Goal: Register for event/course: Sign up to attend an event or enroll in a course

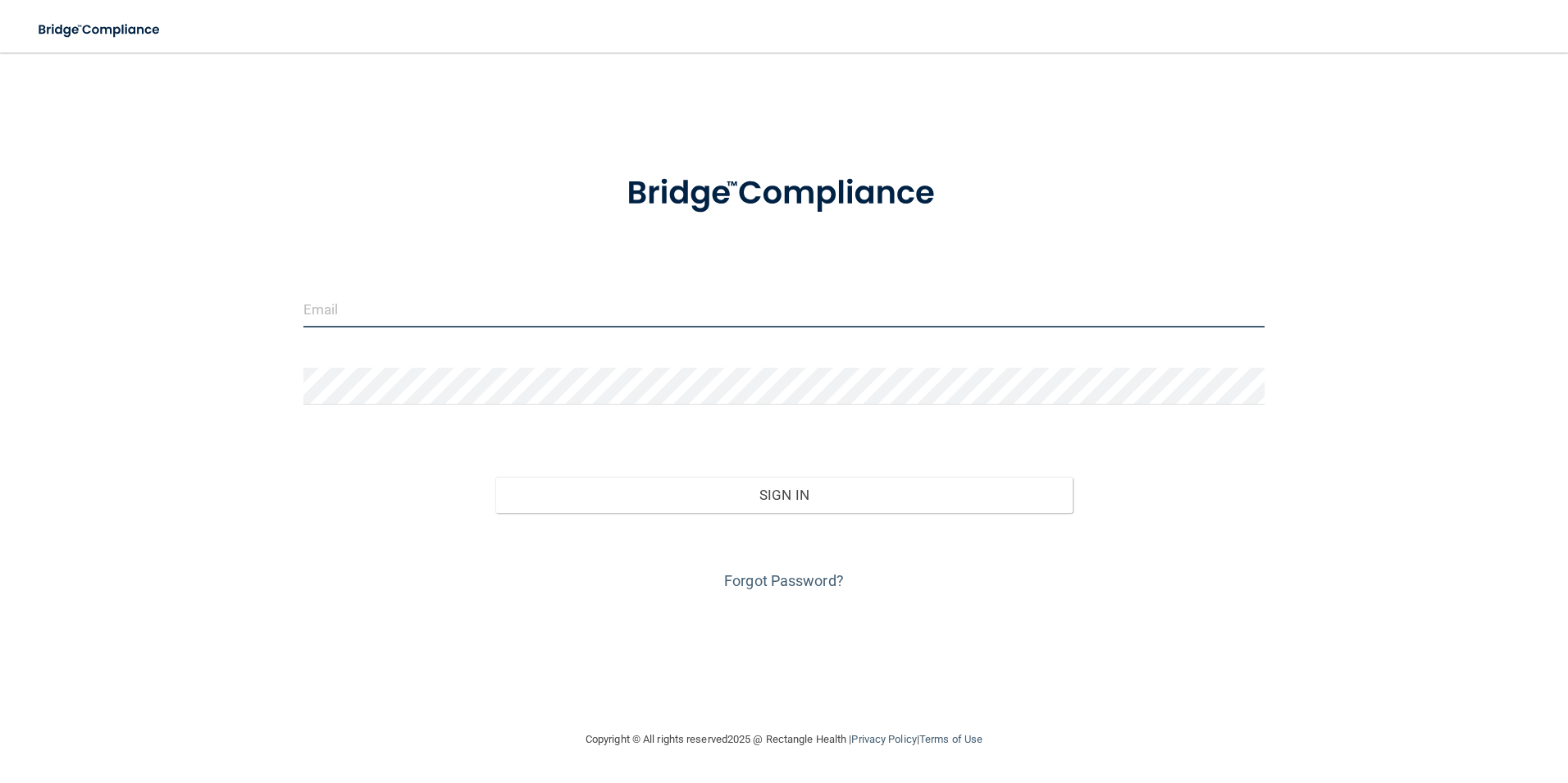
click at [593, 323] on input "email" at bounding box center [784, 308] width 962 height 37
type input "[EMAIL_ADDRESS][DOMAIN_NAME]"
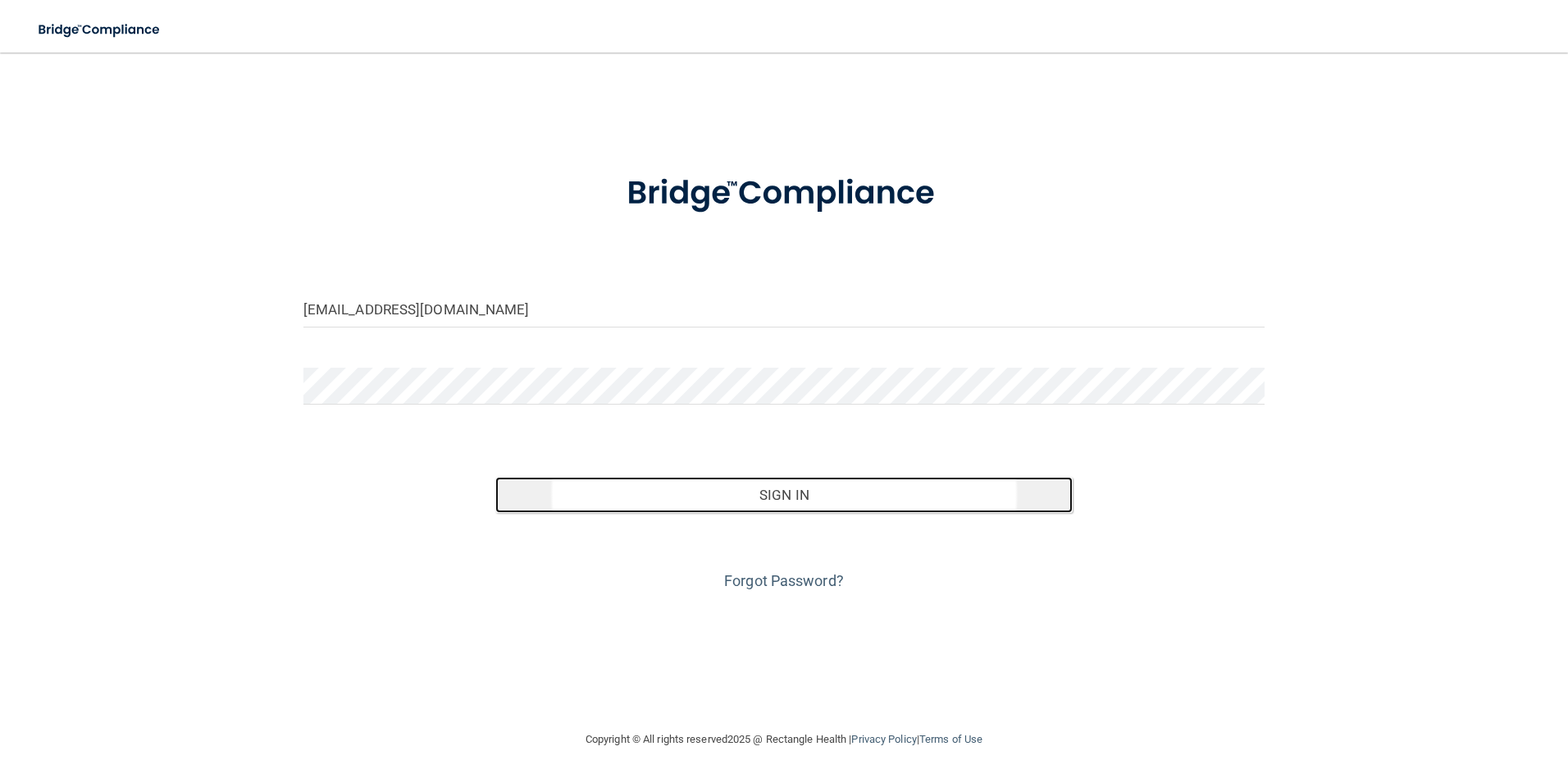
drag, startPoint x: 760, startPoint y: 496, endPoint x: 871, endPoint y: 507, distance: 111.5
click at [762, 496] on button "Sign In" at bounding box center [784, 495] width 577 height 36
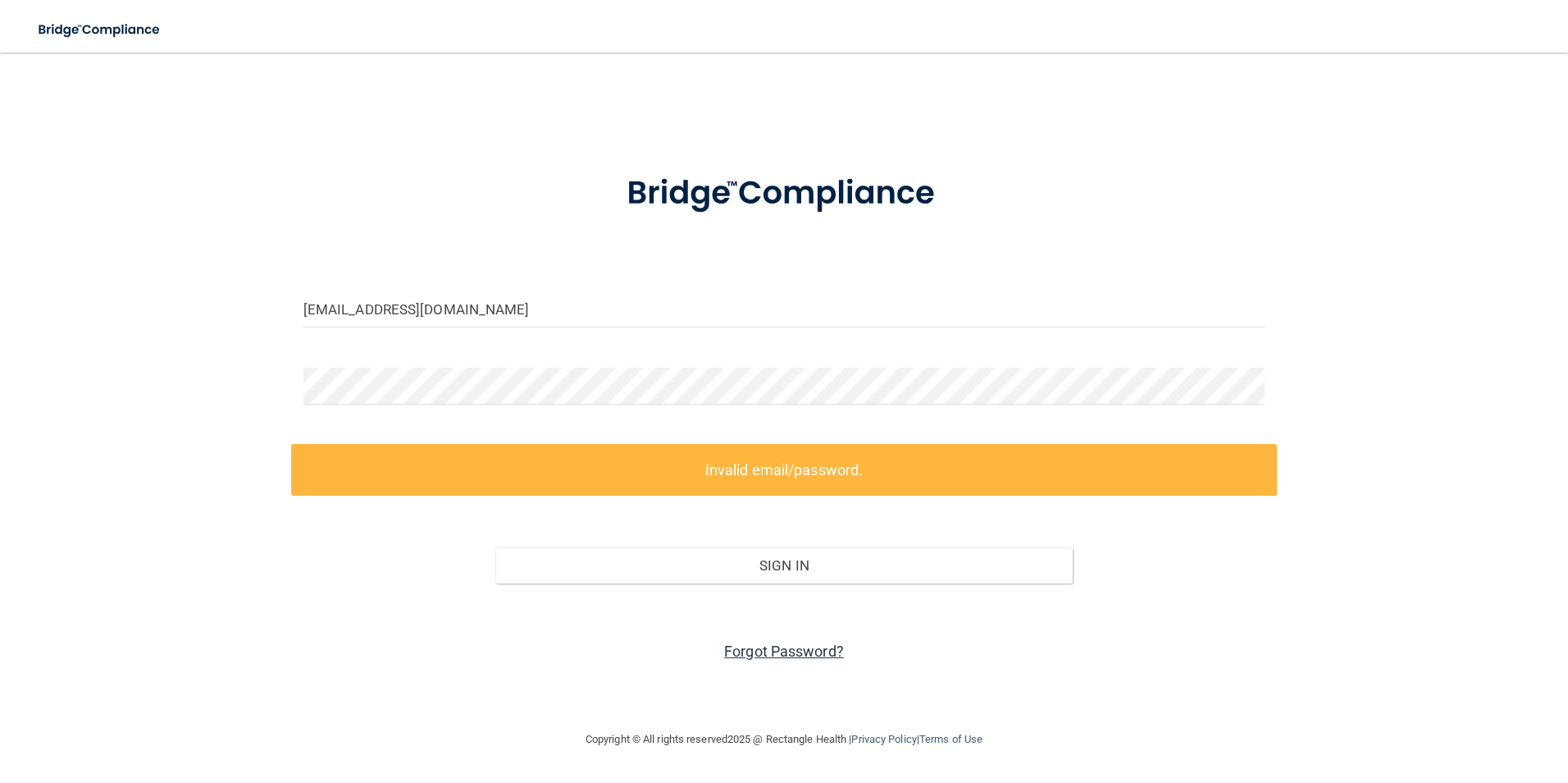
click at [805, 642] on link "Forgot Password?" at bounding box center [784, 651] width 120 height 17
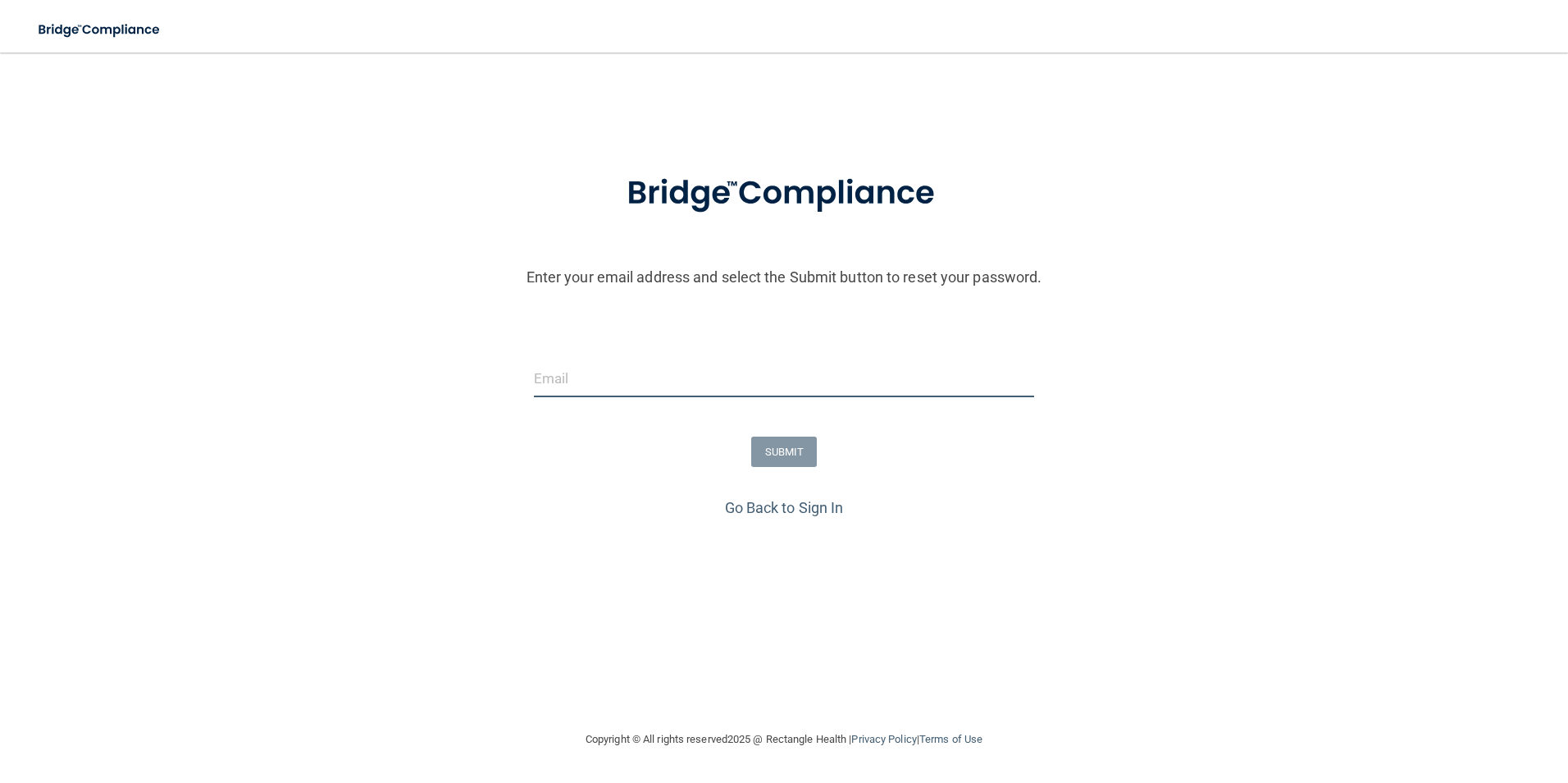
drag, startPoint x: 672, startPoint y: 361, endPoint x: 671, endPoint y: 371, distance: 10.0
click at [671, 370] on input "email" at bounding box center [784, 379] width 501 height 37
type input "[EMAIL_ADDRESS][DOMAIN_NAME]"
click at [763, 453] on button "SUBMIT" at bounding box center [784, 452] width 67 height 30
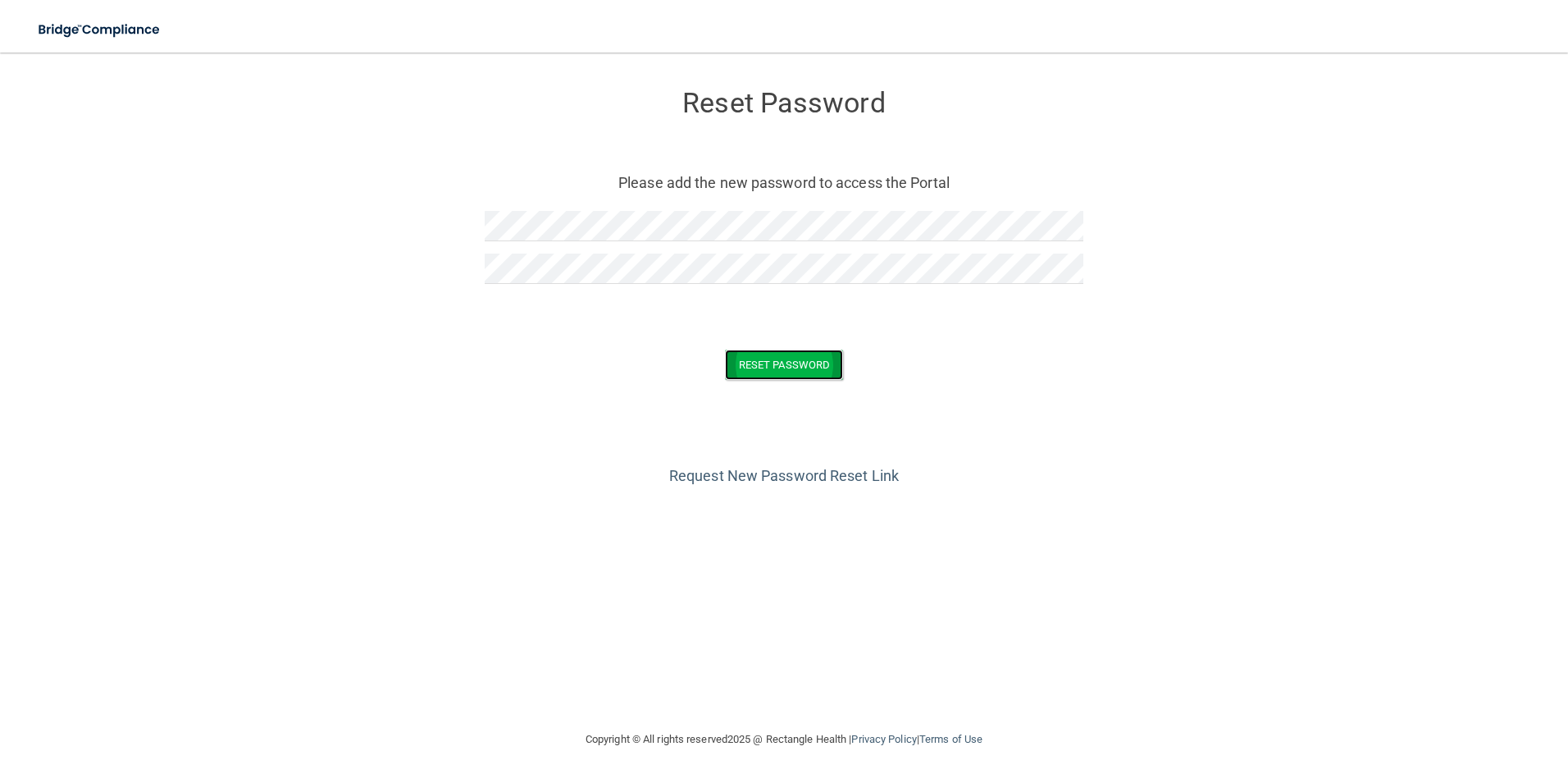
click at [780, 364] on button "Reset Password" at bounding box center [784, 364] width 118 height 30
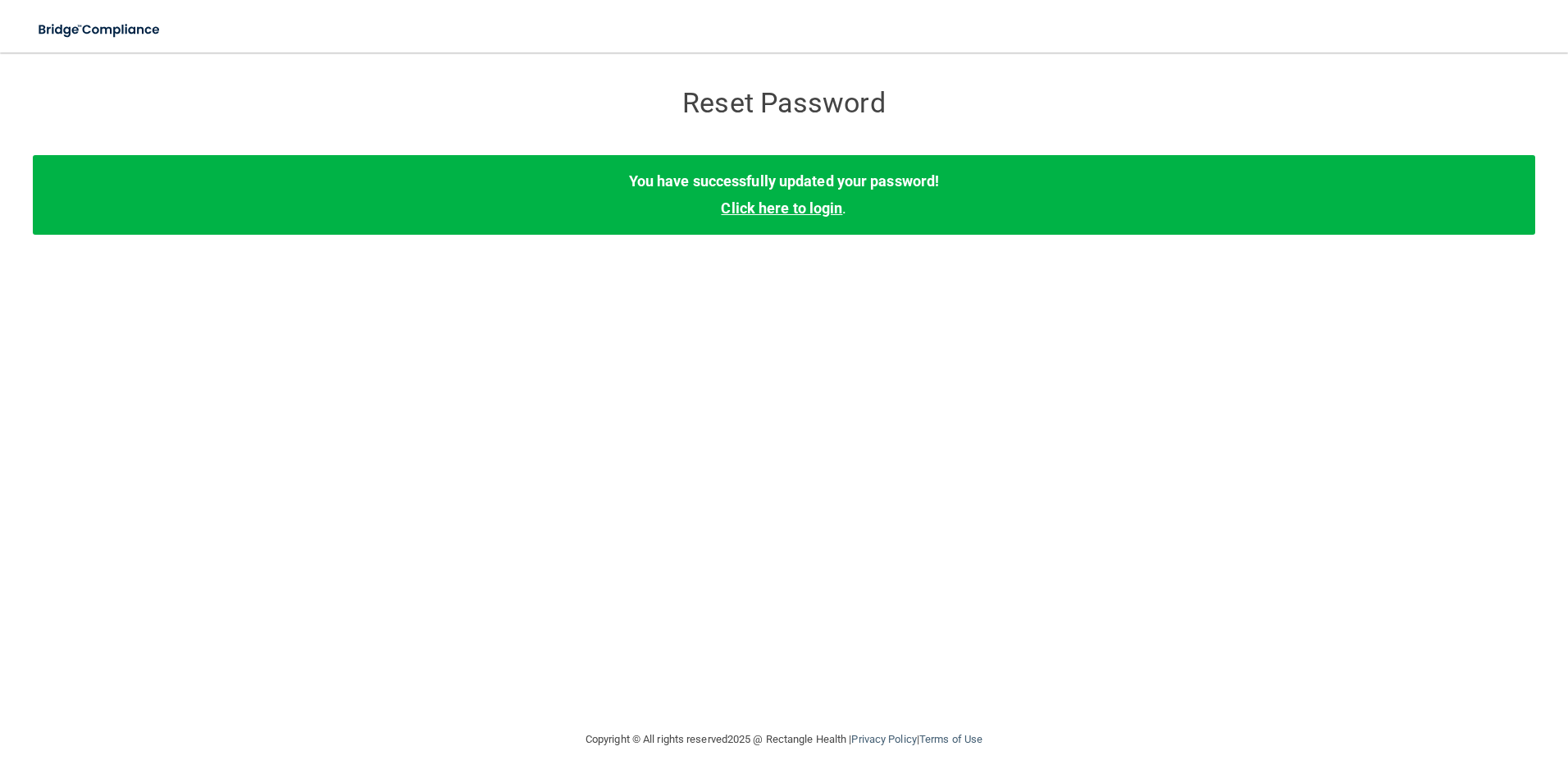
click at [819, 203] on link "Click here to login" at bounding box center [782, 208] width 122 height 17
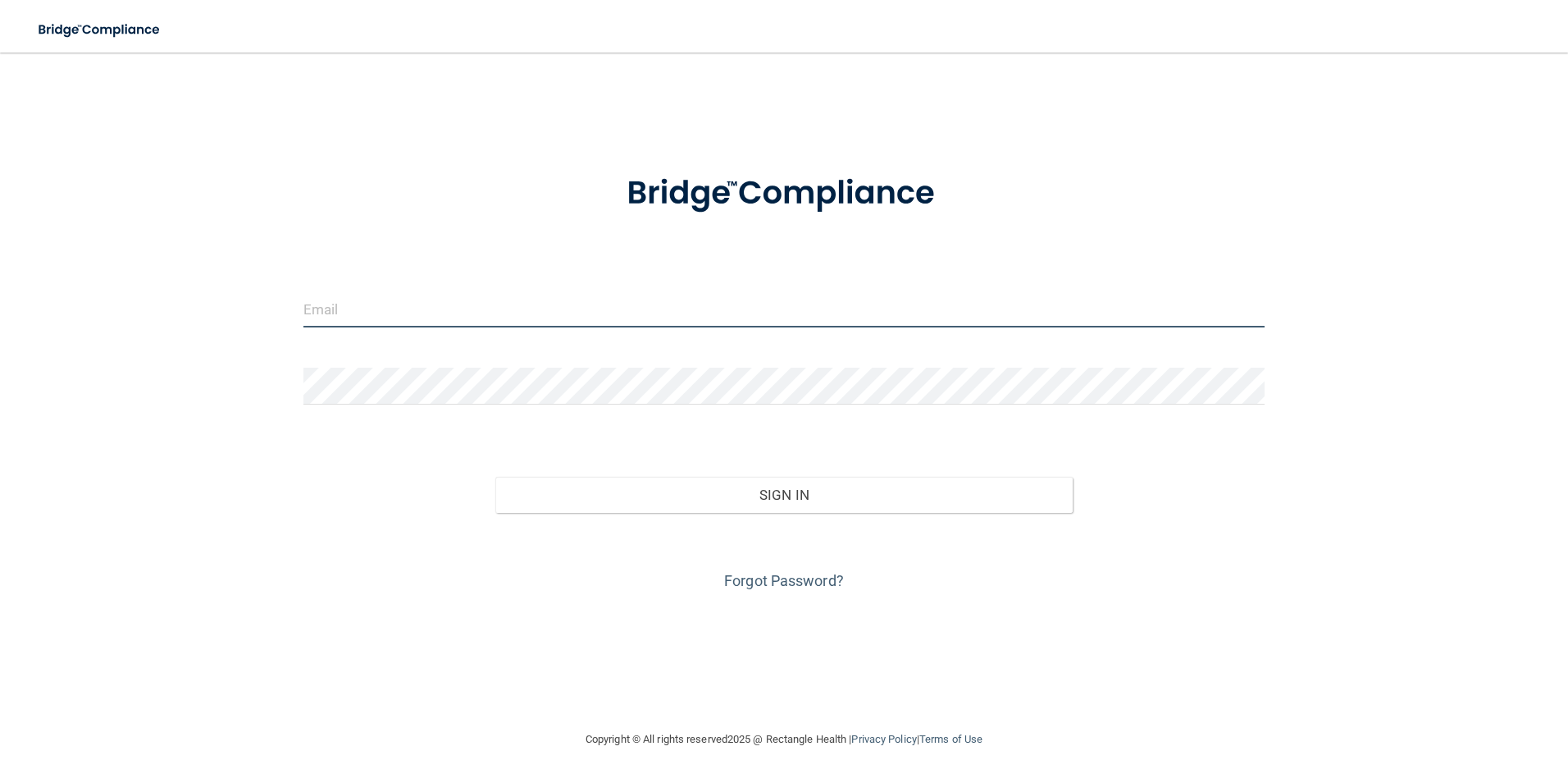
click at [596, 318] on input "email" at bounding box center [784, 308] width 962 height 37
type input "[EMAIL_ADDRESS][DOMAIN_NAME]"
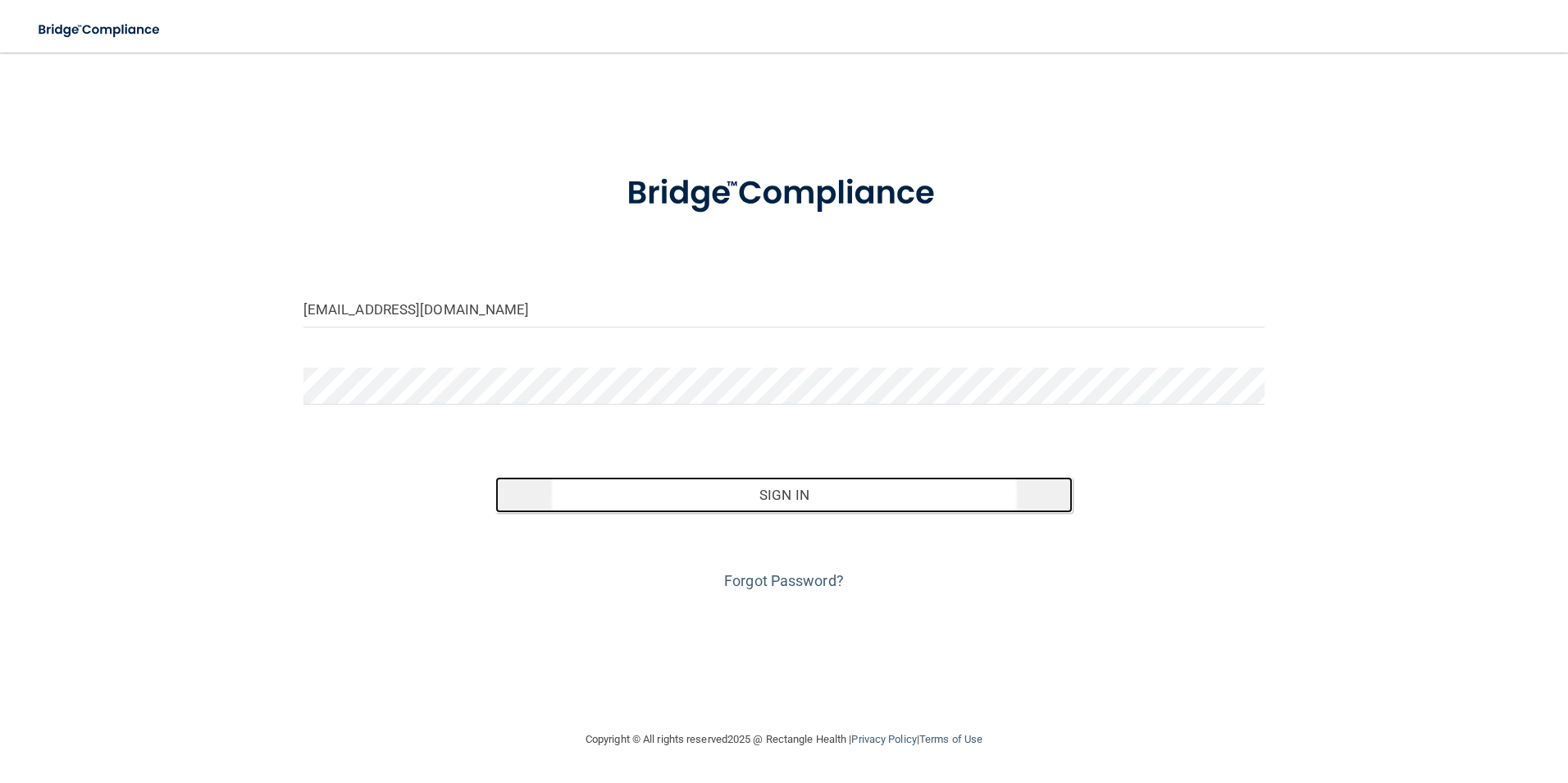
click at [836, 503] on button "Sign In" at bounding box center [784, 495] width 577 height 36
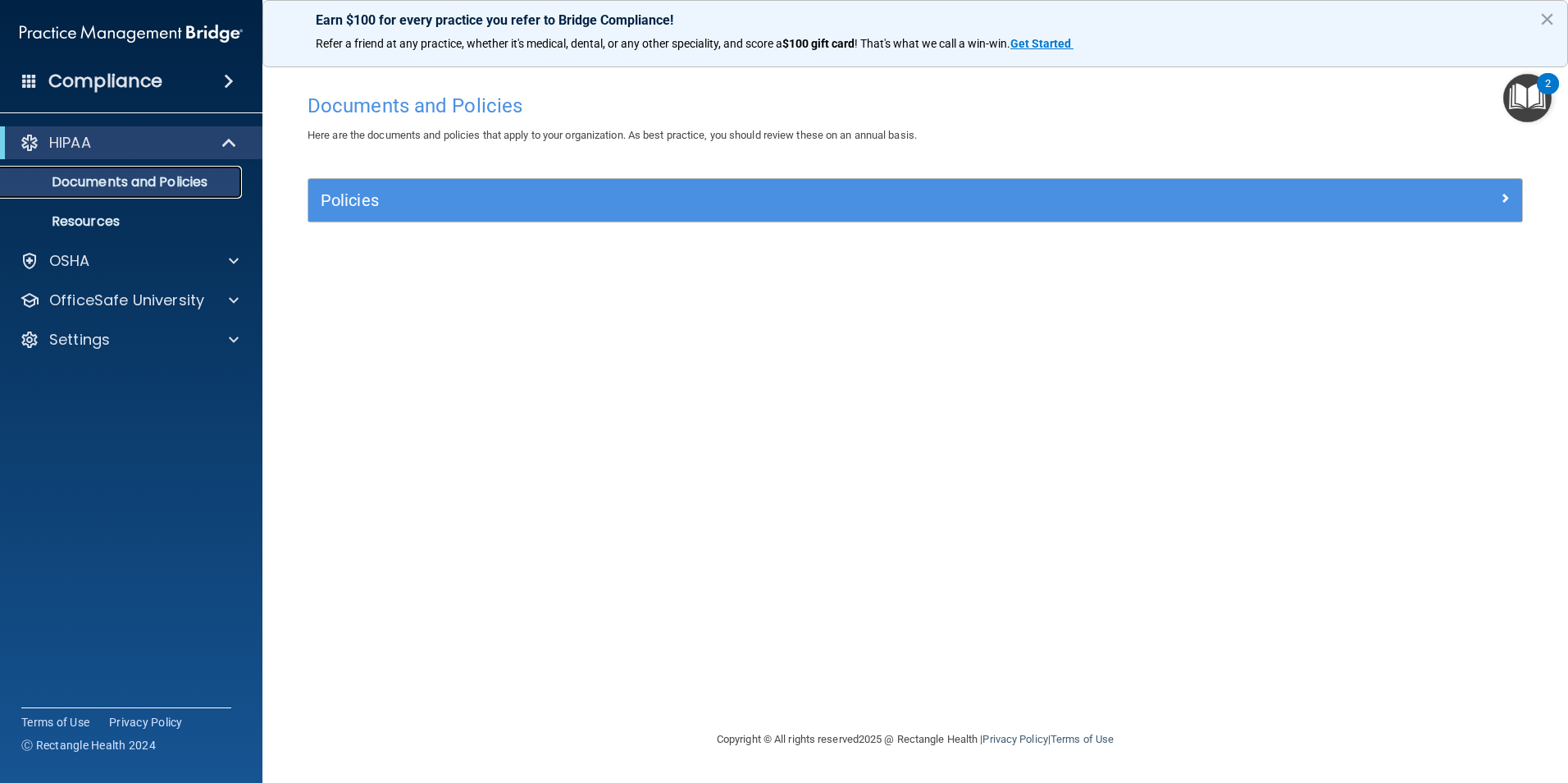
click at [212, 186] on p "Documents and Policies" at bounding box center [122, 182] width 223 height 16
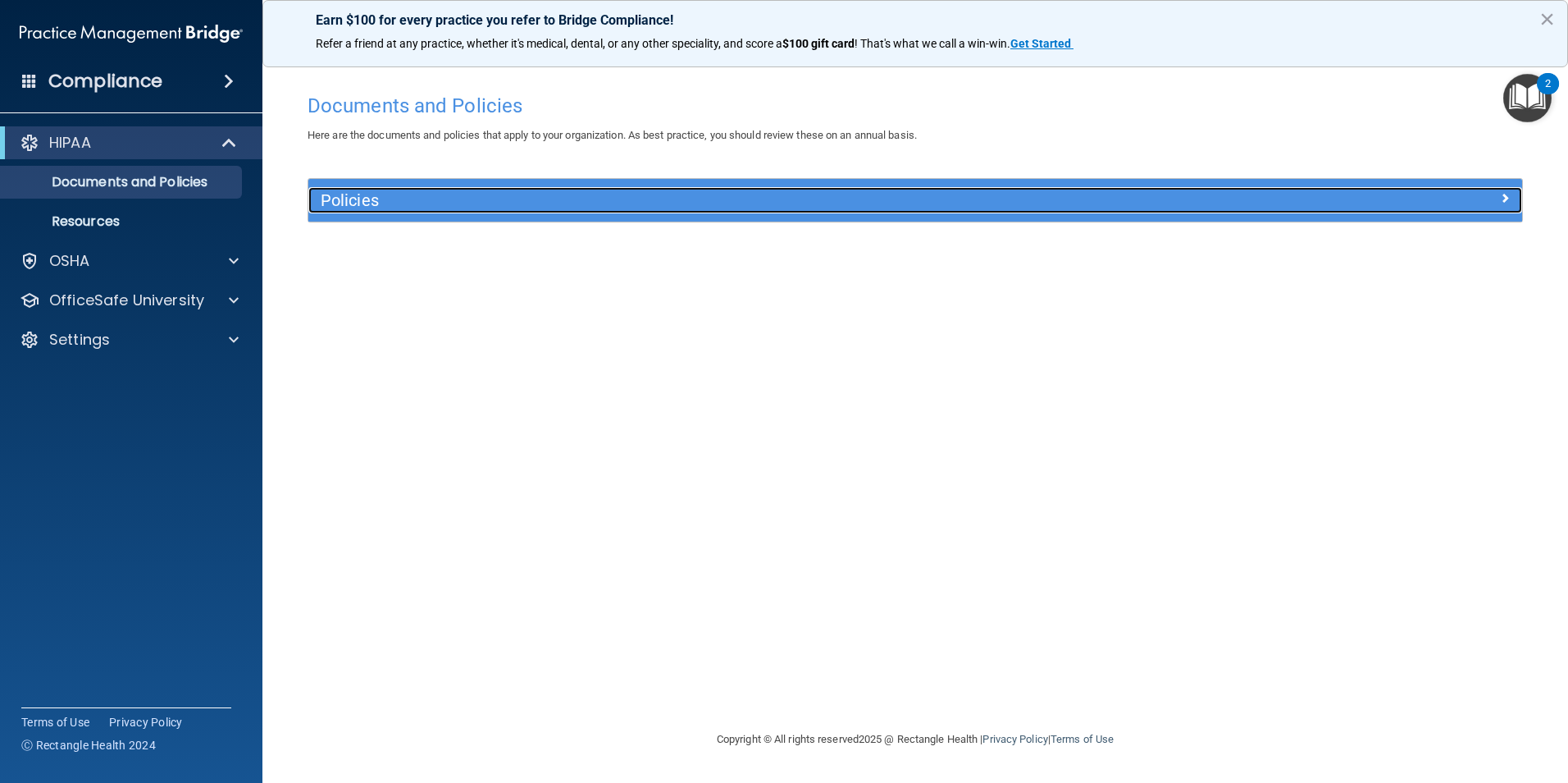
click at [399, 210] on div "Policies" at bounding box center [763, 201] width 910 height 27
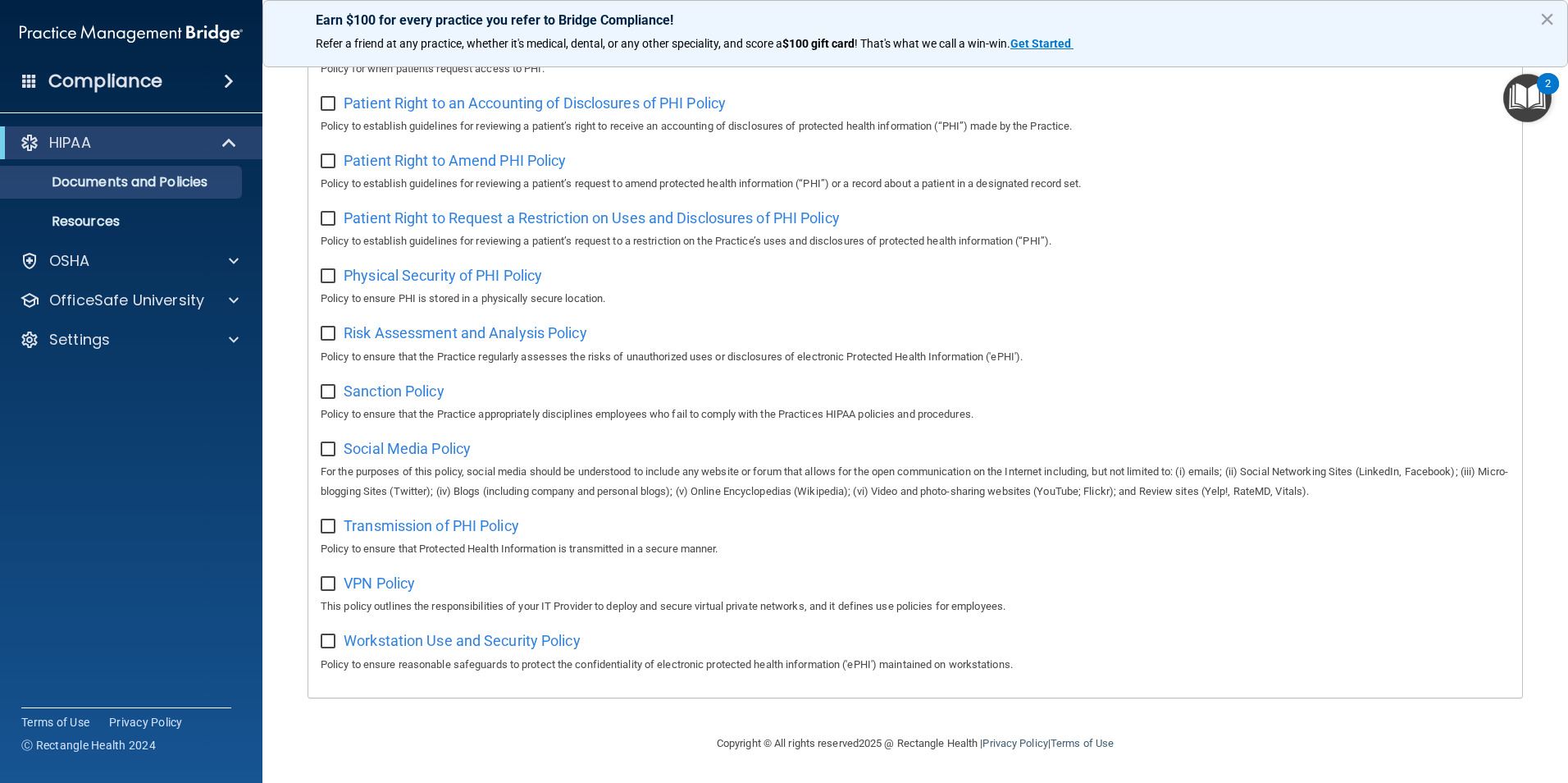
scroll to position [863, 0]
click at [119, 269] on div "OSHA" at bounding box center [109, 261] width 203 height 20
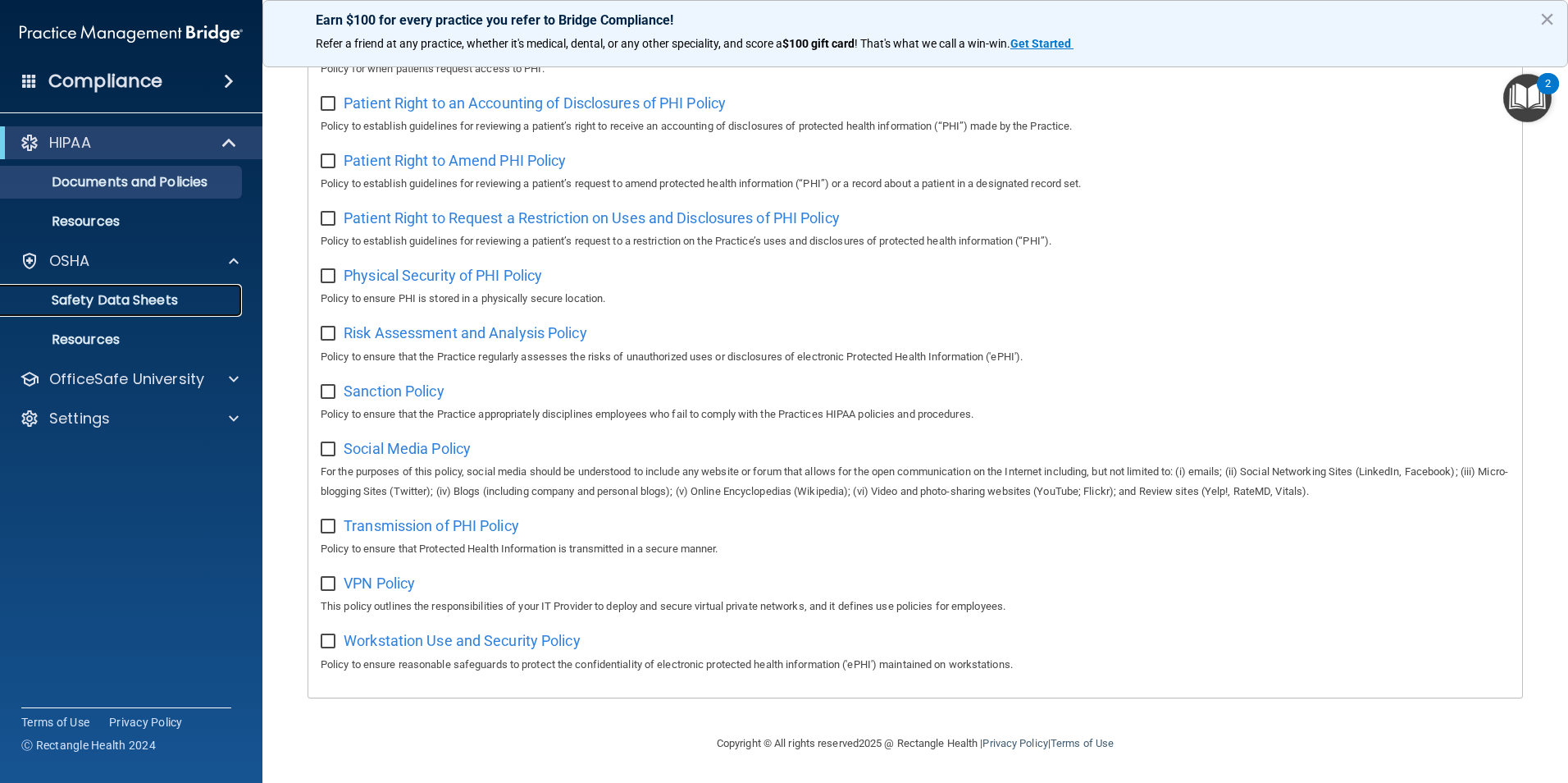
click at [182, 297] on p "Safety Data Sheets" at bounding box center [122, 300] width 223 height 16
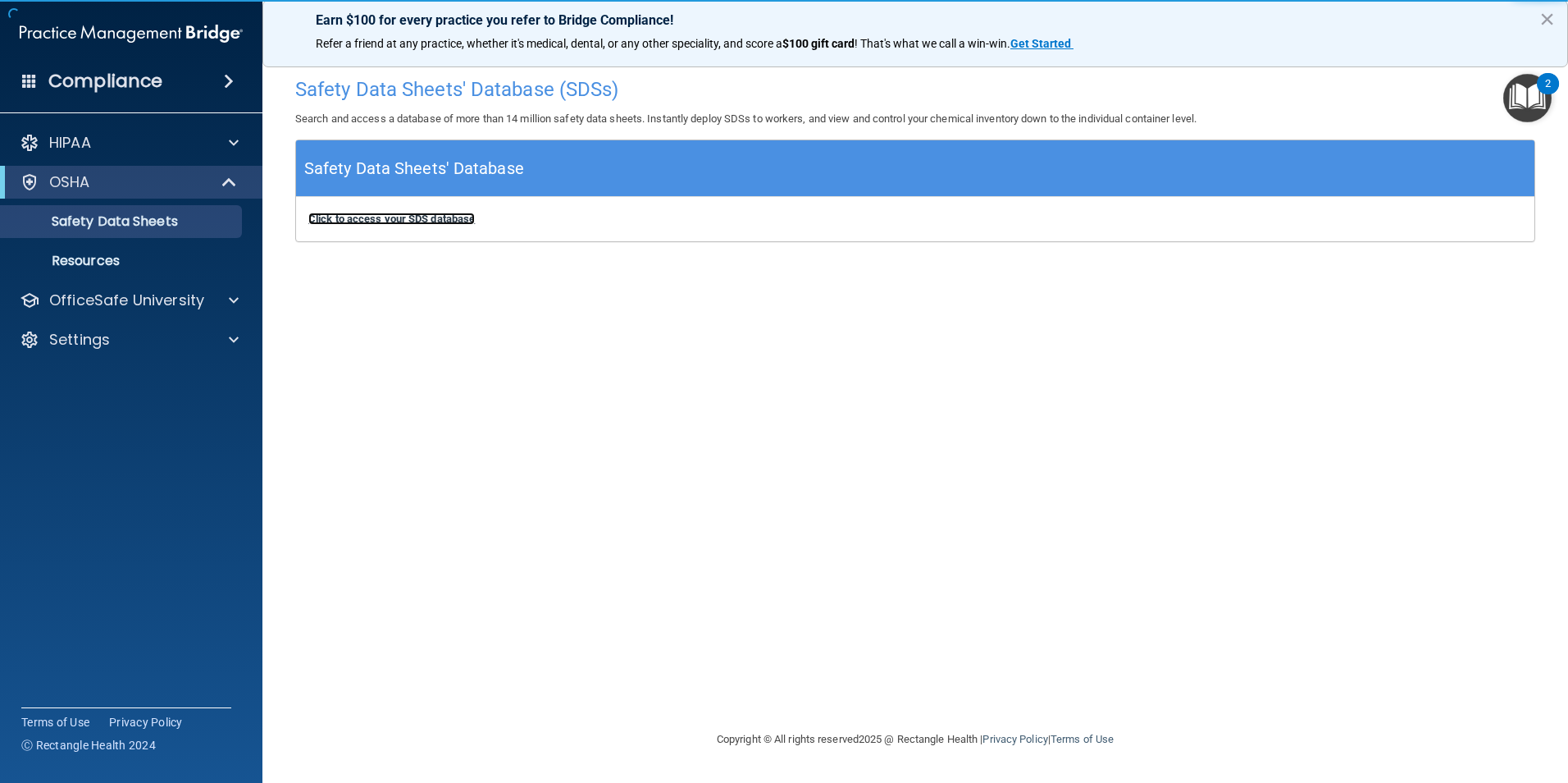
click at [446, 218] on b "Click to access your SDS database" at bounding box center [391, 218] width 166 height 12
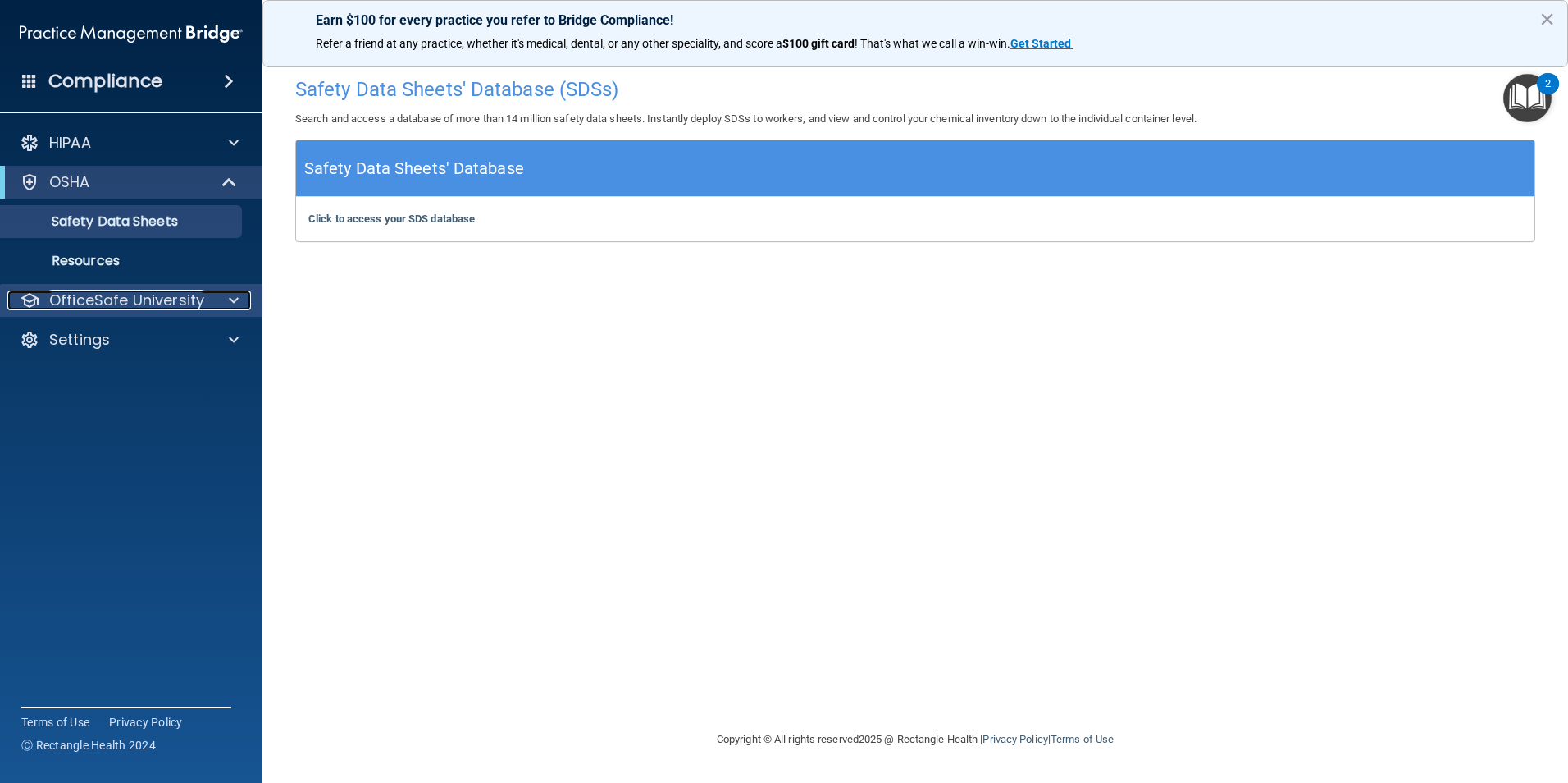
click at [172, 301] on p "OfficeSafe University" at bounding box center [126, 300] width 155 height 20
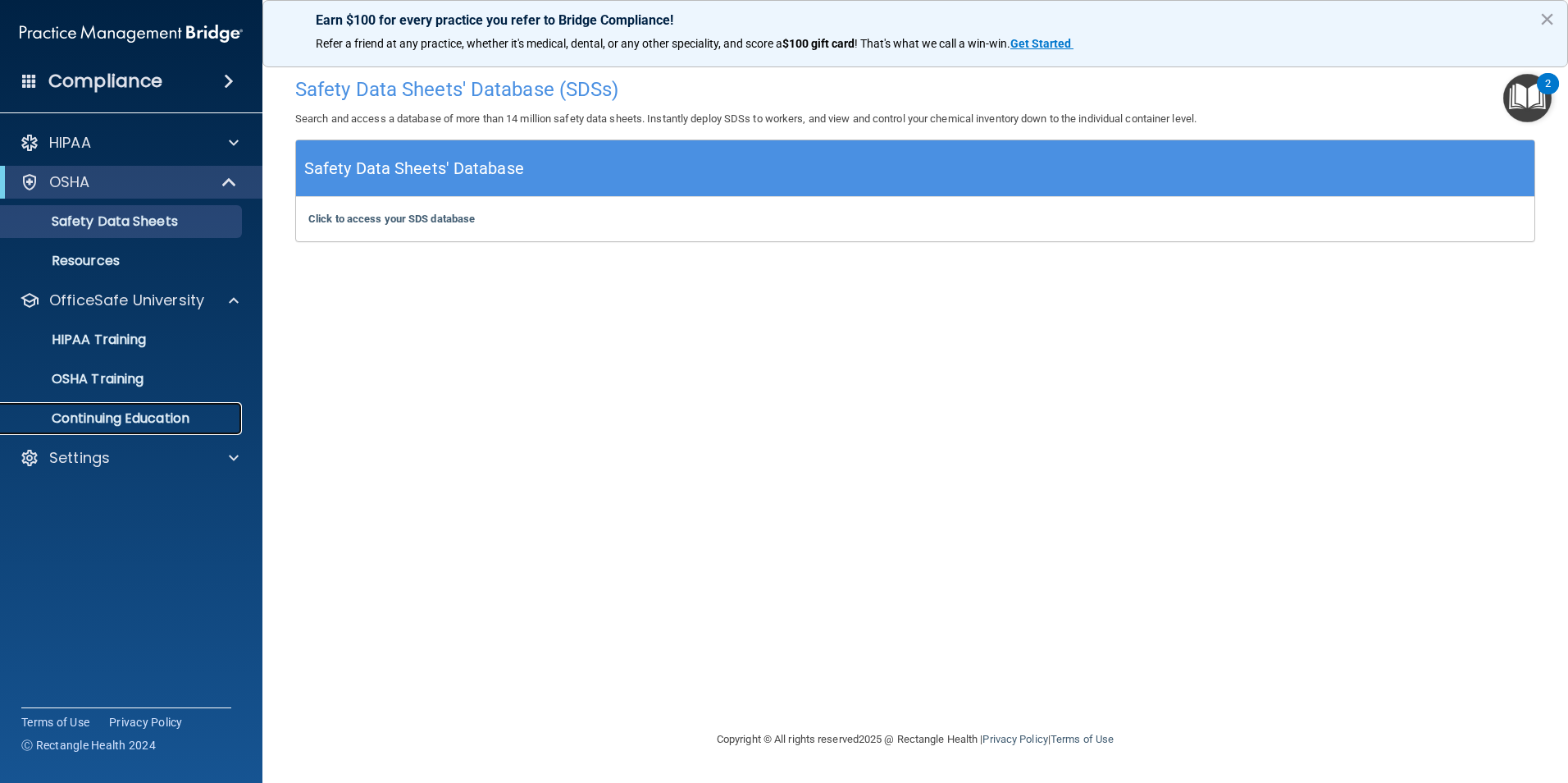
click at [150, 418] on p "Continuing Education" at bounding box center [122, 418] width 223 height 16
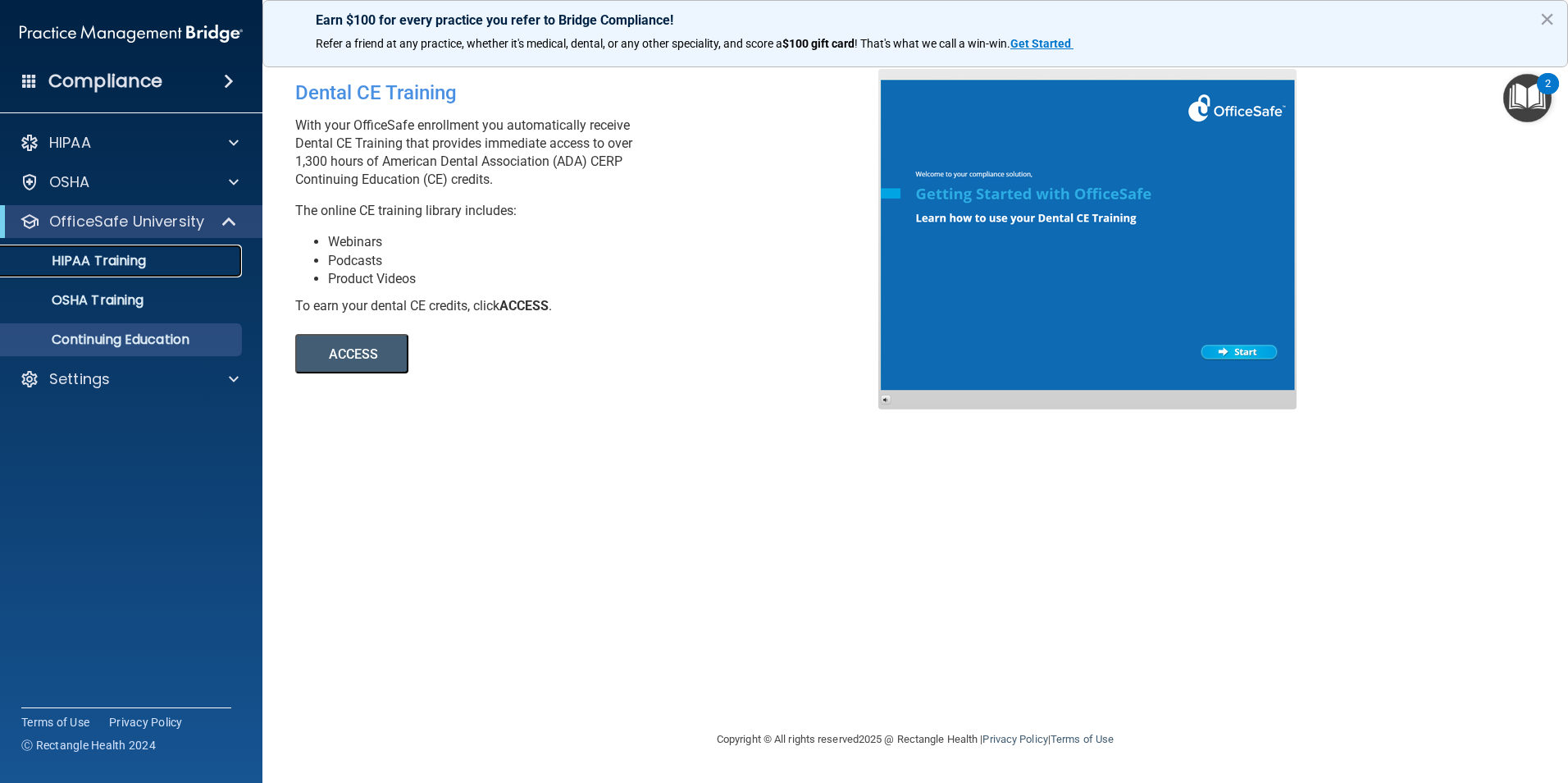
click at [148, 262] on div "HIPAA Training" at bounding box center [122, 261] width 223 height 16
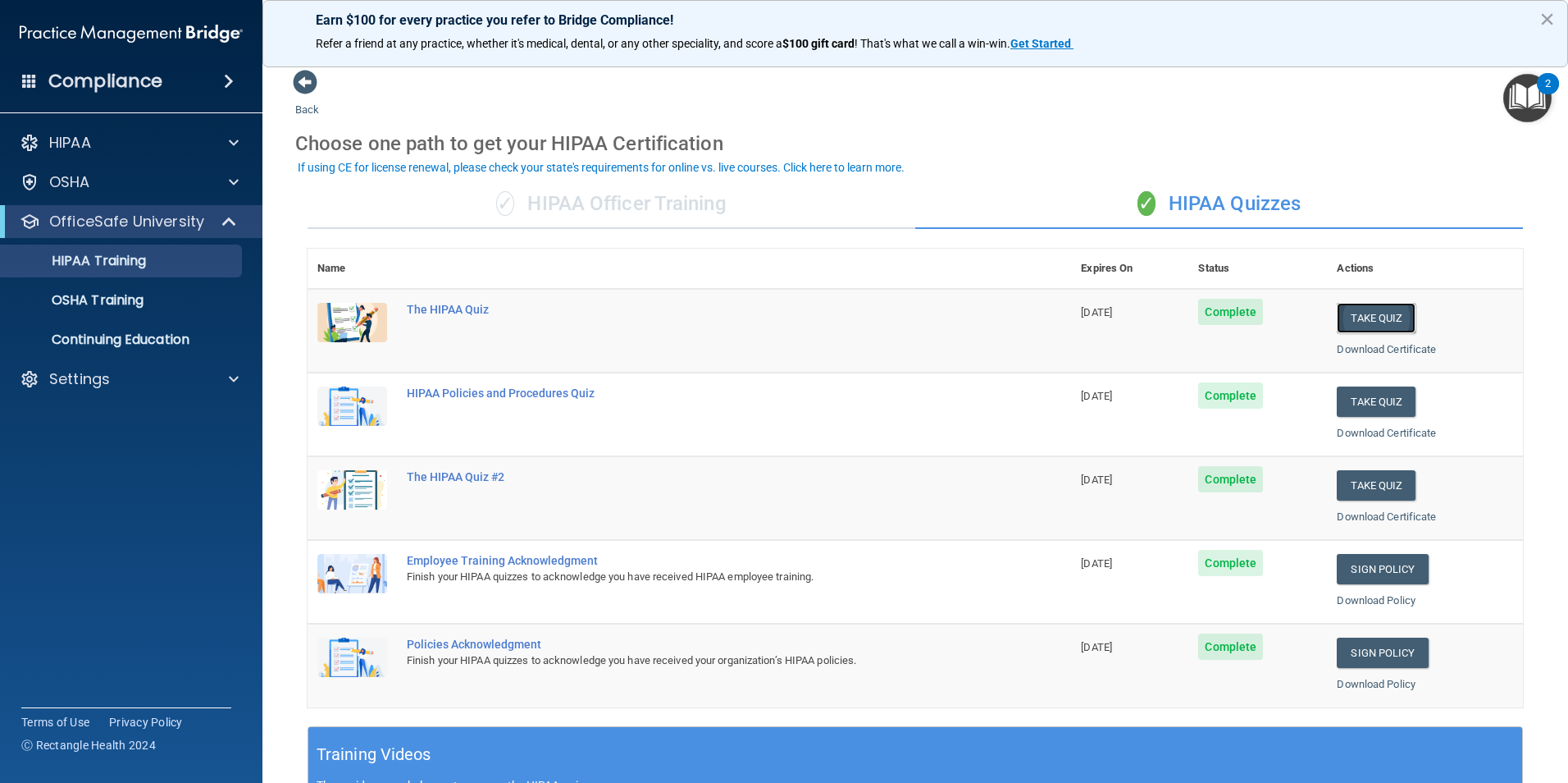
click at [1374, 319] on button "Take Quiz" at bounding box center [1376, 318] width 79 height 30
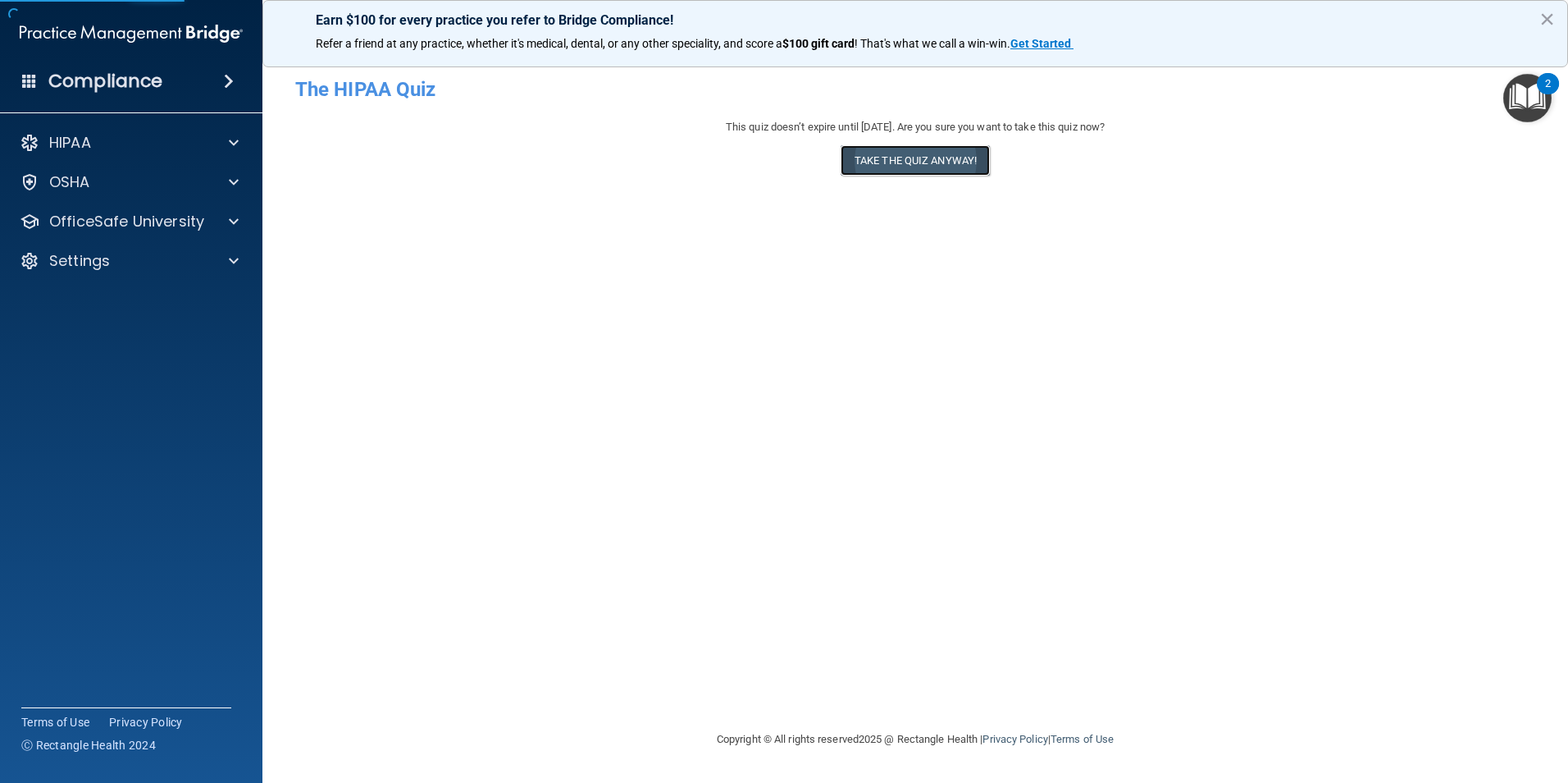
click at [943, 159] on button "Take the quiz anyway!" at bounding box center [915, 161] width 149 height 30
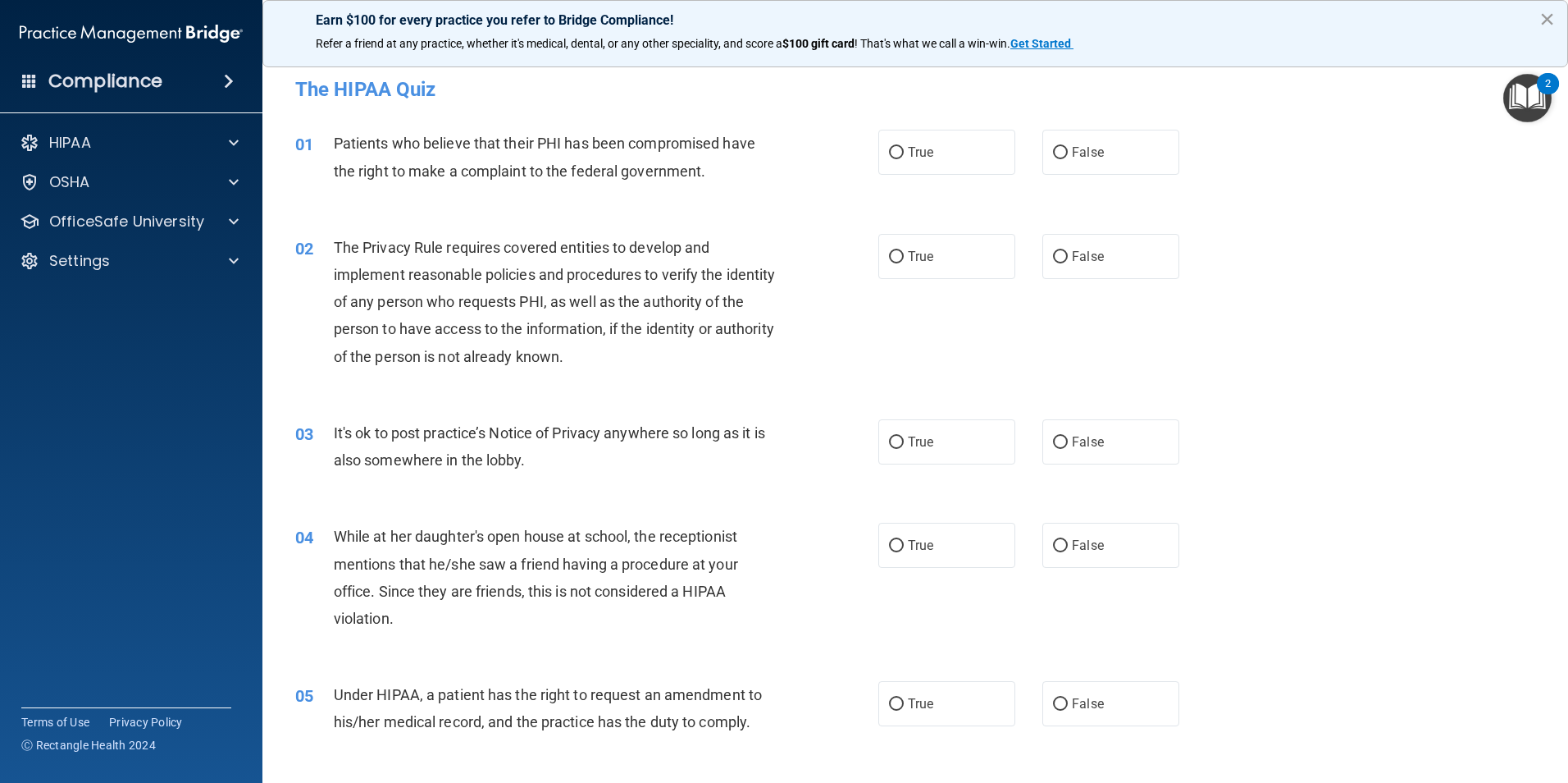
click at [1550, 17] on button "×" at bounding box center [1547, 19] width 15 height 27
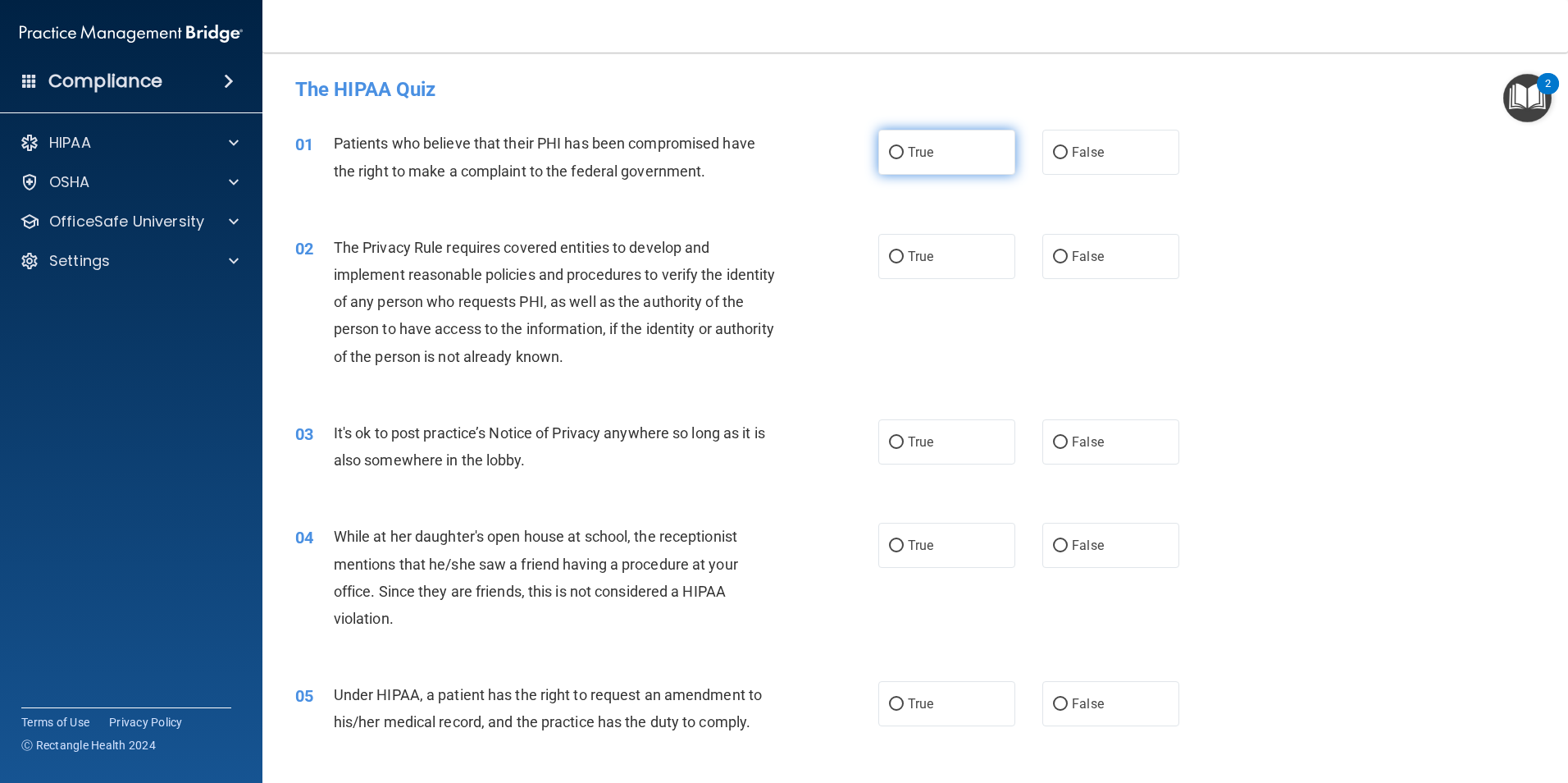
click at [938, 156] on label "True" at bounding box center [947, 151] width 137 height 45
click at [903, 156] on input "True" at bounding box center [897, 152] width 15 height 12
radio input "true"
drag, startPoint x: 928, startPoint y: 253, endPoint x: 926, endPoint y: 275, distance: 22.1
click at [928, 254] on label "True" at bounding box center [947, 256] width 137 height 45
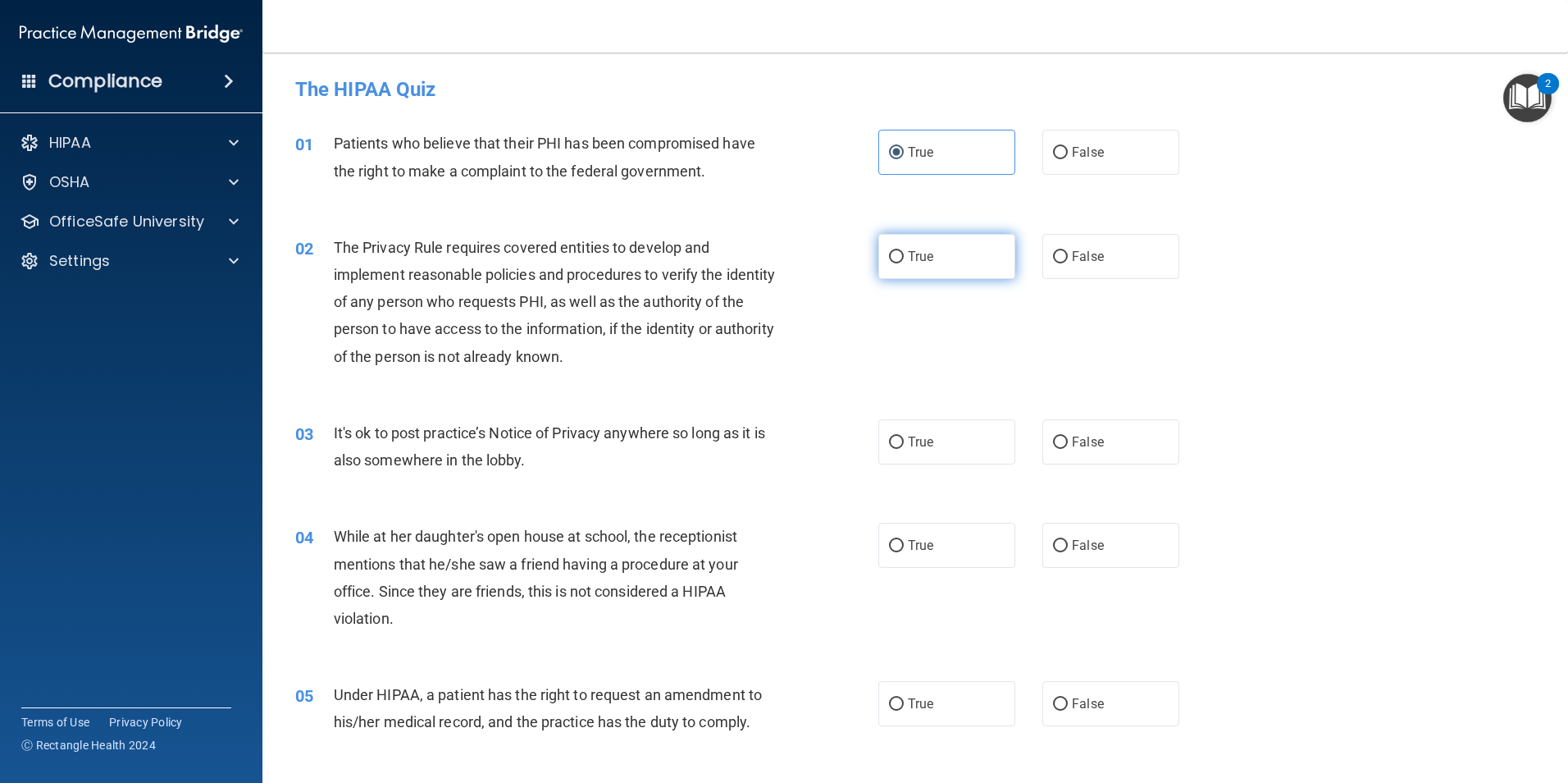
click at [903, 254] on input "True" at bounding box center [897, 257] width 15 height 12
radio input "true"
click at [924, 429] on label "True" at bounding box center [947, 441] width 137 height 45
drag, startPoint x: 924, startPoint y: 429, endPoint x: 926, endPoint y: 533, distance: 104.0
click at [926, 533] on div "04 While at her daughter's open house at school, the receptionist mentions that…" at bounding box center [916, 581] width 1265 height 158
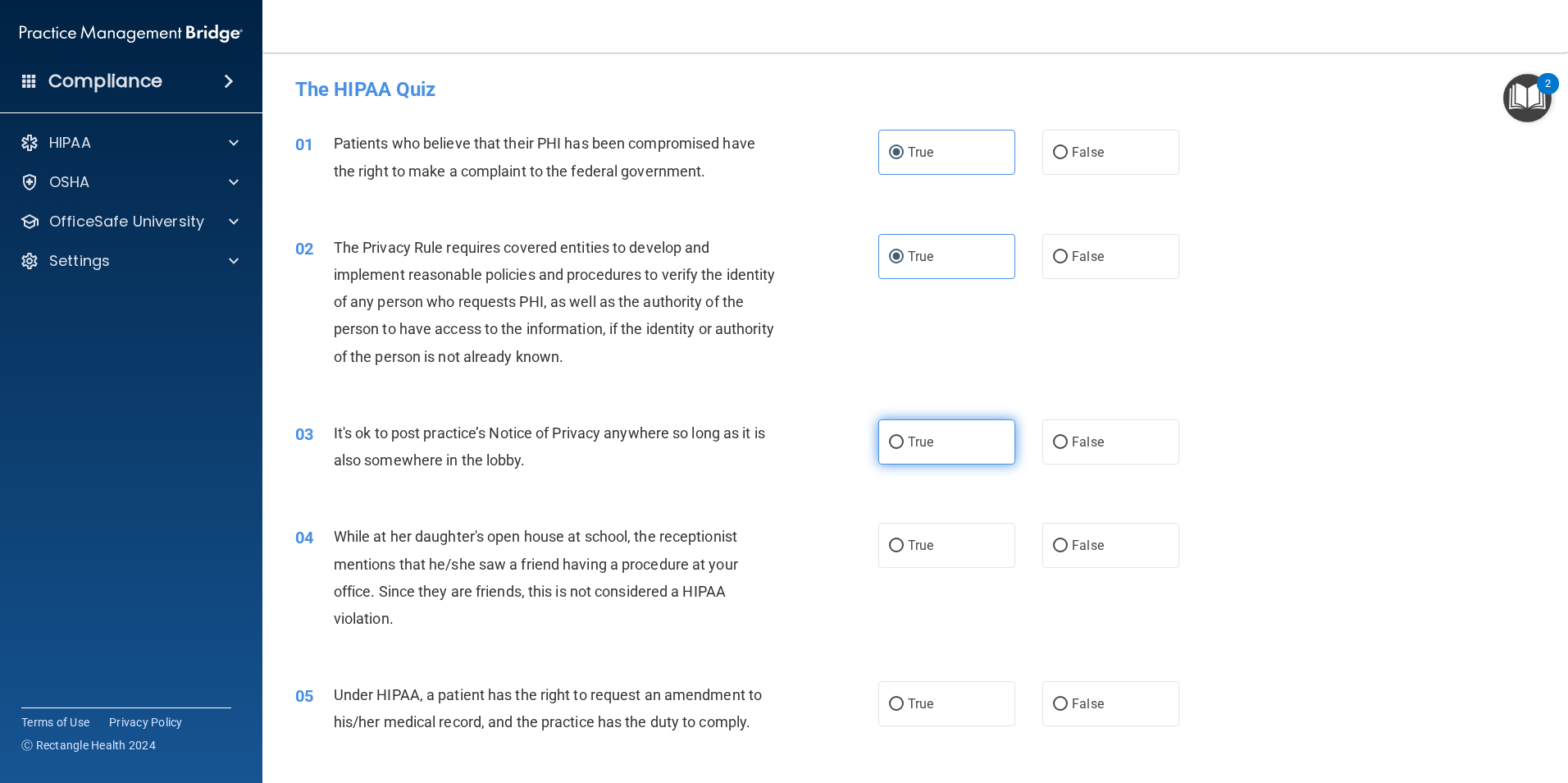
drag, startPoint x: 926, startPoint y: 533, endPoint x: 900, endPoint y: 446, distance: 90.8
click at [900, 446] on label "True" at bounding box center [947, 441] width 137 height 45
click at [900, 446] on input "True" at bounding box center [897, 442] width 15 height 12
radio input "true"
drag, startPoint x: 887, startPoint y: 541, endPoint x: 897, endPoint y: 656, distance: 115.4
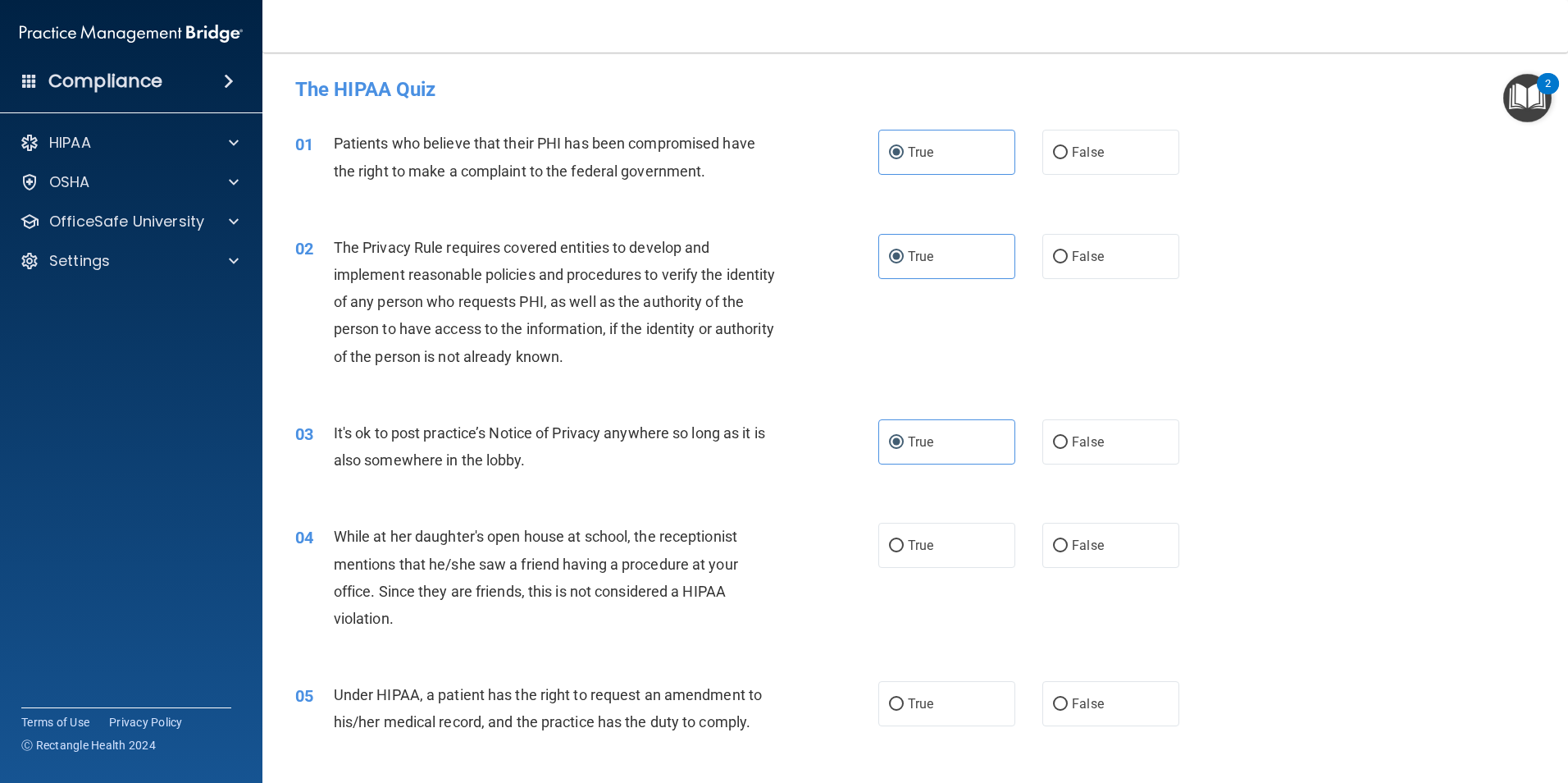
click at [889, 544] on input "True" at bounding box center [897, 545] width 15 height 12
radio input "true"
drag, startPoint x: 889, startPoint y: 699, endPoint x: 896, endPoint y: 692, distance: 9.9
click at [889, 698] on input "True" at bounding box center [897, 704] width 15 height 12
radio input "true"
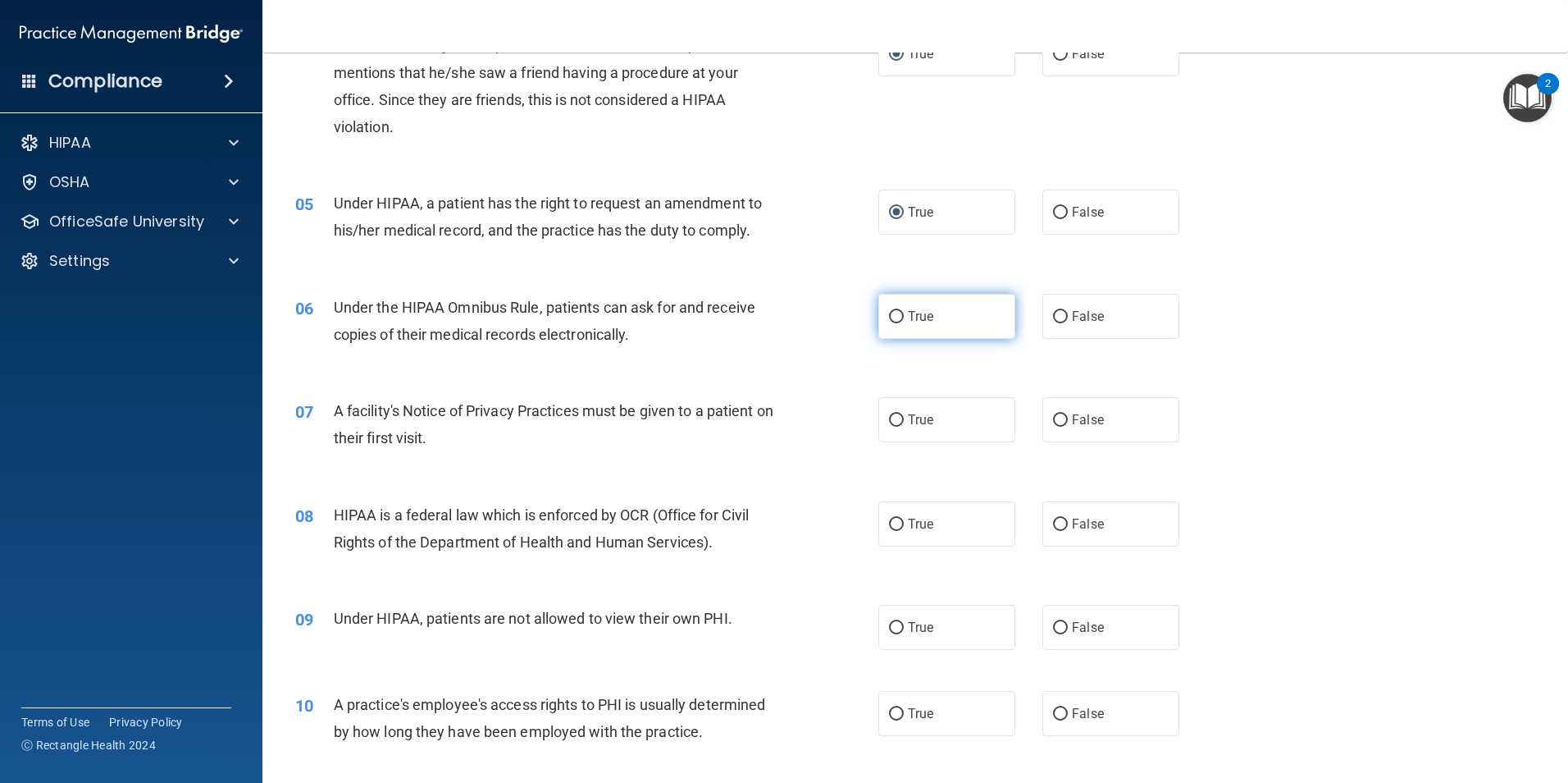
scroll to position [492, 0]
drag, startPoint x: 892, startPoint y: 314, endPoint x: 891, endPoint y: 394, distance: 80.0
click at [891, 314] on input "True" at bounding box center [897, 316] width 15 height 12
radio input "true"
click at [891, 421] on input "True" at bounding box center [897, 420] width 15 height 12
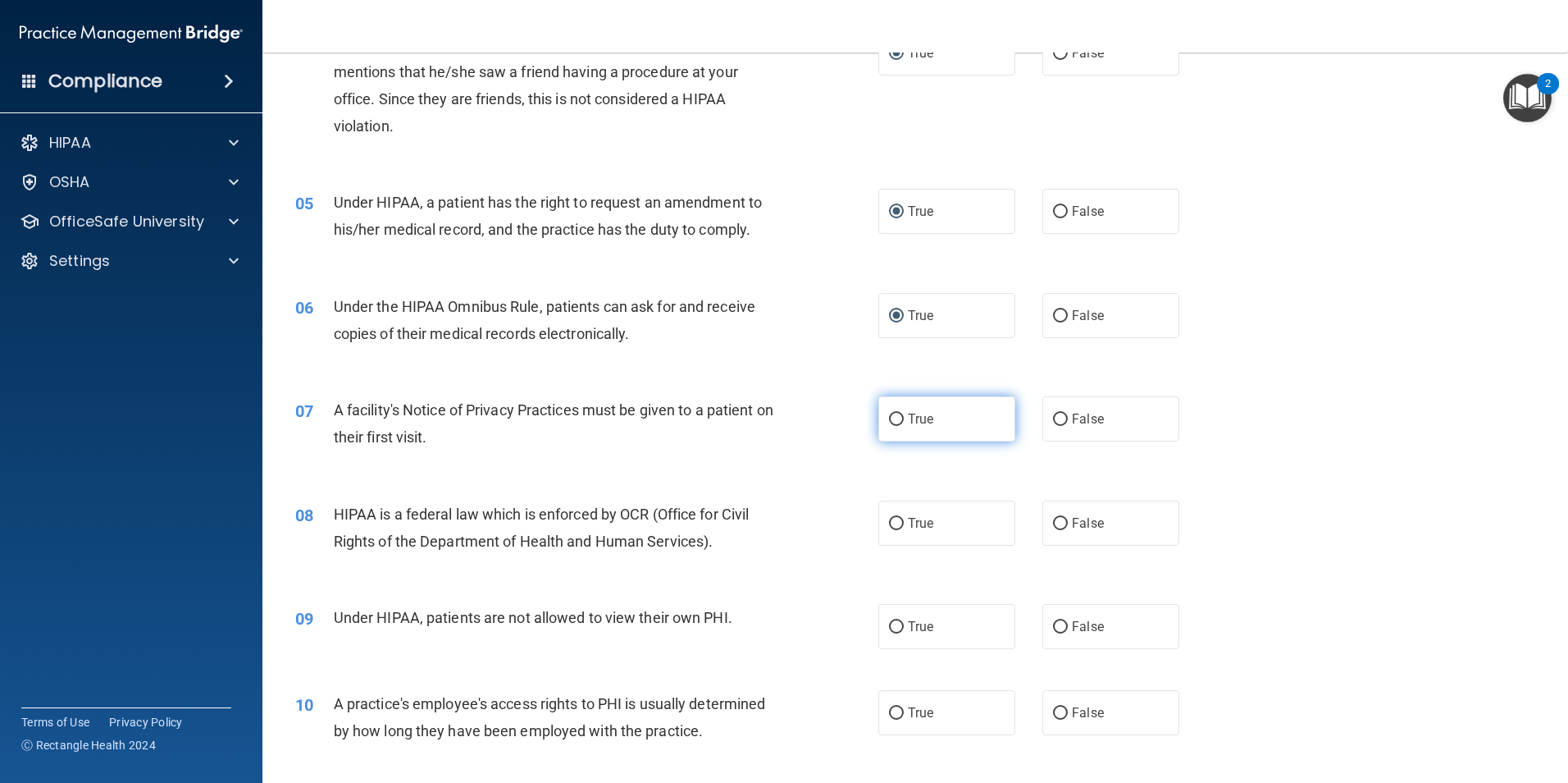
radio input "true"
click at [897, 526] on input "True" at bounding box center [897, 523] width 15 height 12
radio input "true"
click at [894, 622] on input "True" at bounding box center [897, 627] width 15 height 12
radio input "true"
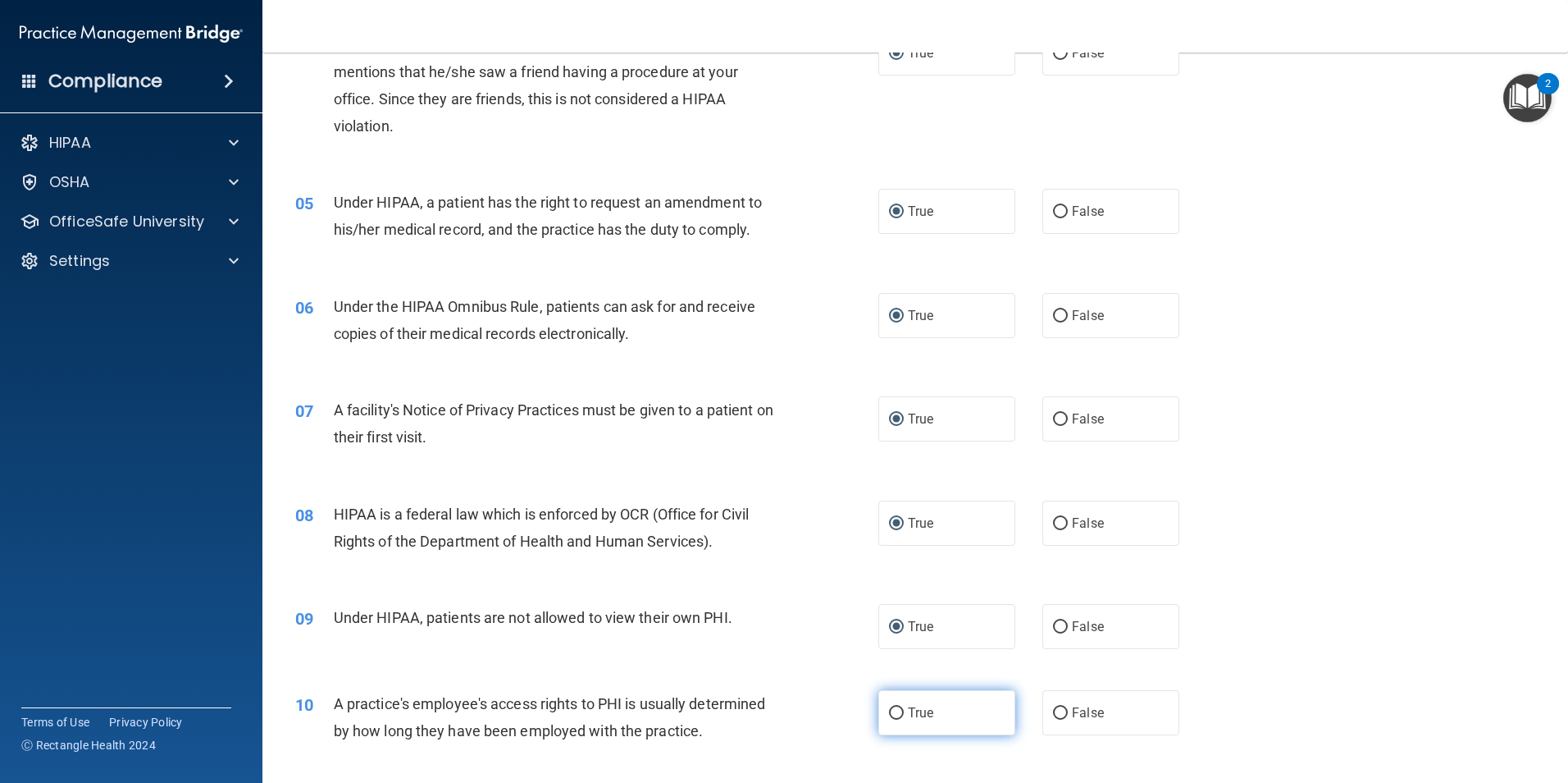
click at [895, 718] on input "True" at bounding box center [897, 713] width 15 height 12
radio input "true"
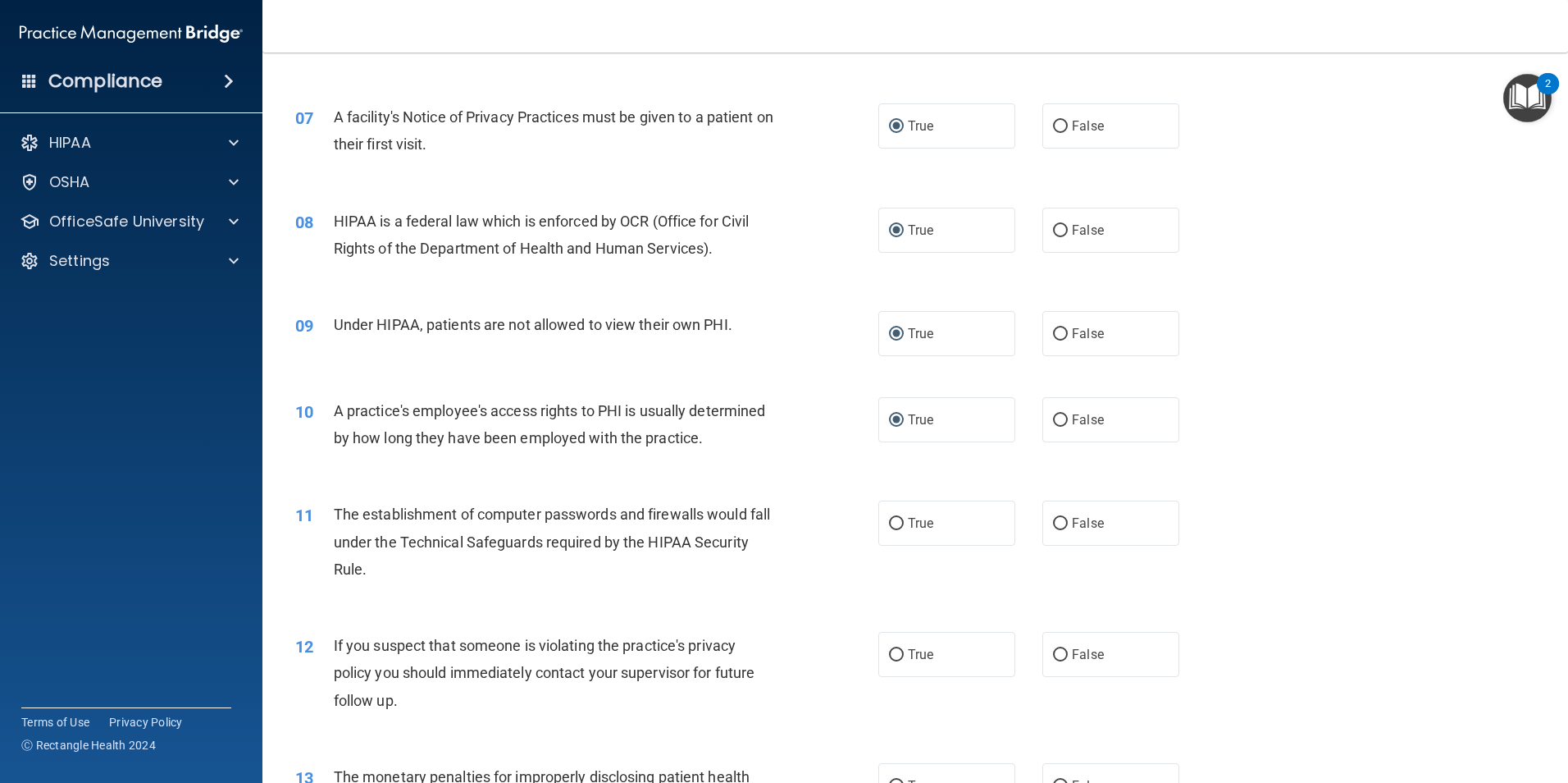
scroll to position [820, 0]
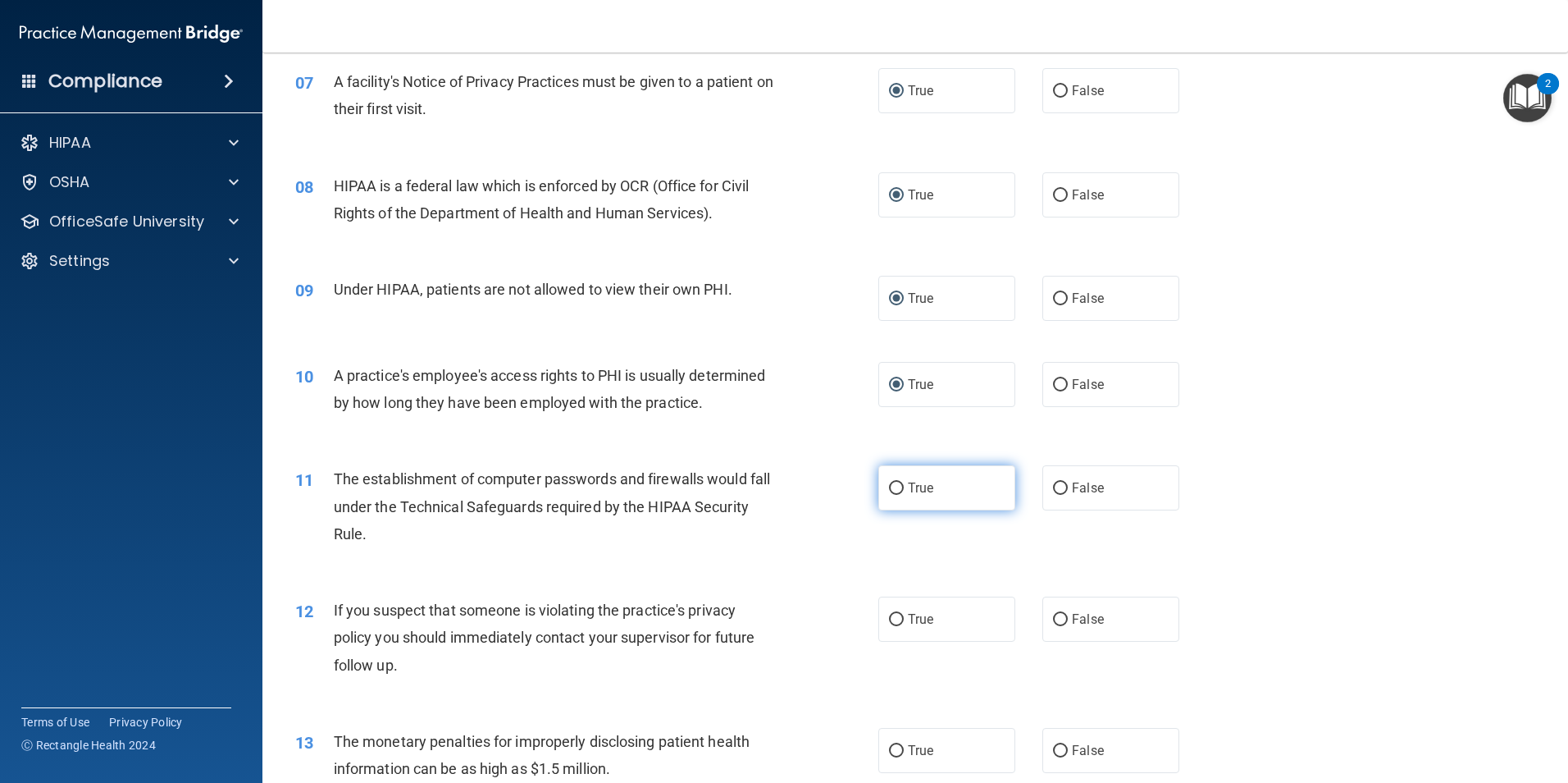
click at [892, 490] on input "True" at bounding box center [897, 488] width 15 height 12
radio input "true"
click at [889, 623] on input "True" at bounding box center [897, 619] width 15 height 12
radio input "true"
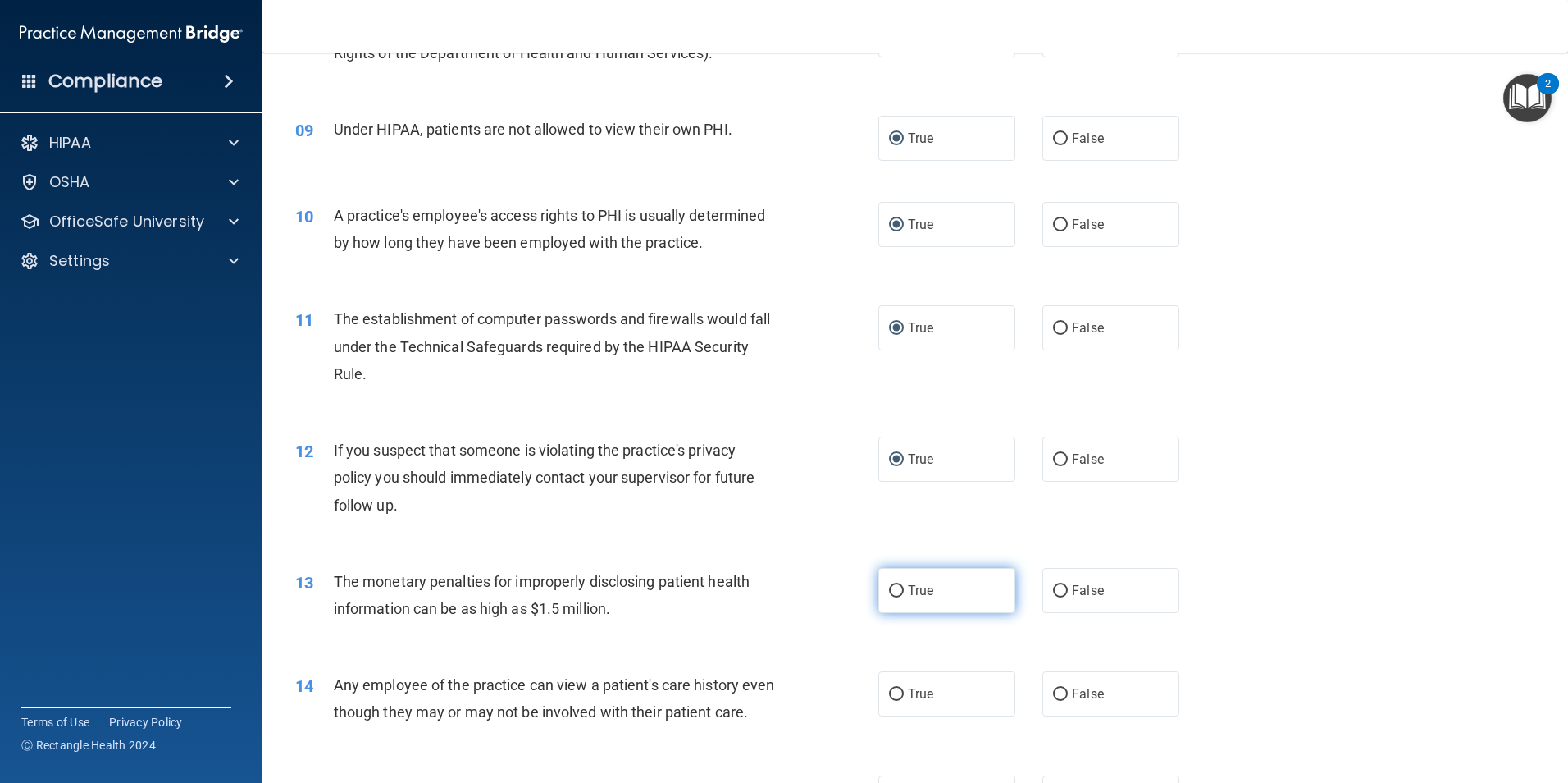
scroll to position [985, 0]
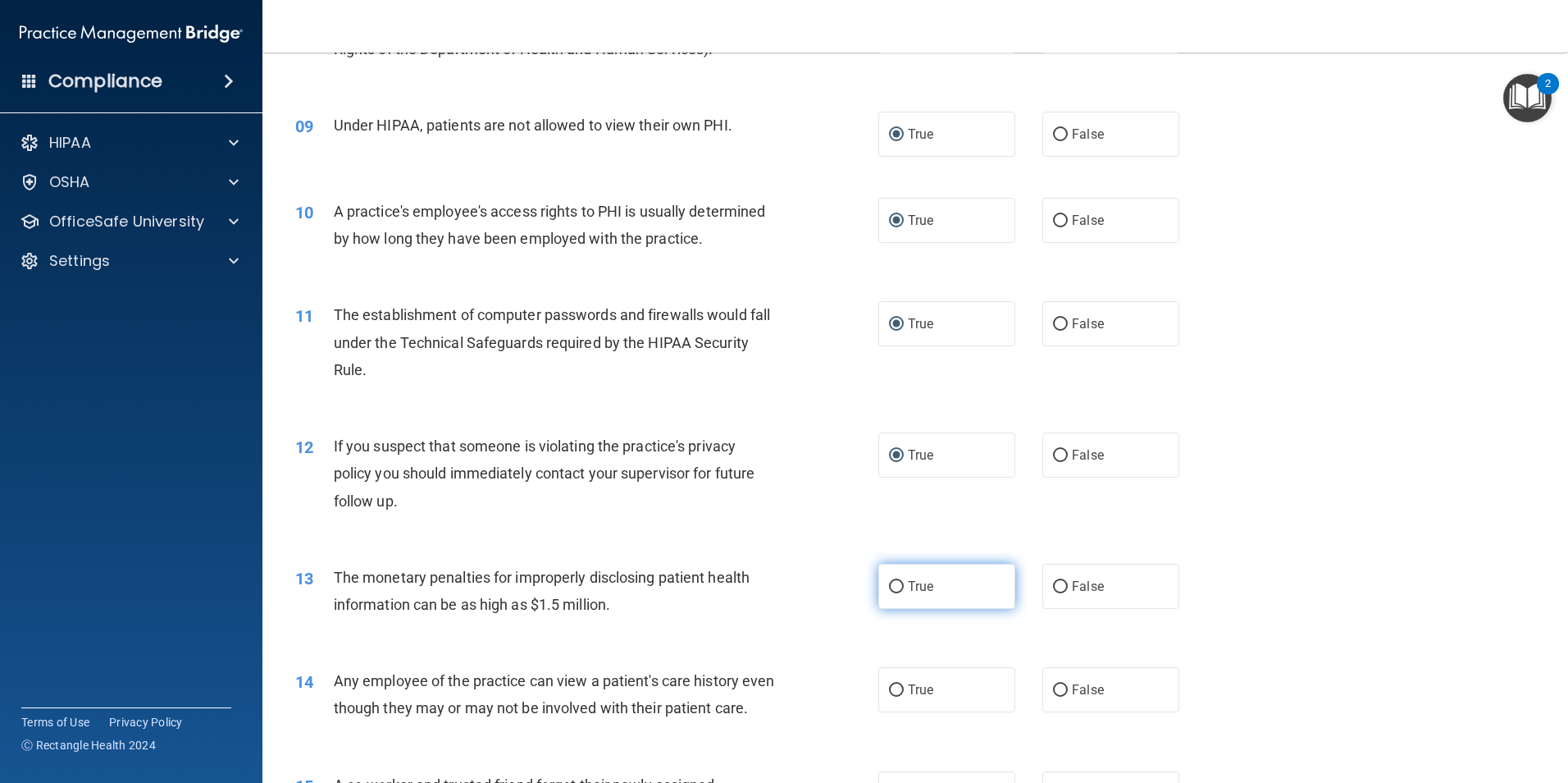
click at [894, 581] on input "True" at bounding box center [897, 587] width 15 height 12
radio input "true"
click at [893, 687] on input "True" at bounding box center [897, 690] width 15 height 12
radio input "true"
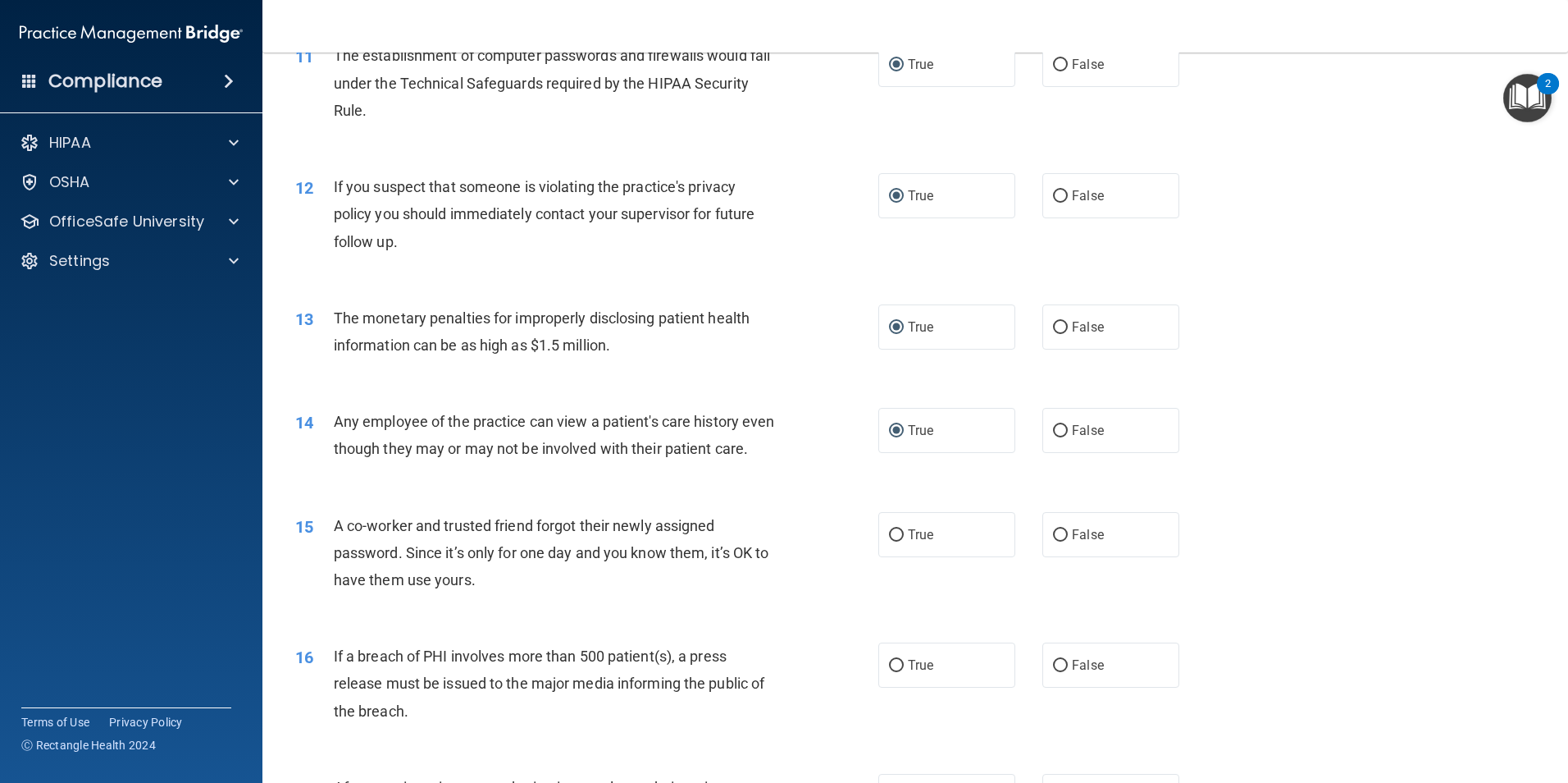
scroll to position [1313, 0]
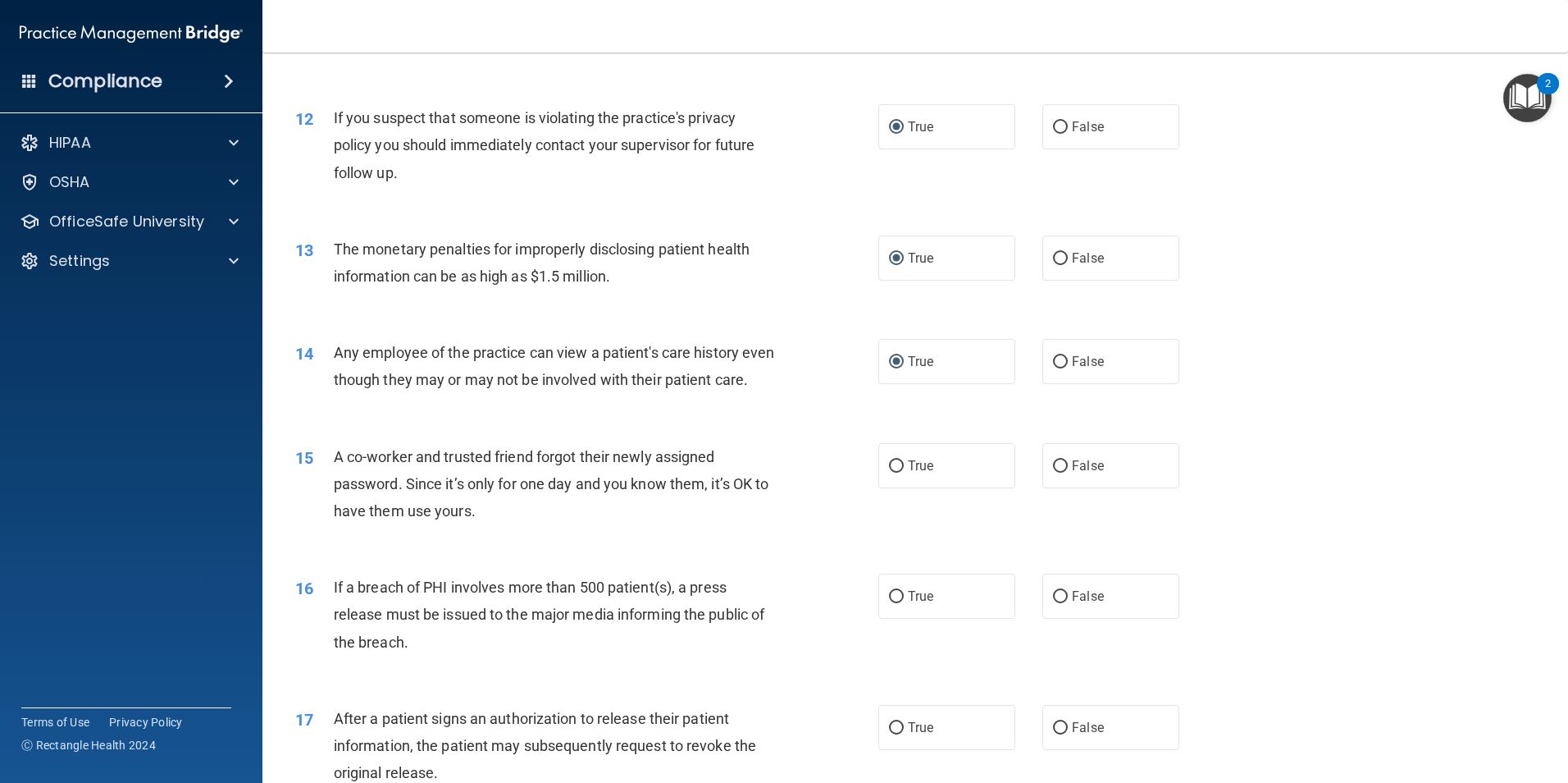
drag, startPoint x: 894, startPoint y: 493, endPoint x: 893, endPoint y: 583, distance: 90.0
click at [893, 473] on input "True" at bounding box center [897, 466] width 15 height 12
radio input "true"
click at [893, 603] on input "True" at bounding box center [897, 597] width 15 height 12
radio input "true"
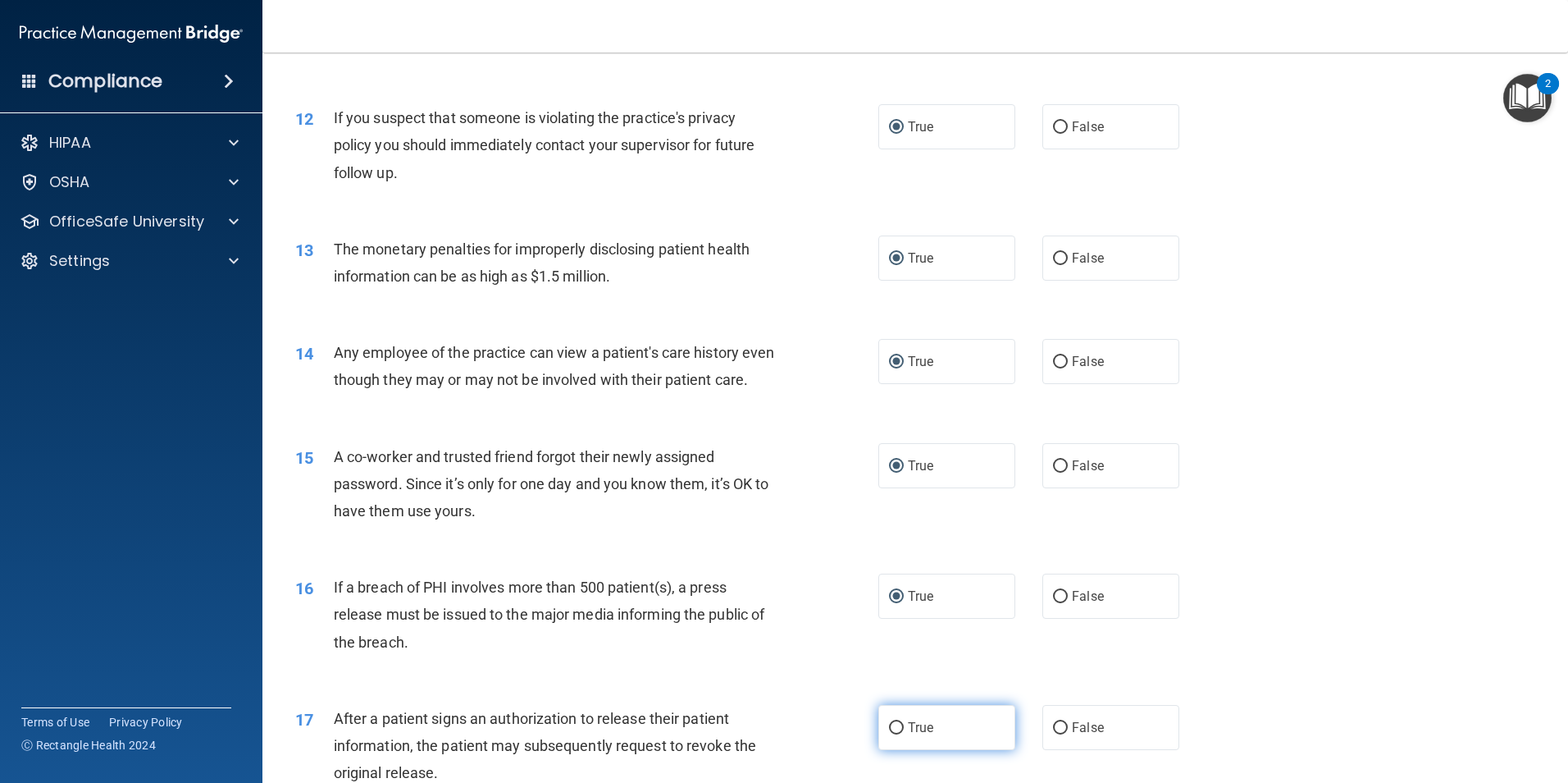
click at [892, 734] on input "True" at bounding box center [897, 728] width 15 height 12
radio input "true"
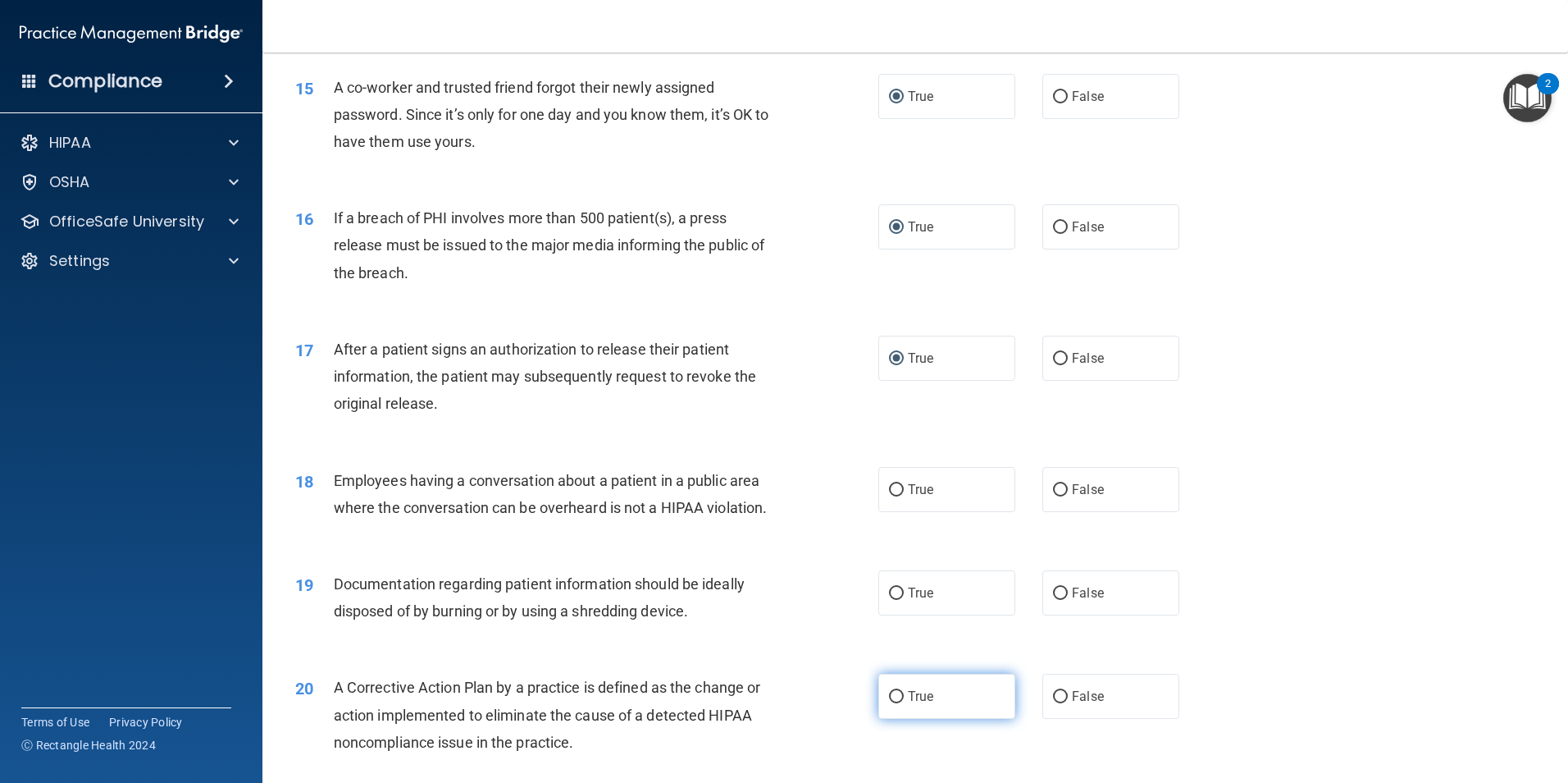
scroll to position [1723, 0]
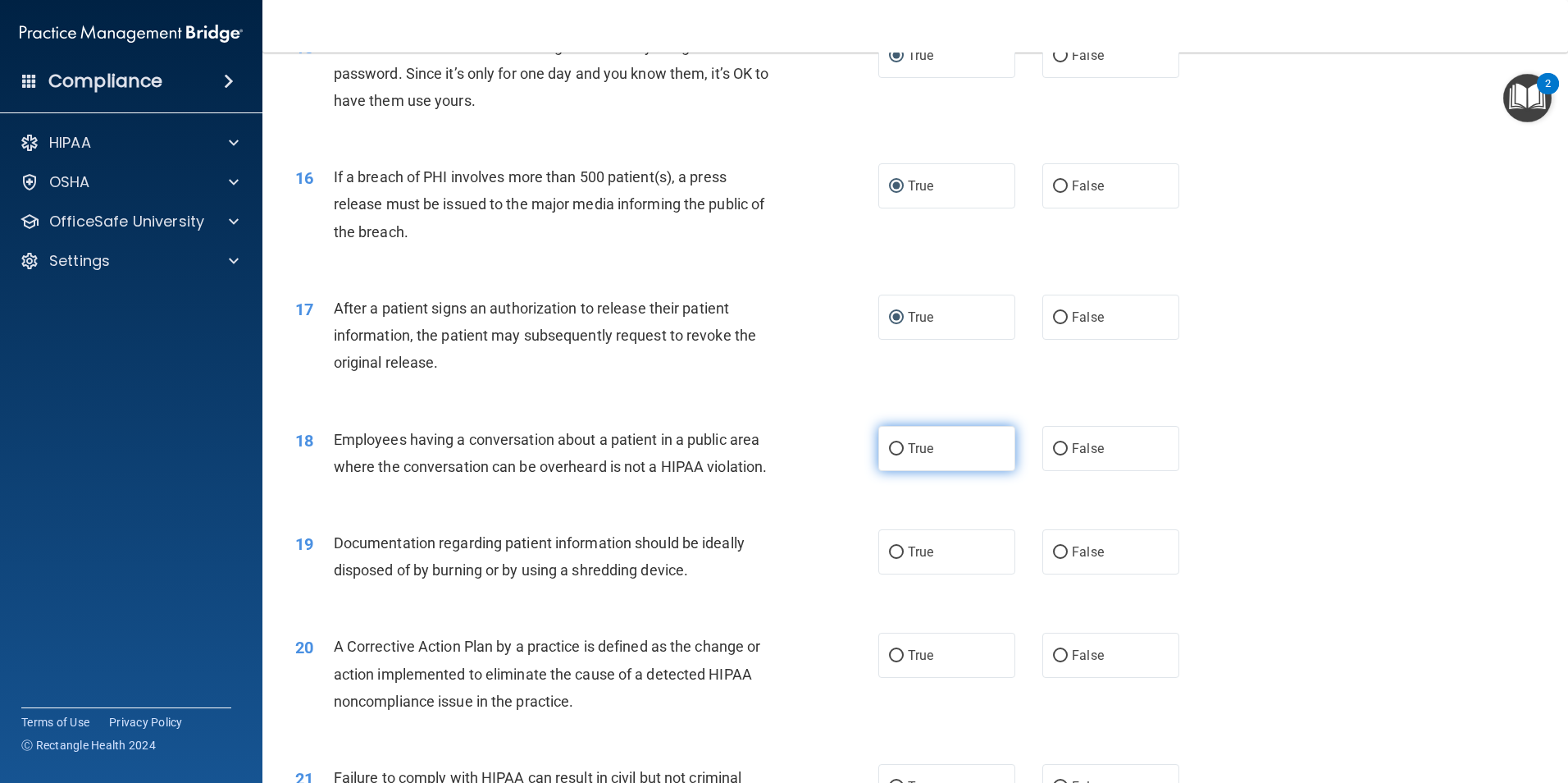
click at [889, 456] on input "True" at bounding box center [897, 449] width 15 height 12
radio input "true"
click at [890, 558] on input "True" at bounding box center [897, 552] width 15 height 12
radio input "true"
click at [891, 662] on input "True" at bounding box center [897, 656] width 15 height 12
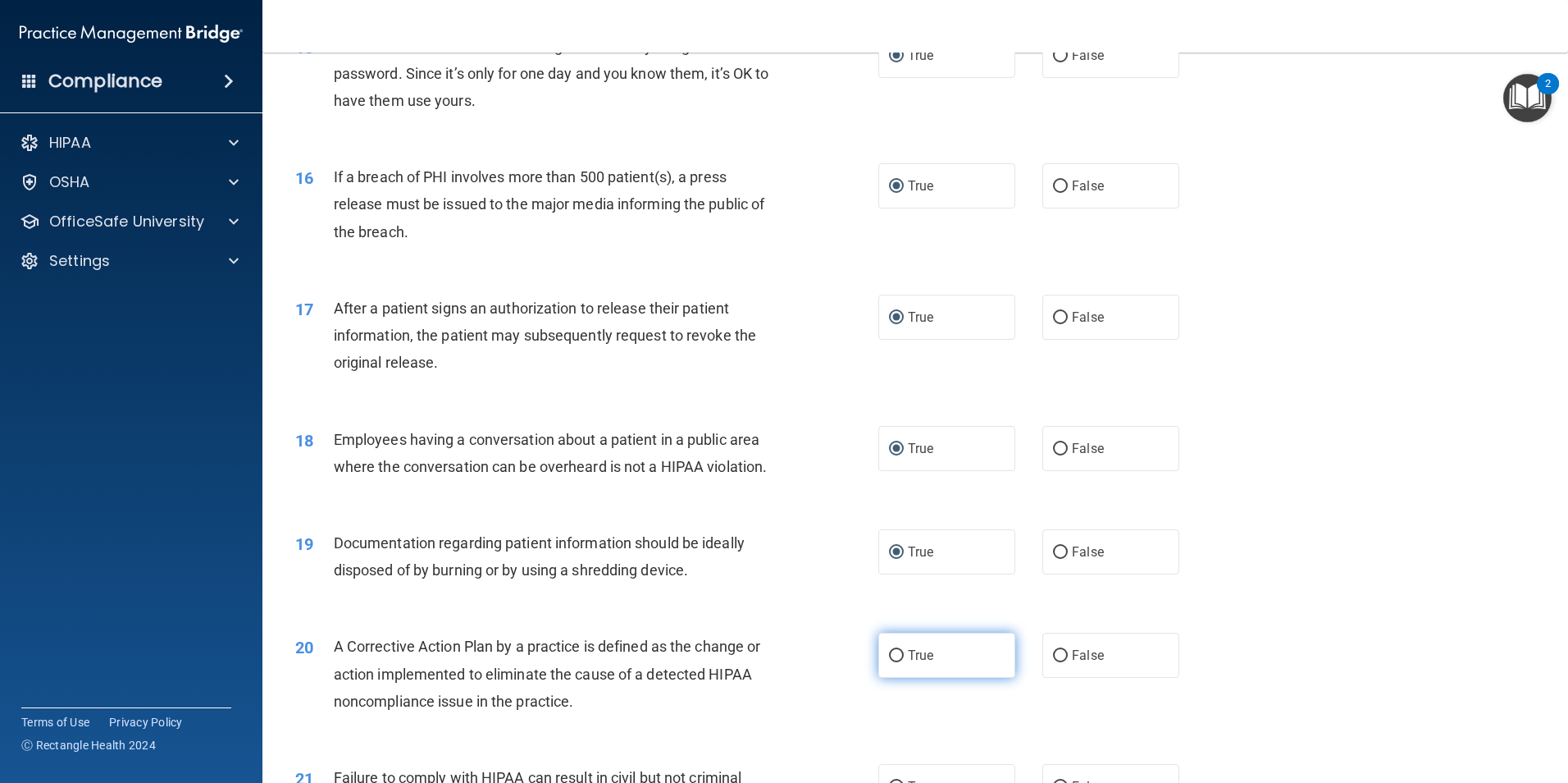
radio input "true"
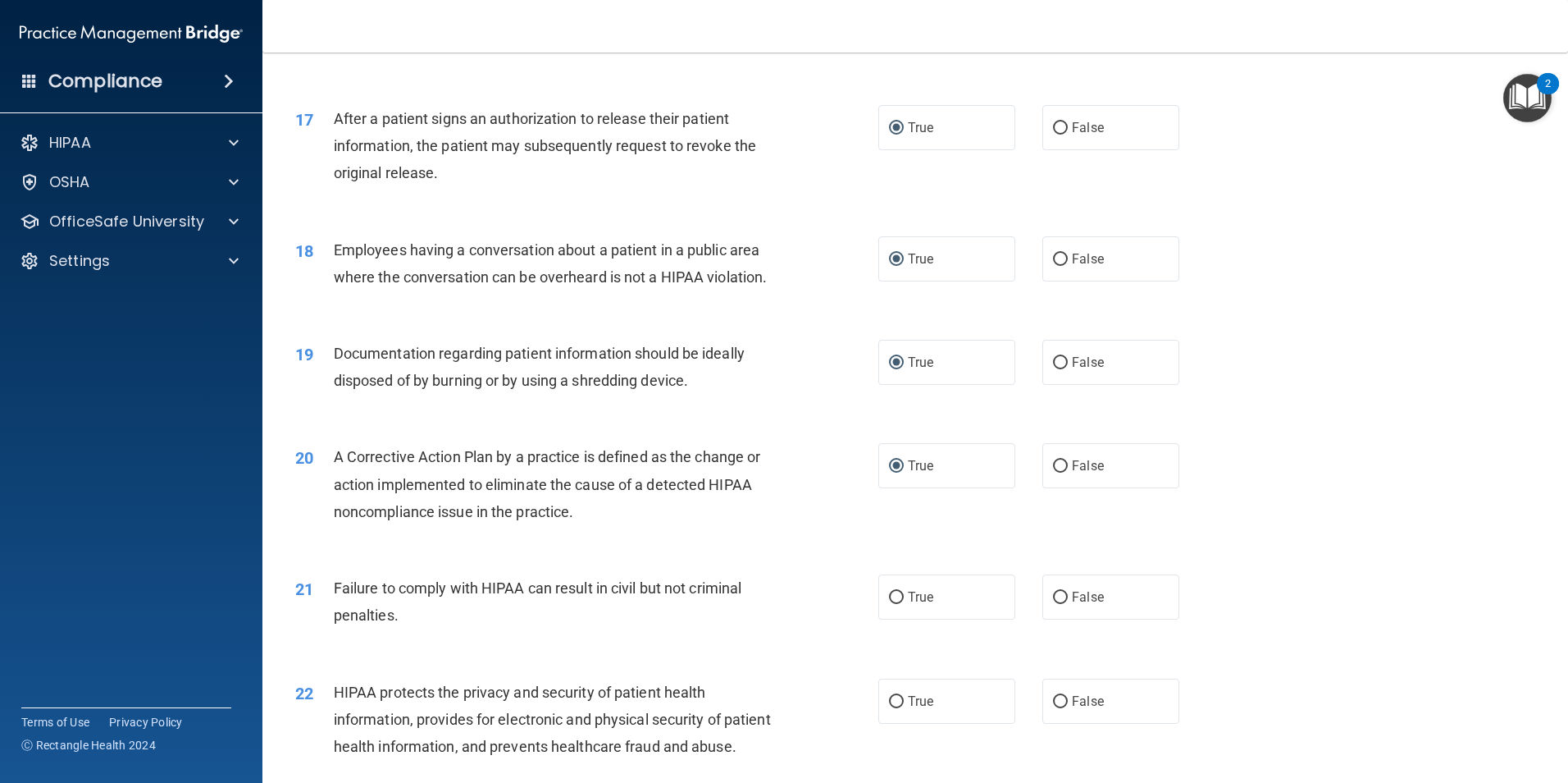
scroll to position [1969, 0]
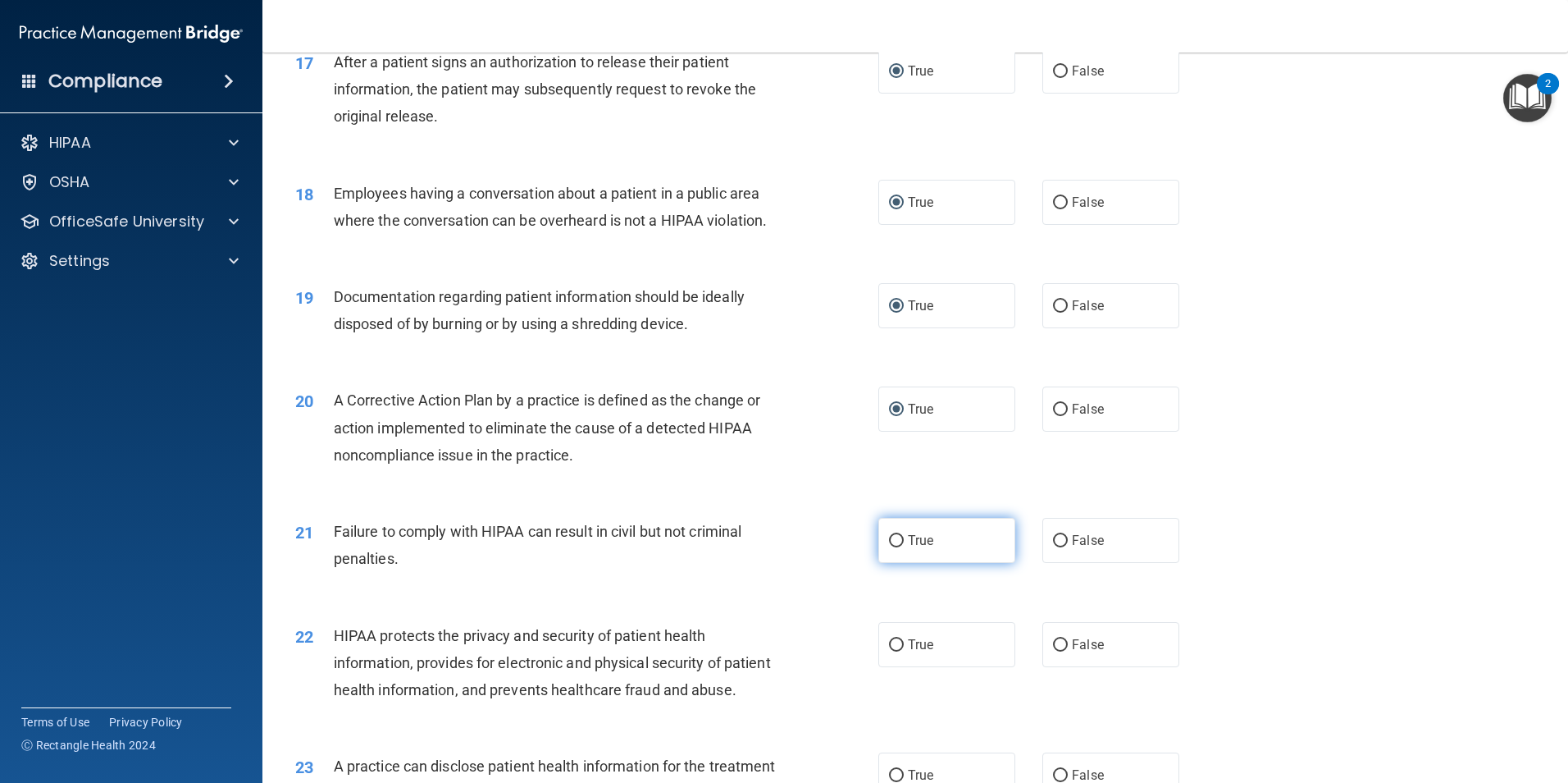
drag, startPoint x: 889, startPoint y: 563, endPoint x: 892, endPoint y: 589, distance: 26.2
click at [889, 547] on input "True" at bounding box center [897, 540] width 15 height 12
radio input "true"
click at [889, 652] on input "True" at bounding box center [897, 645] width 15 height 12
radio input "true"
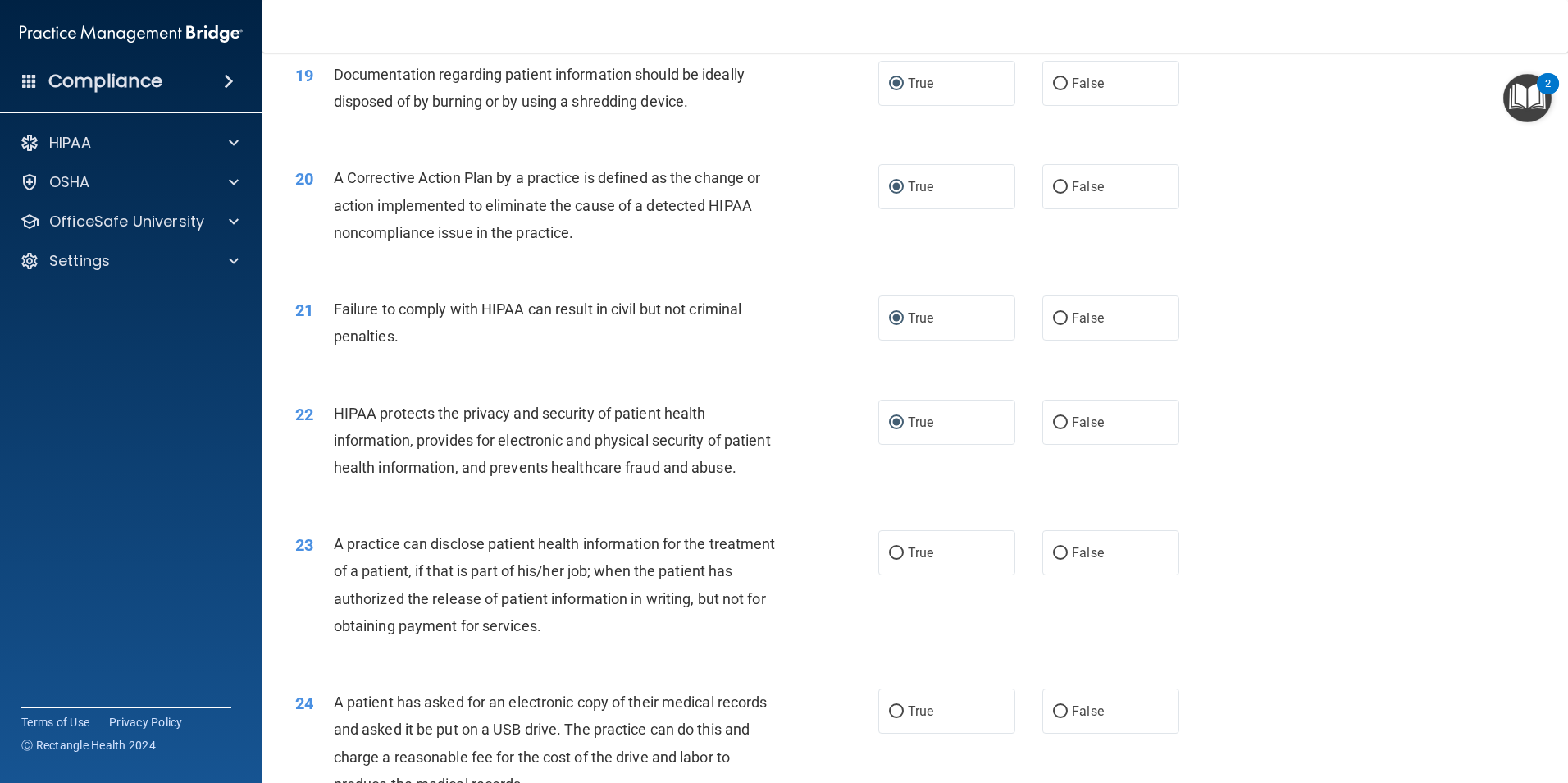
scroll to position [2215, 0]
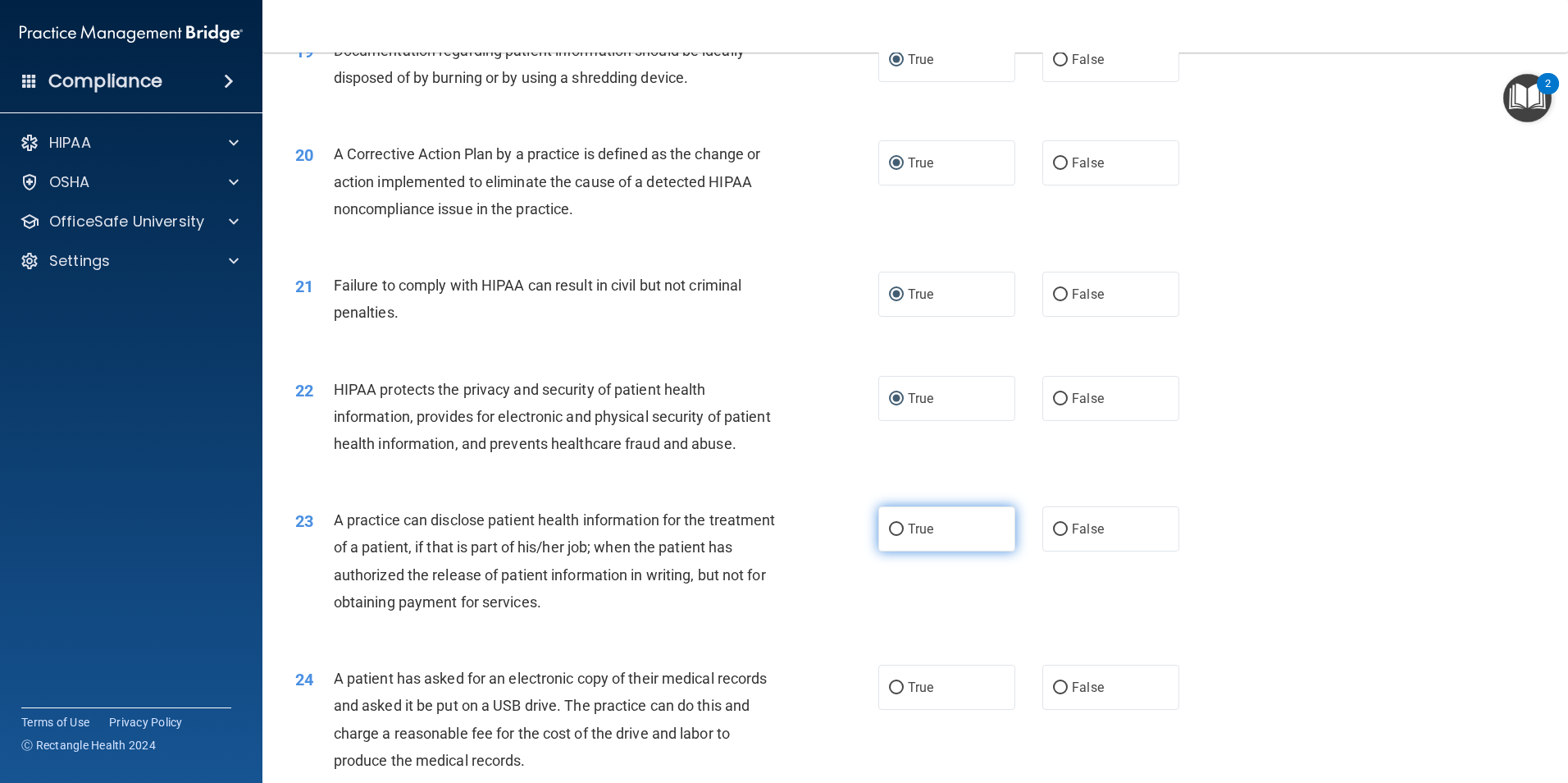
click at [894, 536] on input "True" at bounding box center [897, 529] width 15 height 12
radio input "true"
click at [889, 695] on input "True" at bounding box center [897, 688] width 15 height 12
radio input "true"
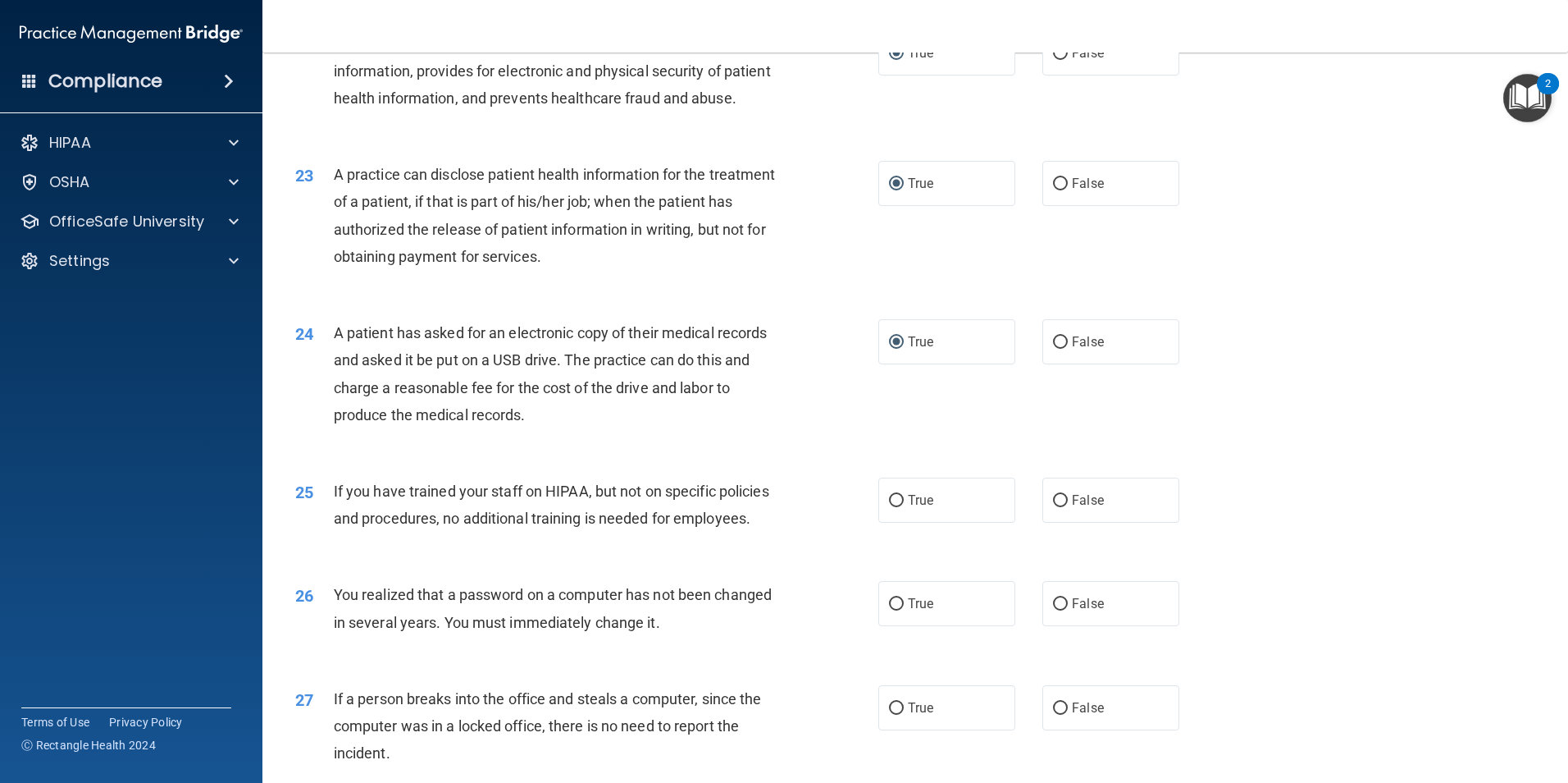
scroll to position [2626, 0]
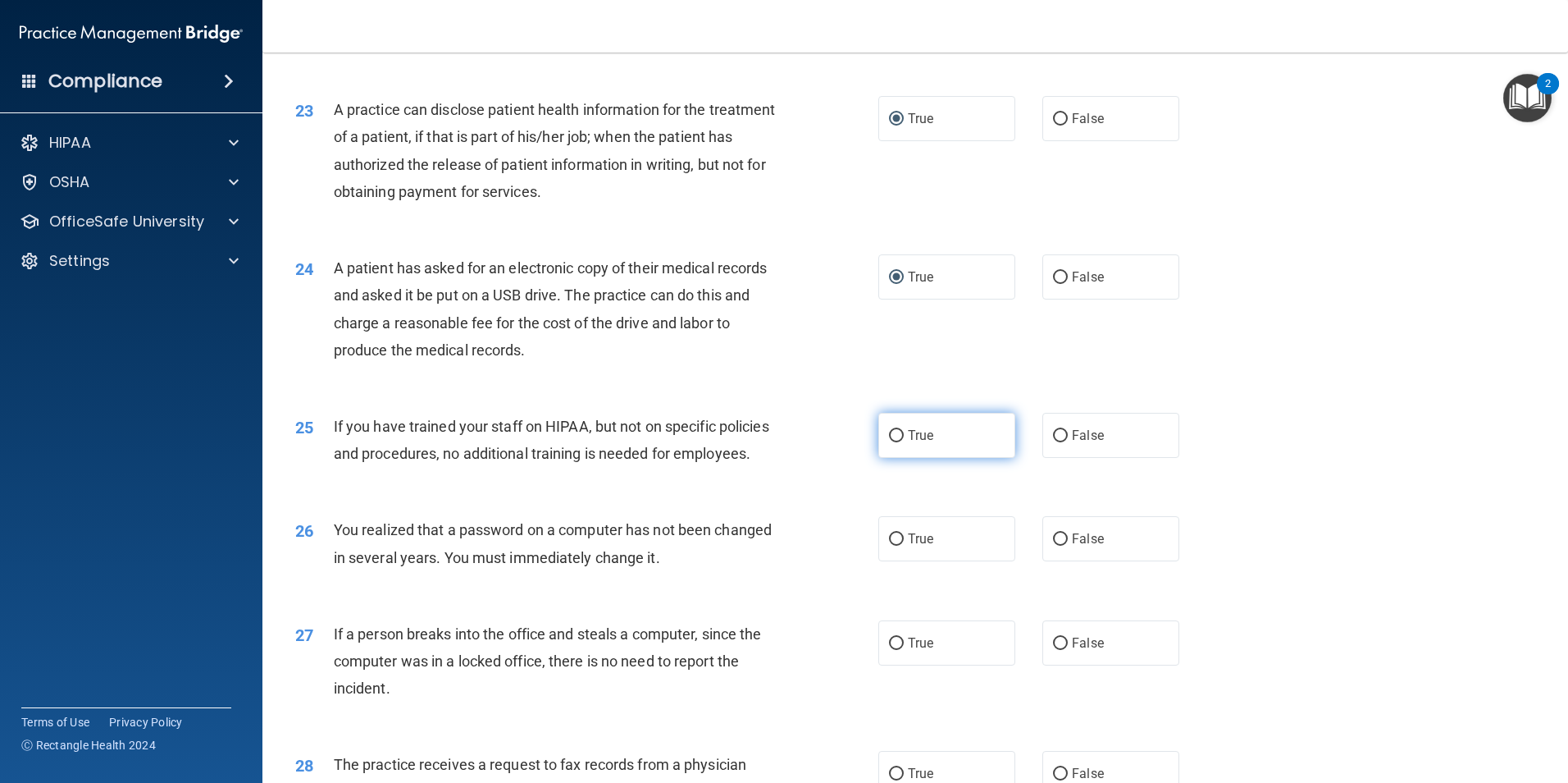
click at [887, 458] on label "True" at bounding box center [947, 435] width 137 height 45
click at [889, 442] on input "True" at bounding box center [897, 436] width 15 height 12
radio input "true"
click at [891, 545] on input "True" at bounding box center [897, 539] width 15 height 12
radio input "true"
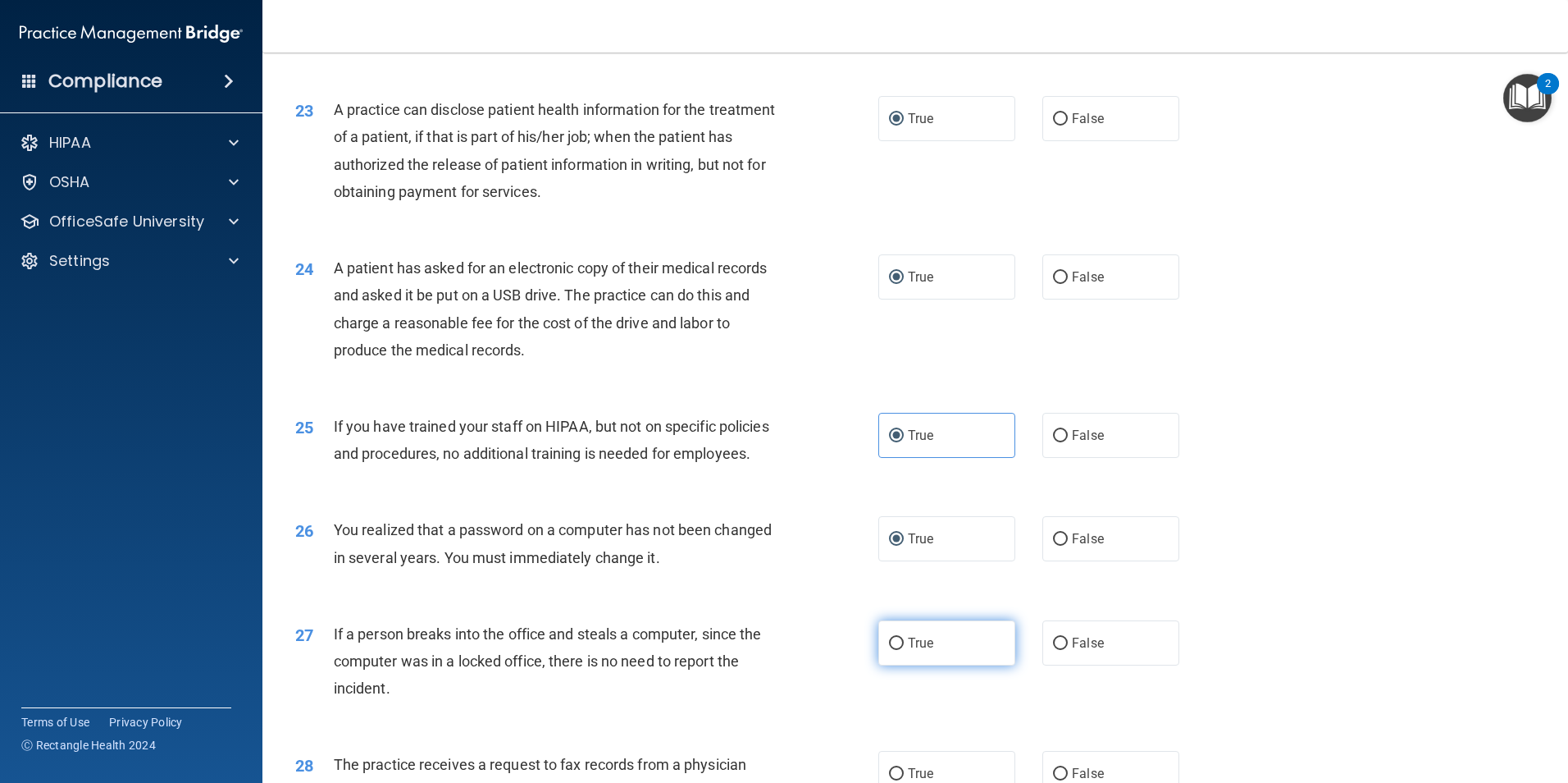
click at [889, 650] on input "True" at bounding box center [897, 643] width 15 height 12
radio input "true"
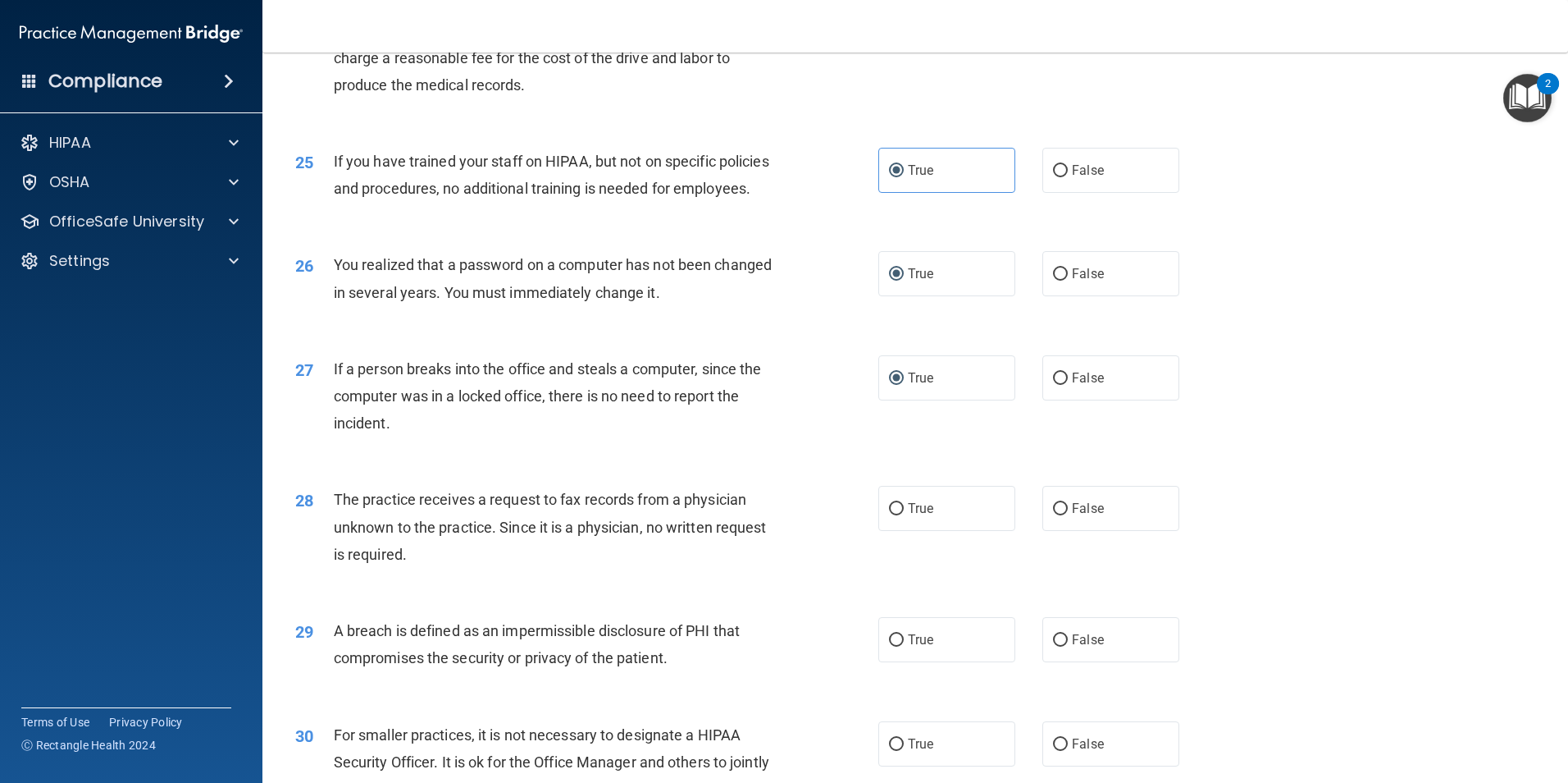
scroll to position [2954, 0]
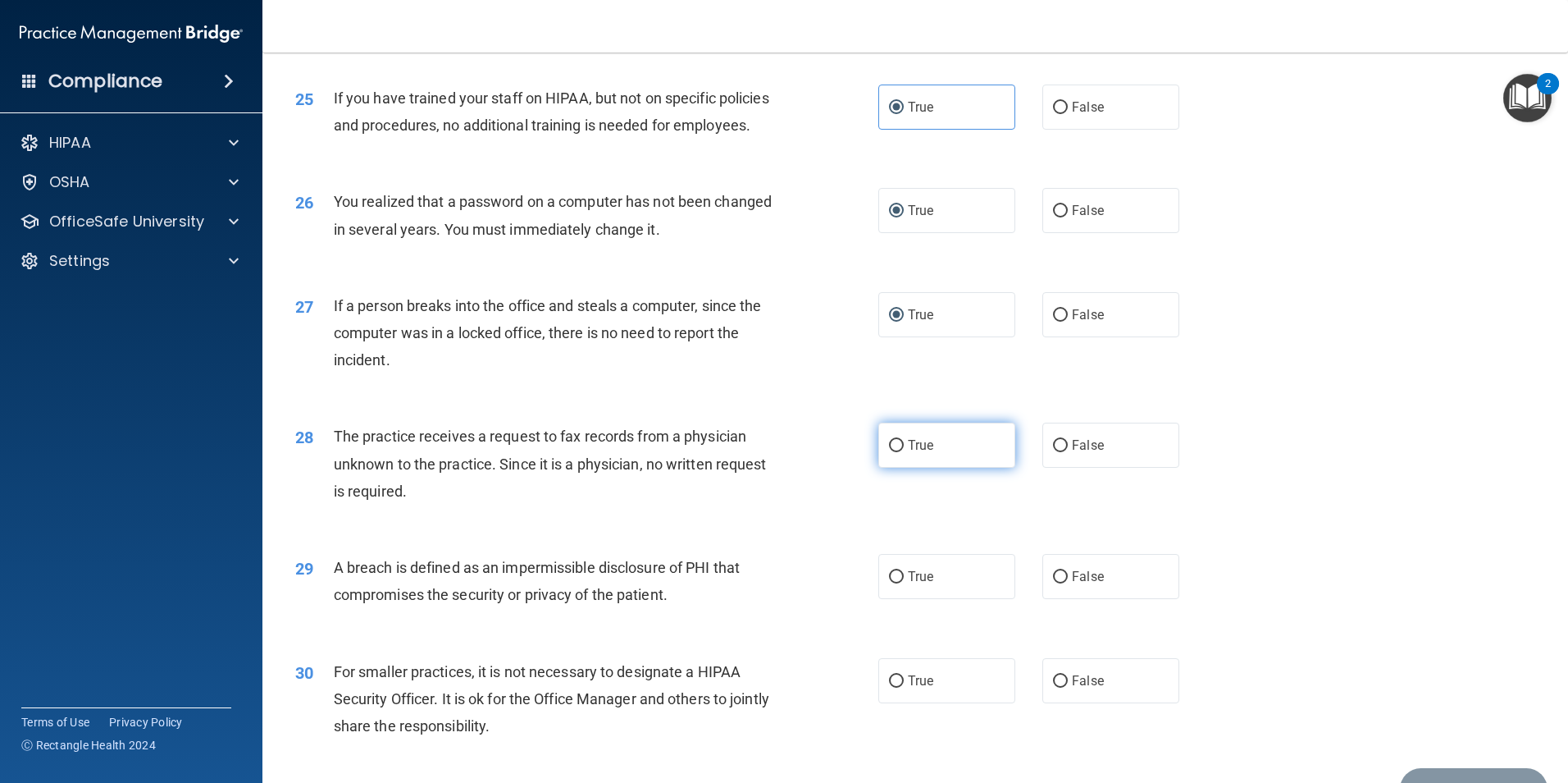
click at [889, 452] on input "True" at bounding box center [897, 445] width 15 height 12
radio input "true"
click at [889, 583] on input "True" at bounding box center [897, 577] width 15 height 12
radio input "true"
click at [892, 703] on label "True" at bounding box center [947, 680] width 137 height 45
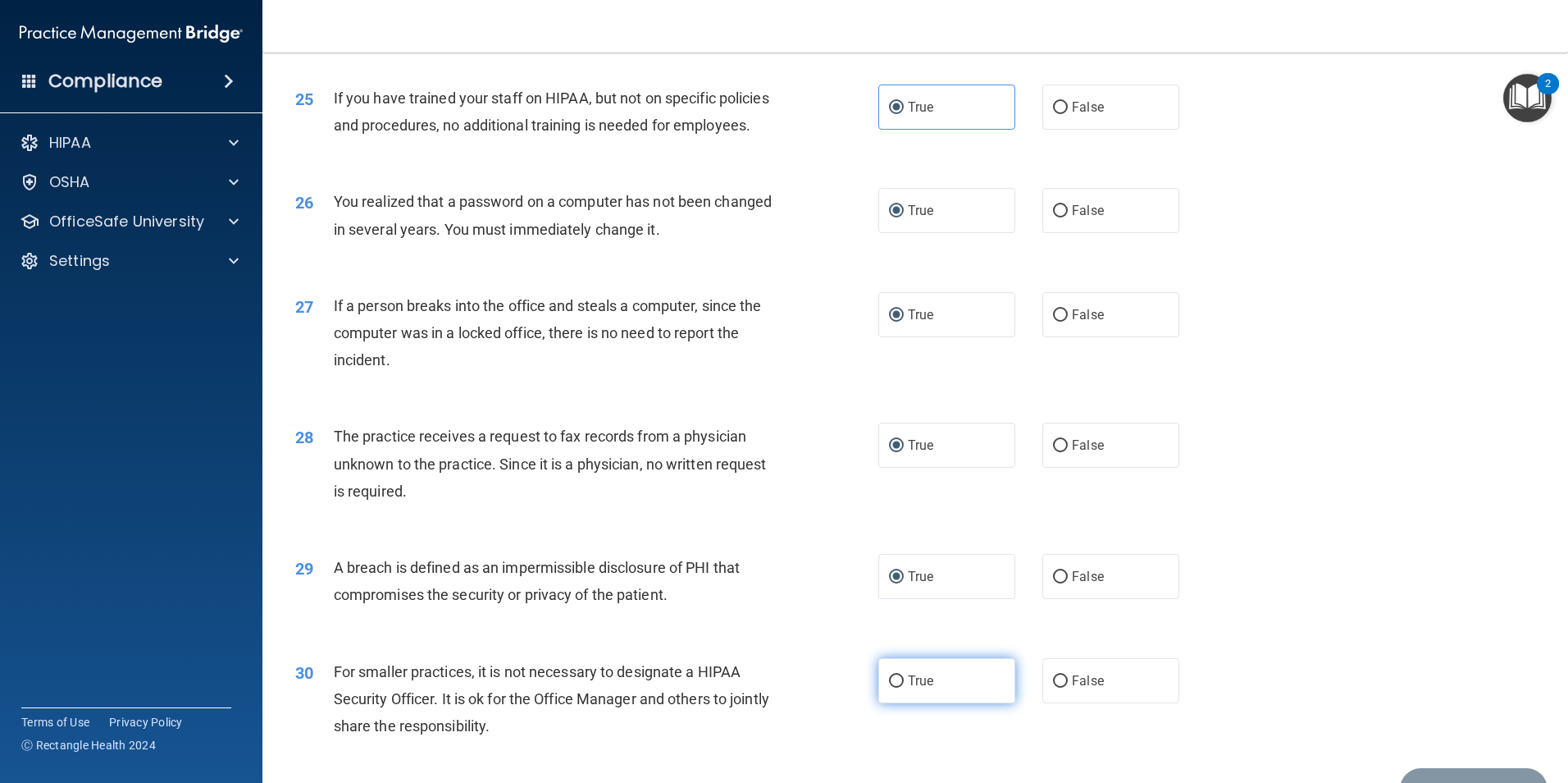
click at [892, 688] on input "True" at bounding box center [897, 681] width 15 height 12
radio input "true"
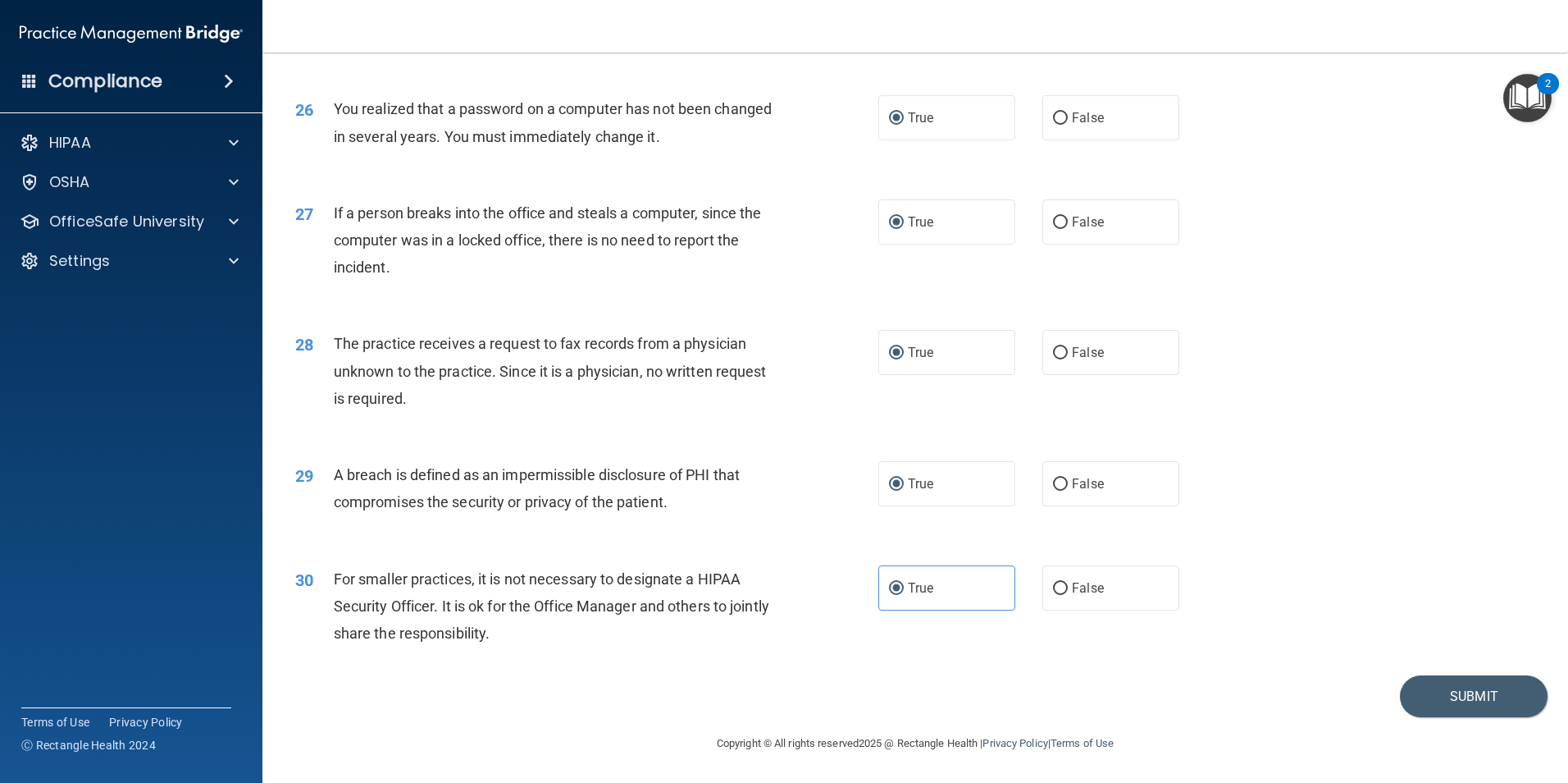
scroll to position [3127, 0]
click at [1484, 700] on button "Submit" at bounding box center [1473, 696] width 147 height 42
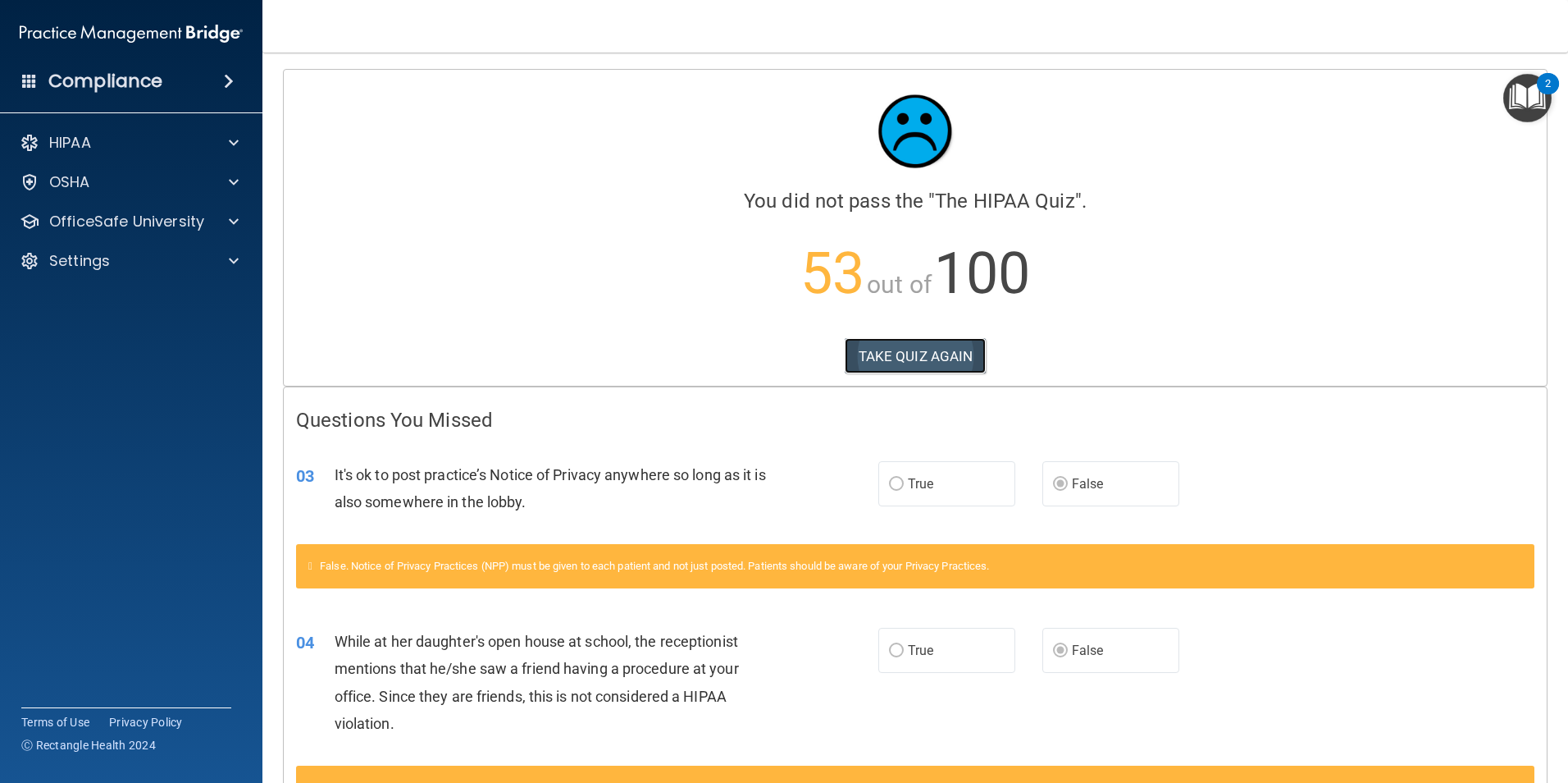
click at [937, 359] on button "TAKE QUIZ AGAIN" at bounding box center [915, 356] width 142 height 36
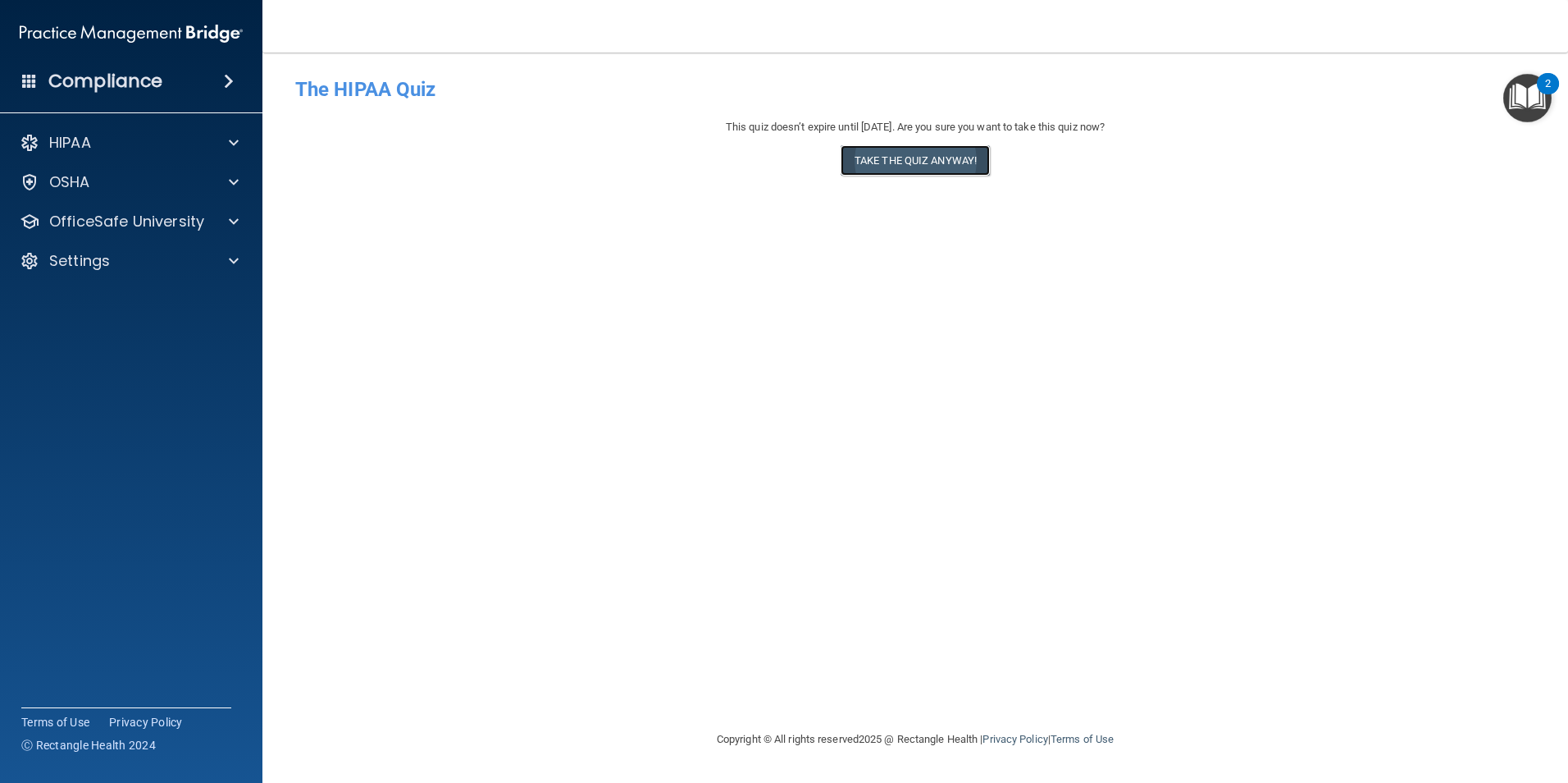
click at [923, 168] on button "Take the quiz anyway!" at bounding box center [915, 161] width 149 height 30
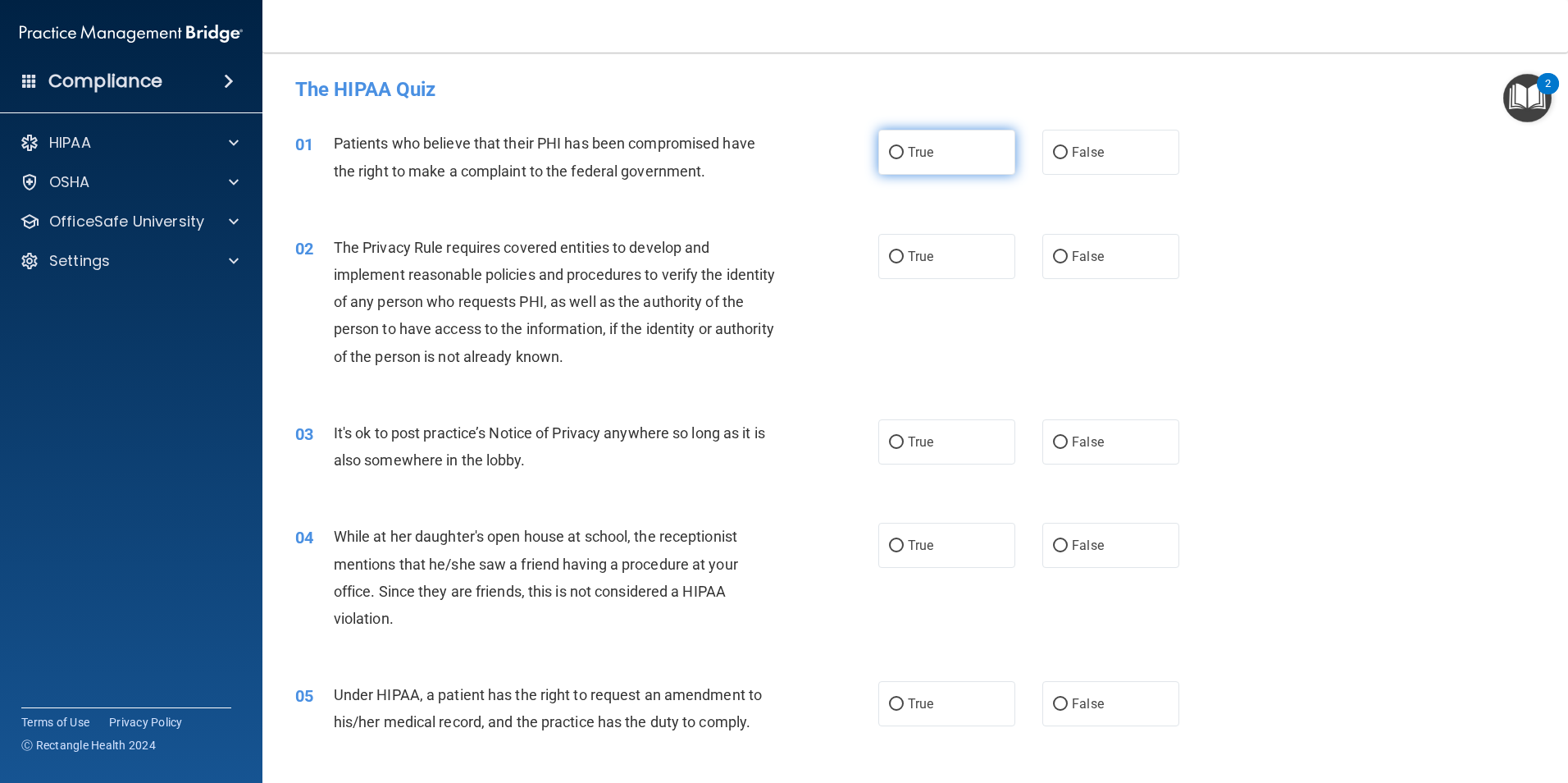
click at [919, 164] on label "True" at bounding box center [947, 151] width 137 height 45
click at [903, 159] on input "True" at bounding box center [897, 152] width 15 height 12
radio input "true"
click at [919, 250] on span "True" at bounding box center [920, 256] width 26 height 15
click at [903, 251] on input "True" at bounding box center [897, 257] width 15 height 12
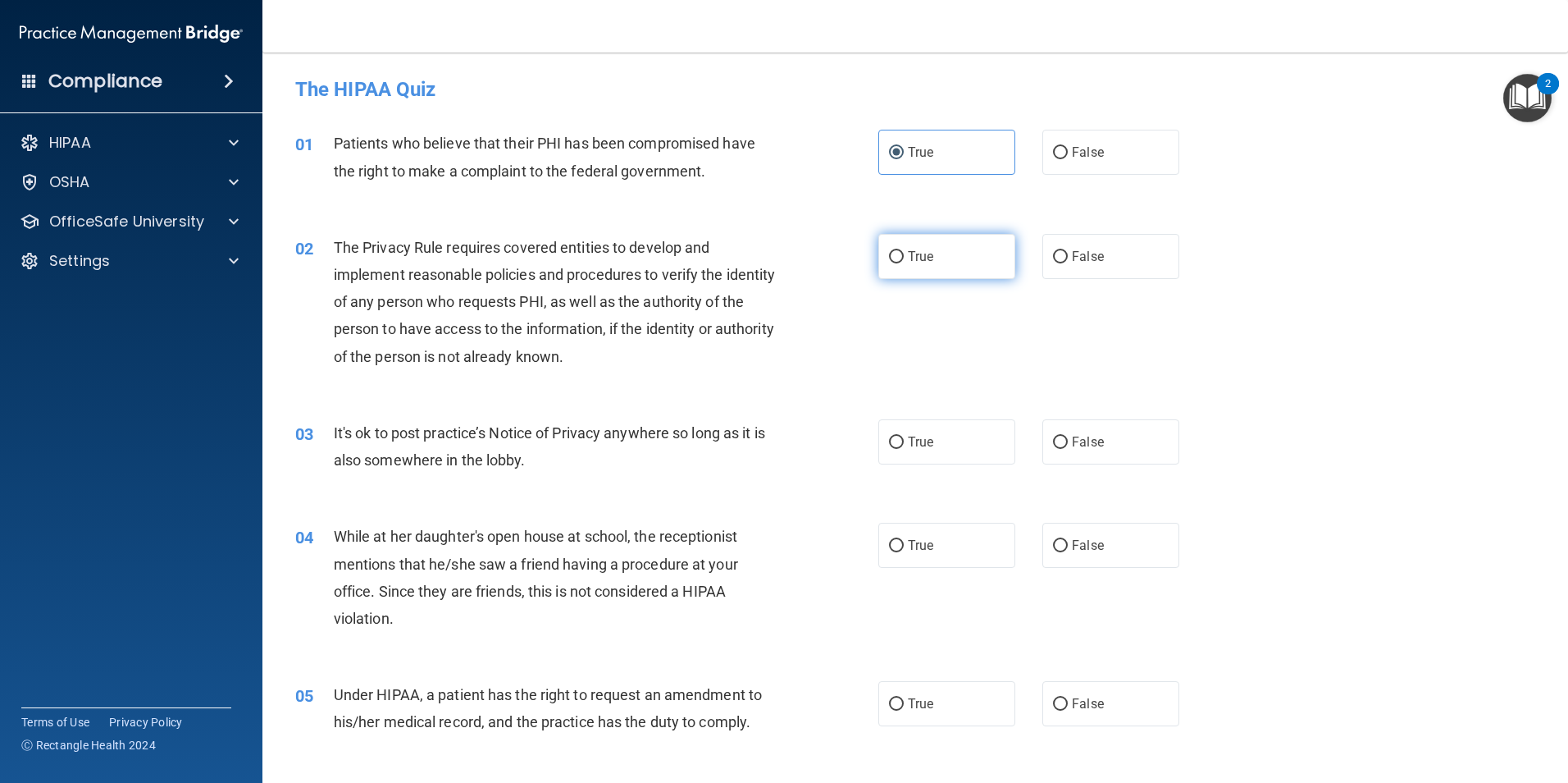
radio input "true"
click at [1074, 442] on span "False" at bounding box center [1088, 441] width 32 height 15
click at [1068, 442] on input "False" at bounding box center [1060, 442] width 15 height 12
radio input "true"
click at [1080, 563] on label "False" at bounding box center [1111, 544] width 137 height 45
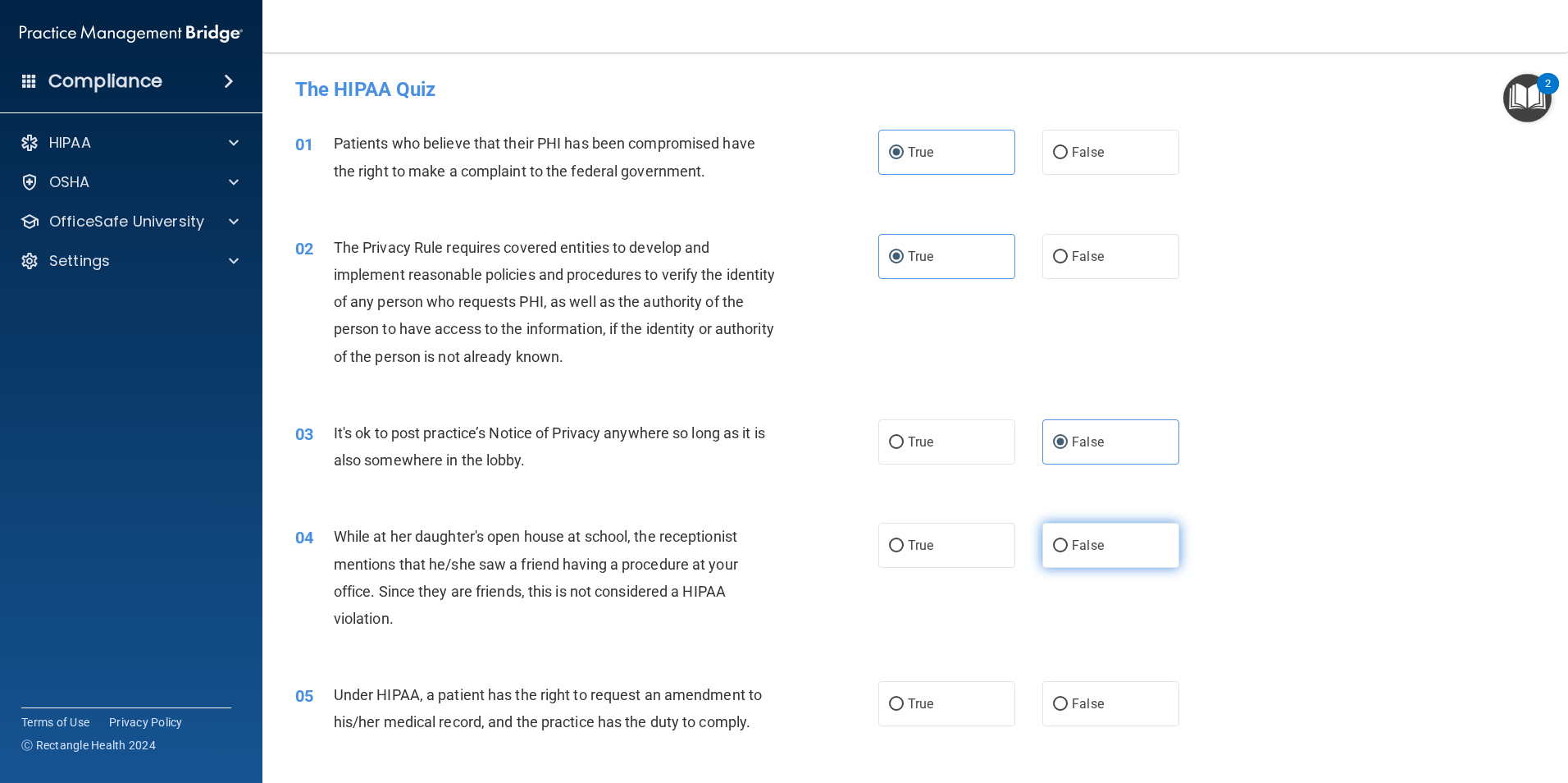
click at [1068, 552] on input "False" at bounding box center [1060, 545] width 15 height 12
radio input "true"
click at [1072, 701] on span "False" at bounding box center [1088, 703] width 32 height 15
click at [1068, 701] on input "False" at bounding box center [1060, 704] width 15 height 12
radio input "true"
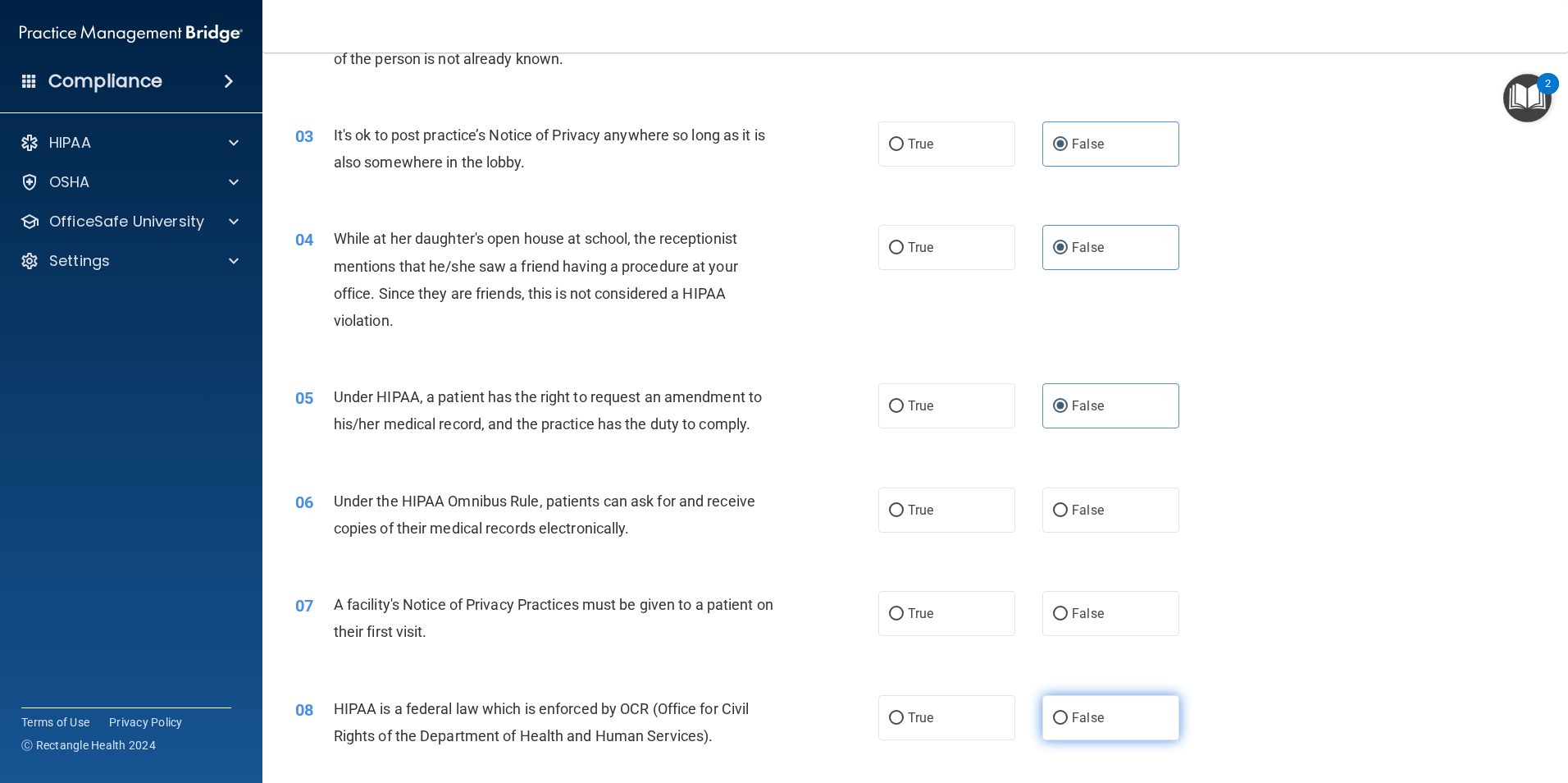
scroll to position [328, 0]
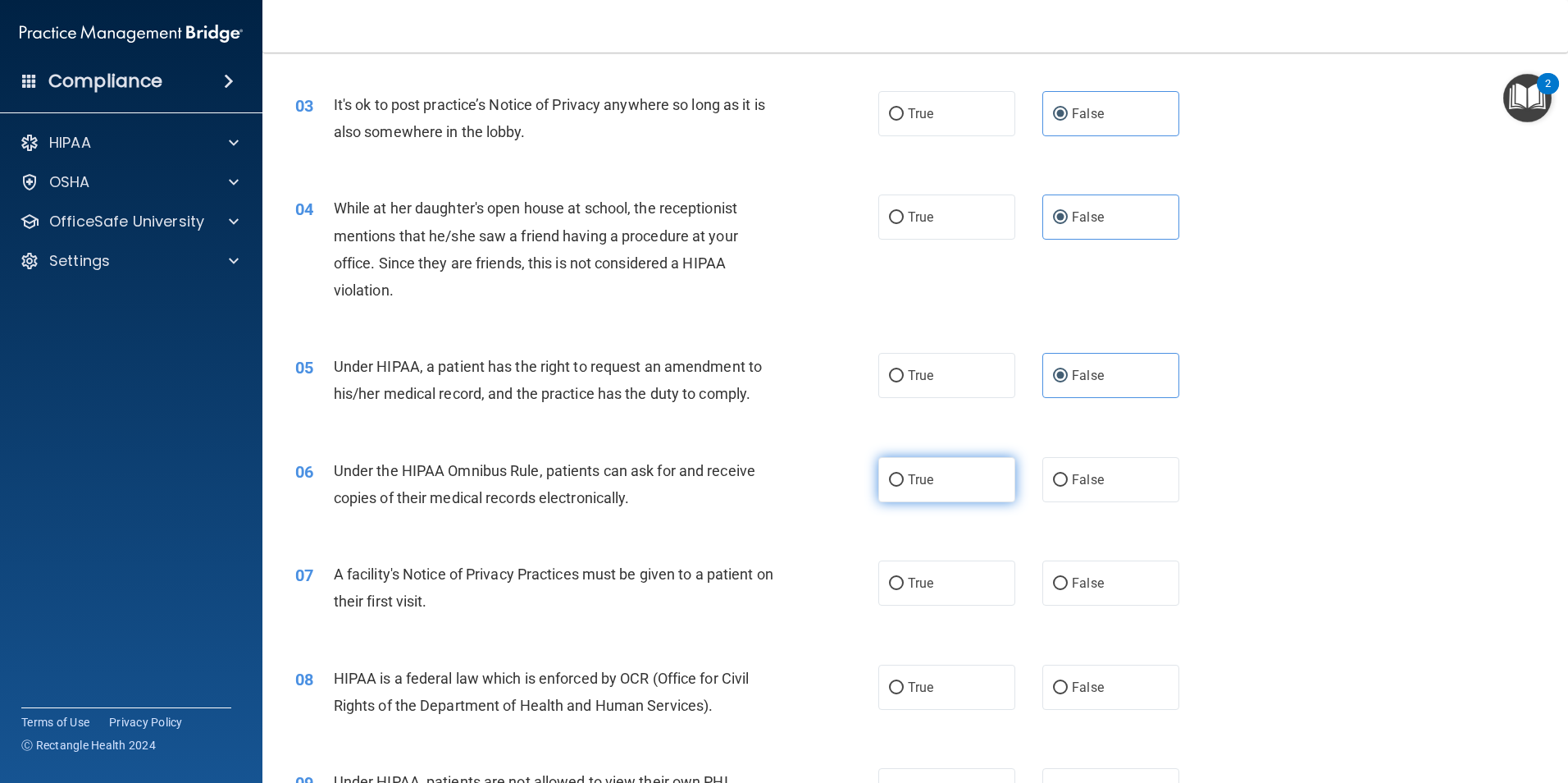
click at [964, 485] on label "True" at bounding box center [947, 479] width 137 height 45
click at [903, 485] on input "True" at bounding box center [897, 480] width 15 height 12
radio input "true"
click at [951, 581] on label "True" at bounding box center [947, 582] width 137 height 45
click at [903, 581] on input "True" at bounding box center [897, 583] width 15 height 12
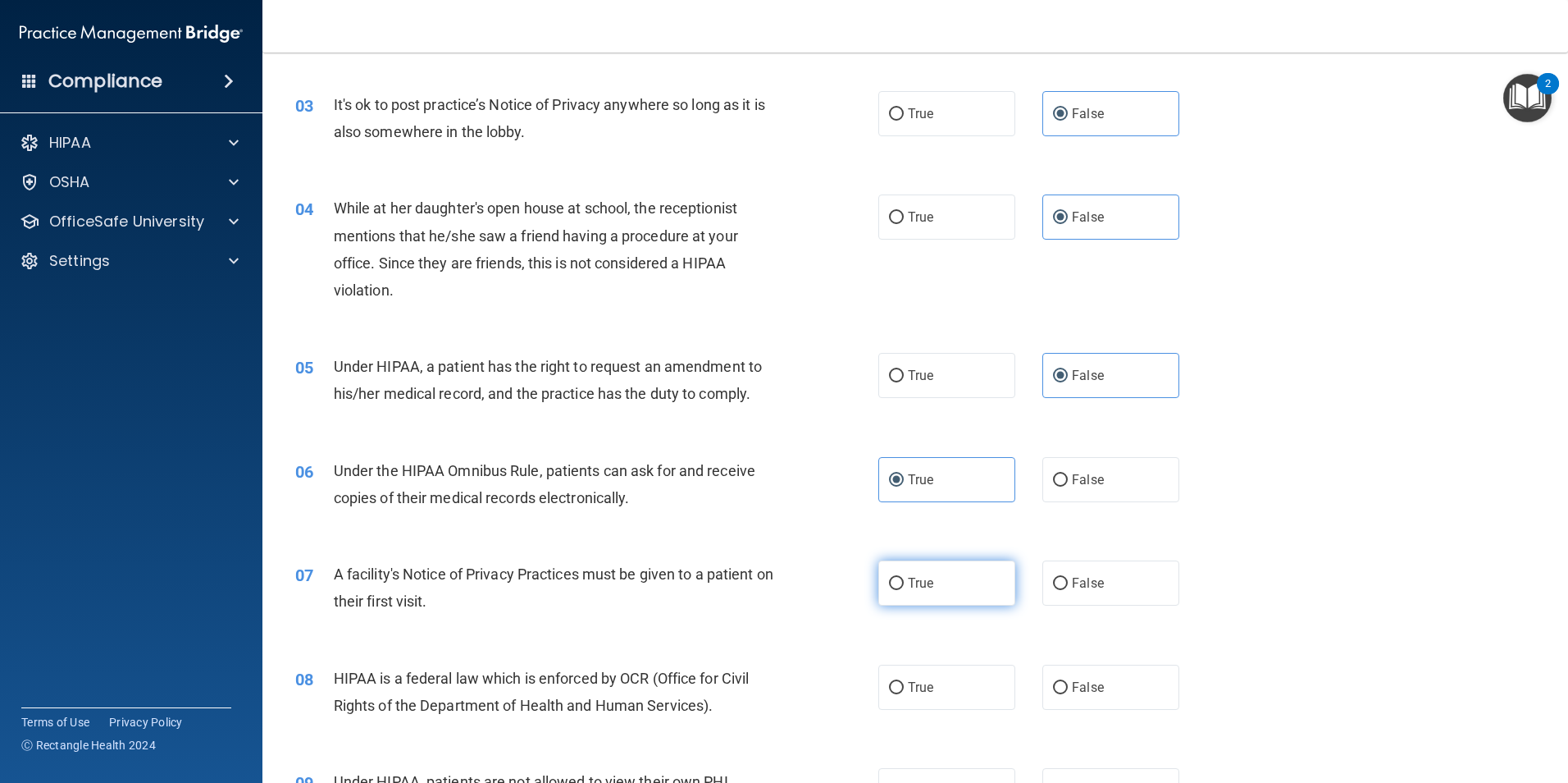
radio input "true"
click at [950, 688] on label "True" at bounding box center [947, 687] width 137 height 45
click at [903, 688] on input "True" at bounding box center [897, 688] width 15 height 12
radio input "true"
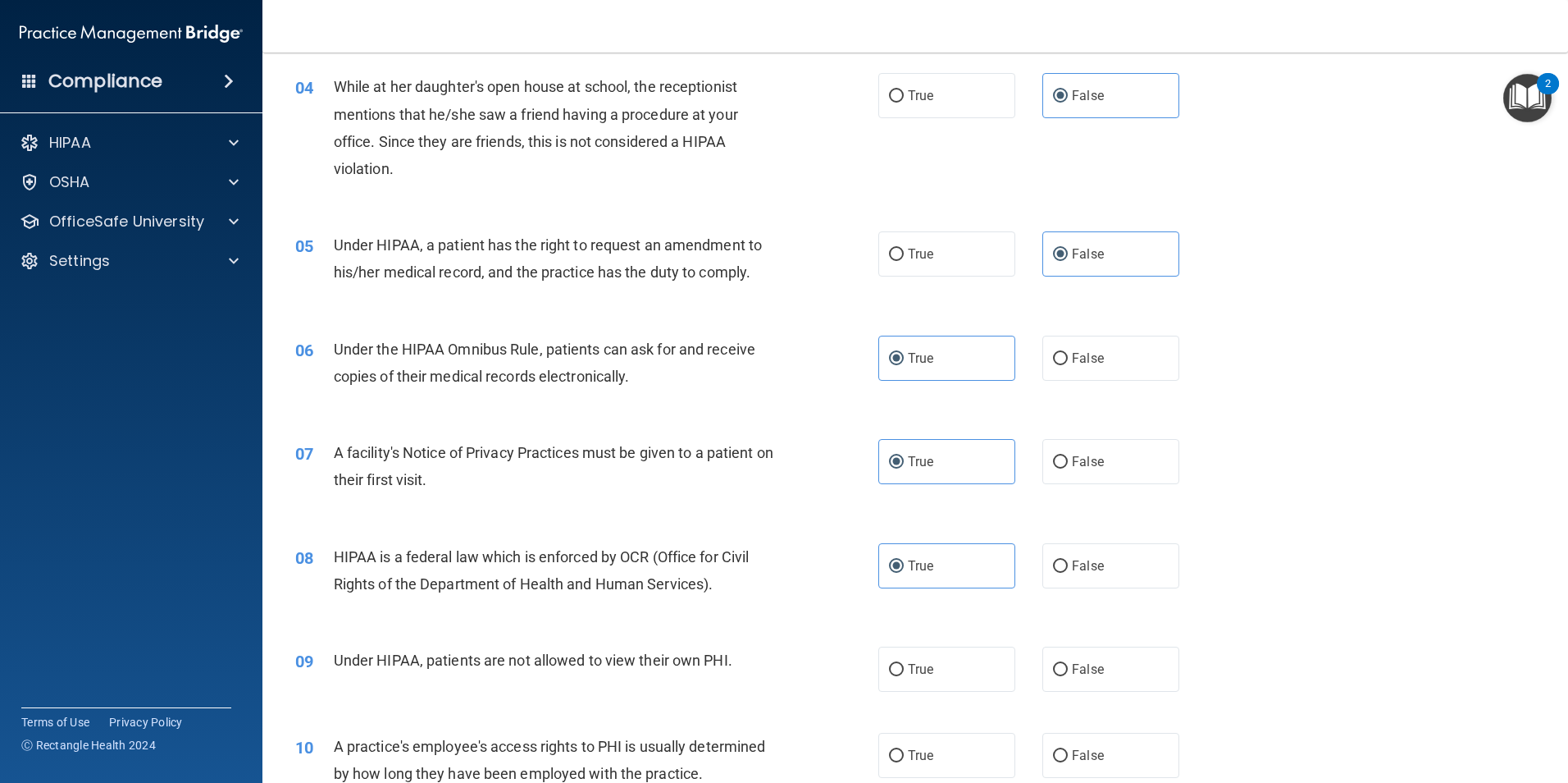
scroll to position [492, 0]
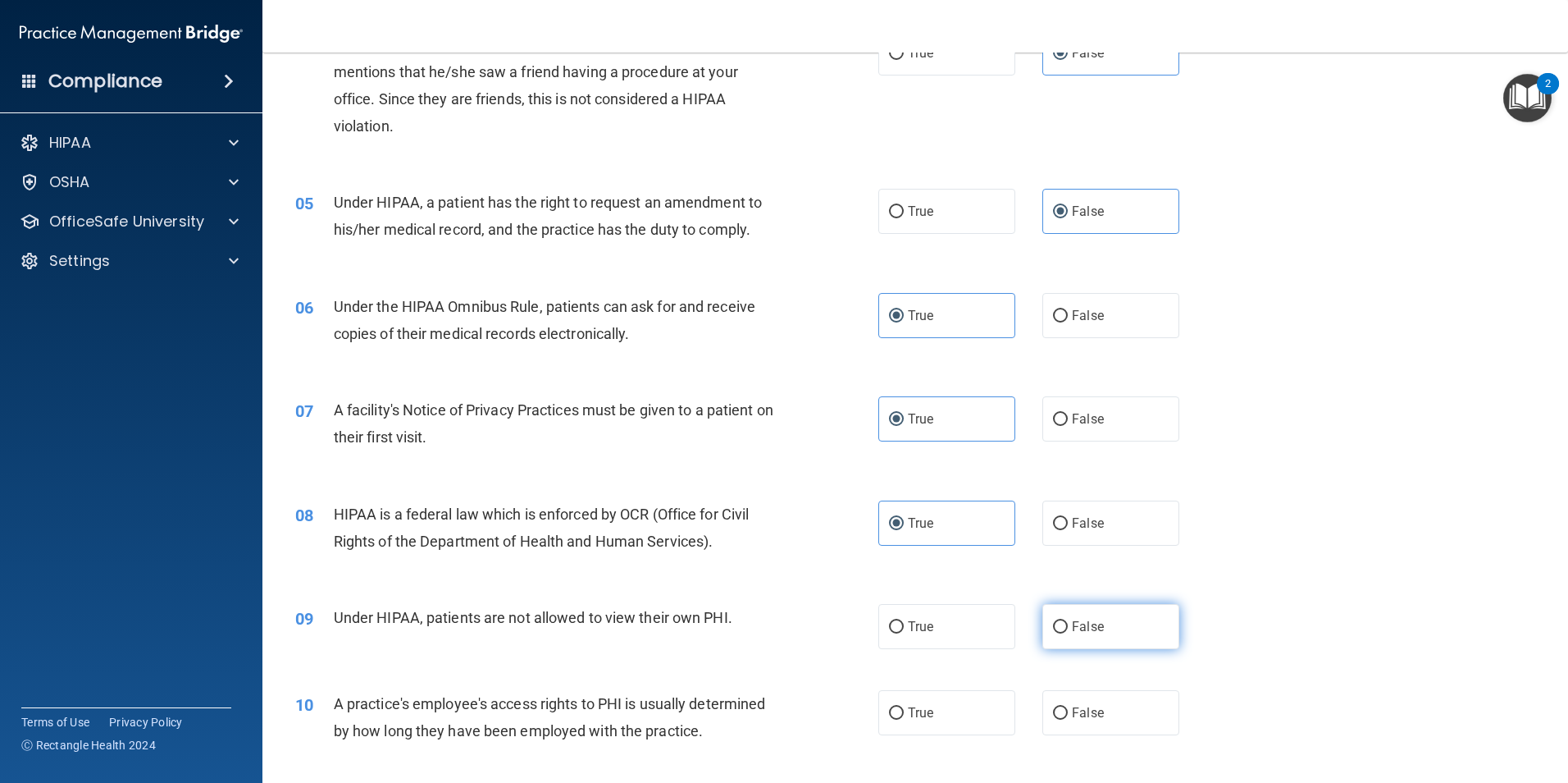
click at [1113, 635] on label "False" at bounding box center [1111, 626] width 137 height 45
click at [1068, 634] on input "False" at bounding box center [1060, 627] width 15 height 12
radio input "true"
click at [1102, 712] on label "False" at bounding box center [1111, 712] width 137 height 45
click at [1068, 712] on input "False" at bounding box center [1060, 713] width 15 height 12
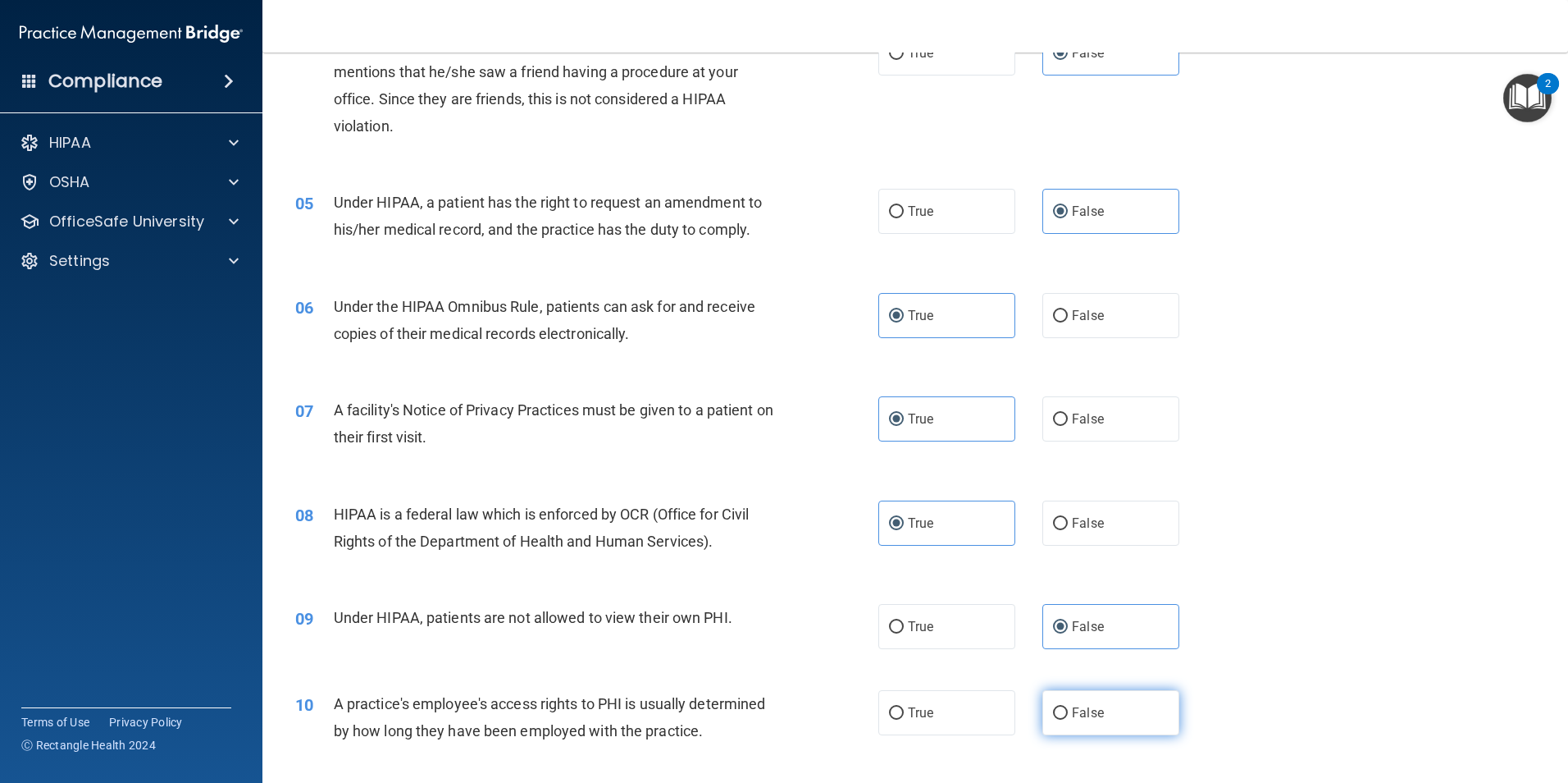
radio input "true"
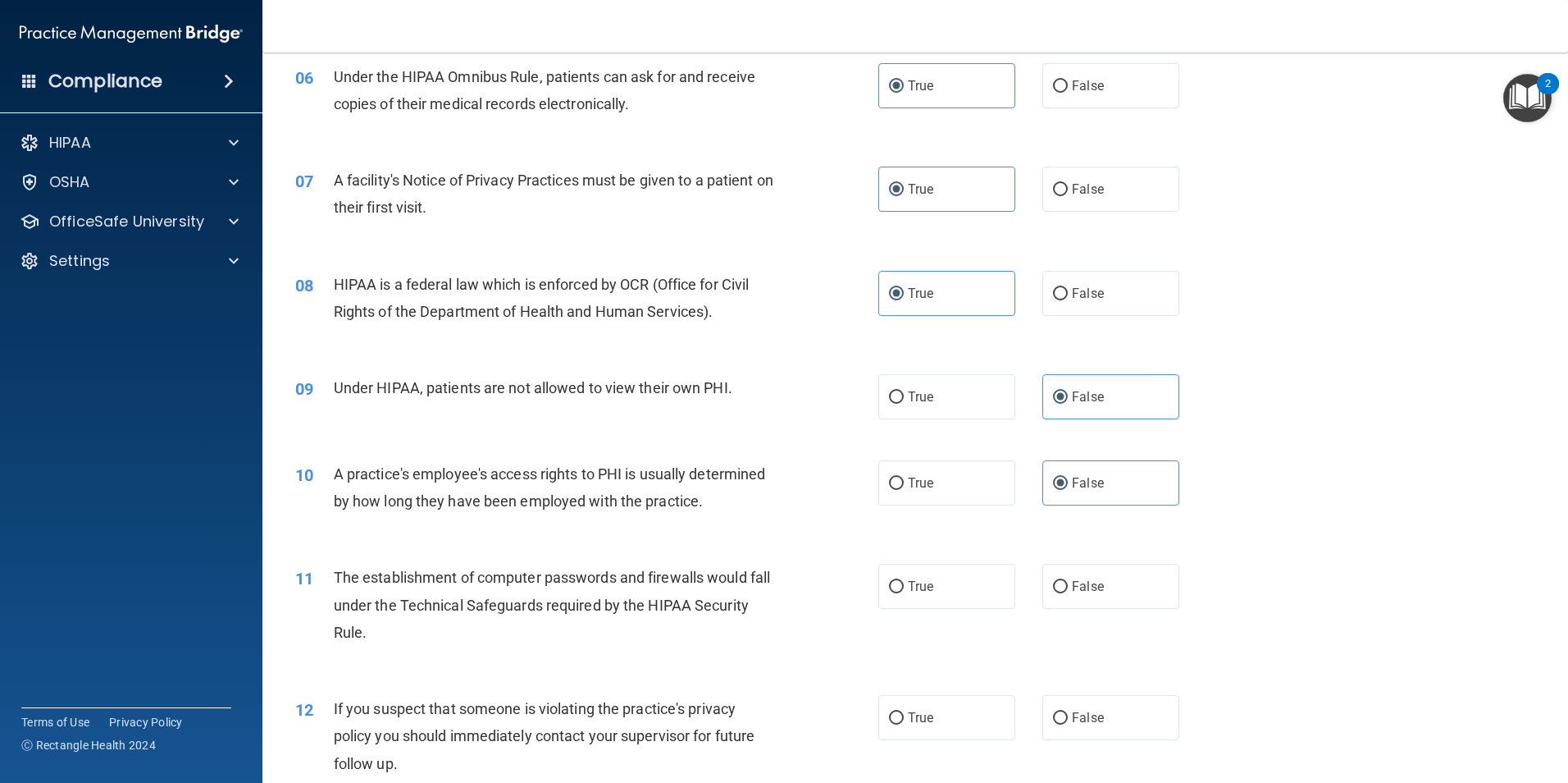
scroll to position [738, 0]
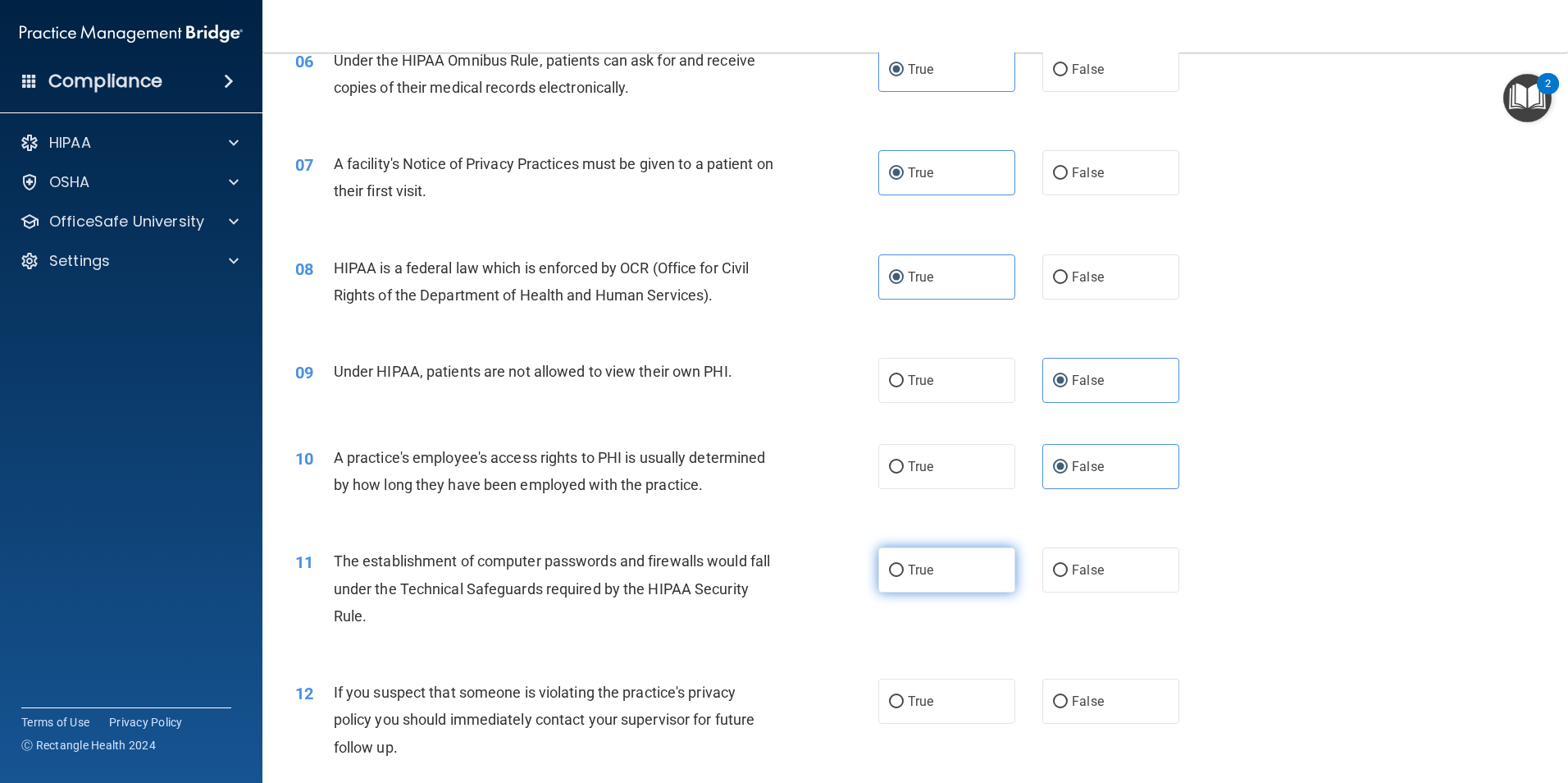
click at [956, 561] on label "True" at bounding box center [947, 569] width 137 height 45
click at [903, 564] on input "True" at bounding box center [897, 570] width 15 height 12
radio input "true"
click at [939, 697] on label "True" at bounding box center [947, 700] width 137 height 45
click at [903, 697] on input "True" at bounding box center [897, 701] width 15 height 12
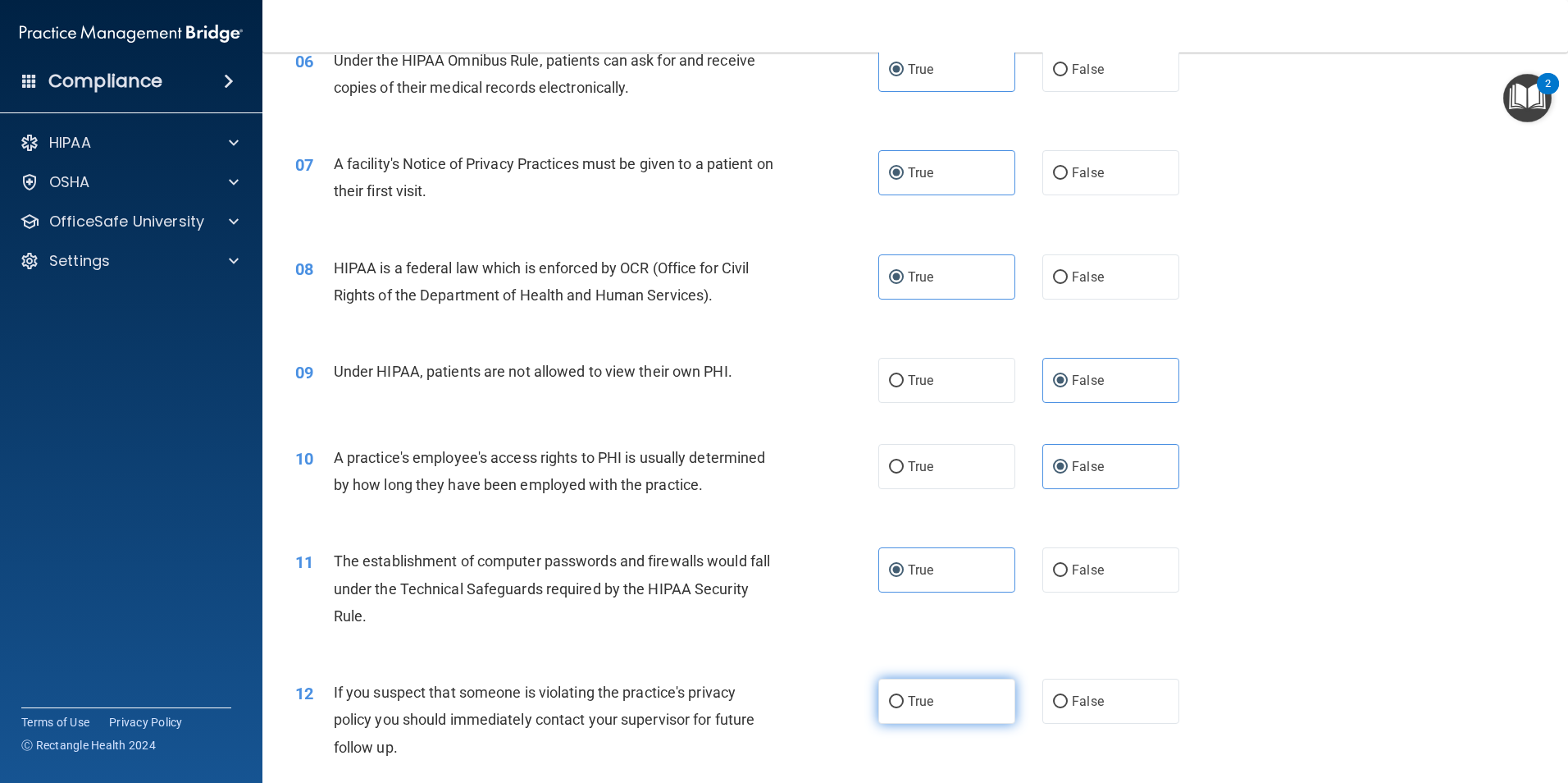
radio input "true"
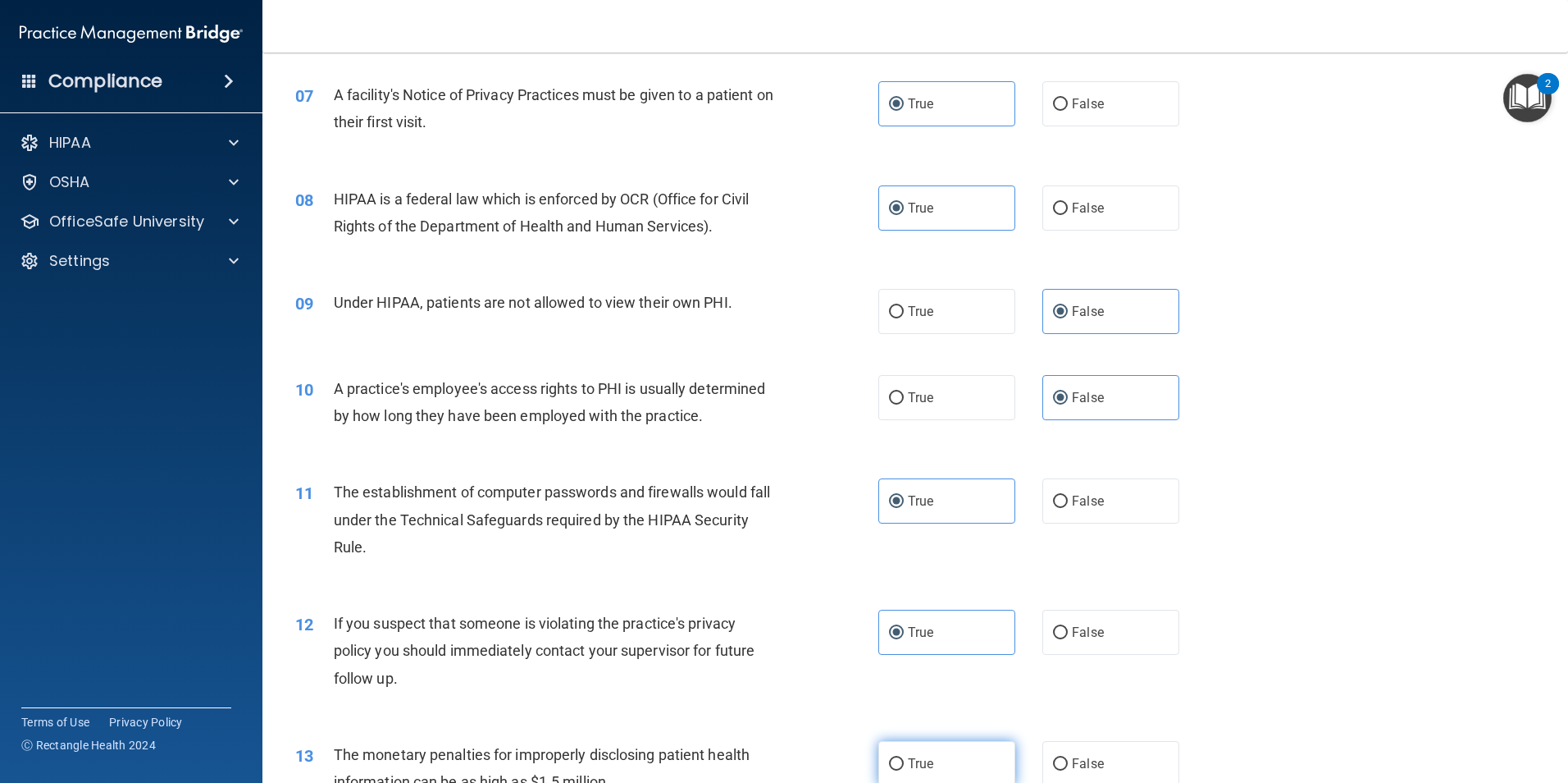
scroll to position [903, 0]
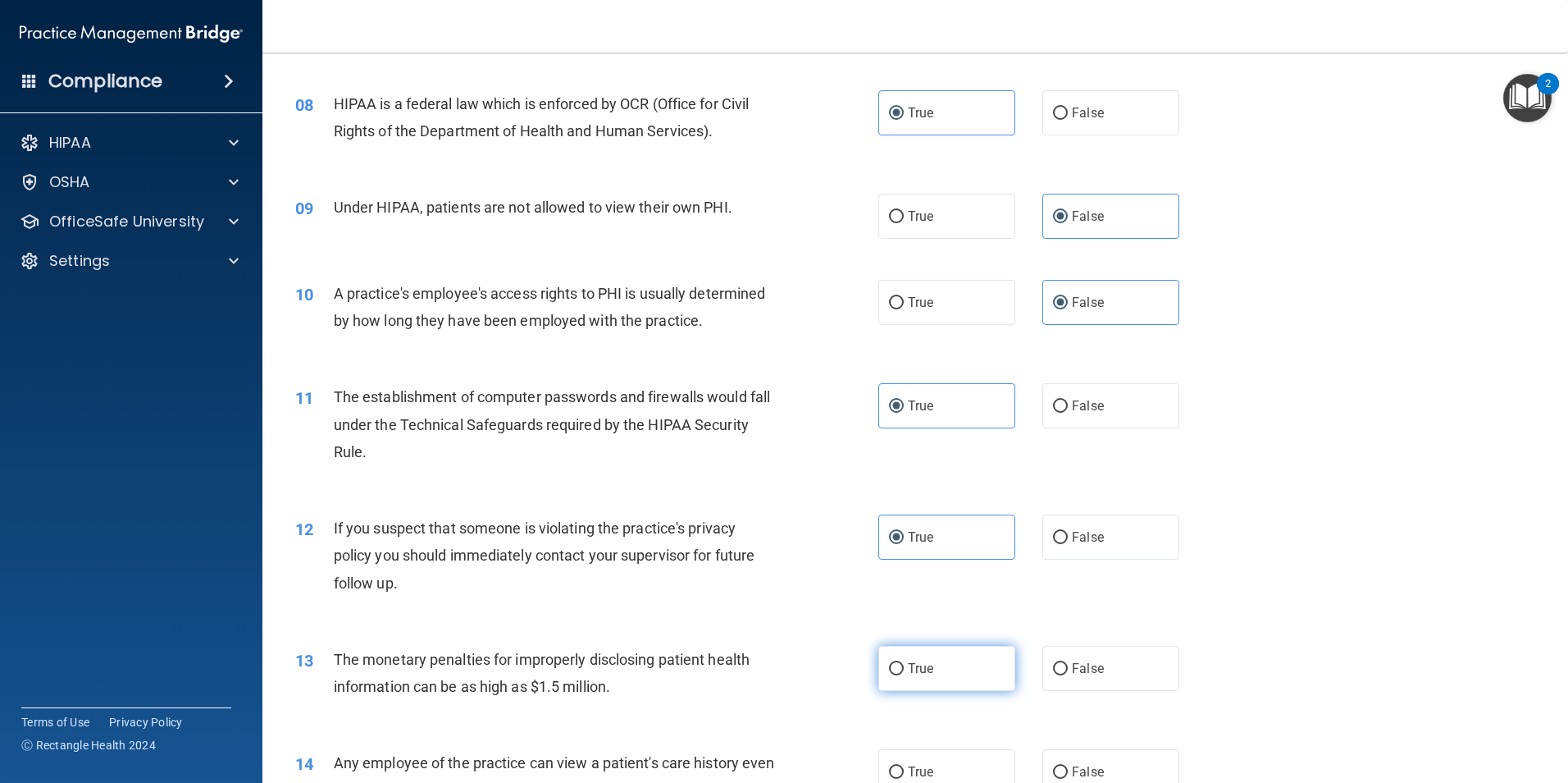
click at [940, 669] on label "True" at bounding box center [947, 668] width 137 height 45
click at [903, 669] on input "True" at bounding box center [897, 669] width 15 height 12
radio input "true"
click at [1083, 760] on label "False" at bounding box center [1111, 771] width 137 height 45
click at [1068, 766] on input "False" at bounding box center [1060, 772] width 15 height 12
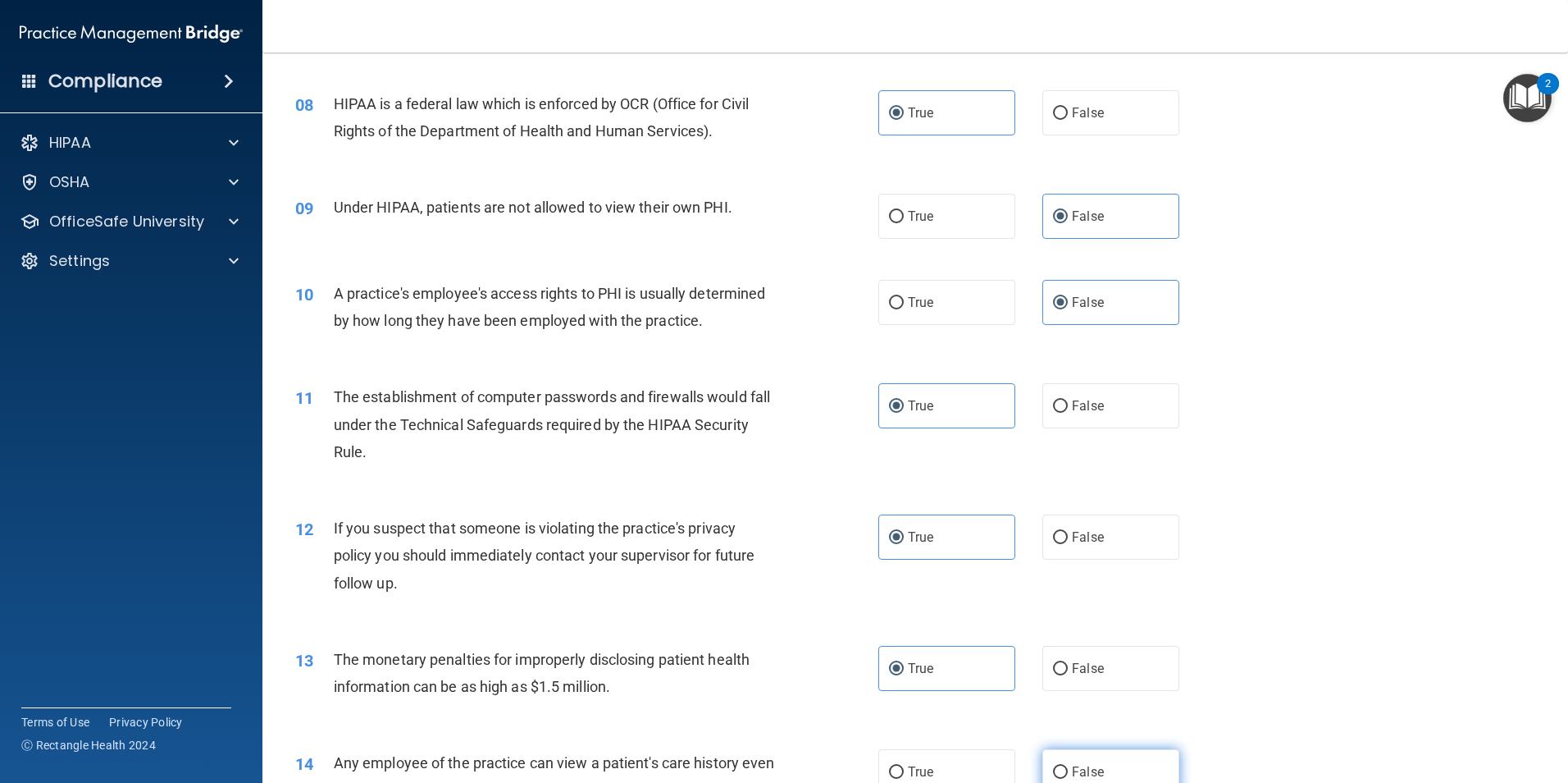
radio input "true"
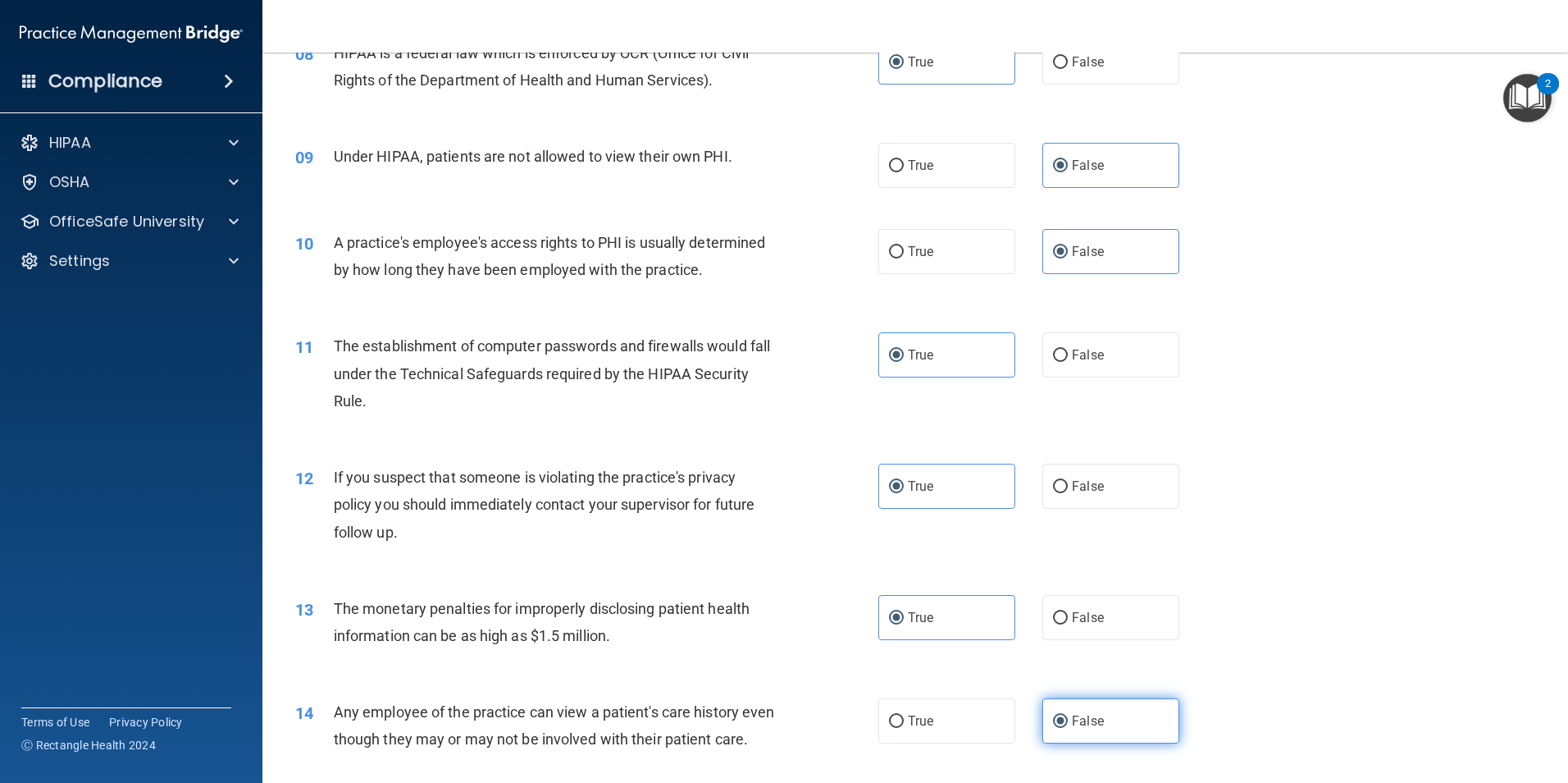
scroll to position [1148, 0]
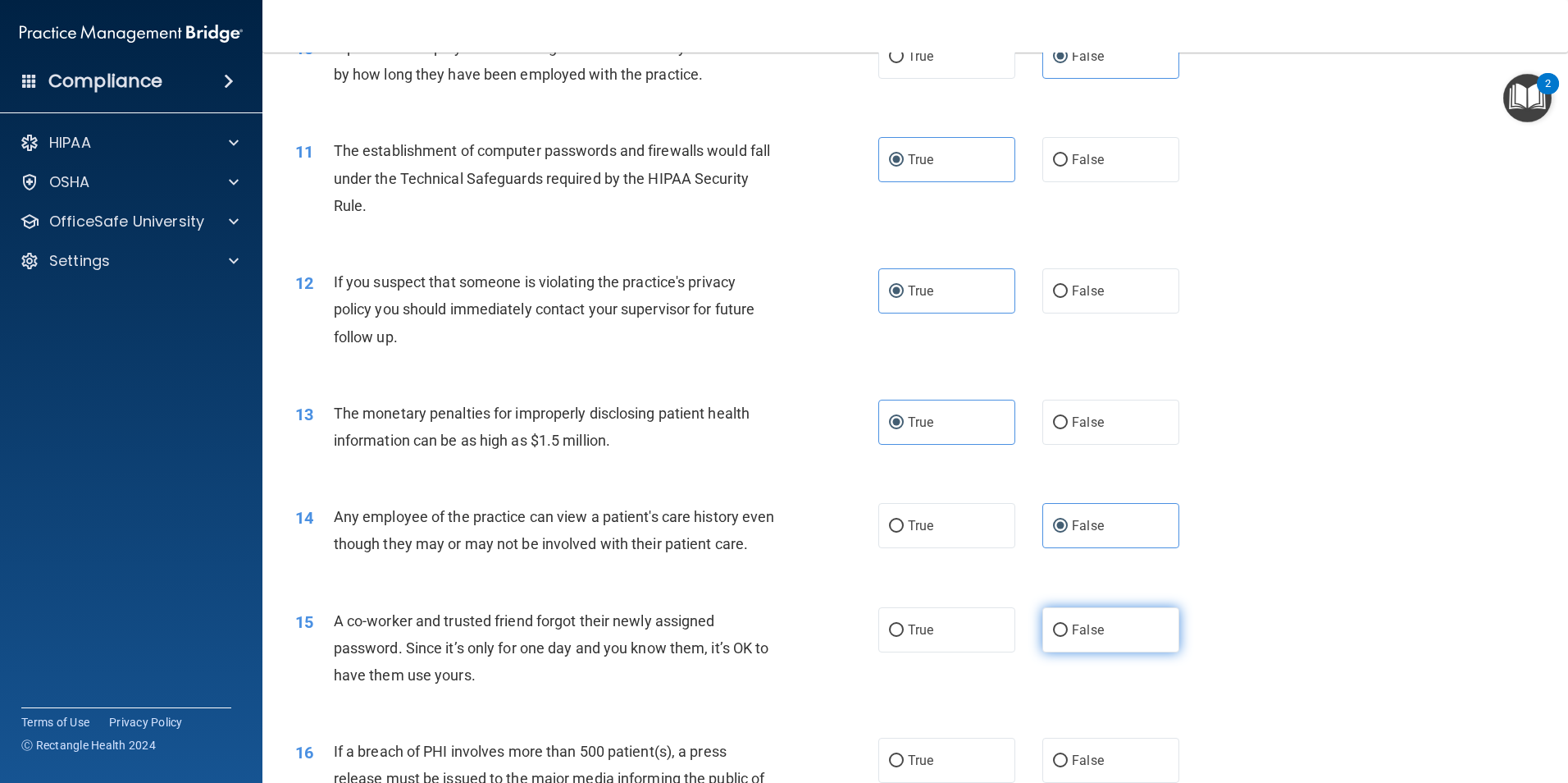
click at [1050, 653] on label "False" at bounding box center [1111, 629] width 137 height 45
click at [1053, 636] on input "False" at bounding box center [1060, 630] width 15 height 12
radio input "true"
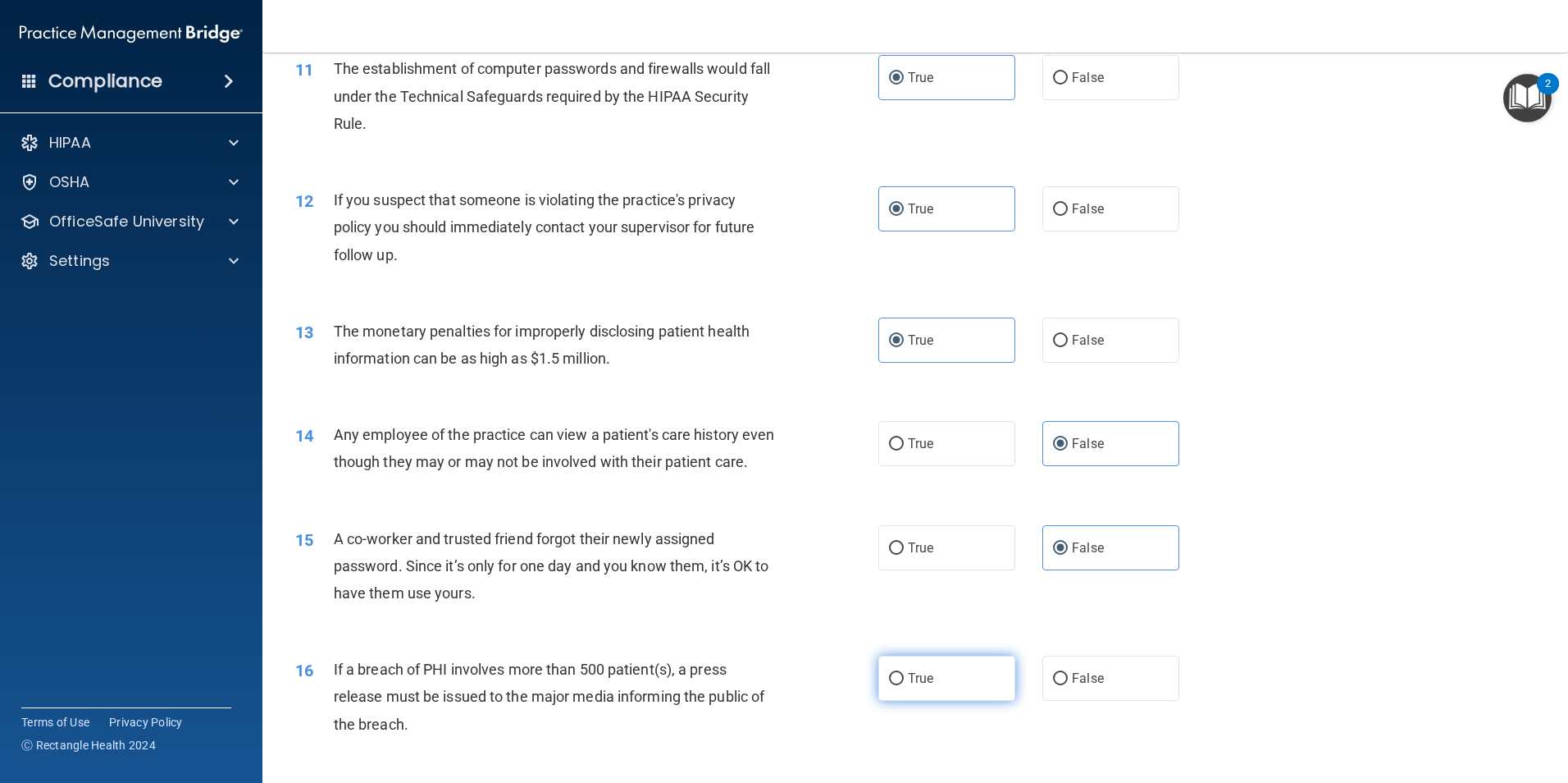
scroll to position [1313, 0]
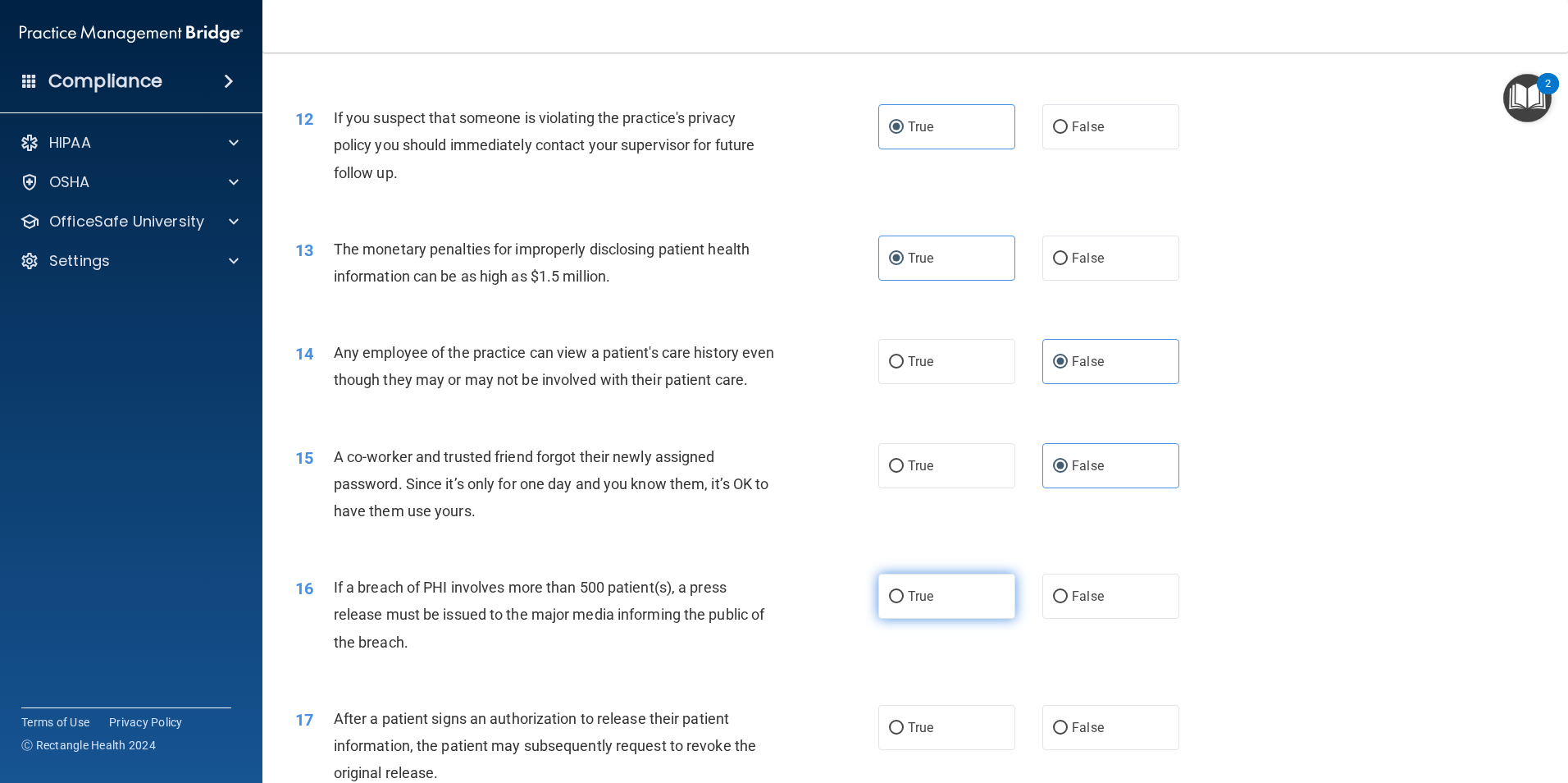
click at [962, 618] on label "True" at bounding box center [947, 596] width 137 height 45
click at [903, 603] on input "True" at bounding box center [897, 597] width 15 height 12
radio input "true"
click at [948, 750] on label "True" at bounding box center [947, 727] width 137 height 45
click at [903, 734] on input "True" at bounding box center [897, 728] width 15 height 12
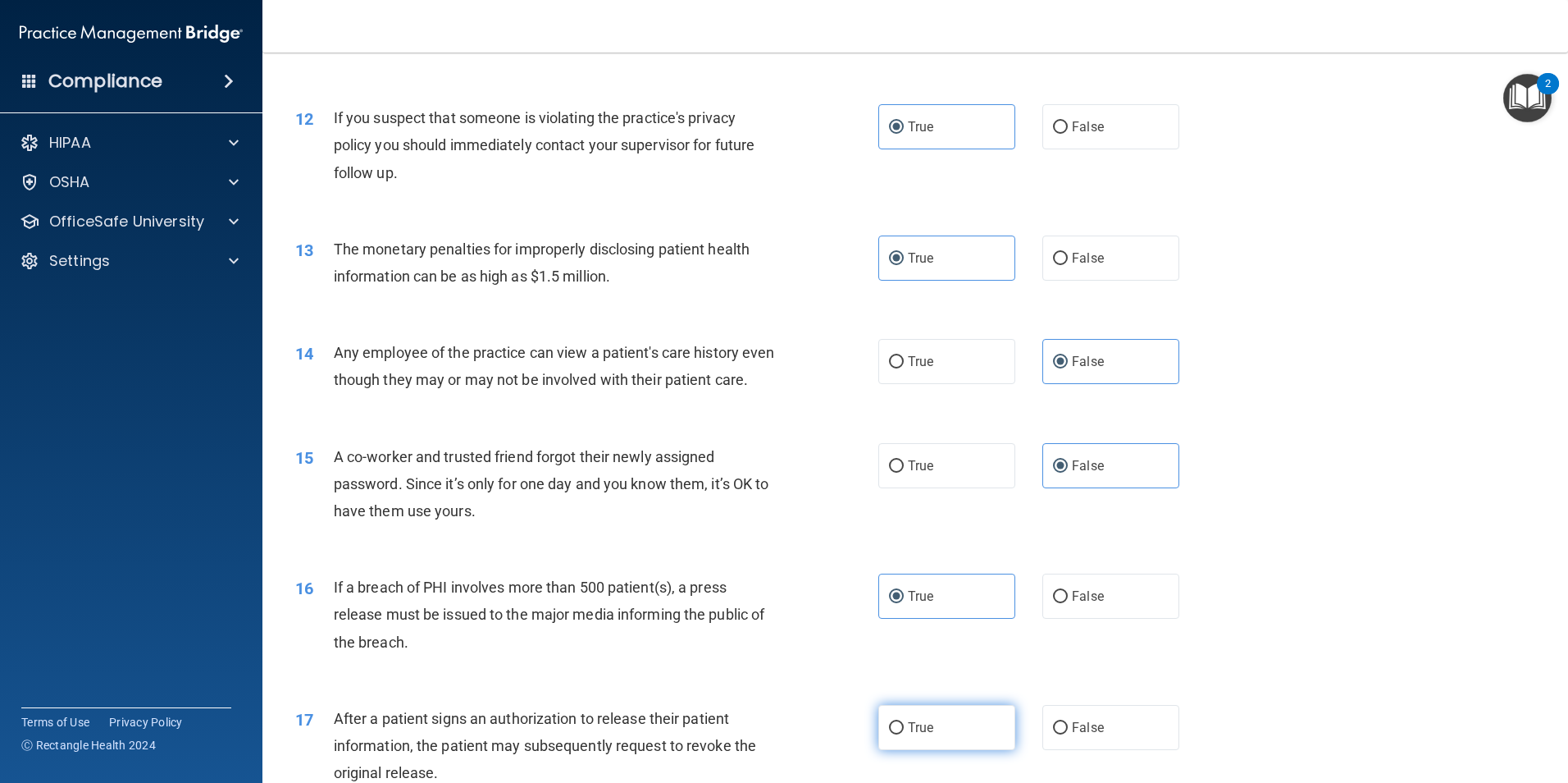
radio input "true"
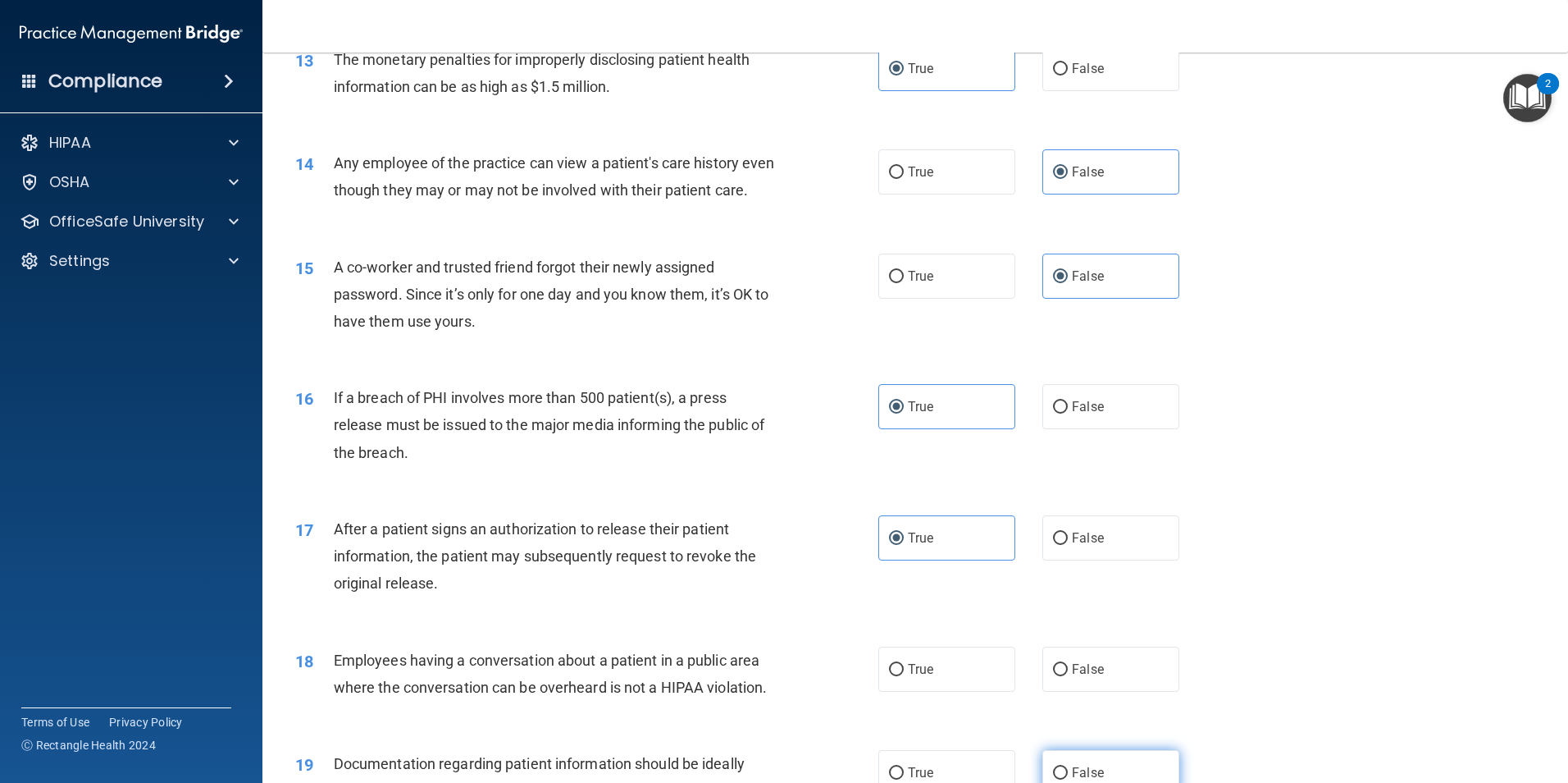
scroll to position [1558, 0]
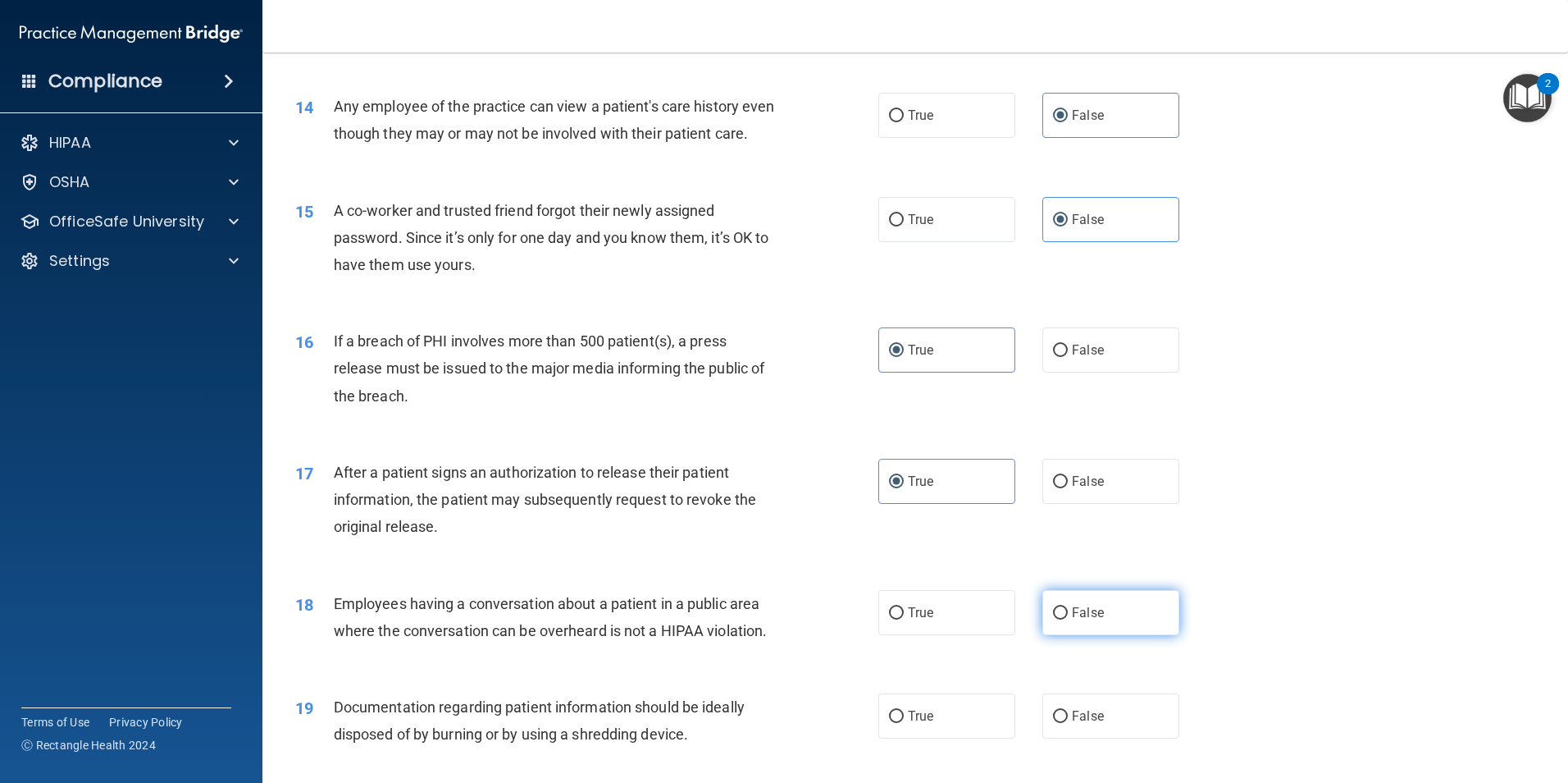
click at [1086, 635] on label "False" at bounding box center [1111, 612] width 137 height 45
click at [1068, 619] on input "False" at bounding box center [1060, 613] width 15 height 12
radio input "true"
click at [981, 738] on label "True" at bounding box center [947, 715] width 137 height 45
click at [903, 723] on input "True" at bounding box center [897, 716] width 15 height 12
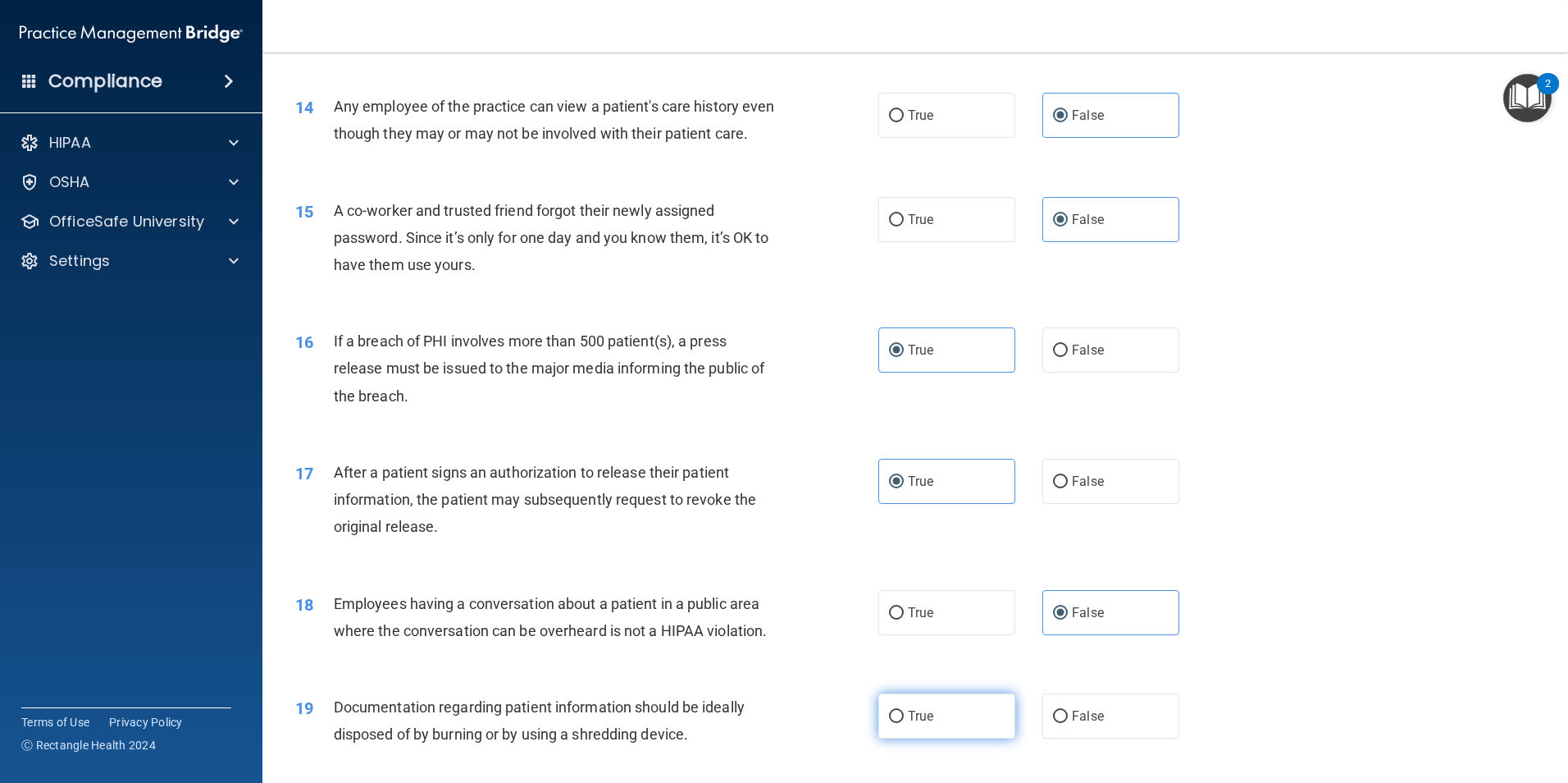
radio input "true"
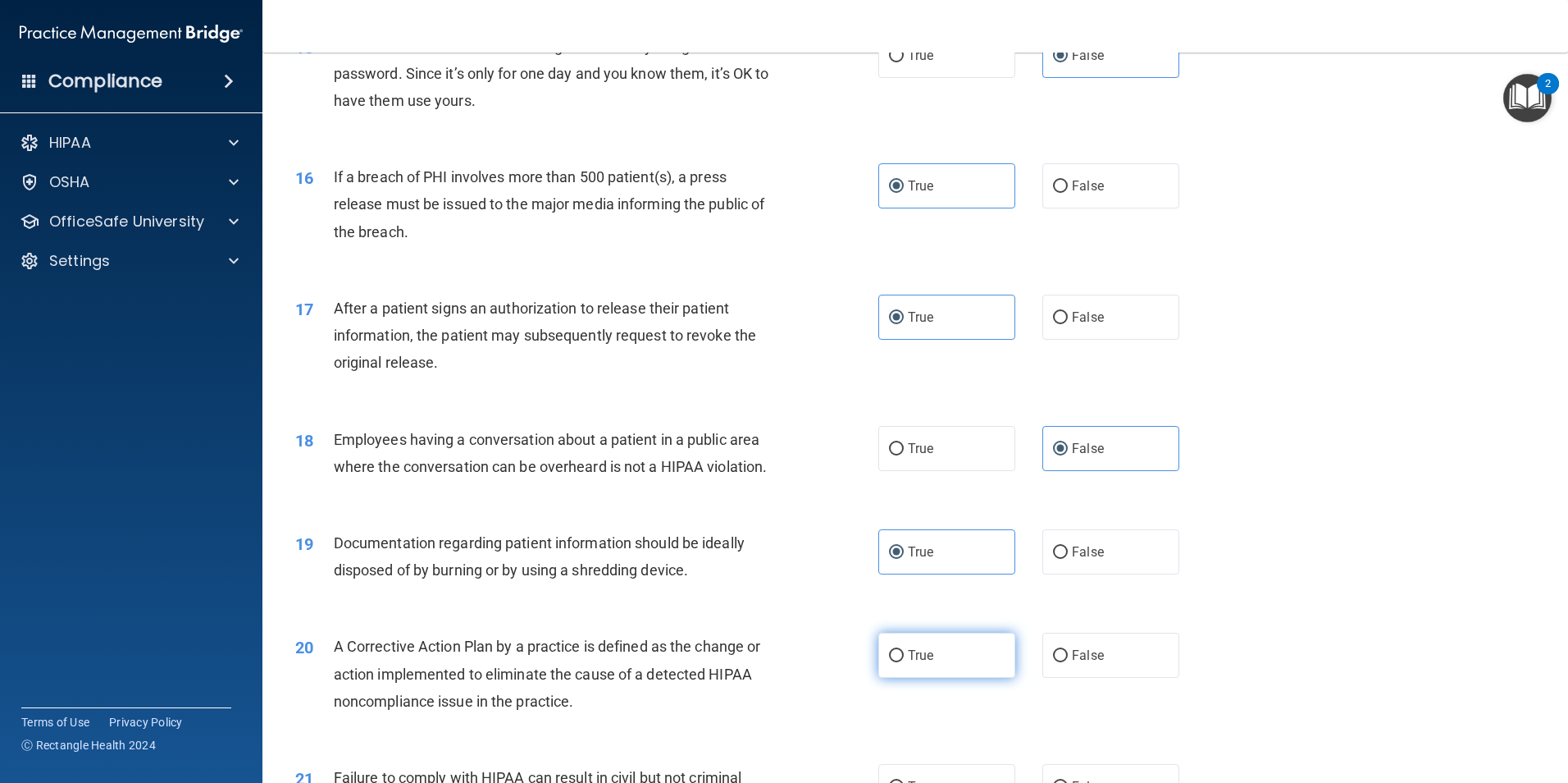
click at [964, 677] on label "True" at bounding box center [947, 655] width 137 height 45
click at [903, 662] on input "True" at bounding box center [897, 656] width 15 height 12
radio input "true"
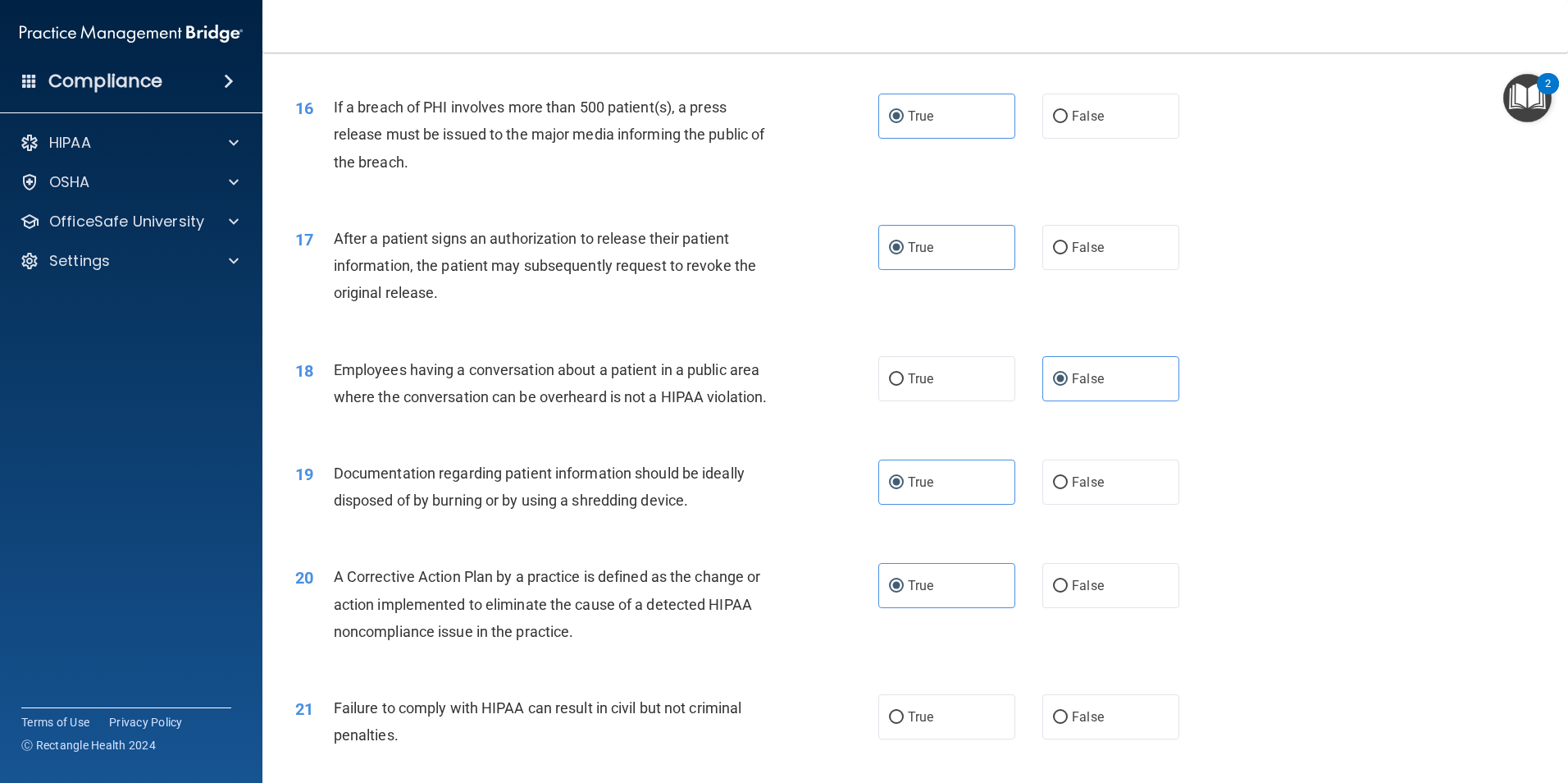
scroll to position [1887, 0]
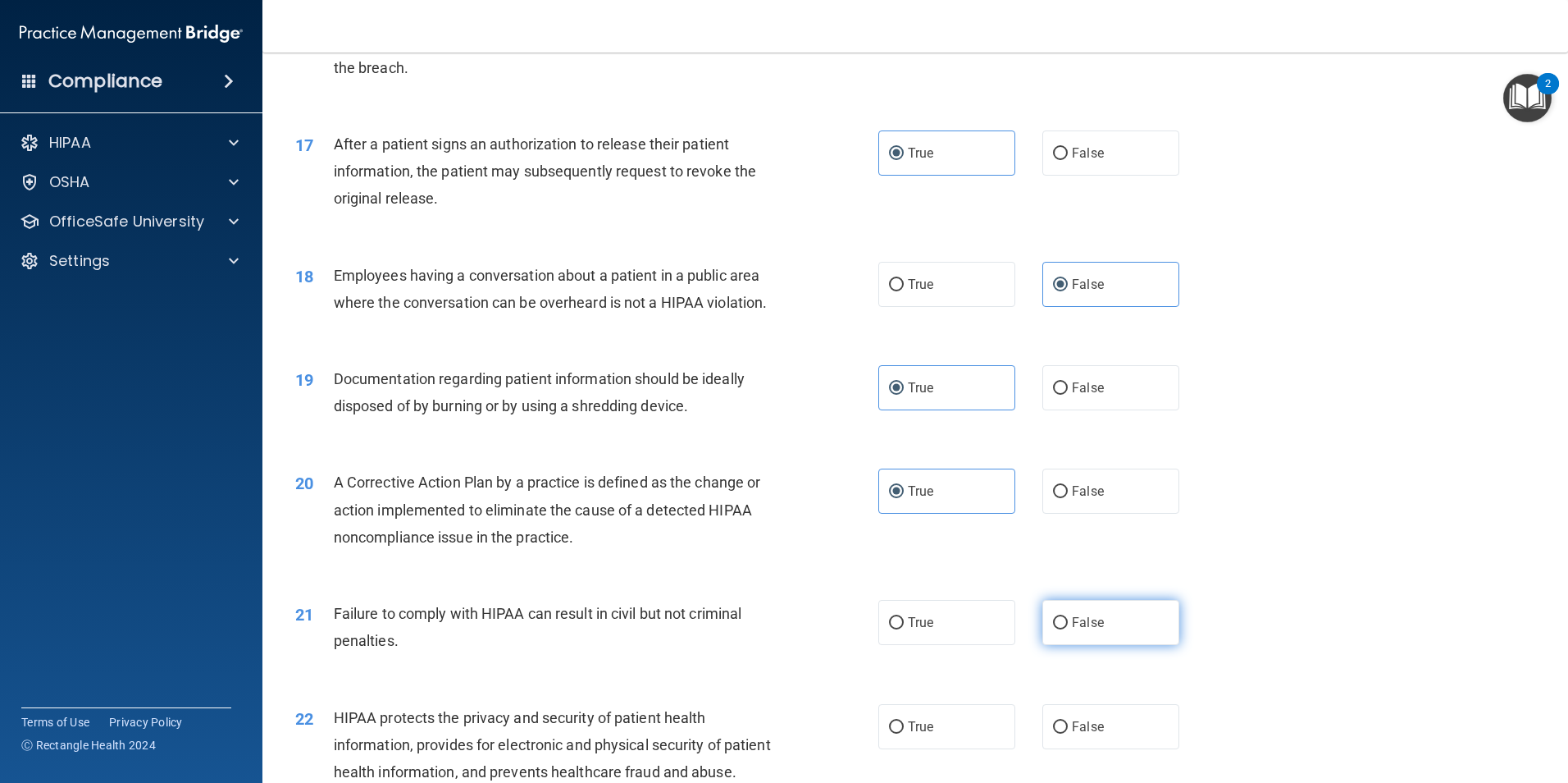
click at [1084, 645] on label "False" at bounding box center [1111, 621] width 137 height 45
click at [1068, 629] on input "False" at bounding box center [1060, 622] width 15 height 12
radio input "true"
click at [974, 744] on label "True" at bounding box center [947, 726] width 137 height 45
click at [903, 734] on input "True" at bounding box center [897, 727] width 15 height 12
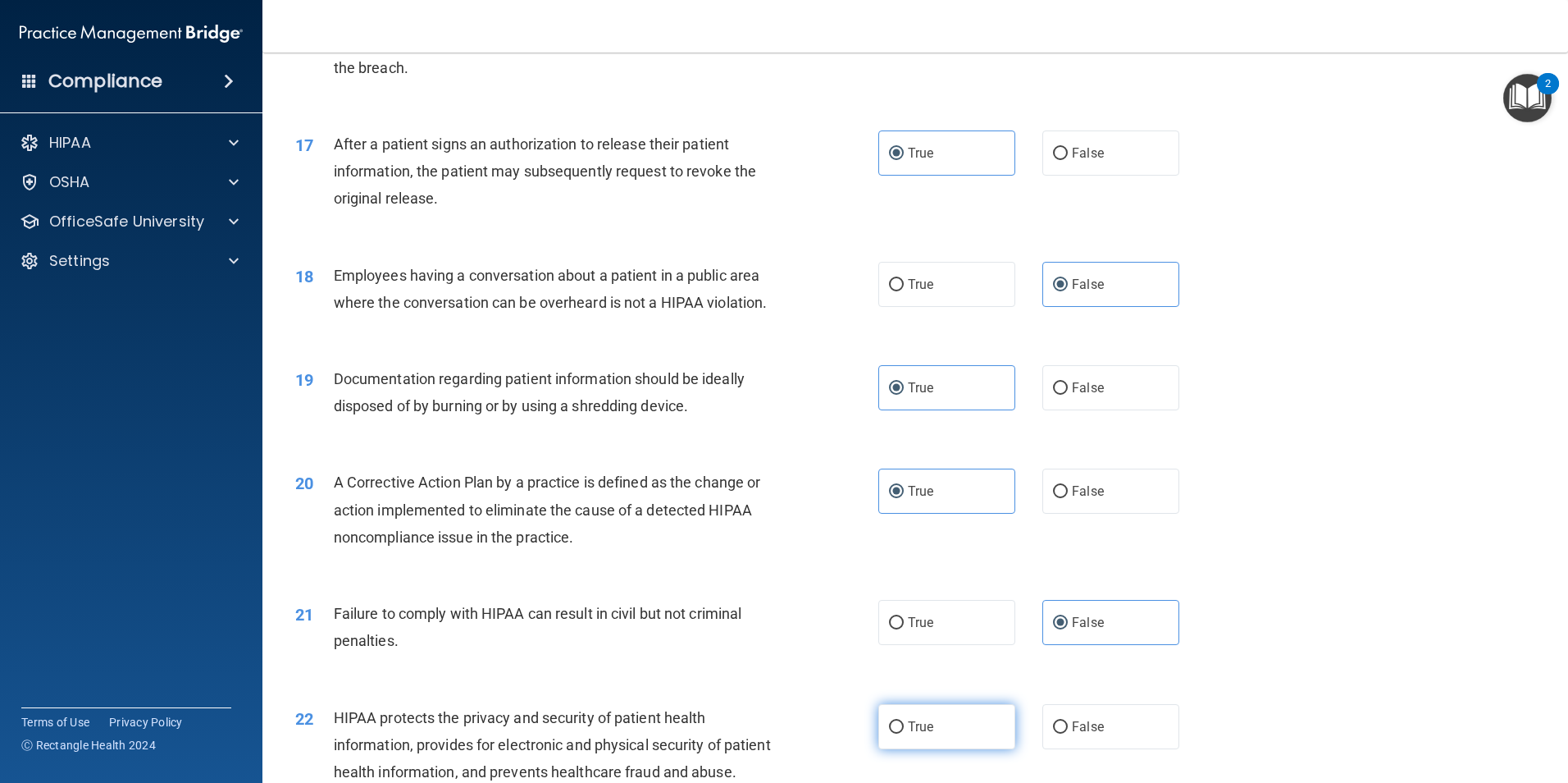
radio input "true"
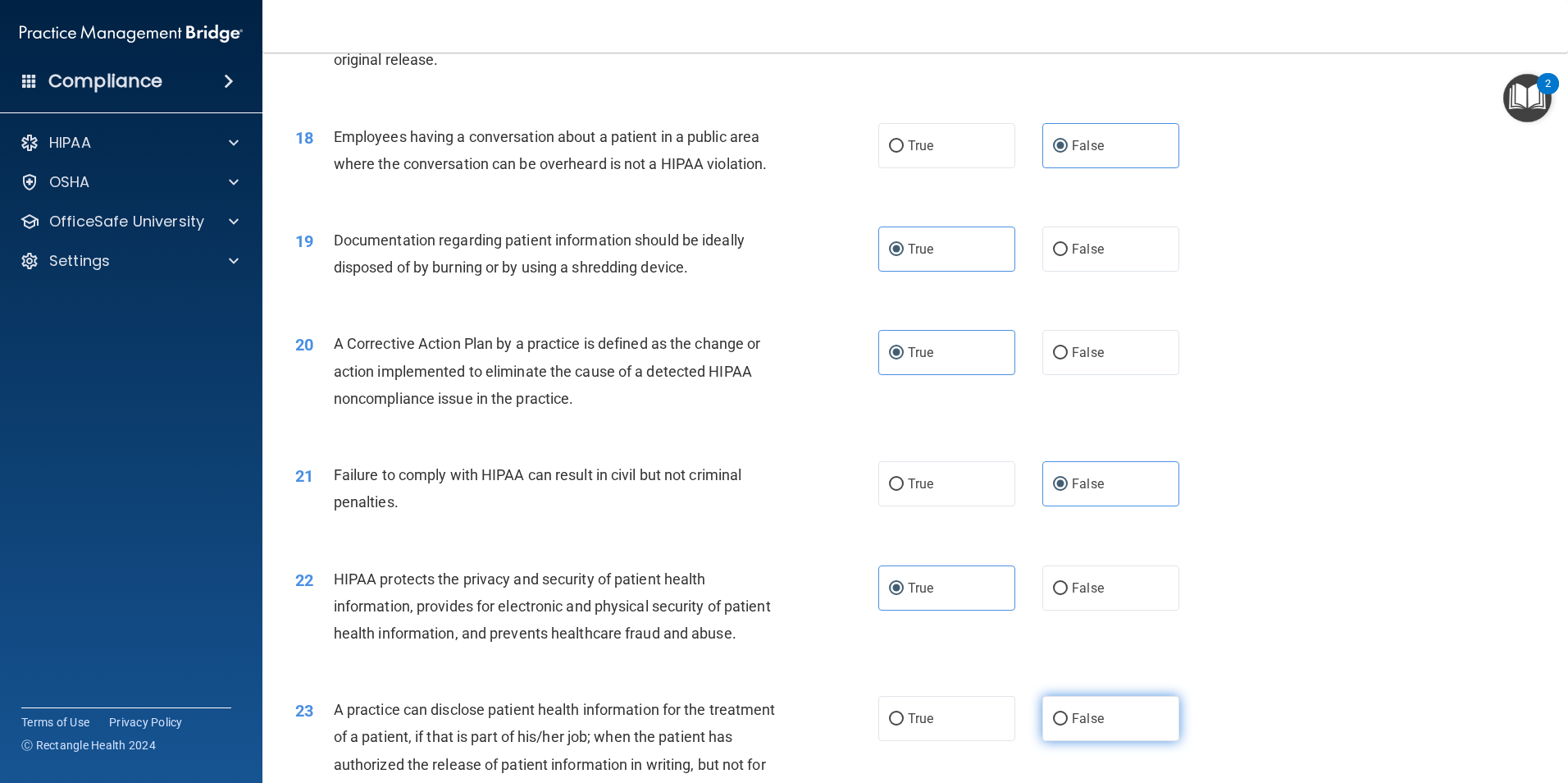
scroll to position [2051, 0]
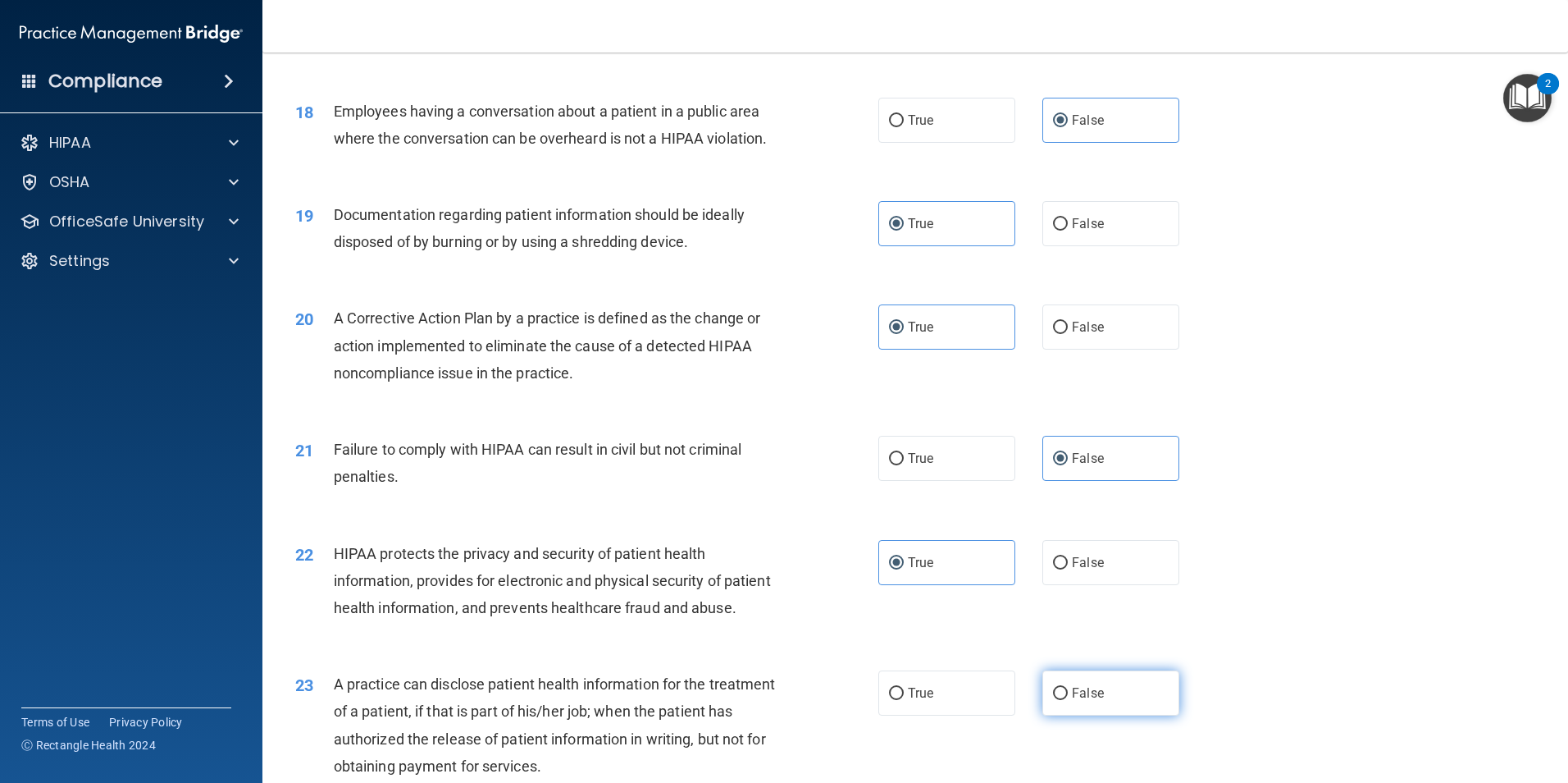
click at [1109, 715] on label "False" at bounding box center [1111, 693] width 137 height 45
click at [1068, 700] on input "False" at bounding box center [1060, 694] width 15 height 12
radio input "true"
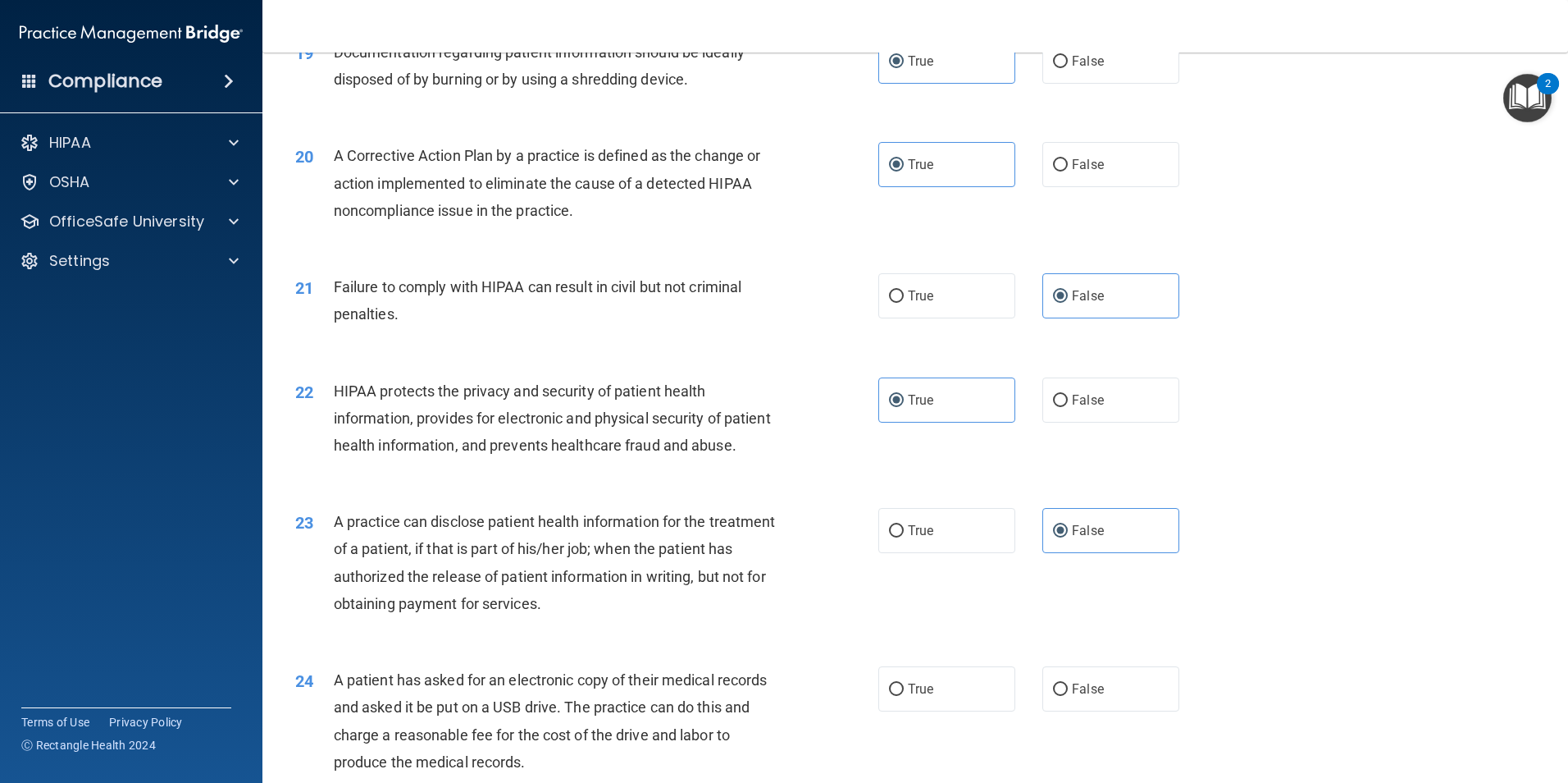
scroll to position [2215, 0]
click at [958, 710] on label "True" at bounding box center [947, 687] width 137 height 45
click at [903, 695] on input "True" at bounding box center [897, 688] width 15 height 12
radio input "true"
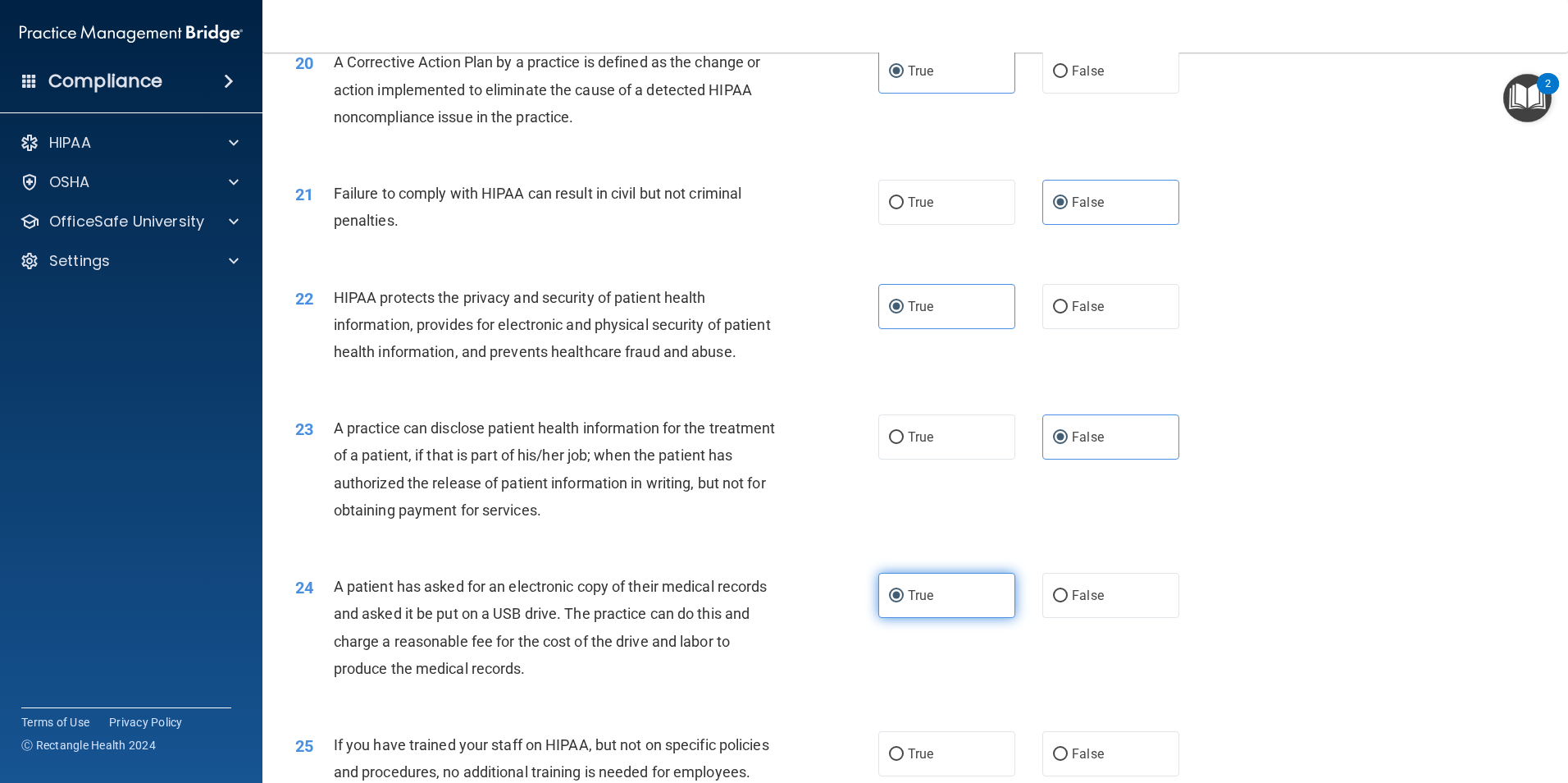
scroll to position [2379, 0]
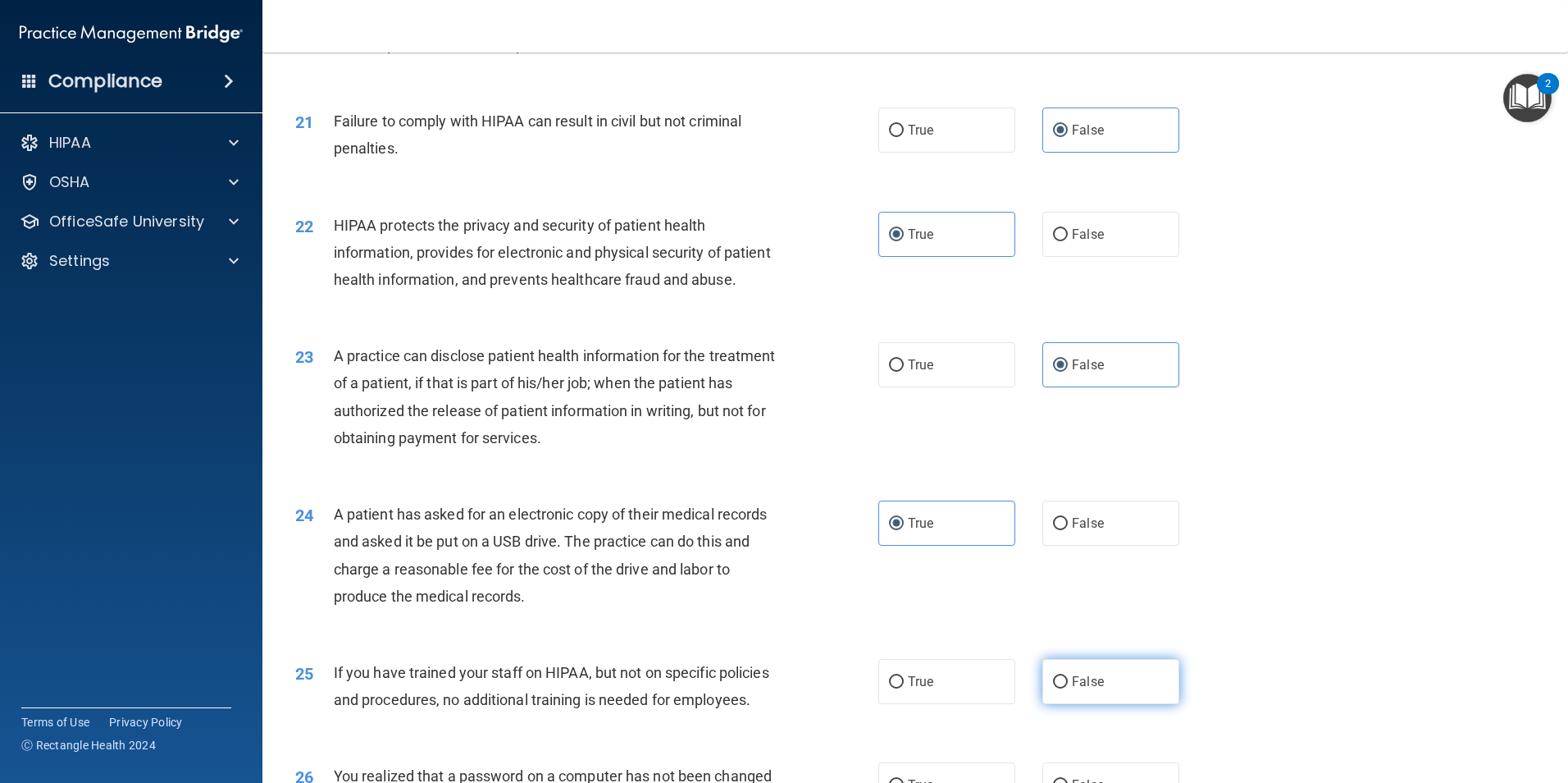
click at [1072, 689] on span "False" at bounding box center [1088, 681] width 32 height 15
click at [1065, 689] on input "False" at bounding box center [1060, 682] width 15 height 12
radio input "true"
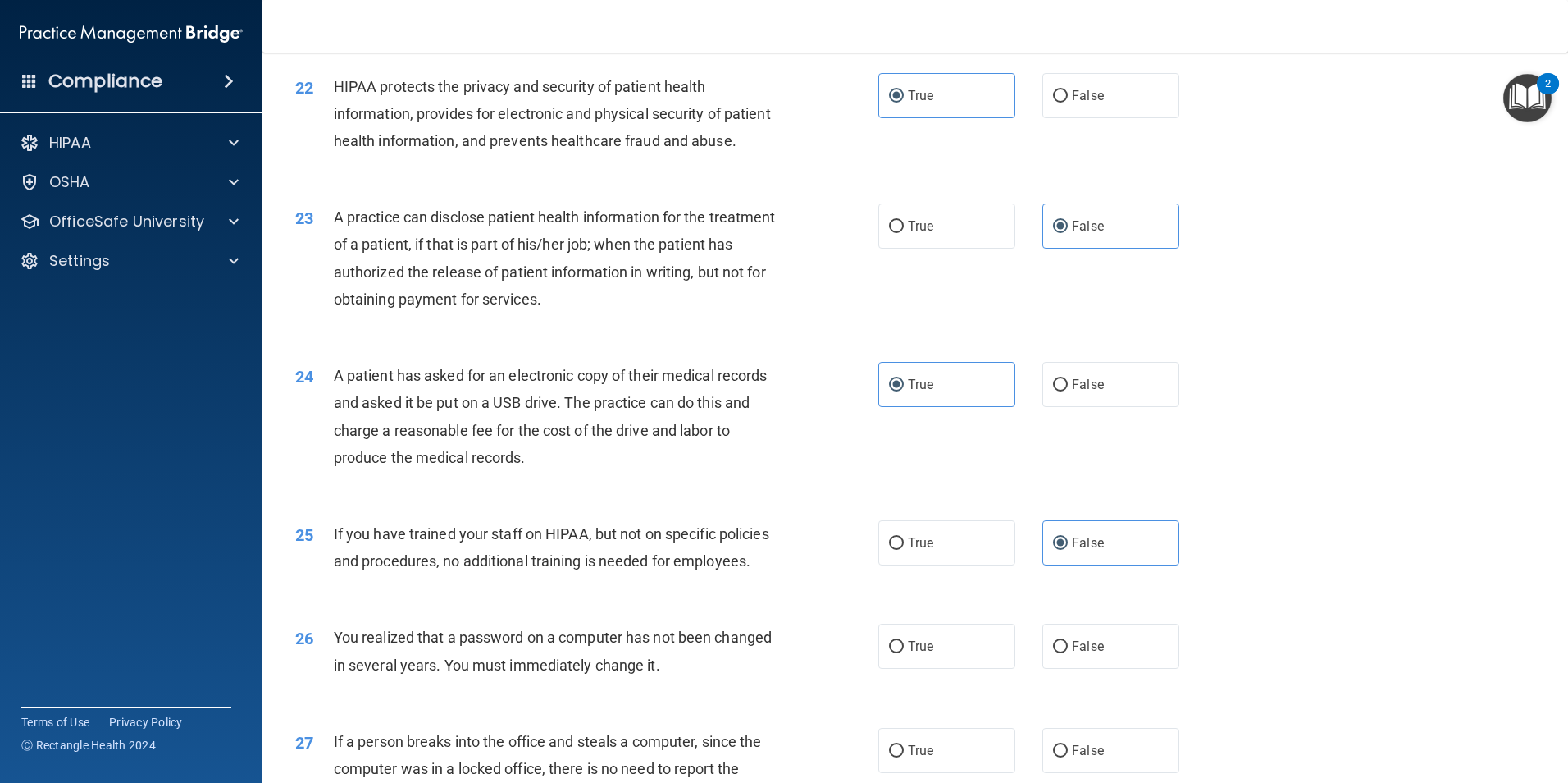
scroll to position [2543, 0]
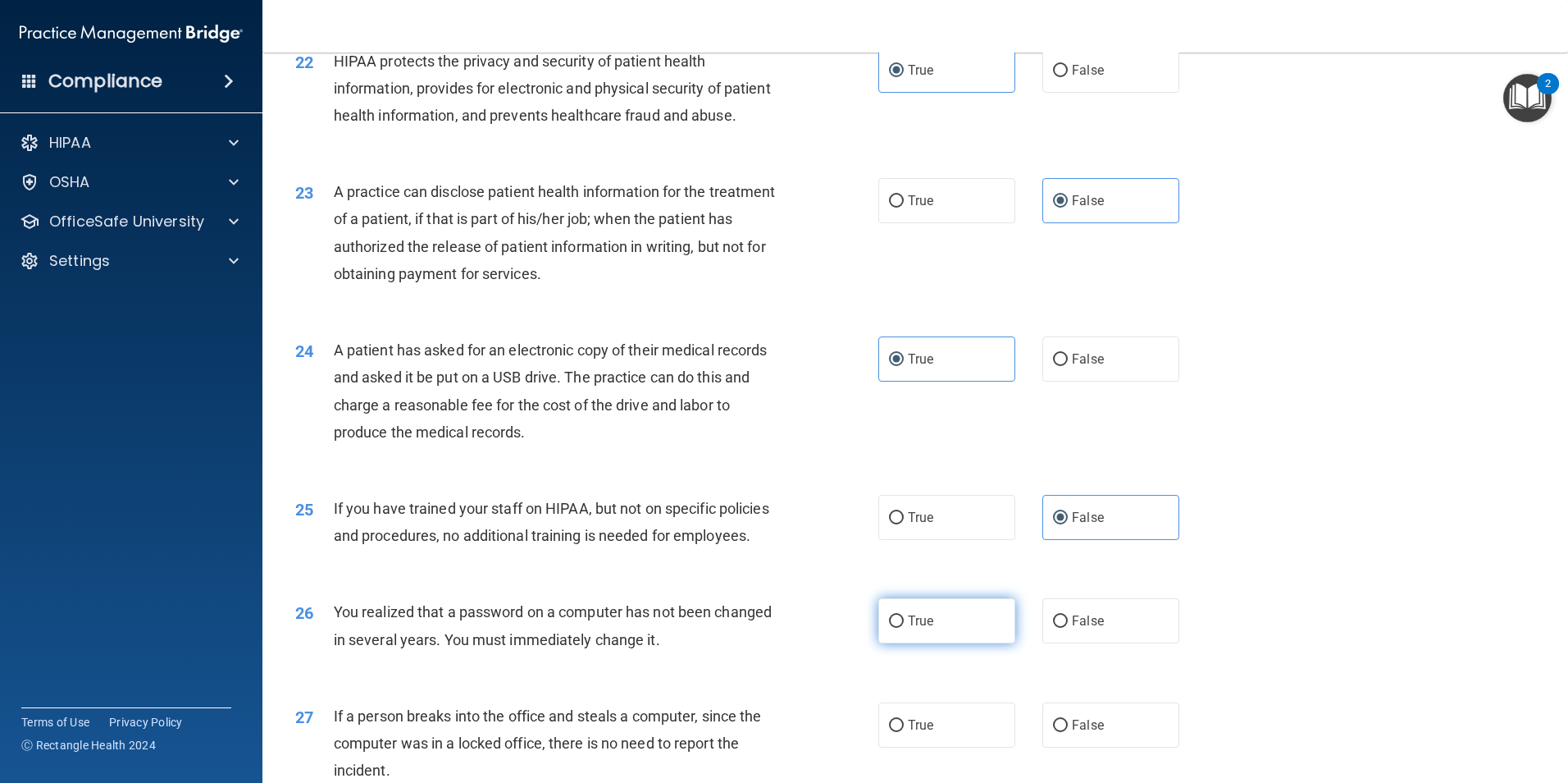
drag, startPoint x: 974, startPoint y: 698, endPoint x: 1011, endPoint y: 719, distance: 42.5
click at [974, 643] on label "True" at bounding box center [947, 620] width 137 height 45
click at [903, 628] on input "True" at bounding box center [897, 621] width 15 height 12
radio input "true"
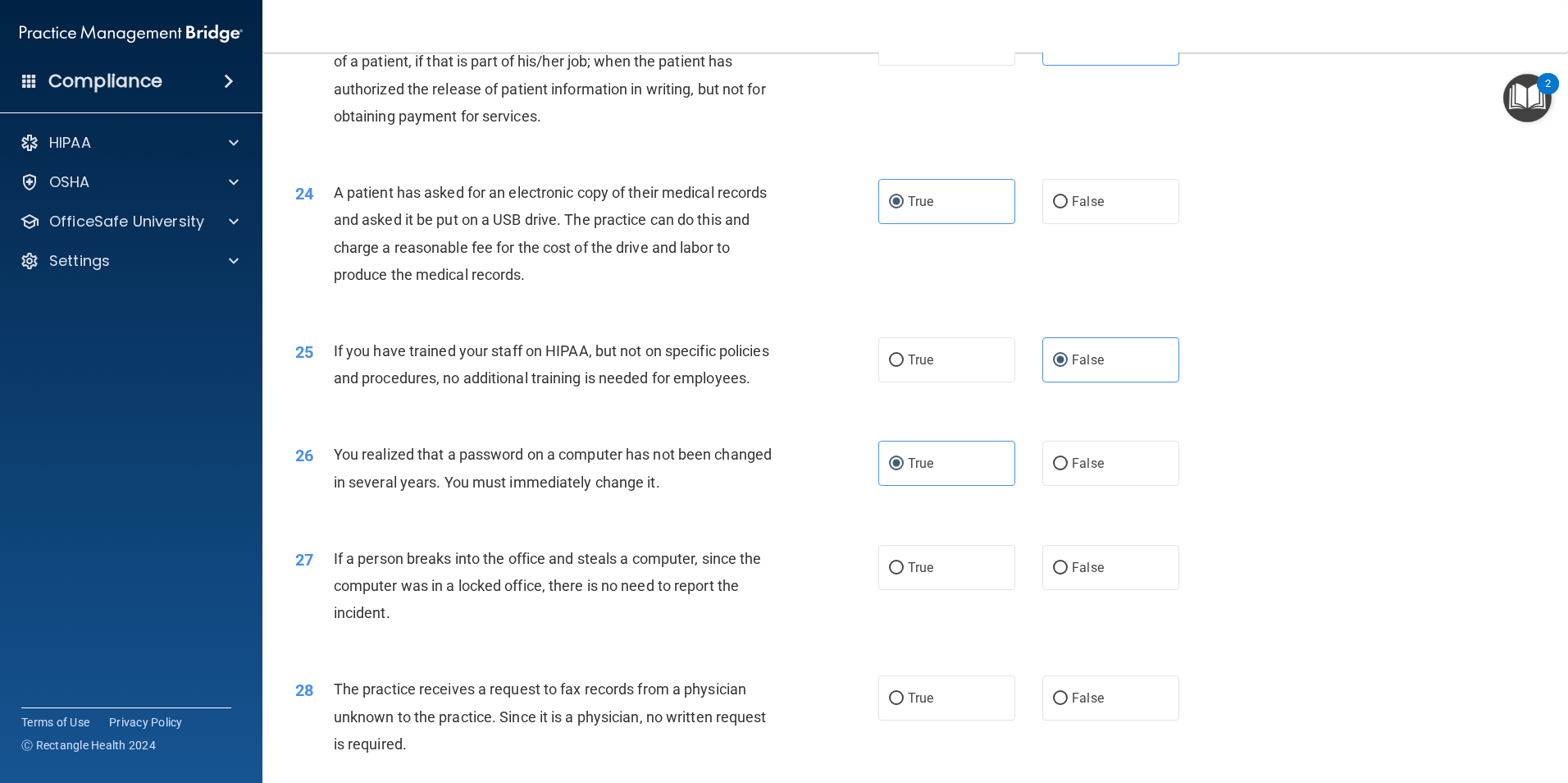
scroll to position [2708, 0]
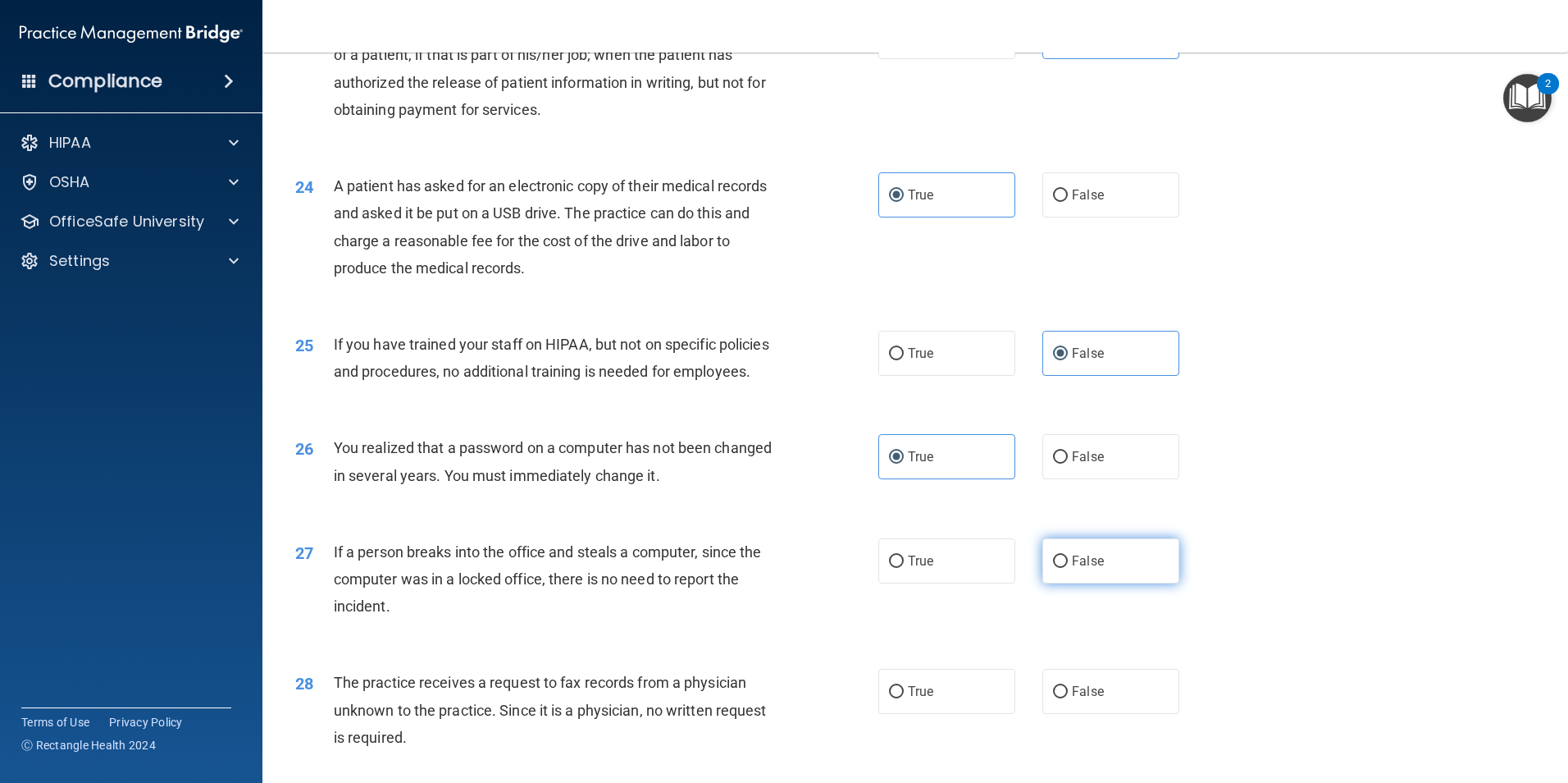
click at [1081, 583] on label "False" at bounding box center [1111, 560] width 137 height 45
click at [1068, 568] on input "False" at bounding box center [1060, 561] width 15 height 12
radio input "true"
click at [1063, 714] on label "False" at bounding box center [1111, 691] width 137 height 45
click at [1063, 698] on input "False" at bounding box center [1060, 692] width 15 height 12
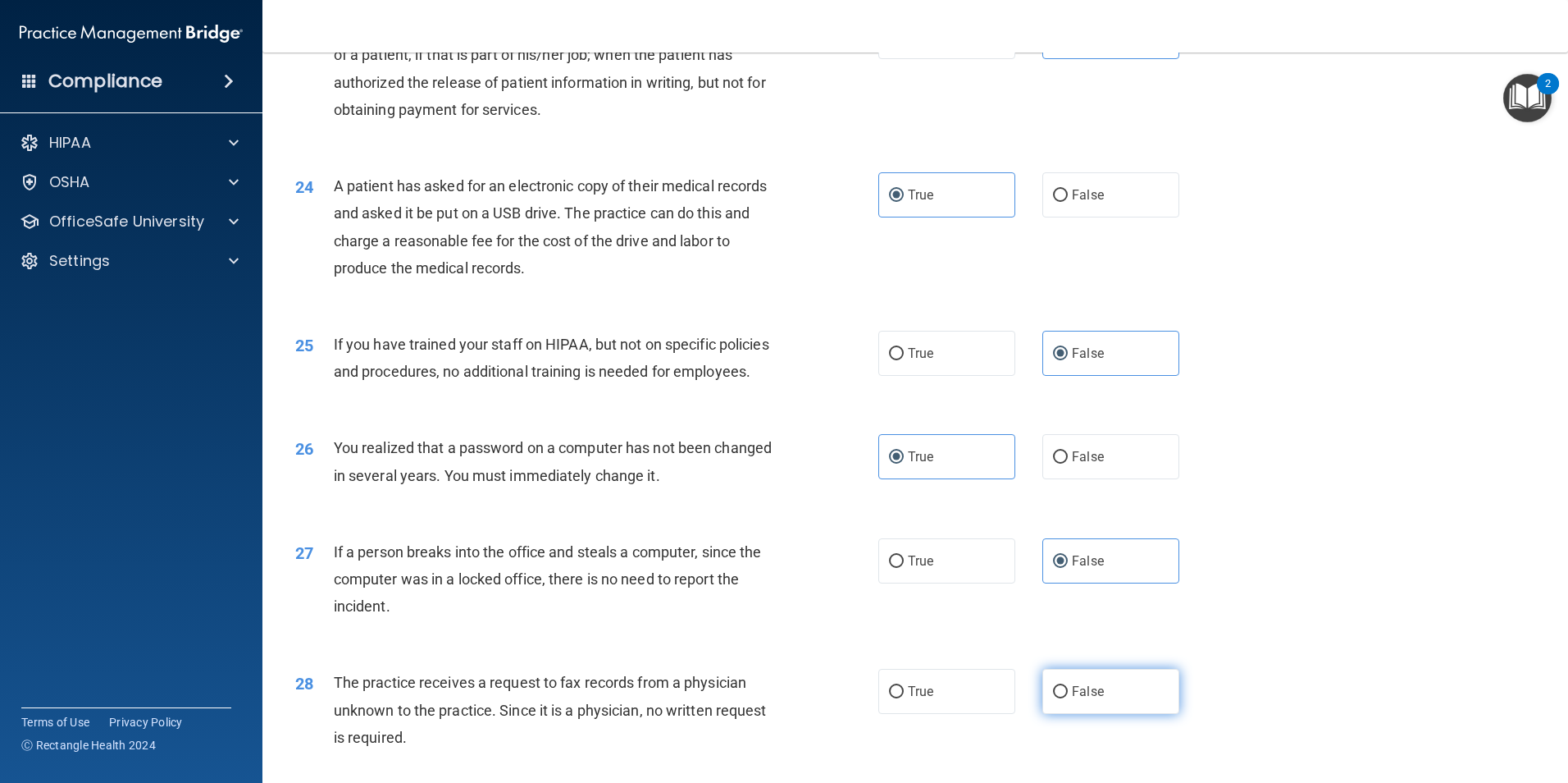
radio input "true"
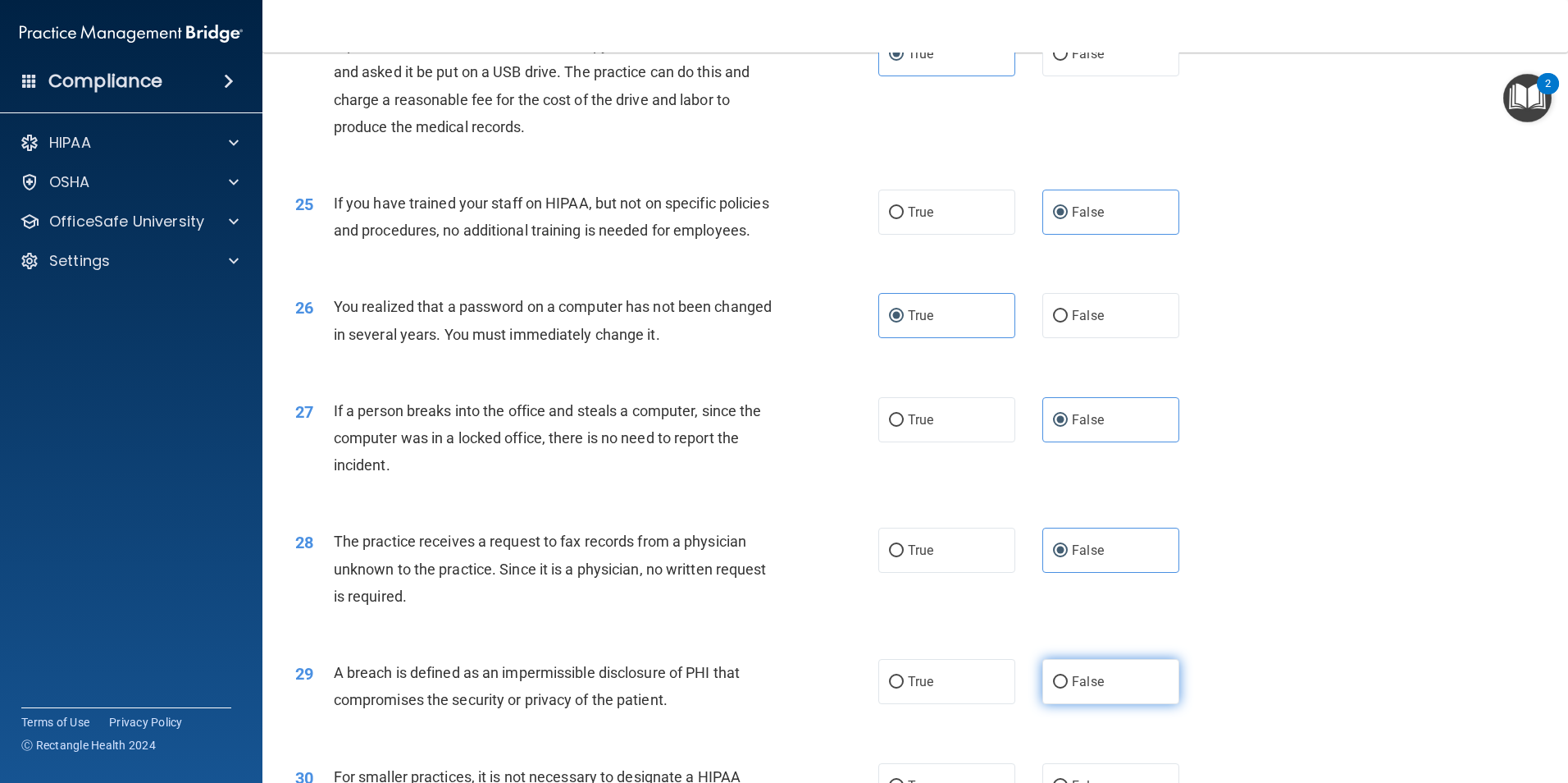
scroll to position [2871, 0]
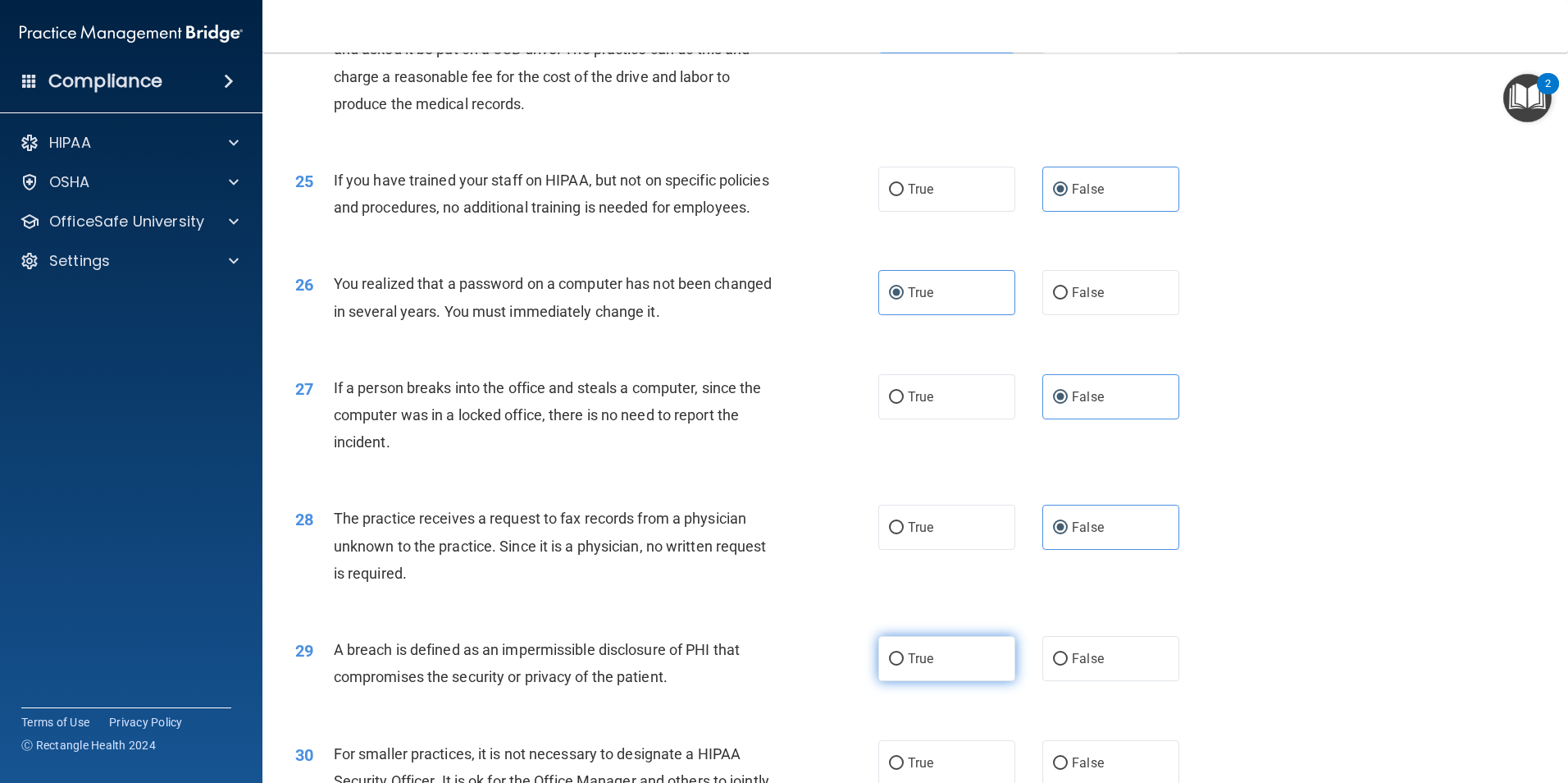
click at [949, 681] on label "True" at bounding box center [947, 657] width 137 height 45
click at [903, 665] on input "True" at bounding box center [897, 658] width 15 height 12
radio input "true"
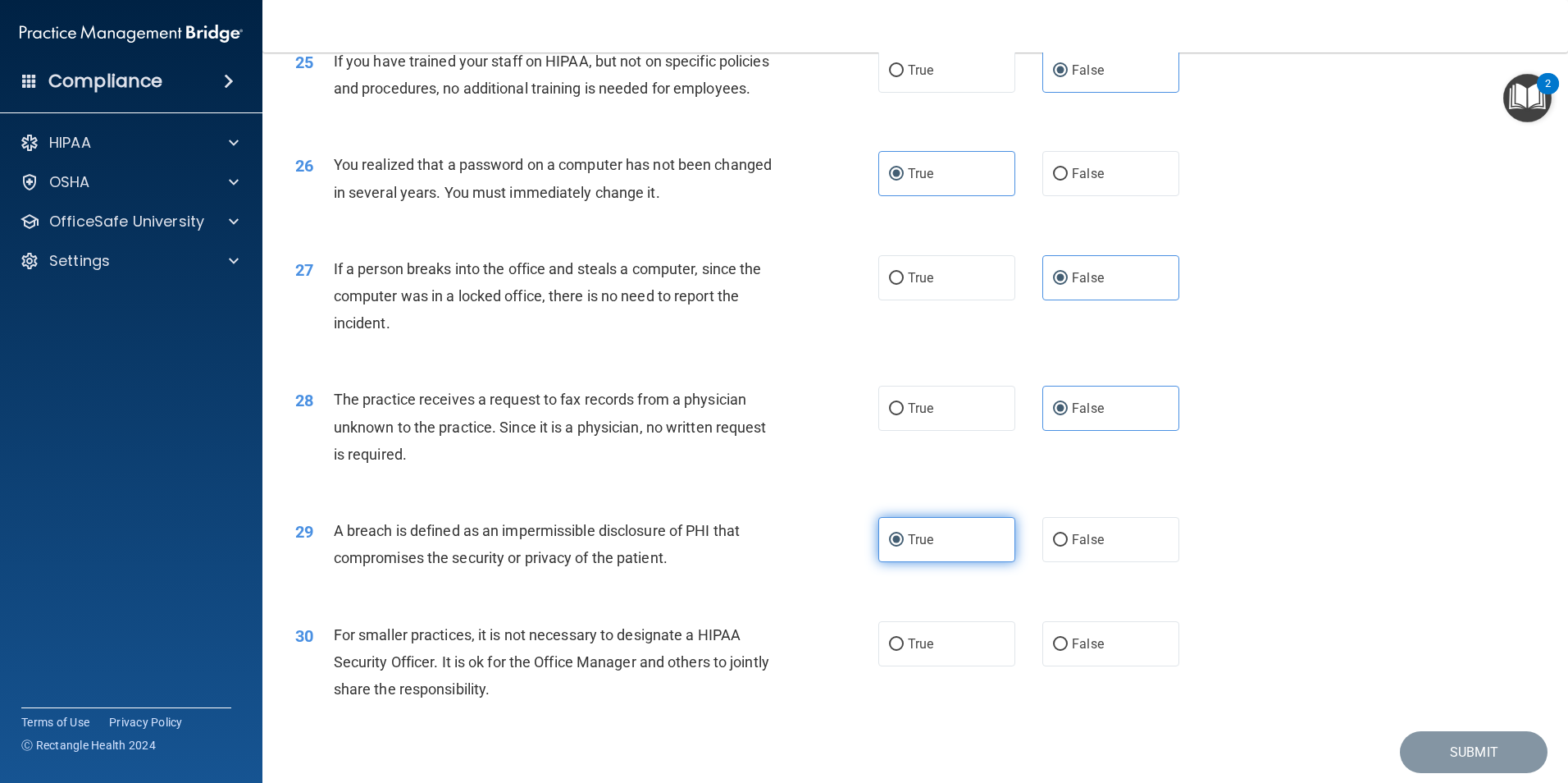
scroll to position [3036, 0]
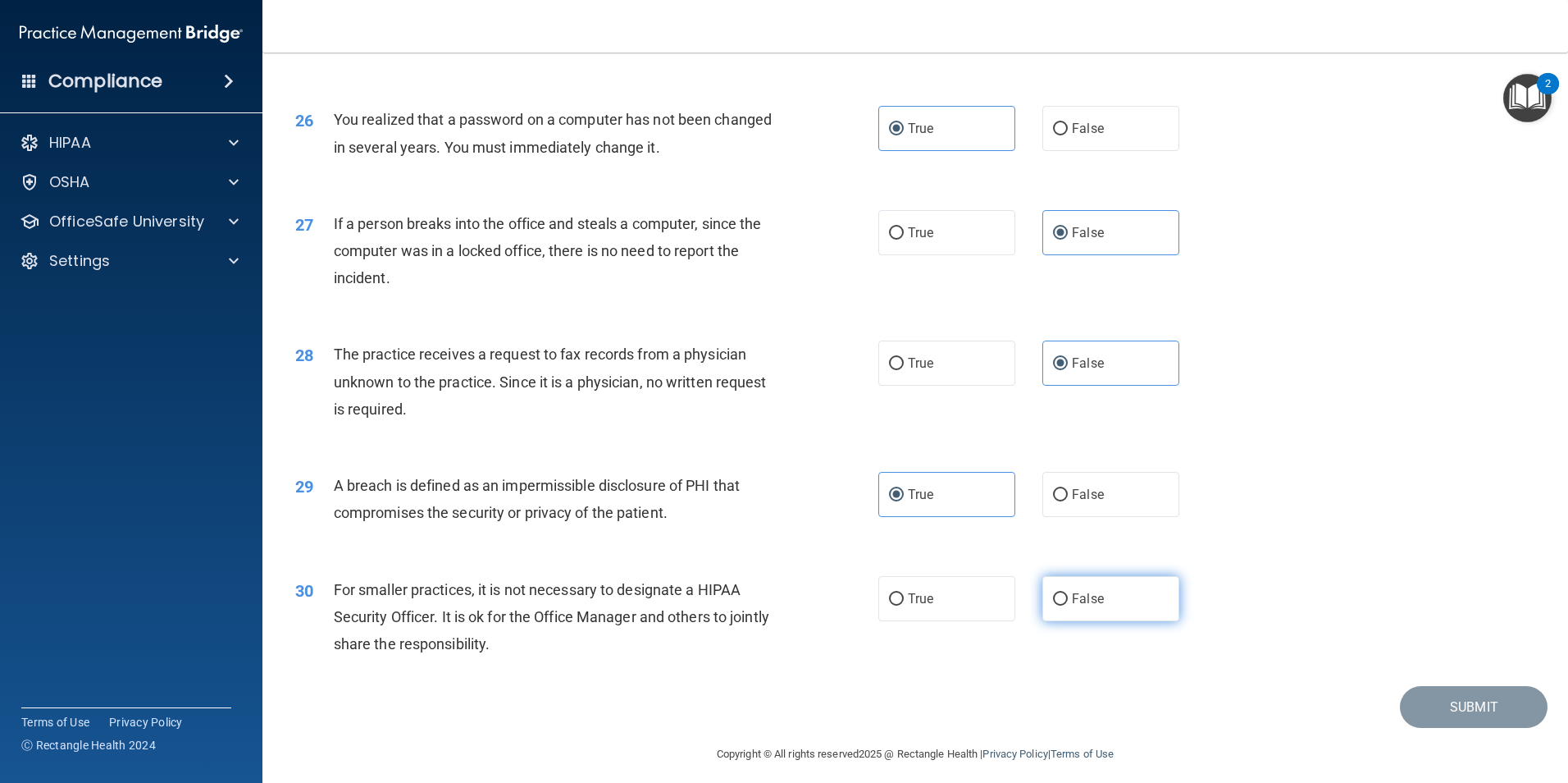
click at [1082, 606] on span "False" at bounding box center [1088, 598] width 32 height 15
click at [1068, 605] on input "False" at bounding box center [1060, 598] width 15 height 12
radio input "true"
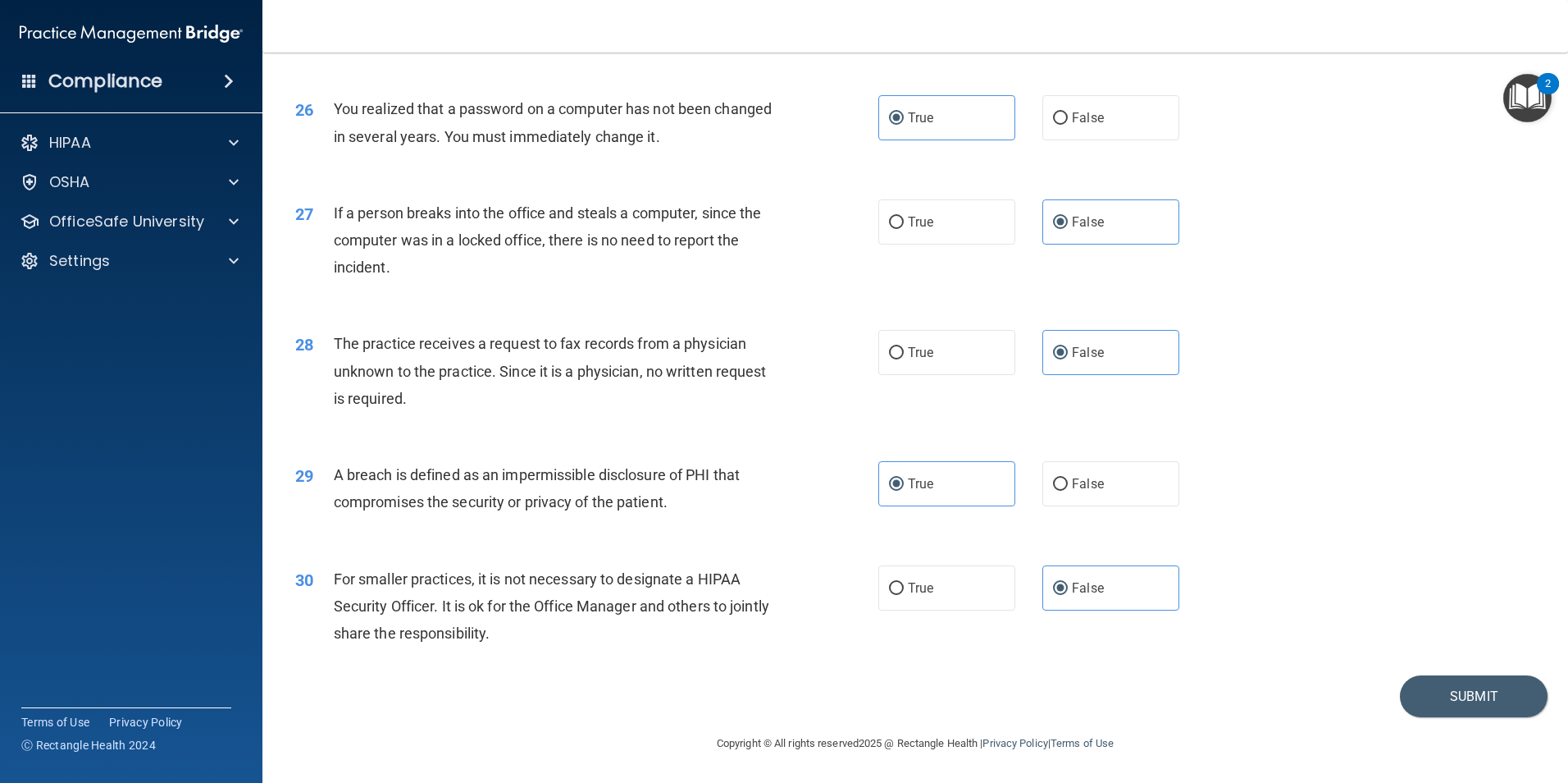
scroll to position [3127, 0]
click at [1418, 703] on button "Submit" at bounding box center [1473, 696] width 147 height 42
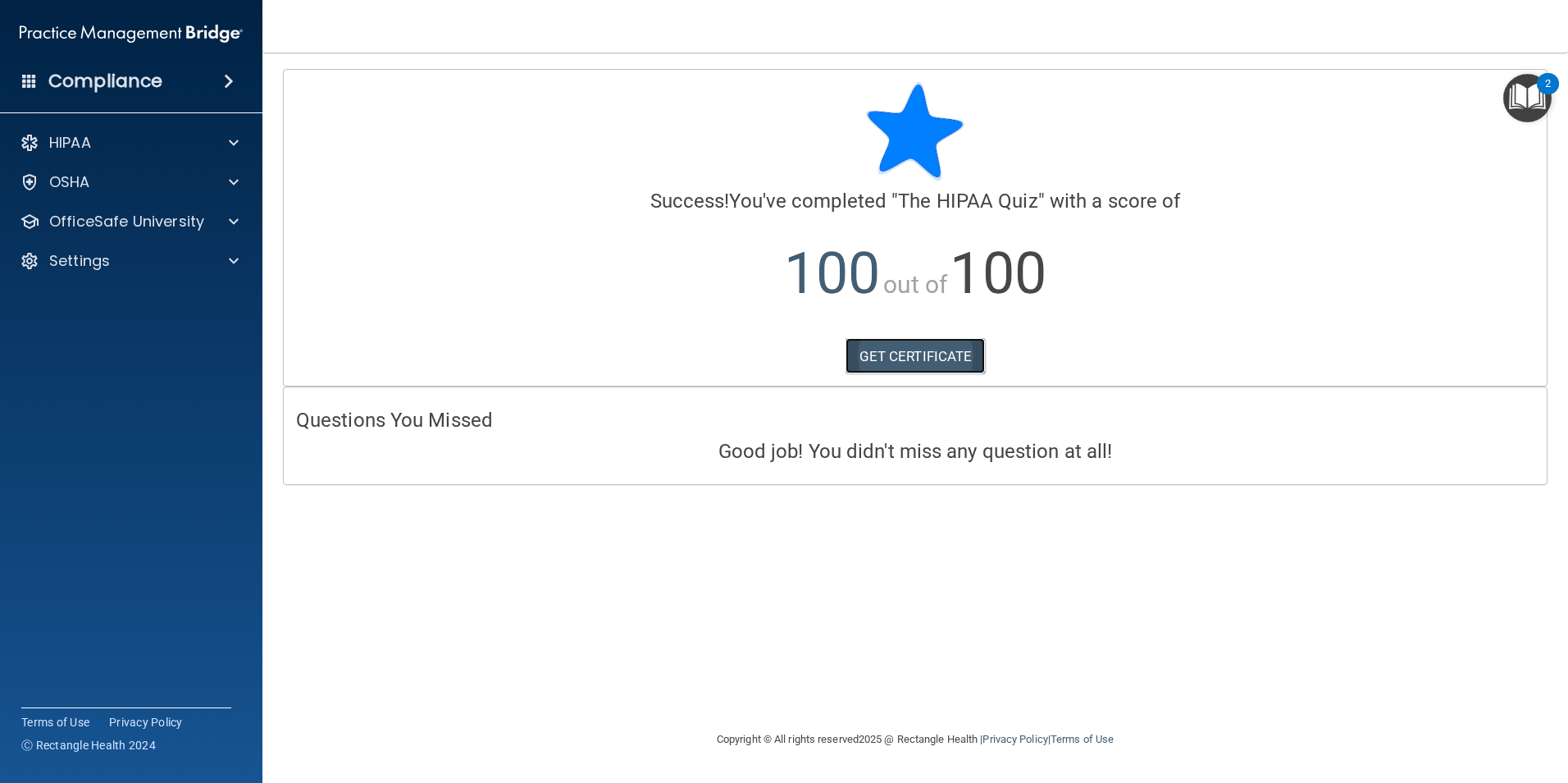
click at [954, 361] on link "GET CERTIFICATE" at bounding box center [915, 356] width 140 height 36
click at [229, 140] on span at bounding box center [234, 143] width 10 height 20
click at [216, 185] on p "Documents and Policies" at bounding box center [122, 182] width 223 height 16
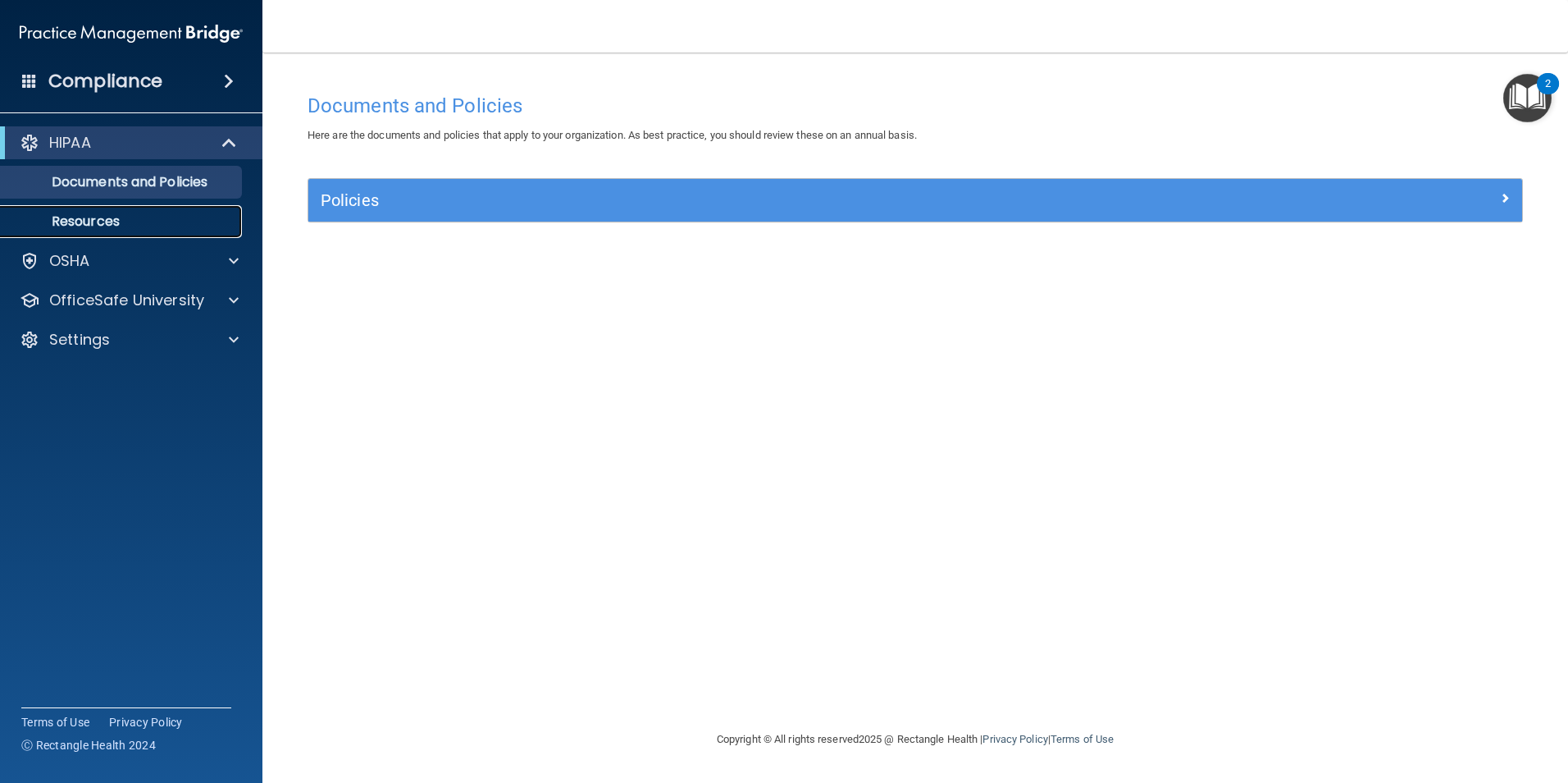
click at [140, 215] on p "Resources" at bounding box center [122, 221] width 223 height 16
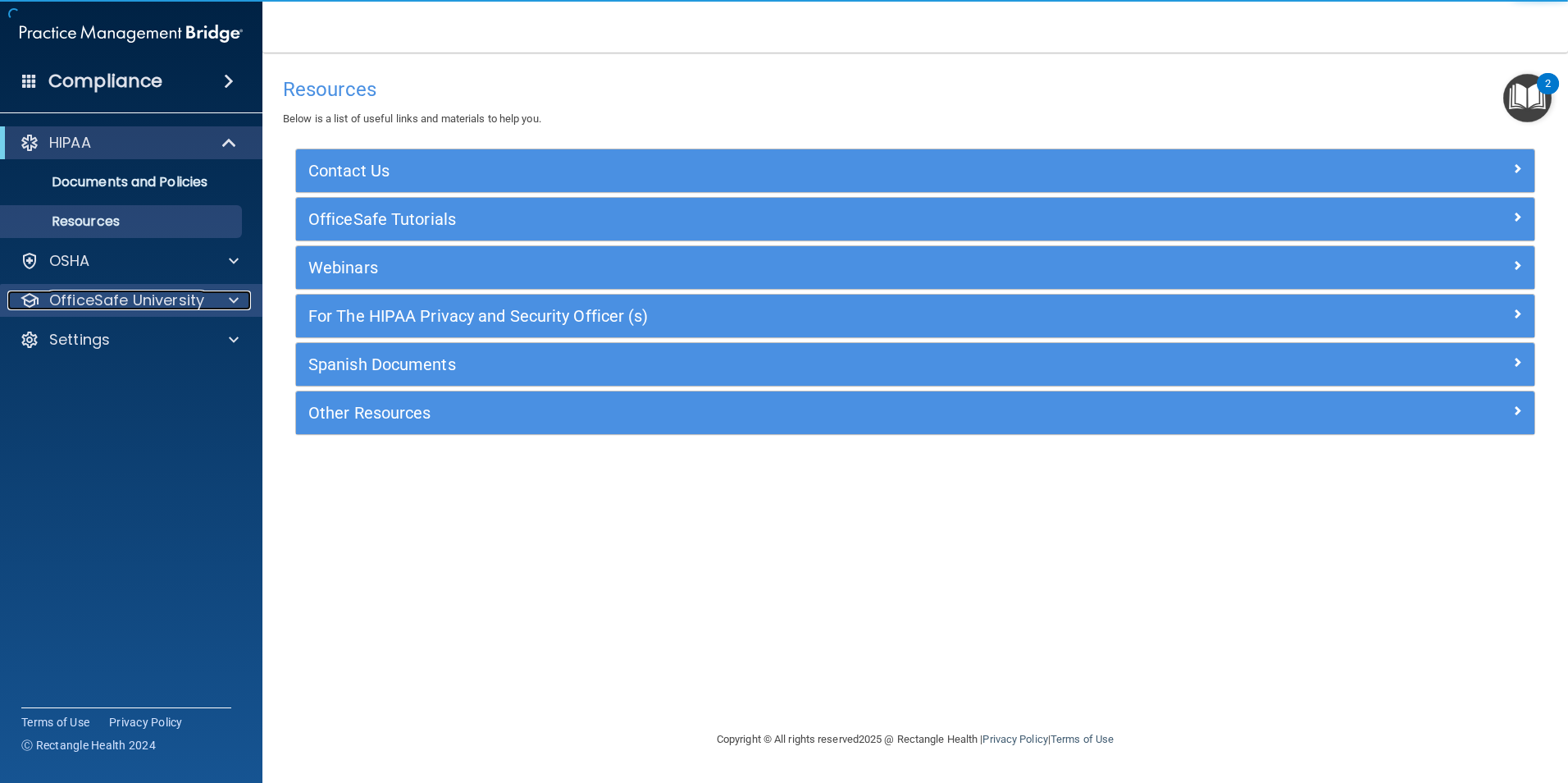
click at [203, 293] on div "OfficeSafe University" at bounding box center [109, 300] width 203 height 20
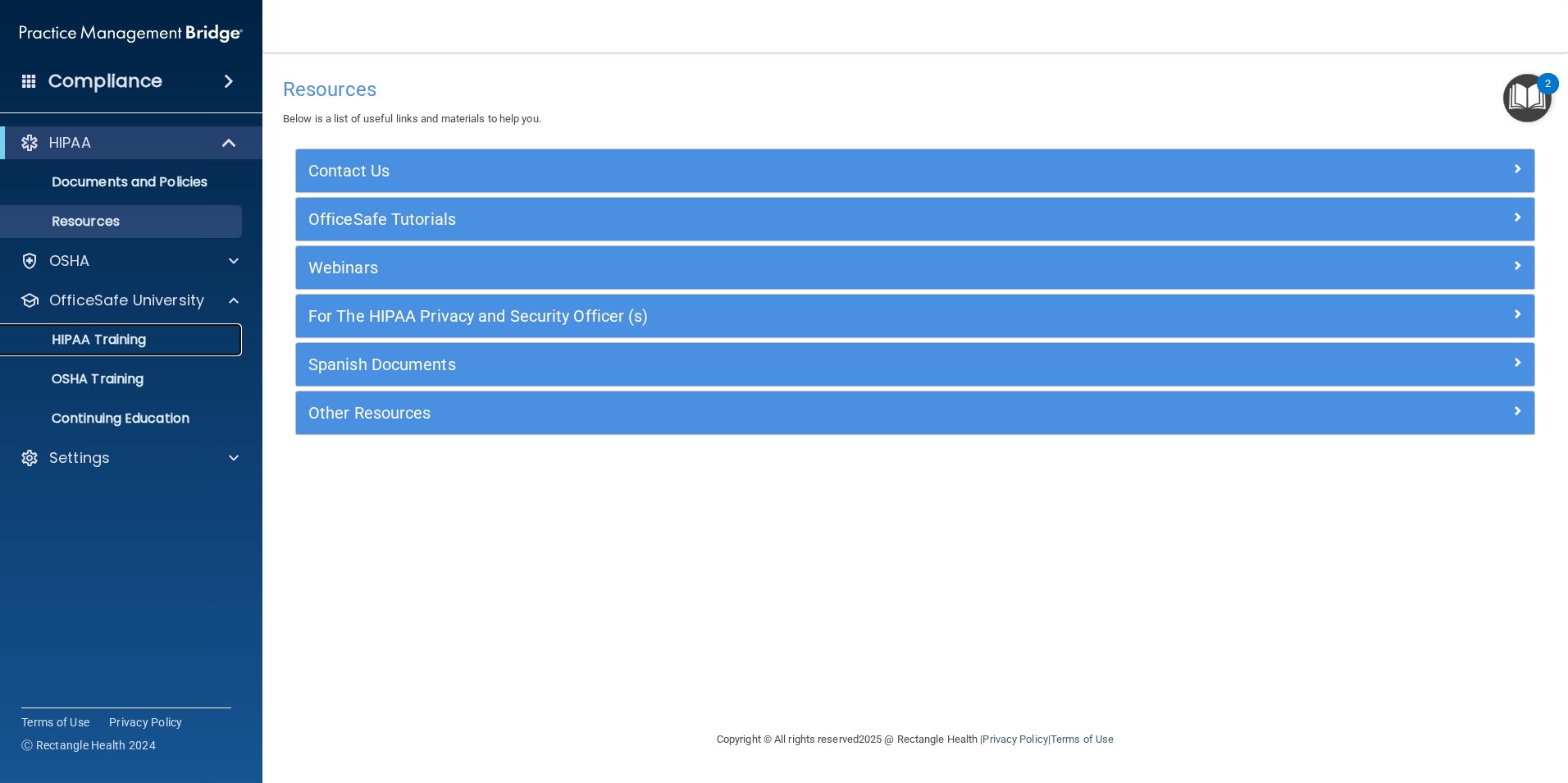
click at [148, 341] on div "HIPAA Training" at bounding box center [122, 339] width 223 height 16
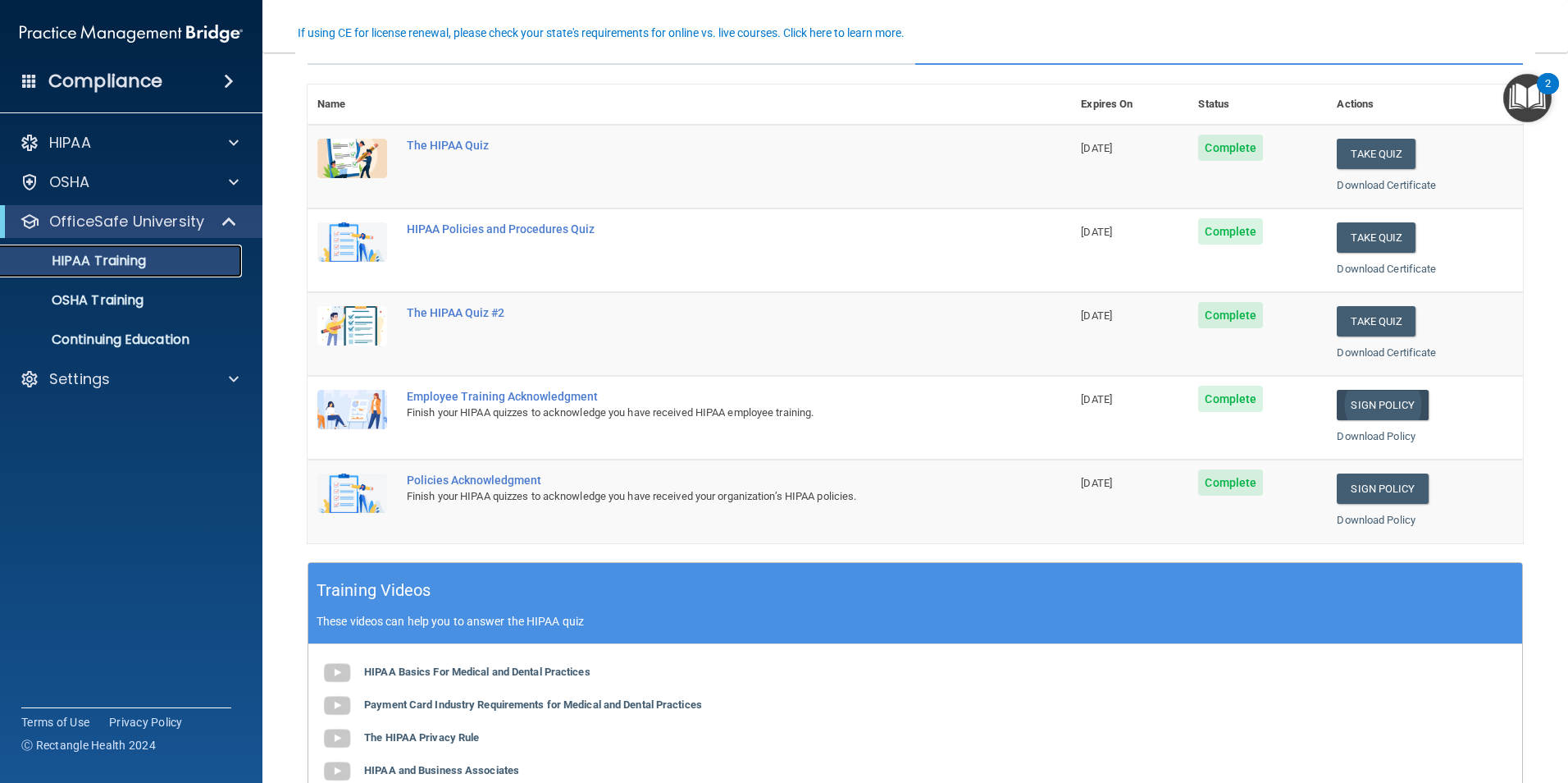
scroll to position [82, 0]
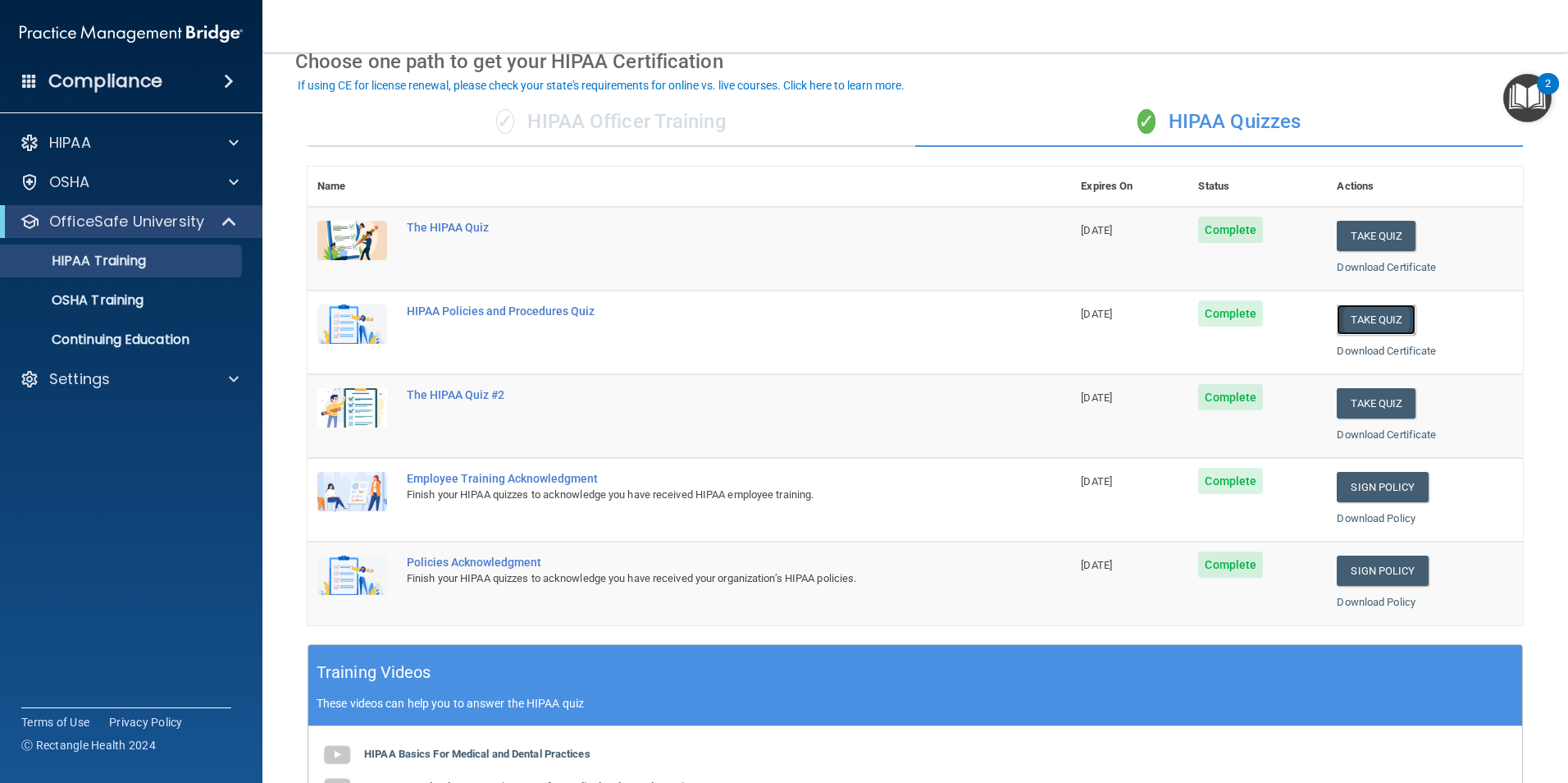
click at [1338, 320] on button "Take Quiz" at bounding box center [1376, 320] width 79 height 30
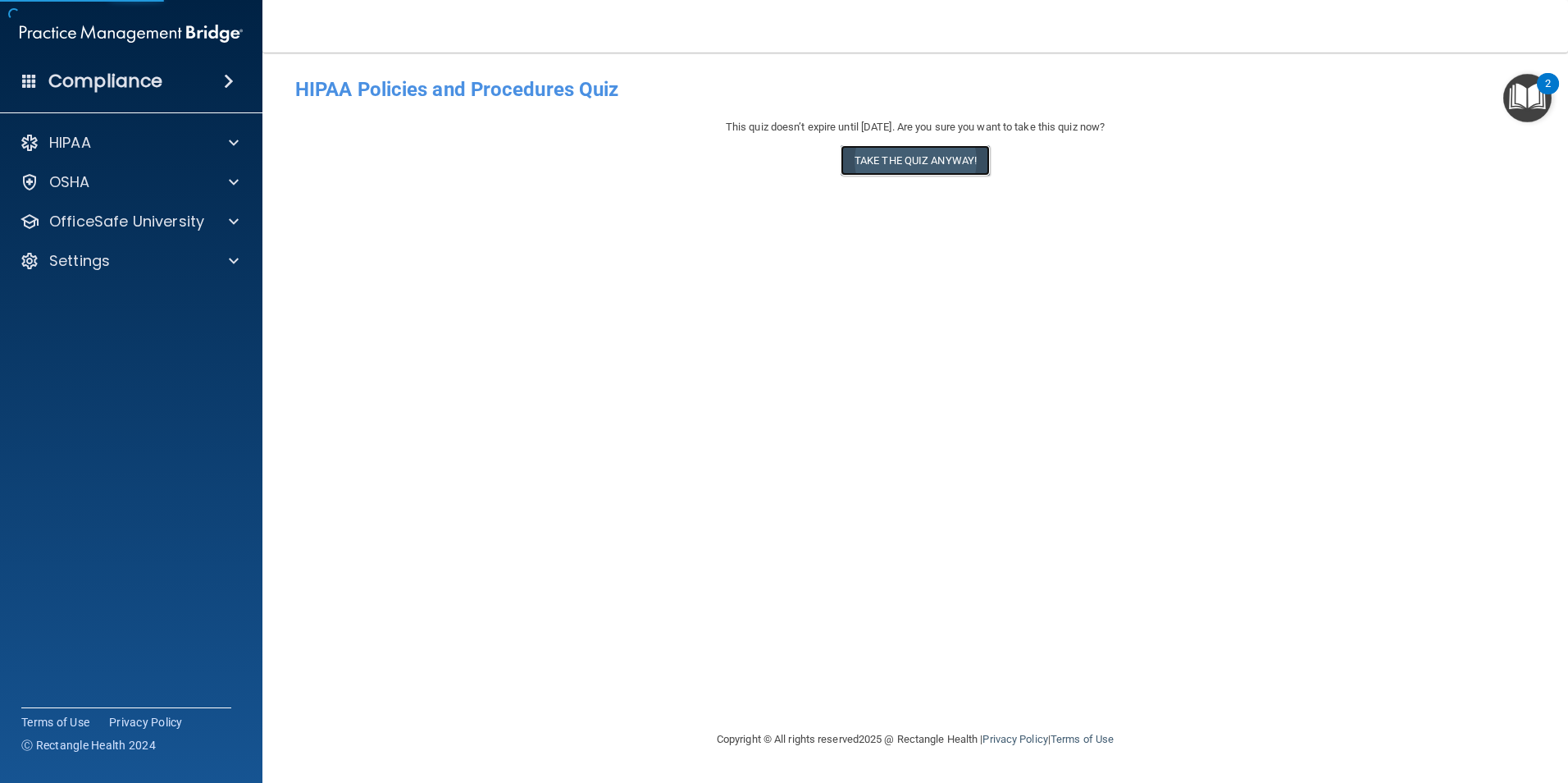
click at [953, 160] on button "Take the quiz anyway!" at bounding box center [915, 161] width 149 height 30
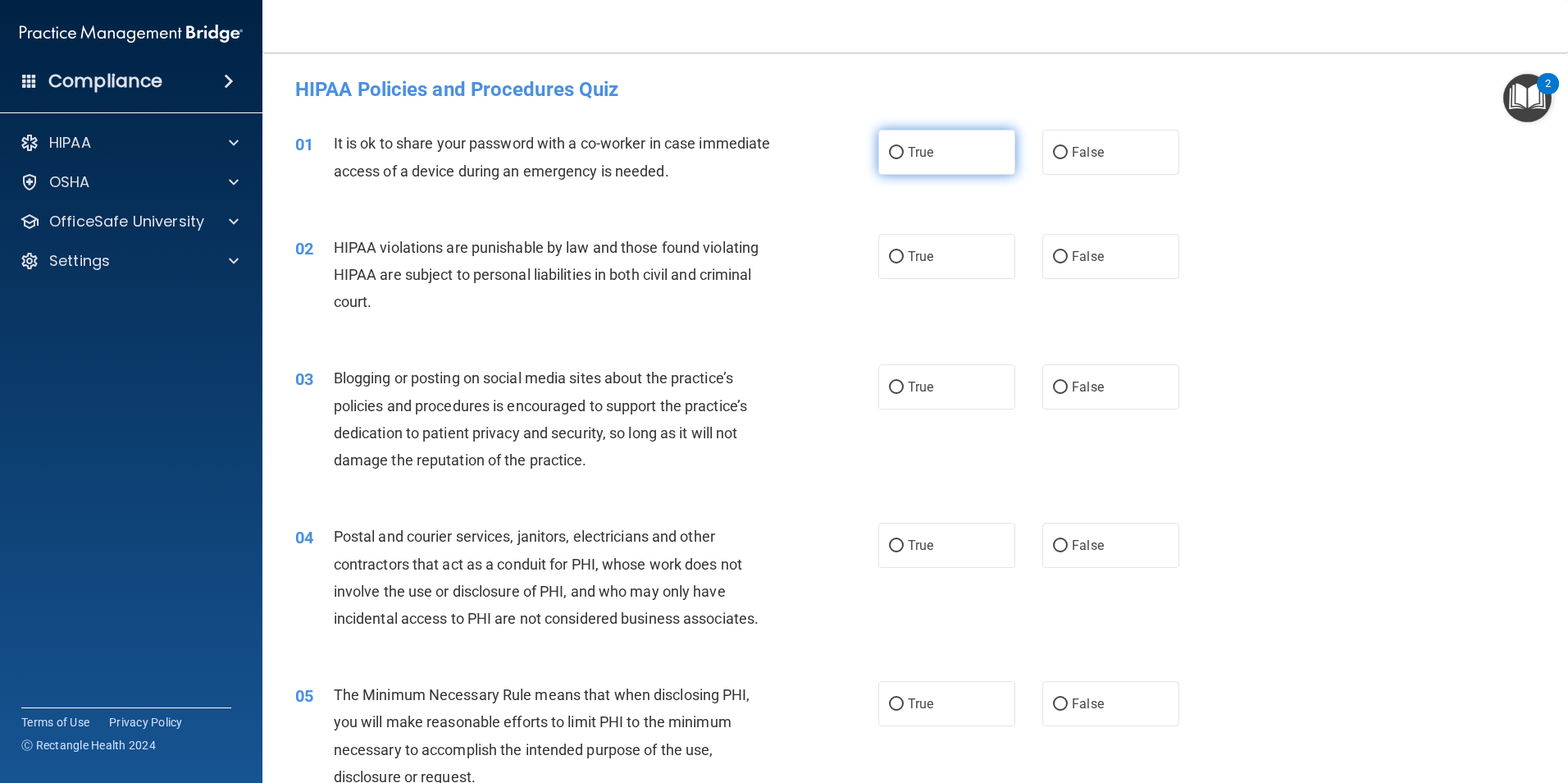
click at [942, 162] on label "True" at bounding box center [947, 151] width 137 height 45
click at [903, 159] on input "True" at bounding box center [897, 152] width 15 height 12
radio input "true"
click at [942, 268] on label "True" at bounding box center [947, 256] width 137 height 45
click at [903, 264] on input "True" at bounding box center [897, 257] width 15 height 12
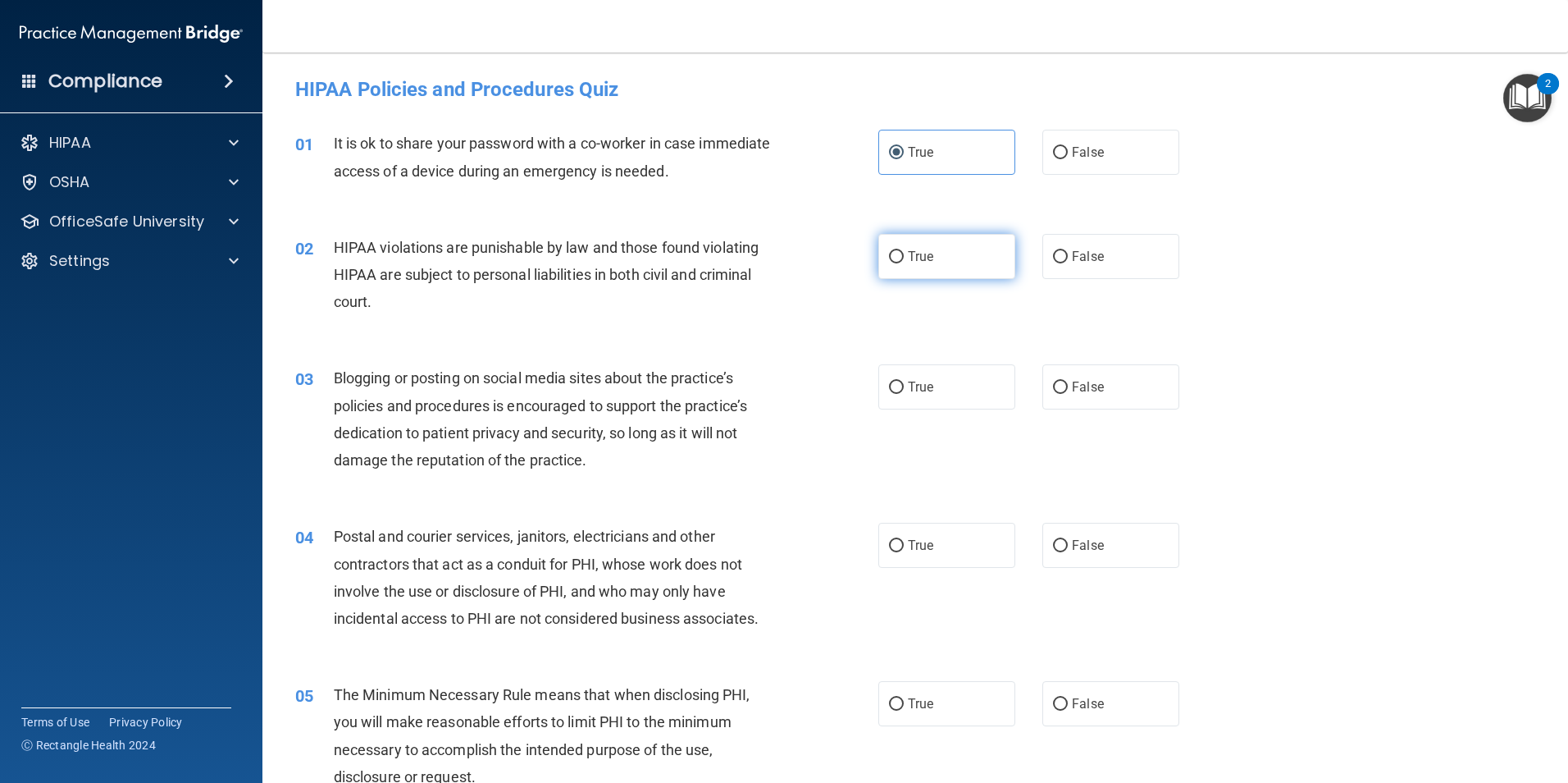
radio input "true"
drag, startPoint x: 950, startPoint y: 394, endPoint x: 950, endPoint y: 419, distance: 25.0
click at [950, 398] on label "True" at bounding box center [947, 386] width 137 height 45
click at [903, 394] on input "True" at bounding box center [897, 387] width 15 height 12
radio input "true"
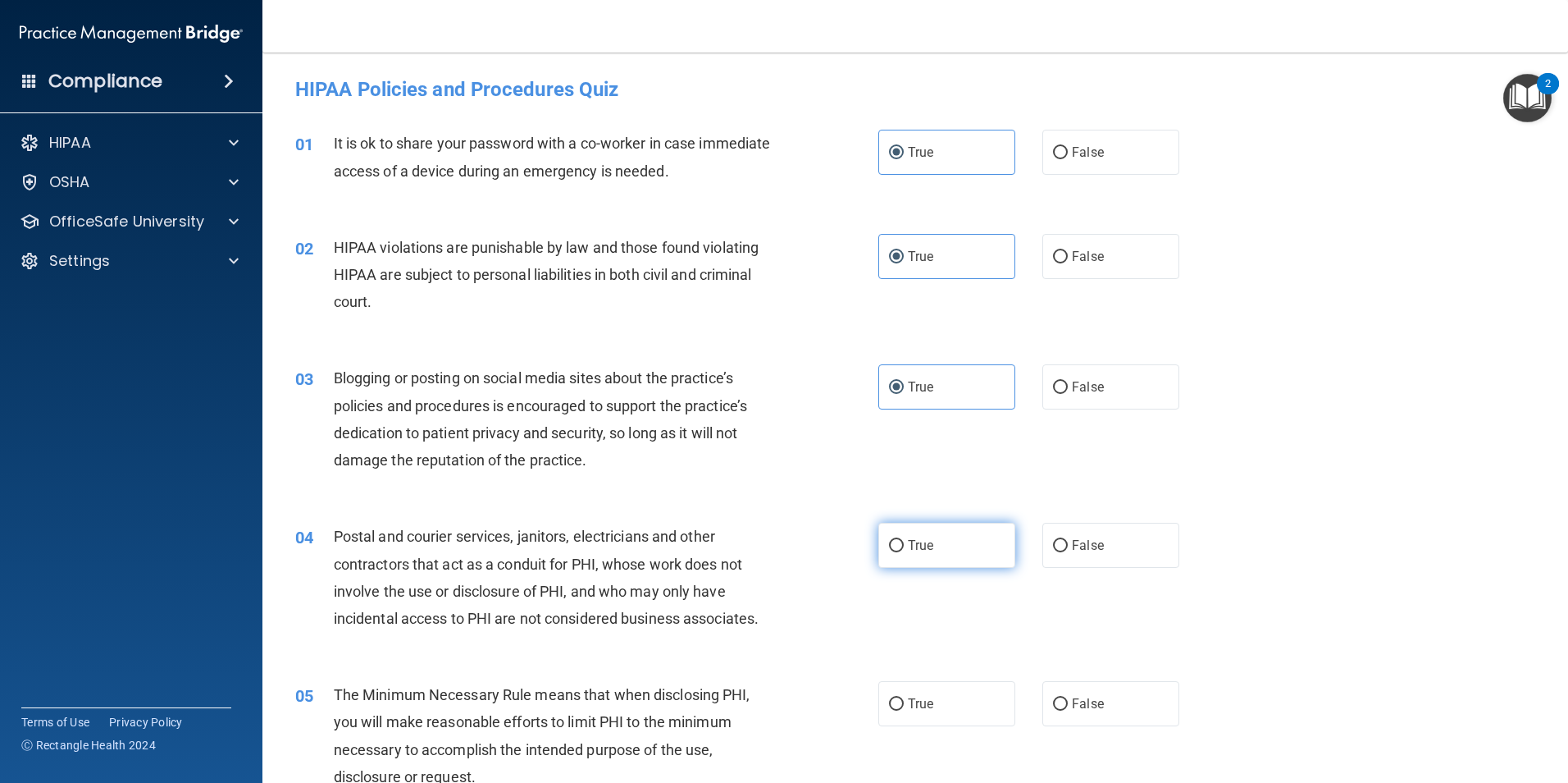
click at [941, 548] on label "True" at bounding box center [947, 544] width 137 height 45
click at [903, 548] on input "True" at bounding box center [897, 545] width 15 height 12
radio input "true"
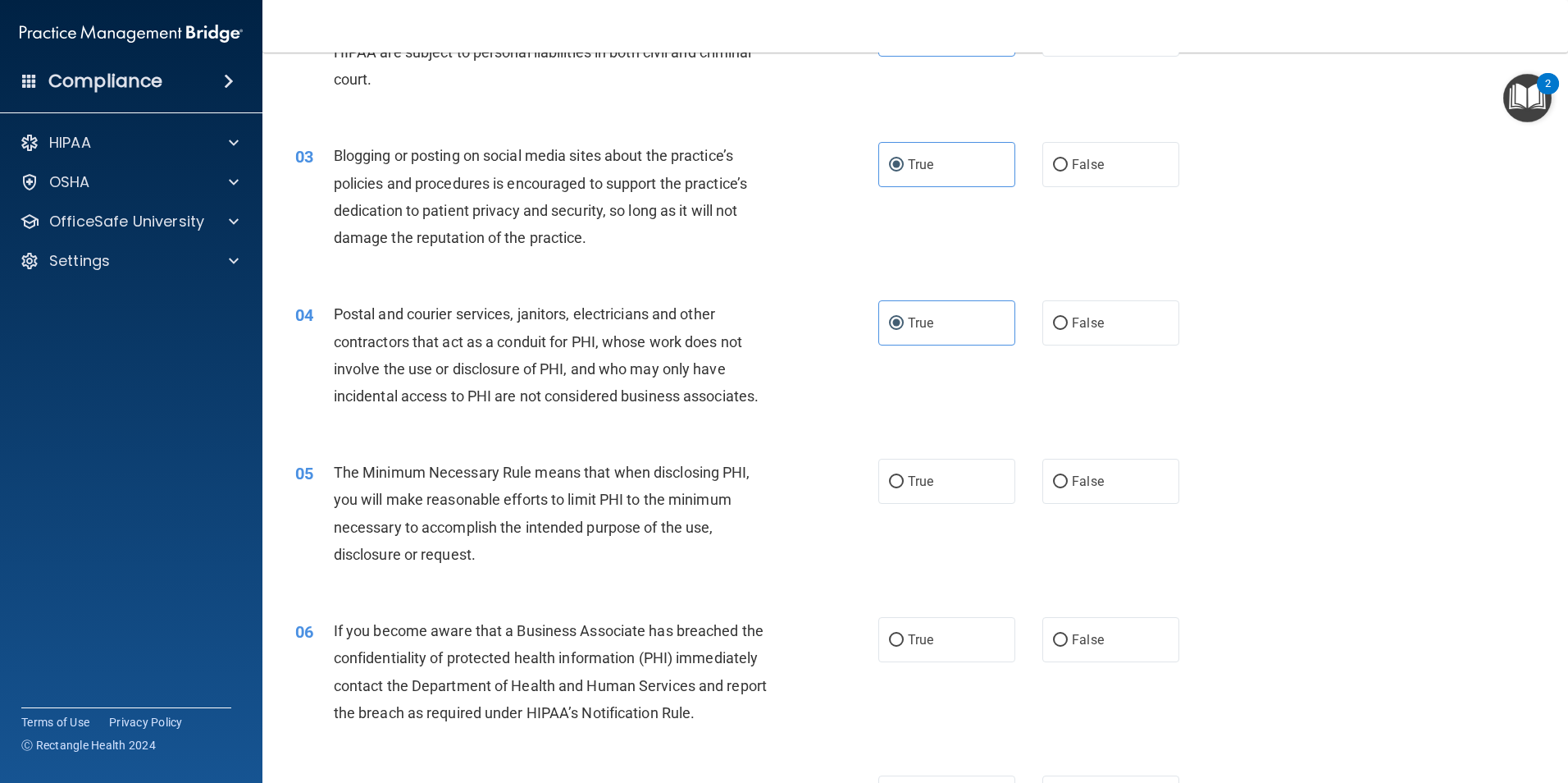
scroll to position [246, 0]
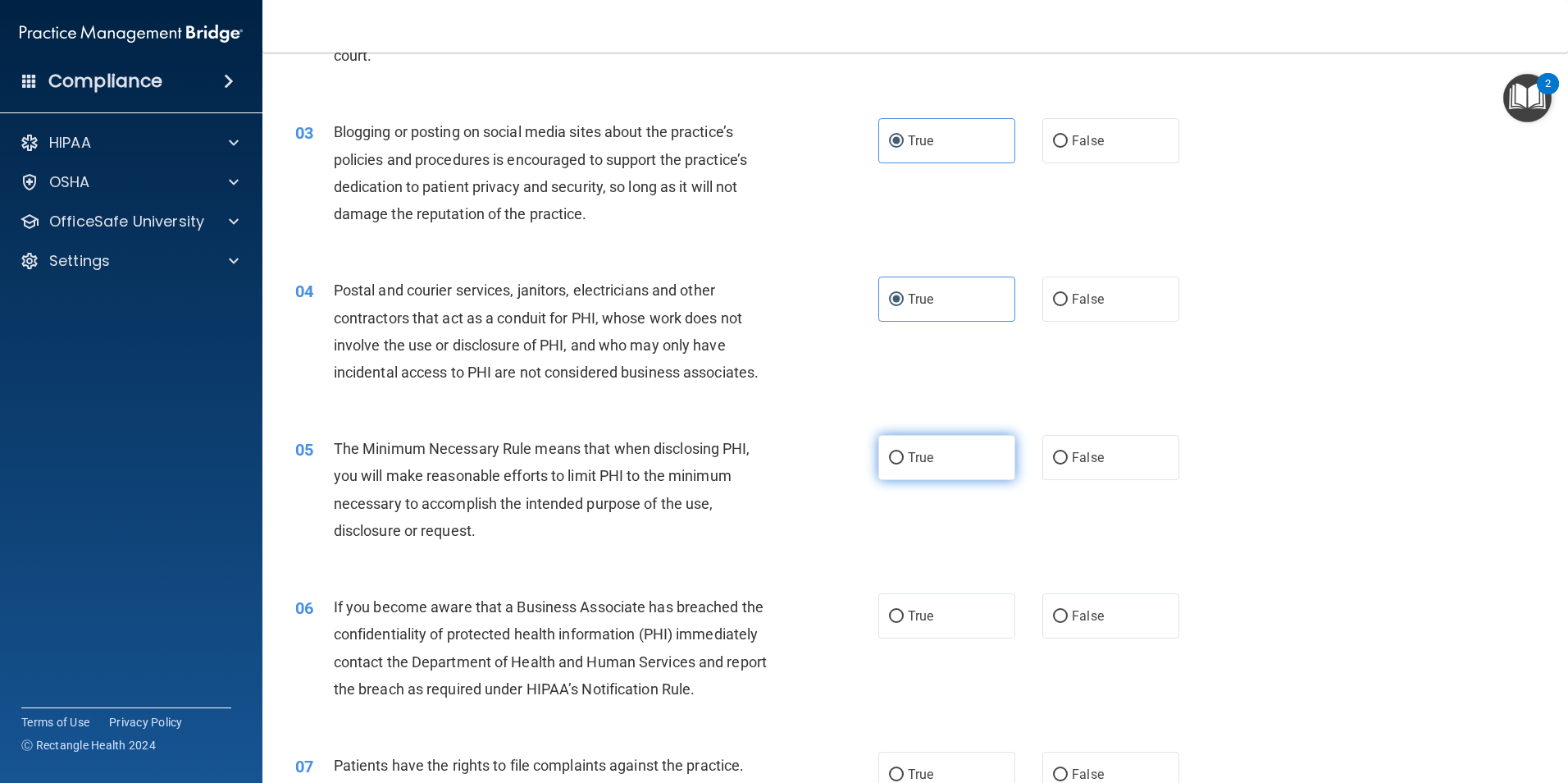
click at [949, 450] on label "True" at bounding box center [947, 457] width 137 height 45
click at [903, 452] on input "True" at bounding box center [897, 458] width 15 height 12
radio input "true"
click at [952, 623] on label "True" at bounding box center [947, 615] width 137 height 45
click at [903, 623] on input "True" at bounding box center [897, 617] width 15 height 12
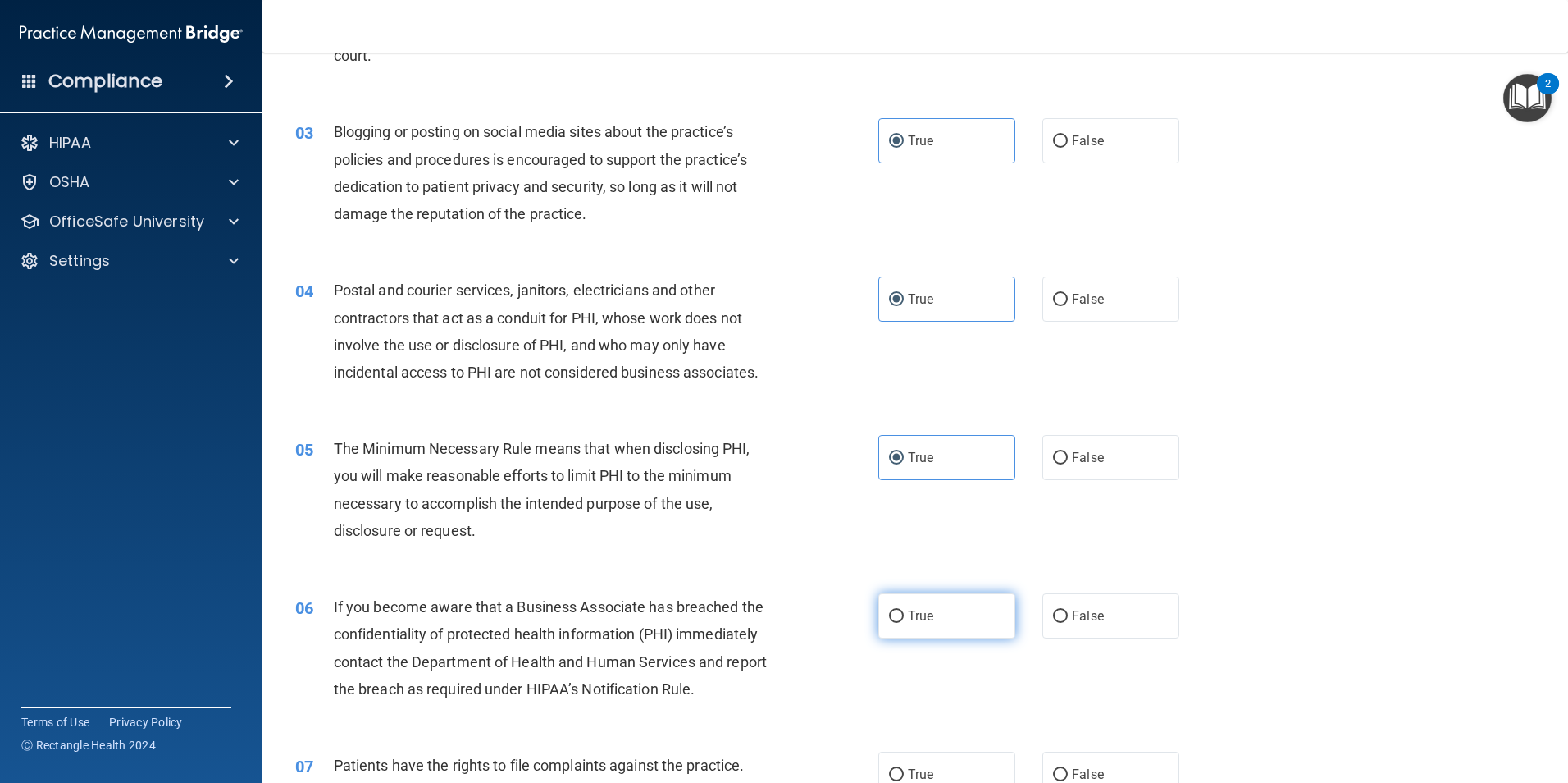
radio input "true"
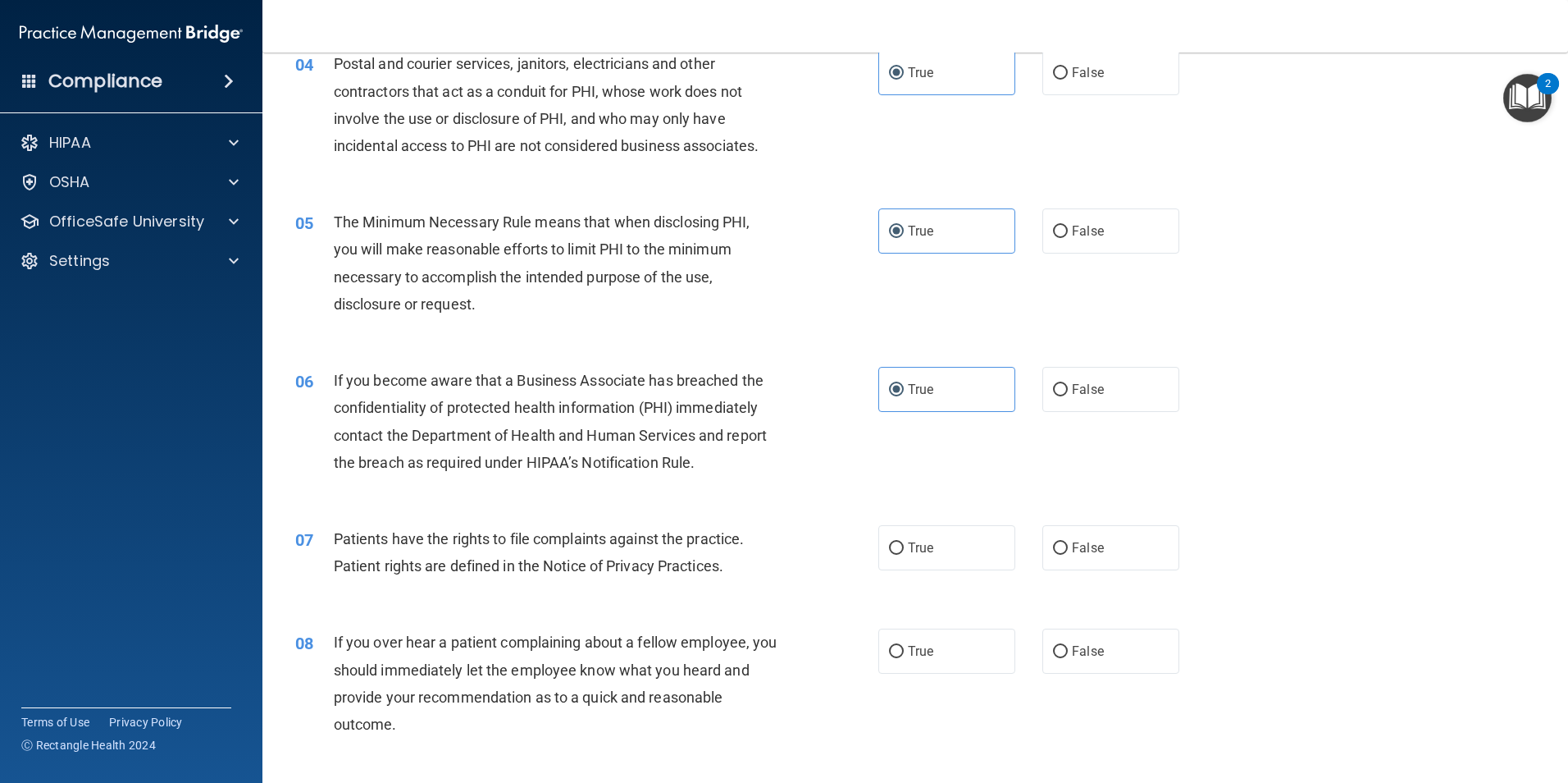
scroll to position [492, 0]
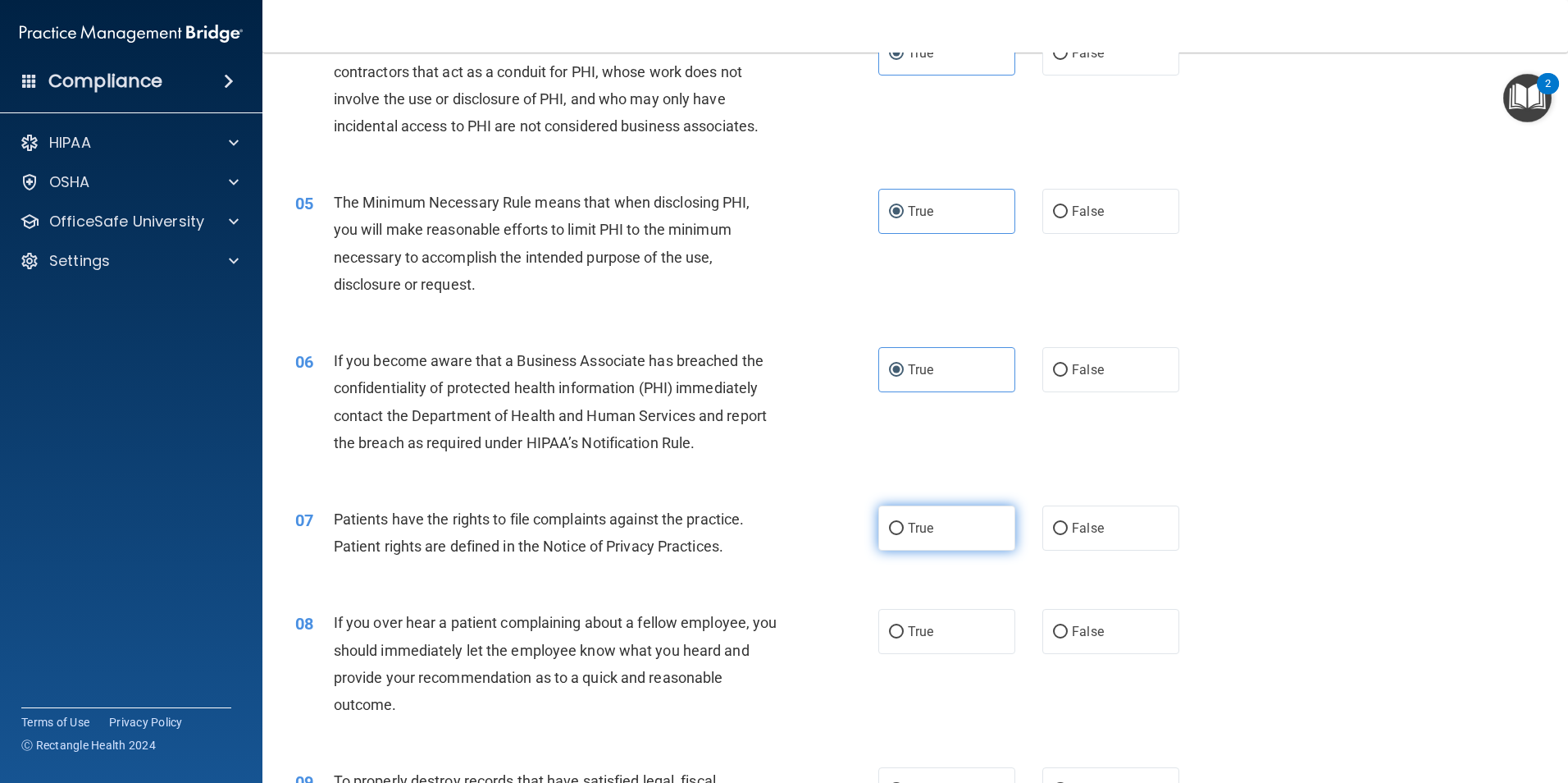
click at [943, 530] on label "True" at bounding box center [947, 527] width 137 height 45
click at [903, 530] on input "True" at bounding box center [897, 528] width 15 height 12
radio input "true"
click at [942, 631] on label "True" at bounding box center [947, 631] width 137 height 45
click at [903, 631] on input "True" at bounding box center [897, 632] width 15 height 12
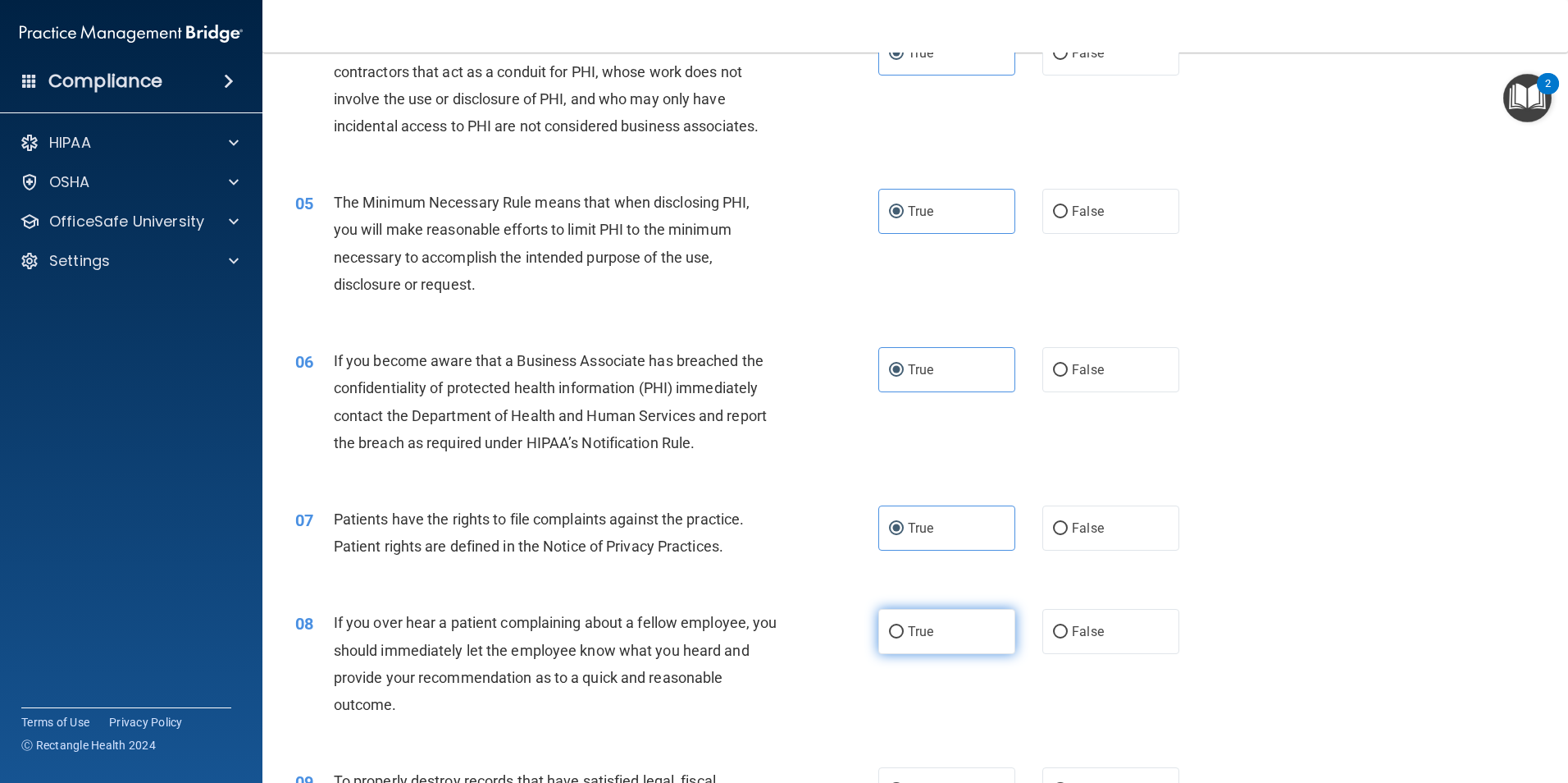
radio input "true"
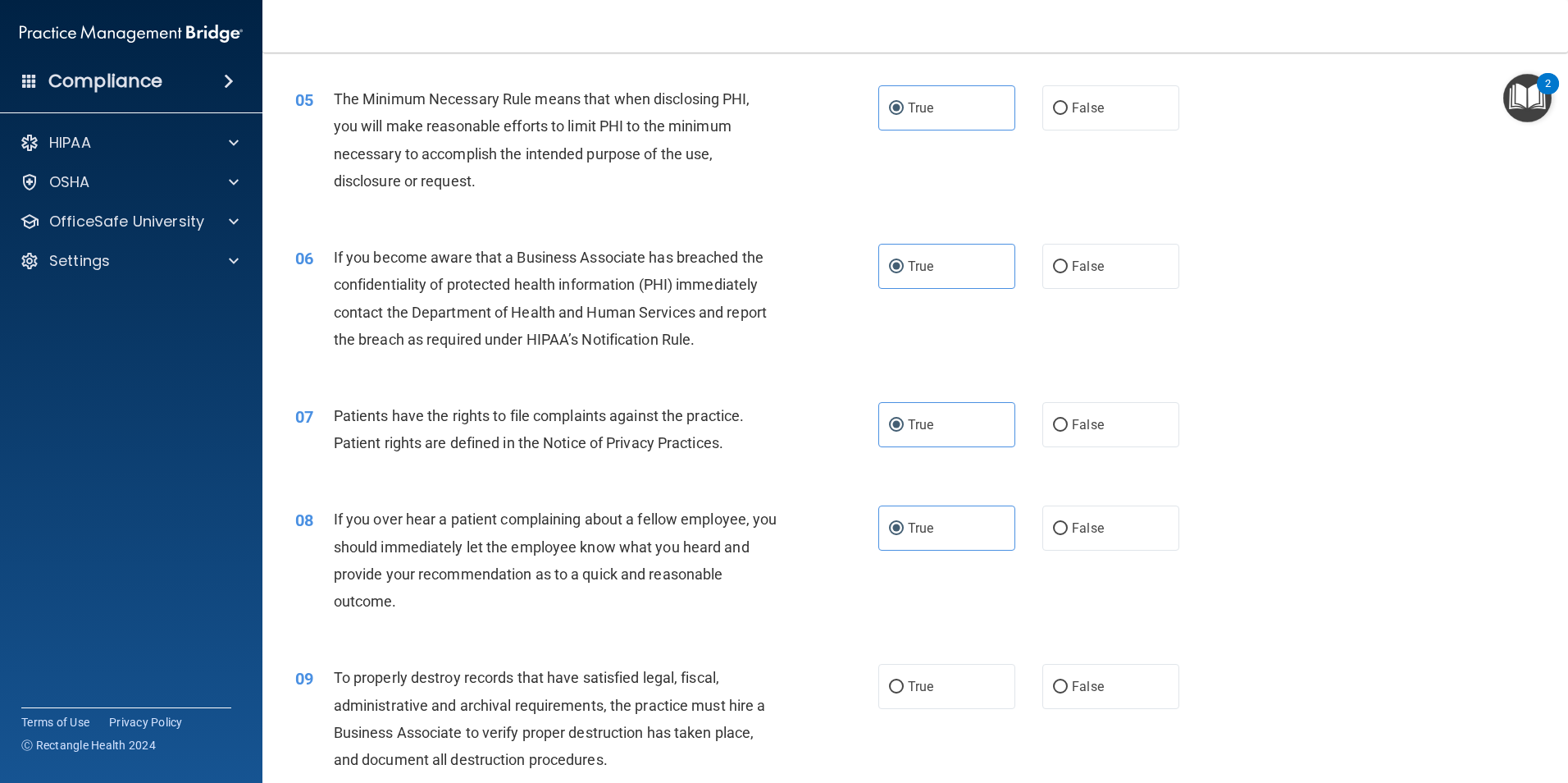
scroll to position [820, 0]
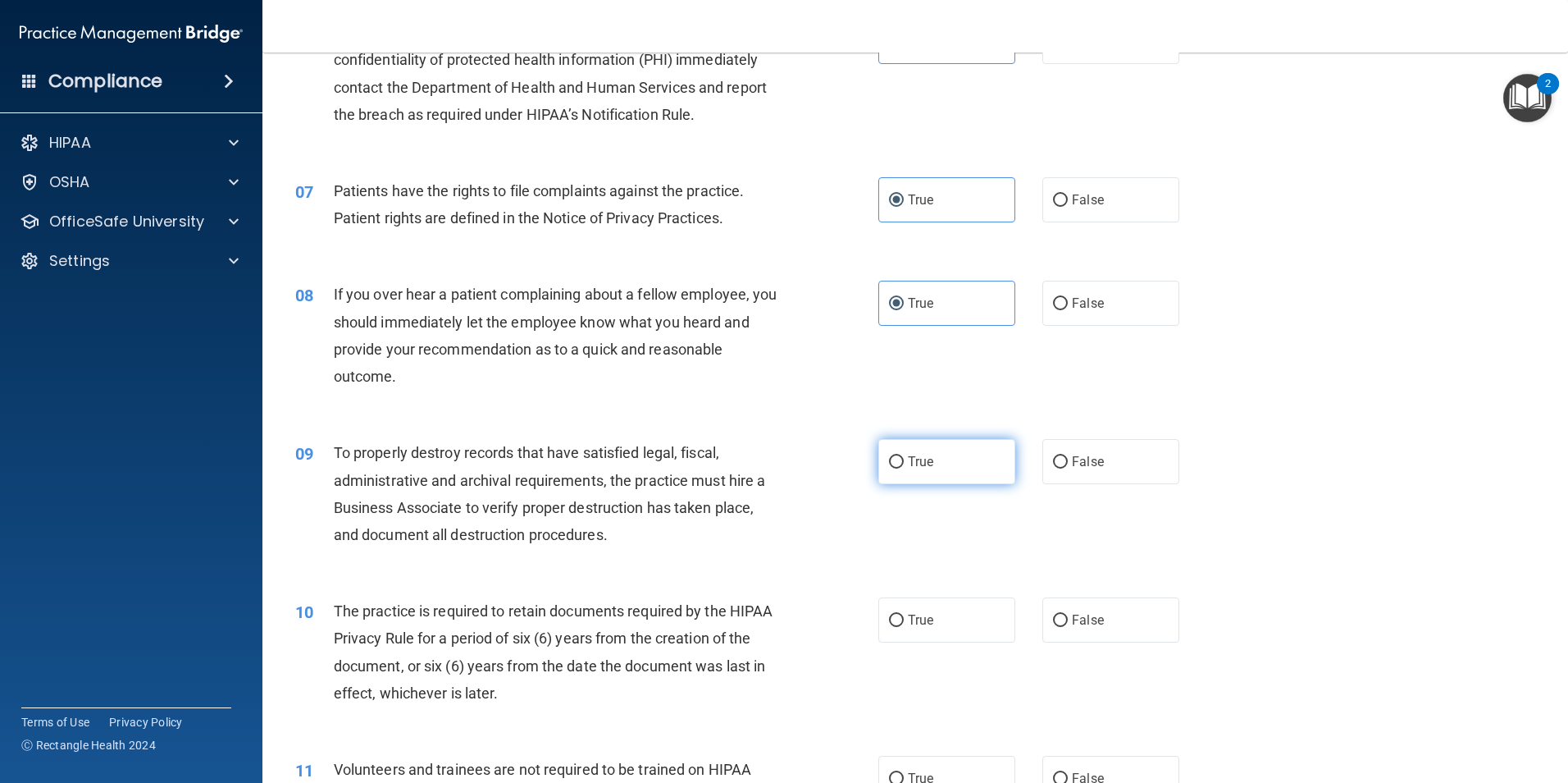
click at [944, 480] on label "True" at bounding box center [947, 460] width 137 height 45
click at [903, 468] on input "True" at bounding box center [897, 461] width 15 height 12
radio input "true"
click at [940, 623] on label "True" at bounding box center [947, 619] width 137 height 45
click at [903, 623] on input "True" at bounding box center [897, 620] width 15 height 12
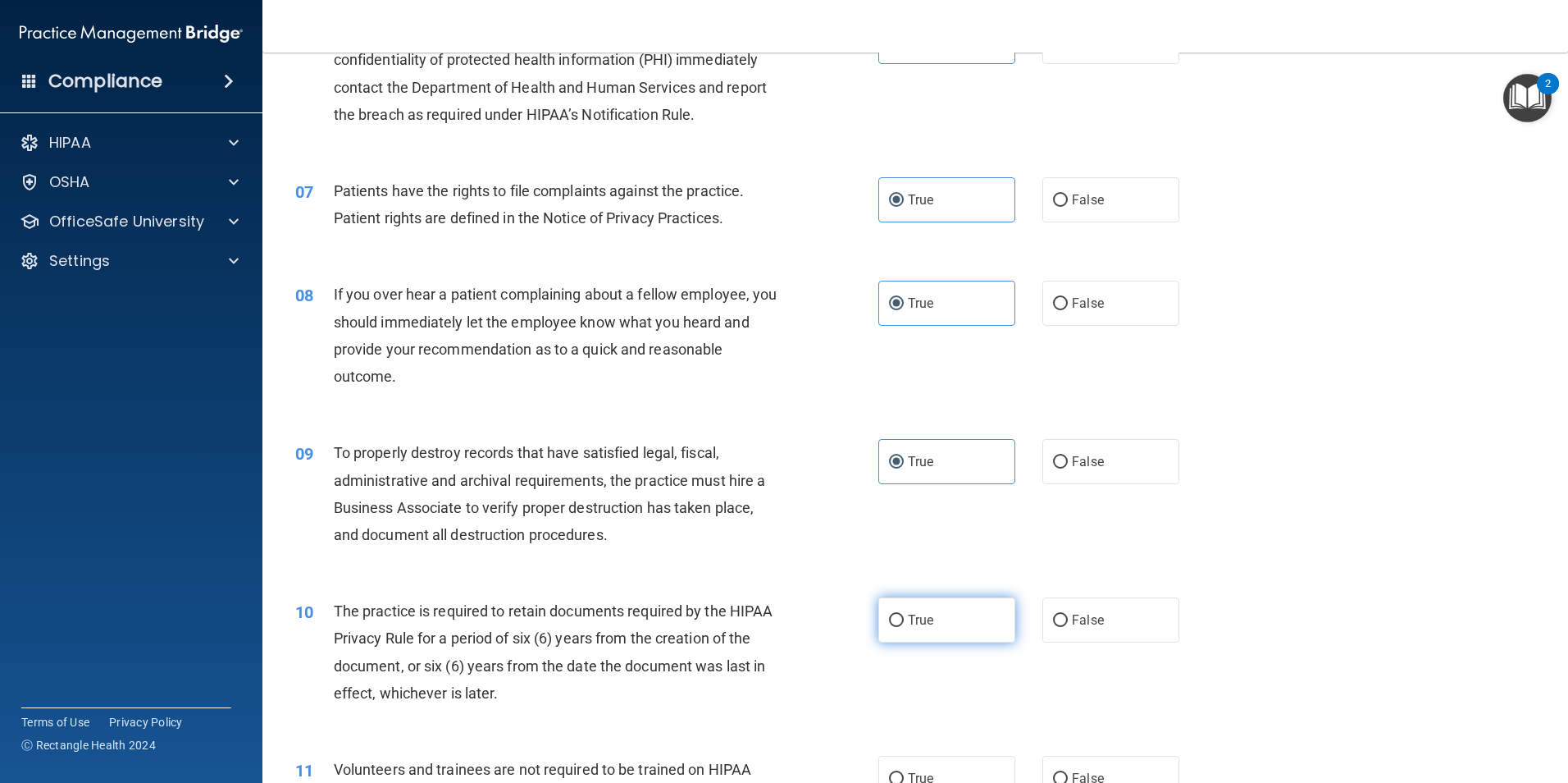
radio input "true"
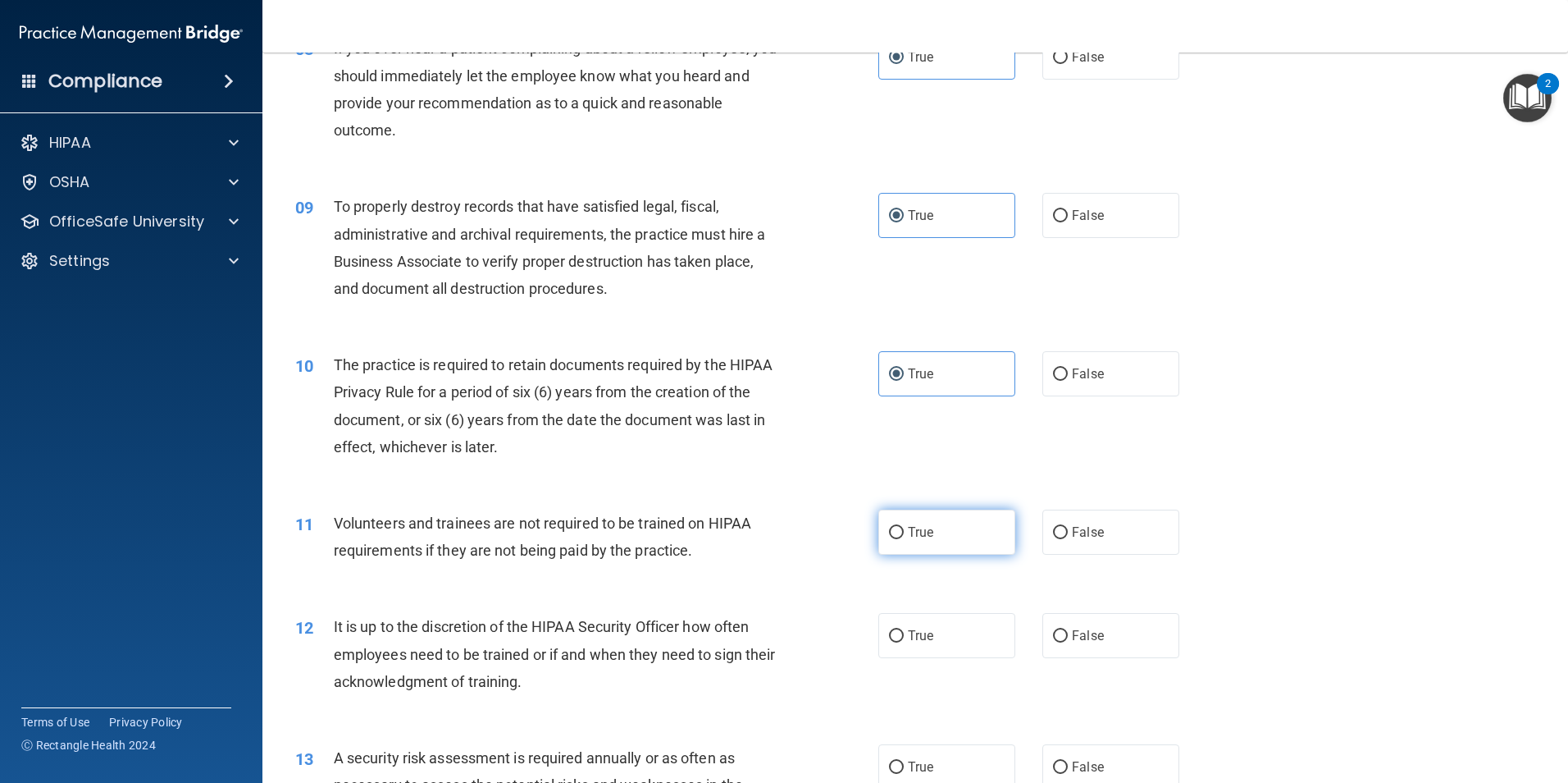
click at [940, 531] on label "True" at bounding box center [947, 532] width 137 height 45
click at [903, 531] on input "True" at bounding box center [897, 533] width 15 height 12
radio input "true"
drag, startPoint x: 942, startPoint y: 631, endPoint x: 944, endPoint y: 670, distance: 39.1
click at [944, 633] on label "True" at bounding box center [947, 635] width 137 height 45
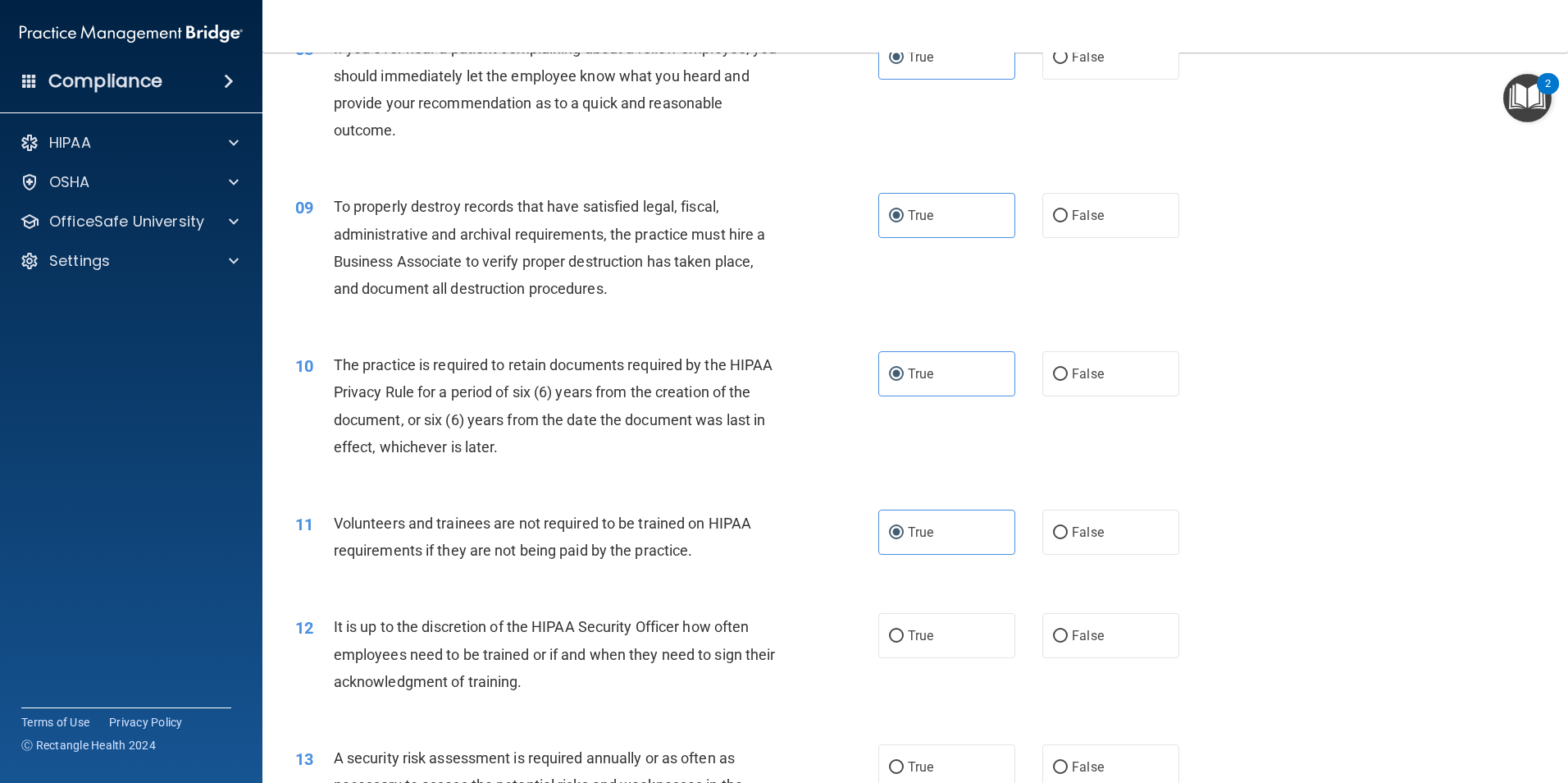
click at [903, 633] on input "True" at bounding box center [897, 636] width 15 height 12
radio input "true"
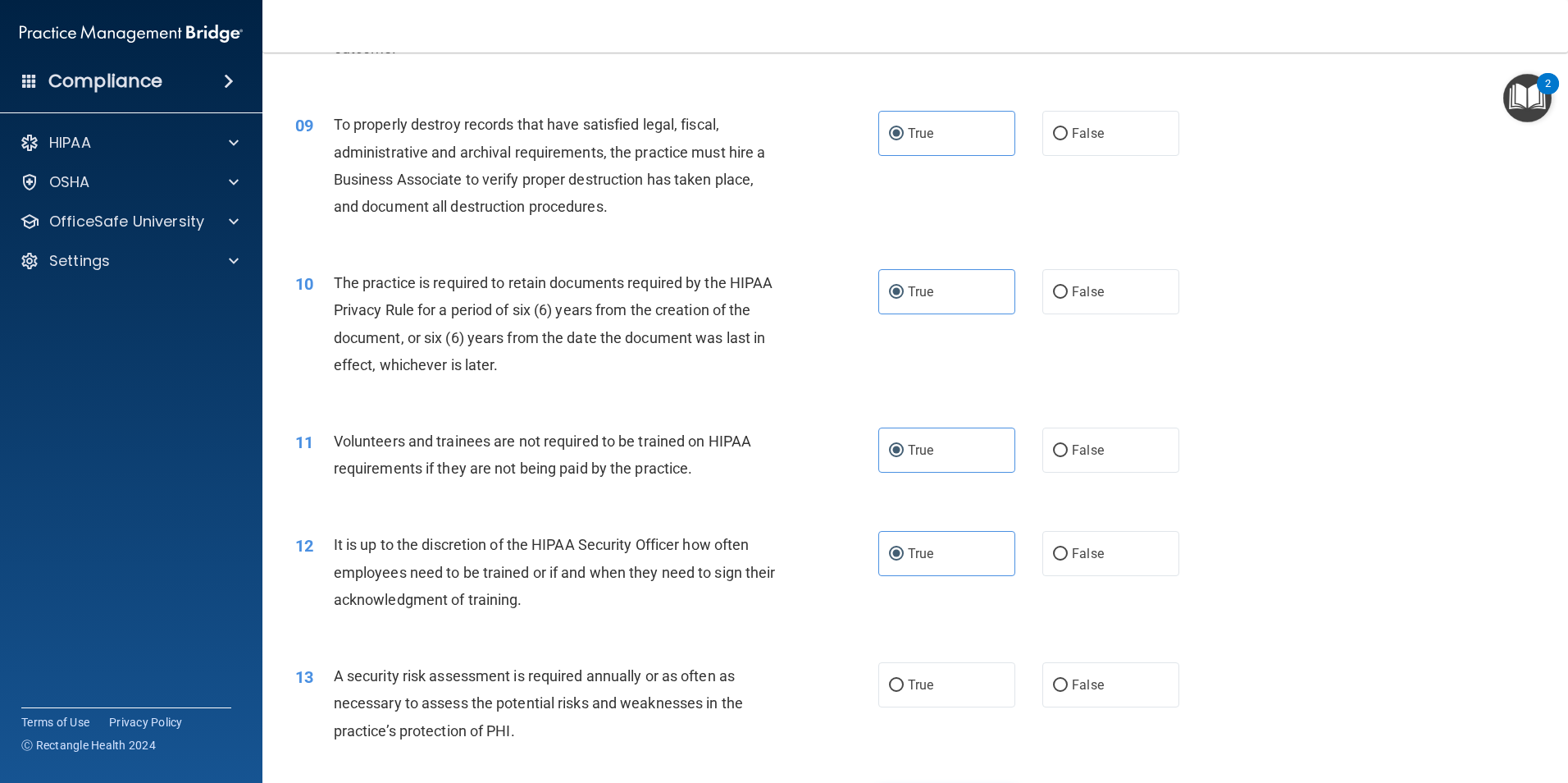
scroll to position [1313, 0]
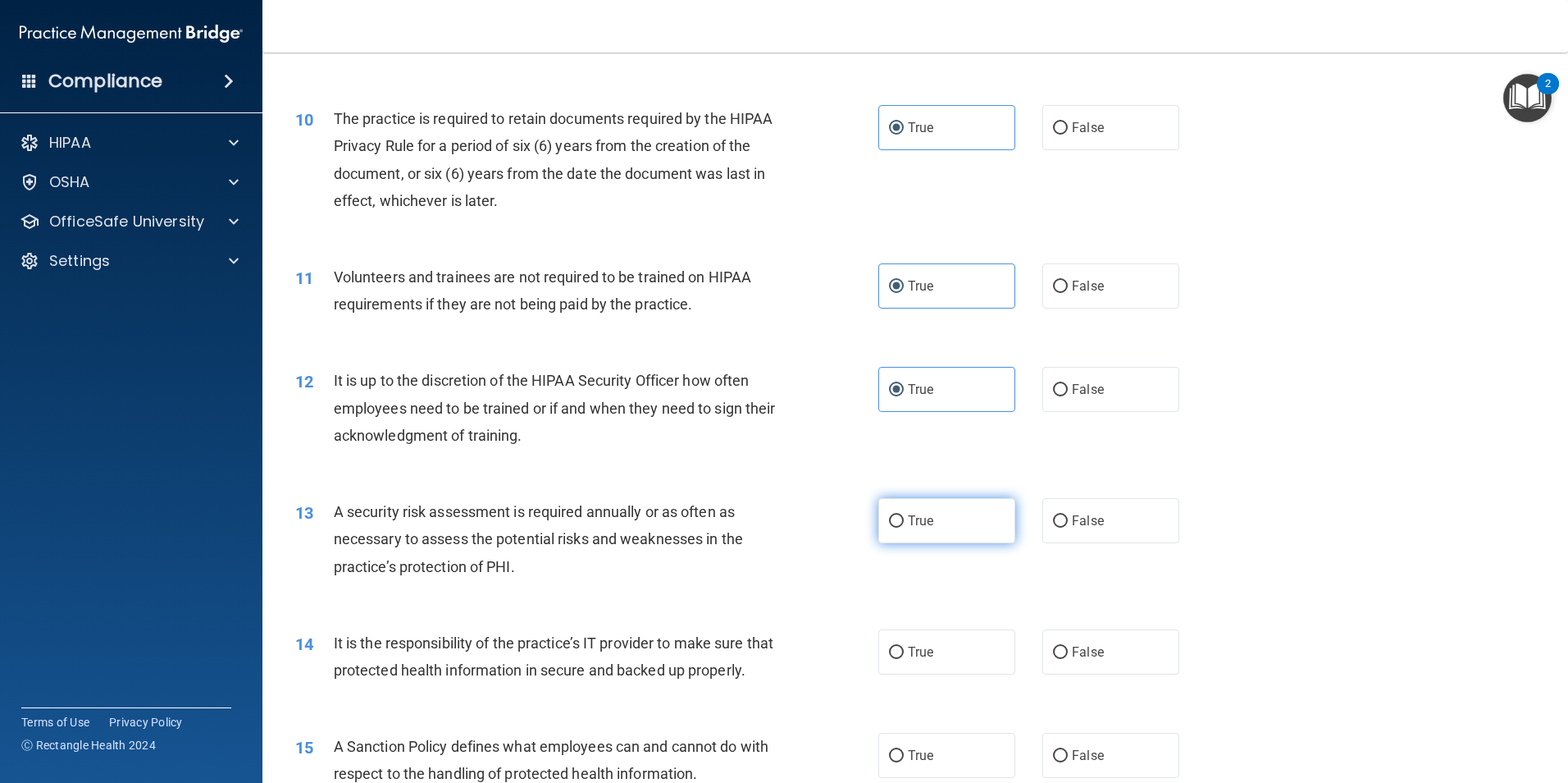
click at [928, 538] on label "True" at bounding box center [947, 519] width 137 height 45
click at [903, 528] on input "True" at bounding box center [897, 521] width 15 height 12
radio input "true"
drag, startPoint x: 930, startPoint y: 641, endPoint x: 935, endPoint y: 654, distance: 13.9
click at [931, 641] on label "True" at bounding box center [947, 651] width 137 height 45
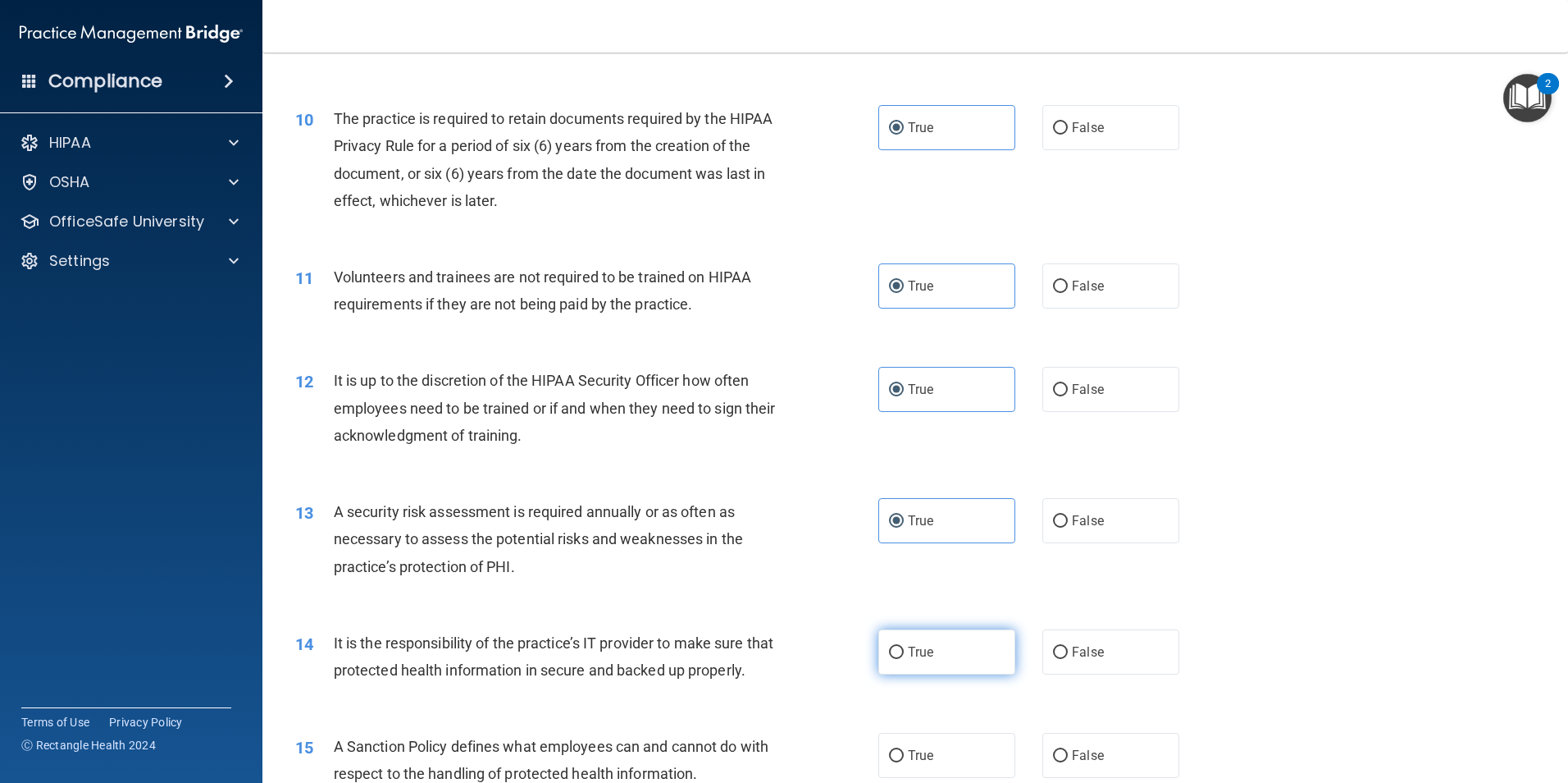
click at [903, 647] on input "True" at bounding box center [897, 653] width 15 height 12
radio input "true"
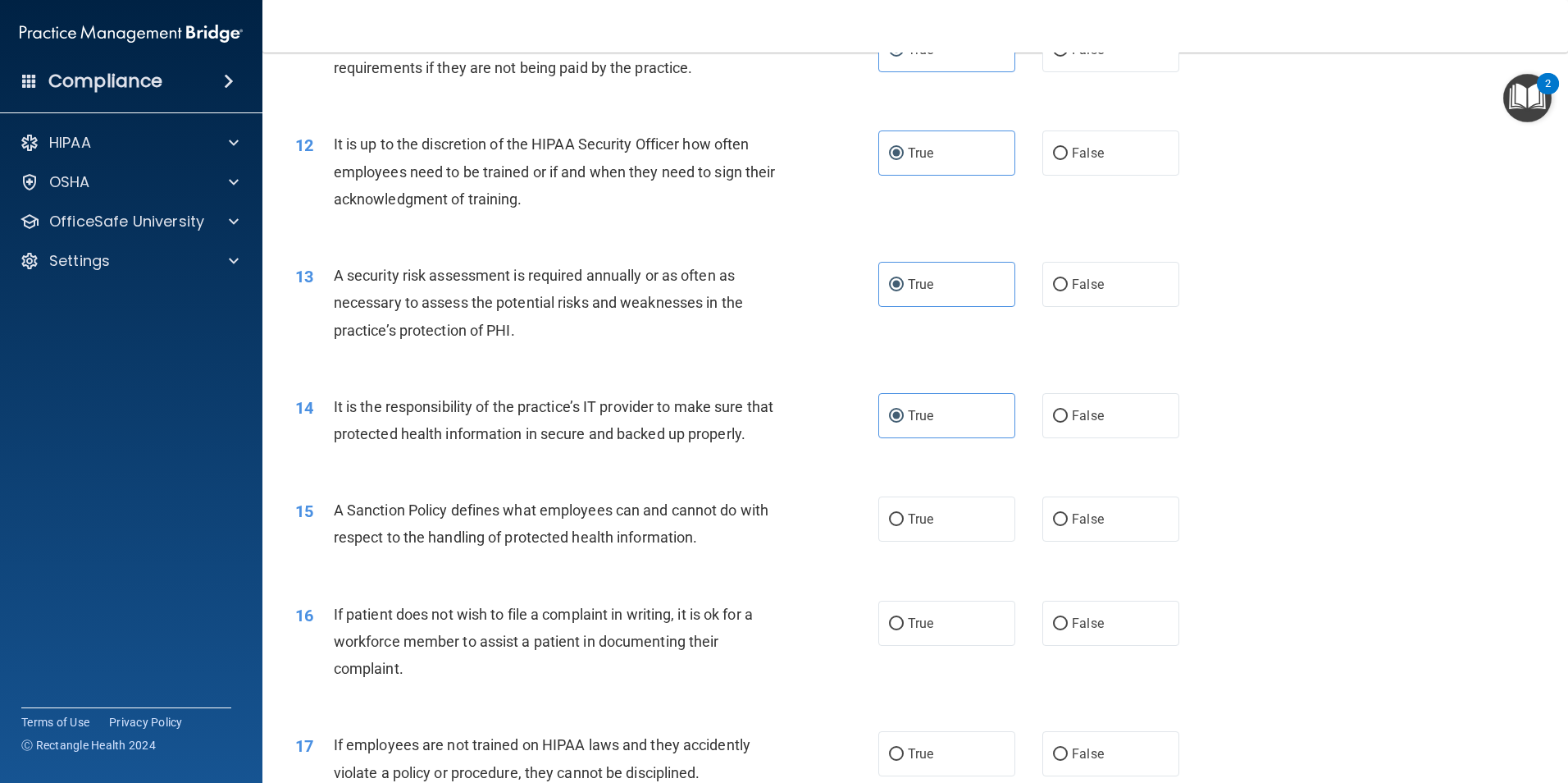
scroll to position [1558, 0]
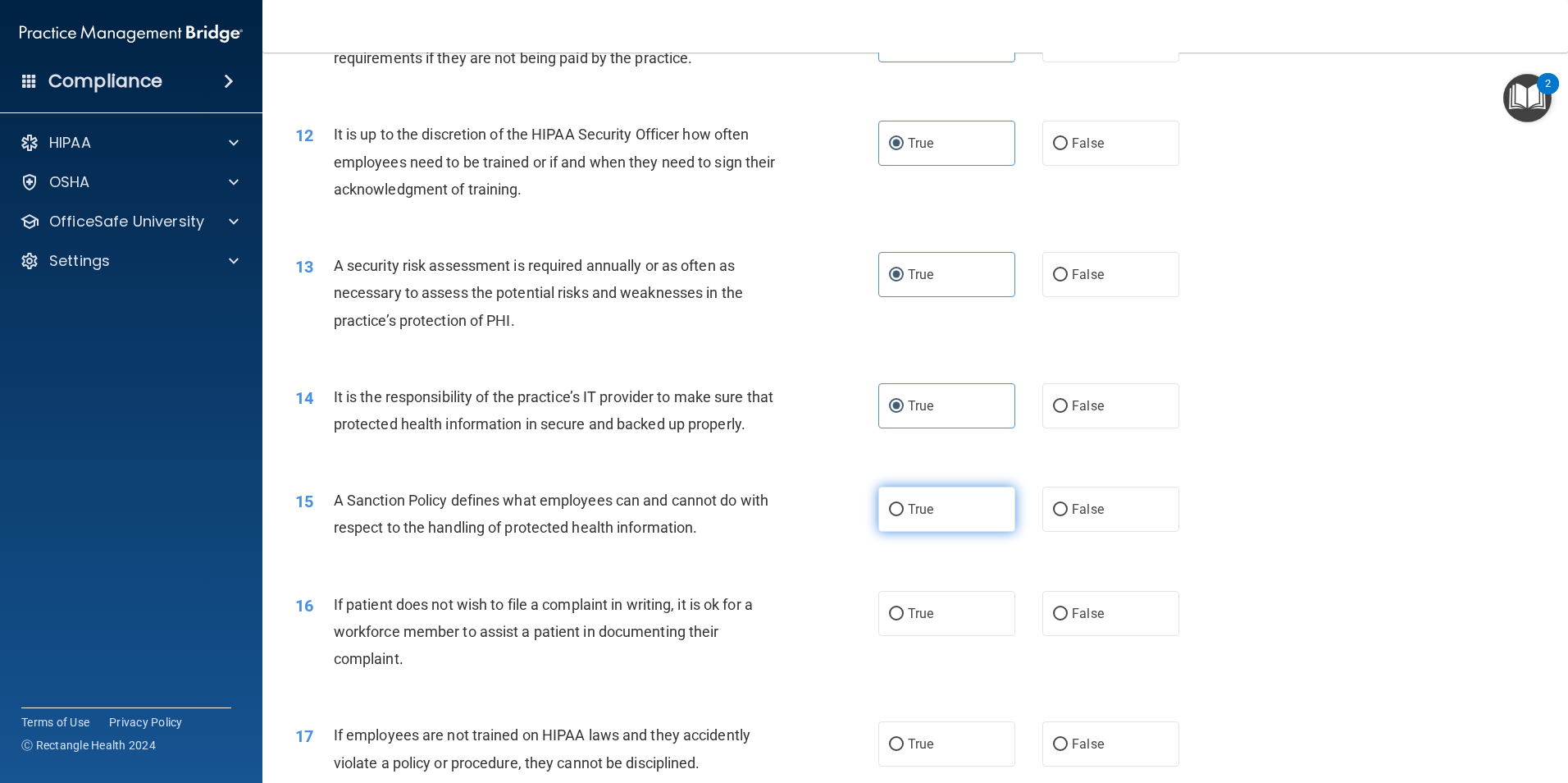
click at [933, 532] on label "True" at bounding box center [947, 508] width 137 height 45
click at [903, 516] on input "True" at bounding box center [897, 509] width 15 height 12
radio input "true"
click at [933, 636] on label "True" at bounding box center [947, 613] width 137 height 45
click at [903, 620] on input "True" at bounding box center [897, 614] width 15 height 12
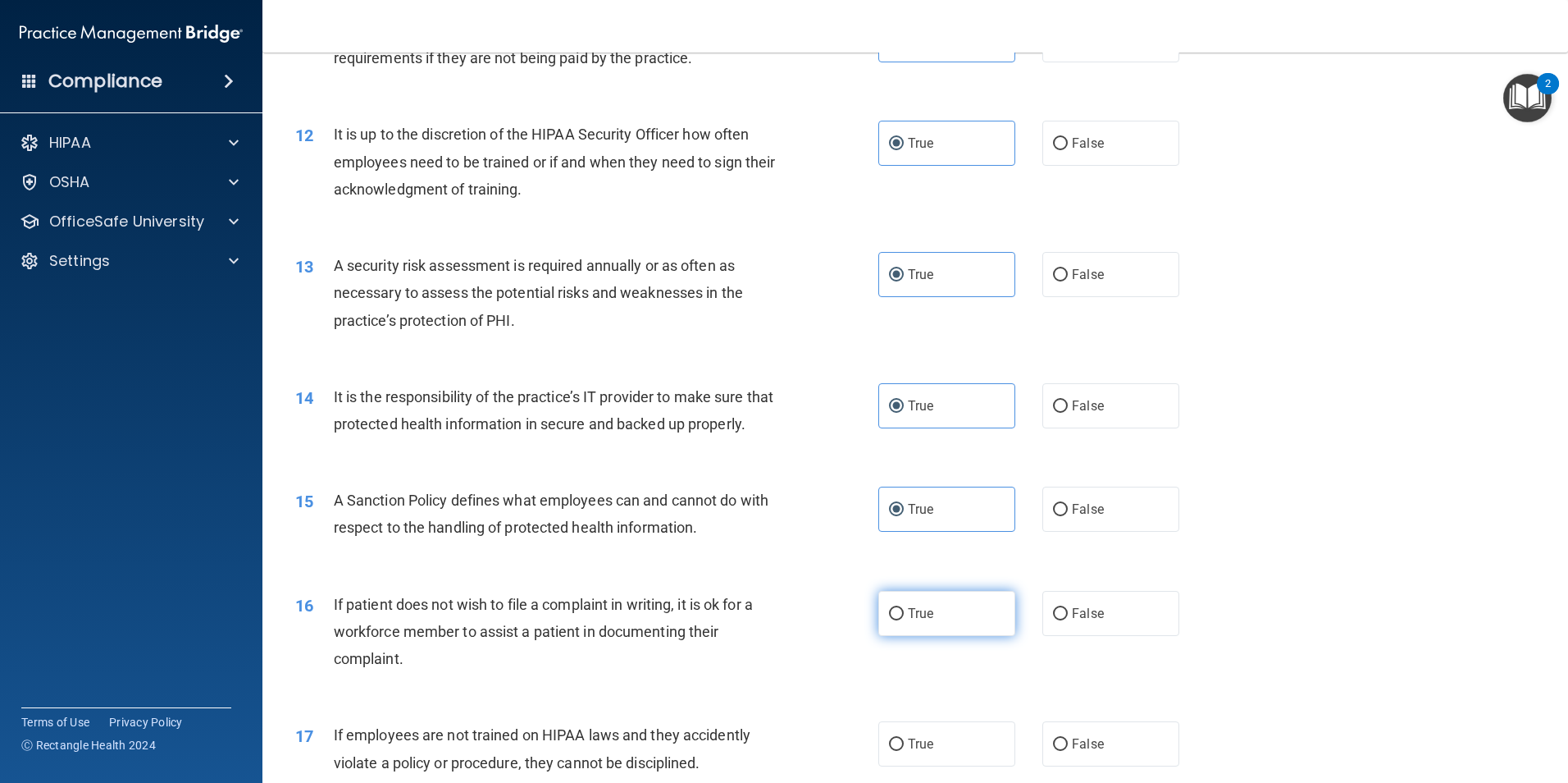
radio input "true"
click at [944, 764] on label "True" at bounding box center [947, 743] width 137 height 45
click at [903, 751] on input "True" at bounding box center [897, 744] width 15 height 12
radio input "true"
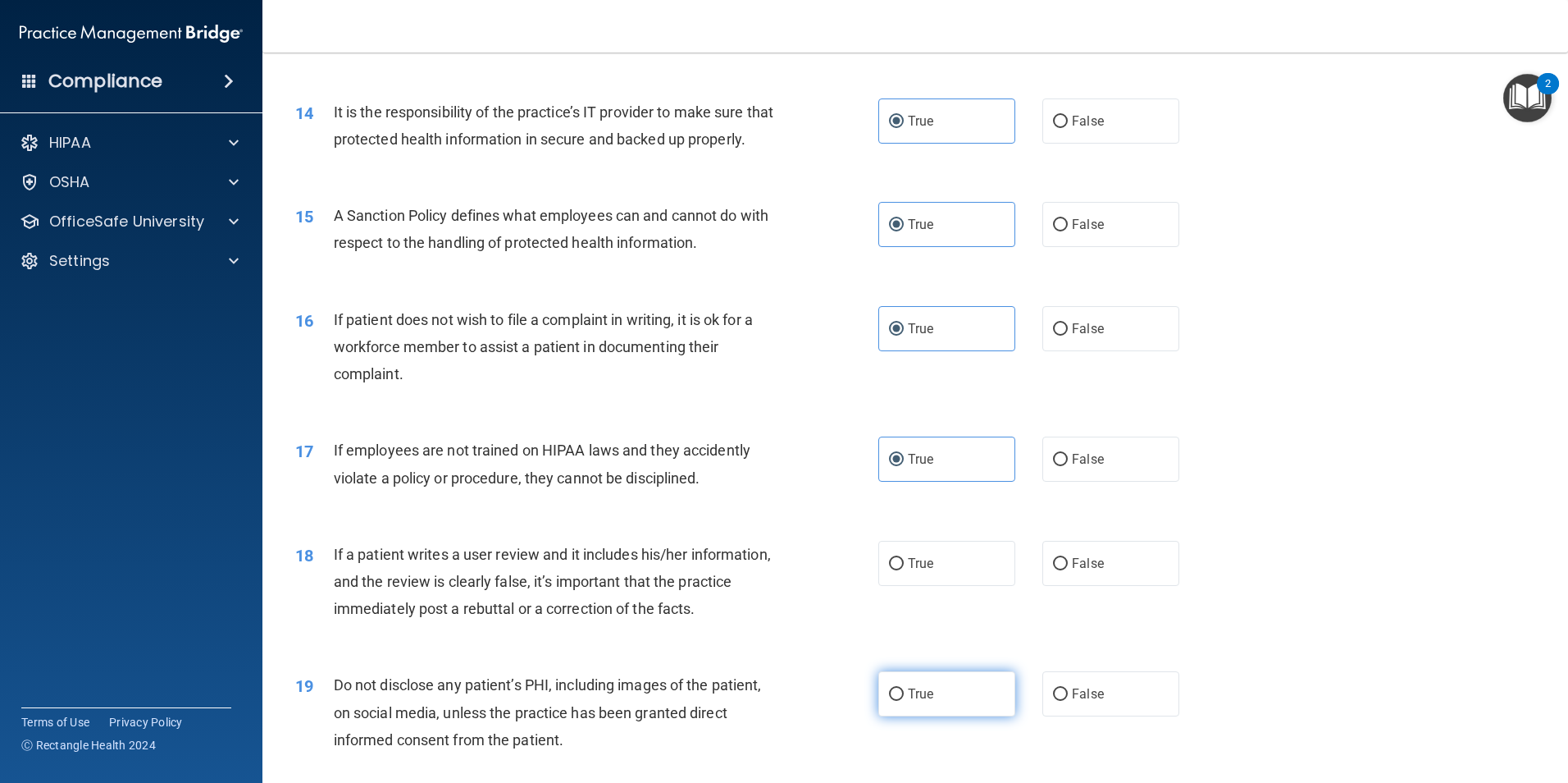
scroll to position [1887, 0]
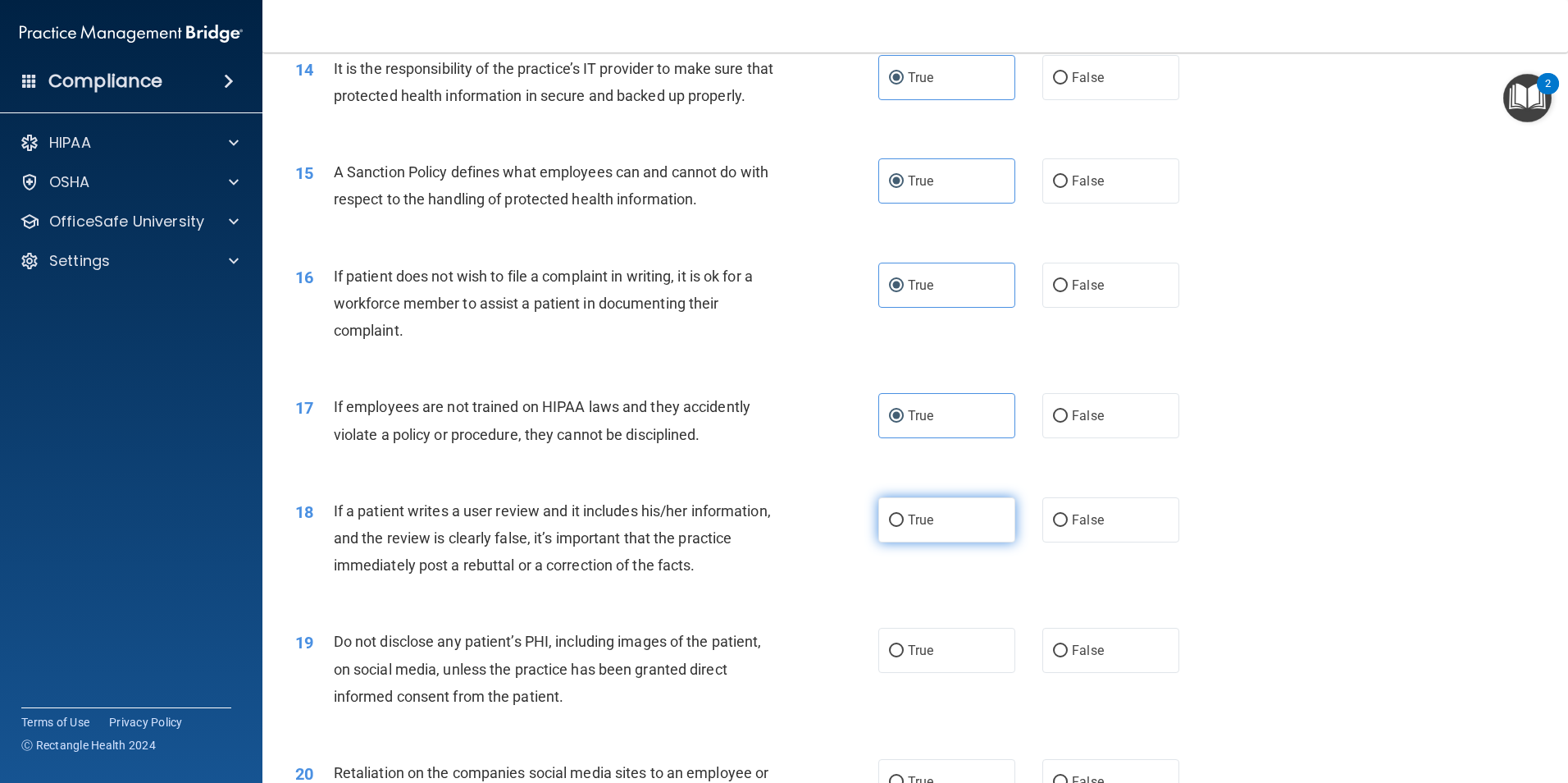
click at [933, 542] on label "True" at bounding box center [947, 519] width 137 height 45
click at [903, 527] on input "True" at bounding box center [897, 520] width 15 height 12
radio input "true"
click at [950, 673] on label "True" at bounding box center [947, 650] width 137 height 45
click at [903, 657] on input "True" at bounding box center [897, 651] width 15 height 12
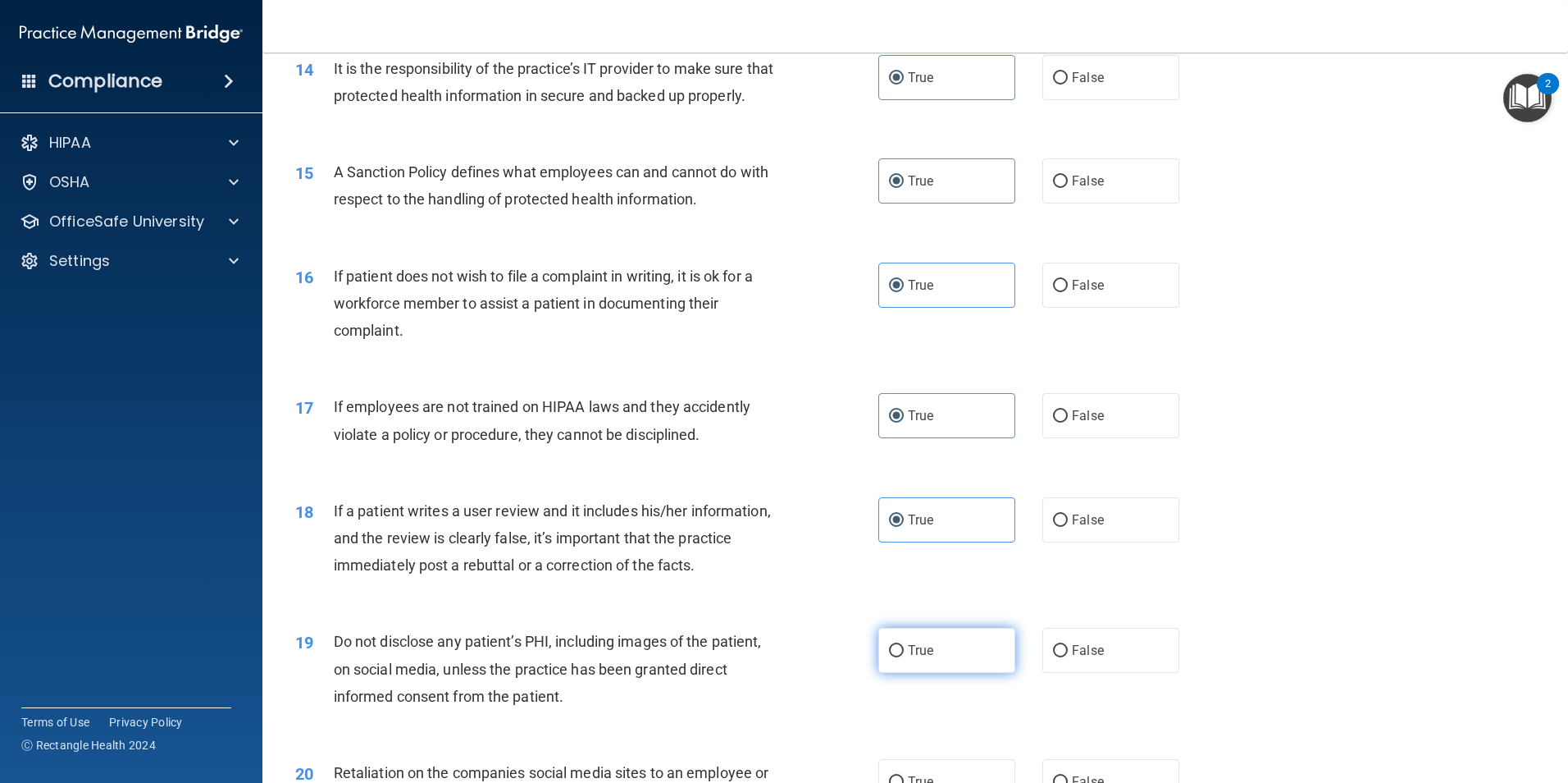
radio input "true"
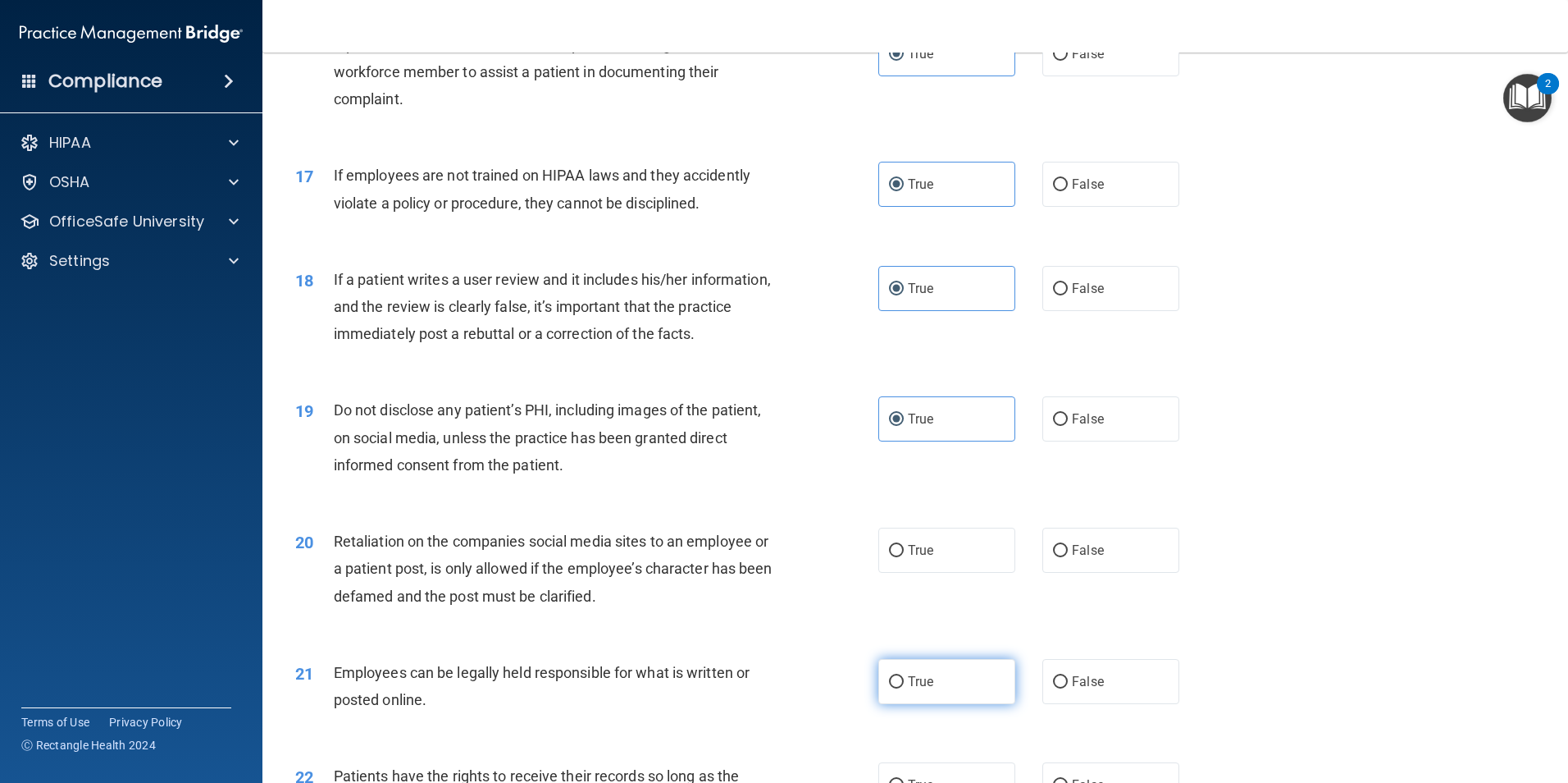
scroll to position [2133, 0]
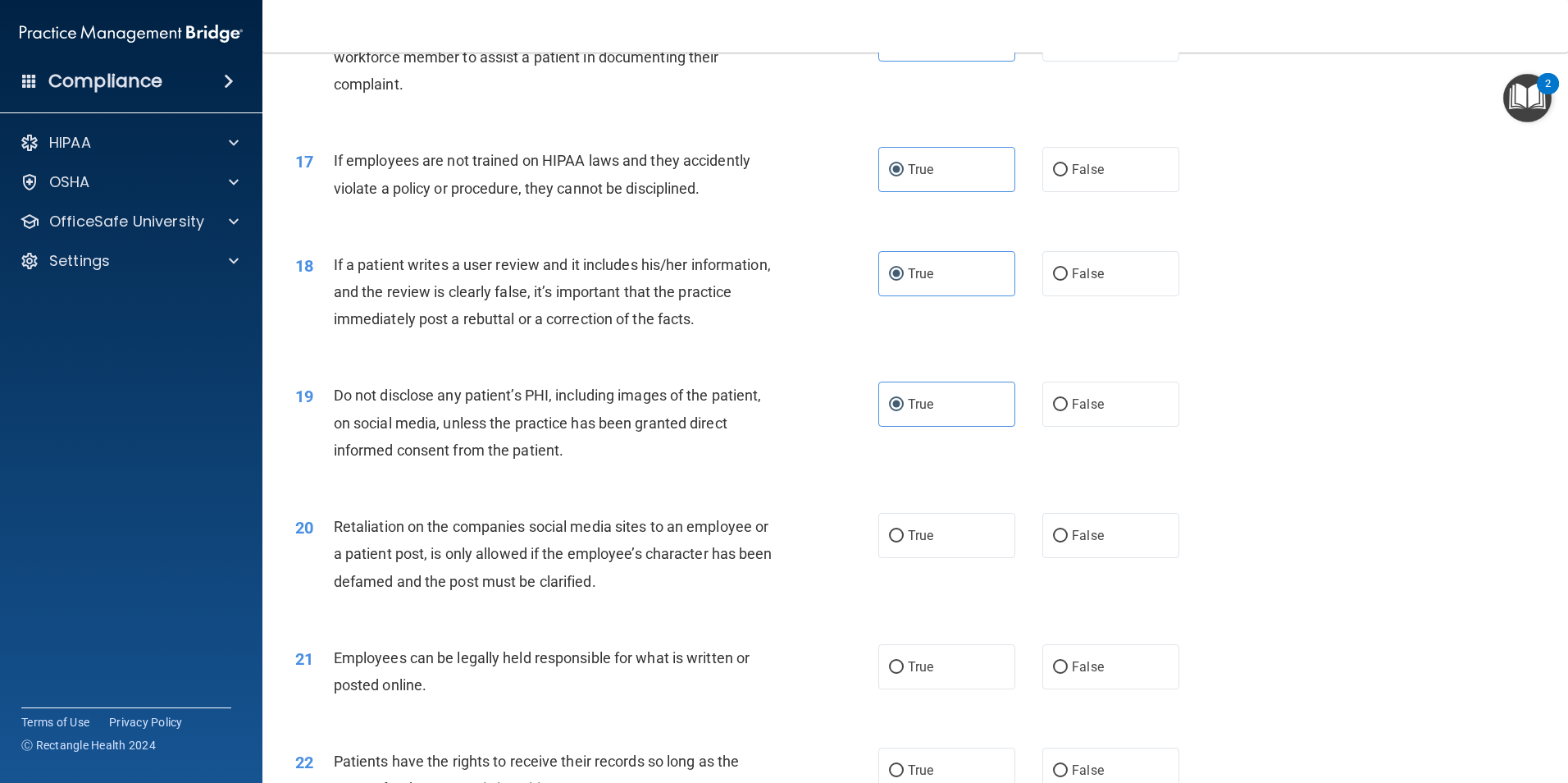
click at [931, 587] on div "20 Retaliation on the companies social media sites to an employee or a patient …" at bounding box center [916, 558] width 1265 height 131
click at [931, 558] on label "True" at bounding box center [947, 535] width 137 height 45
click at [903, 542] on input "True" at bounding box center [897, 536] width 15 height 12
radio input "true"
click at [923, 675] on span "True" at bounding box center [920, 666] width 26 height 15
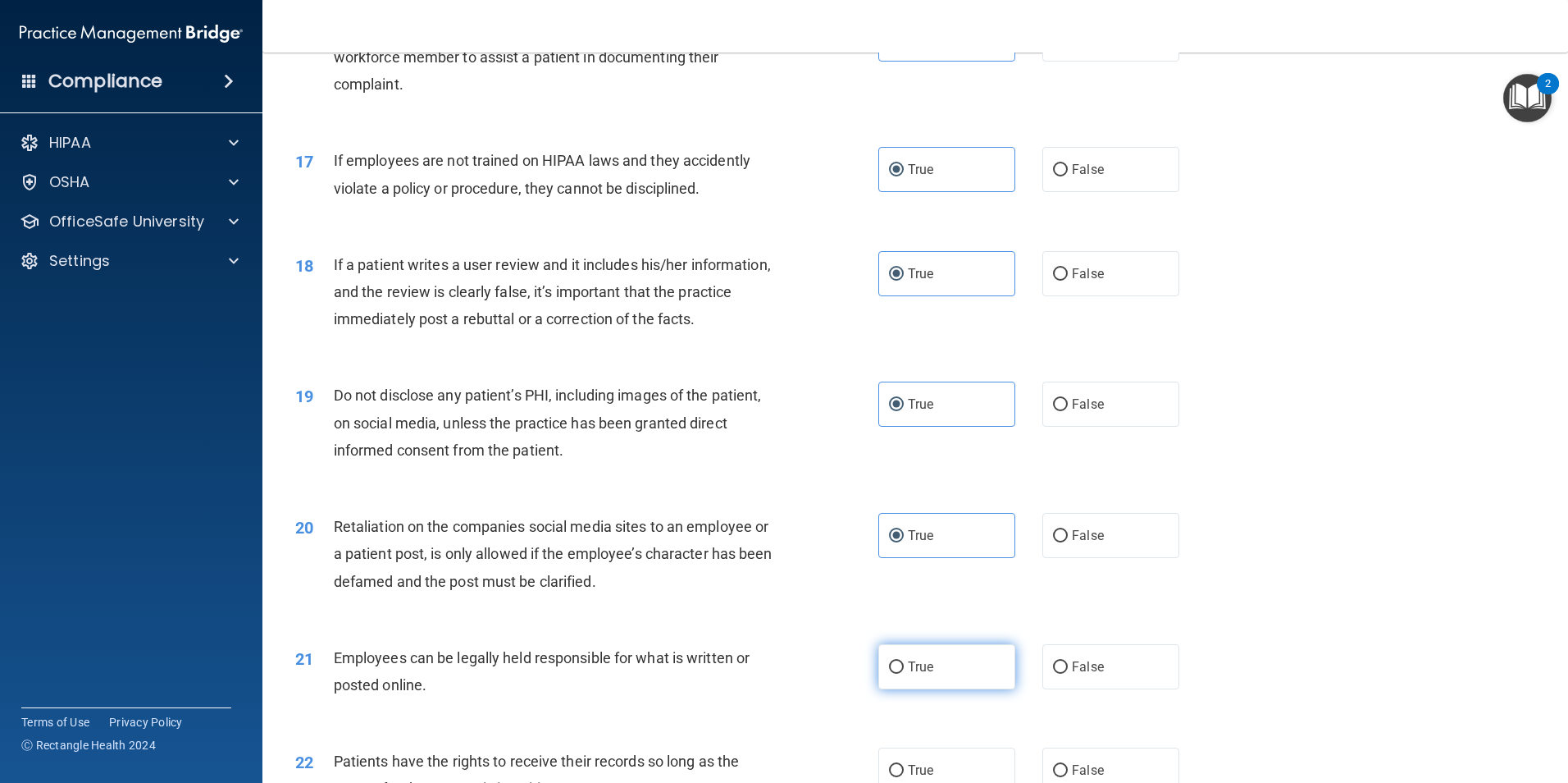
click at [903, 674] on input "True" at bounding box center [897, 667] width 15 height 12
radio input "true"
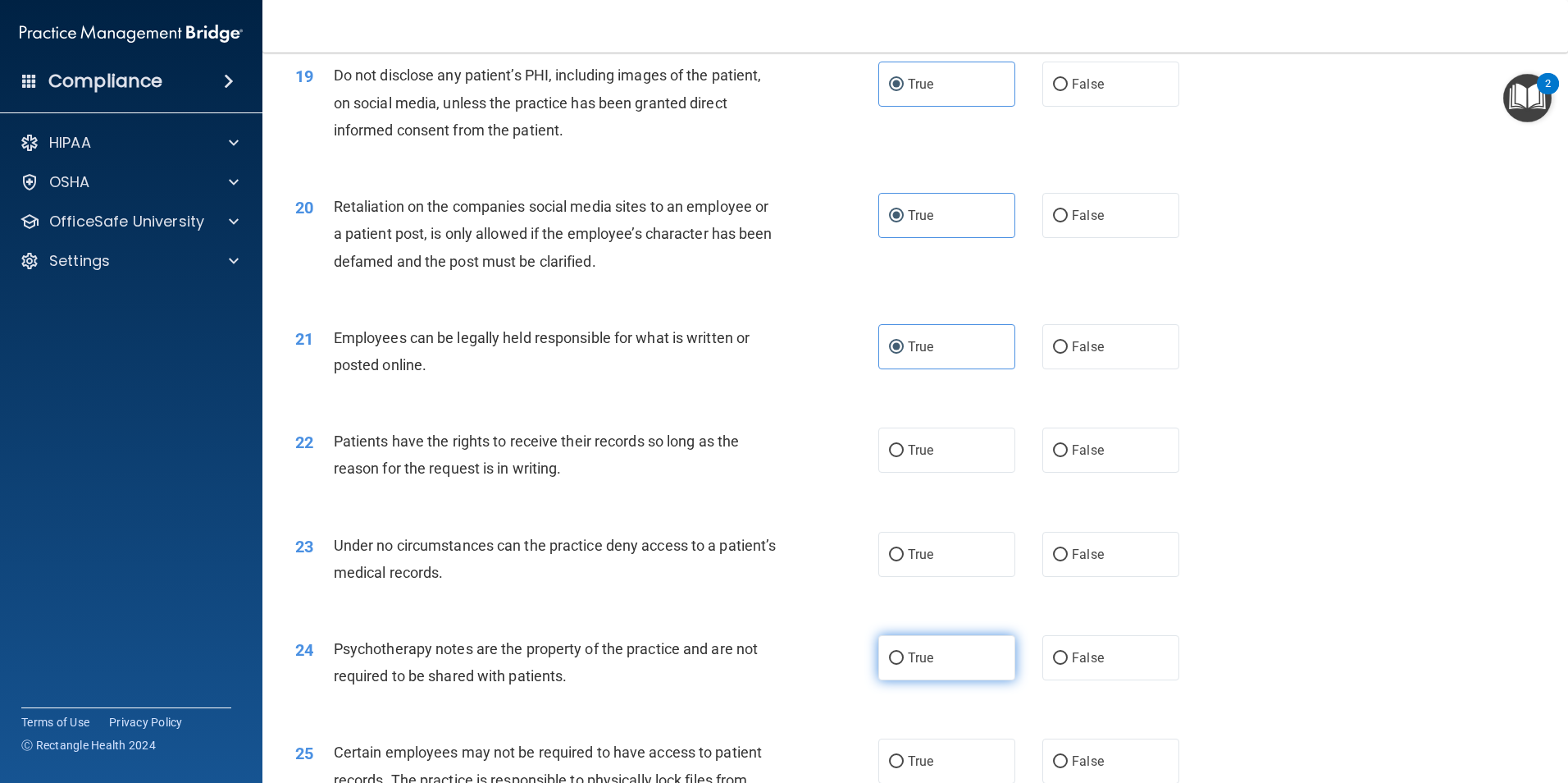
scroll to position [2461, 0]
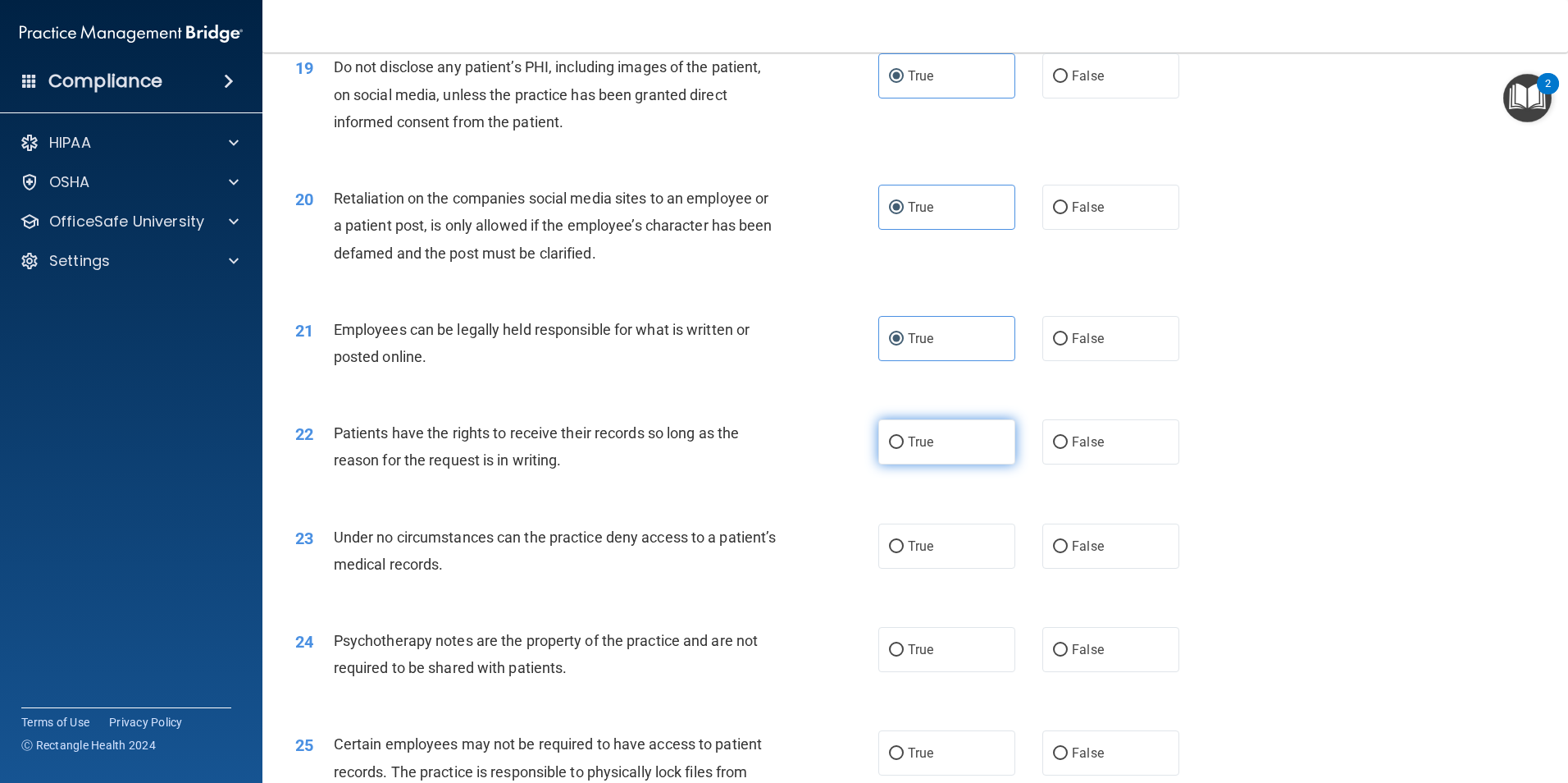
click at [944, 464] on label "True" at bounding box center [947, 441] width 137 height 45
click at [903, 449] on input "True" at bounding box center [897, 442] width 15 height 12
radio input "true"
drag, startPoint x: 926, startPoint y: 577, endPoint x: 926, endPoint y: 651, distance: 74.0
click at [926, 569] on label "True" at bounding box center [947, 545] width 137 height 45
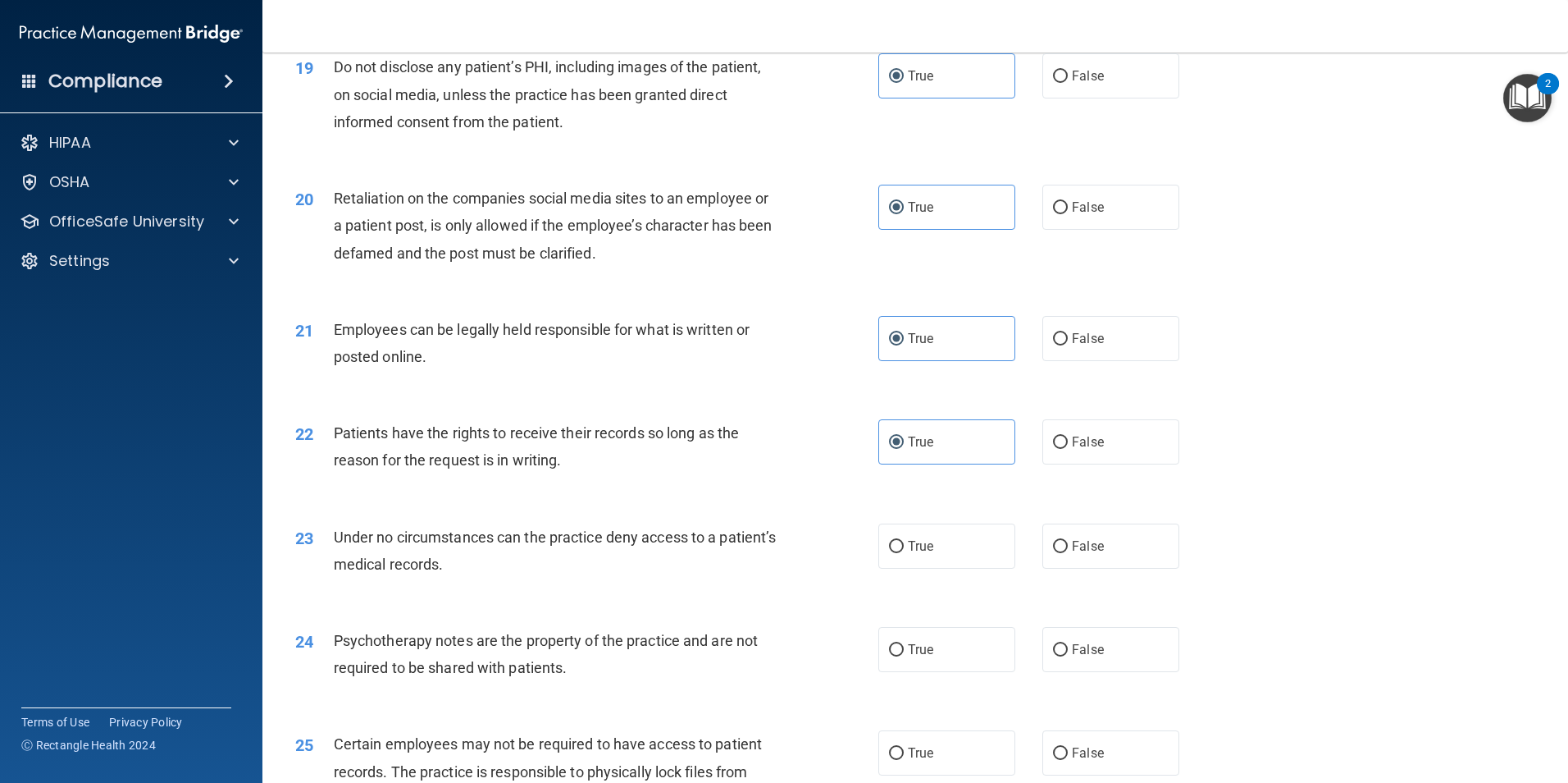
click at [903, 553] on input "True" at bounding box center [897, 546] width 15 height 12
radio input "true"
drag, startPoint x: 926, startPoint y: 678, endPoint x: 926, endPoint y: 721, distance: 43.0
click at [926, 657] on span "True" at bounding box center [920, 649] width 26 height 15
click at [903, 656] on input "True" at bounding box center [897, 650] width 15 height 12
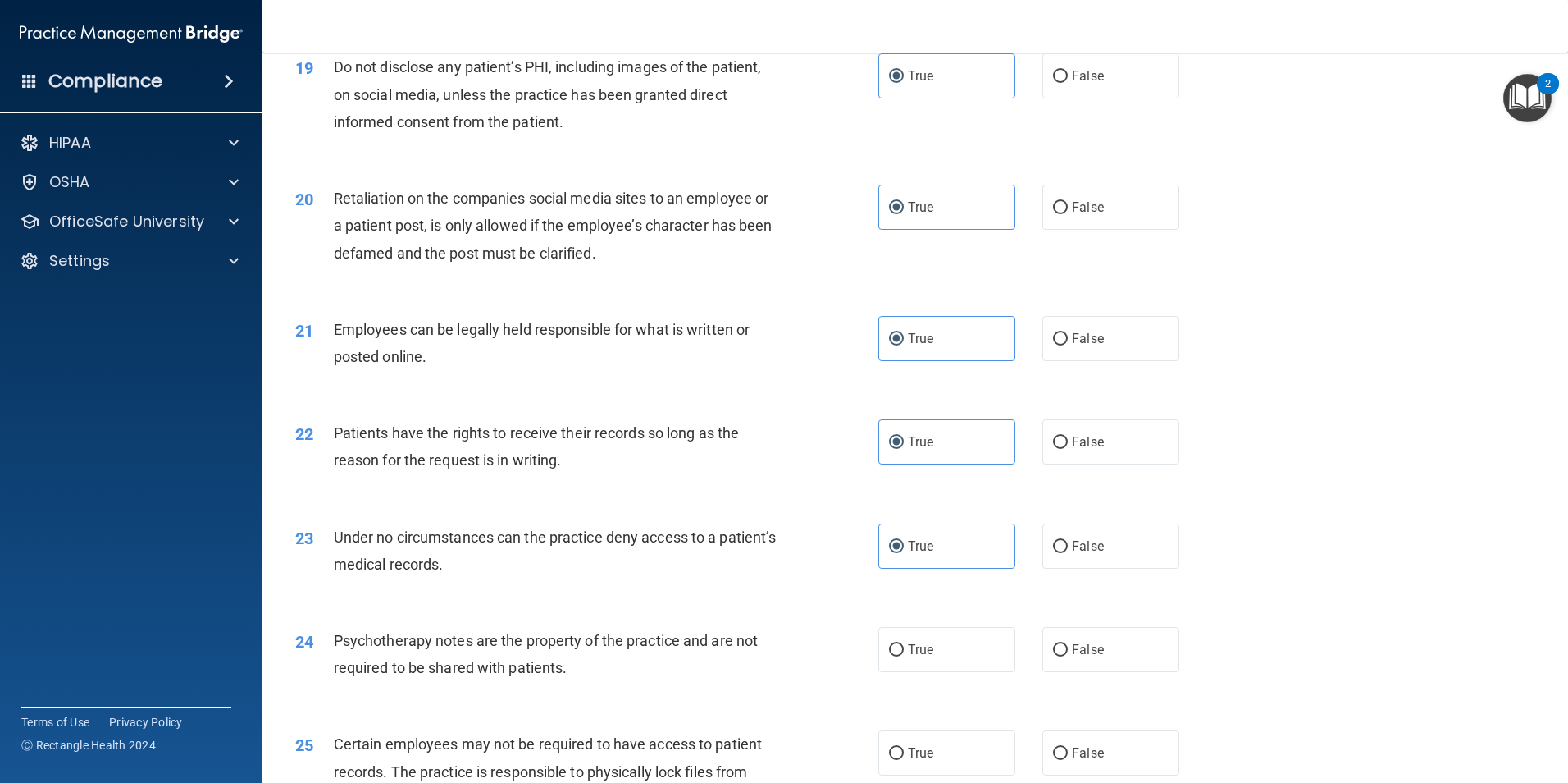
radio input "true"
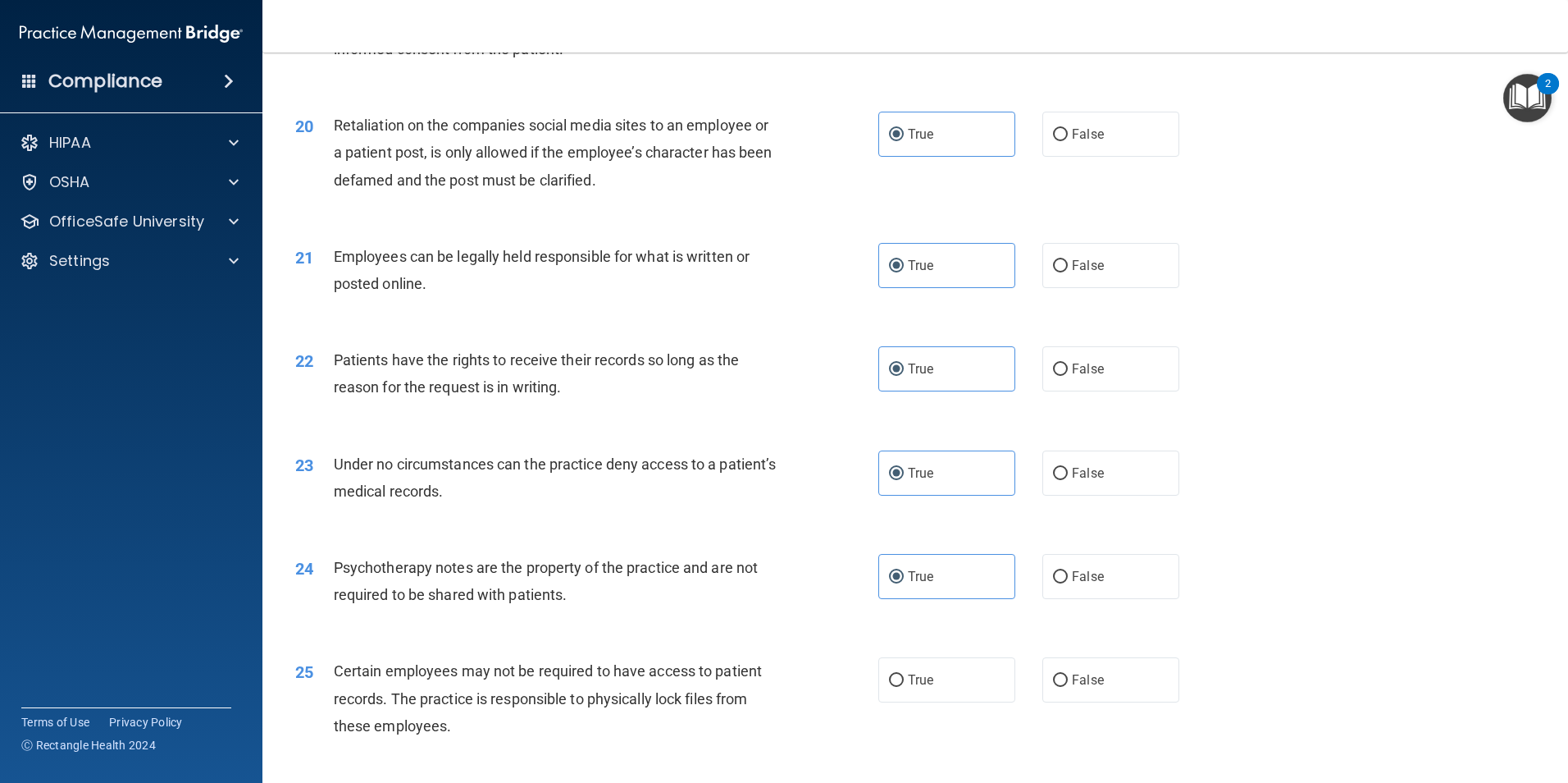
scroll to position [2626, 0]
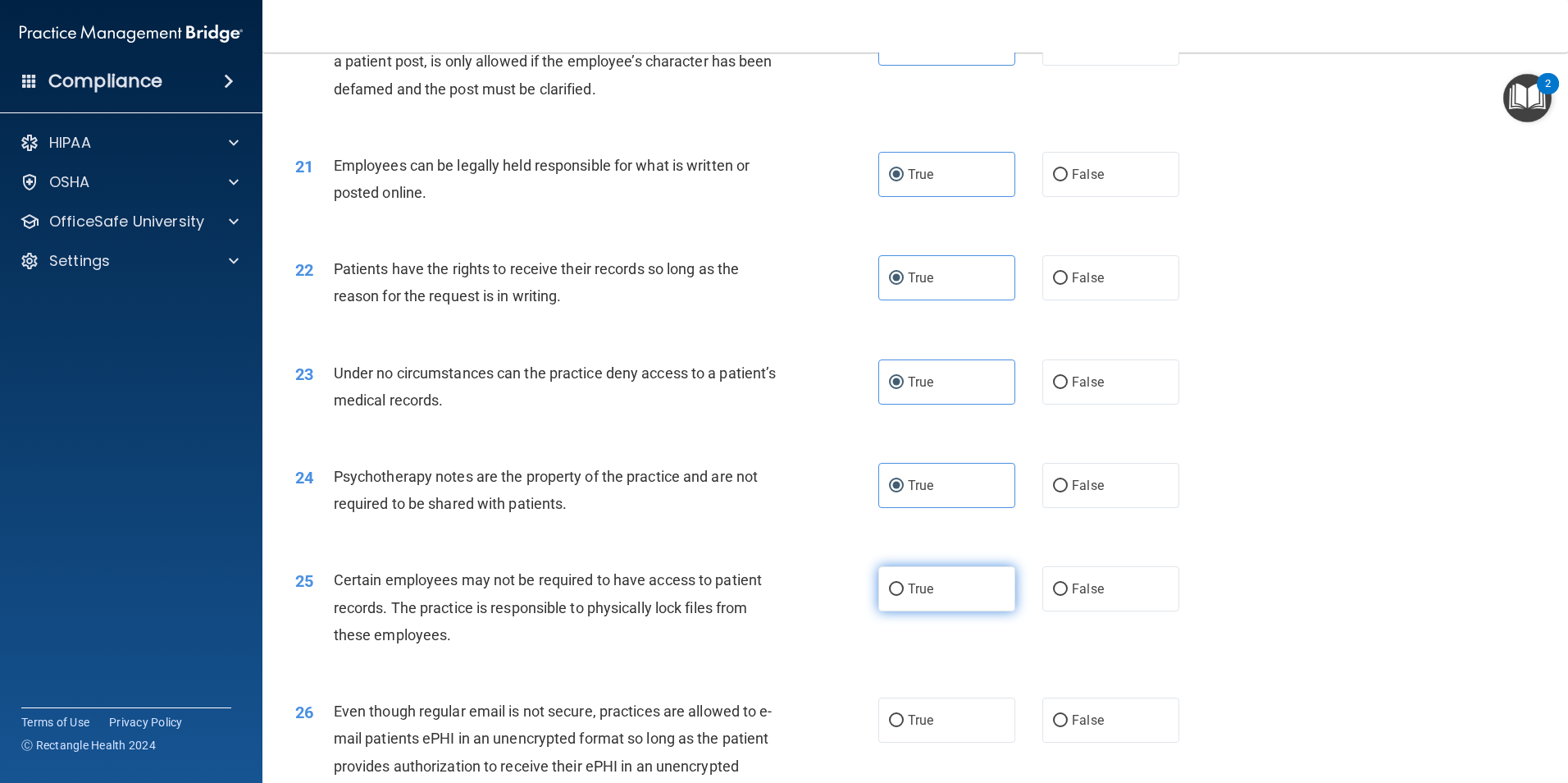
click at [935, 611] on label "True" at bounding box center [947, 588] width 137 height 45
click at [903, 596] on input "True" at bounding box center [897, 589] width 15 height 12
radio input "true"
click at [939, 742] on label "True" at bounding box center [947, 719] width 137 height 45
click at [903, 727] on input "True" at bounding box center [897, 720] width 15 height 12
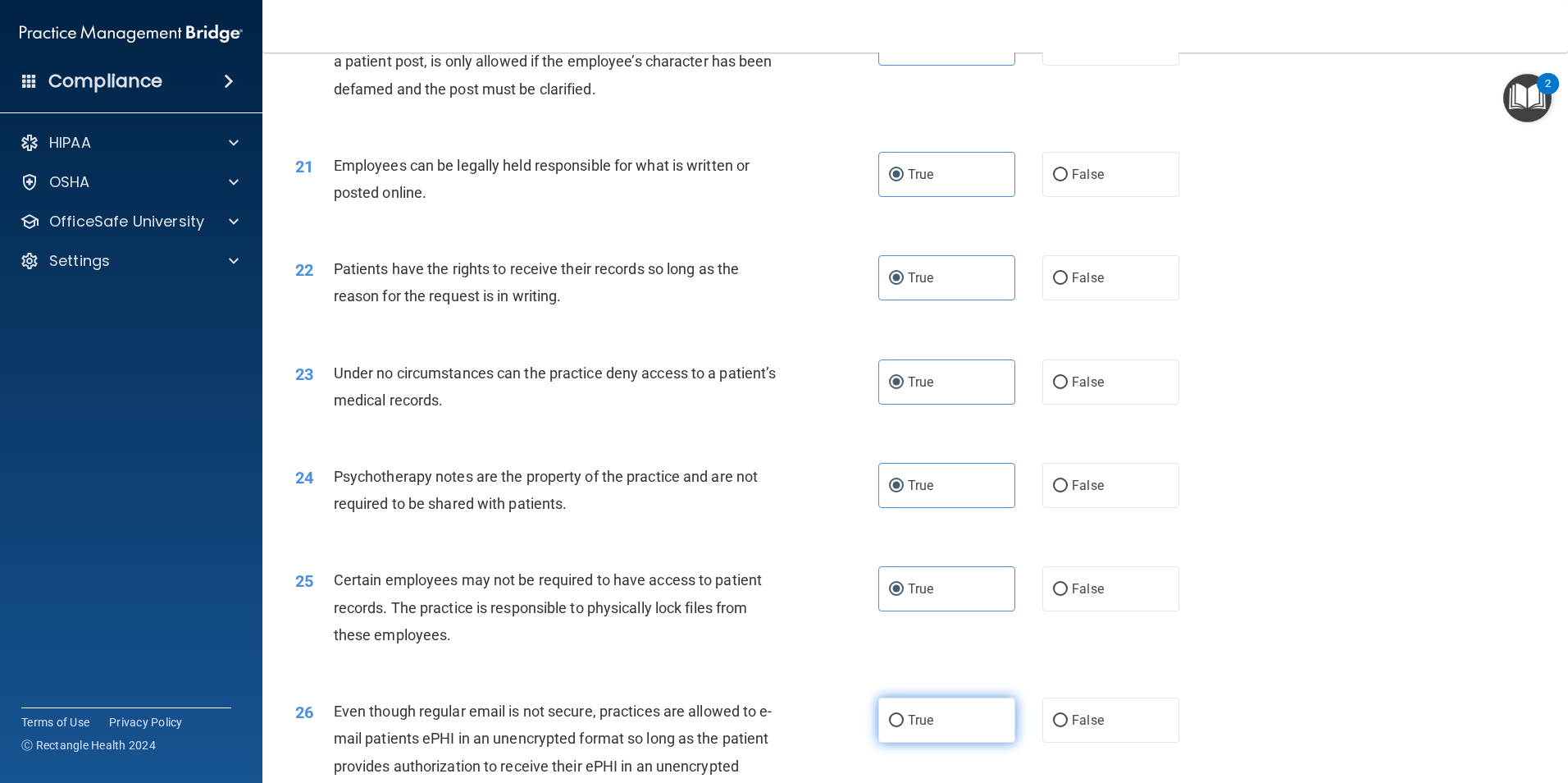
radio input "true"
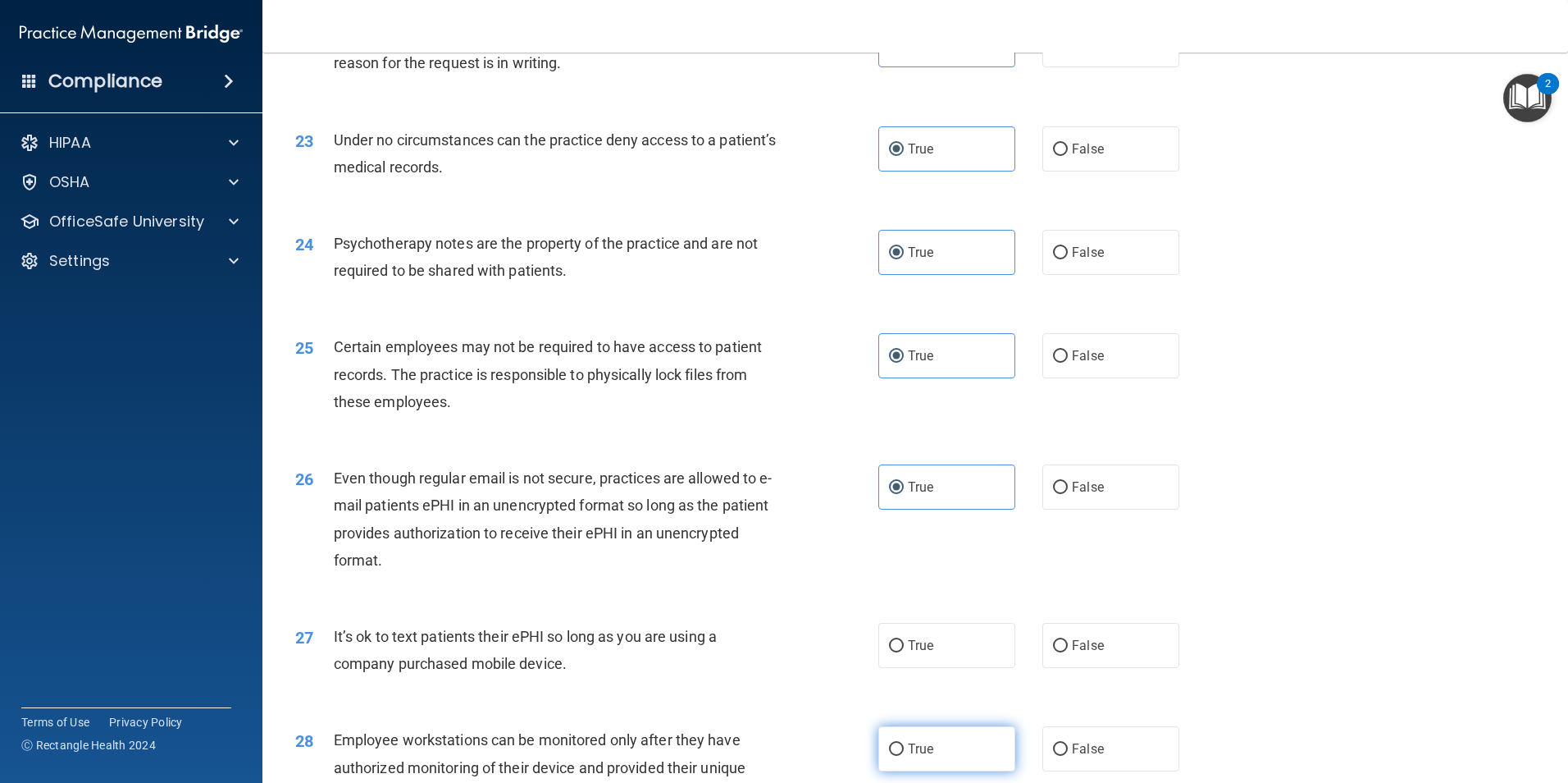
scroll to position [2954, 0]
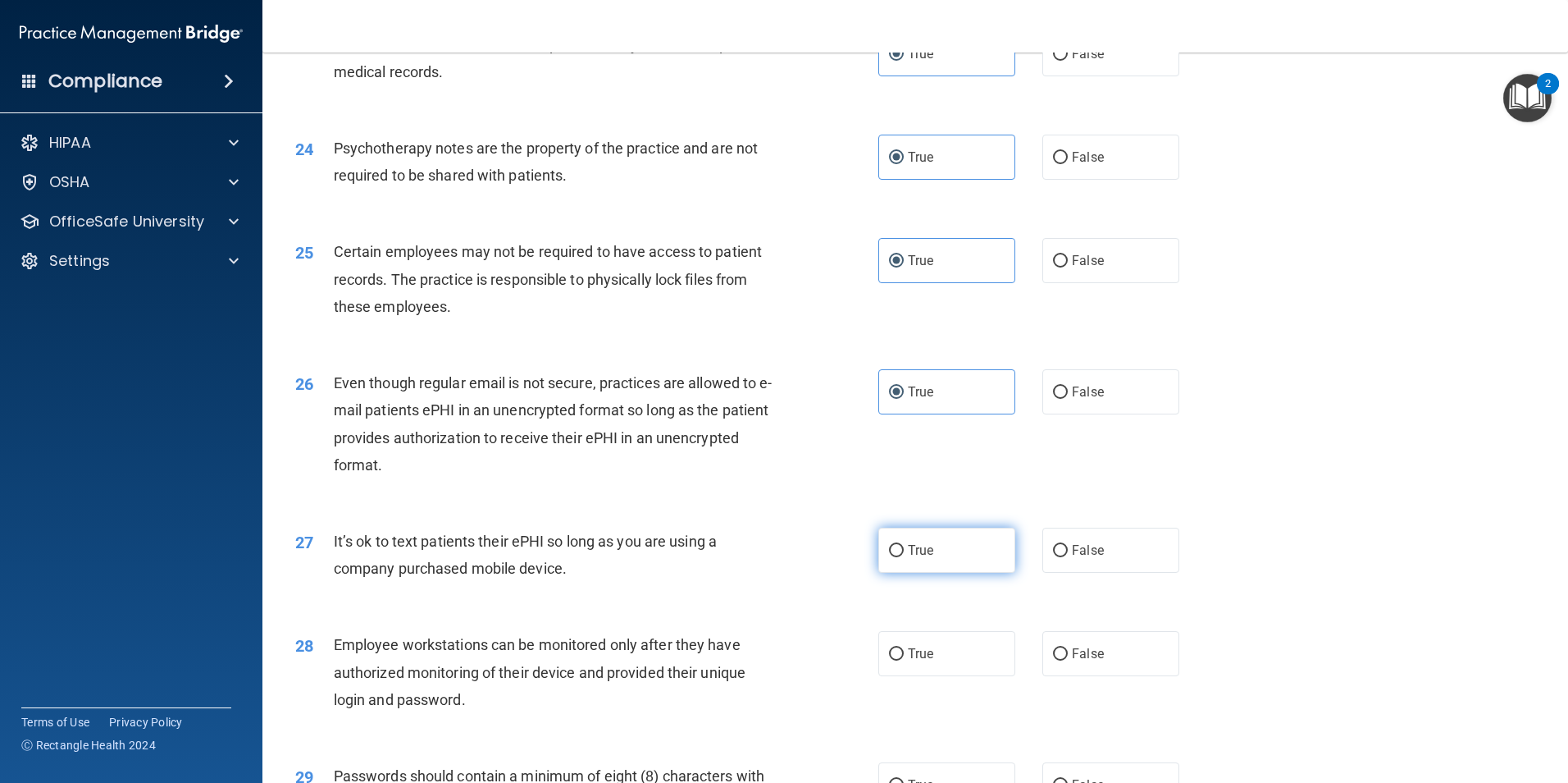
drag, startPoint x: 939, startPoint y: 577, endPoint x: 939, endPoint y: 618, distance: 41.0
click at [939, 573] on label "True" at bounding box center [947, 550] width 137 height 45
click at [903, 558] on input "True" at bounding box center [897, 551] width 15 height 12
radio input "true"
click at [939, 676] on label "True" at bounding box center [947, 653] width 137 height 45
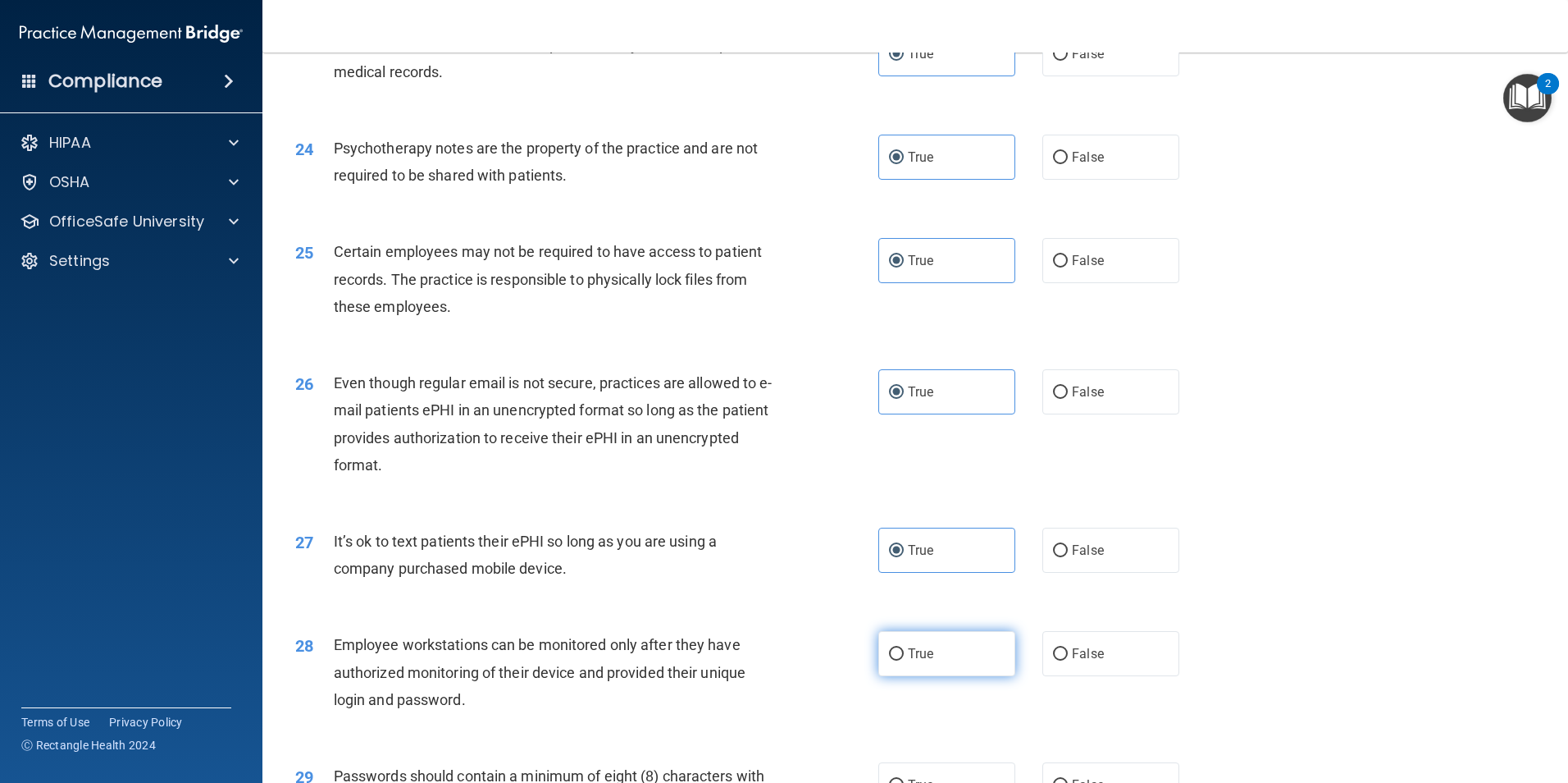
click at [903, 660] on input "True" at bounding box center [897, 654] width 15 height 12
radio input "true"
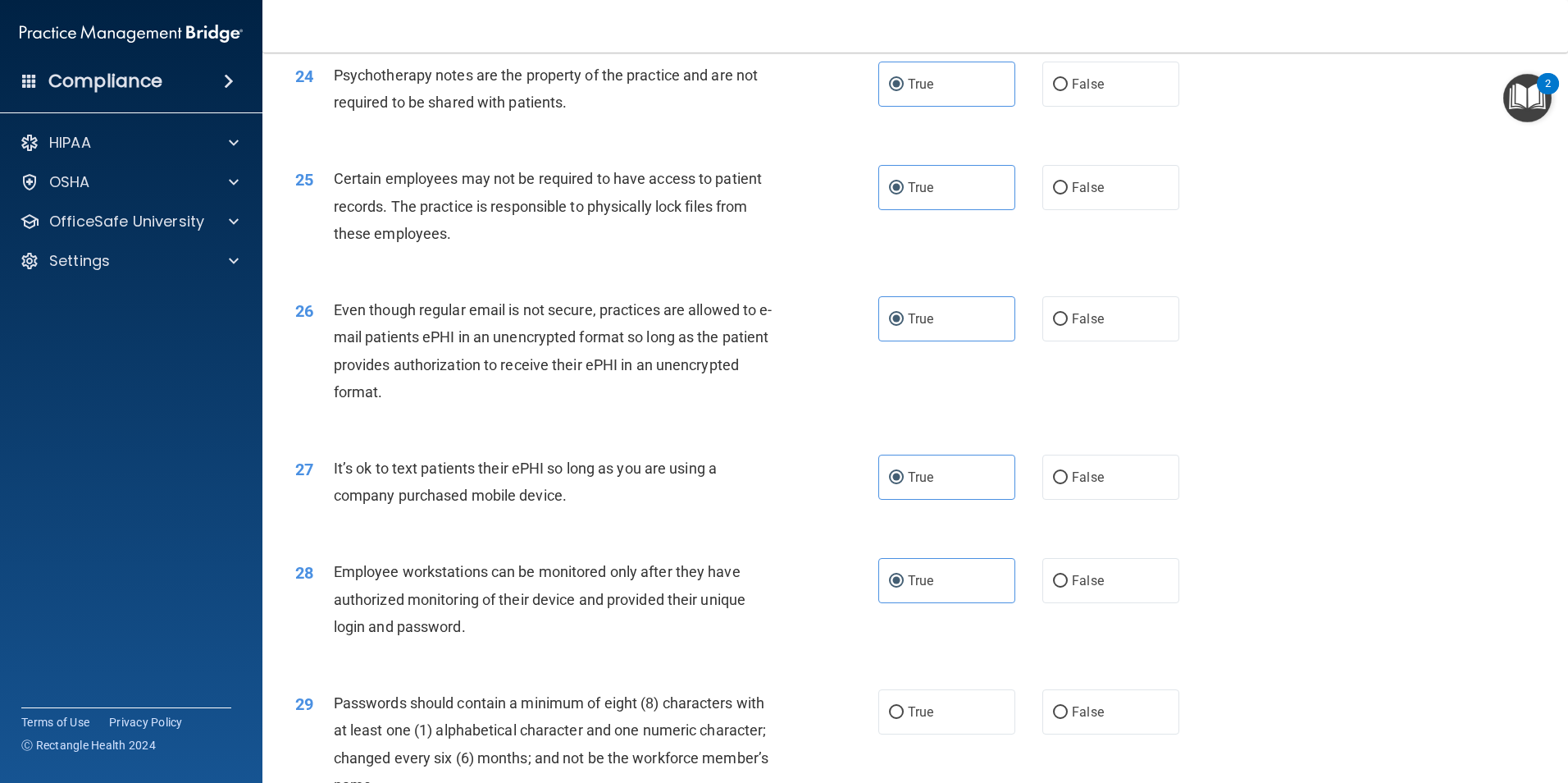
scroll to position [3118, 0]
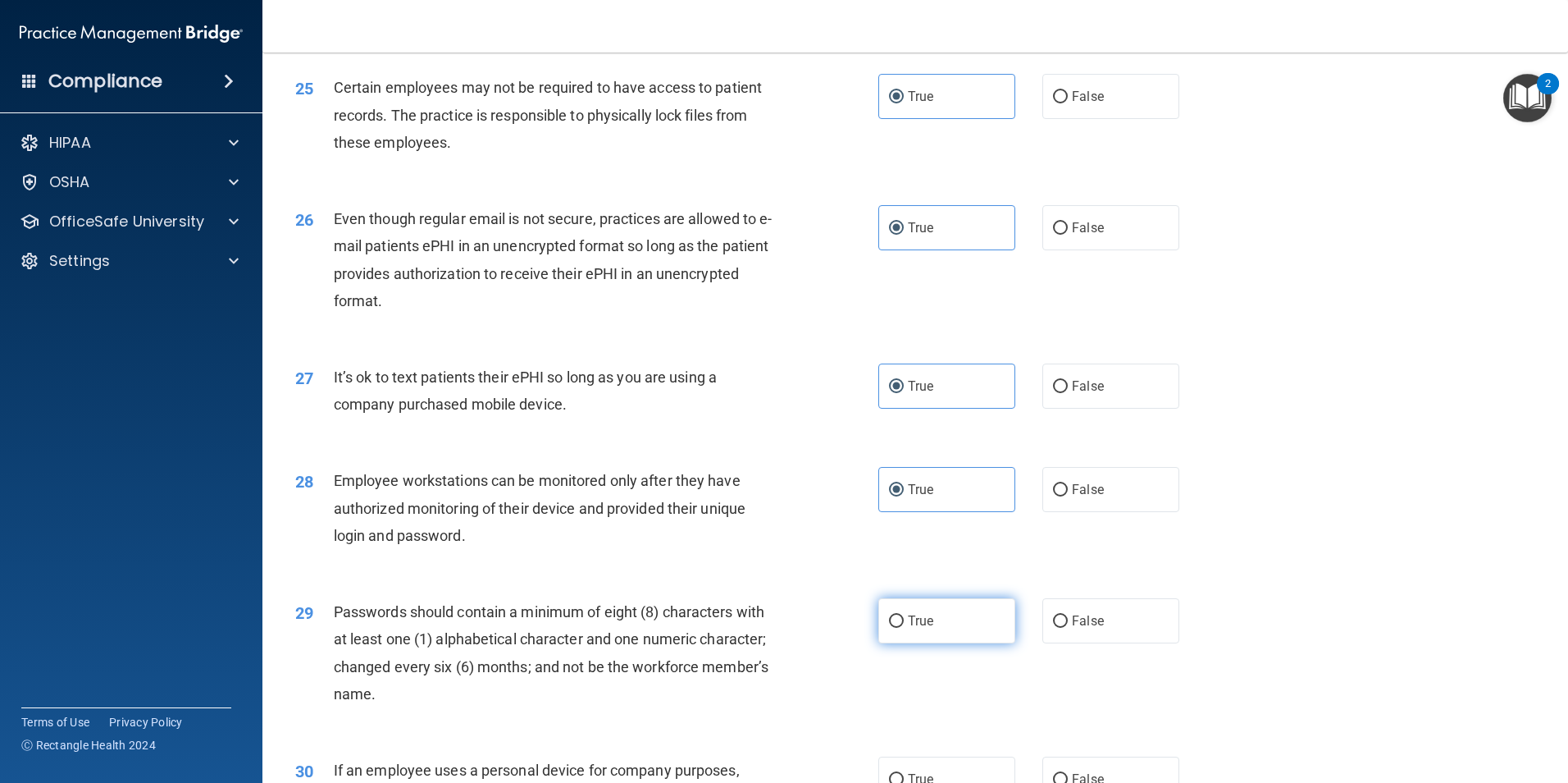
click at [940, 639] on label "True" at bounding box center [947, 620] width 137 height 45
click at [903, 628] on input "True" at bounding box center [897, 621] width 15 height 12
radio input "true"
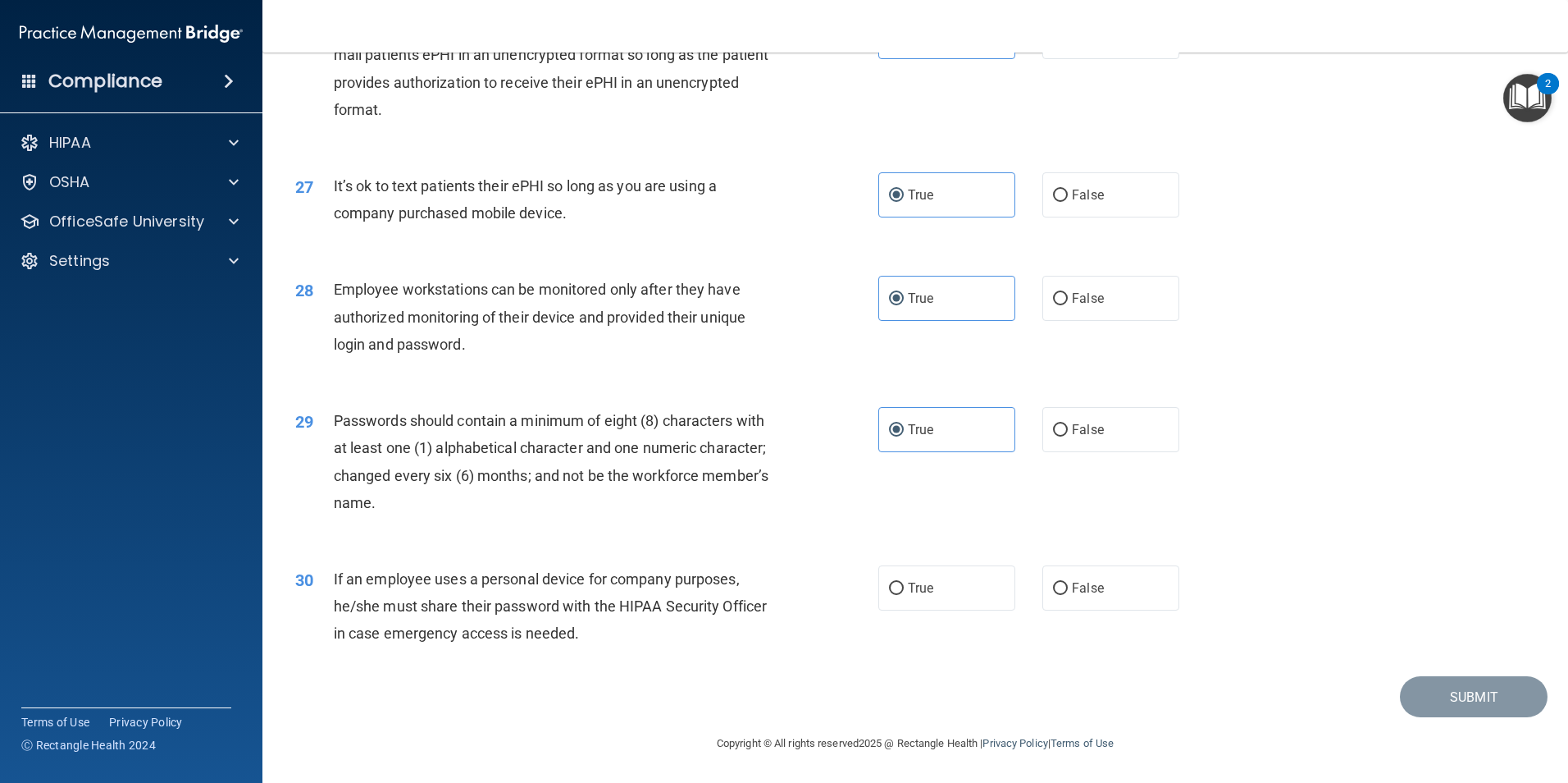
scroll to position [3336, 0]
click at [935, 598] on label "True" at bounding box center [947, 587] width 137 height 45
click at [903, 595] on input "True" at bounding box center [897, 588] width 15 height 12
radio input "true"
click at [1469, 700] on button "Submit" at bounding box center [1473, 697] width 147 height 42
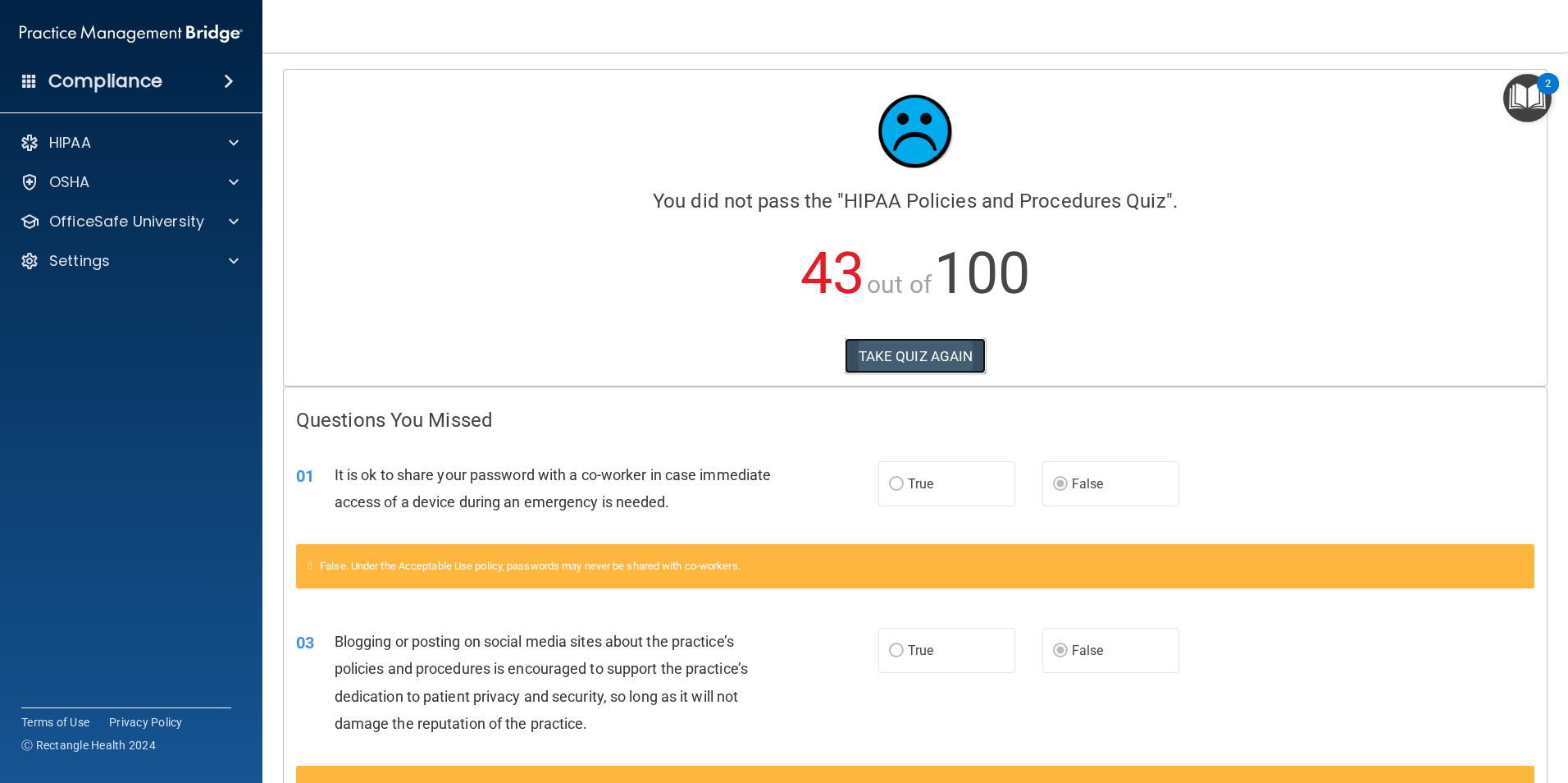
click at [928, 366] on button "TAKE QUIZ AGAIN" at bounding box center [915, 356] width 142 height 36
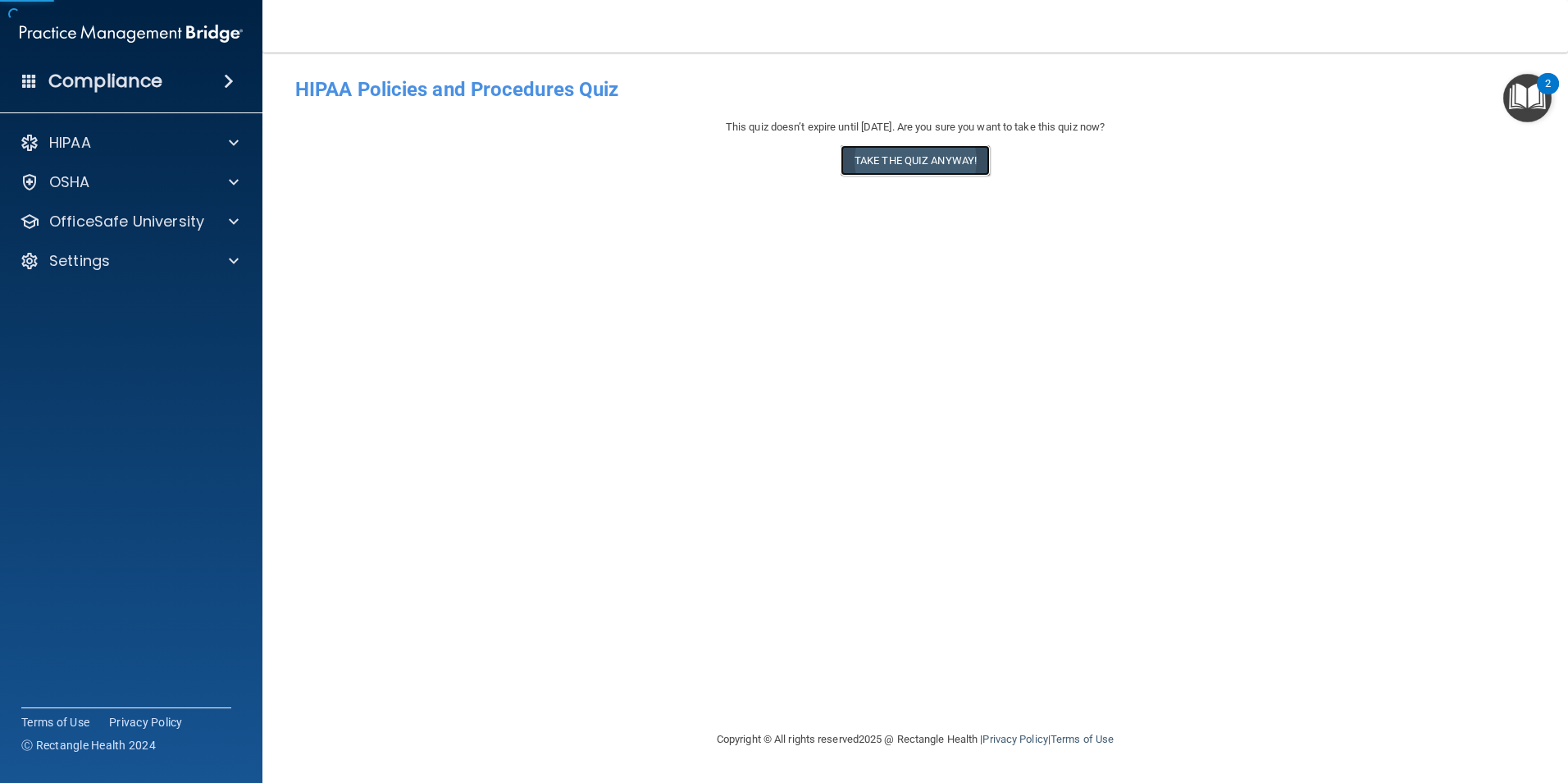
click at [921, 160] on button "Take the quiz anyway!" at bounding box center [915, 161] width 149 height 30
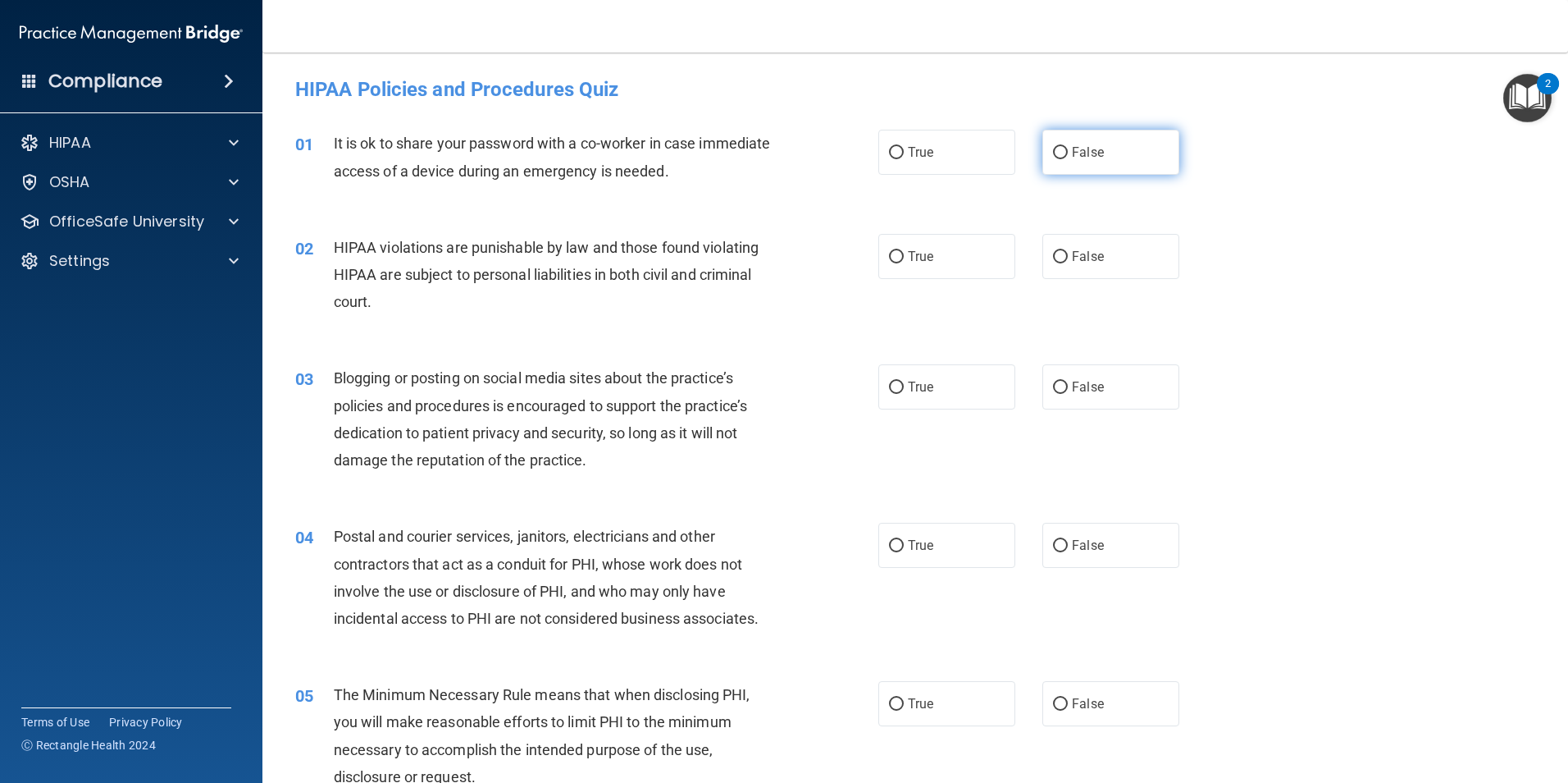
click at [1075, 148] on span "False" at bounding box center [1088, 152] width 32 height 15
click at [1068, 148] on input "False" at bounding box center [1060, 152] width 15 height 12
radio input "true"
drag, startPoint x: 981, startPoint y: 250, endPoint x: 1054, endPoint y: 340, distance: 115.9
click at [981, 252] on label "True" at bounding box center [947, 256] width 137 height 45
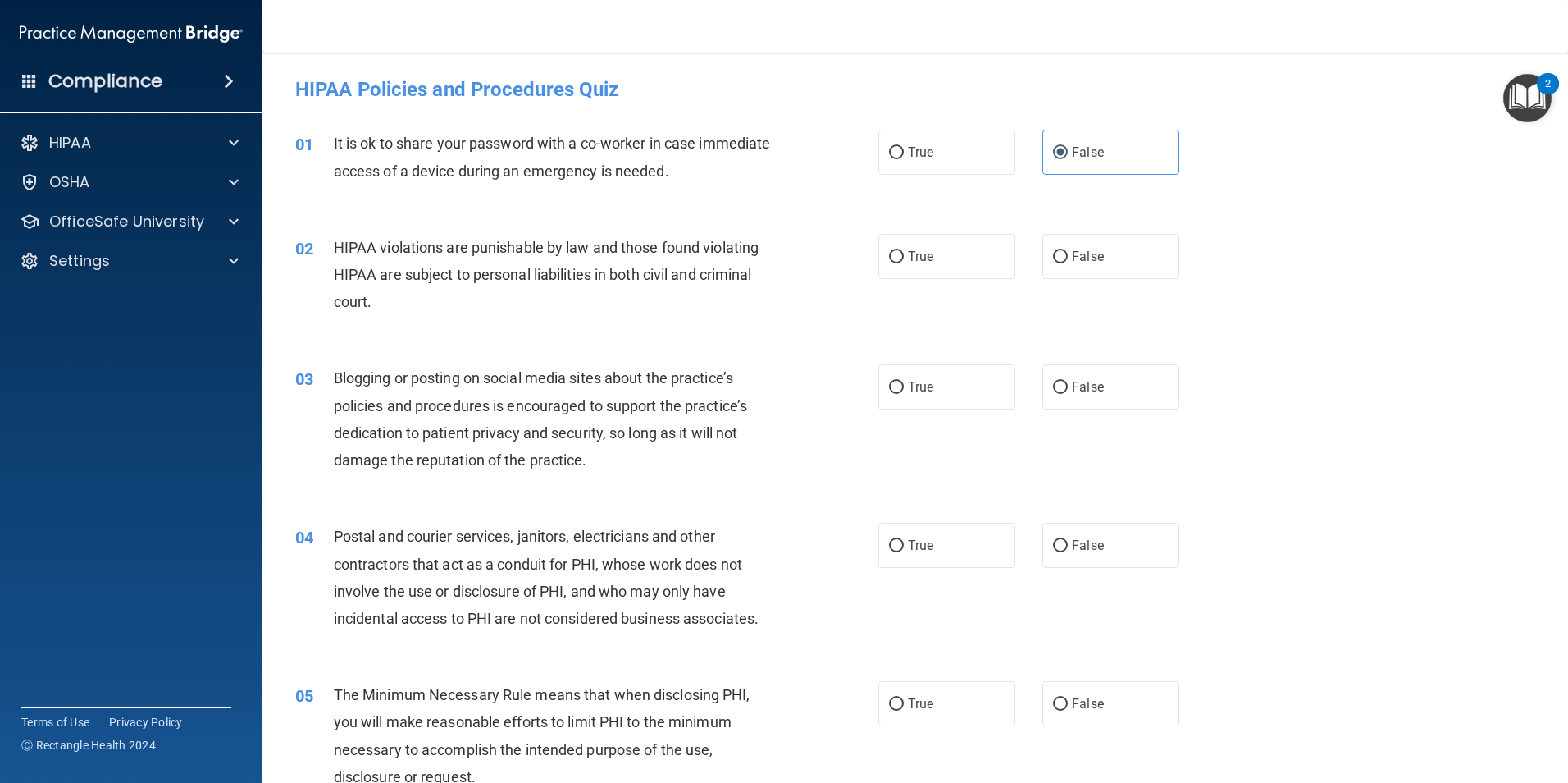
click at [903, 252] on input "True" at bounding box center [897, 257] width 15 height 12
radio input "true"
click at [1075, 379] on span "False" at bounding box center [1088, 386] width 32 height 15
click at [1068, 382] on input "False" at bounding box center [1060, 387] width 15 height 12
radio input "true"
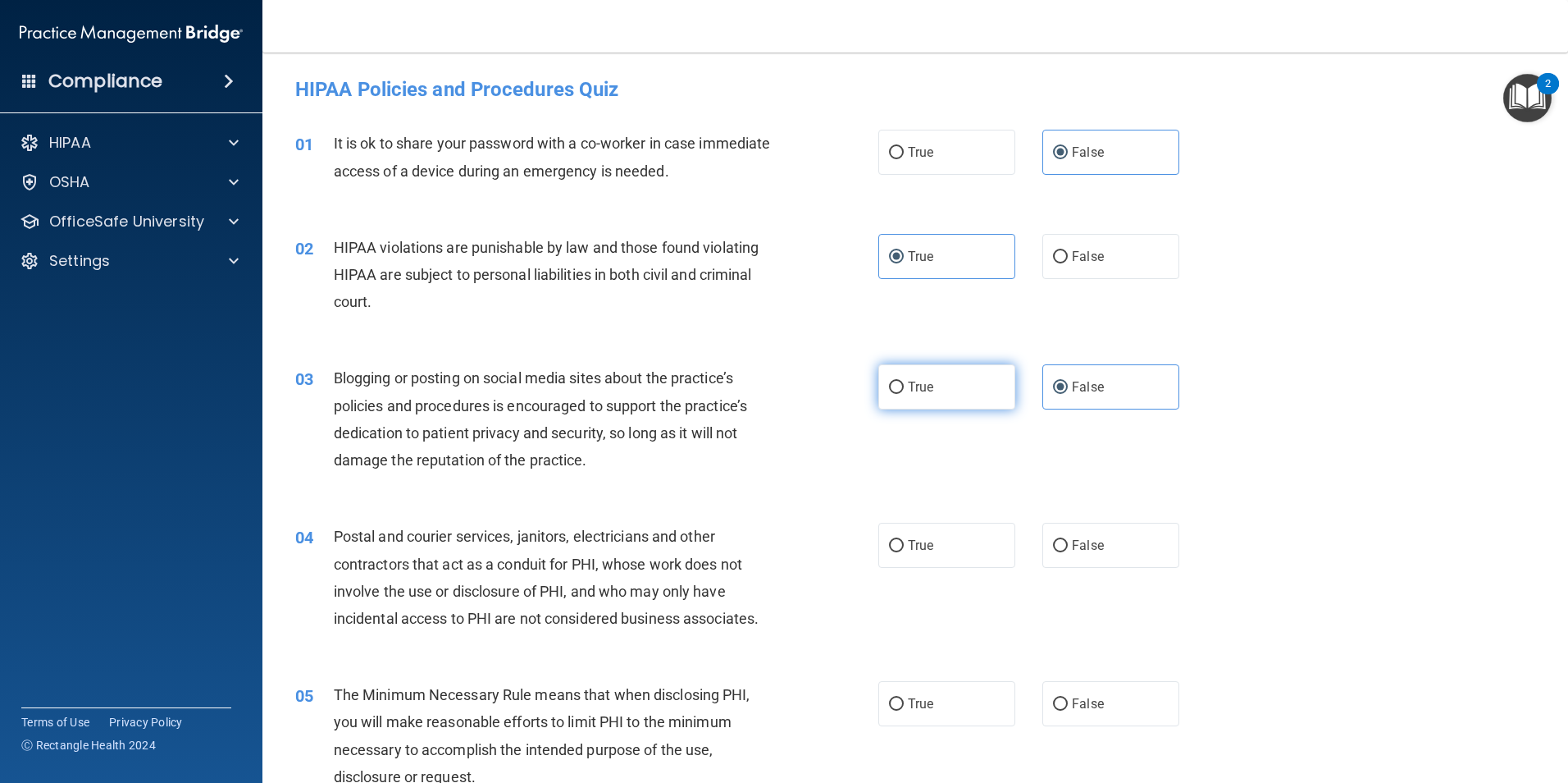
click at [971, 395] on label "True" at bounding box center [947, 386] width 137 height 45
click at [903, 394] on input "True" at bounding box center [897, 387] width 15 height 12
radio input "true"
radio input "false"
click at [971, 554] on label "True" at bounding box center [947, 544] width 137 height 45
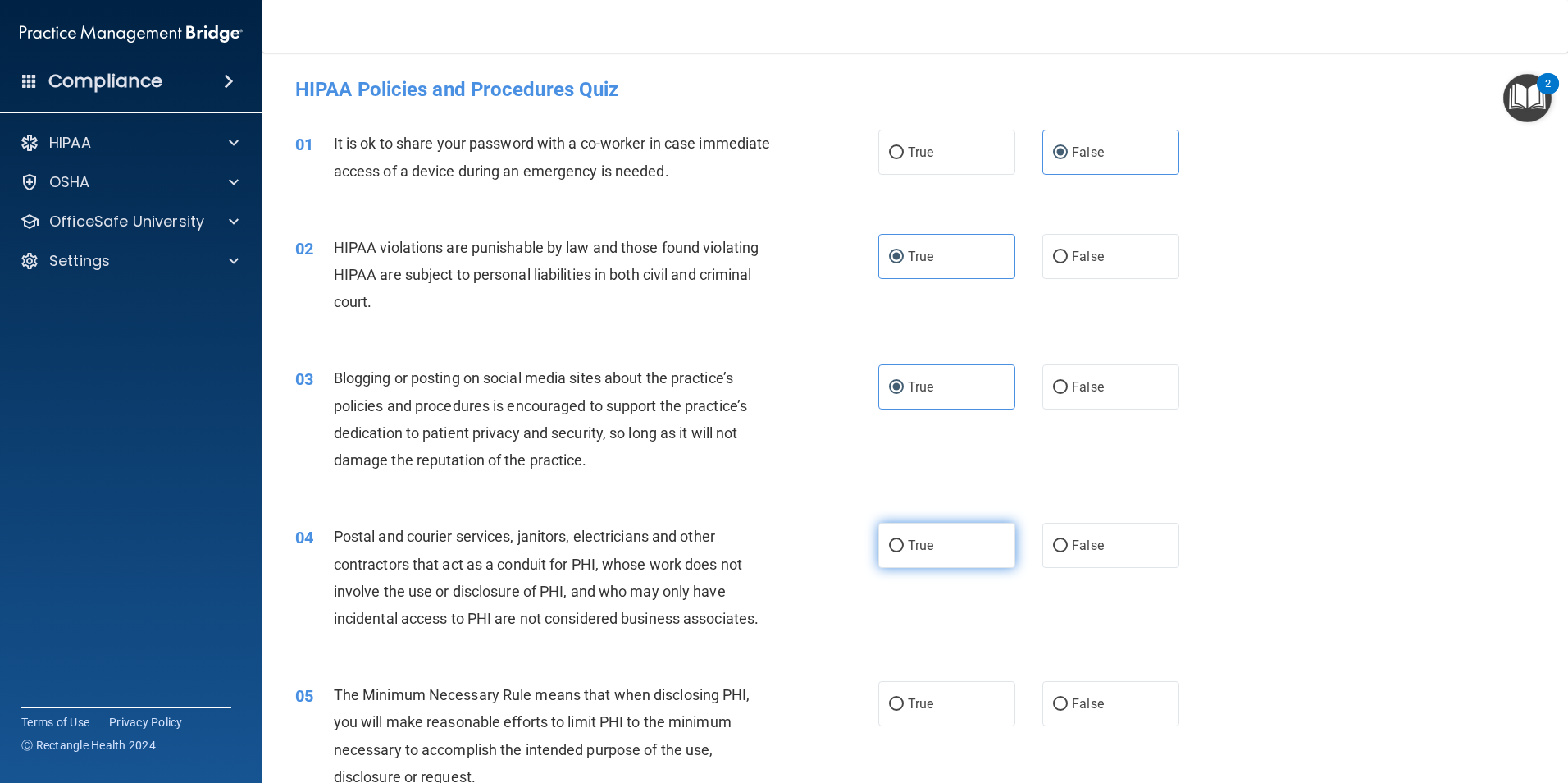
click at [903, 552] on input "True" at bounding box center [897, 545] width 15 height 12
radio input "true"
click at [1106, 389] on label "False" at bounding box center [1111, 386] width 137 height 45
click at [1068, 389] on input "False" at bounding box center [1060, 387] width 15 height 12
radio input "true"
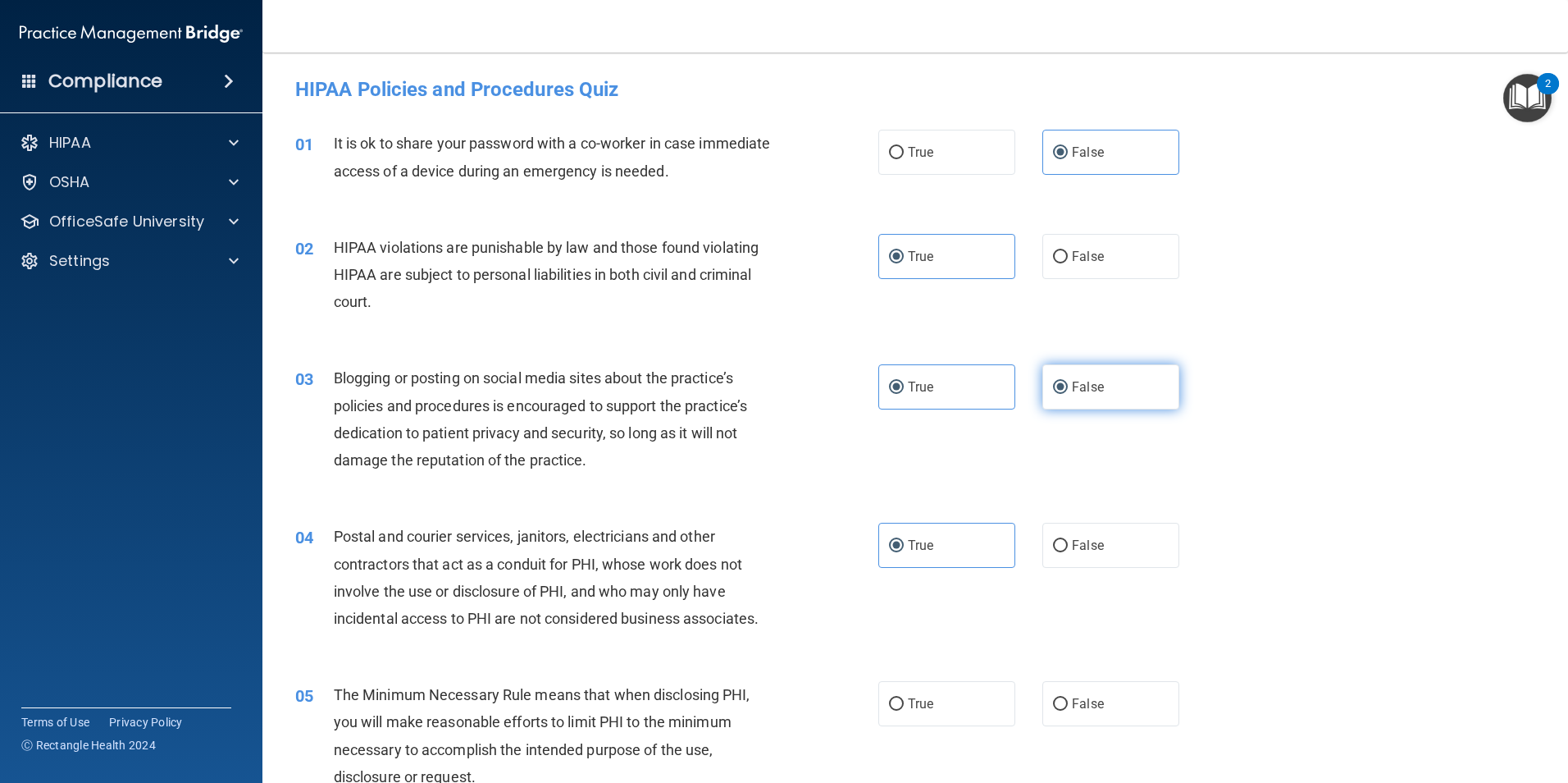
radio input "false"
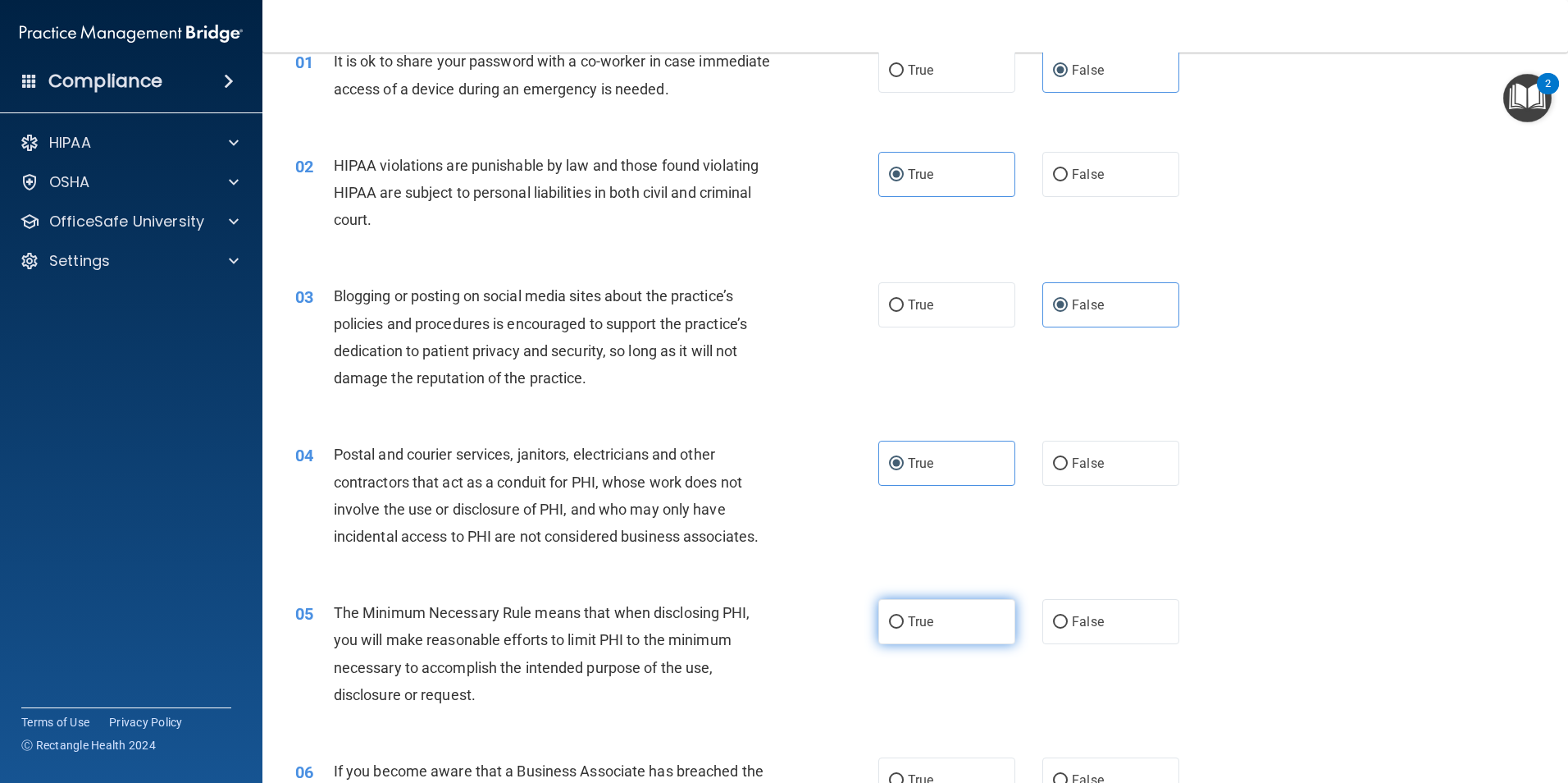
click at [946, 606] on label "True" at bounding box center [947, 621] width 137 height 45
click at [903, 617] on input "True" at bounding box center [897, 622] width 15 height 12
radio input "true"
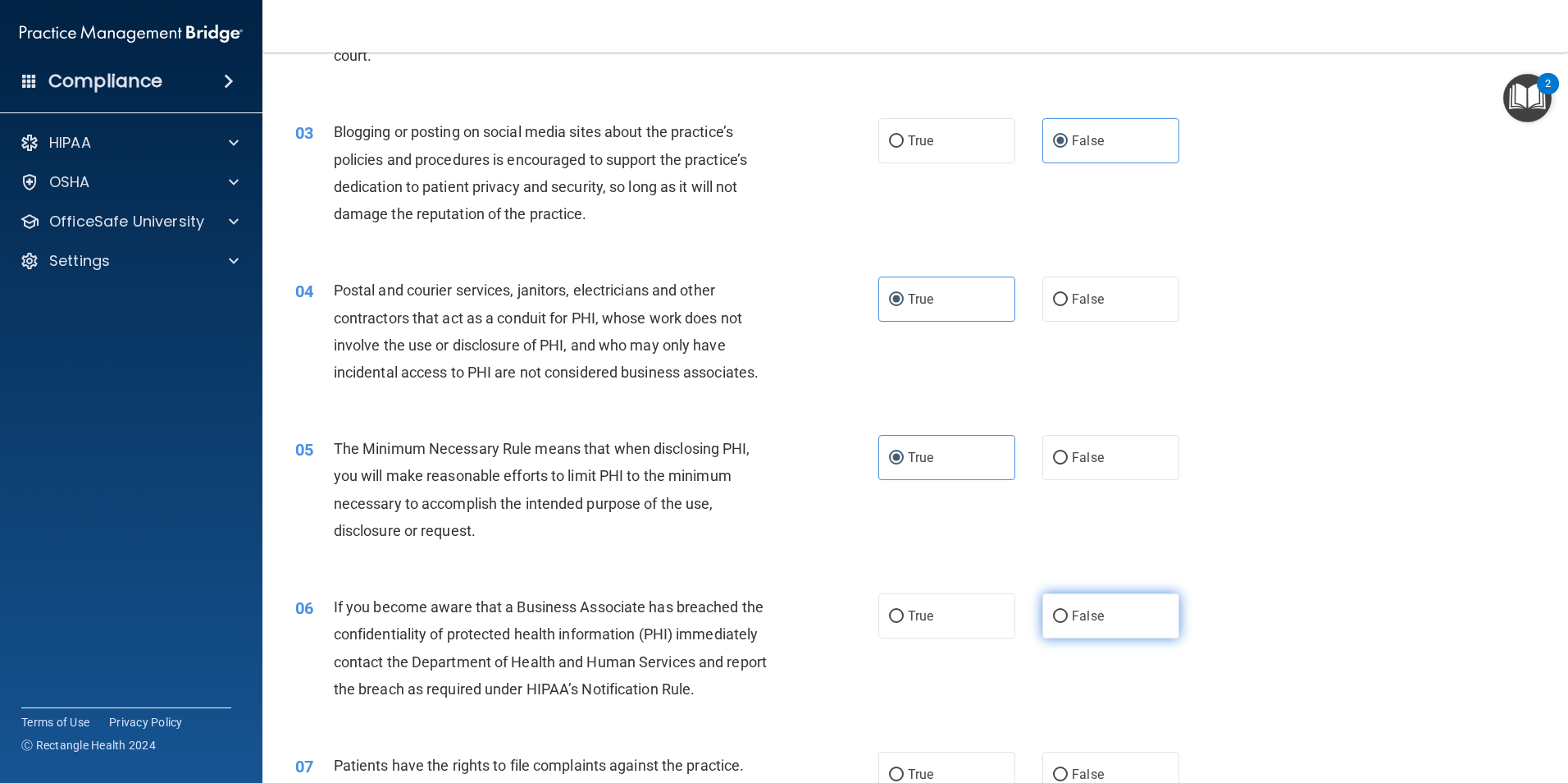
click at [1079, 615] on span "False" at bounding box center [1088, 616] width 32 height 15
click at [1068, 615] on input "False" at bounding box center [1060, 617] width 15 height 12
radio input "true"
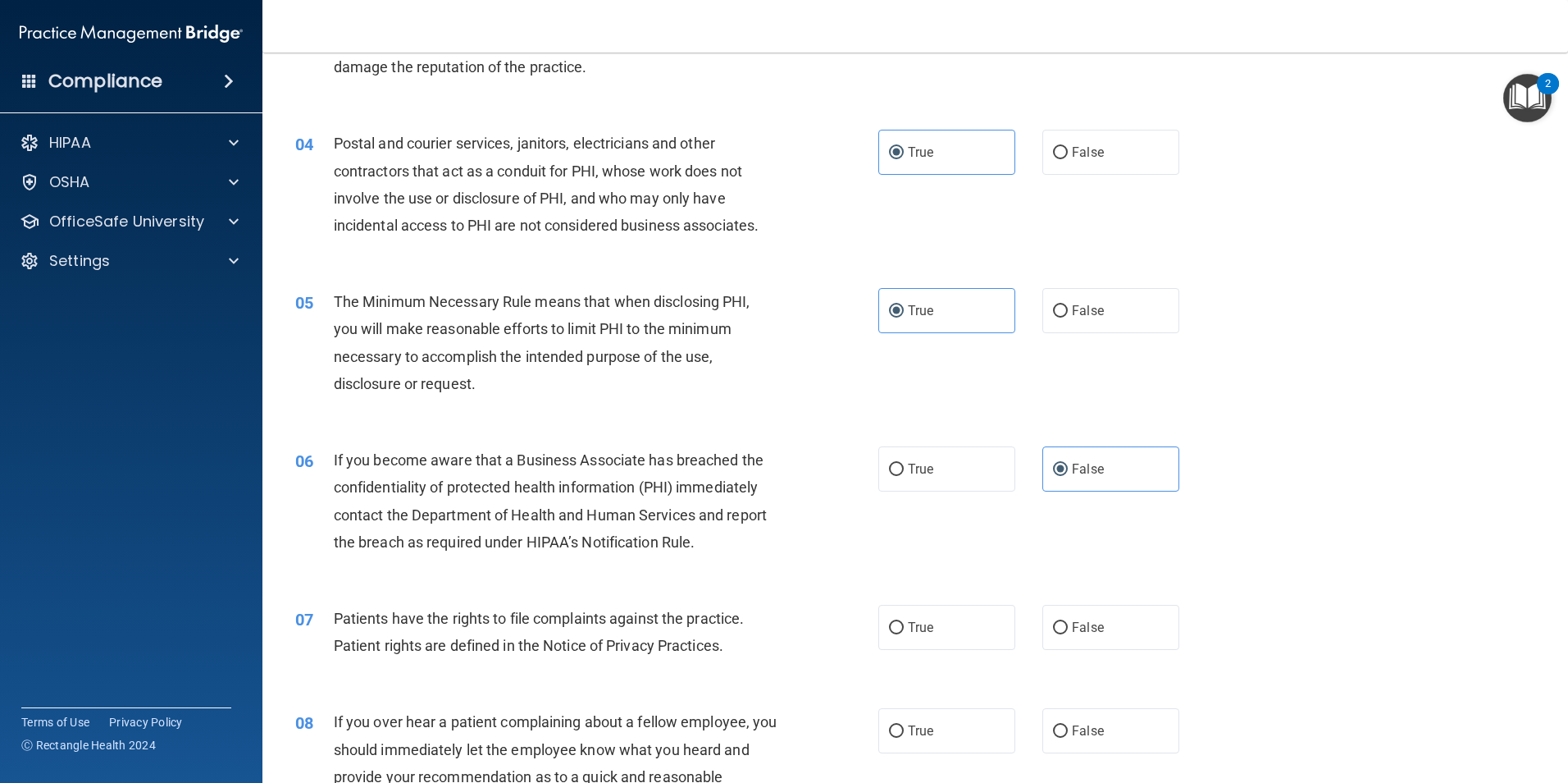
scroll to position [410, 0]
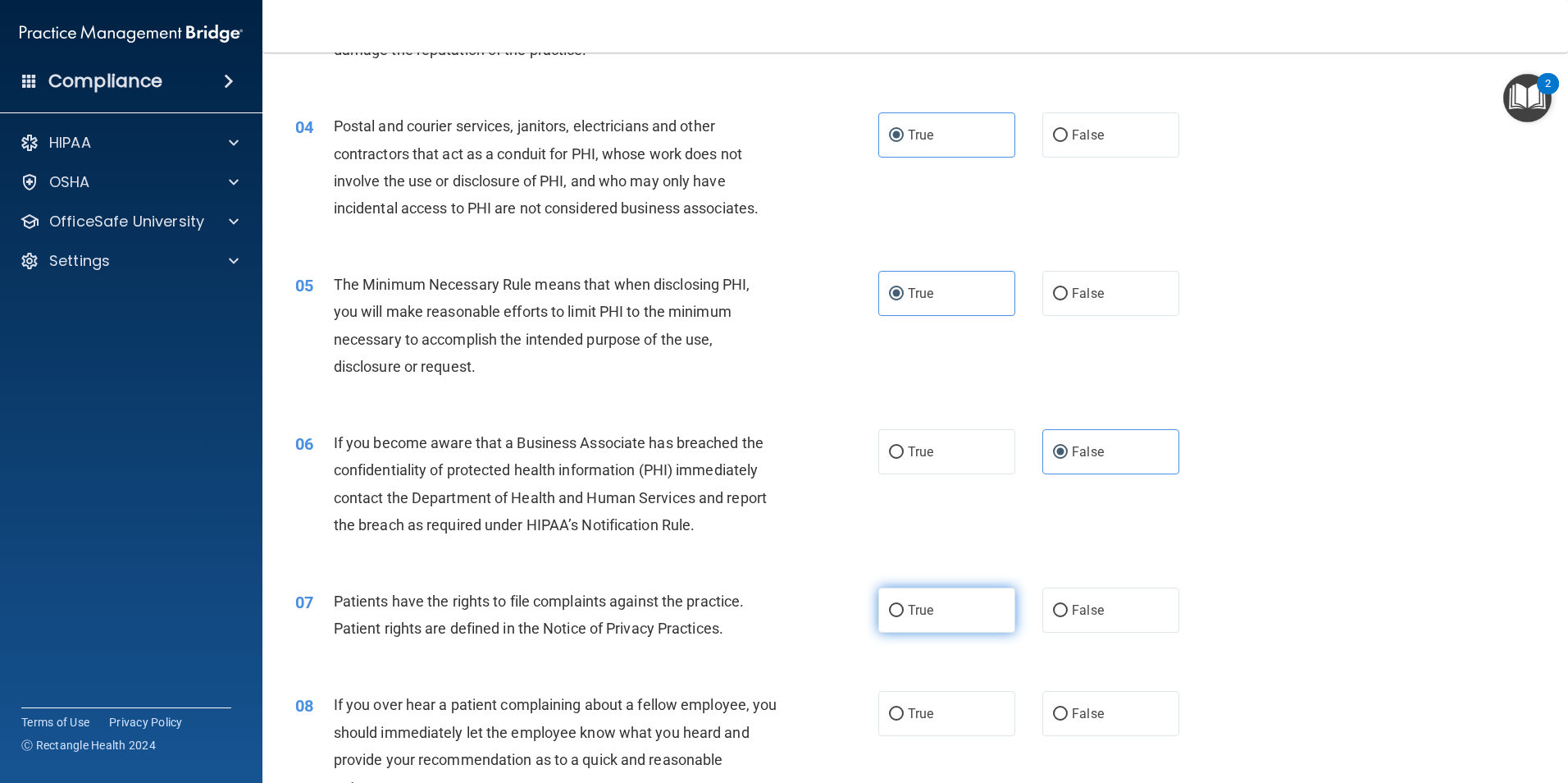
click at [944, 615] on label "True" at bounding box center [947, 609] width 137 height 45
click at [903, 615] on input "True" at bounding box center [897, 611] width 15 height 12
radio input "true"
click at [1063, 702] on label "False" at bounding box center [1111, 713] width 137 height 45
click at [1063, 708] on input "False" at bounding box center [1060, 714] width 15 height 12
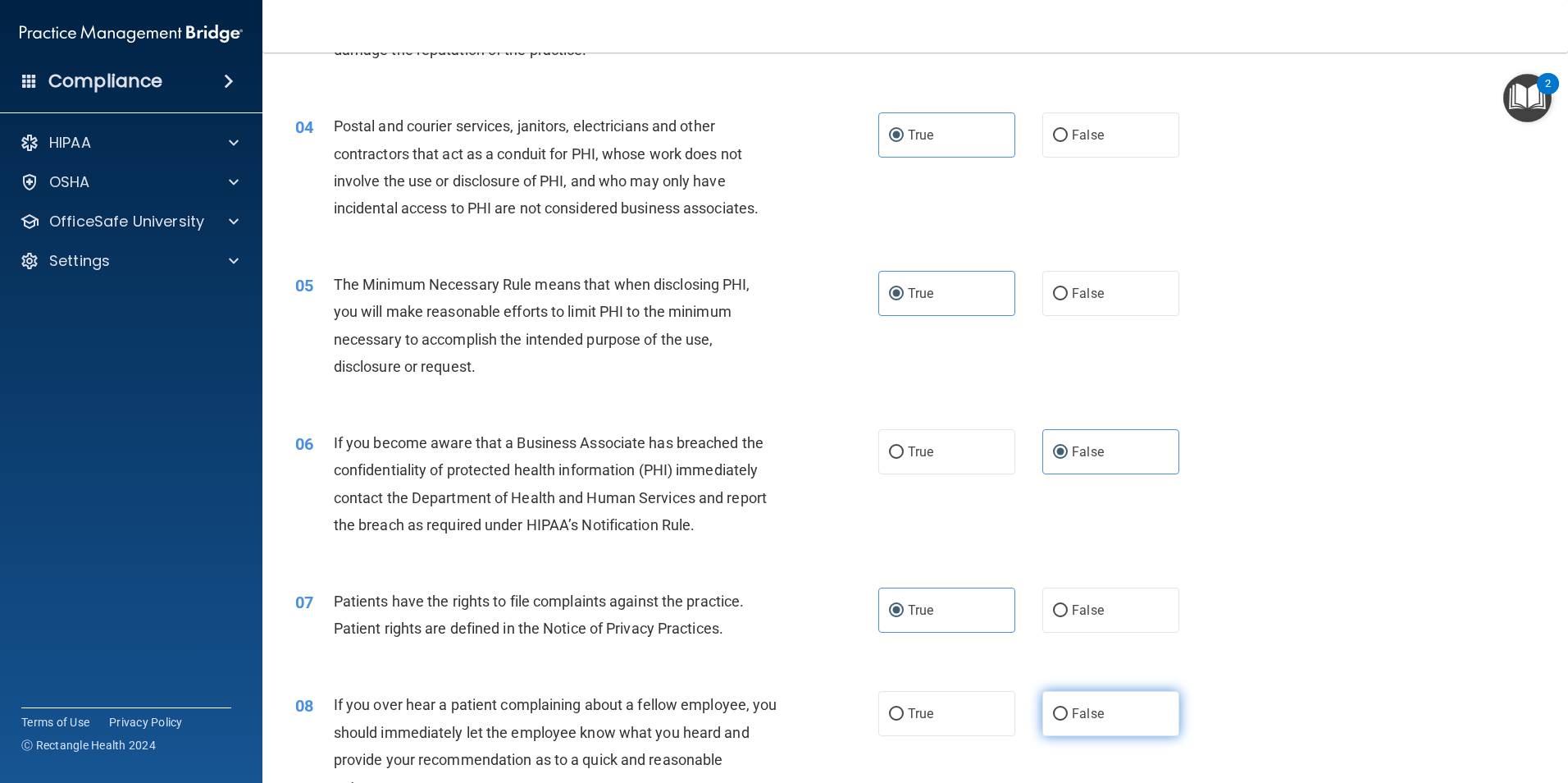
radio input "true"
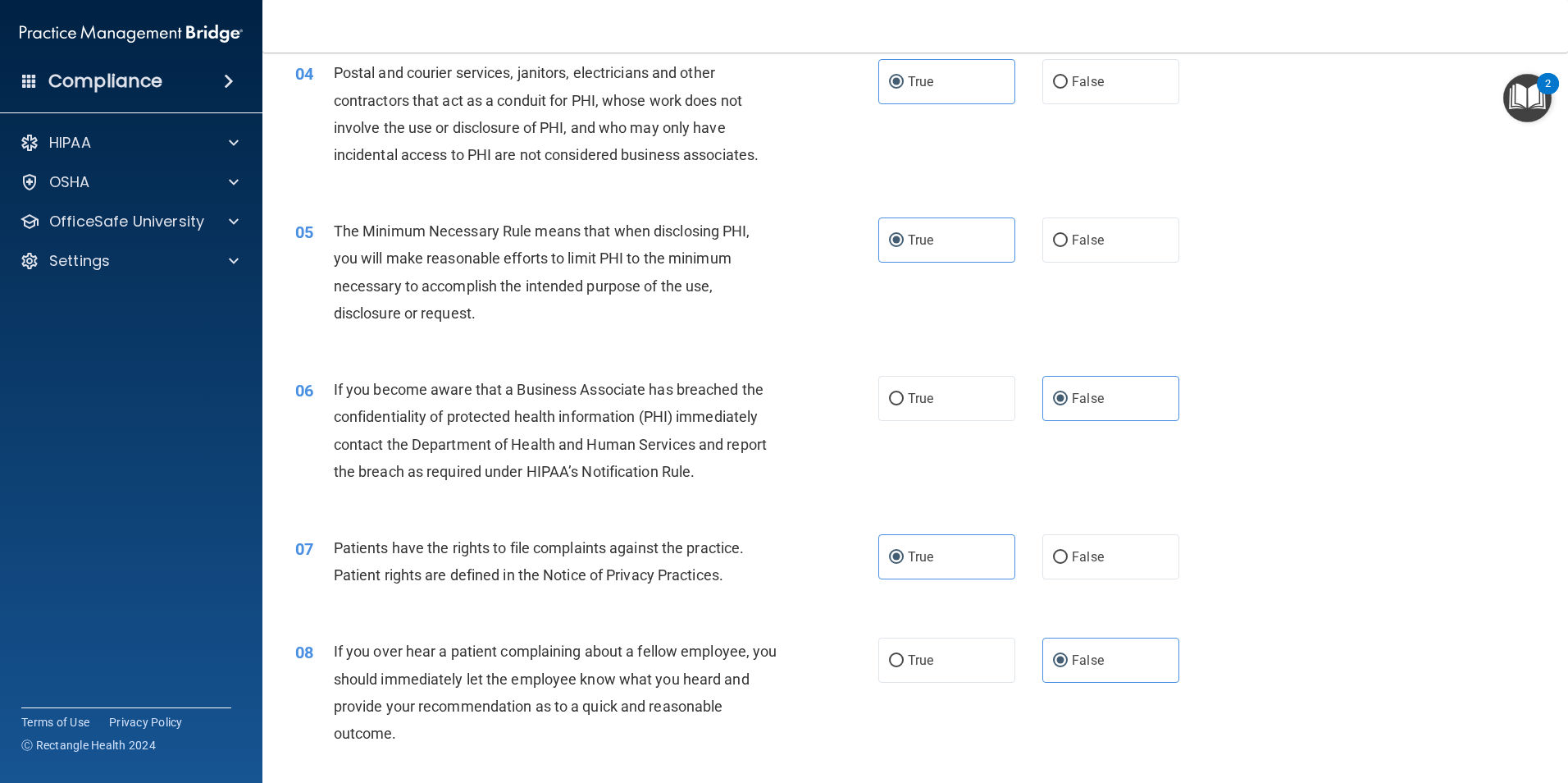
scroll to position [575, 0]
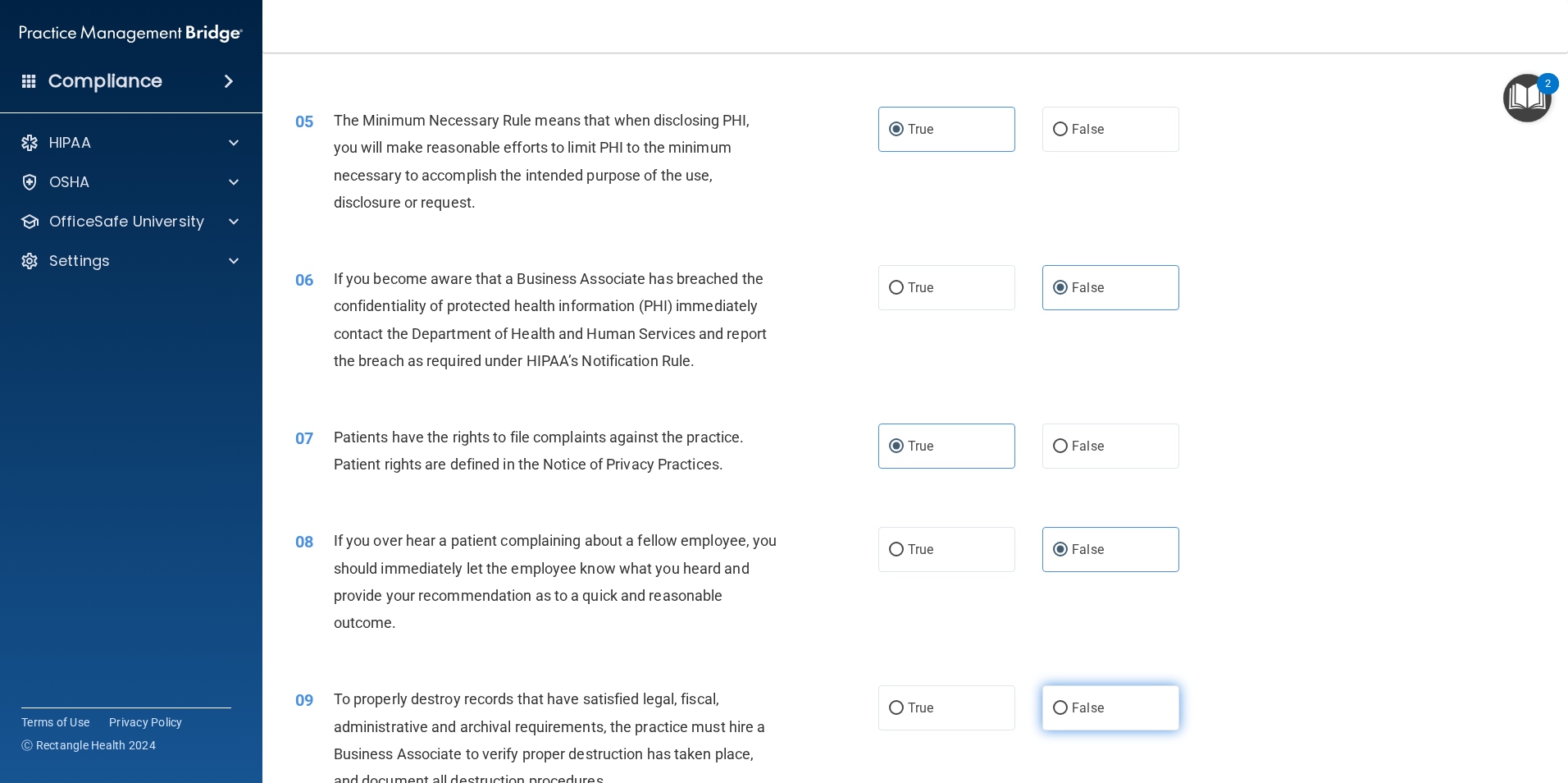
click at [1073, 711] on span "False" at bounding box center [1088, 708] width 32 height 15
click at [1068, 711] on input "False" at bounding box center [1060, 708] width 15 height 12
radio input "true"
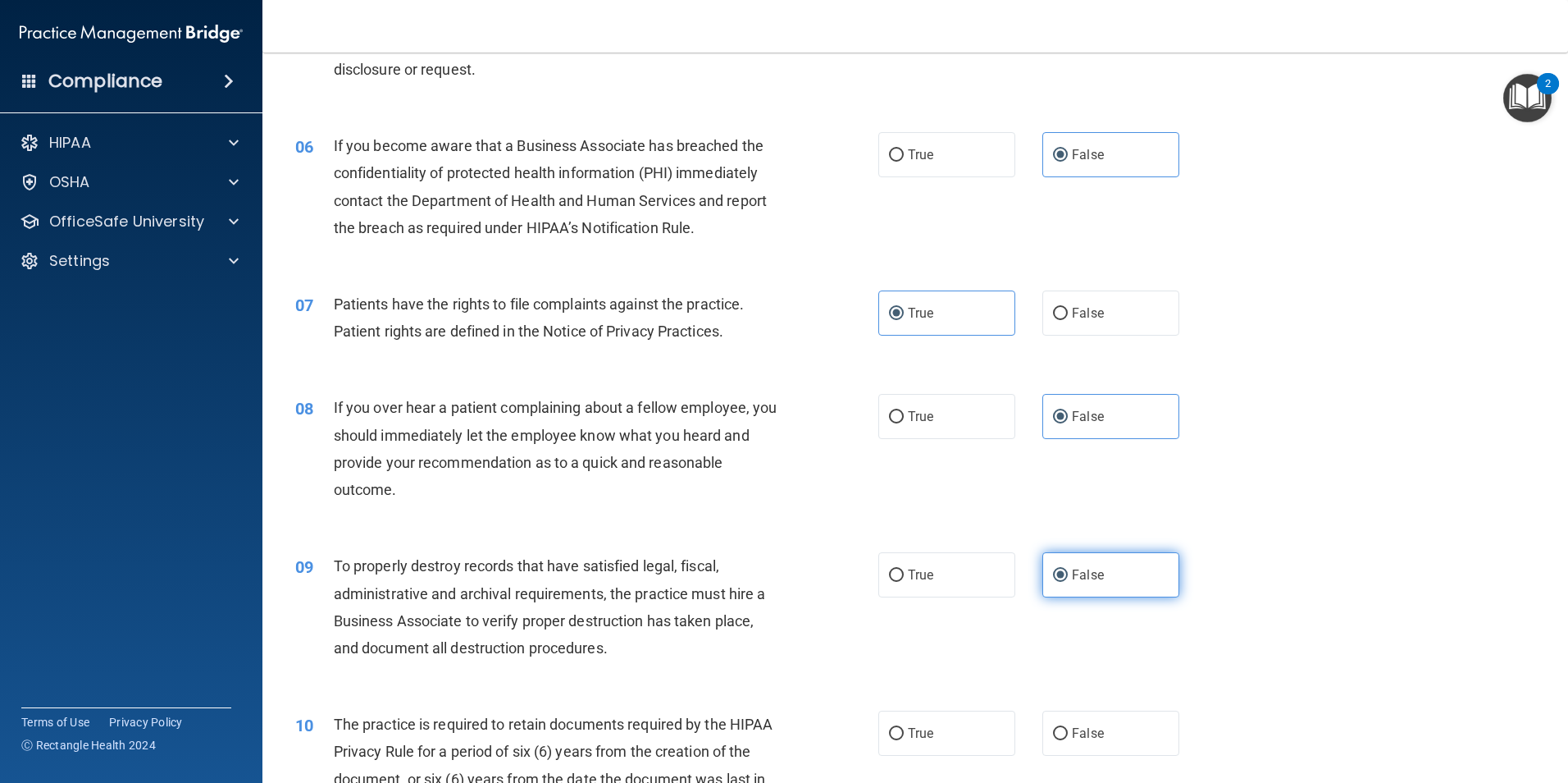
scroll to position [738, 0]
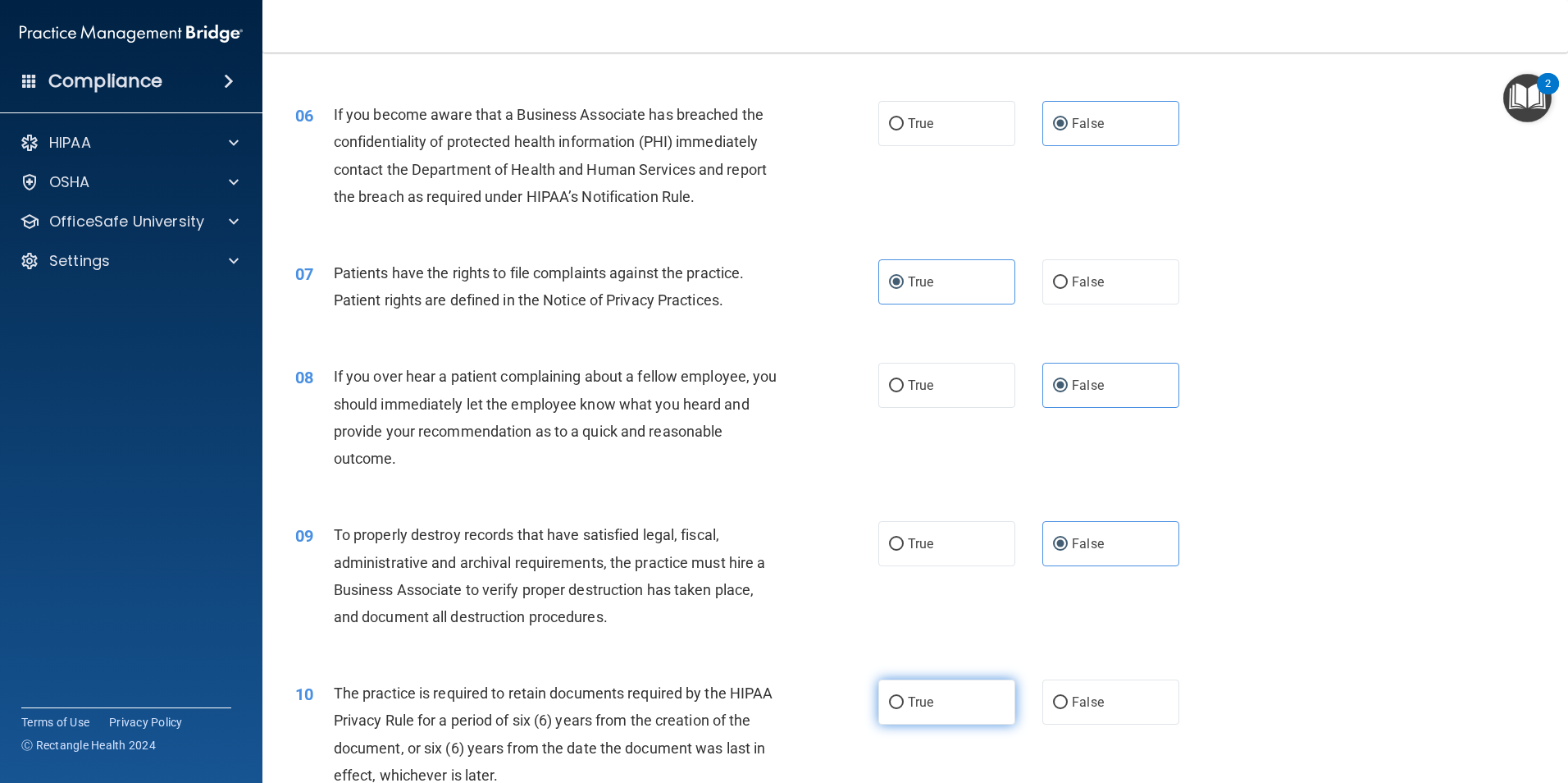
click at [961, 709] on label "True" at bounding box center [947, 701] width 137 height 45
click at [903, 709] on input "True" at bounding box center [897, 702] width 15 height 12
radio input "true"
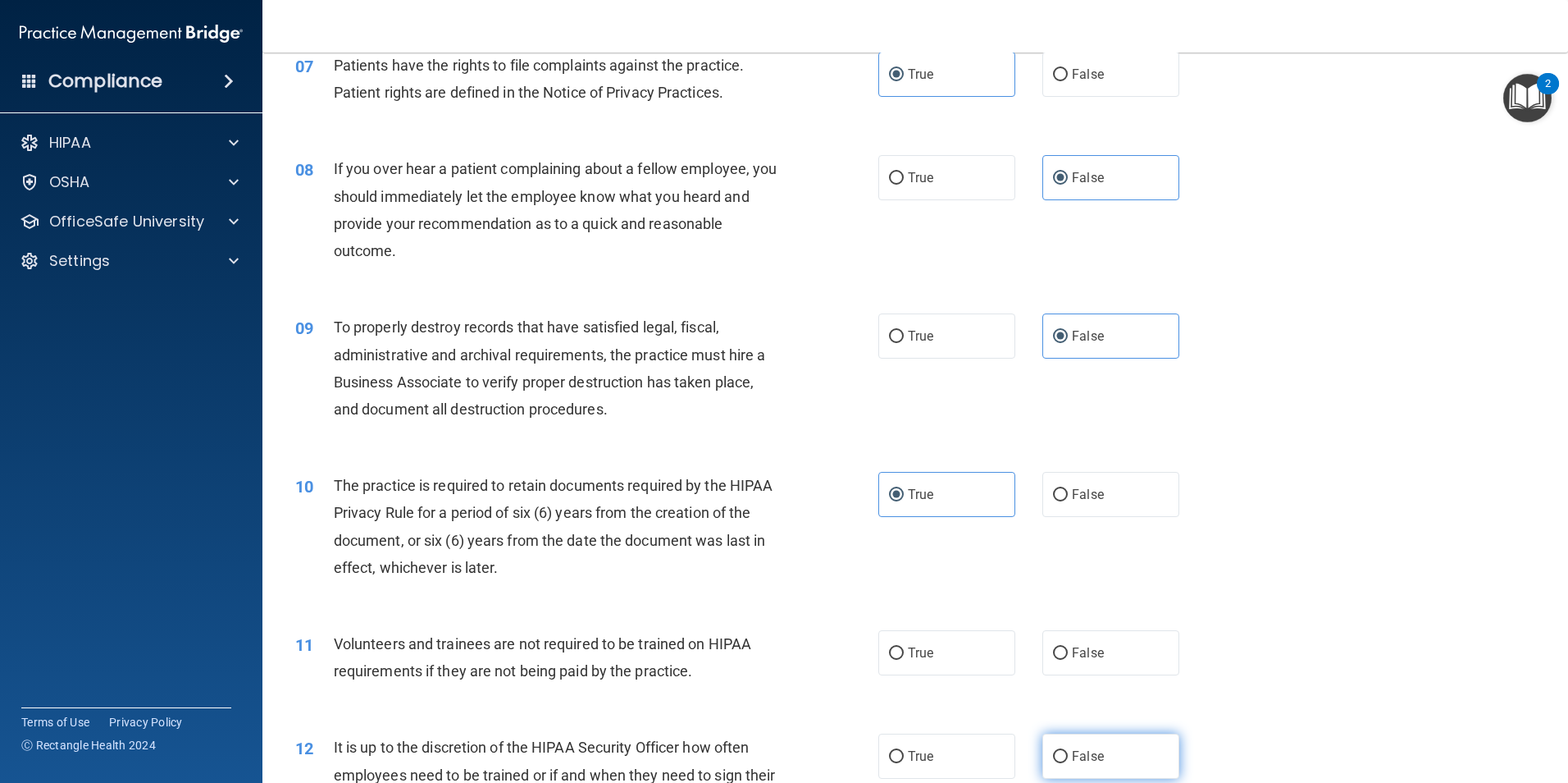
scroll to position [985, 0]
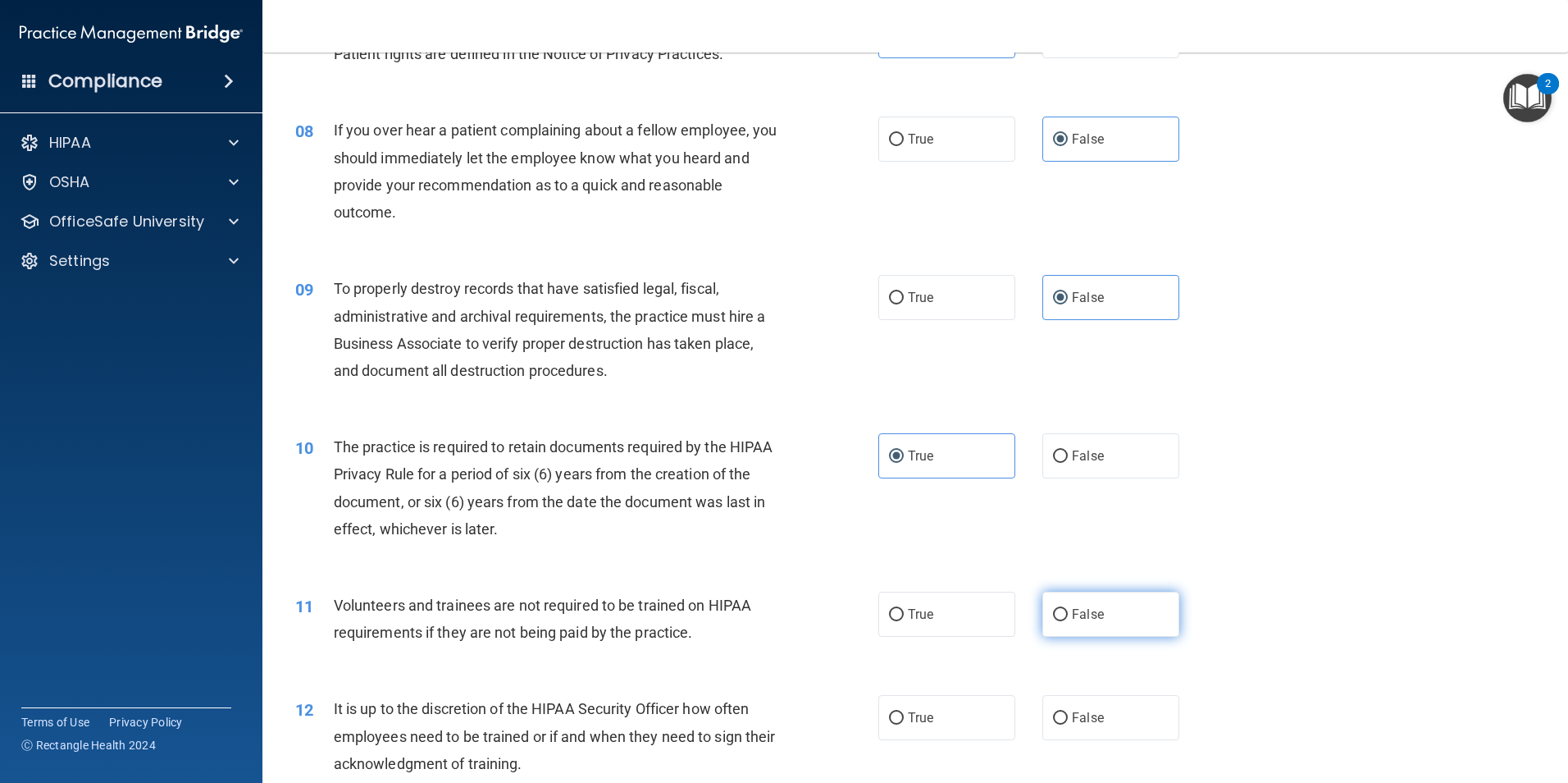
click at [1106, 632] on label "False" at bounding box center [1111, 614] width 137 height 45
click at [1068, 621] on input "False" at bounding box center [1060, 615] width 15 height 12
radio input "true"
click at [1100, 710] on label "False" at bounding box center [1111, 716] width 137 height 45
click at [1068, 713] on input "False" at bounding box center [1060, 718] width 15 height 12
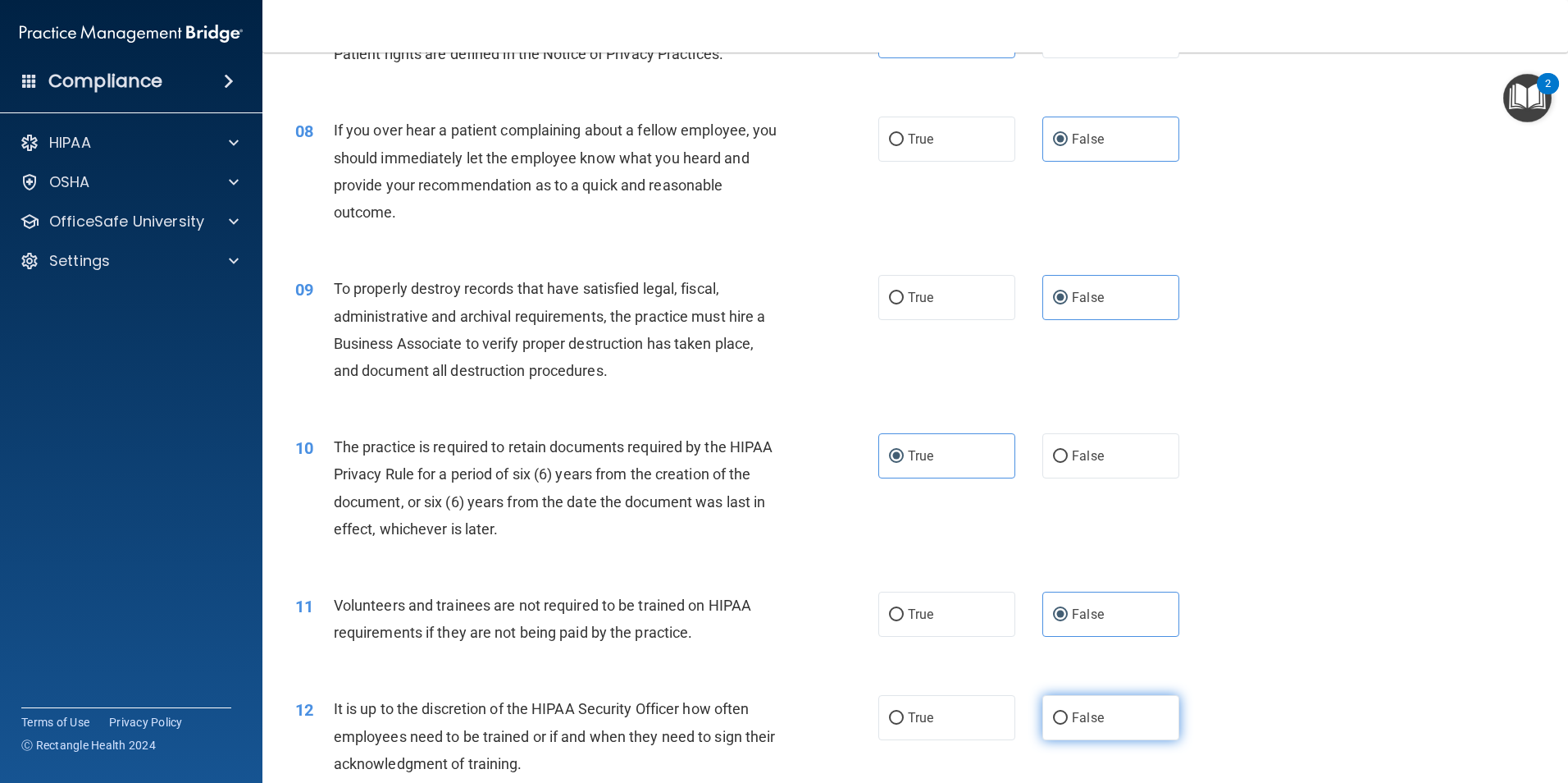
radio input "true"
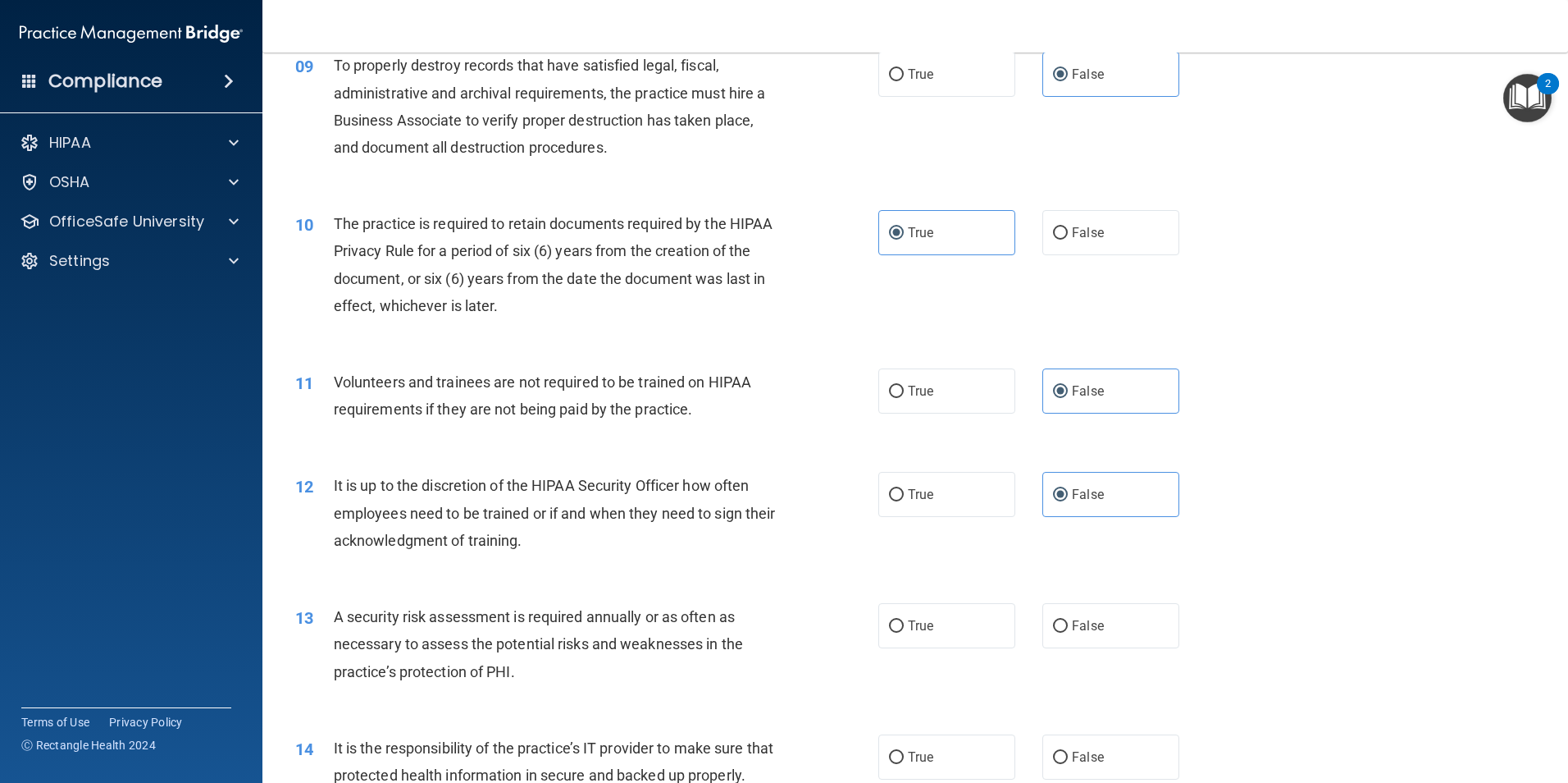
scroll to position [1231, 0]
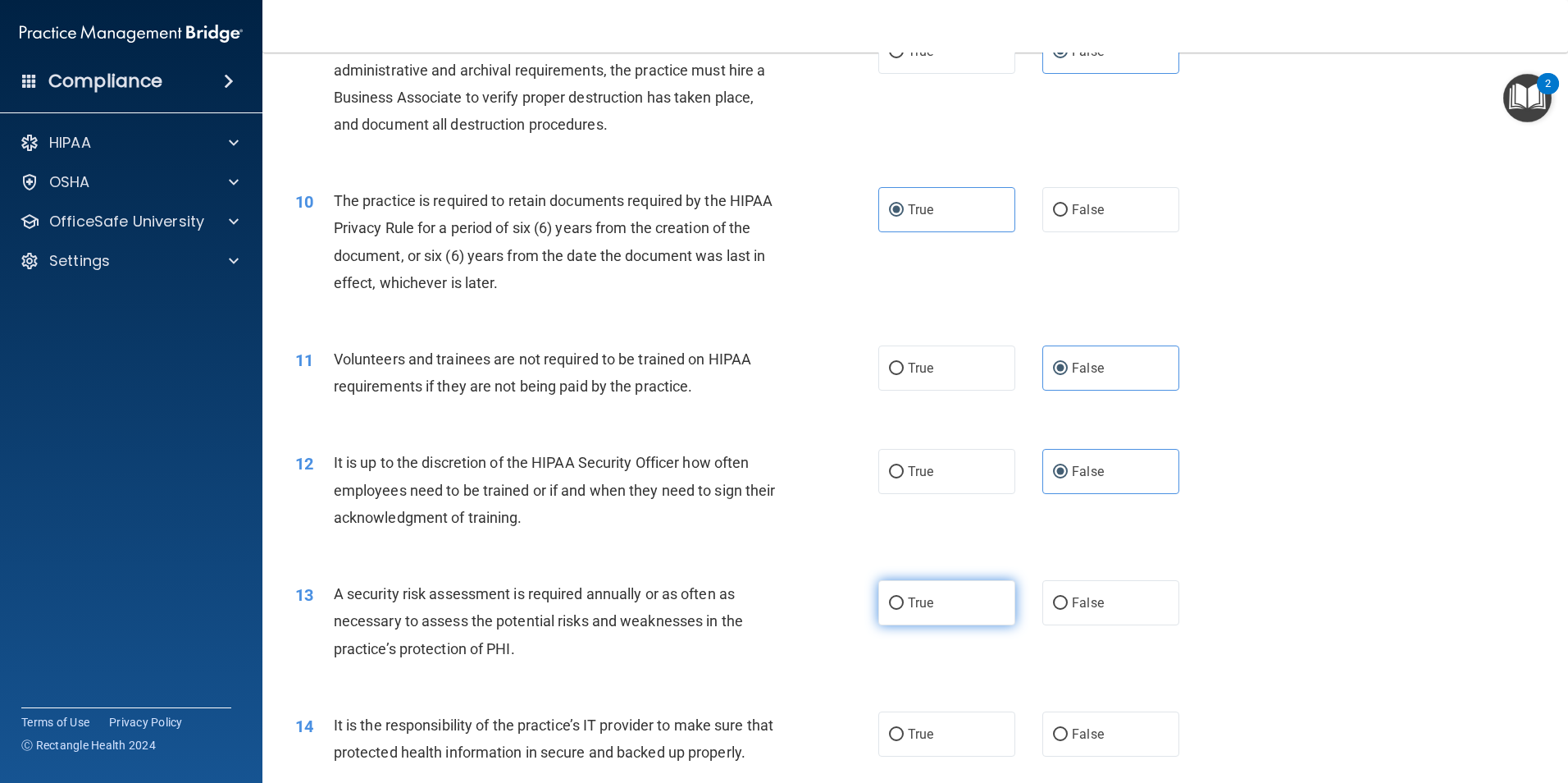
click at [973, 611] on label "True" at bounding box center [947, 602] width 137 height 45
click at [903, 610] on input "True" at bounding box center [897, 603] width 15 height 12
radio input "true"
click at [1094, 731] on span "False" at bounding box center [1088, 734] width 32 height 15
click at [1068, 731] on input "False" at bounding box center [1060, 734] width 15 height 12
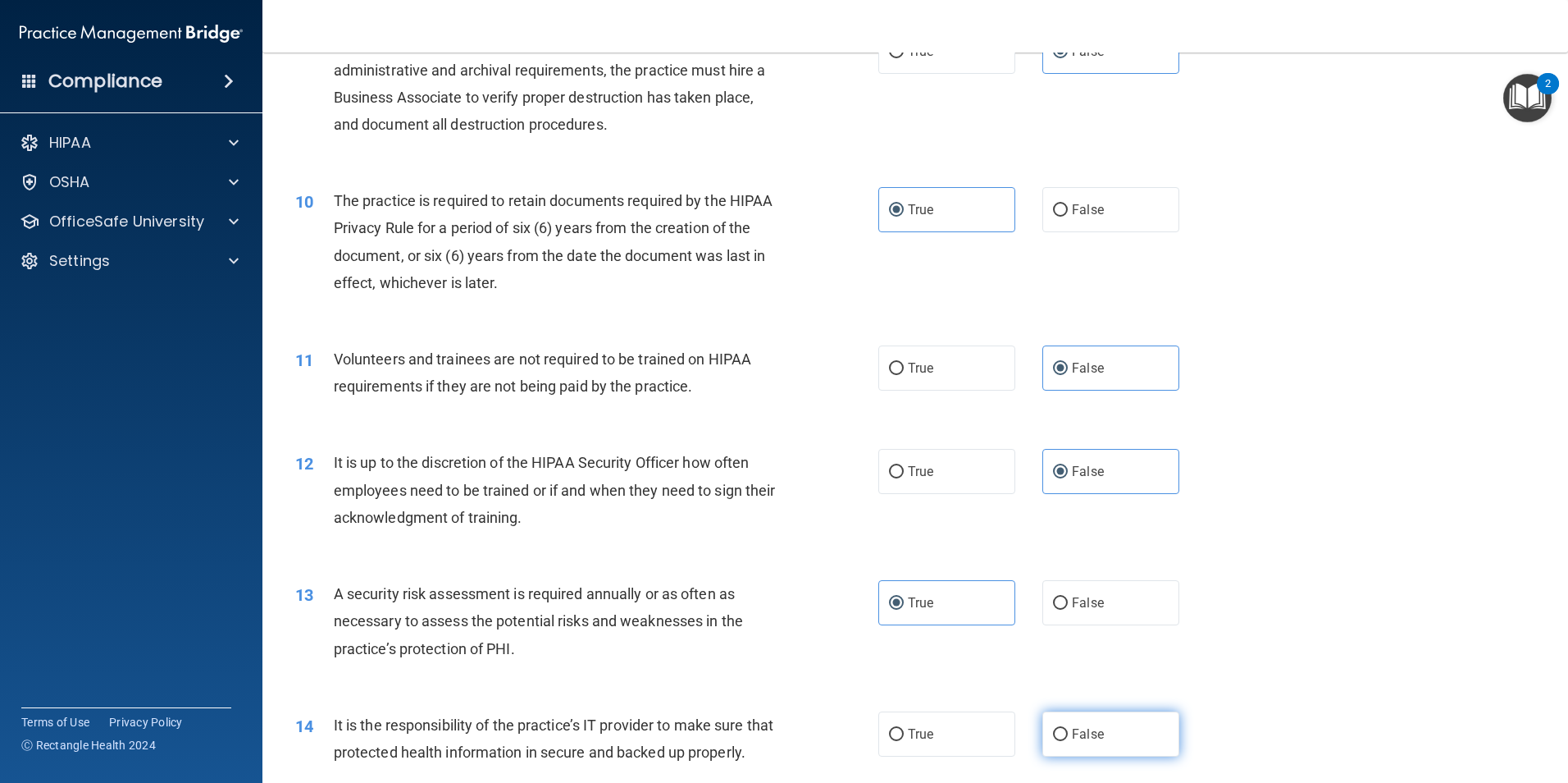
radio input "true"
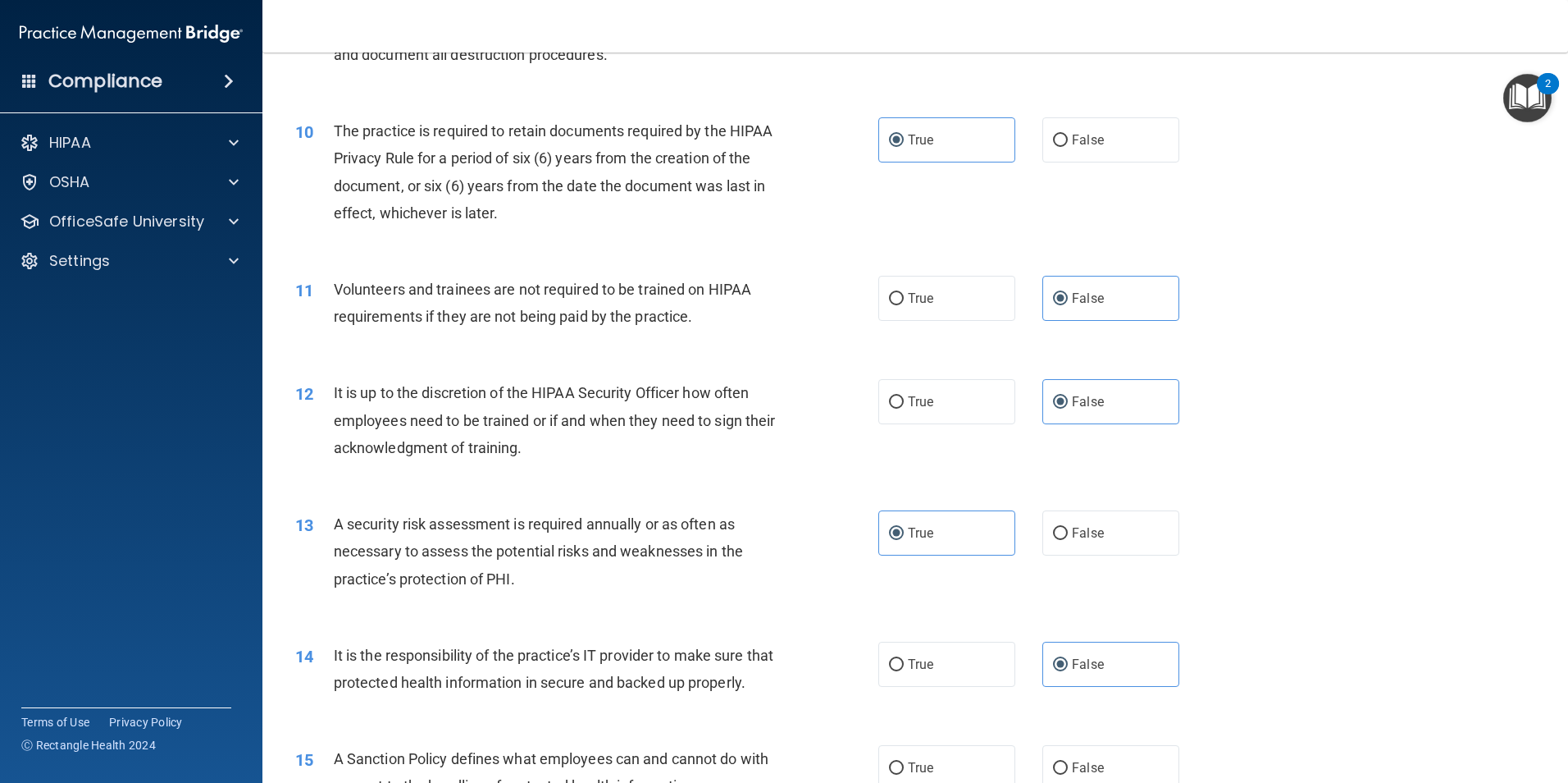
scroll to position [1558, 0]
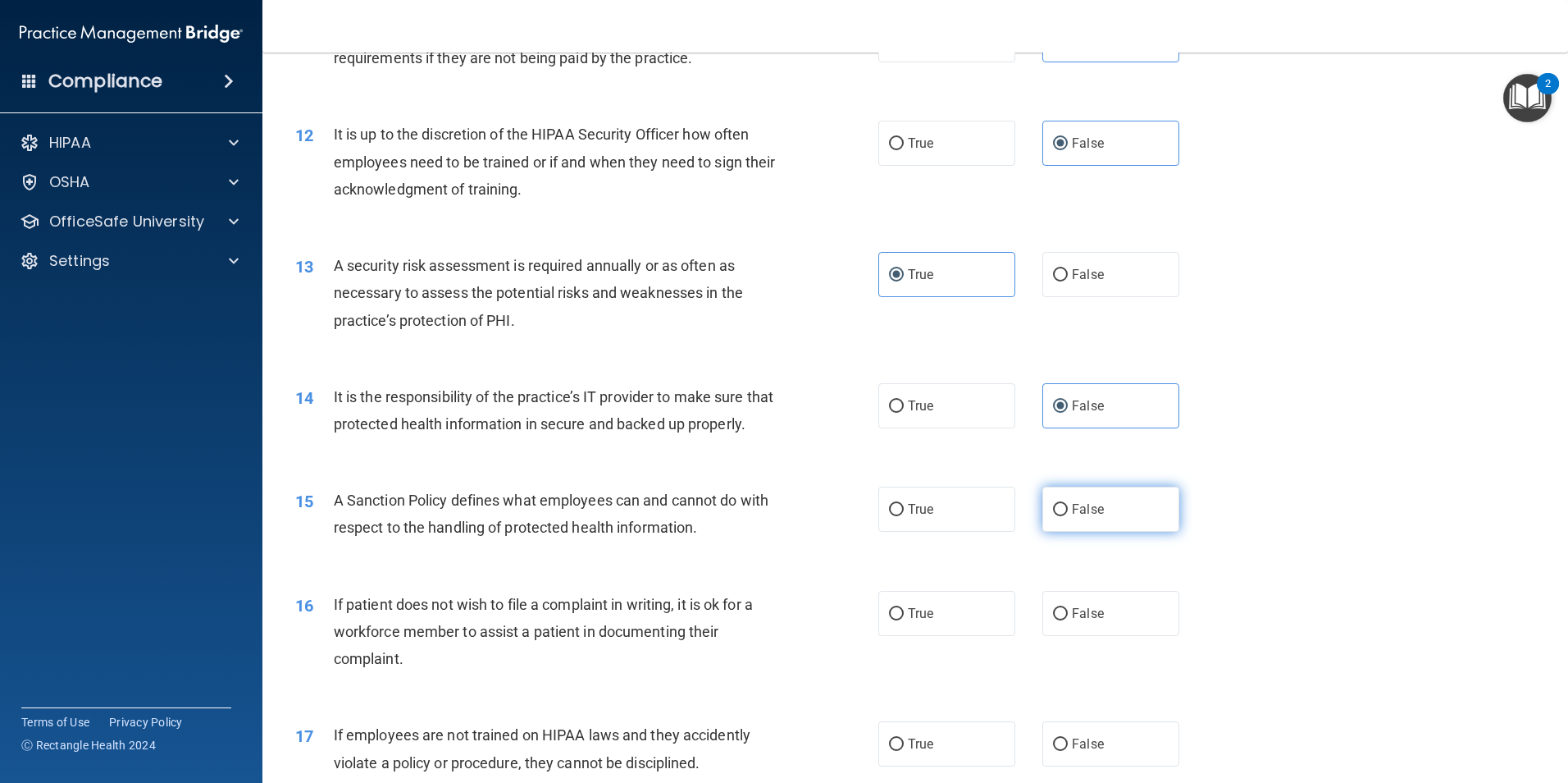
click at [1089, 517] on span "False" at bounding box center [1088, 509] width 32 height 15
click at [1068, 516] on input "False" at bounding box center [1060, 509] width 15 height 12
radio input "true"
drag, startPoint x: 968, startPoint y: 630, endPoint x: 987, endPoint y: 642, distance: 22.5
click at [968, 632] on label "True" at bounding box center [947, 613] width 137 height 45
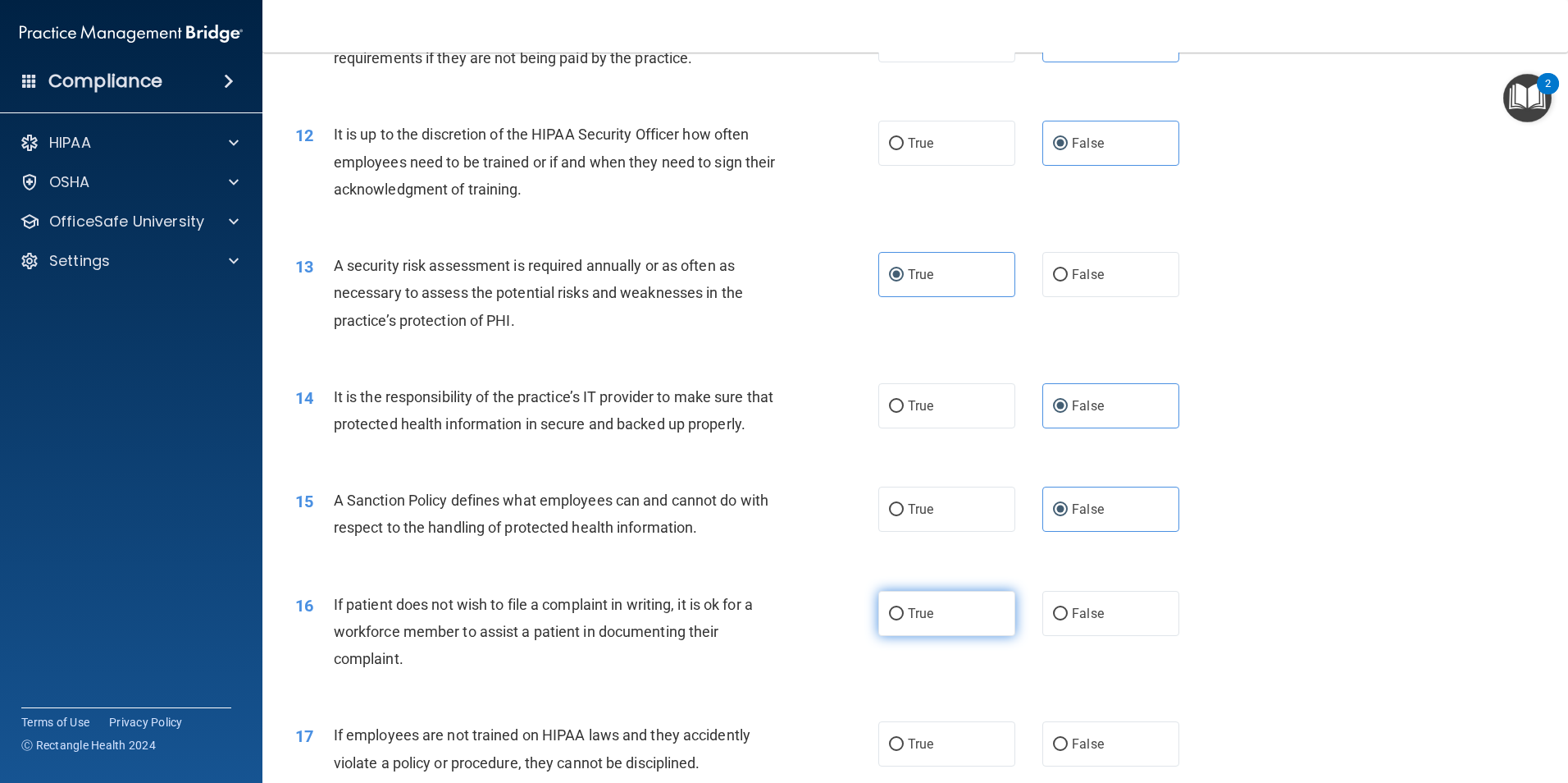
click at [903, 620] on input "True" at bounding box center [897, 614] width 15 height 12
radio input "true"
click at [1059, 764] on label "False" at bounding box center [1111, 743] width 137 height 45
click at [1059, 751] on input "False" at bounding box center [1060, 744] width 15 height 12
radio input "true"
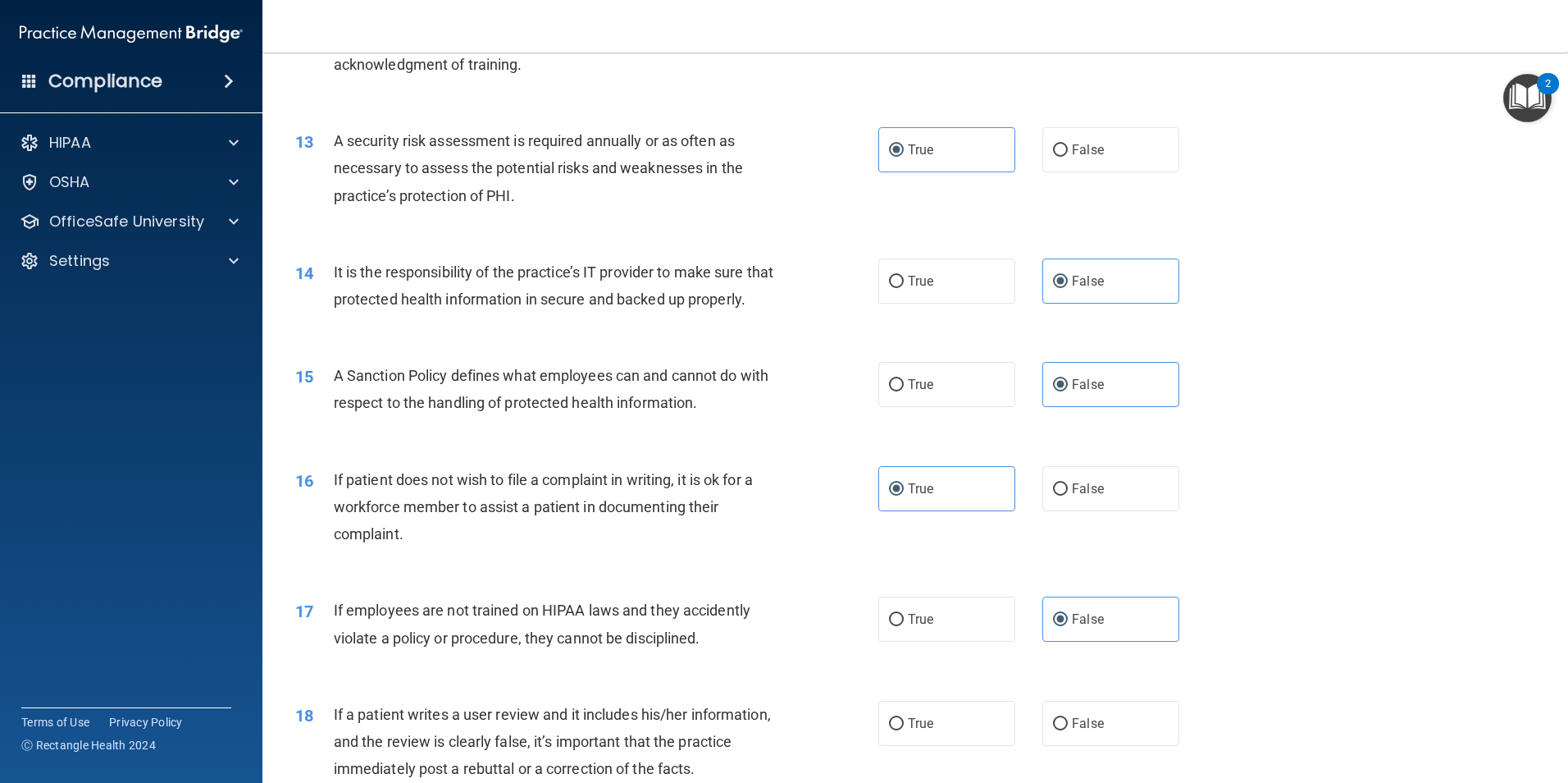
scroll to position [1723, 0]
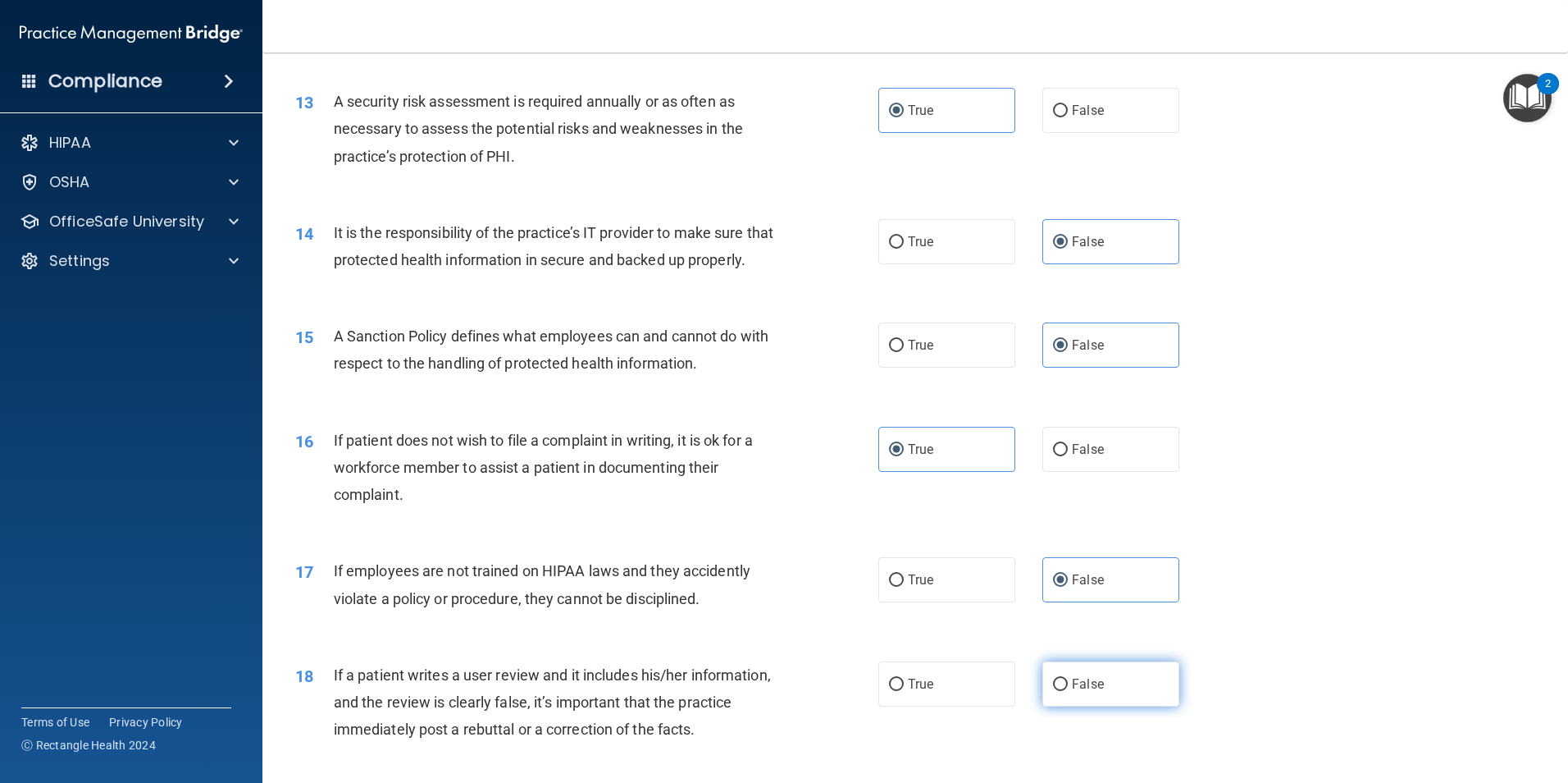
click at [1066, 706] on label "False" at bounding box center [1111, 683] width 137 height 45
click at [1066, 691] on input "False" at bounding box center [1060, 684] width 15 height 12
radio input "true"
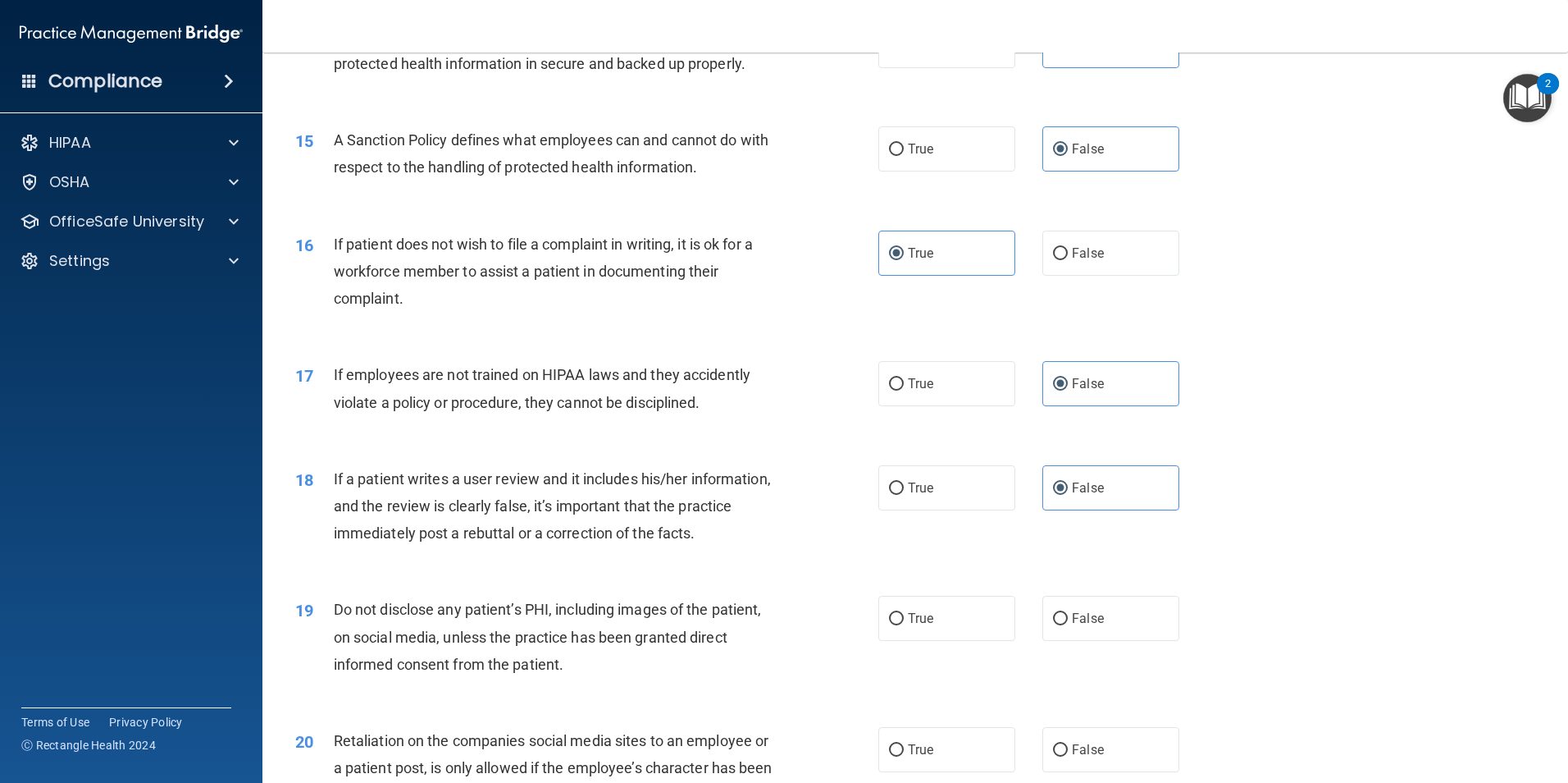
scroll to position [1969, 0]
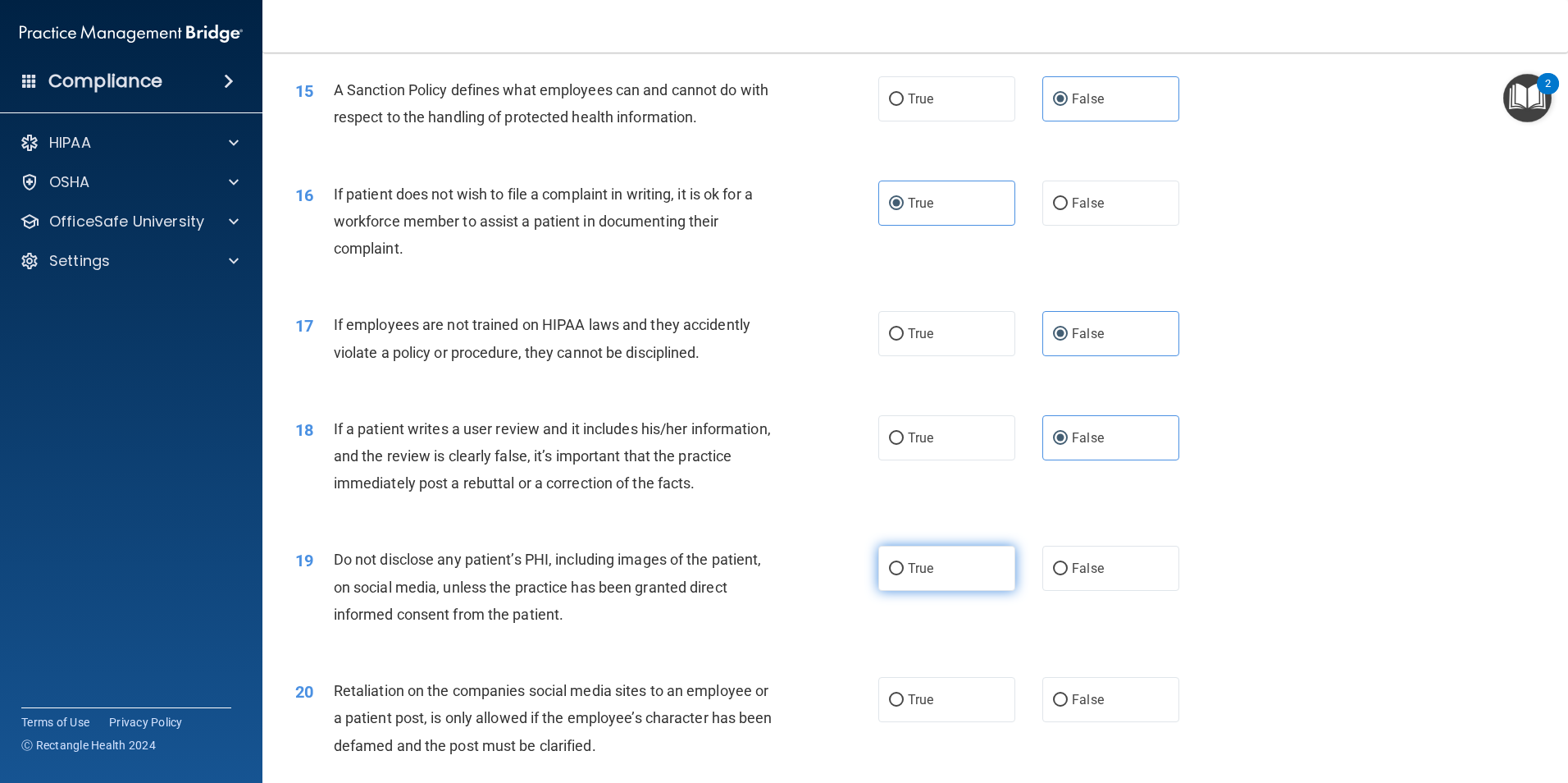
click at [948, 580] on label "True" at bounding box center [947, 567] width 137 height 45
click at [903, 576] on input "True" at bounding box center [897, 569] width 15 height 12
radio input "true"
click at [1053, 706] on input "False" at bounding box center [1060, 700] width 15 height 12
radio input "true"
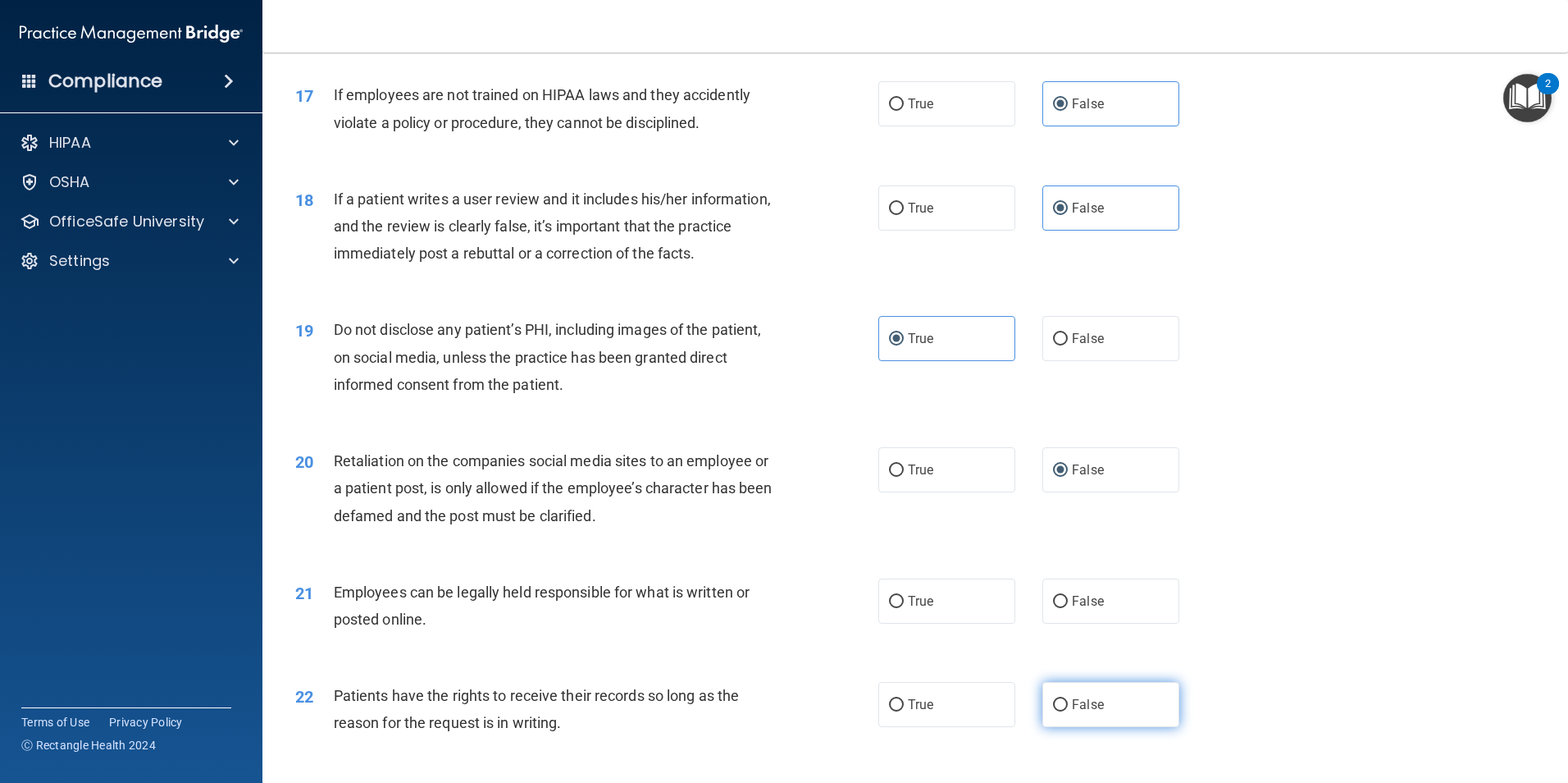
scroll to position [2215, 0]
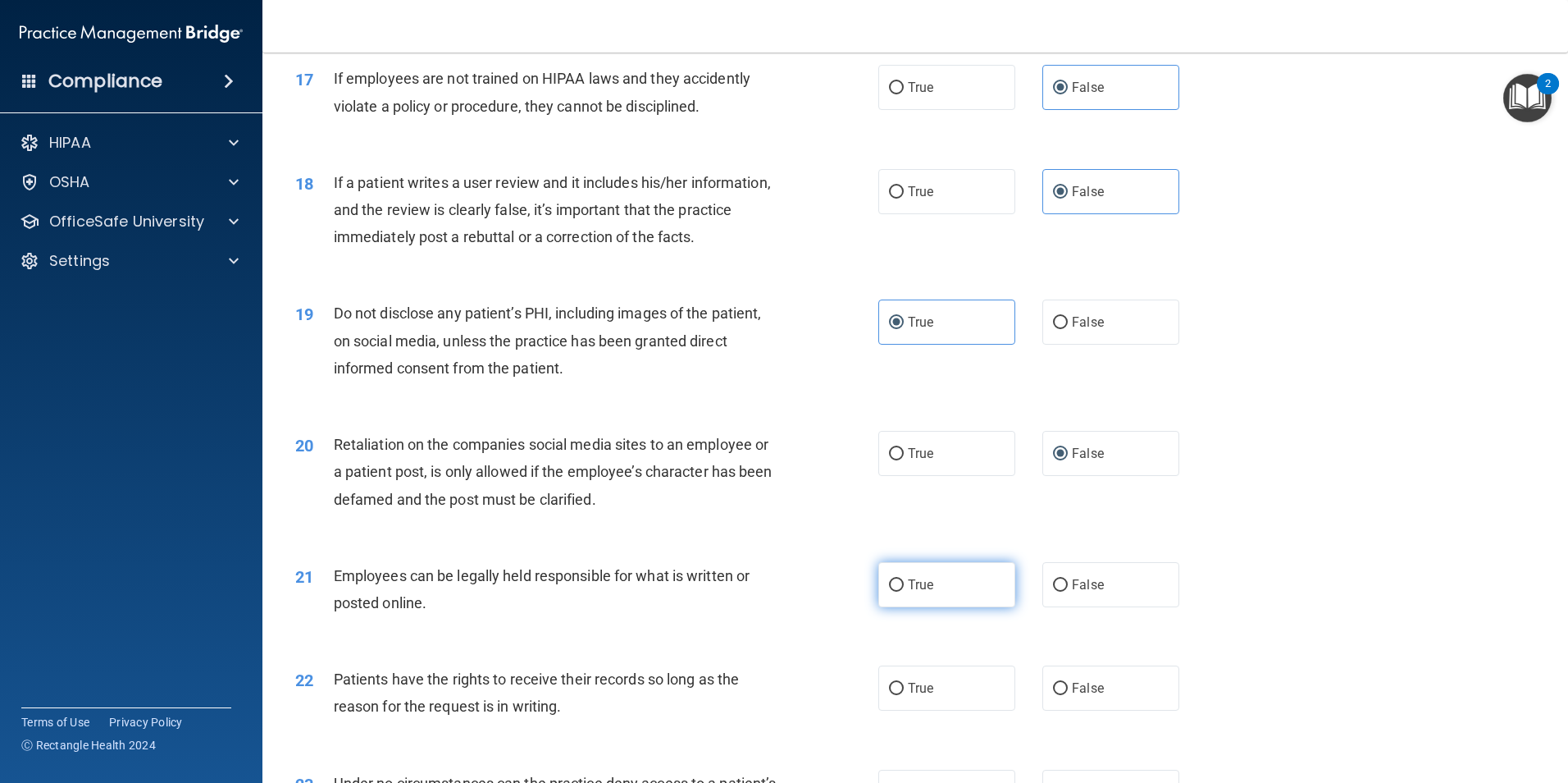
click at [995, 607] on label "True" at bounding box center [947, 584] width 137 height 45
click at [903, 592] on input "True" at bounding box center [897, 585] width 15 height 12
radio input "true"
click at [1084, 706] on label "False" at bounding box center [1111, 687] width 137 height 45
click at [1068, 695] on input "False" at bounding box center [1060, 688] width 15 height 12
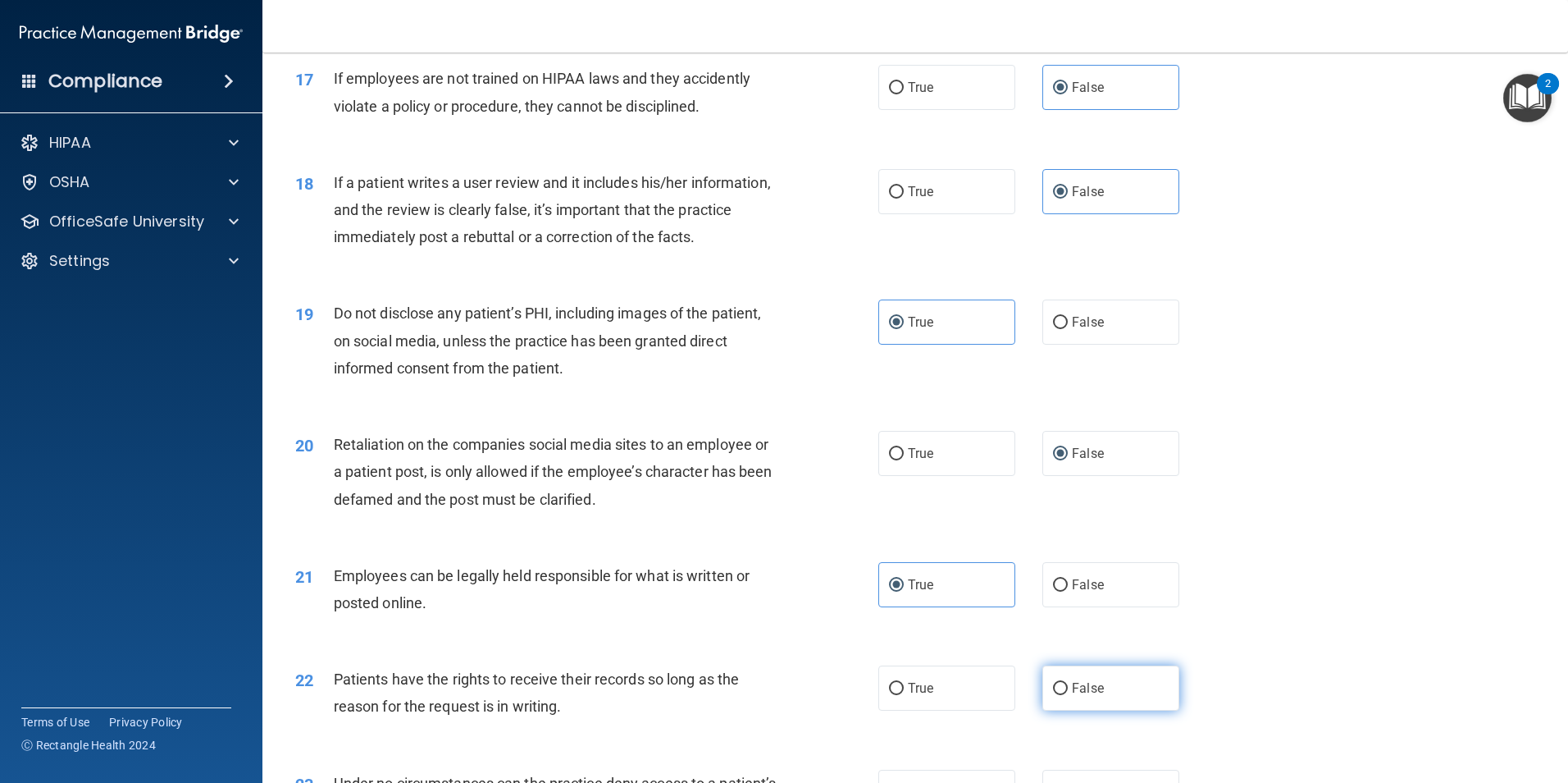
radio input "true"
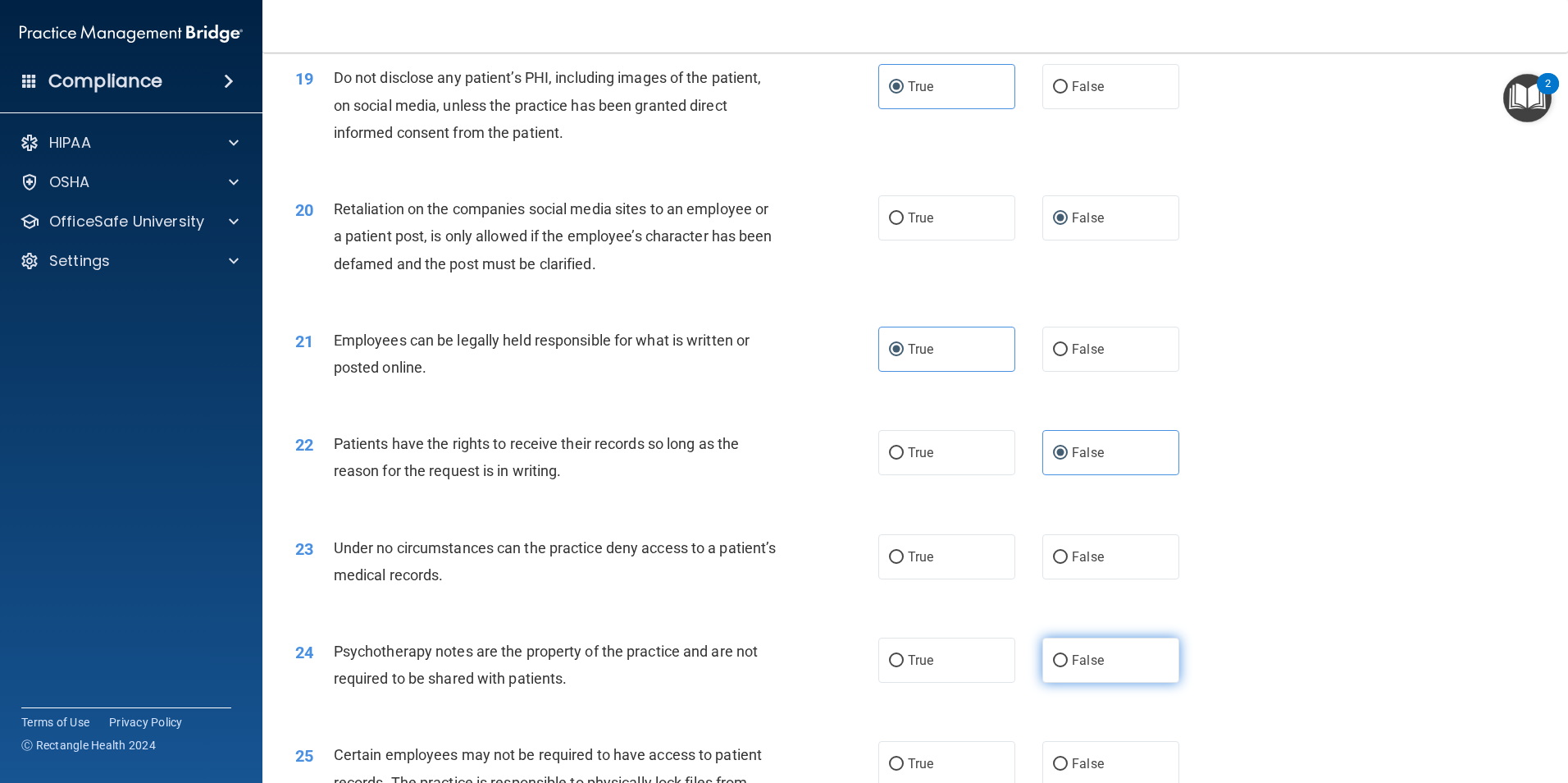
scroll to position [2461, 0]
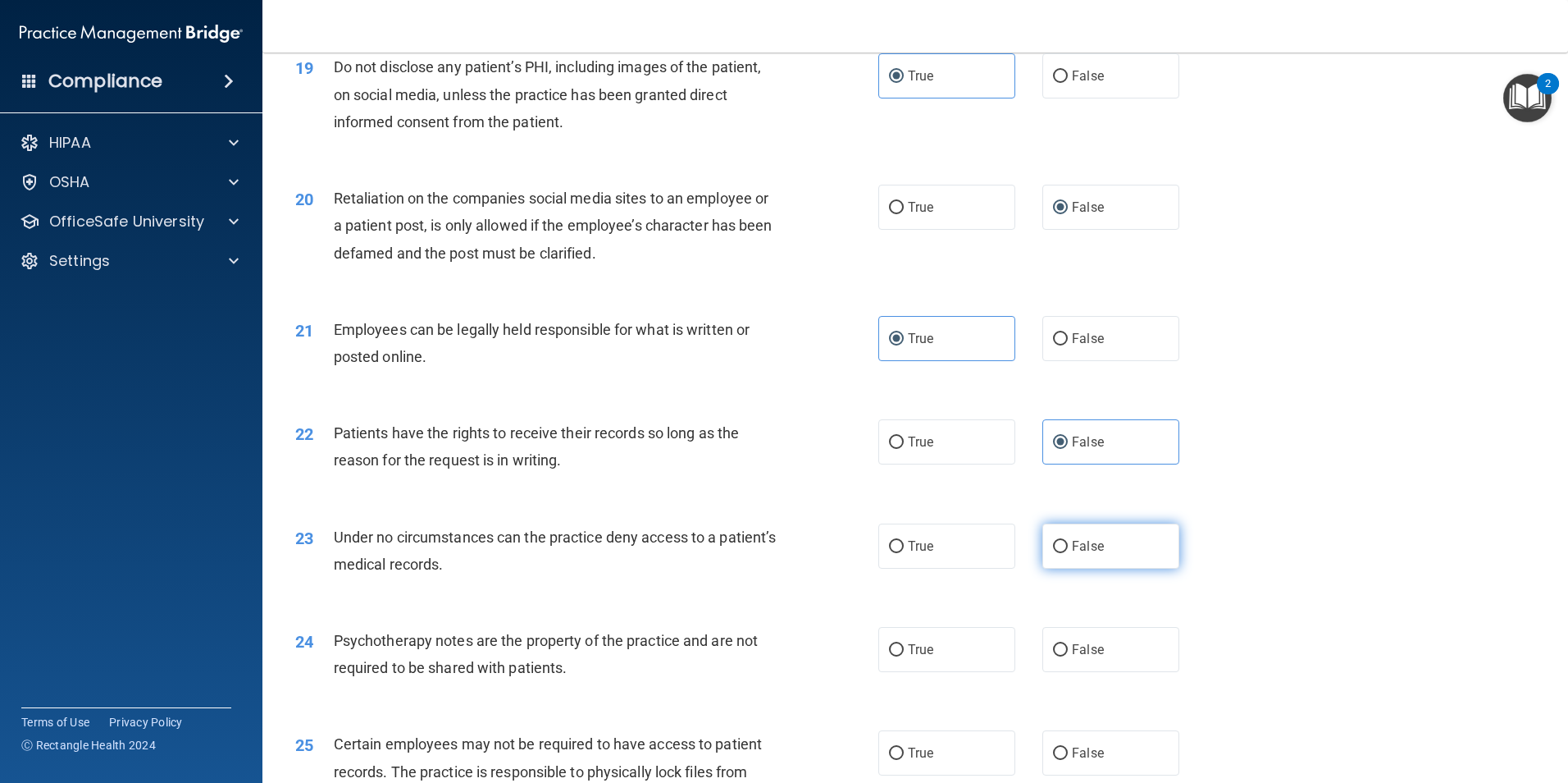
click at [1072, 554] on span "False" at bounding box center [1088, 546] width 32 height 15
click at [1064, 553] on input "False" at bounding box center [1060, 546] width 15 height 12
radio input "true"
click at [993, 672] on label "True" at bounding box center [947, 649] width 137 height 45
click at [903, 656] on input "True" at bounding box center [897, 650] width 15 height 12
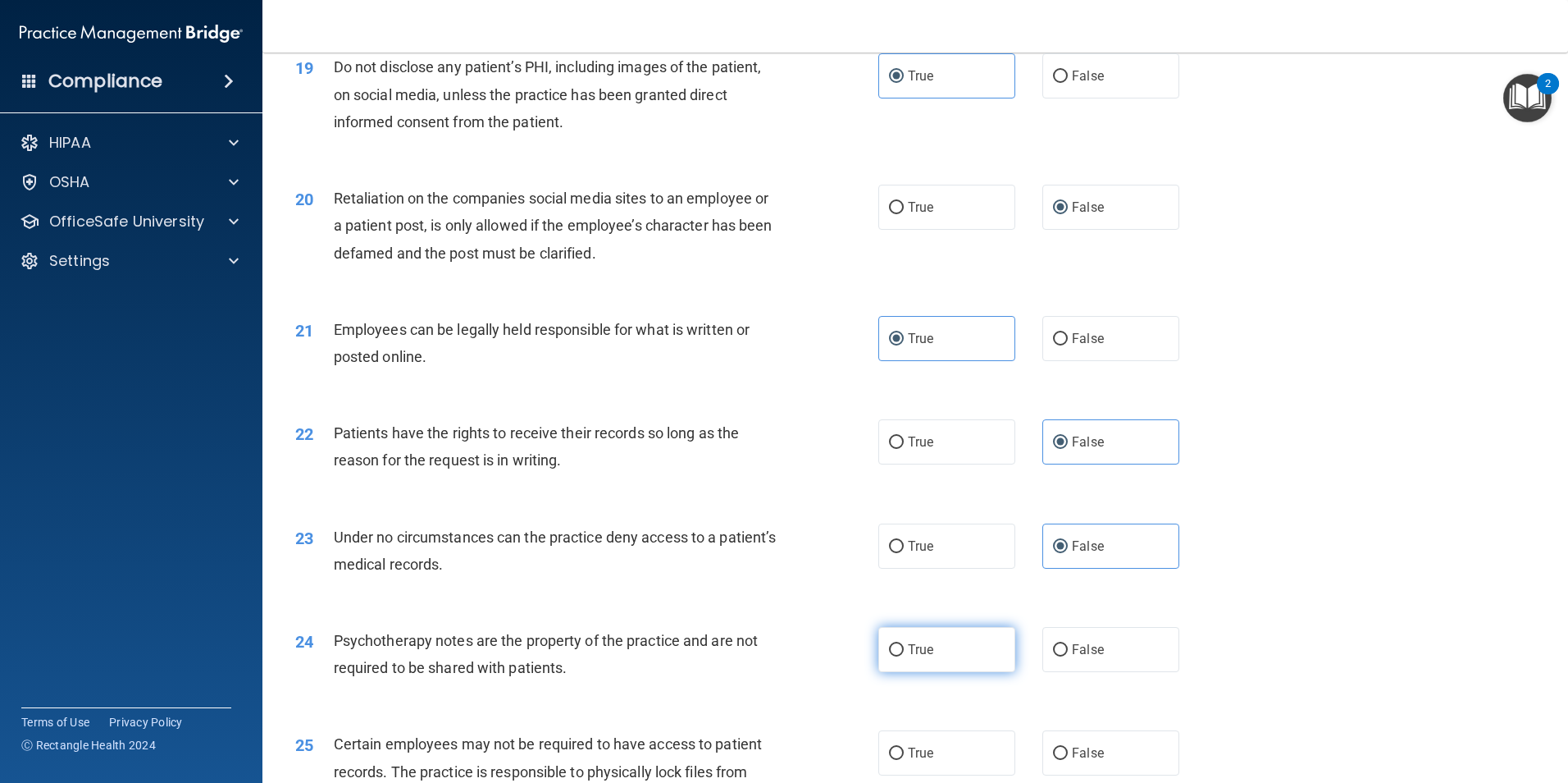
radio input "true"
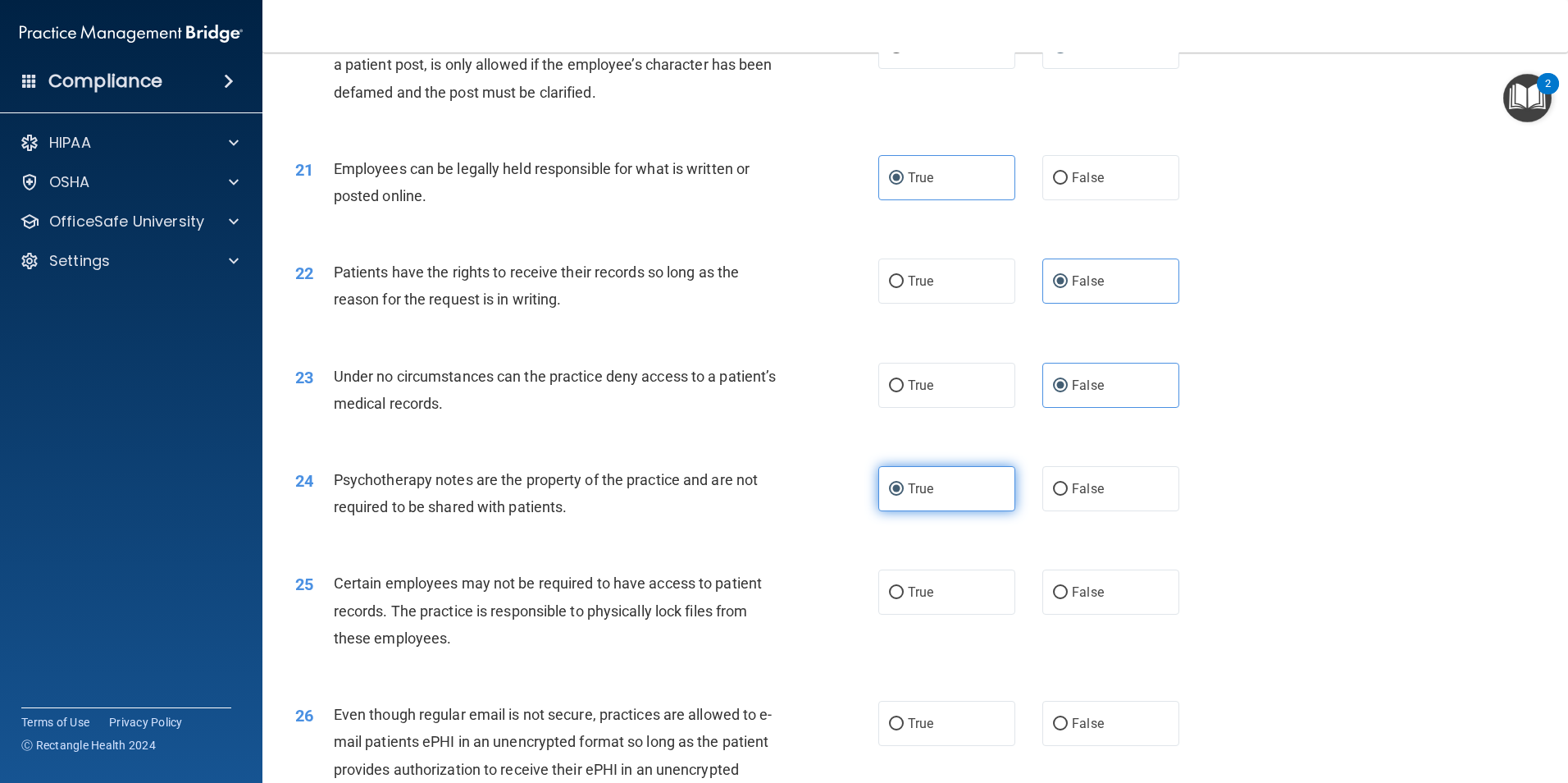
scroll to position [2626, 0]
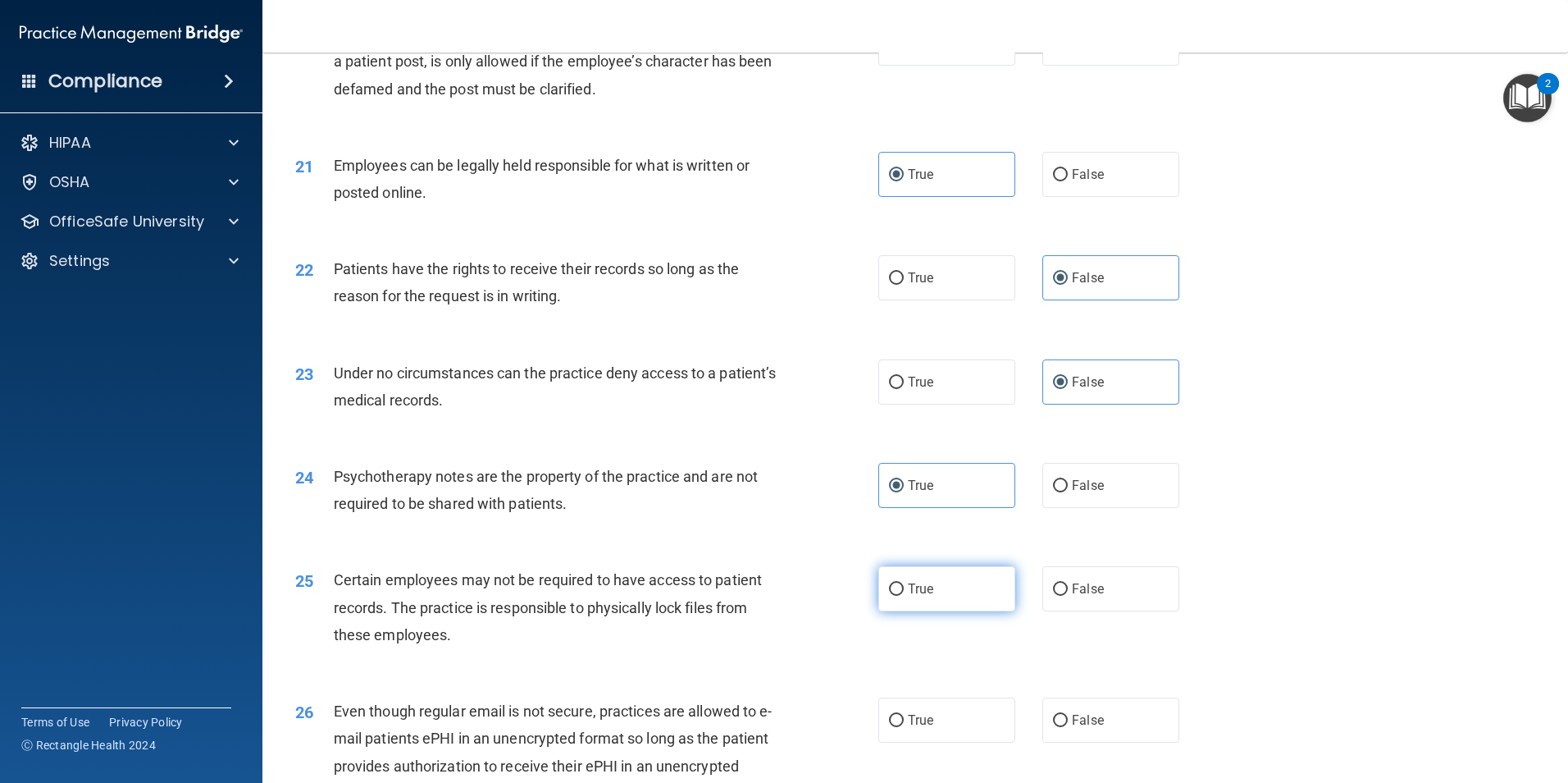
click at [978, 611] on label "True" at bounding box center [947, 588] width 137 height 45
click at [903, 596] on input "True" at bounding box center [897, 589] width 15 height 12
radio input "true"
click at [970, 742] on label "True" at bounding box center [947, 719] width 137 height 45
click at [903, 727] on input "True" at bounding box center [897, 720] width 15 height 12
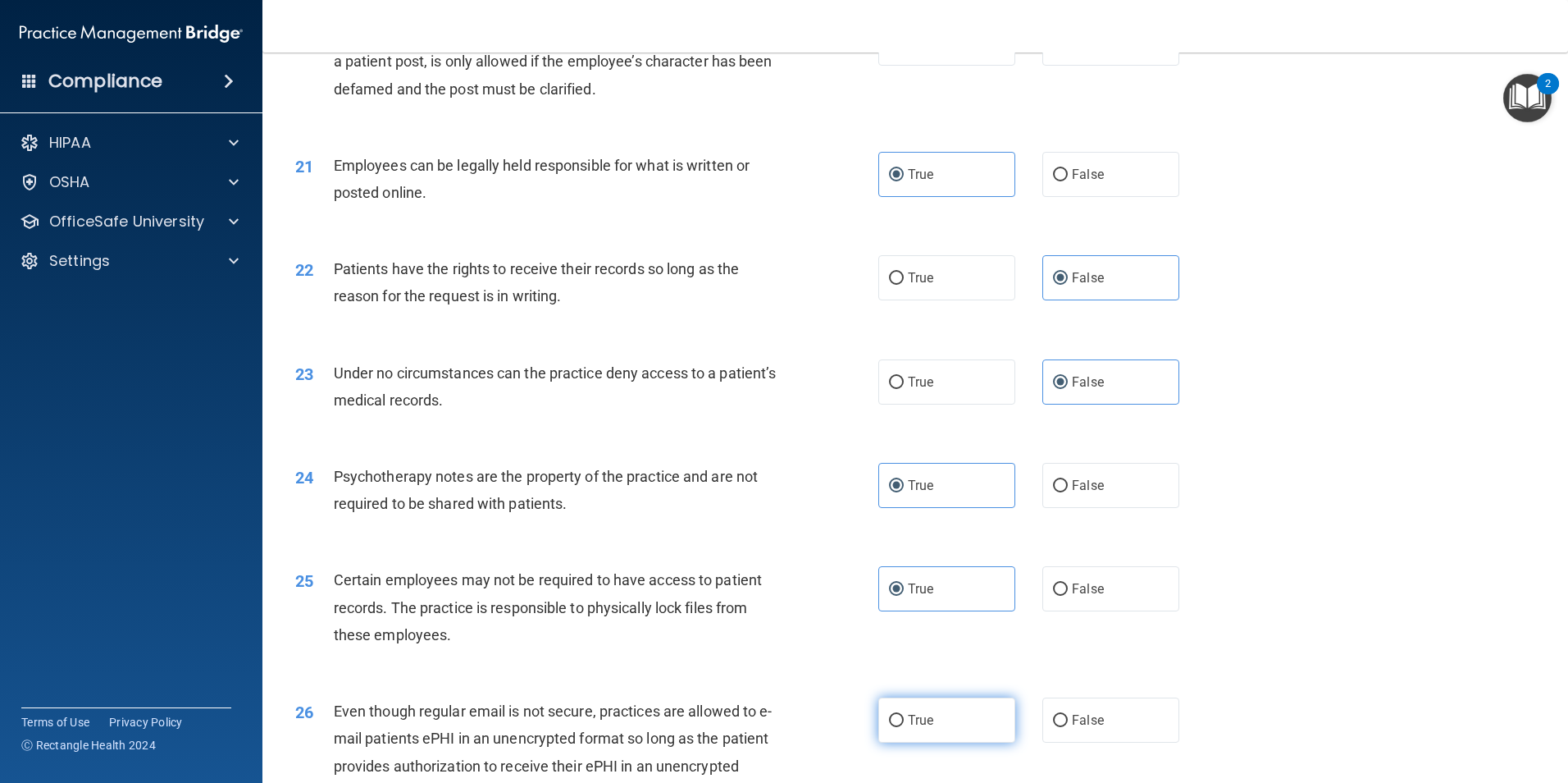
radio input "true"
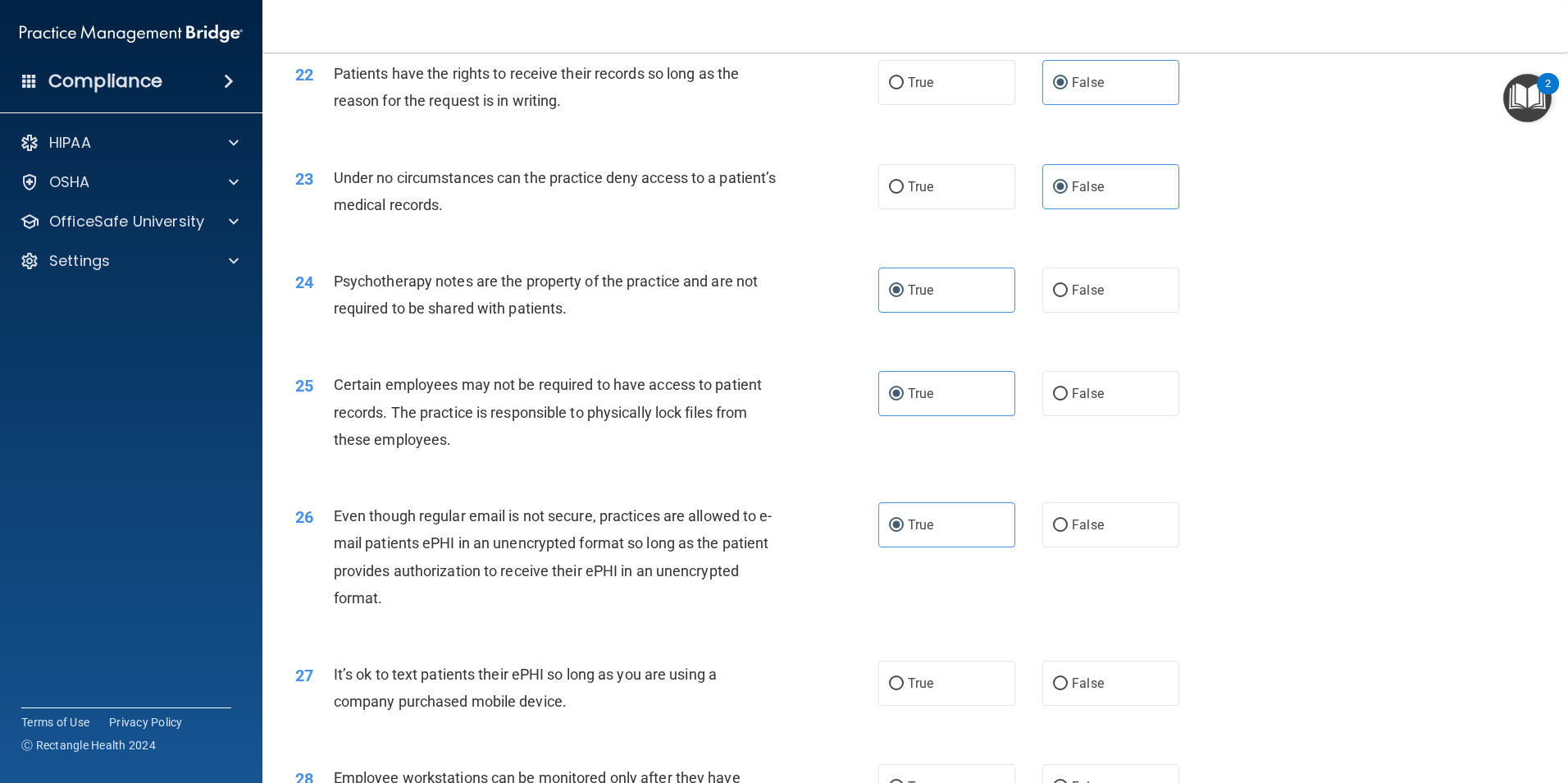
scroll to position [2871, 0]
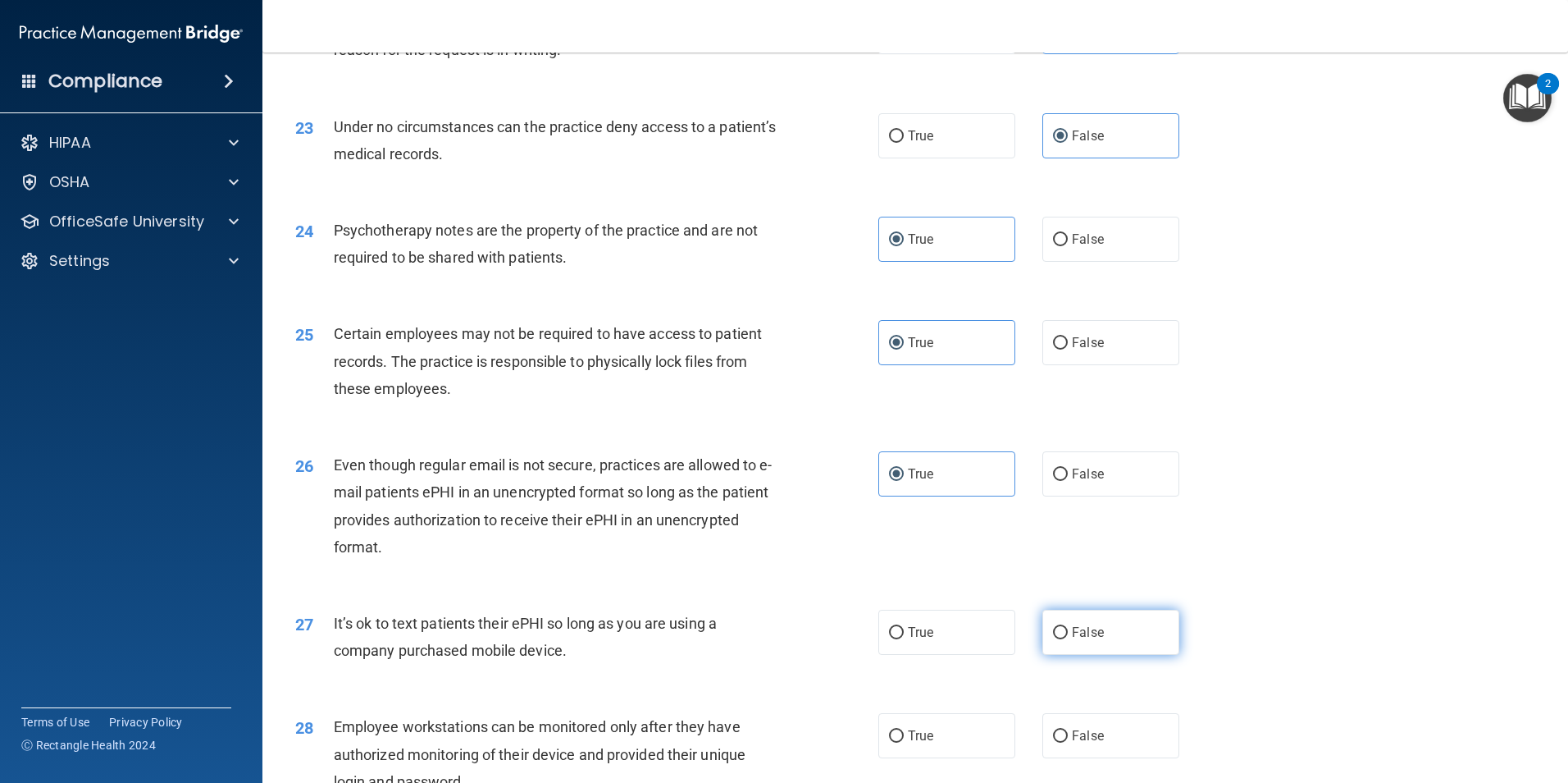
click at [1094, 640] on span "False" at bounding box center [1088, 632] width 32 height 15
click at [1068, 639] on input "False" at bounding box center [1060, 633] width 15 height 12
radio input "true"
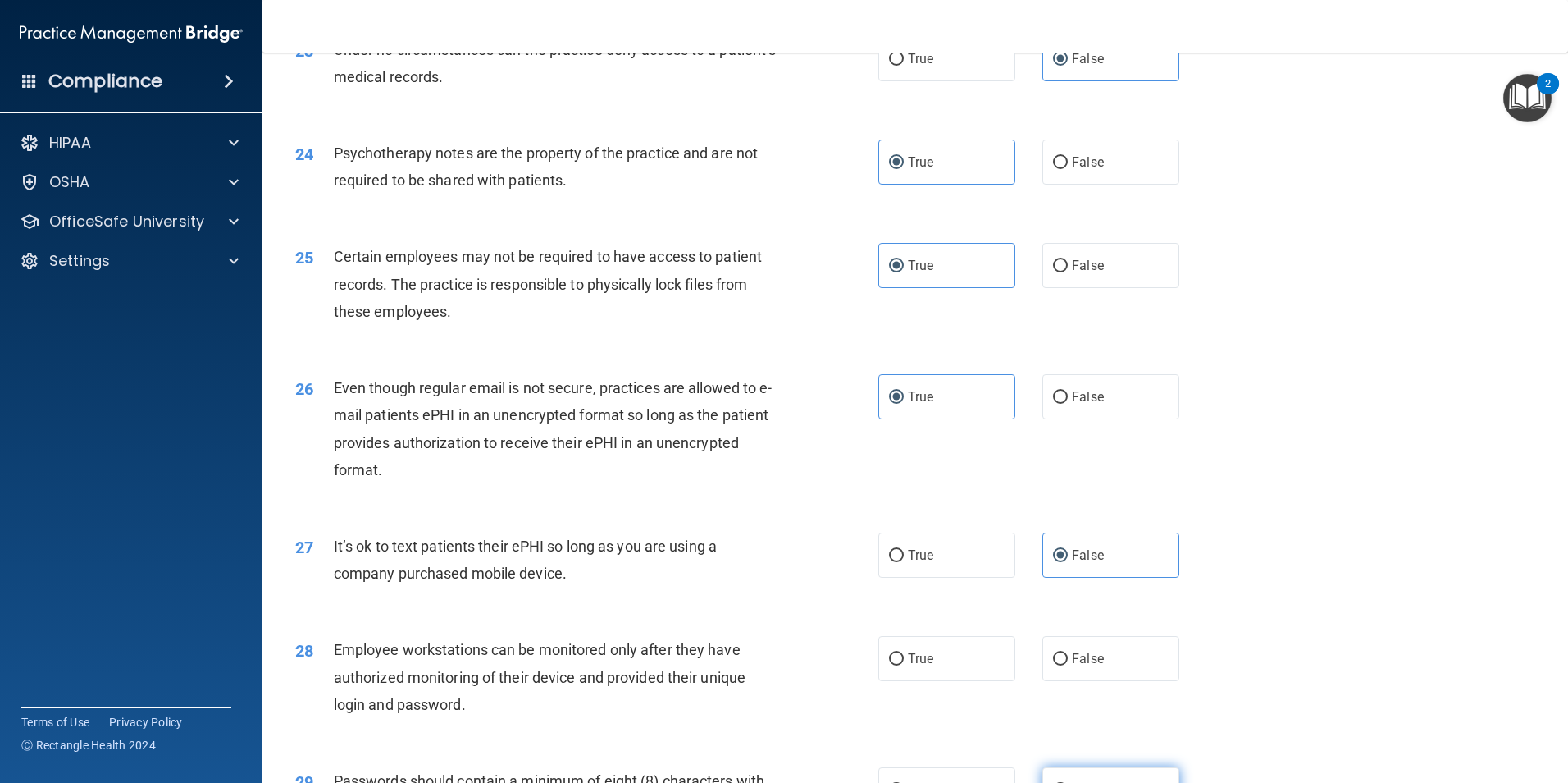
scroll to position [3036, 0]
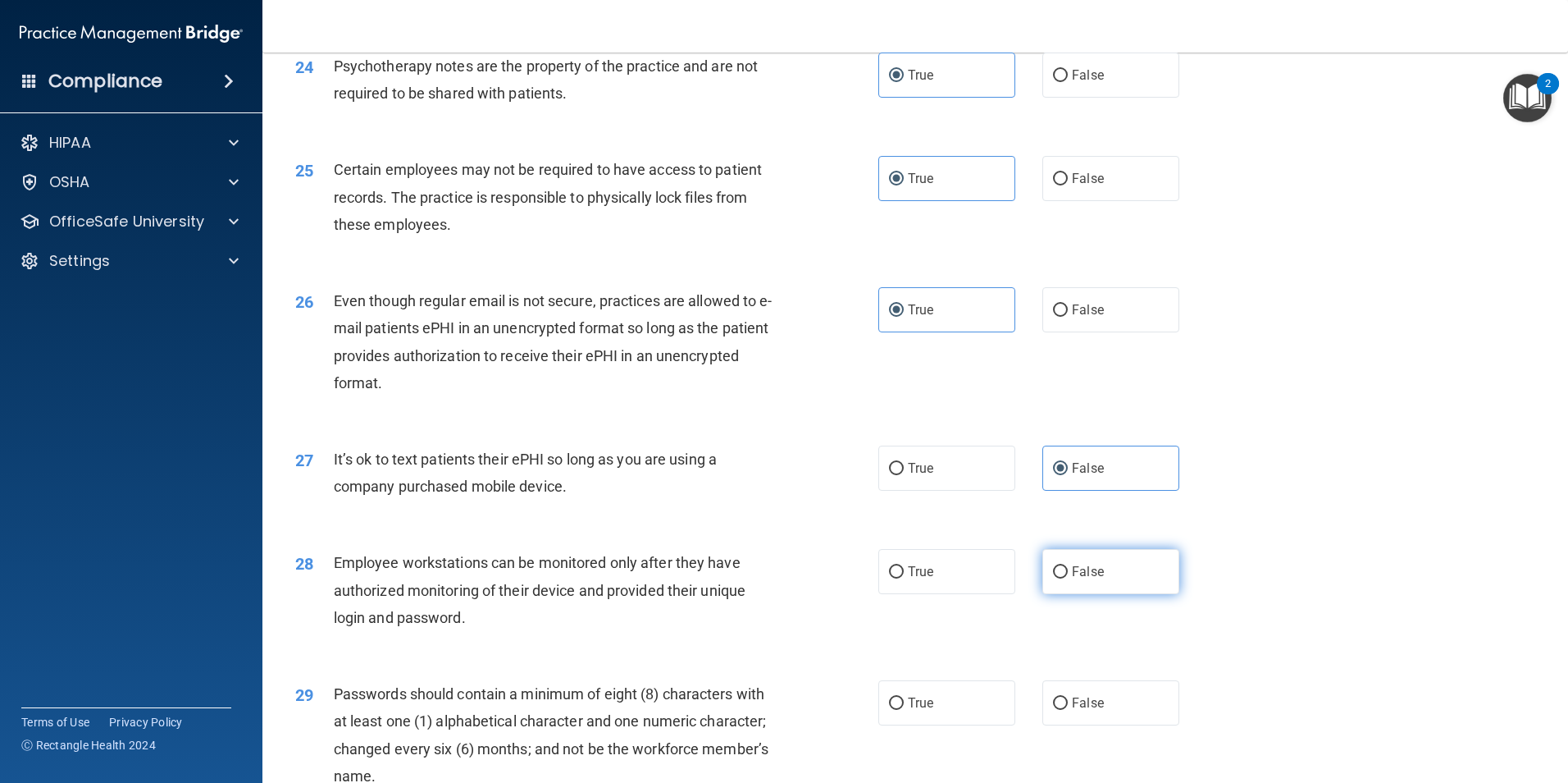
click at [1078, 579] on span "False" at bounding box center [1088, 571] width 32 height 15
click at [1068, 578] on input "False" at bounding box center [1060, 572] width 15 height 12
radio input "true"
click at [968, 725] on label "True" at bounding box center [947, 702] width 137 height 45
click at [903, 710] on input "True" at bounding box center [897, 703] width 15 height 12
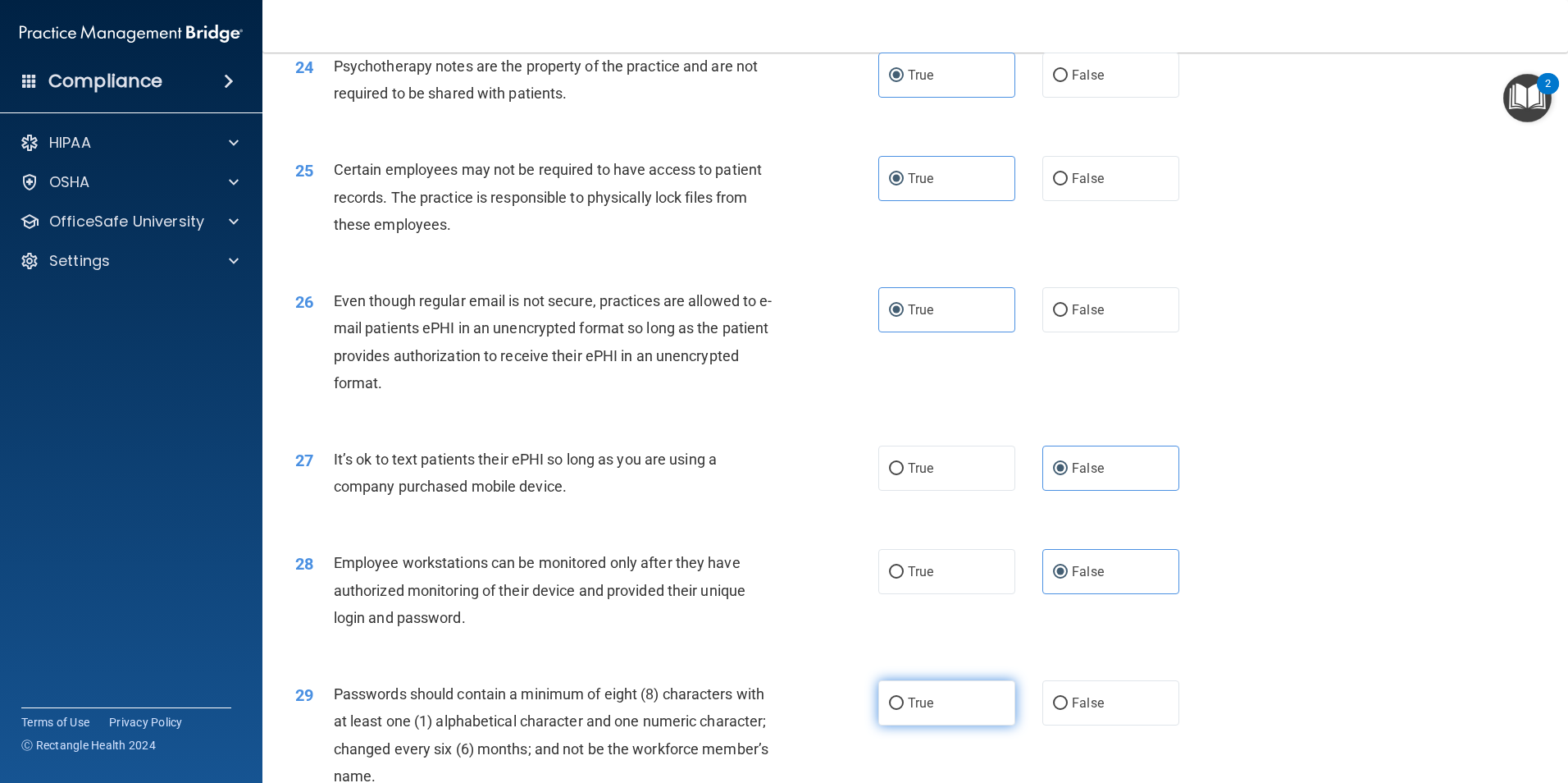
radio input "true"
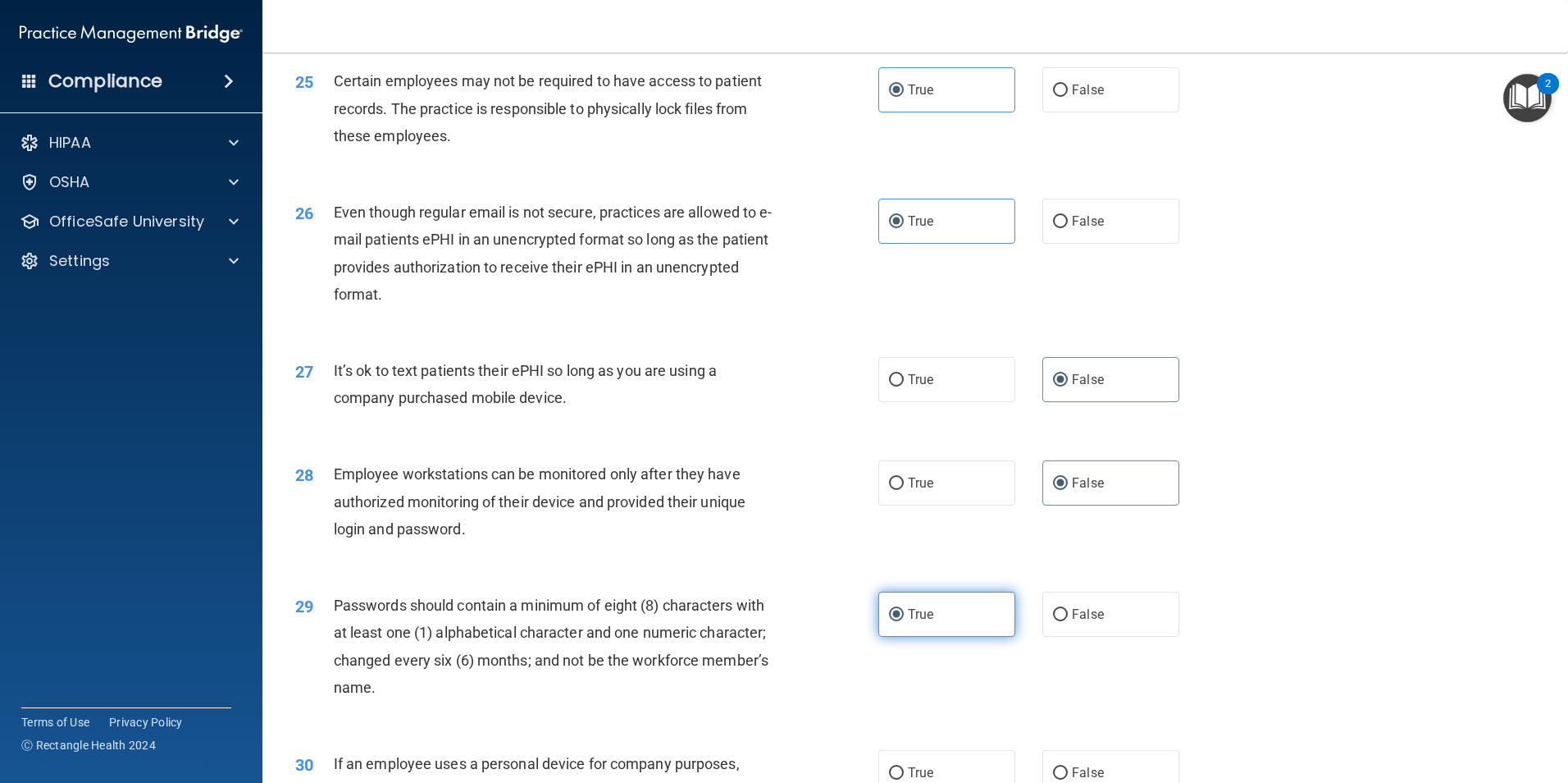
scroll to position [3281, 0]
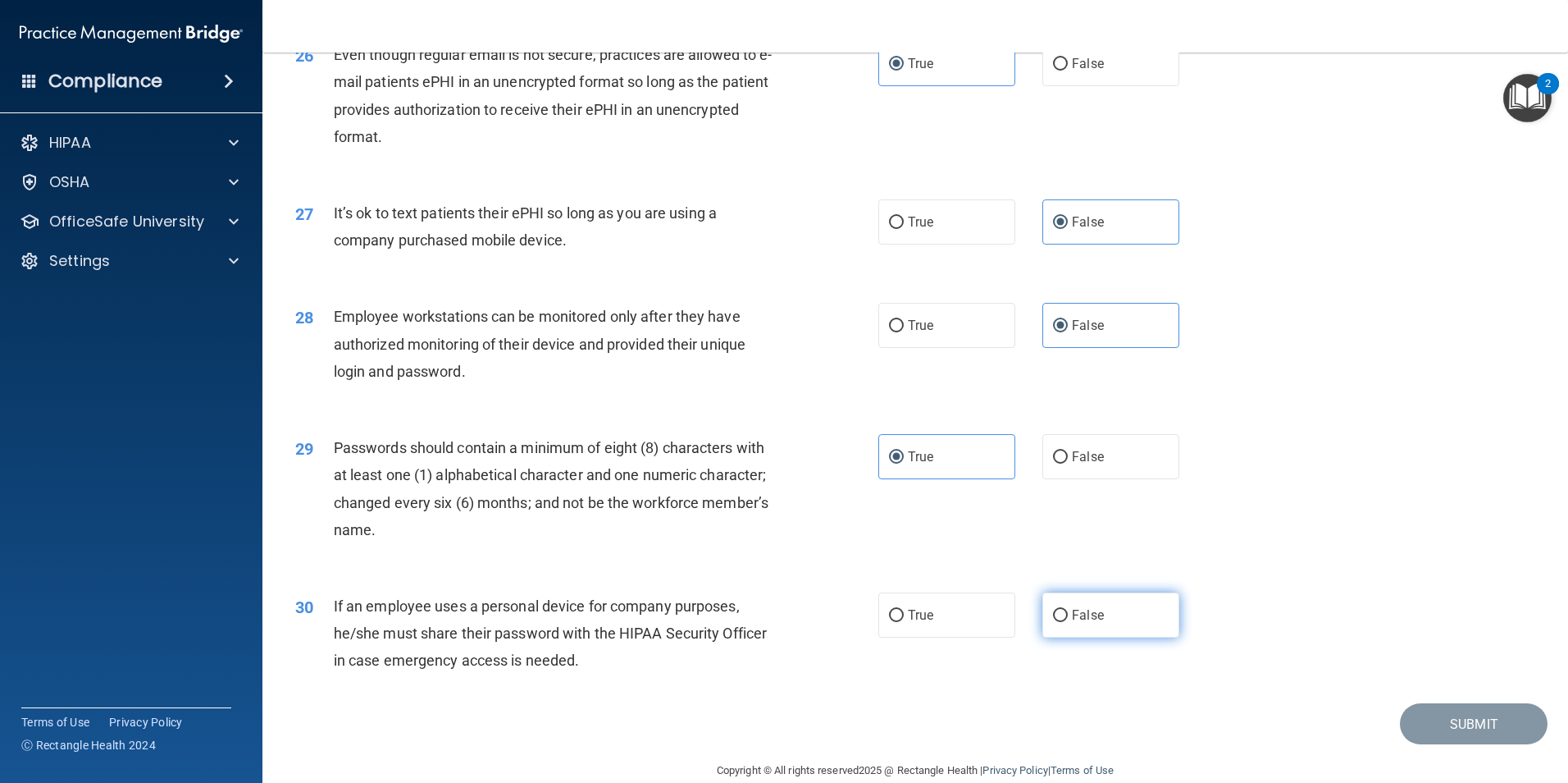
click at [1076, 637] on label "False" at bounding box center [1111, 615] width 137 height 45
click at [1068, 622] on input "False" at bounding box center [1060, 616] width 15 height 12
radio input "true"
click at [1429, 745] on button "Submit" at bounding box center [1473, 724] width 147 height 42
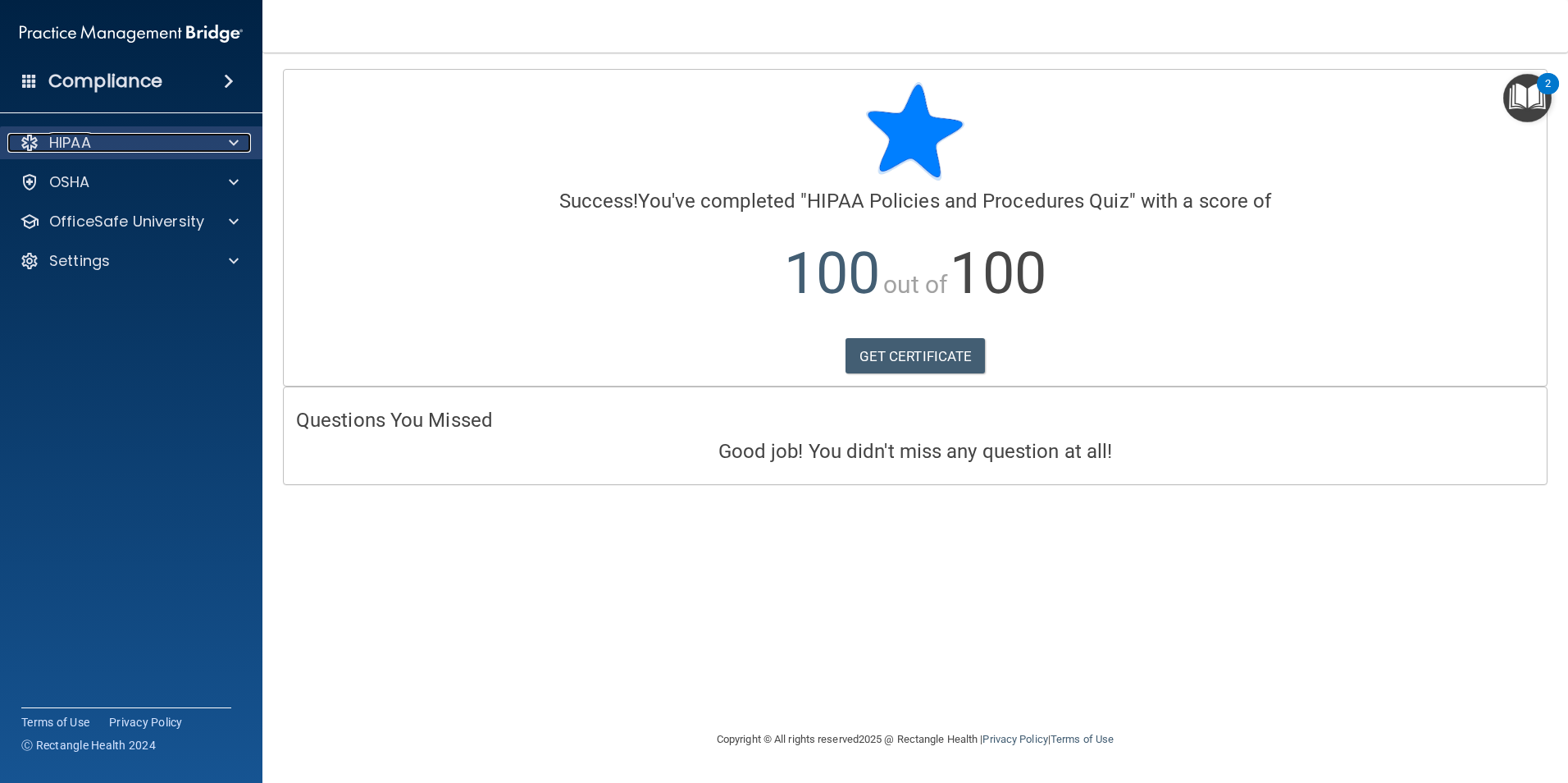
click at [233, 134] on span at bounding box center [234, 143] width 10 height 20
click at [233, 137] on span at bounding box center [234, 143] width 10 height 20
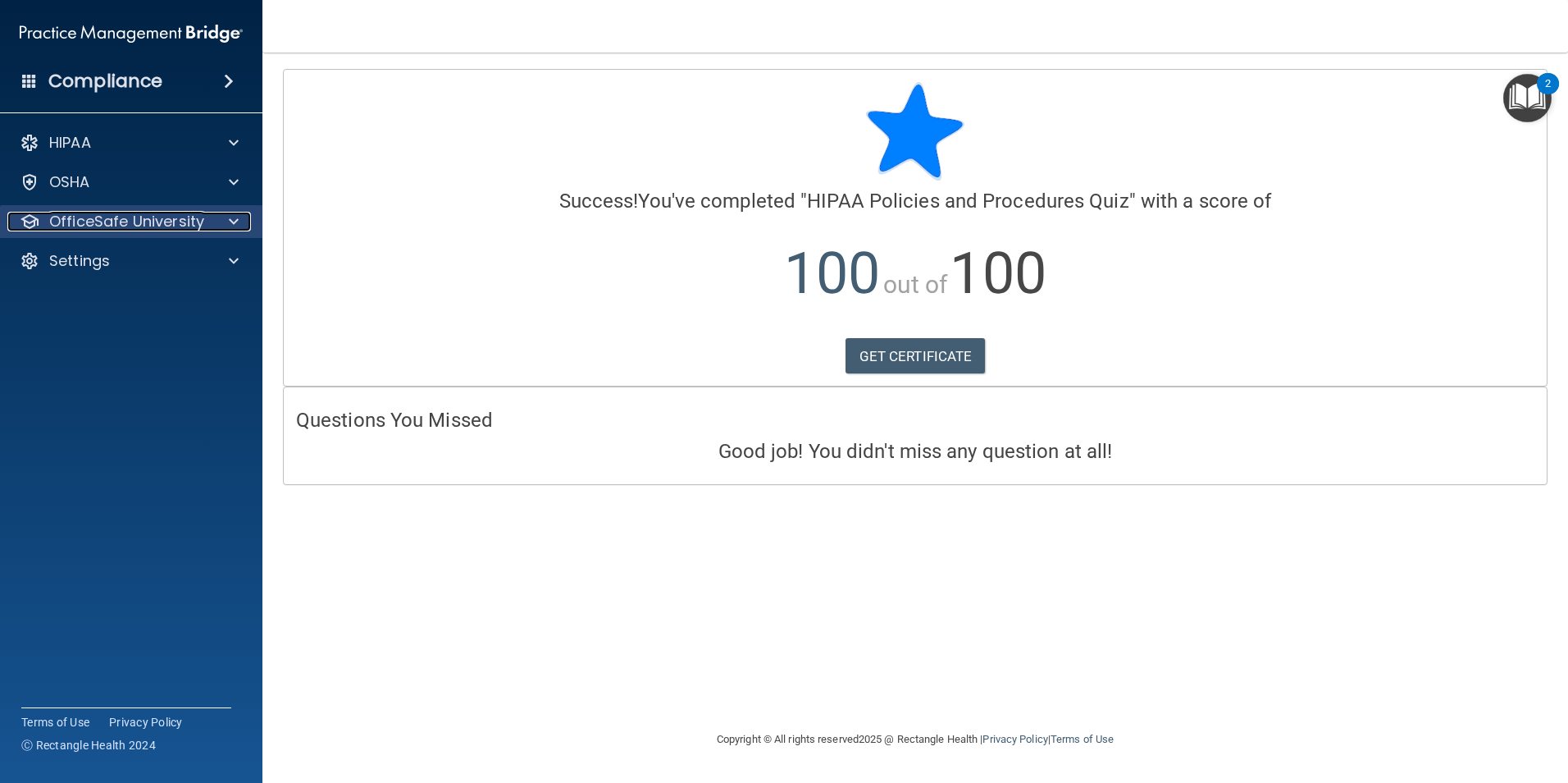
click at [232, 211] on span at bounding box center [234, 221] width 10 height 20
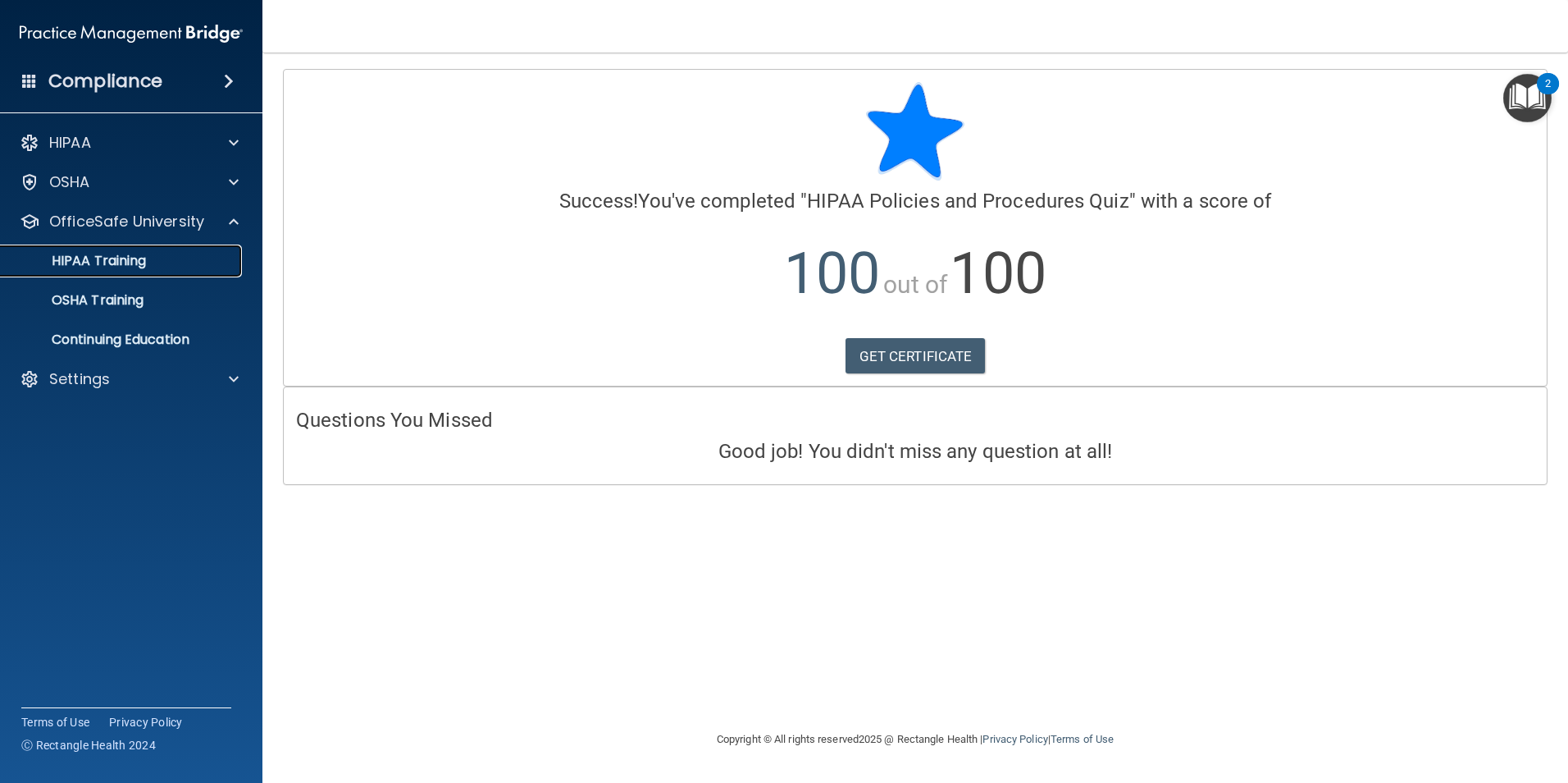
click at [167, 260] on div "HIPAA Training" at bounding box center [122, 261] width 223 height 16
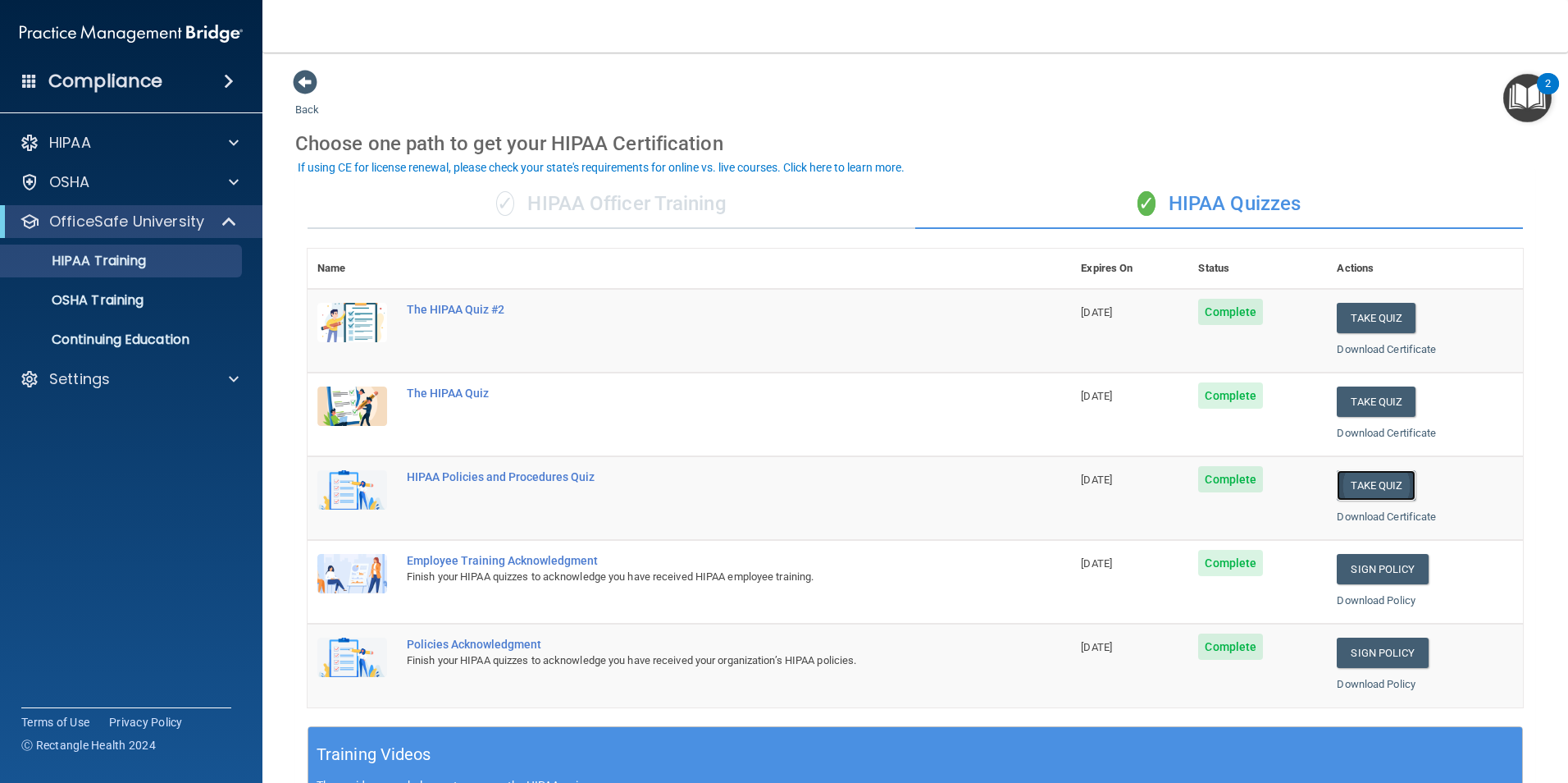
click at [1355, 487] on button "Take Quiz" at bounding box center [1376, 485] width 79 height 30
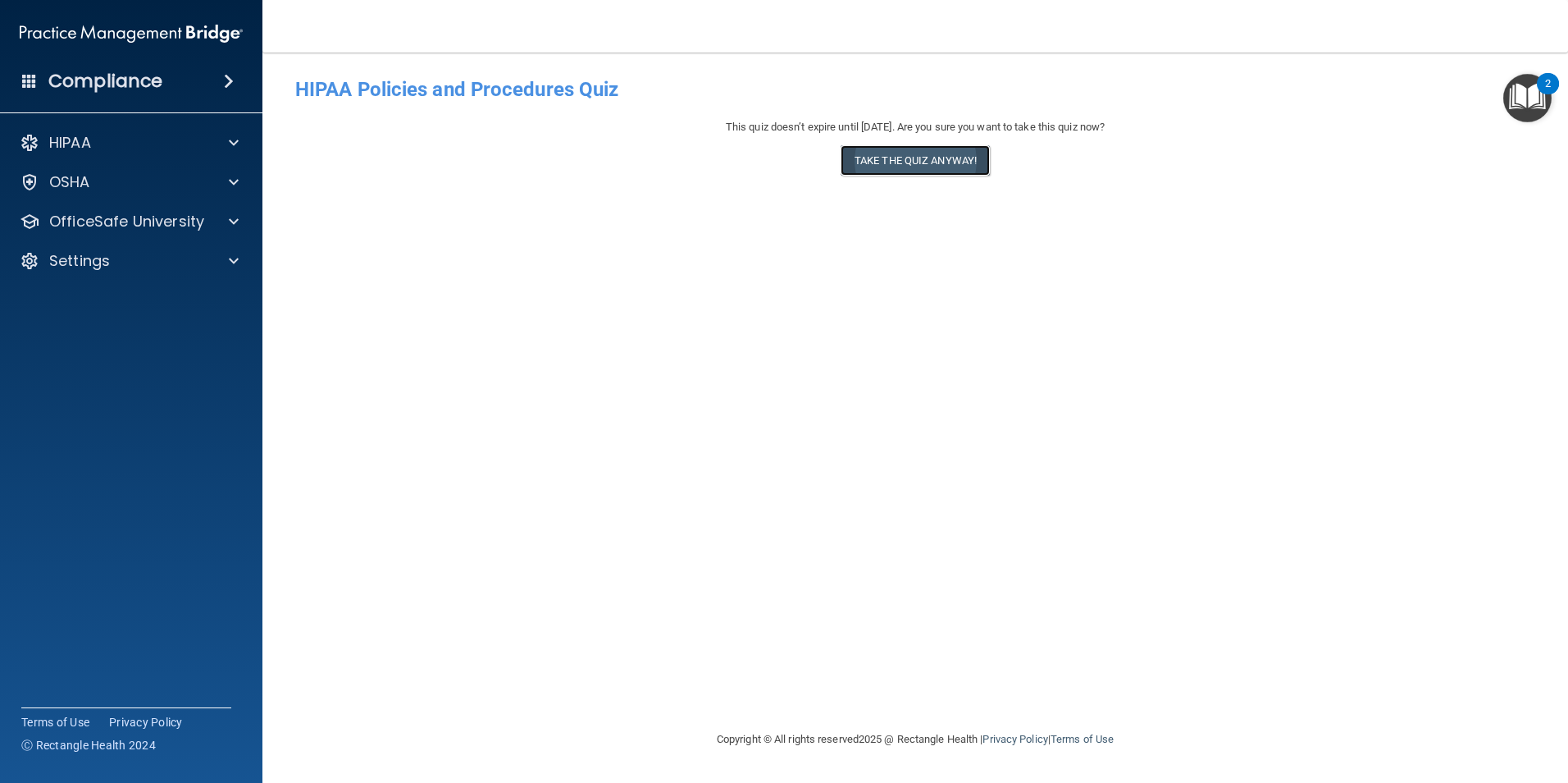
click at [937, 151] on button "Take the quiz anyway!" at bounding box center [915, 161] width 149 height 30
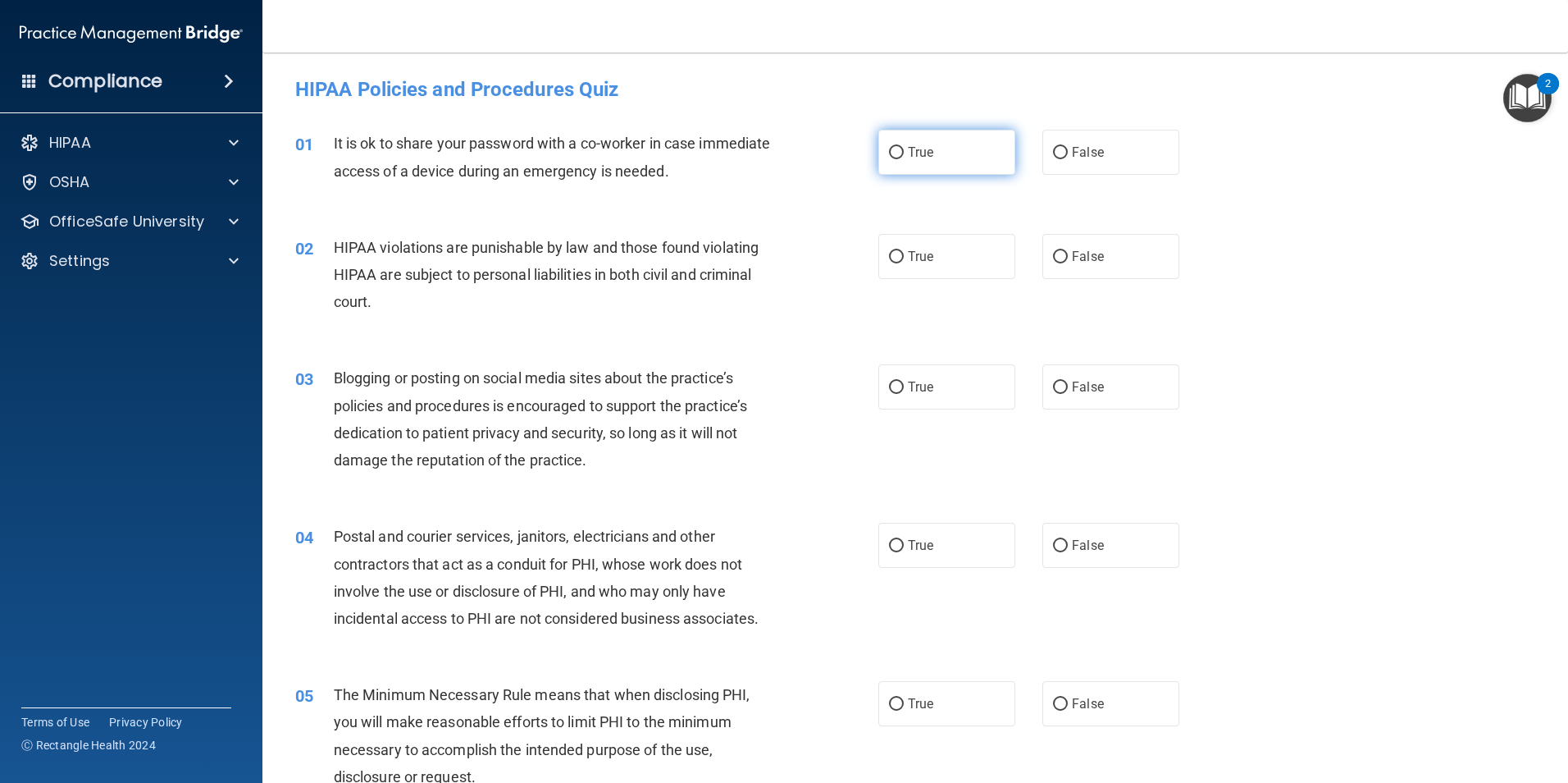
click at [975, 162] on label "True" at bounding box center [947, 151] width 137 height 45
click at [903, 159] on input "True" at bounding box center [897, 152] width 15 height 12
radio input "true"
click at [962, 254] on label "True" at bounding box center [947, 256] width 137 height 45
click at [903, 254] on input "True" at bounding box center [897, 257] width 15 height 12
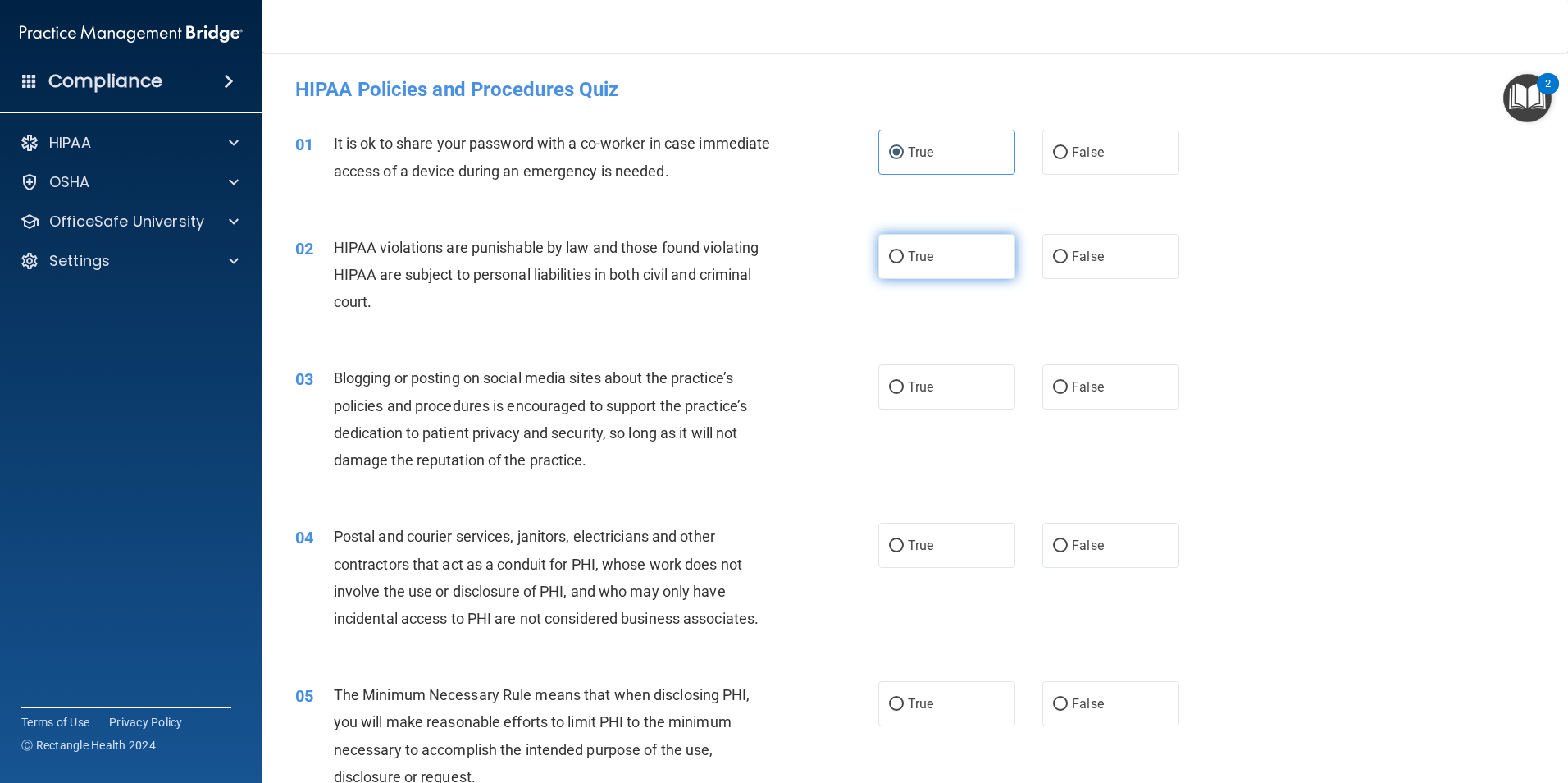
radio input "true"
click at [962, 376] on label "True" at bounding box center [947, 386] width 137 height 45
click at [903, 382] on input "True" at bounding box center [897, 387] width 15 height 12
radio input "true"
click at [948, 552] on label "True" at bounding box center [947, 544] width 137 height 45
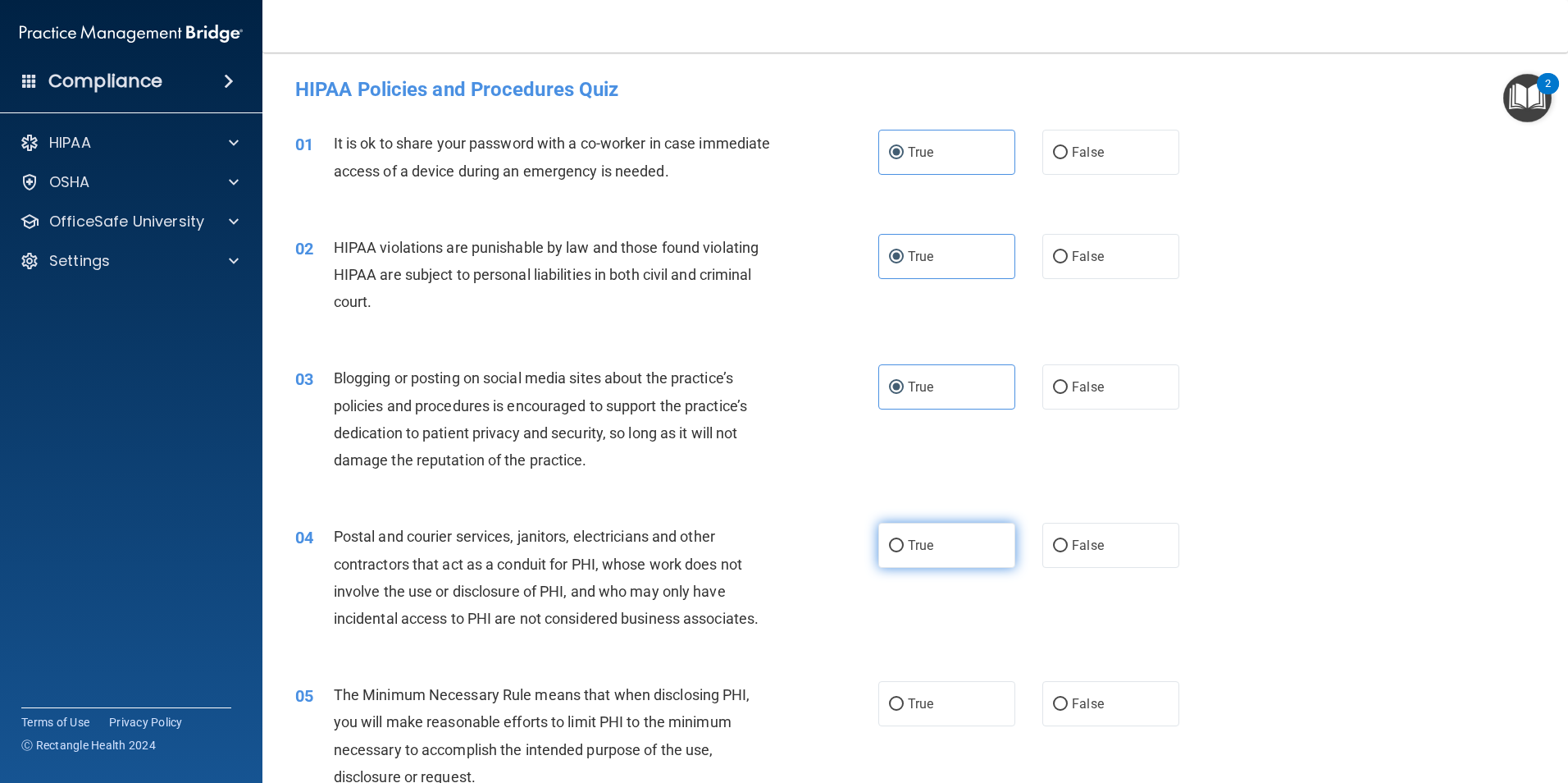
click at [903, 552] on input "True" at bounding box center [897, 545] width 15 height 12
radio input "true"
click at [949, 700] on label "True" at bounding box center [947, 703] width 137 height 45
click at [903, 700] on input "True" at bounding box center [897, 704] width 15 height 12
radio input "true"
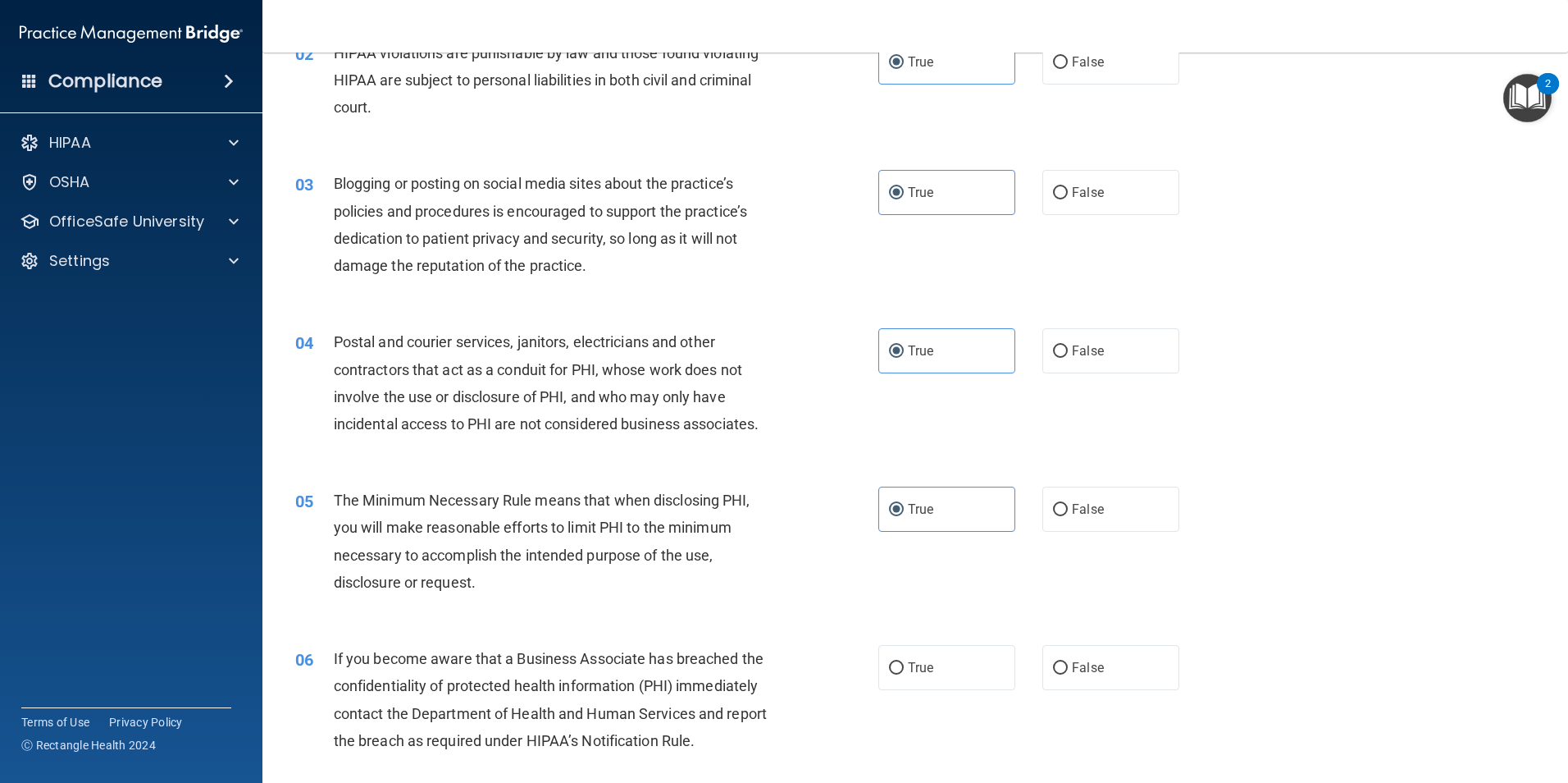
scroll to position [246, 0]
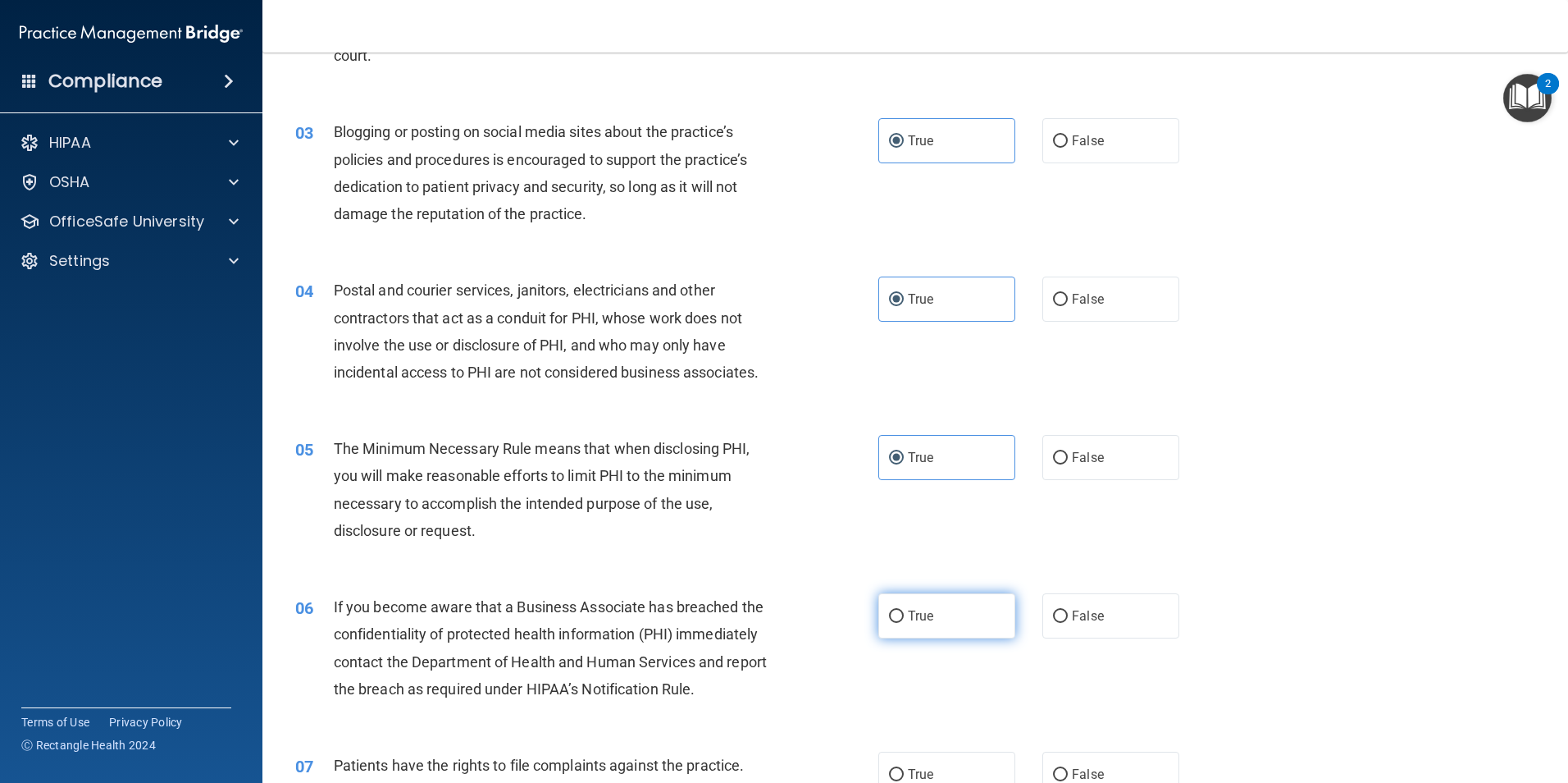
click at [971, 613] on label "True" at bounding box center [947, 615] width 137 height 45
click at [903, 613] on input "True" at bounding box center [897, 617] width 15 height 12
radio input "true"
click at [956, 769] on label "True" at bounding box center [947, 773] width 137 height 45
click at [903, 769] on input "True" at bounding box center [897, 774] width 15 height 12
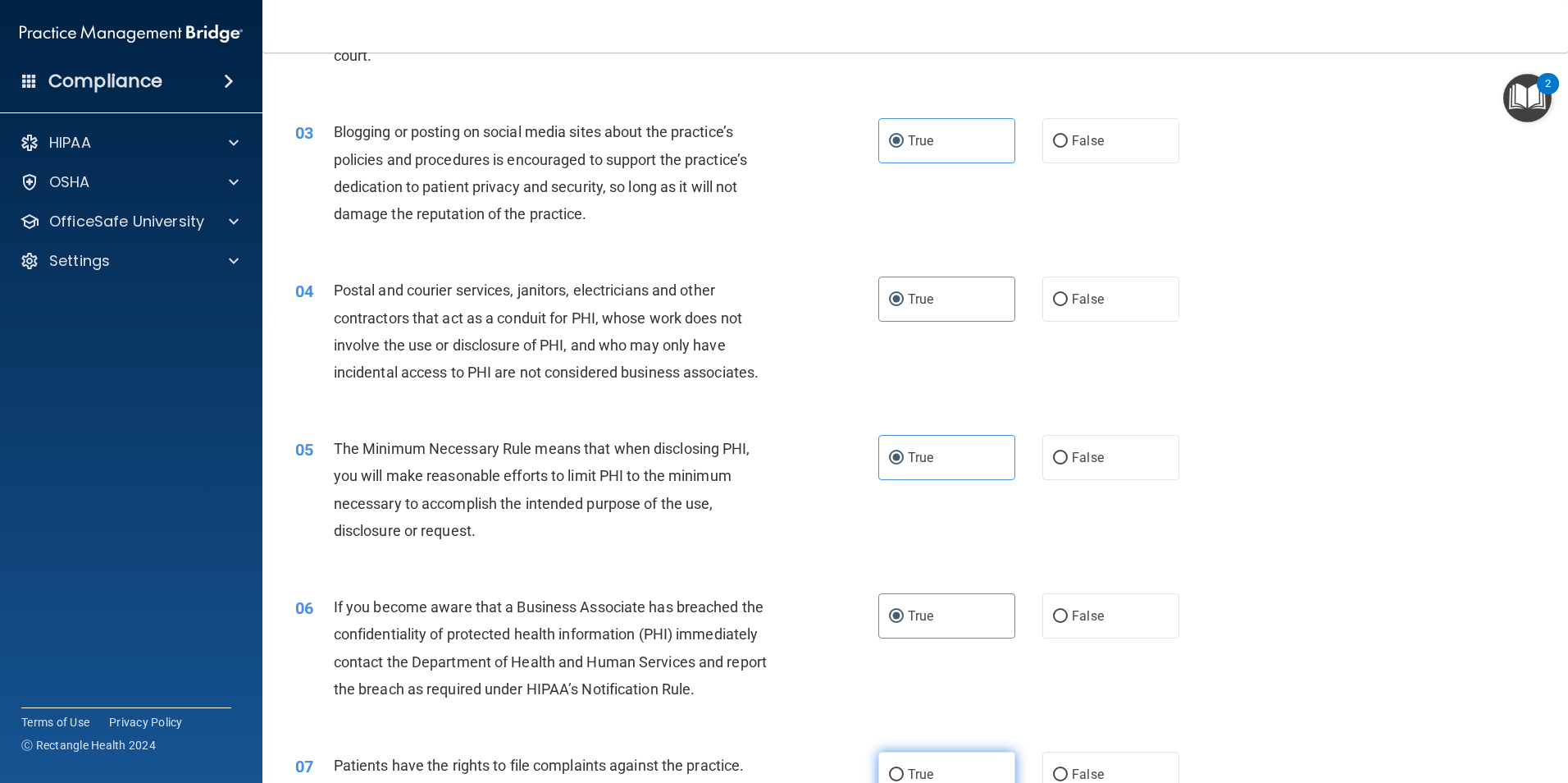
radio input "true"
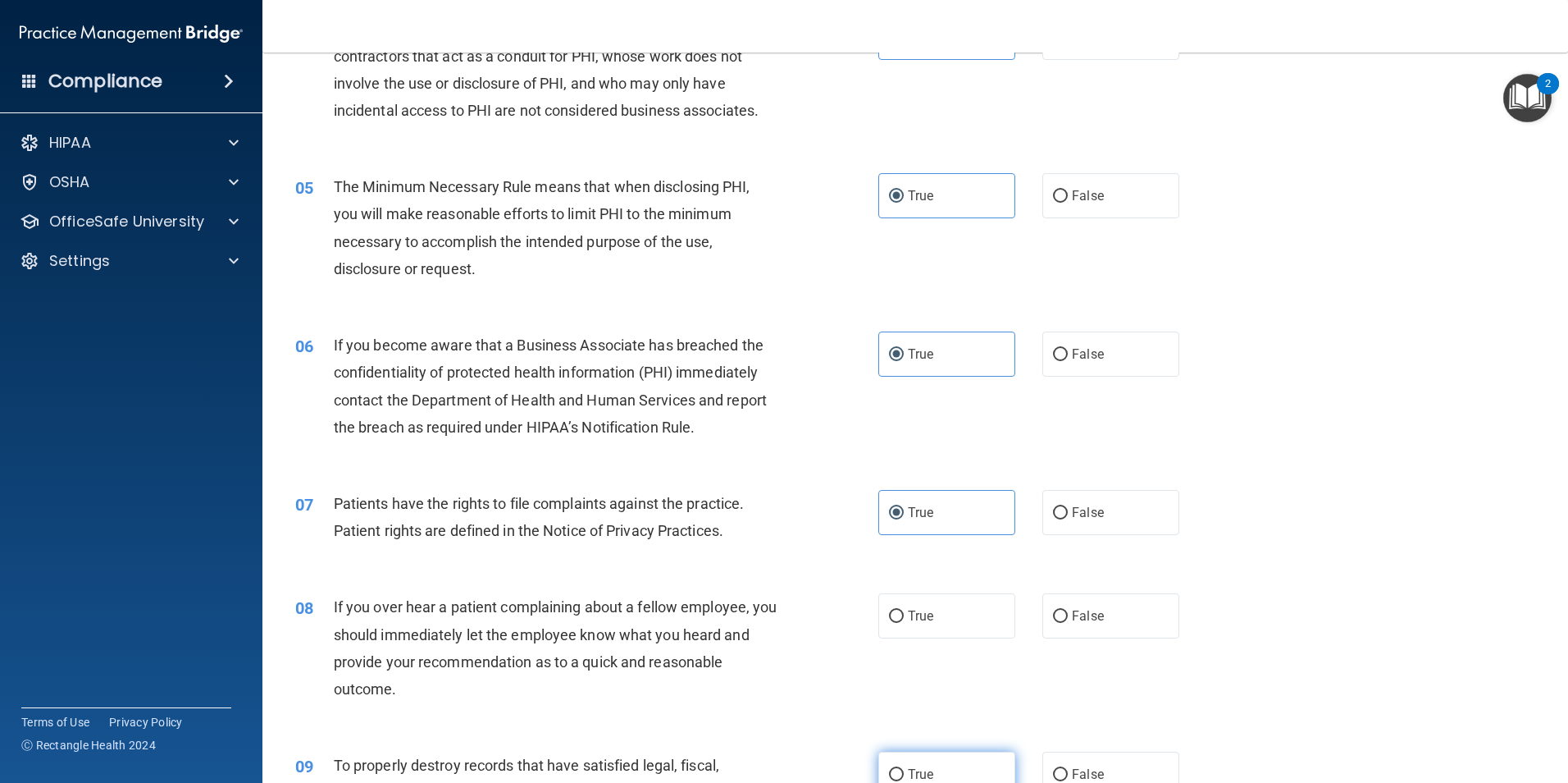
scroll to position [575, 0]
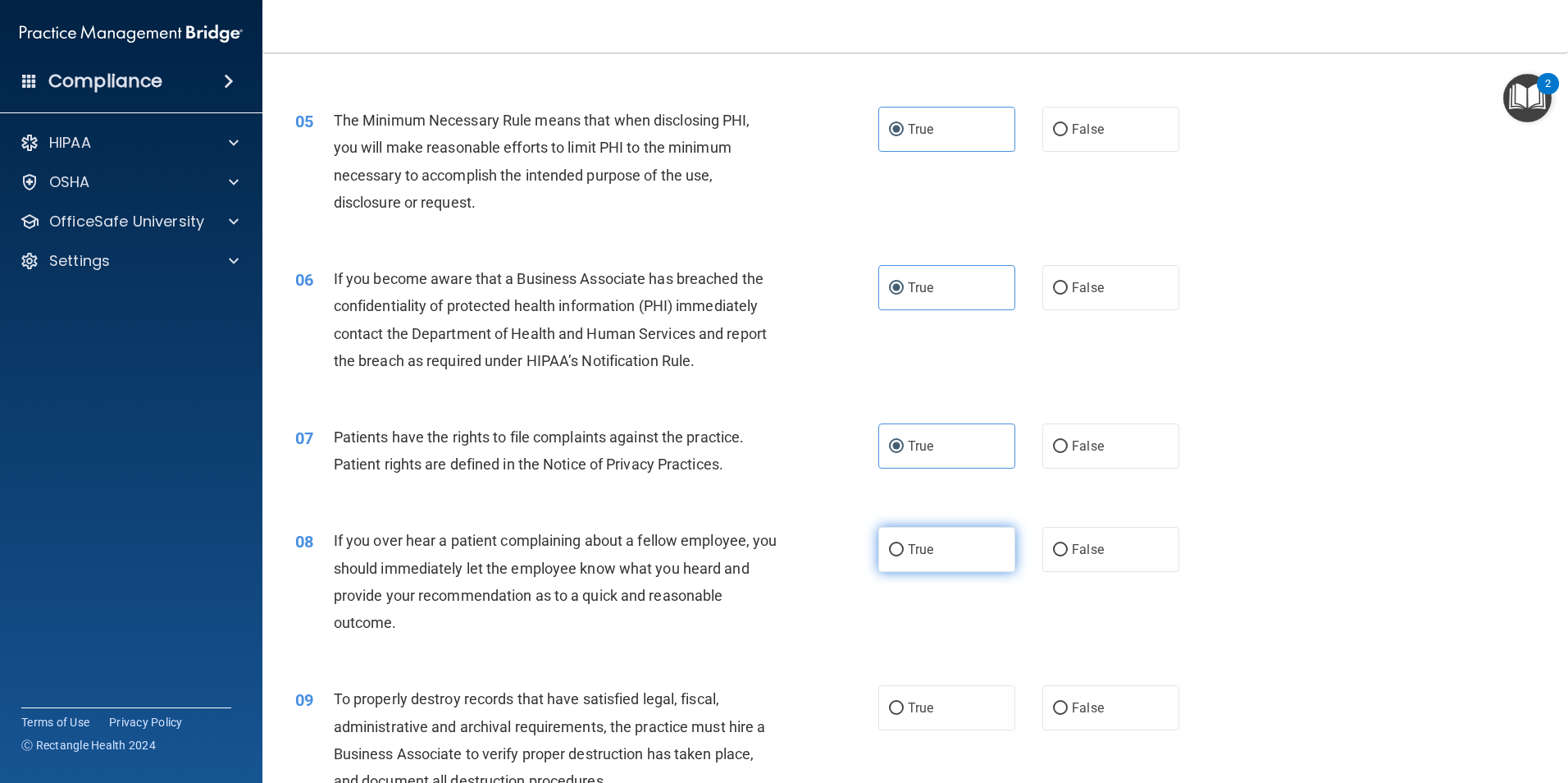
click at [957, 549] on label "True" at bounding box center [947, 549] width 137 height 45
click at [903, 549] on input "True" at bounding box center [897, 550] width 15 height 12
radio input "true"
click at [935, 717] on label "True" at bounding box center [947, 707] width 137 height 45
click at [903, 714] on input "True" at bounding box center [897, 708] width 15 height 12
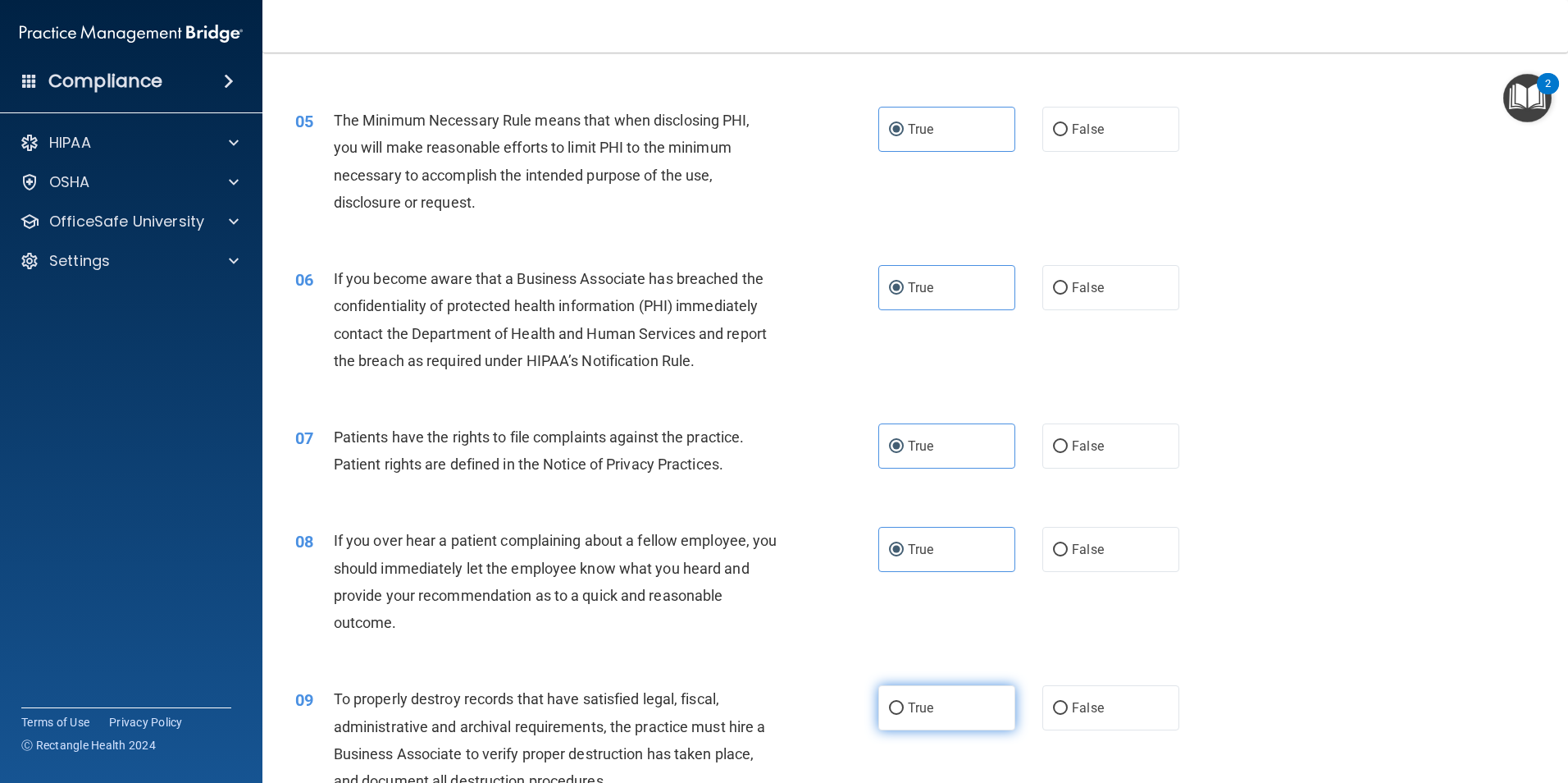
radio input "true"
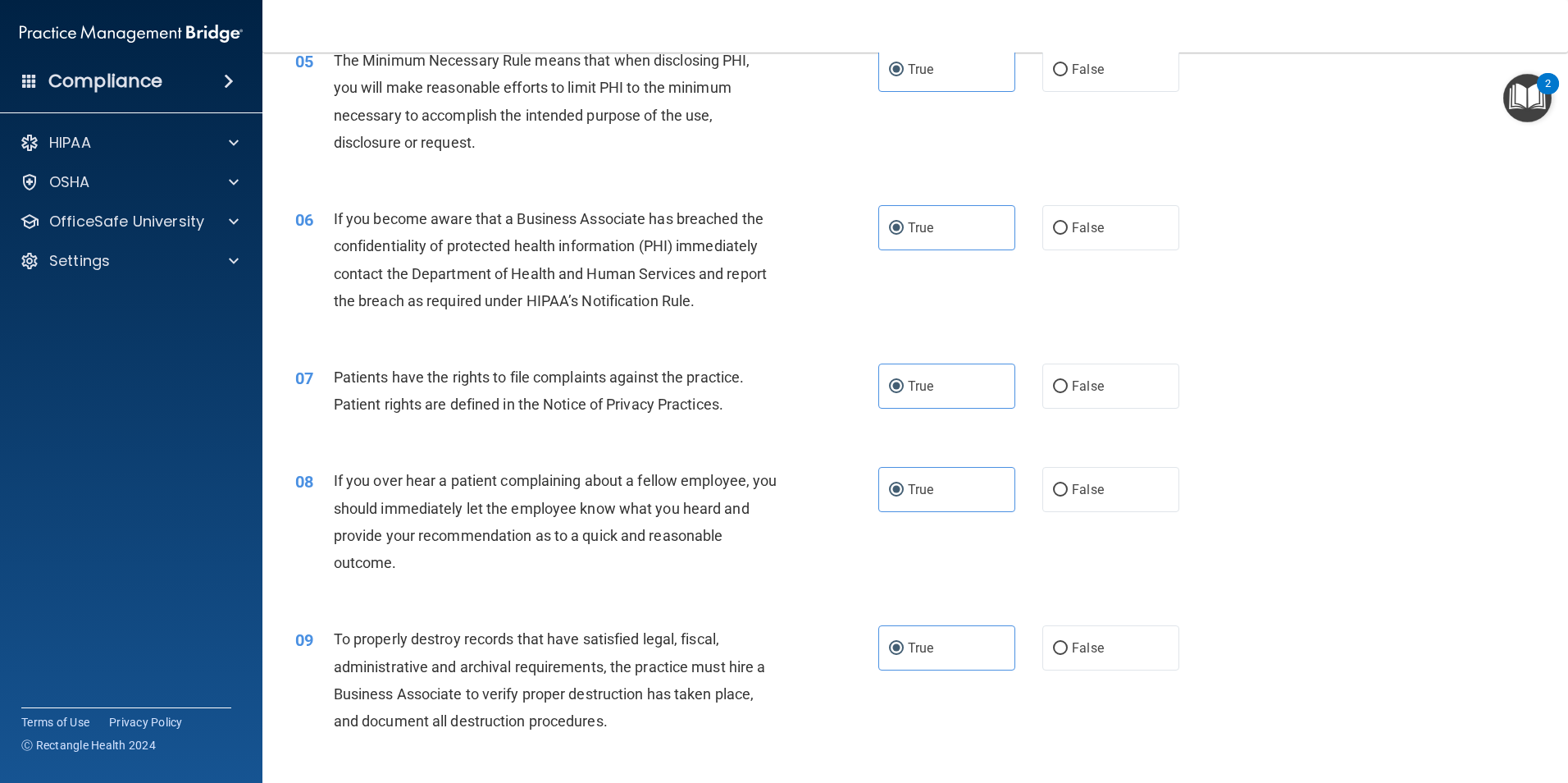
scroll to position [903, 0]
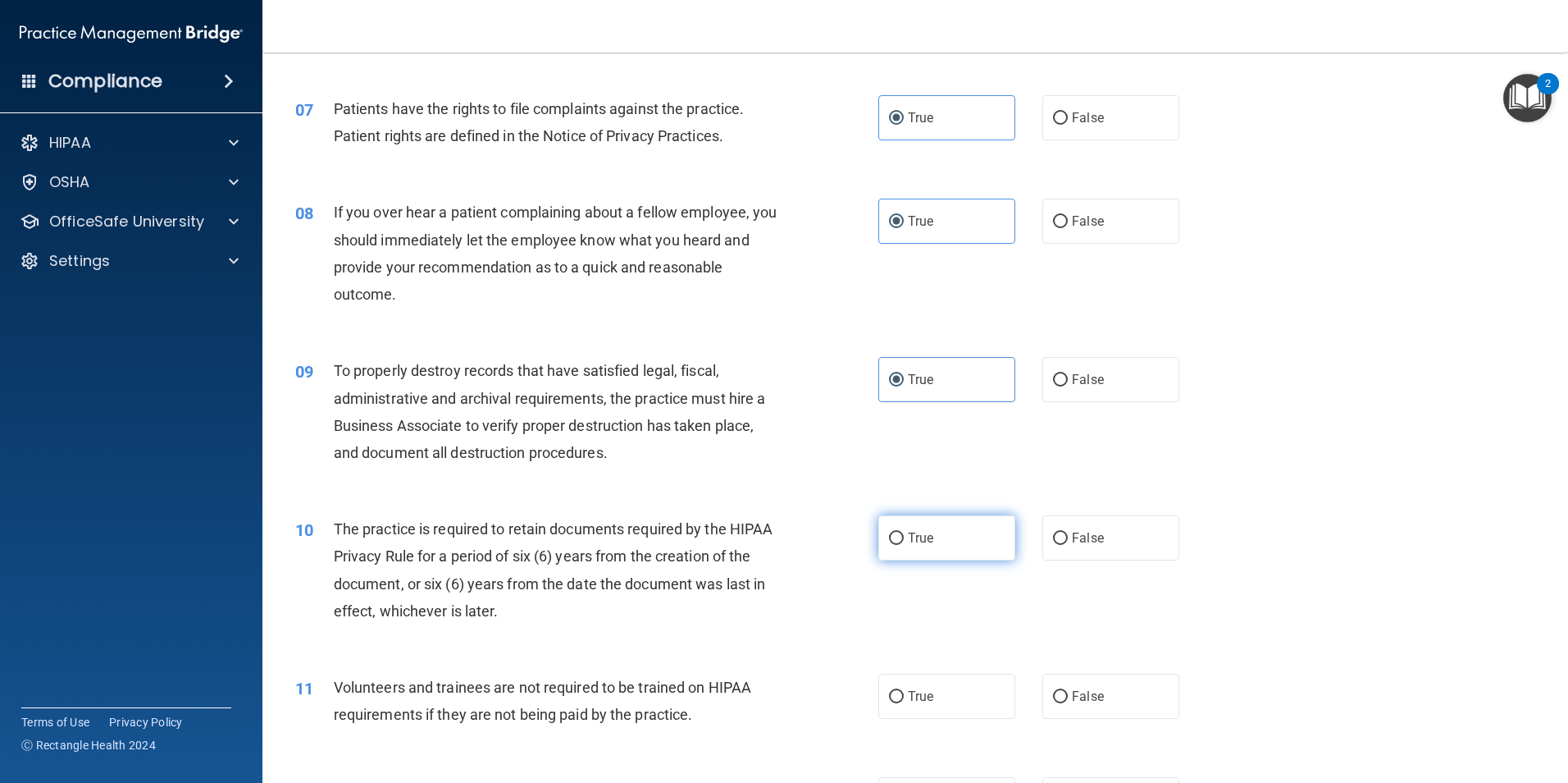
click at [957, 538] on label "True" at bounding box center [947, 538] width 137 height 45
click at [903, 538] on input "True" at bounding box center [897, 538] width 15 height 12
radio input "true"
click at [943, 710] on label "True" at bounding box center [947, 695] width 137 height 45
click at [903, 703] on input "True" at bounding box center [897, 696] width 15 height 12
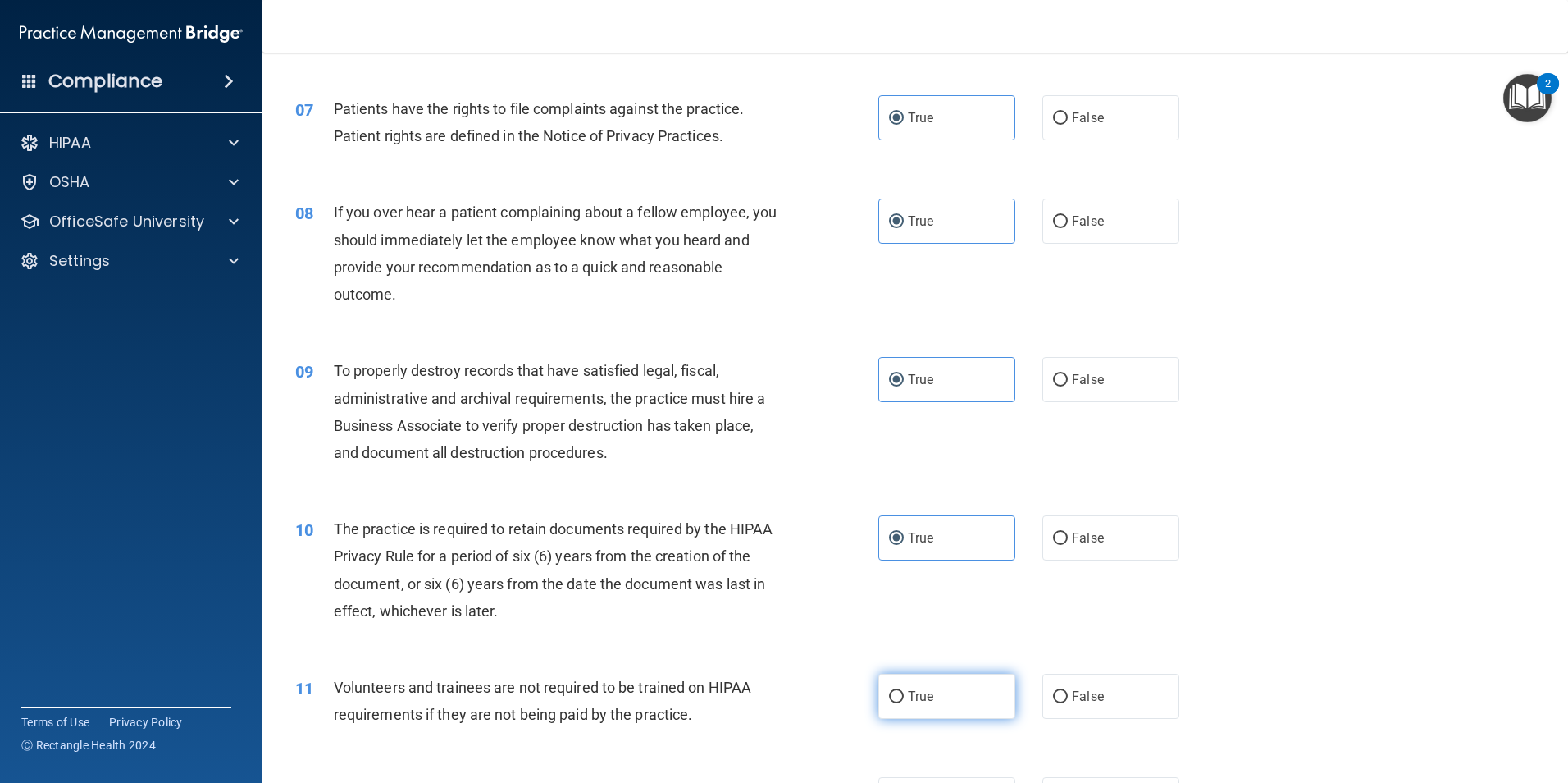
radio input "true"
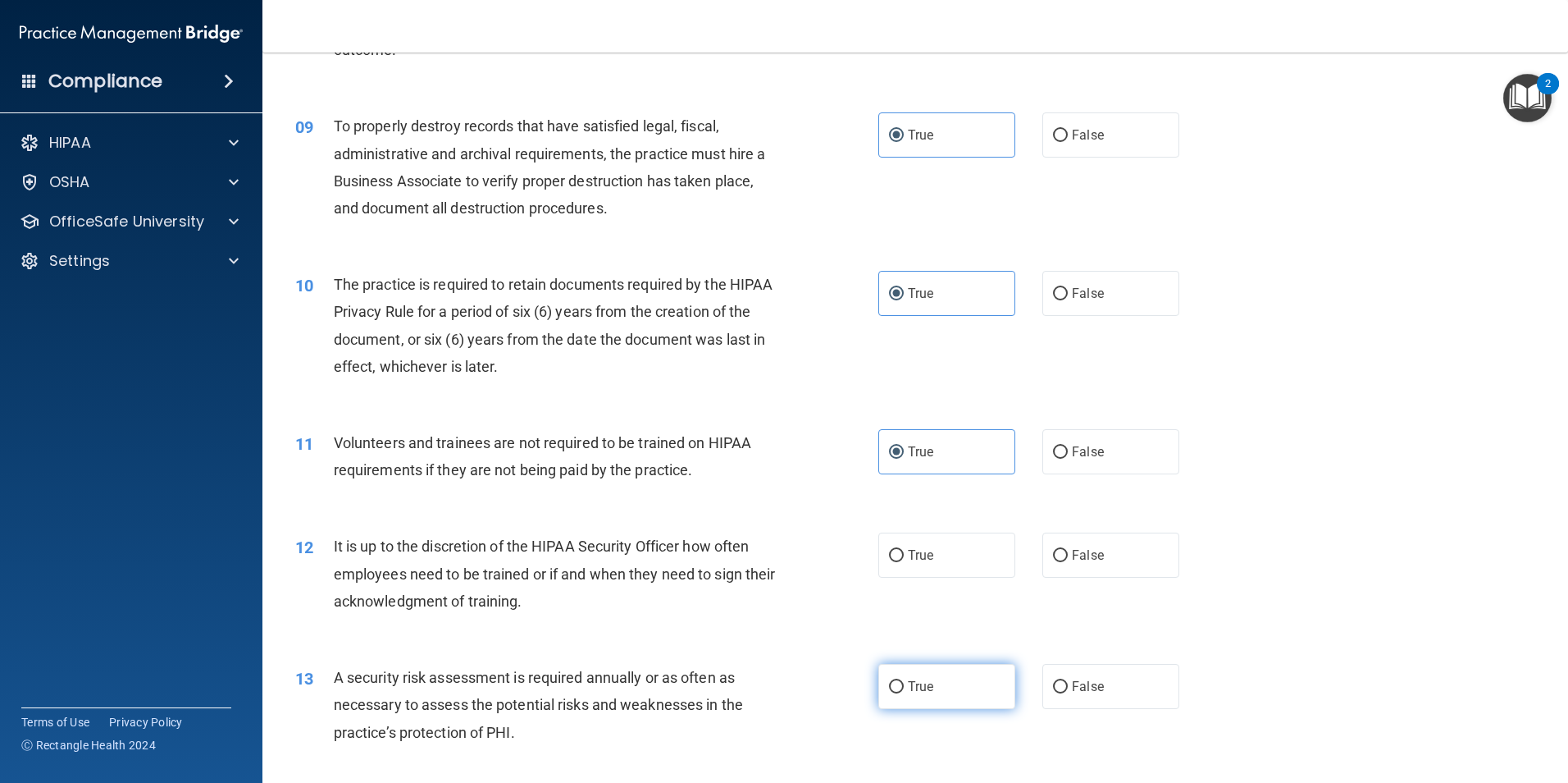
scroll to position [1148, 0]
drag, startPoint x: 954, startPoint y: 559, endPoint x: 939, endPoint y: 658, distance: 100.1
click at [953, 559] on label "True" at bounding box center [947, 553] width 137 height 45
click at [903, 559] on input "True" at bounding box center [897, 554] width 15 height 12
radio input "true"
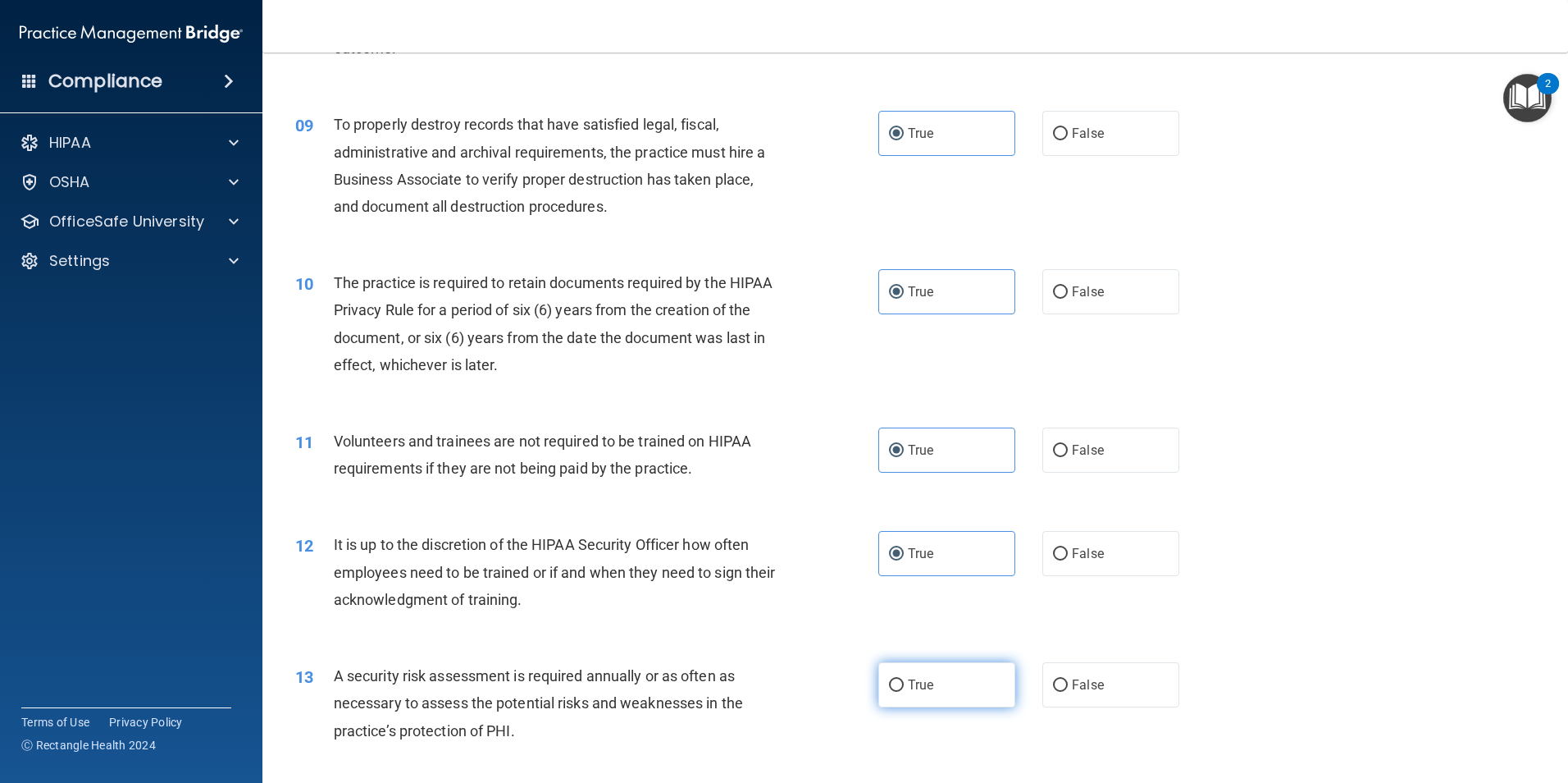
drag, startPoint x: 936, startPoint y: 684, endPoint x: 939, endPoint y: 693, distance: 9.5
click at [936, 682] on label "True" at bounding box center [947, 684] width 137 height 45
click at [903, 682] on input "True" at bounding box center [897, 685] width 15 height 12
radio input "true"
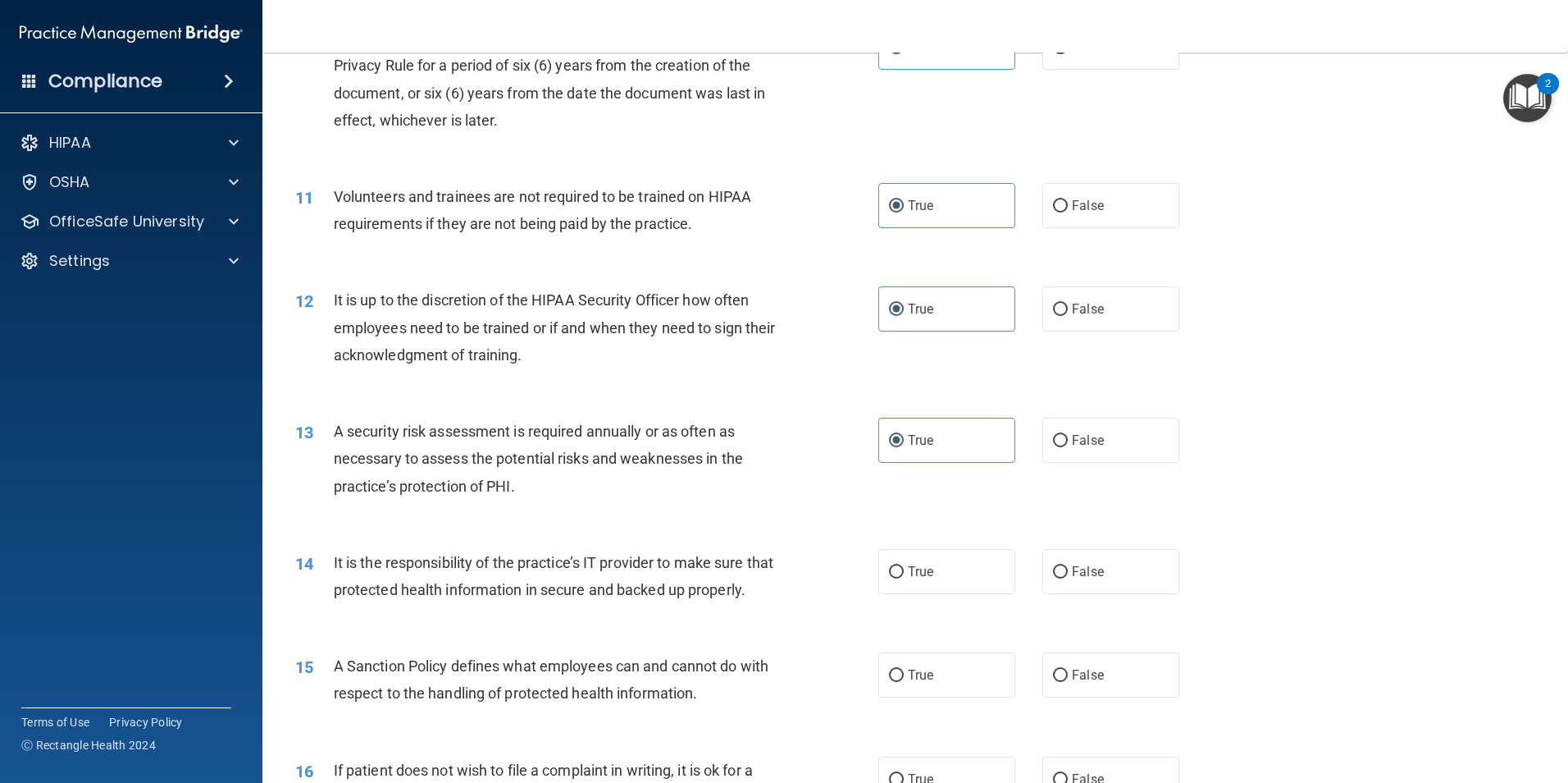
scroll to position [1395, 0]
click at [950, 574] on label "True" at bounding box center [947, 569] width 137 height 45
click at [903, 574] on input "True" at bounding box center [897, 570] width 15 height 12
radio input "true"
click at [938, 689] on label "True" at bounding box center [947, 673] width 137 height 45
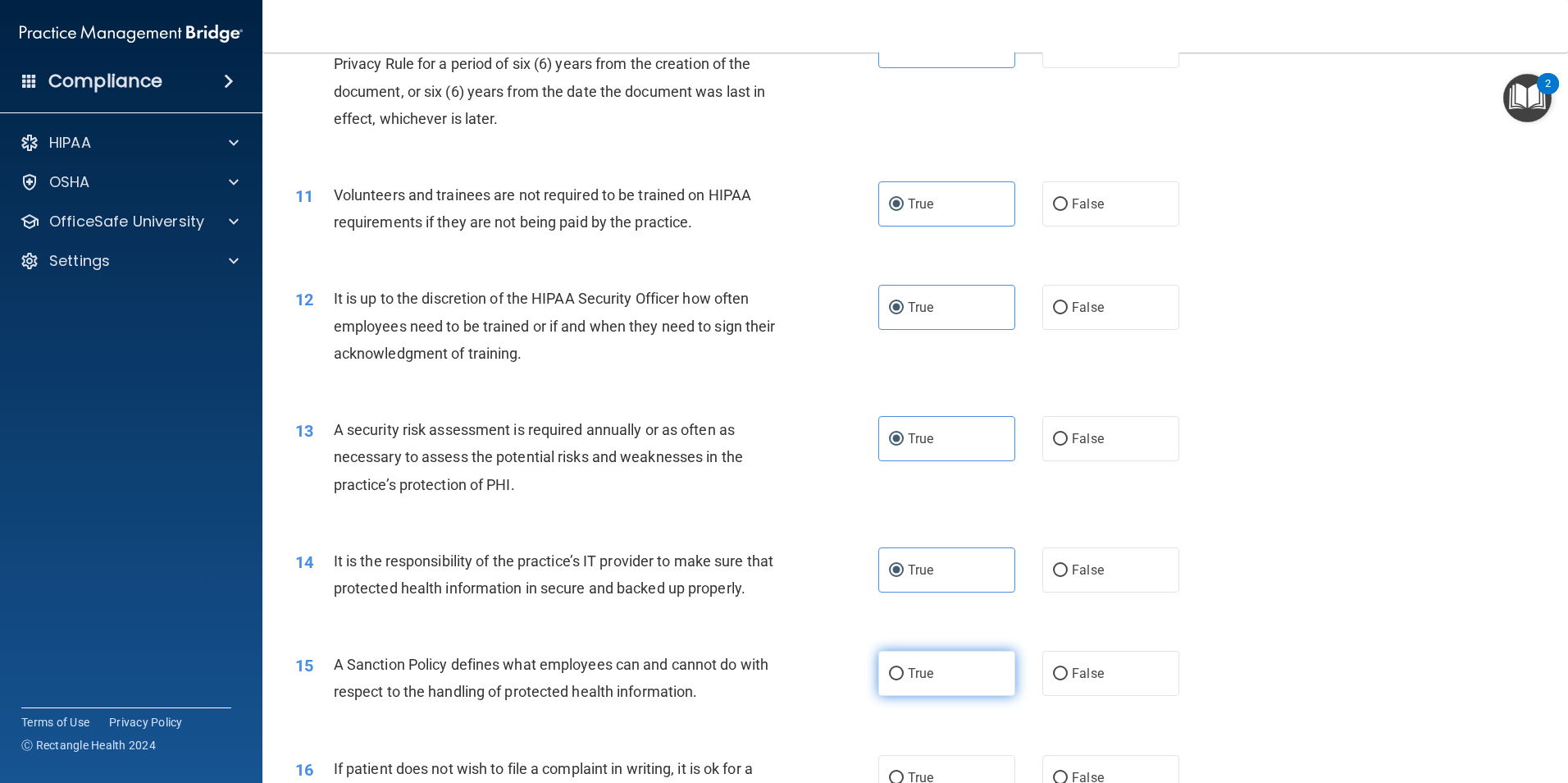
click at [903, 680] on input "True" at bounding box center [897, 674] width 15 height 12
radio input "true"
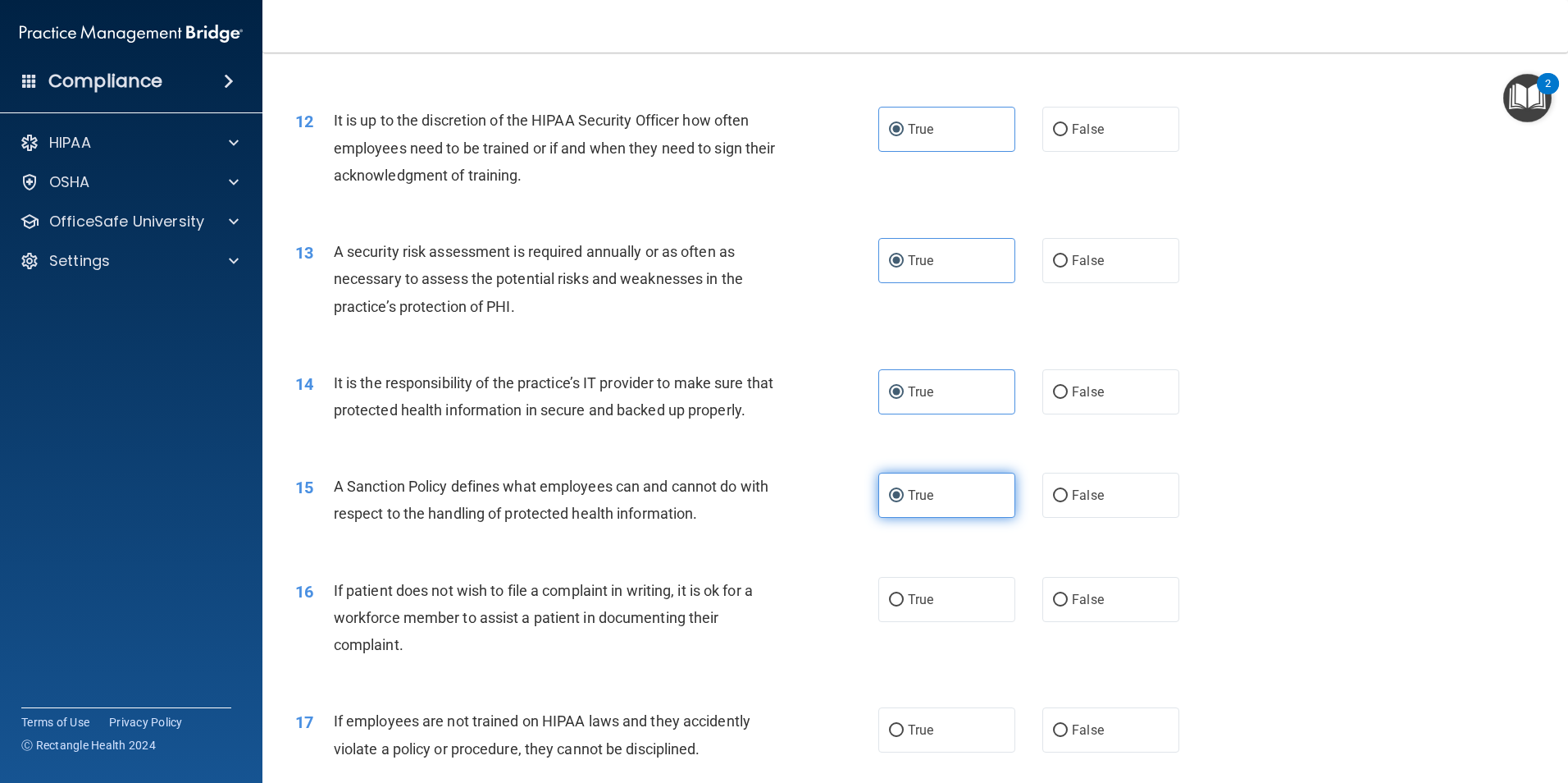
scroll to position [1723, 0]
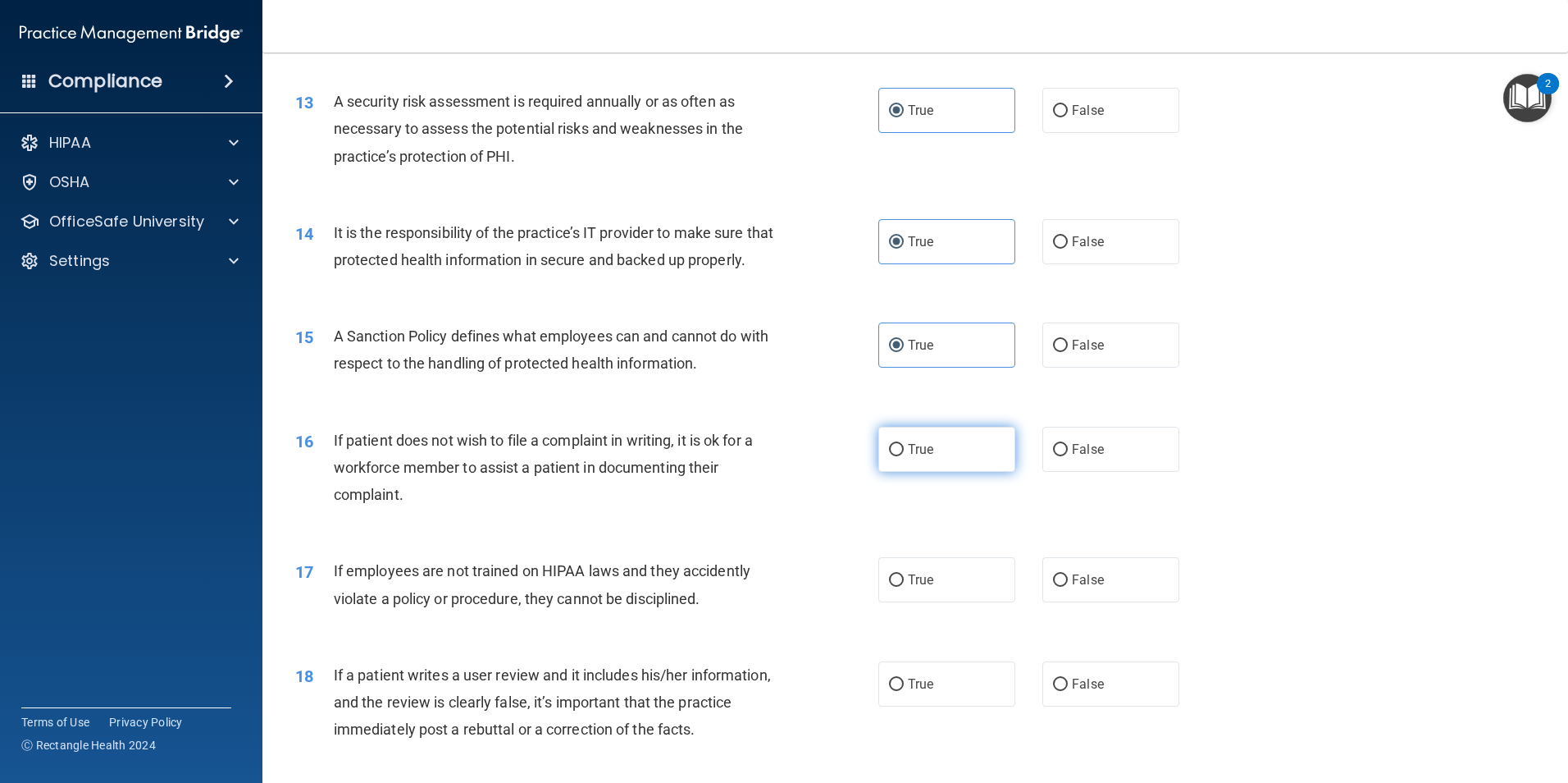
click at [978, 472] on label "True" at bounding box center [947, 448] width 137 height 45
click at [903, 456] on input "True" at bounding box center [897, 450] width 15 height 12
radio input "true"
click at [955, 602] on label "True" at bounding box center [947, 579] width 137 height 45
click at [903, 587] on input "True" at bounding box center [897, 580] width 15 height 12
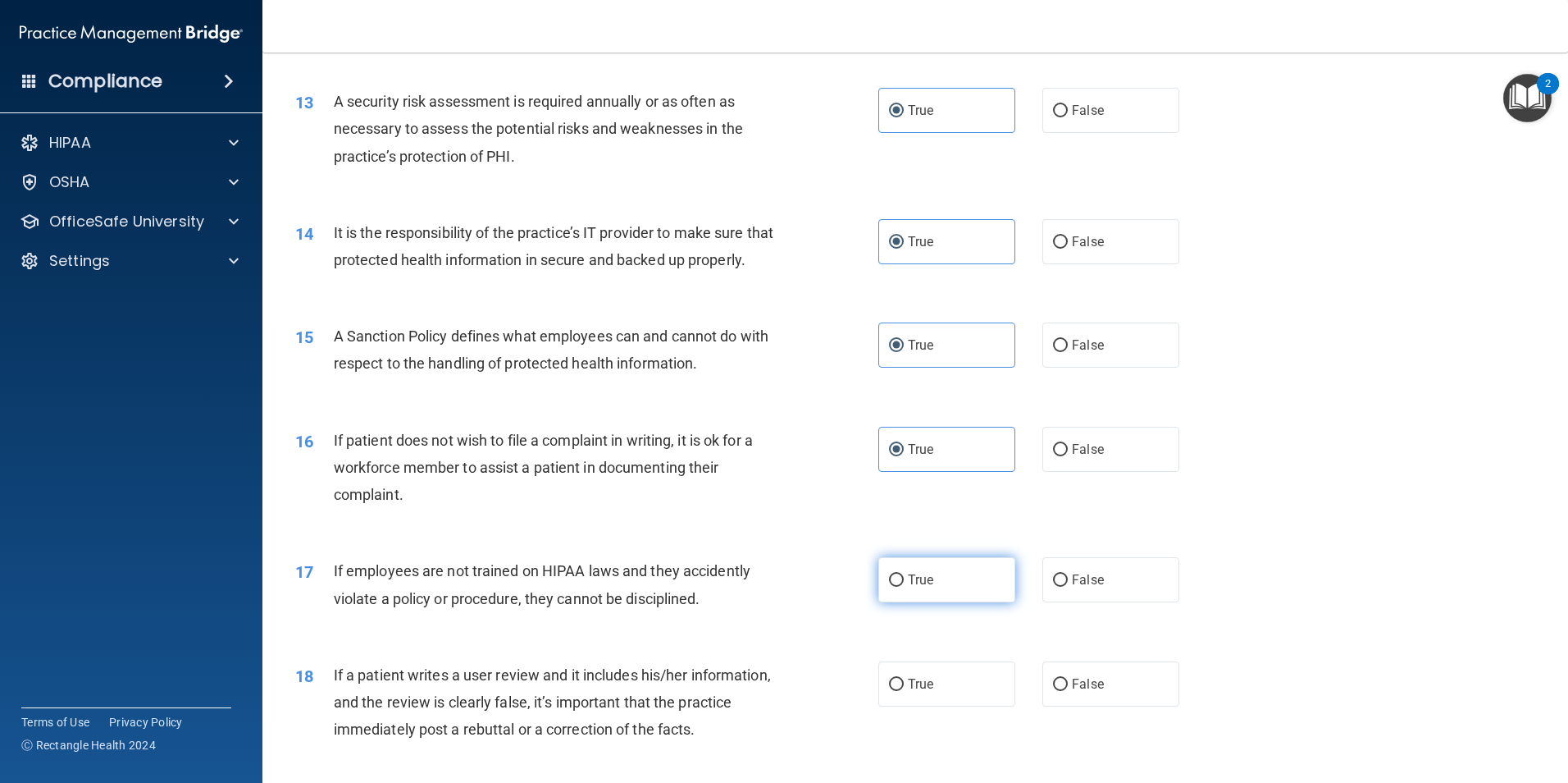
radio input "true"
click at [942, 692] on label "True" at bounding box center [947, 683] width 137 height 45
click at [903, 691] on input "True" at bounding box center [897, 684] width 15 height 12
radio input "true"
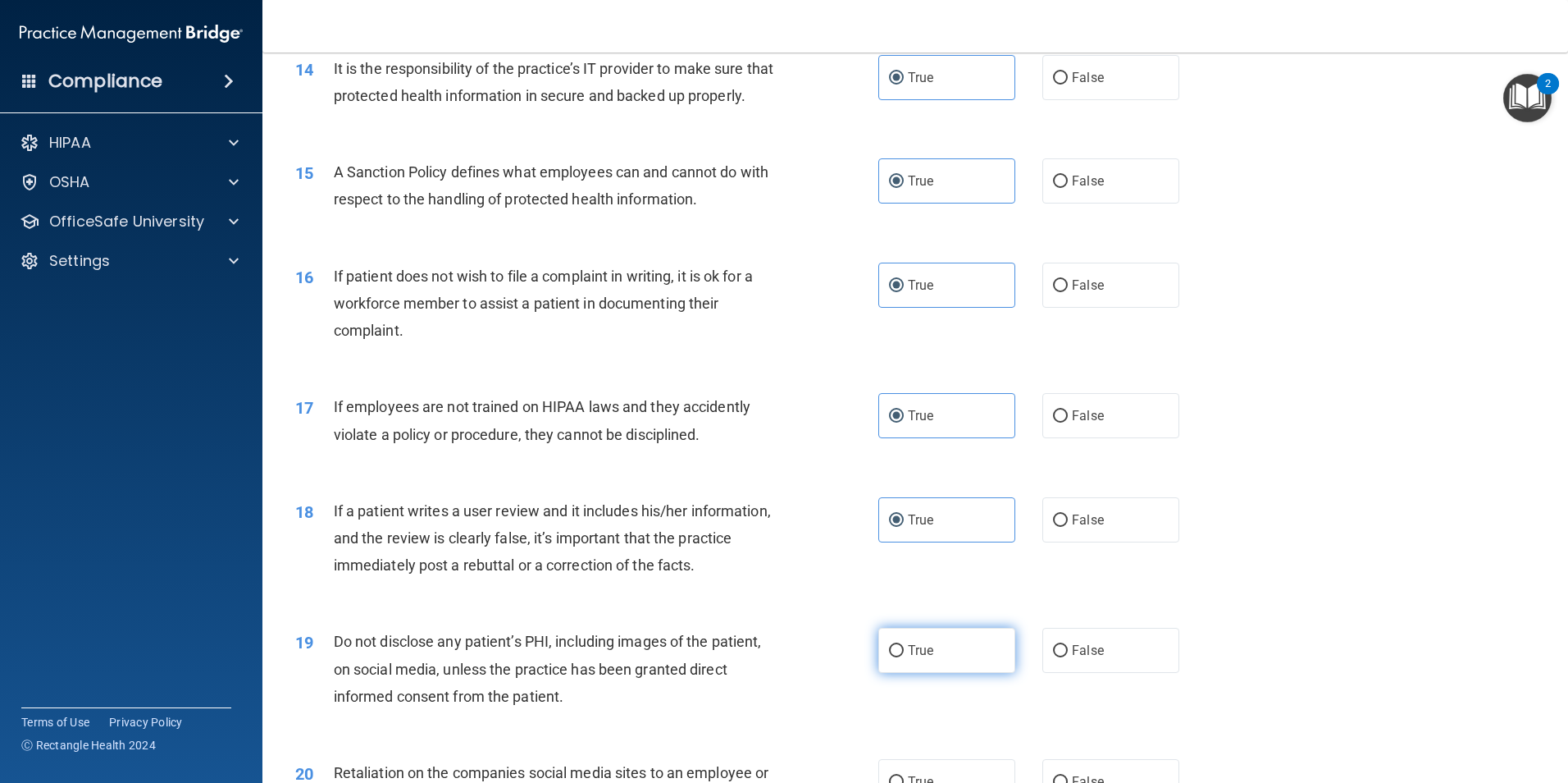
click at [966, 673] on label "True" at bounding box center [947, 650] width 137 height 45
click at [903, 657] on input "True" at bounding box center [897, 651] width 15 height 12
radio input "true"
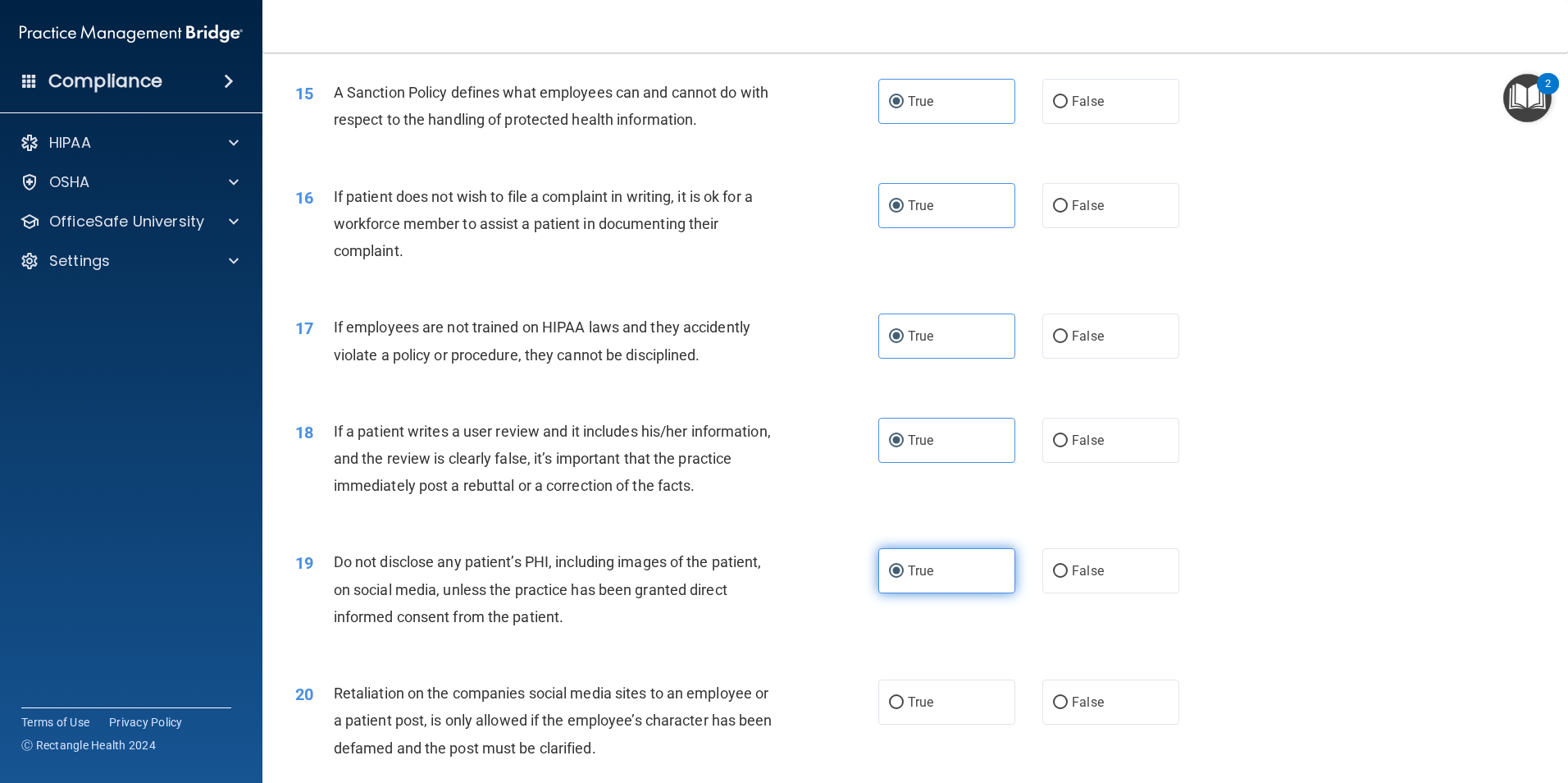
scroll to position [2133, 0]
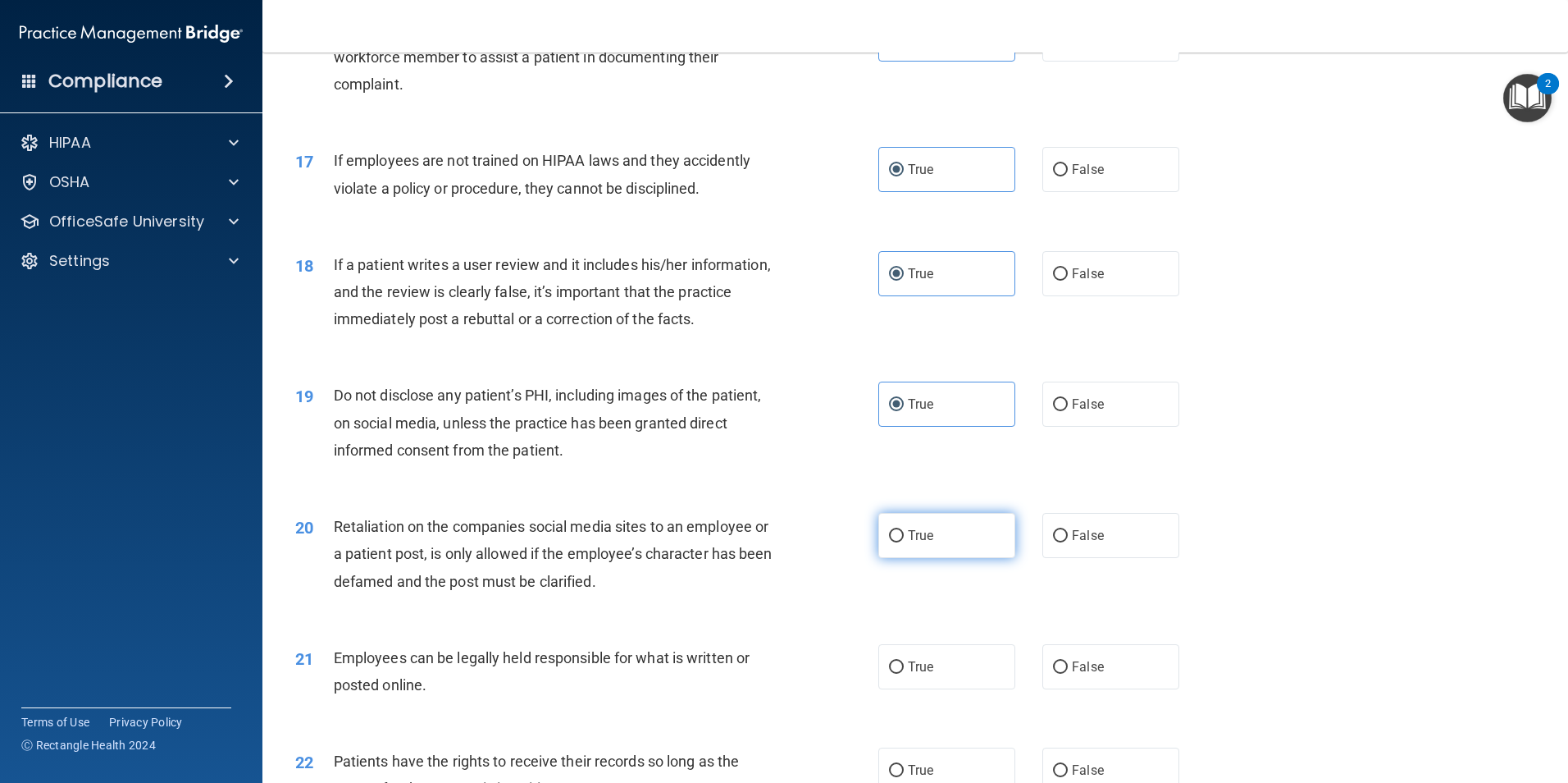
click at [965, 558] on label "True" at bounding box center [947, 535] width 137 height 45
click at [903, 542] on input "True" at bounding box center [897, 536] width 15 height 12
radio input "true"
click at [945, 687] on label "True" at bounding box center [947, 666] width 137 height 45
click at [903, 674] on input "True" at bounding box center [897, 667] width 15 height 12
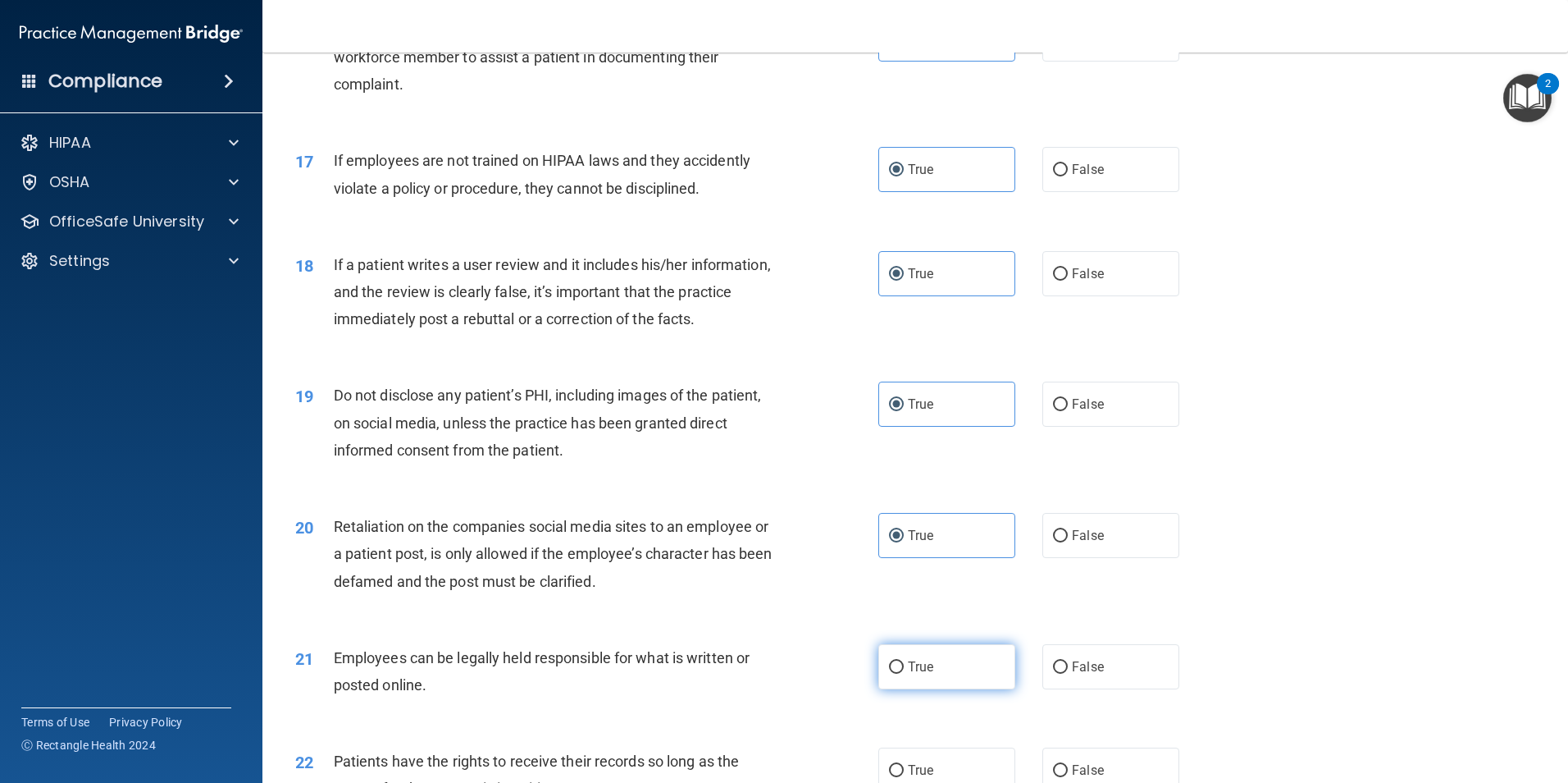
radio input "true"
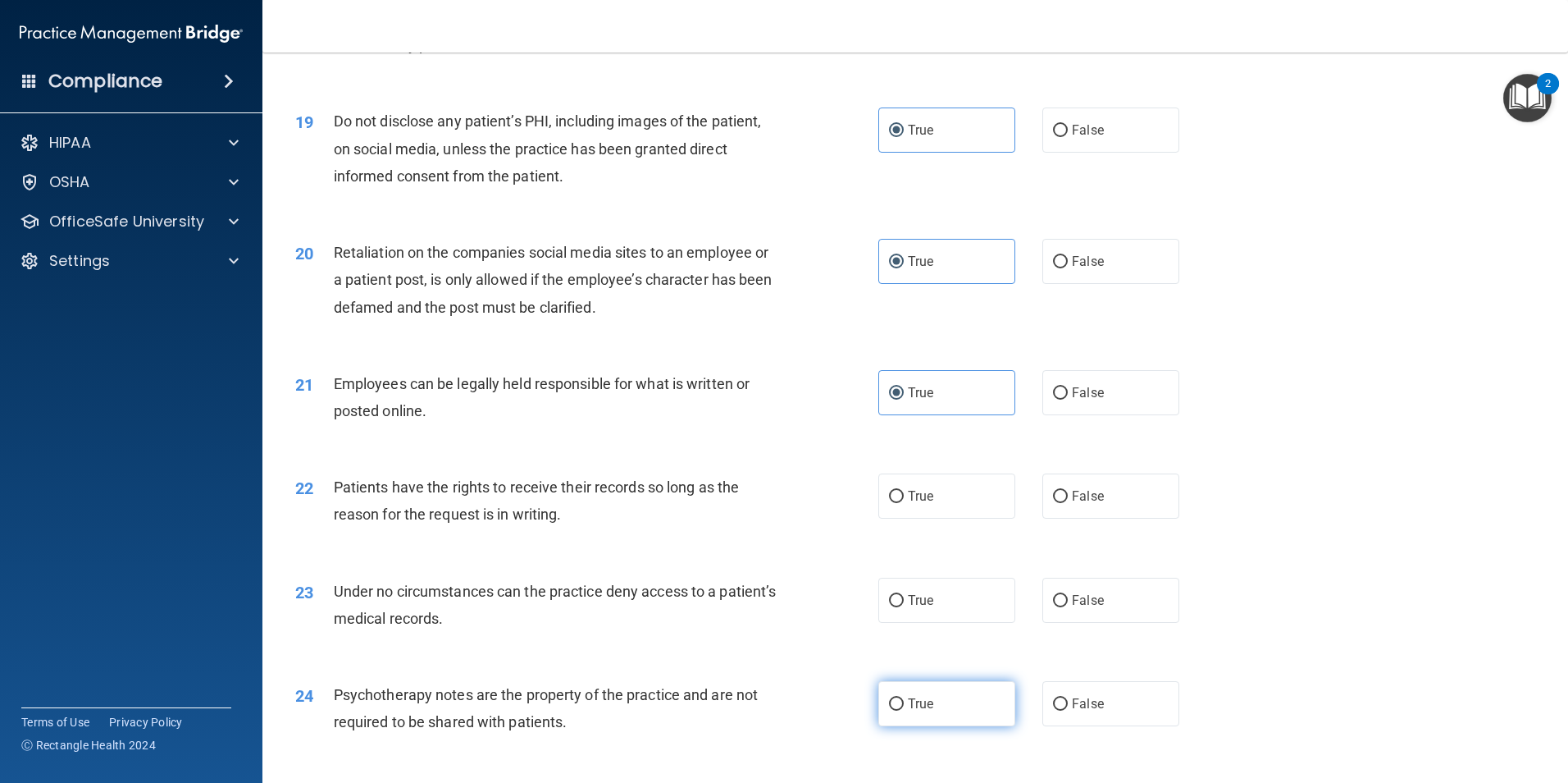
scroll to position [2461, 0]
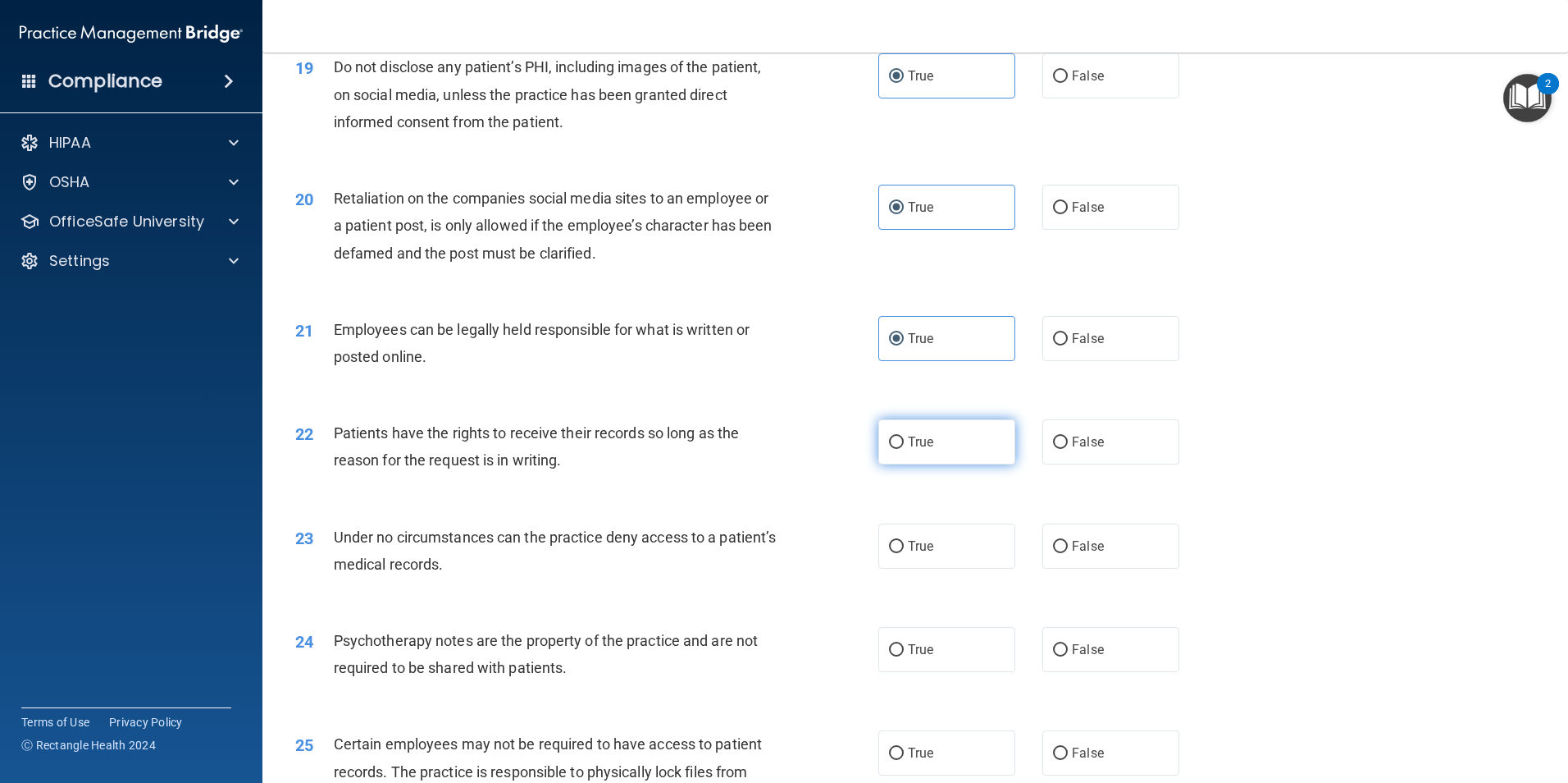
drag, startPoint x: 939, startPoint y: 459, endPoint x: 939, endPoint y: 490, distance: 31.0
click at [939, 459] on label "True" at bounding box center [947, 441] width 137 height 45
click at [903, 449] on input "True" at bounding box center [897, 442] width 15 height 12
radio input "true"
click at [944, 564] on label "True" at bounding box center [947, 545] width 137 height 45
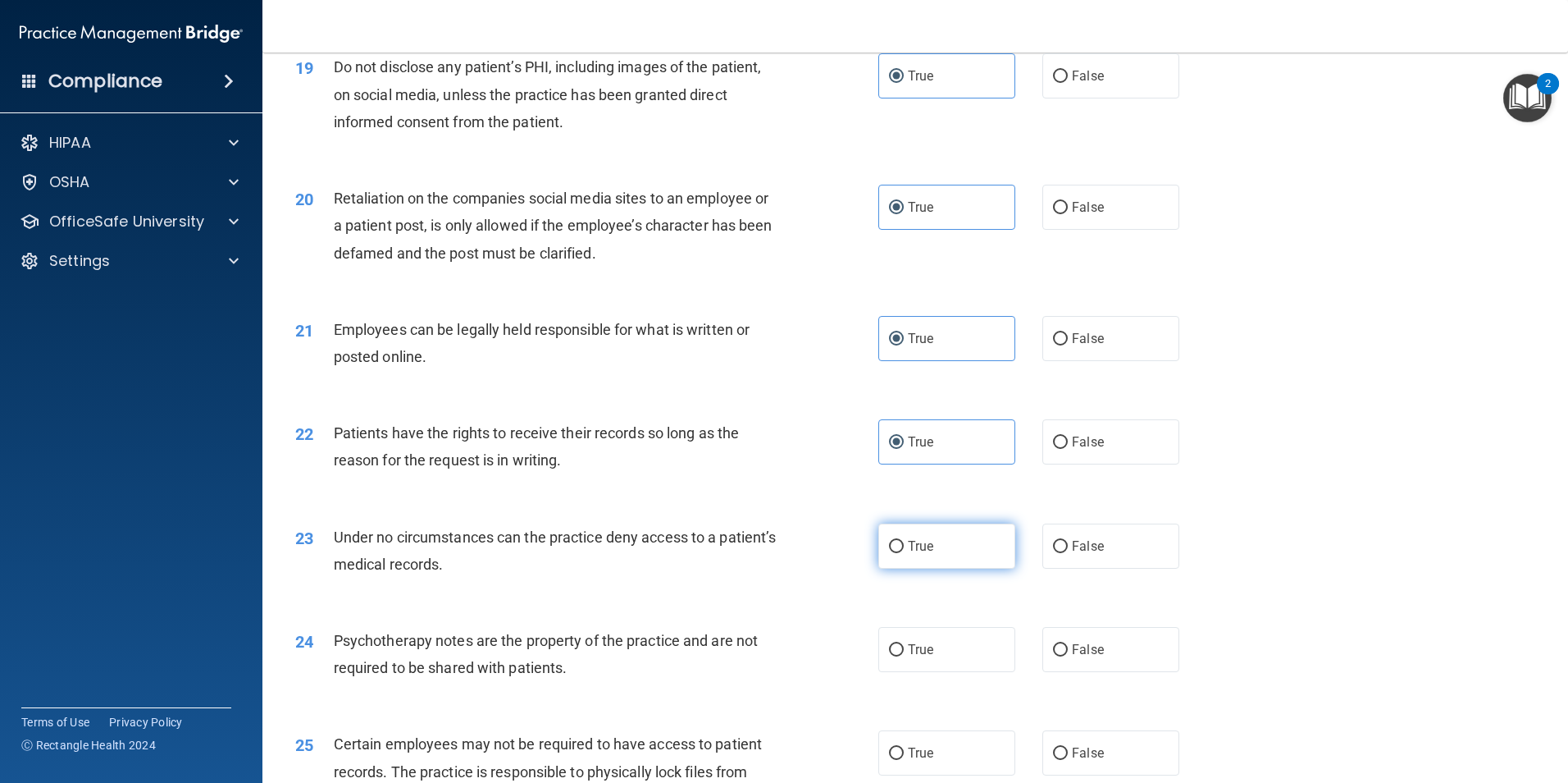
click at [903, 553] on input "True" at bounding box center [897, 546] width 15 height 12
radio input "true"
click at [937, 669] on label "True" at bounding box center [947, 649] width 137 height 45
click at [903, 656] on input "True" at bounding box center [897, 650] width 15 height 12
radio input "true"
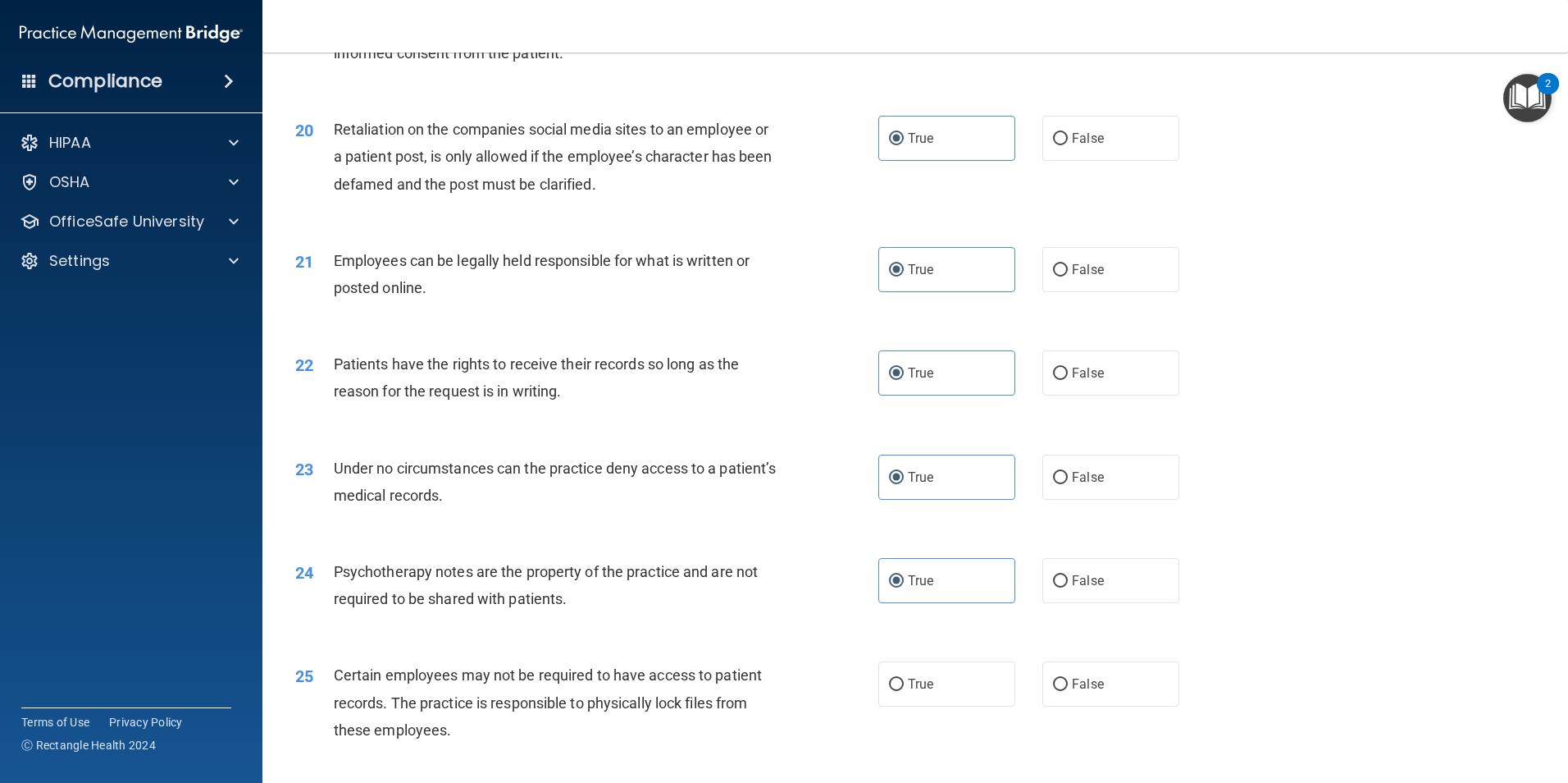
scroll to position [2626, 0]
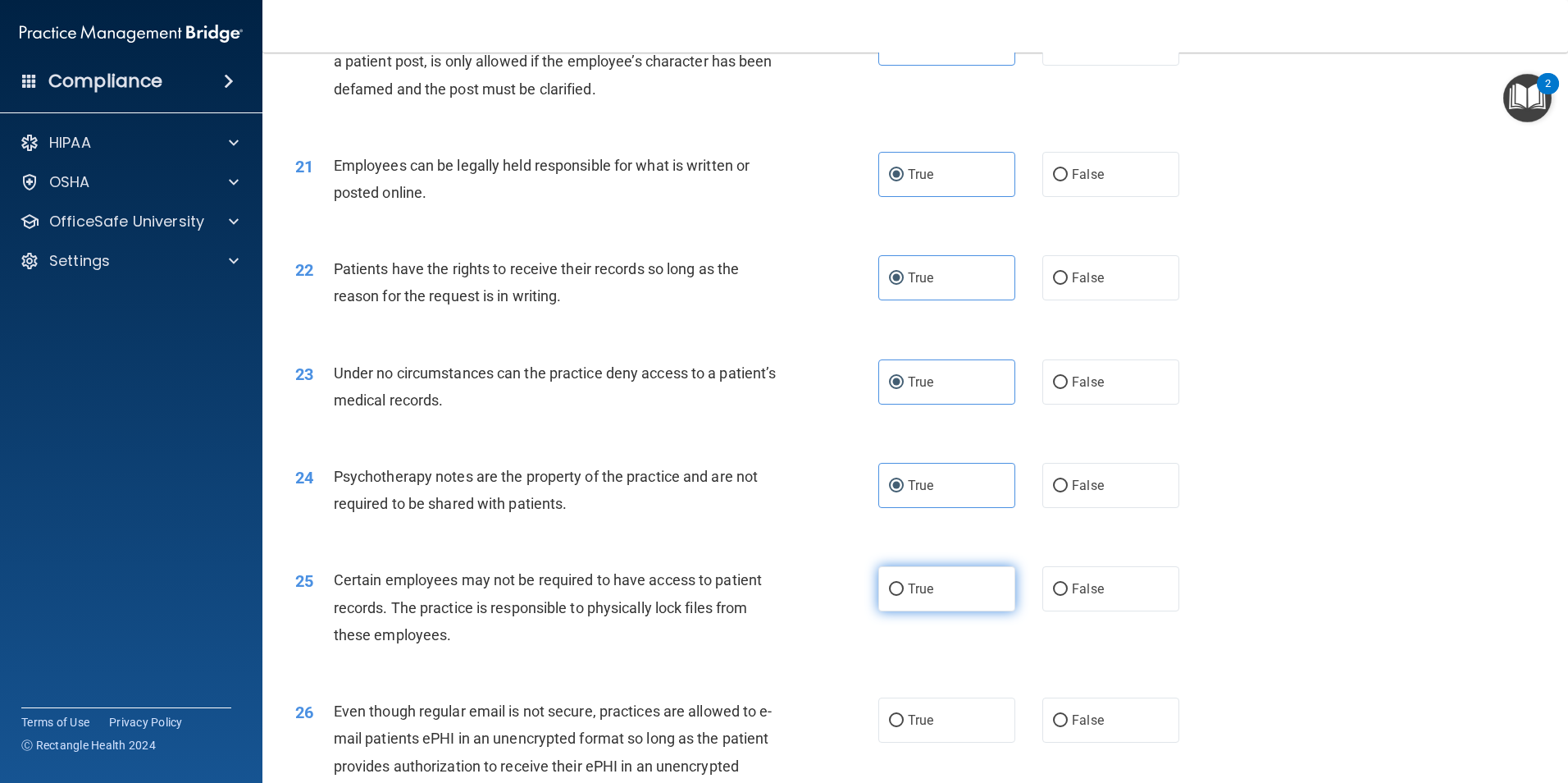
drag, startPoint x: 943, startPoint y: 630, endPoint x: 942, endPoint y: 739, distance: 109.0
click at [942, 611] on label "True" at bounding box center [947, 588] width 137 height 45
click at [903, 596] on input "True" at bounding box center [897, 589] width 15 height 12
radio input "true"
click at [939, 742] on label "True" at bounding box center [947, 719] width 137 height 45
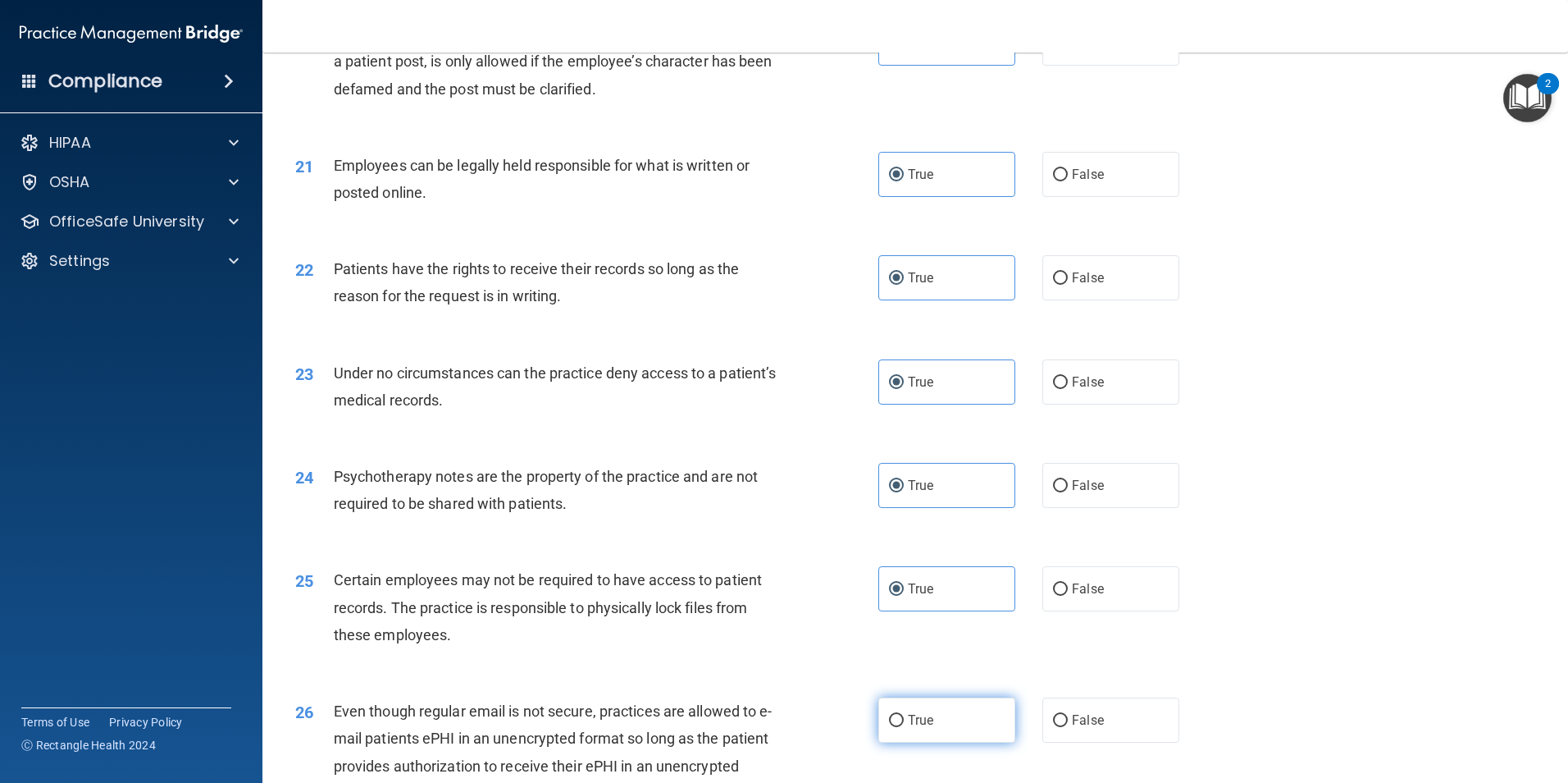
click at [903, 727] on input "True" at bounding box center [897, 720] width 15 height 12
radio input "true"
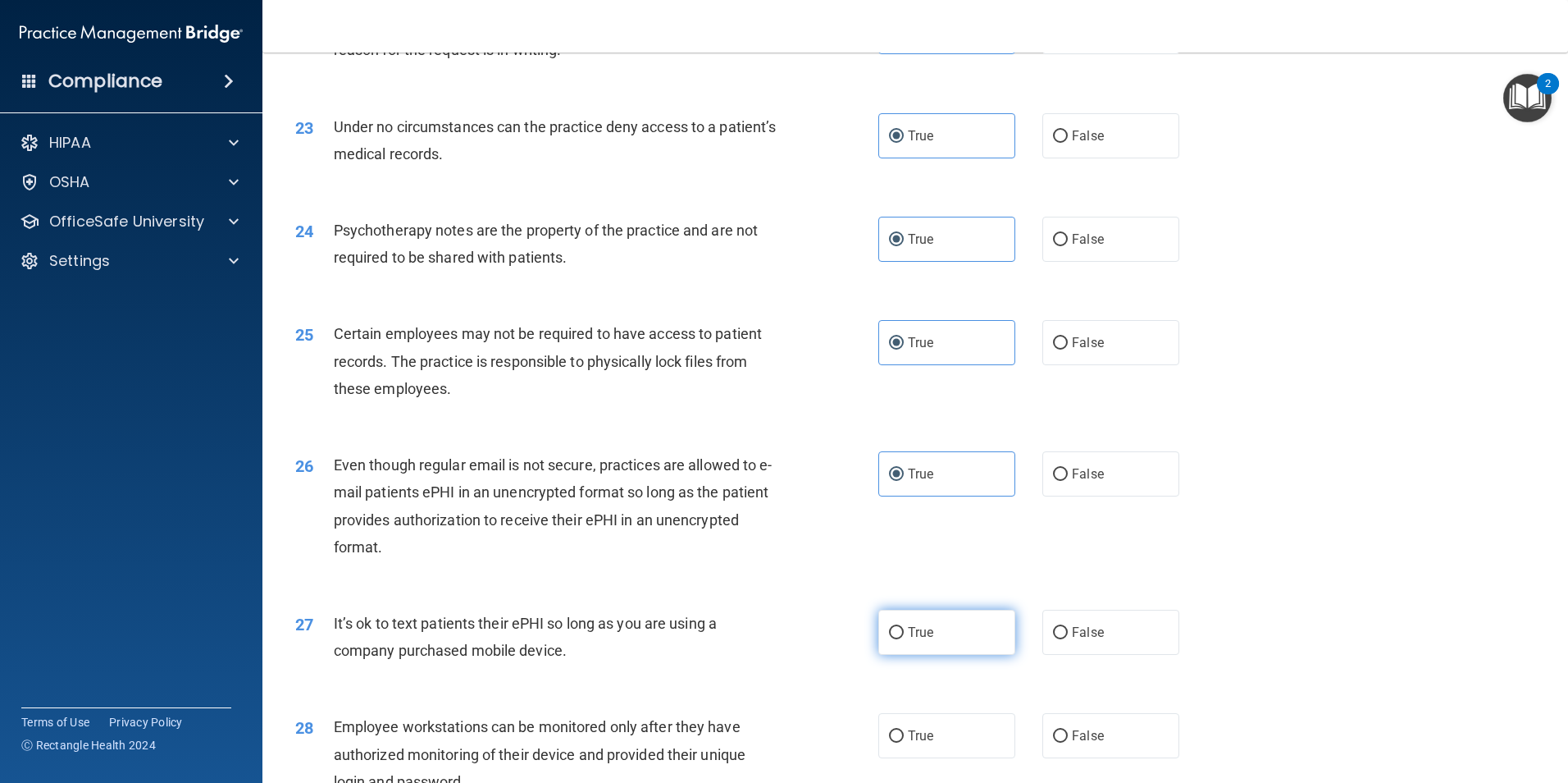
click at [944, 655] on label "True" at bounding box center [947, 632] width 137 height 45
click at [903, 639] on input "True" at bounding box center [897, 633] width 15 height 12
radio input "true"
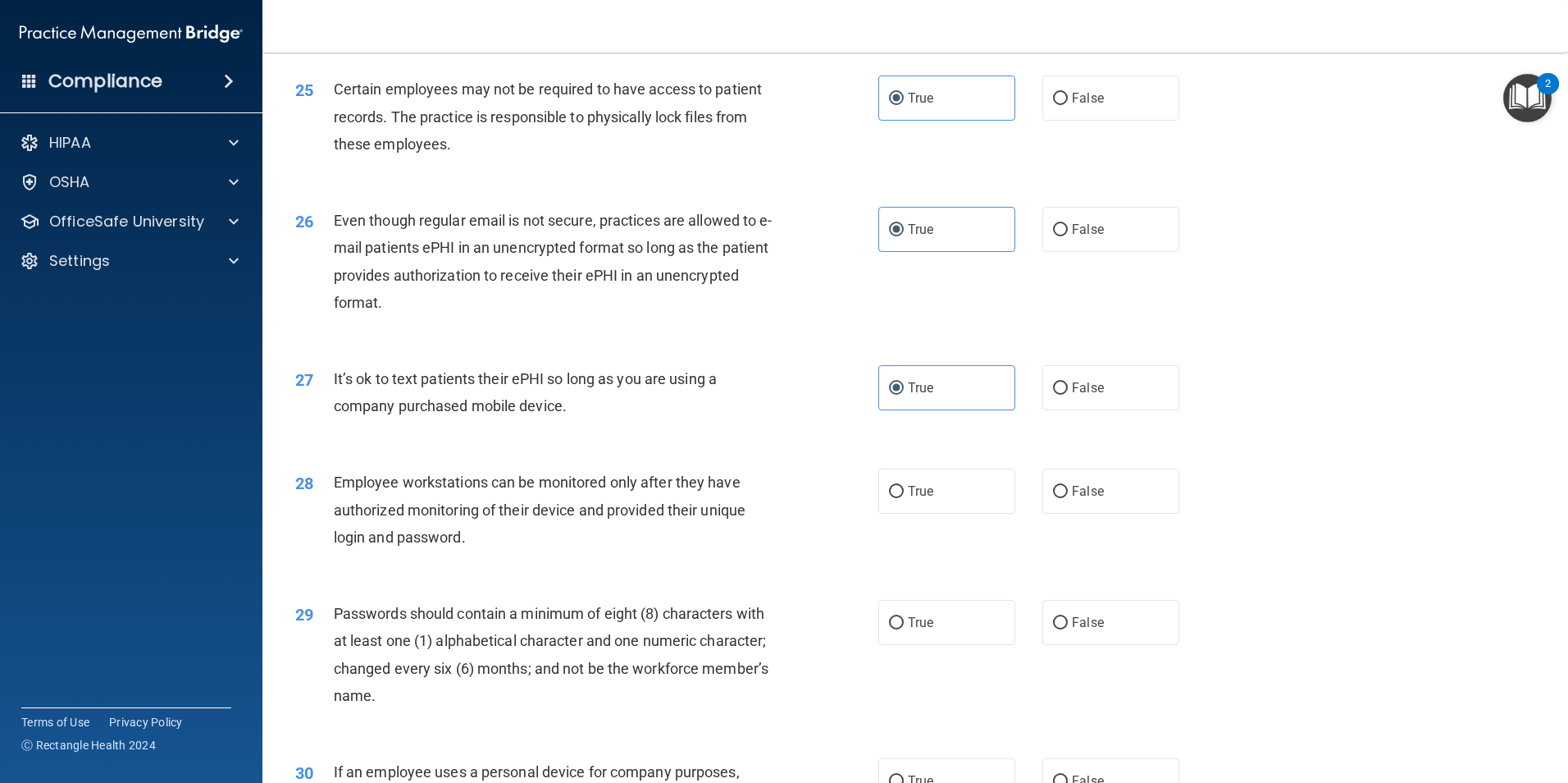
scroll to position [3118, 0]
click at [941, 512] on label "True" at bounding box center [947, 489] width 137 height 45
click at [903, 497] on input "True" at bounding box center [897, 490] width 15 height 12
radio input "true"
click at [936, 643] on label "True" at bounding box center [947, 620] width 137 height 45
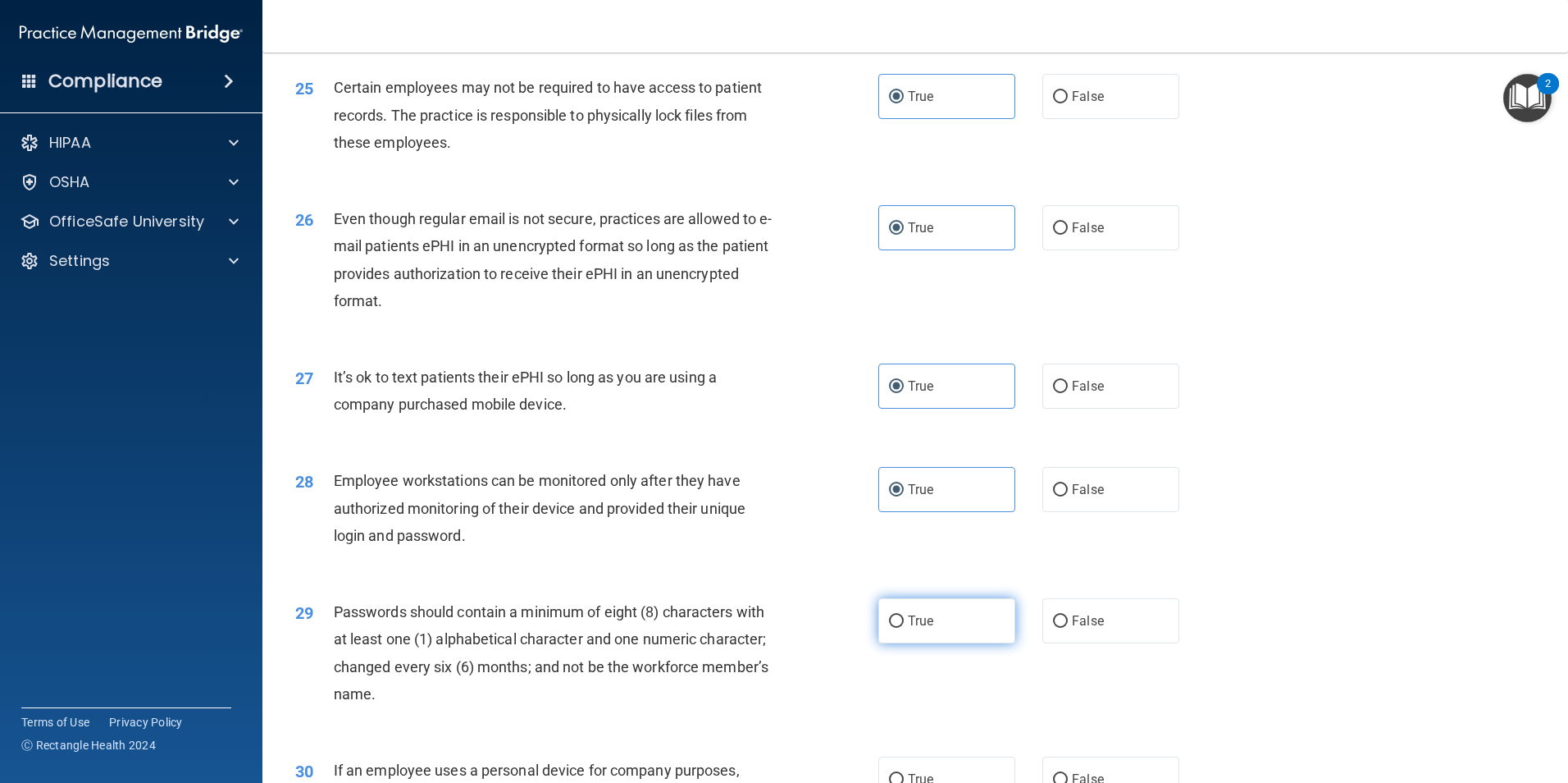
click at [903, 628] on input "True" at bounding box center [897, 621] width 15 height 12
radio input "true"
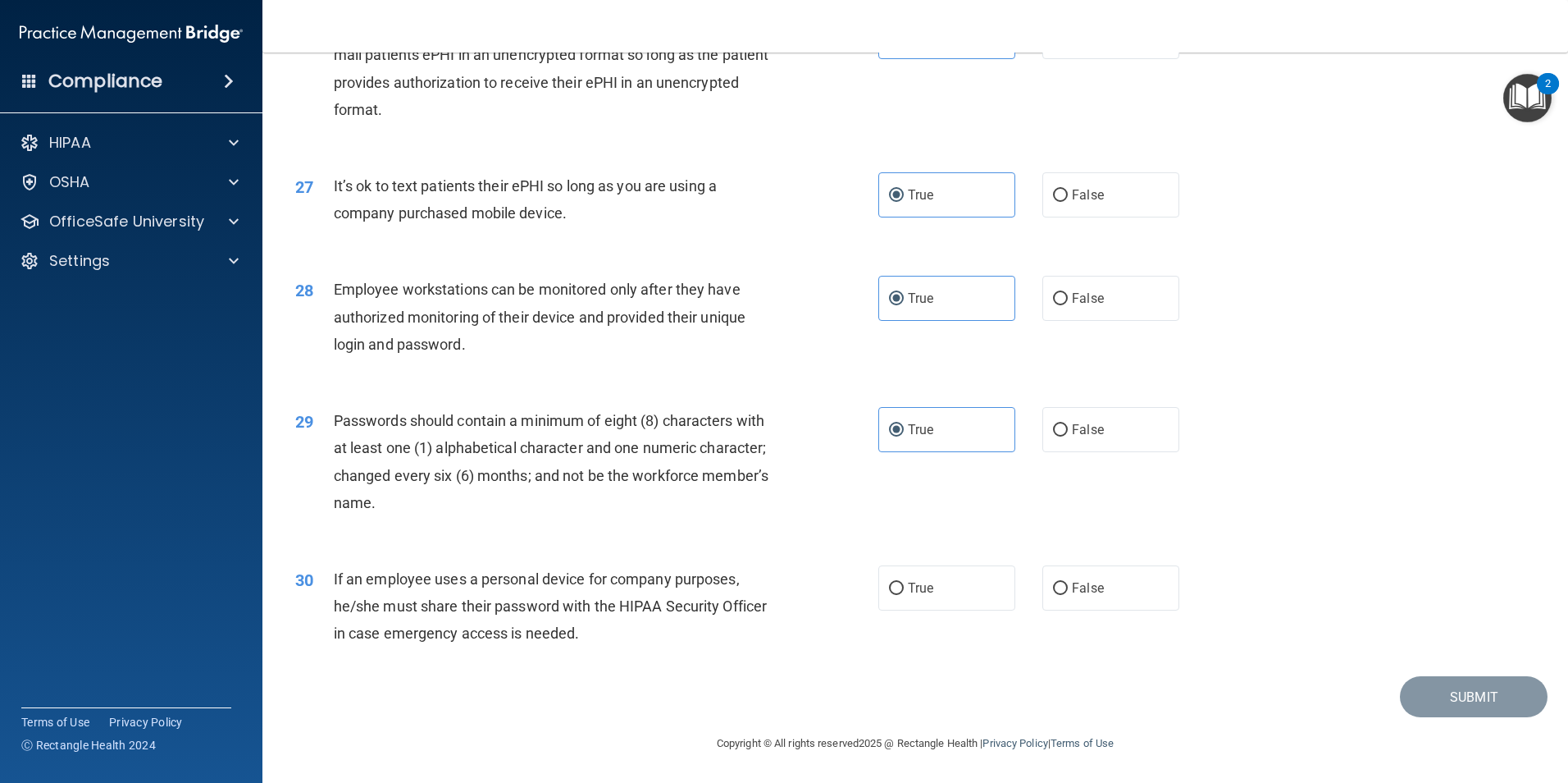
scroll to position [3336, 0]
click at [939, 591] on label "True" at bounding box center [947, 587] width 137 height 45
click at [903, 591] on input "True" at bounding box center [897, 588] width 15 height 12
radio input "true"
click at [1428, 700] on button "Submit" at bounding box center [1473, 697] width 147 height 42
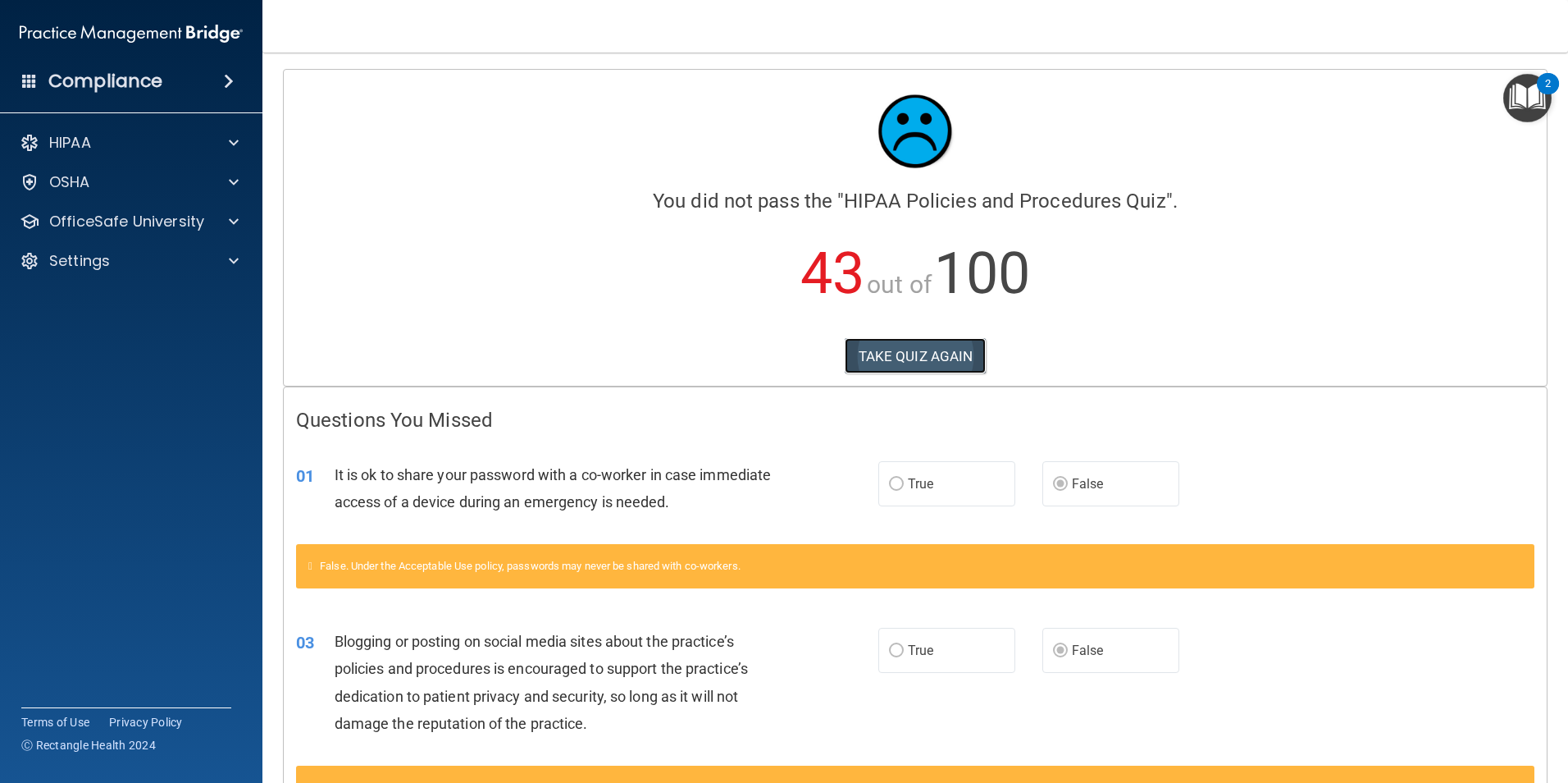
click at [920, 362] on button "TAKE QUIZ AGAIN" at bounding box center [915, 356] width 142 height 36
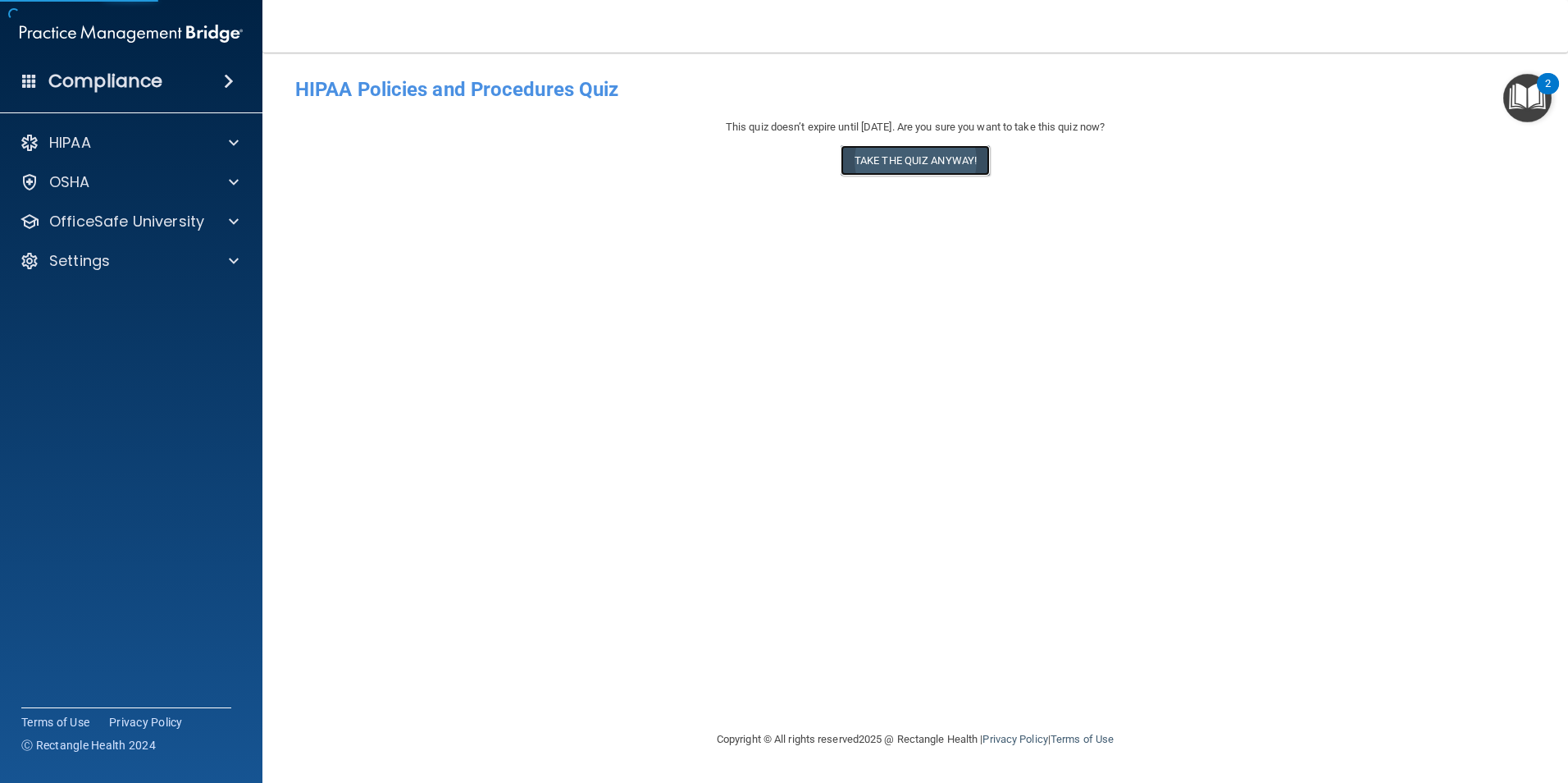
click at [923, 151] on button "Take the quiz anyway!" at bounding box center [915, 161] width 149 height 30
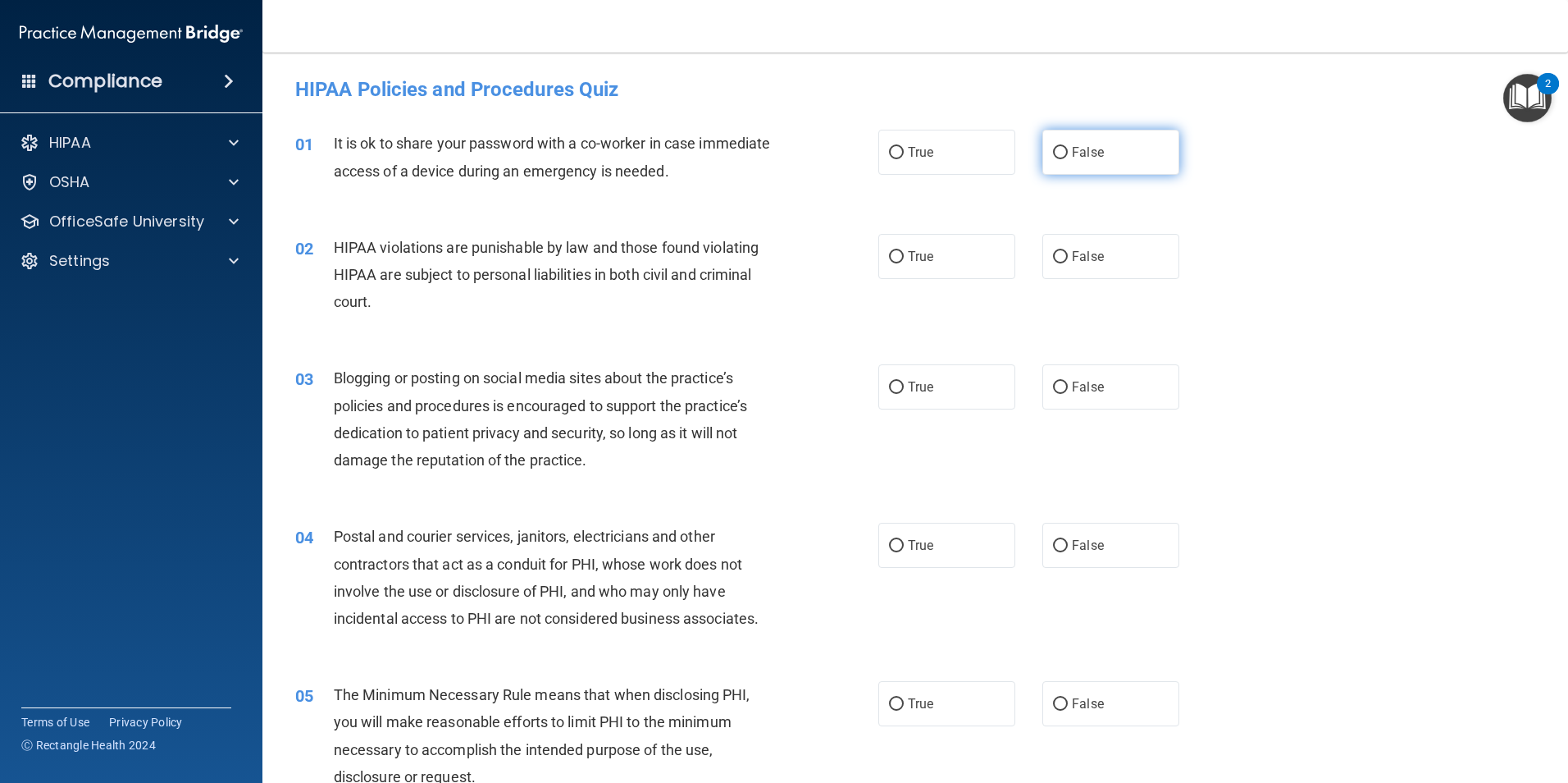
click at [1063, 148] on label "False" at bounding box center [1111, 151] width 137 height 45
click at [1063, 148] on input "False" at bounding box center [1060, 152] width 15 height 12
radio input "true"
click at [943, 268] on label "True" at bounding box center [947, 256] width 137 height 45
click at [903, 264] on input "True" at bounding box center [897, 257] width 15 height 12
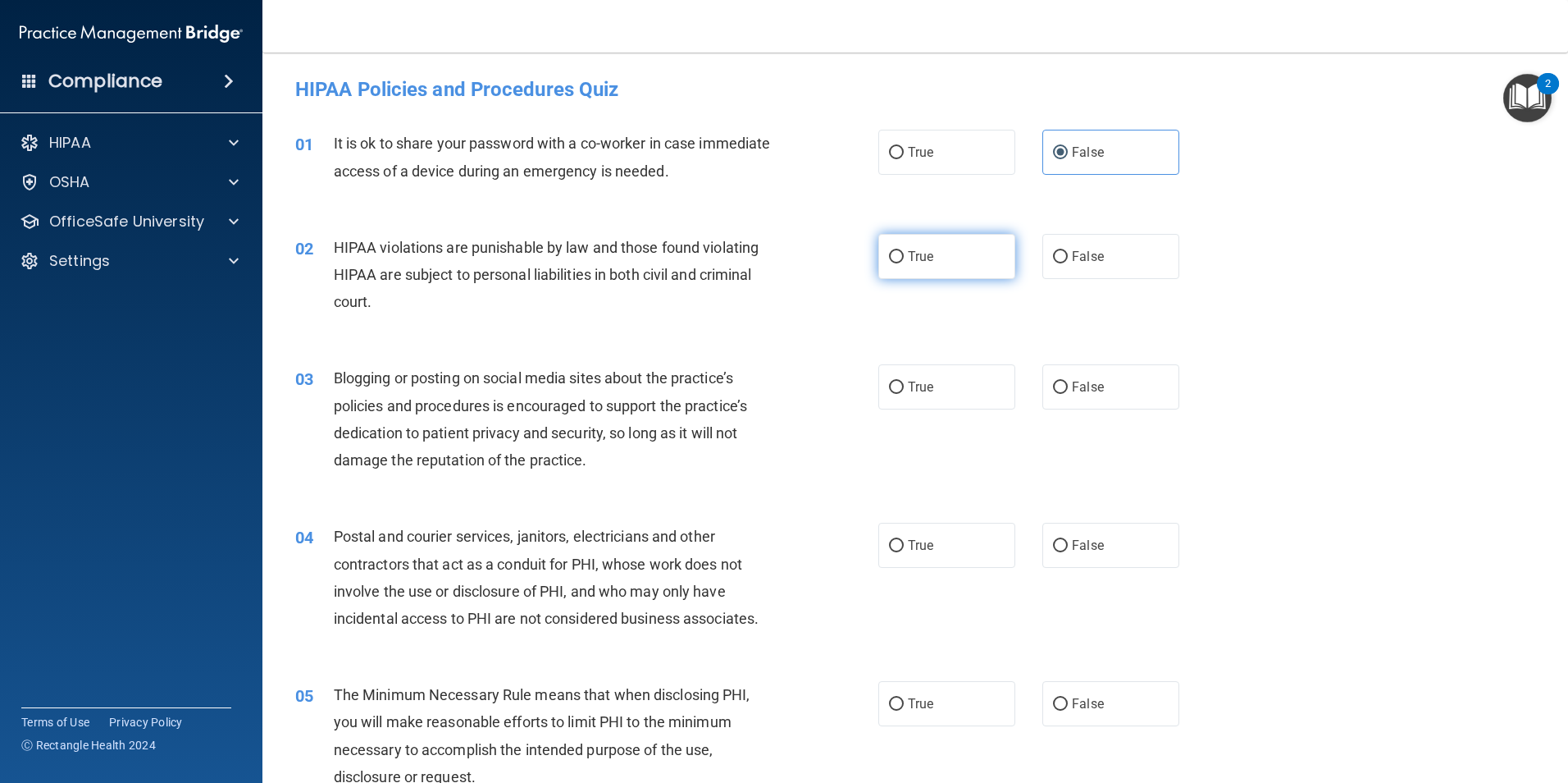
radio input "true"
click at [1085, 394] on span "False" at bounding box center [1088, 386] width 32 height 15
click at [1068, 394] on input "False" at bounding box center [1060, 387] width 15 height 12
radio input "true"
click at [939, 535] on label "True" at bounding box center [947, 544] width 137 height 45
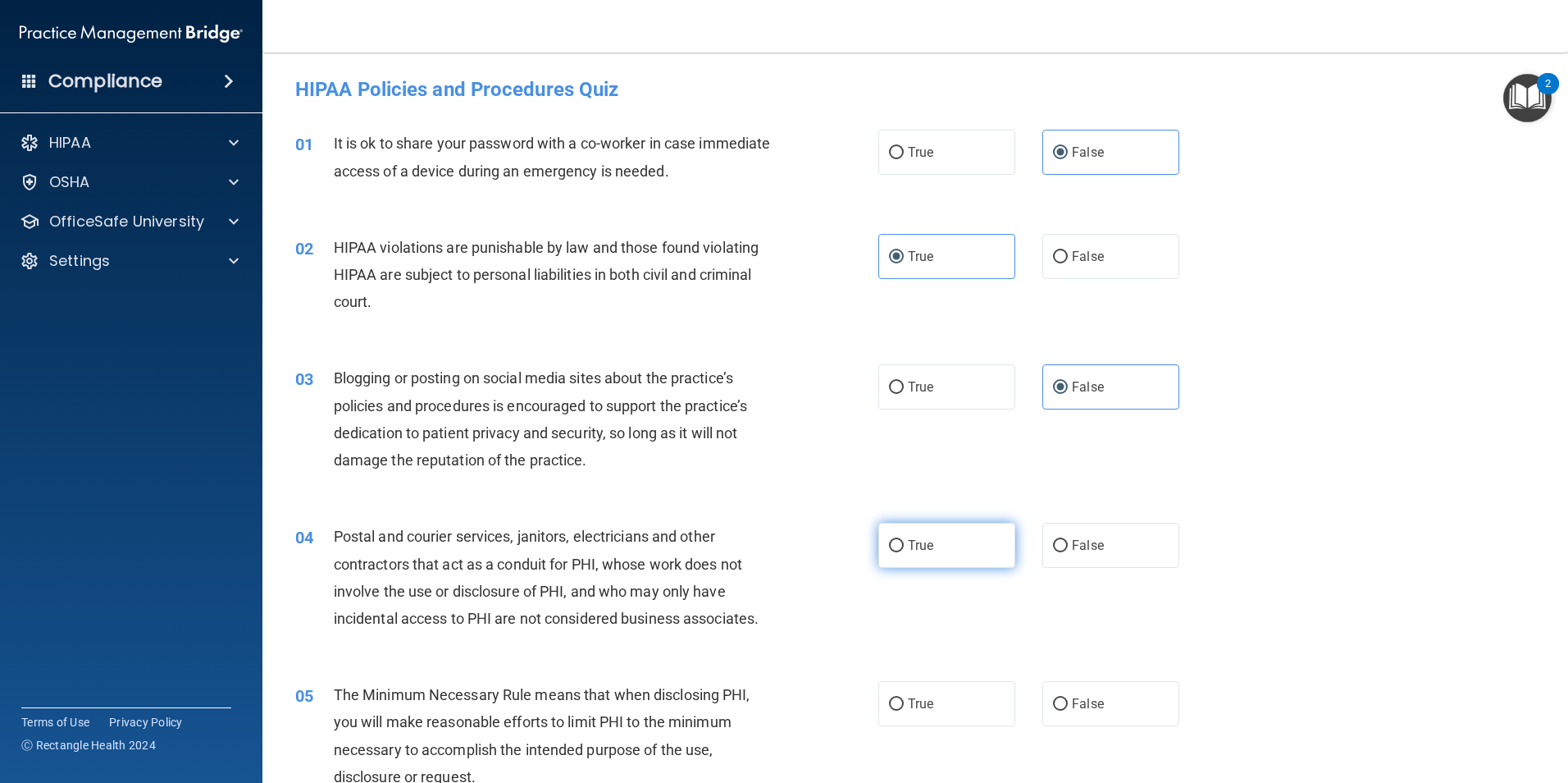
click at [903, 539] on input "True" at bounding box center [897, 545] width 15 height 12
radio input "true"
click at [926, 713] on label "True" at bounding box center [947, 703] width 137 height 45
click at [903, 711] on input "True" at bounding box center [897, 704] width 15 height 12
radio input "true"
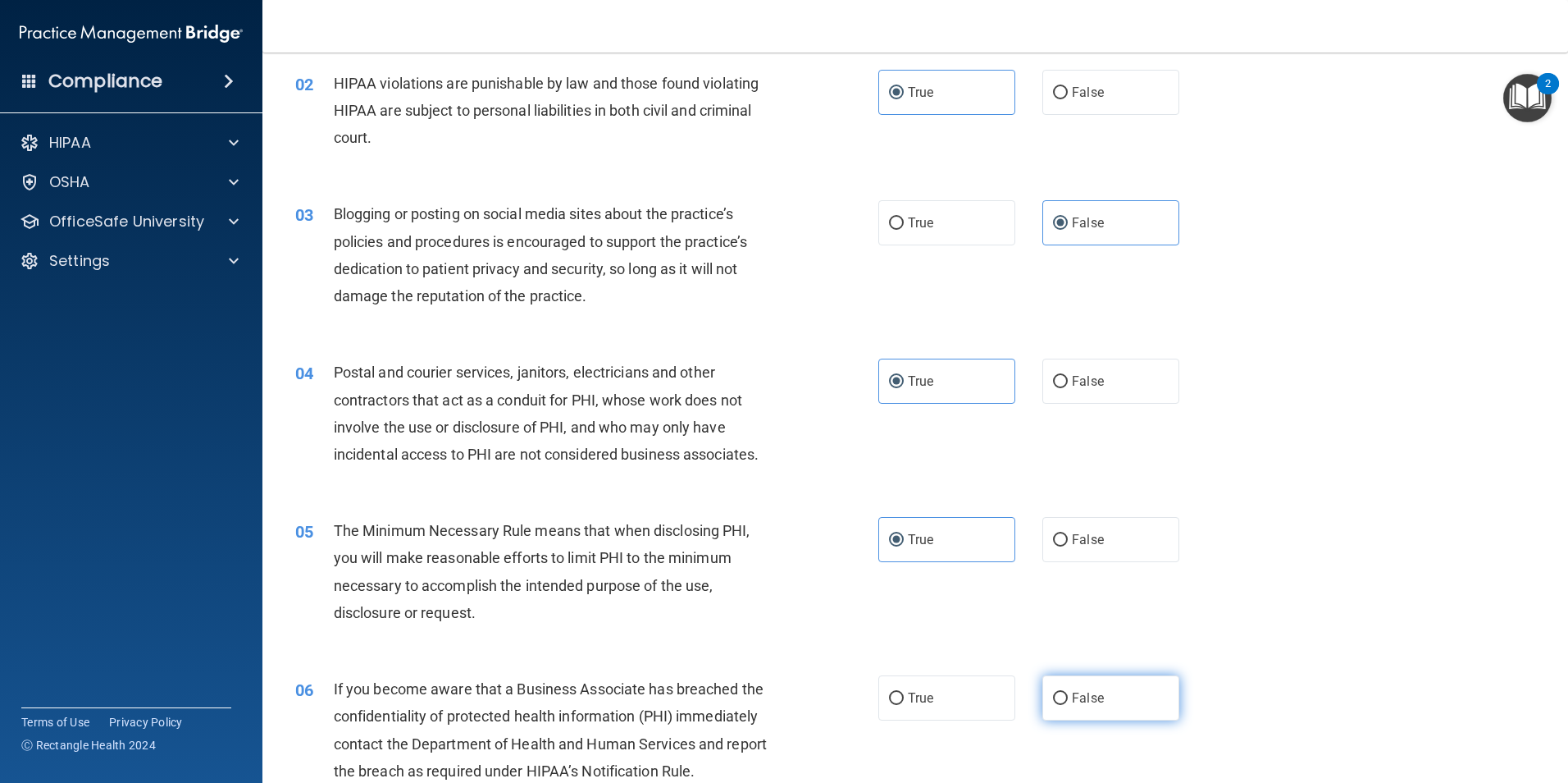
click at [1083, 688] on label "False" at bounding box center [1111, 697] width 137 height 45
click at [1068, 693] on input "False" at bounding box center [1060, 698] width 15 height 12
radio input "true"
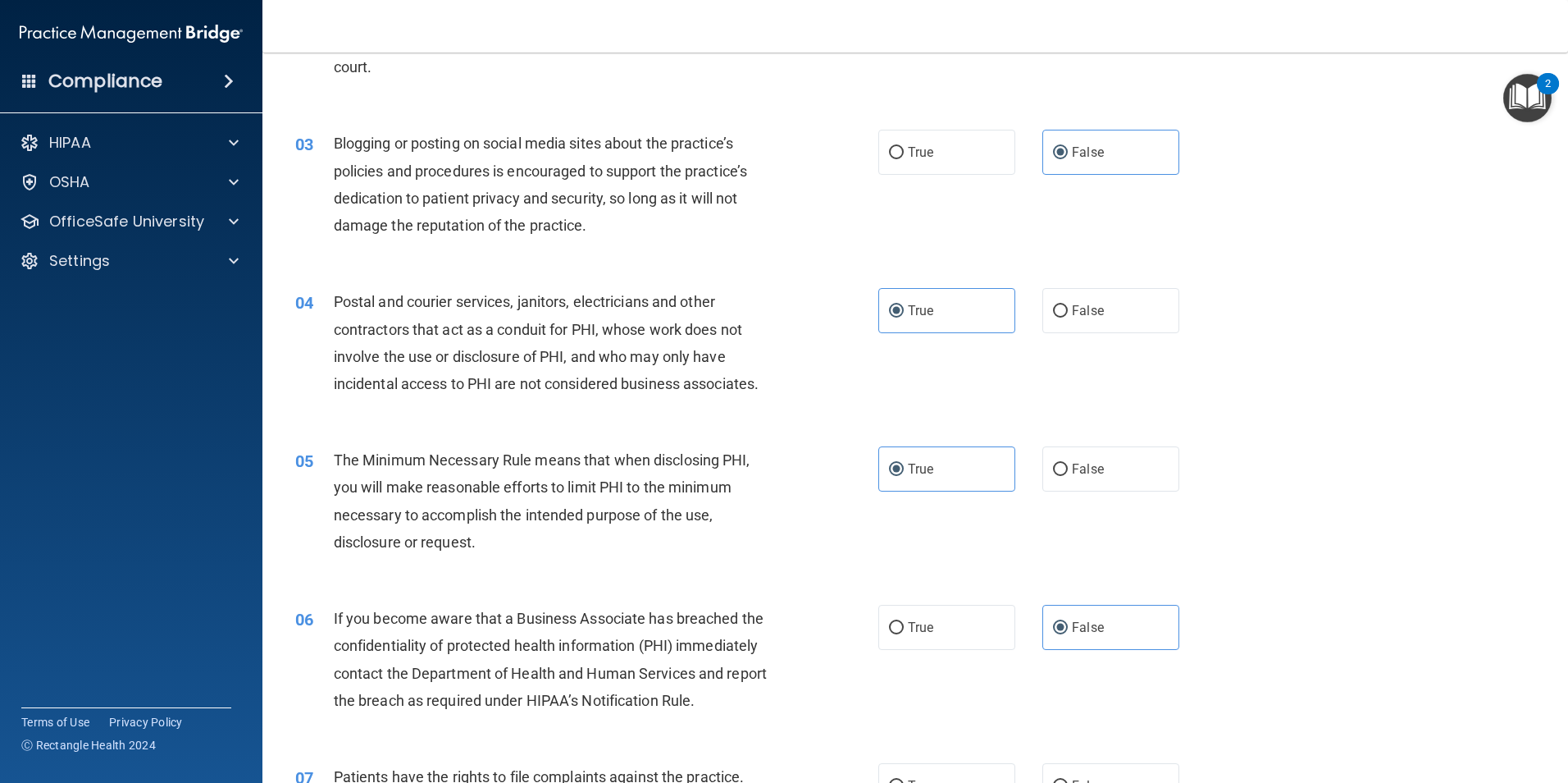
scroll to position [410, 0]
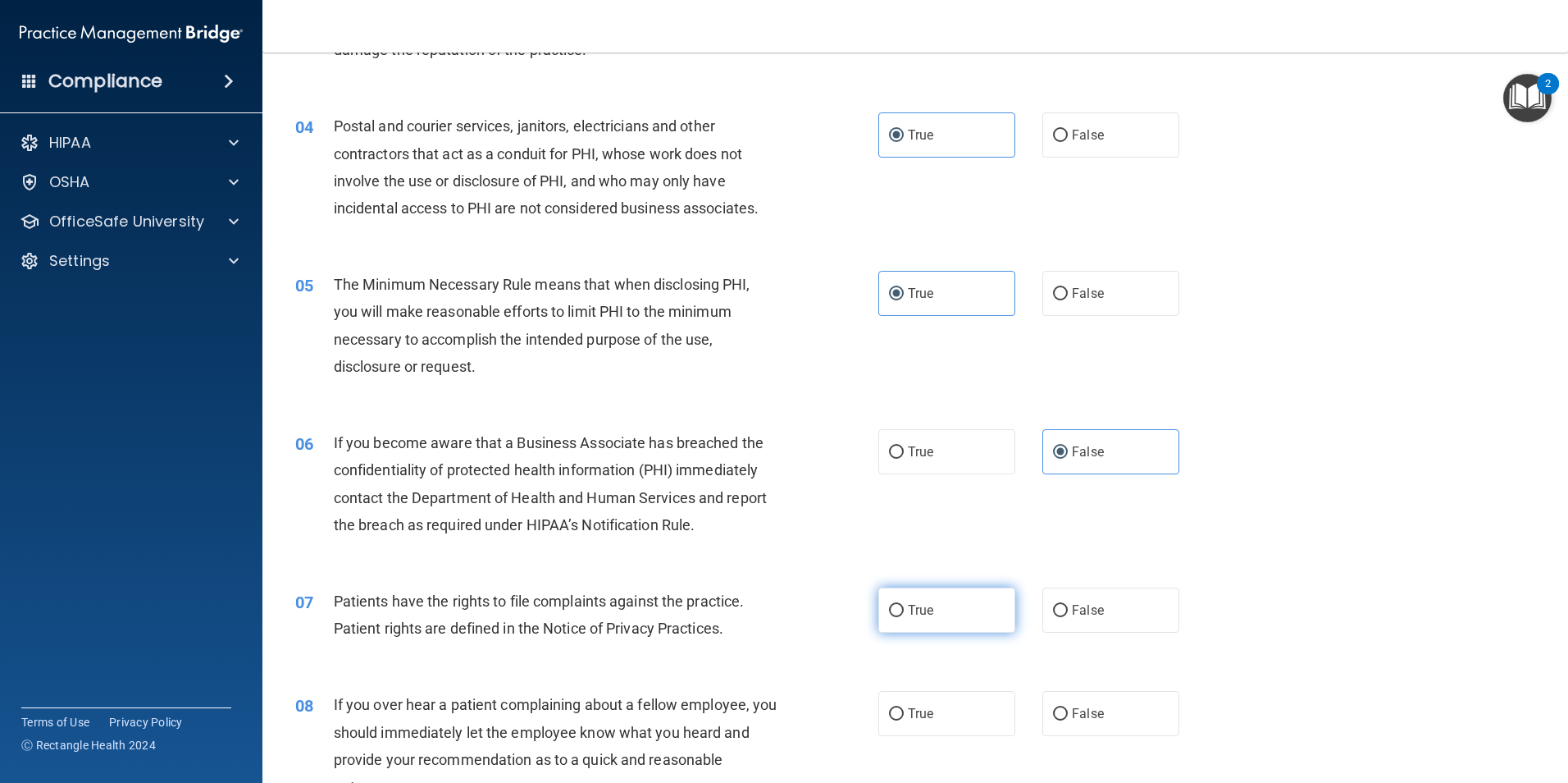
click at [950, 621] on label "True" at bounding box center [947, 609] width 137 height 45
click at [903, 617] on input "True" at bounding box center [897, 611] width 15 height 12
radio input "true"
click at [1088, 701] on label "False" at bounding box center [1111, 713] width 137 height 45
click at [1068, 708] on input "False" at bounding box center [1060, 714] width 15 height 12
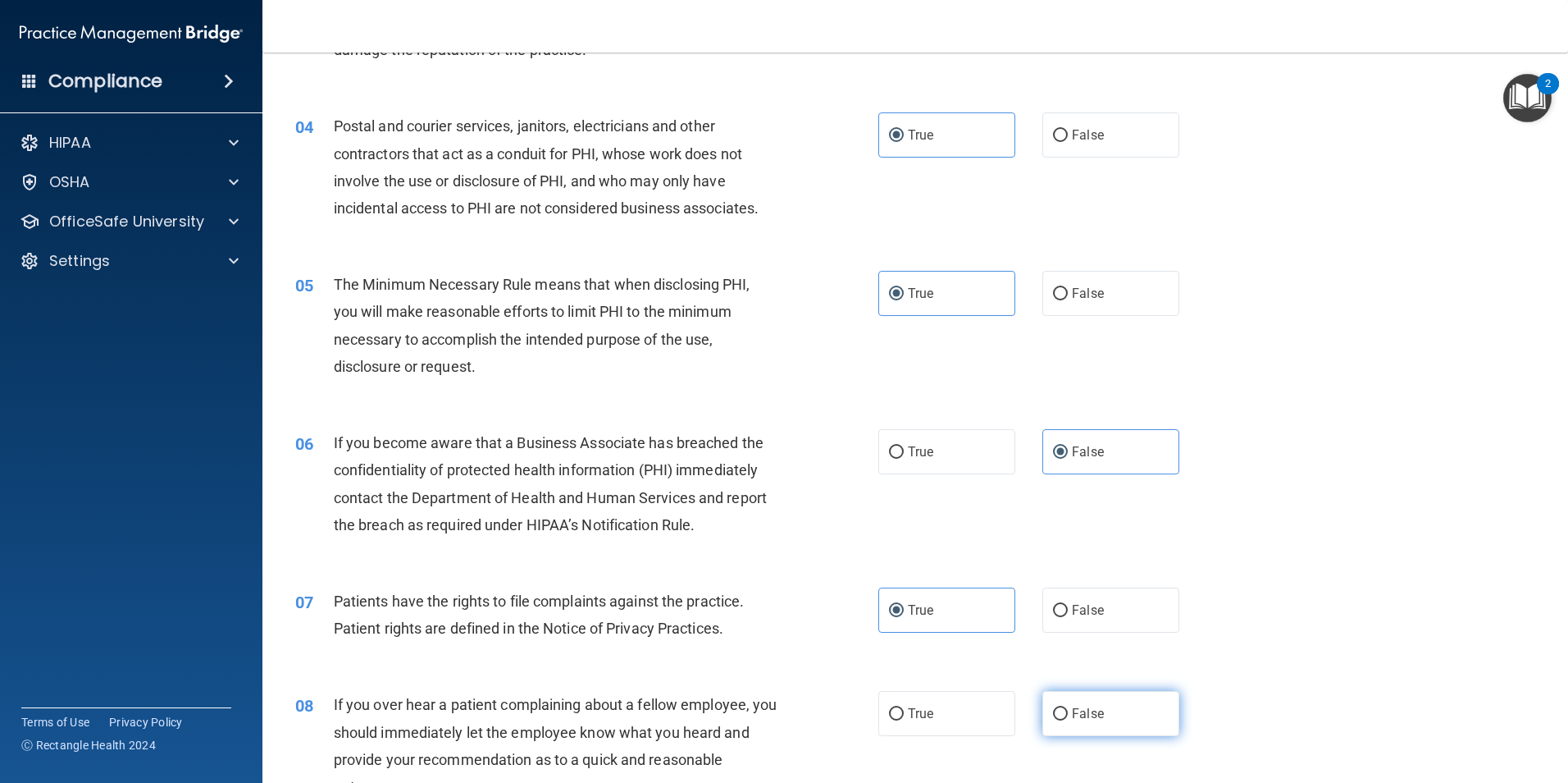
radio input "true"
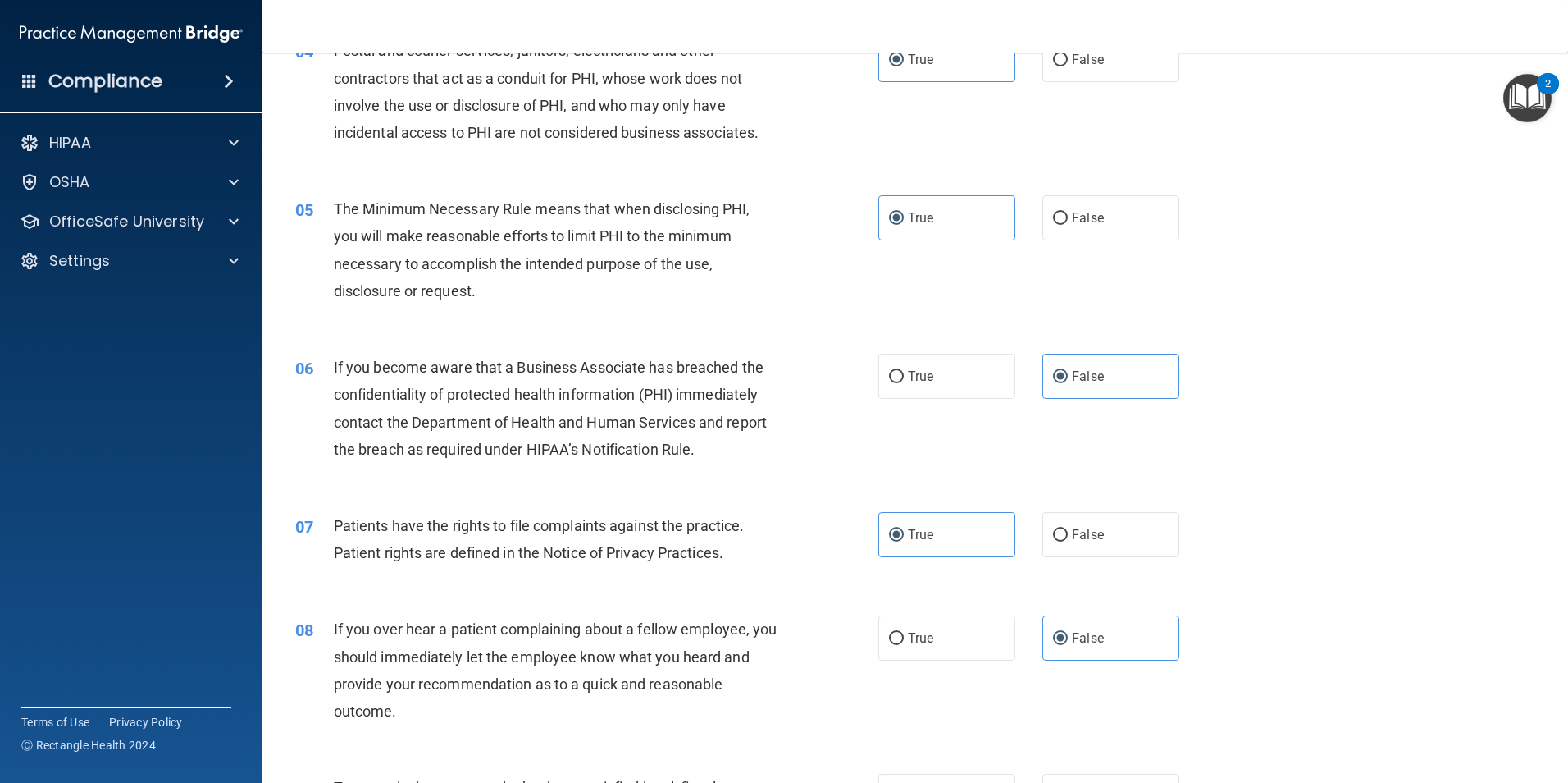
scroll to position [656, 0]
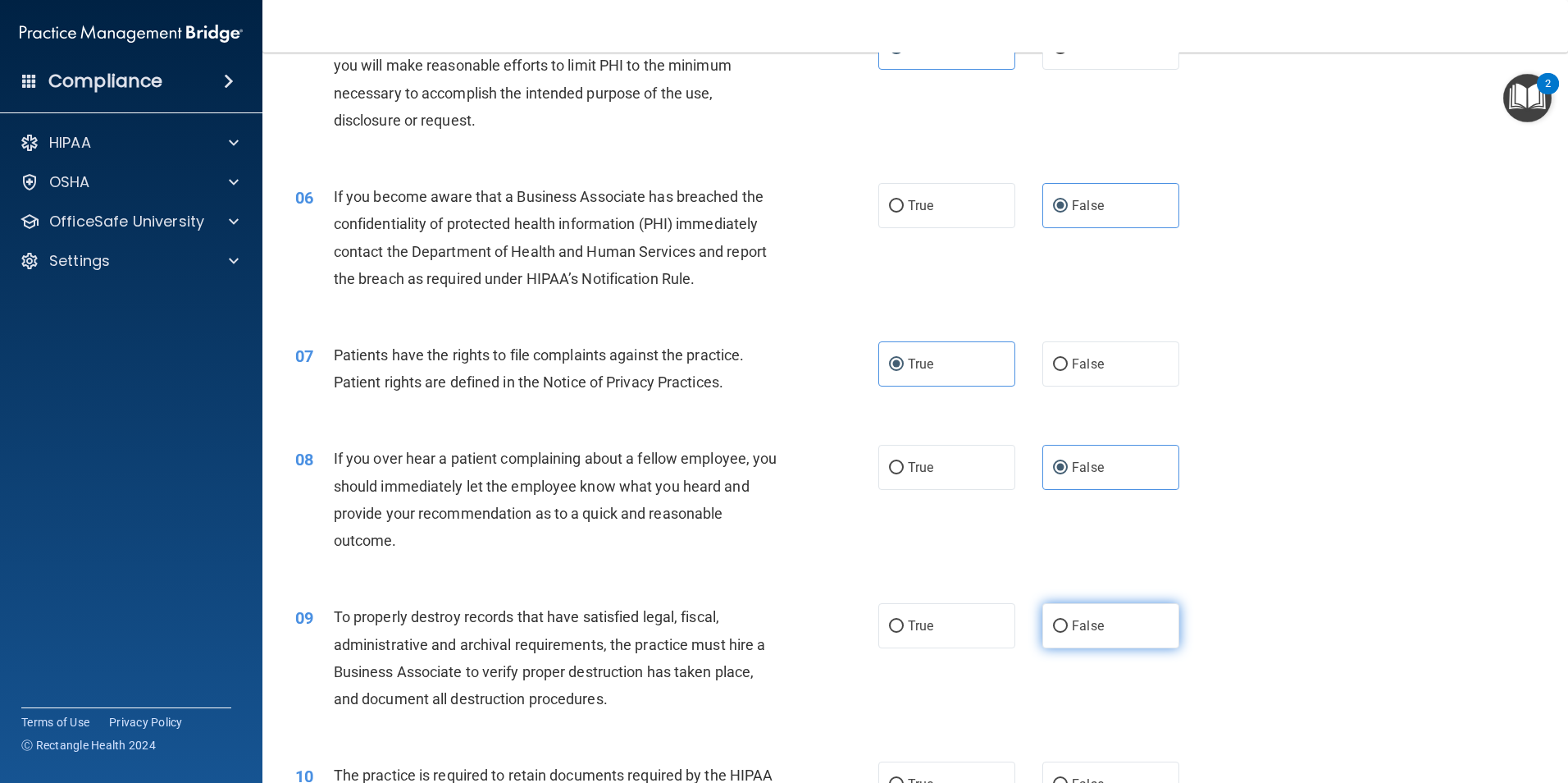
click at [1089, 632] on span "False" at bounding box center [1088, 625] width 32 height 15
click at [1068, 632] on input "False" at bounding box center [1060, 626] width 15 height 12
radio input "true"
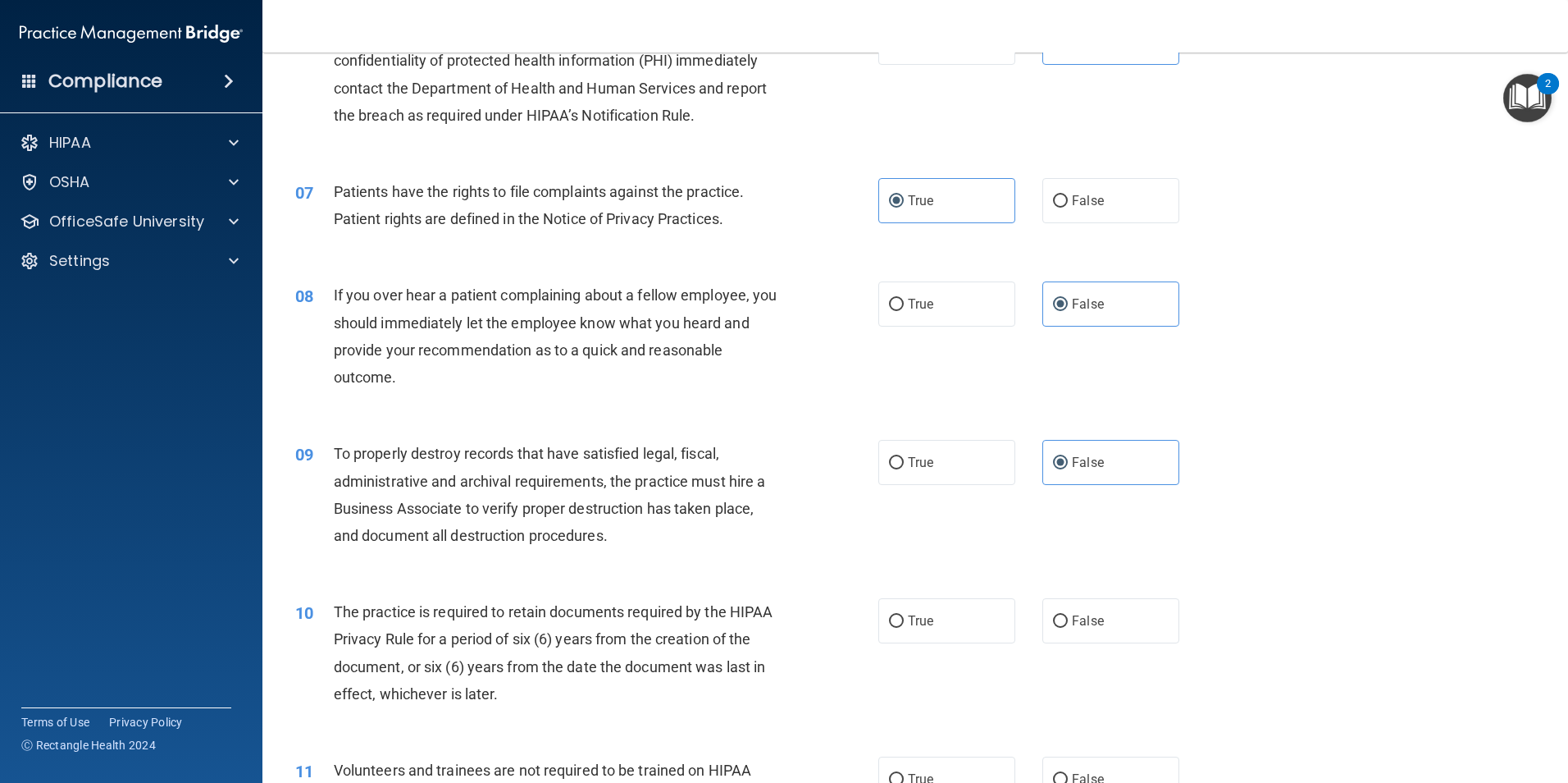
scroll to position [820, 0]
click at [974, 623] on label "True" at bounding box center [947, 619] width 137 height 45
click at [903, 623] on input "True" at bounding box center [897, 620] width 15 height 12
radio input "true"
click at [1099, 767] on label "False" at bounding box center [1111, 777] width 137 height 45
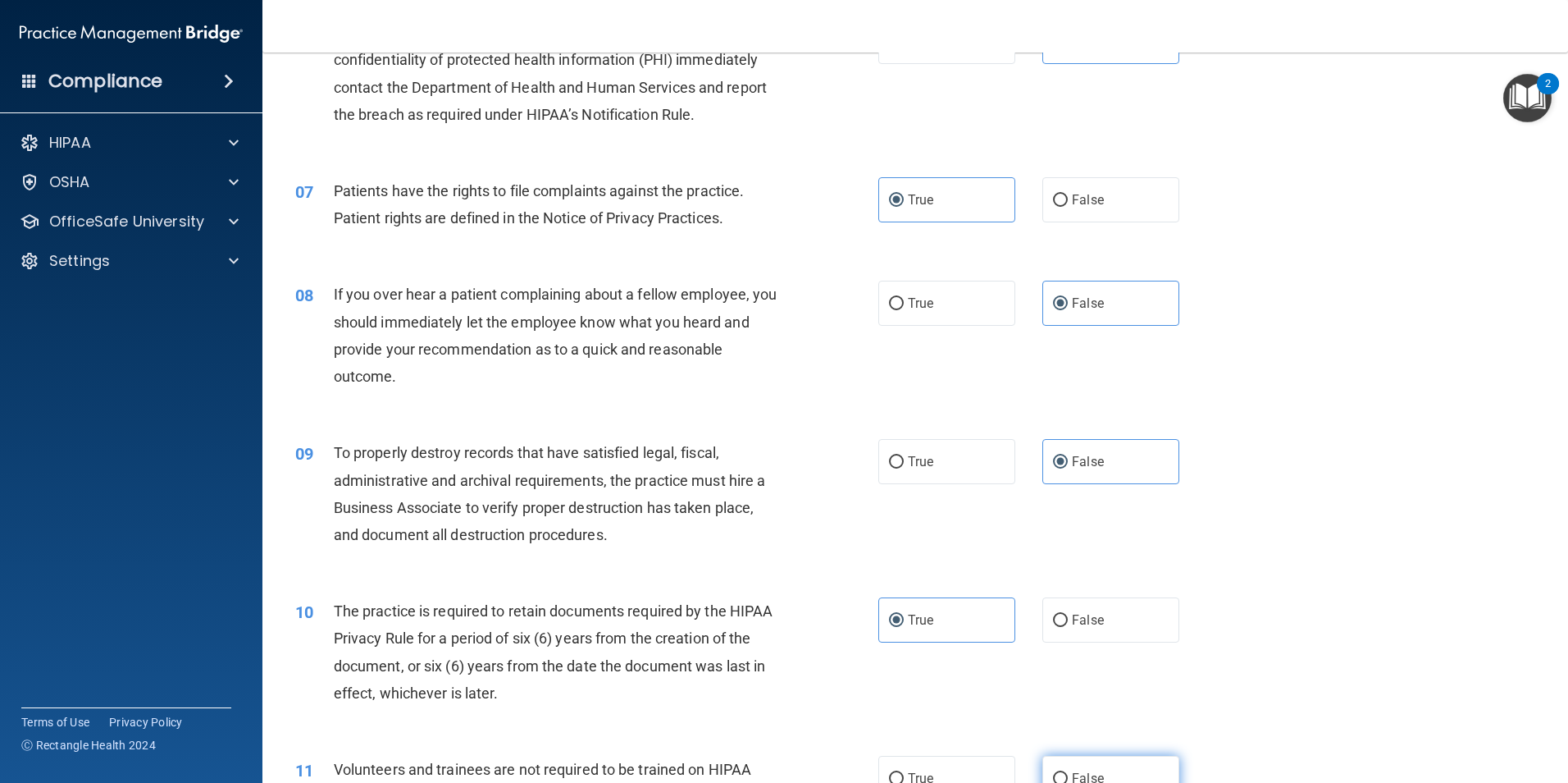
click at [1068, 773] on input "False" at bounding box center [1060, 778] width 15 height 12
radio input "true"
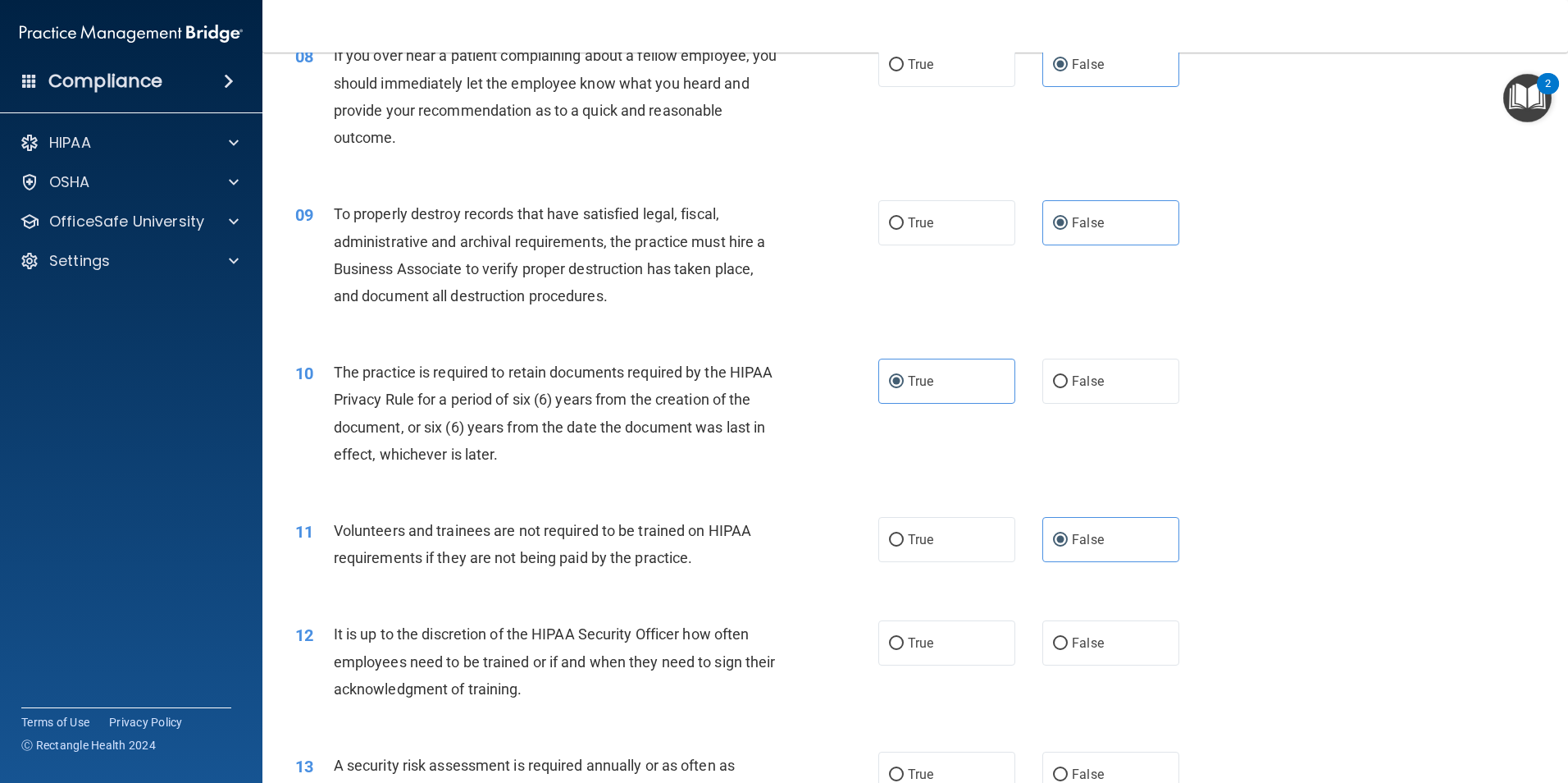
scroll to position [1069, 0]
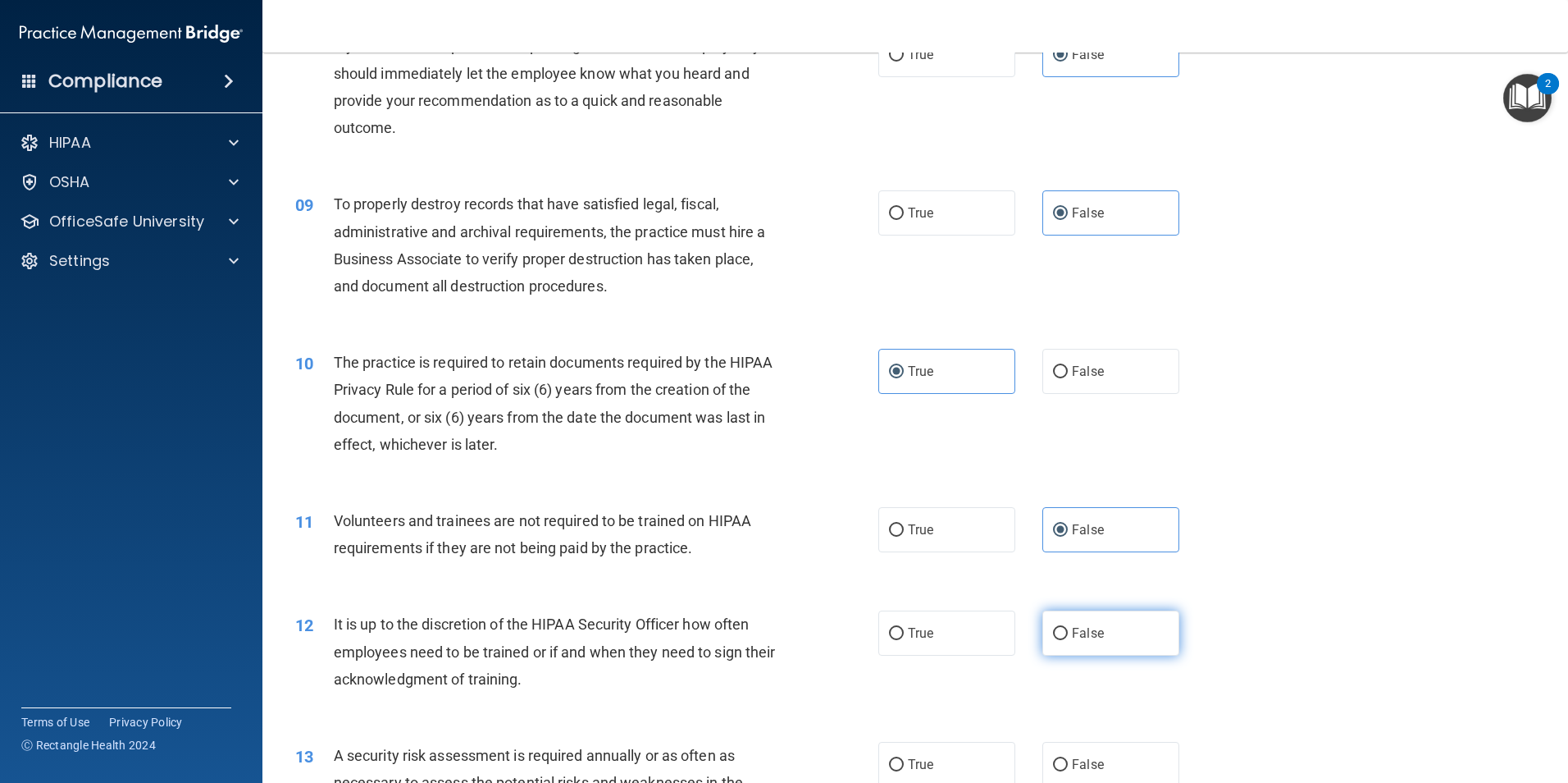
click at [1082, 631] on span "False" at bounding box center [1088, 633] width 32 height 15
click at [1068, 631] on input "False" at bounding box center [1060, 634] width 15 height 12
radio input "true"
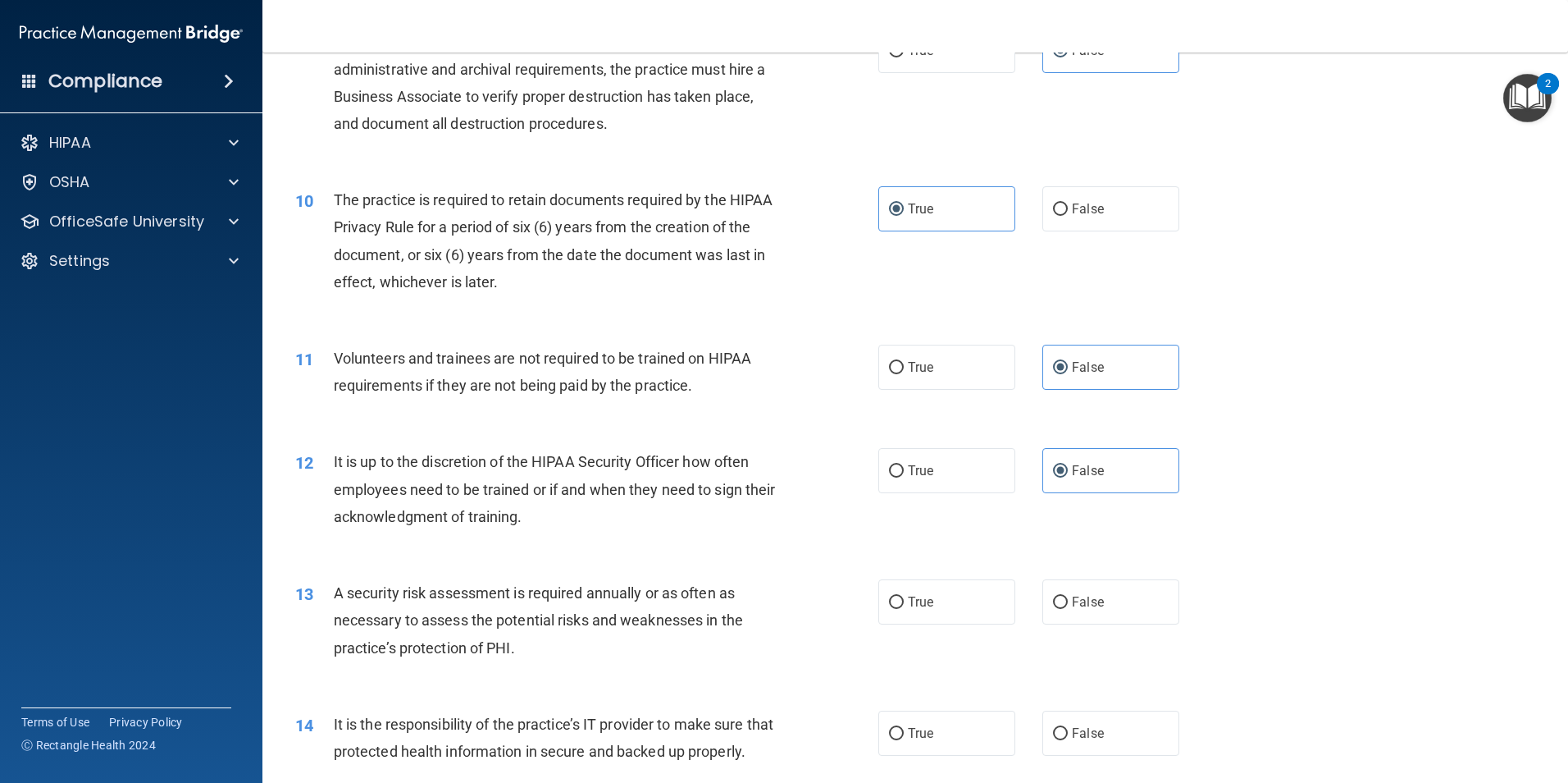
scroll to position [1233, 0]
click at [977, 611] on label "True" at bounding box center [947, 599] width 137 height 45
click at [903, 607] on input "True" at bounding box center [897, 600] width 15 height 12
radio input "true"
click at [1063, 715] on label "False" at bounding box center [1111, 731] width 137 height 45
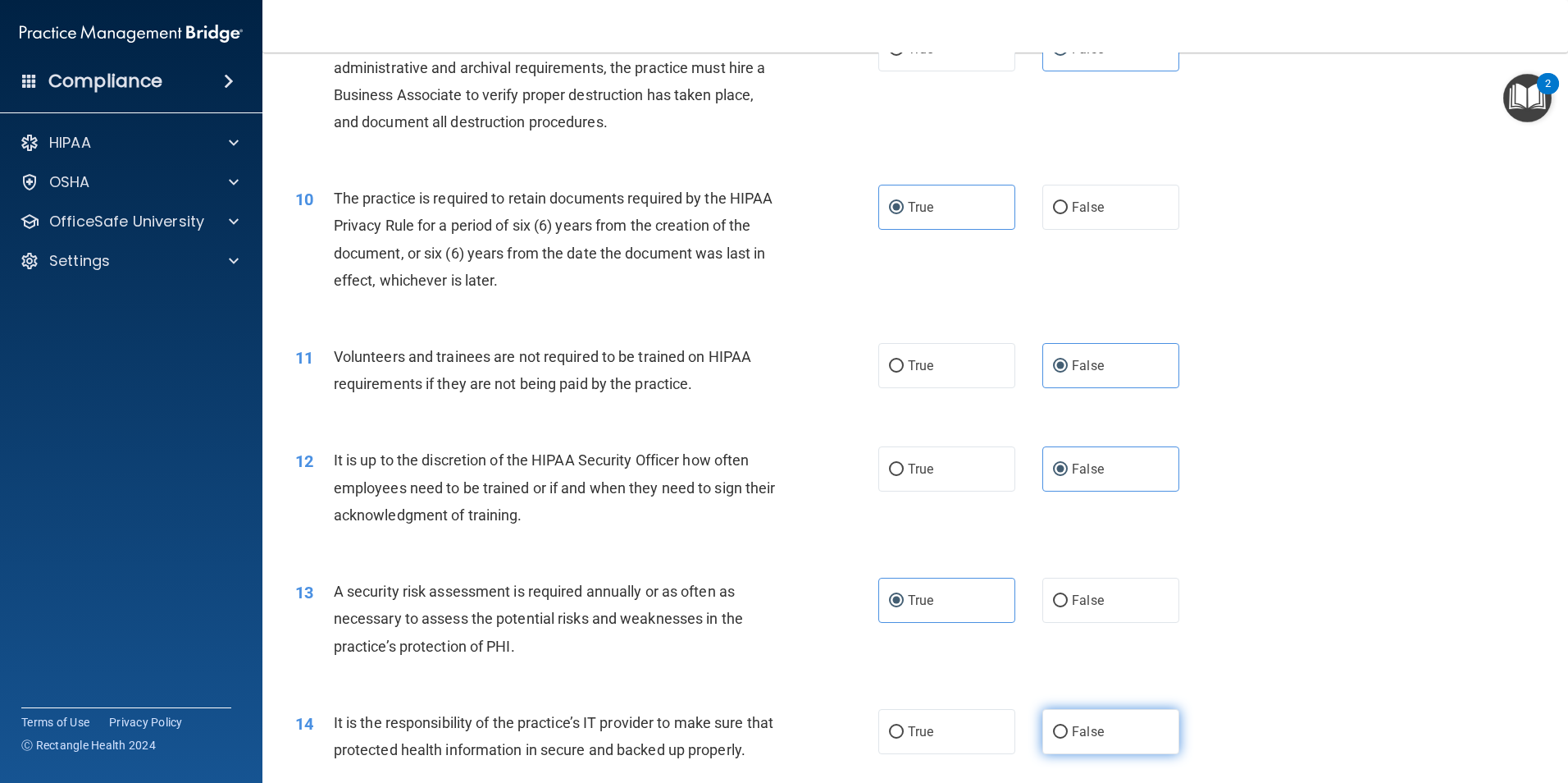
click at [1063, 726] on input "False" at bounding box center [1060, 732] width 15 height 12
radio input "true"
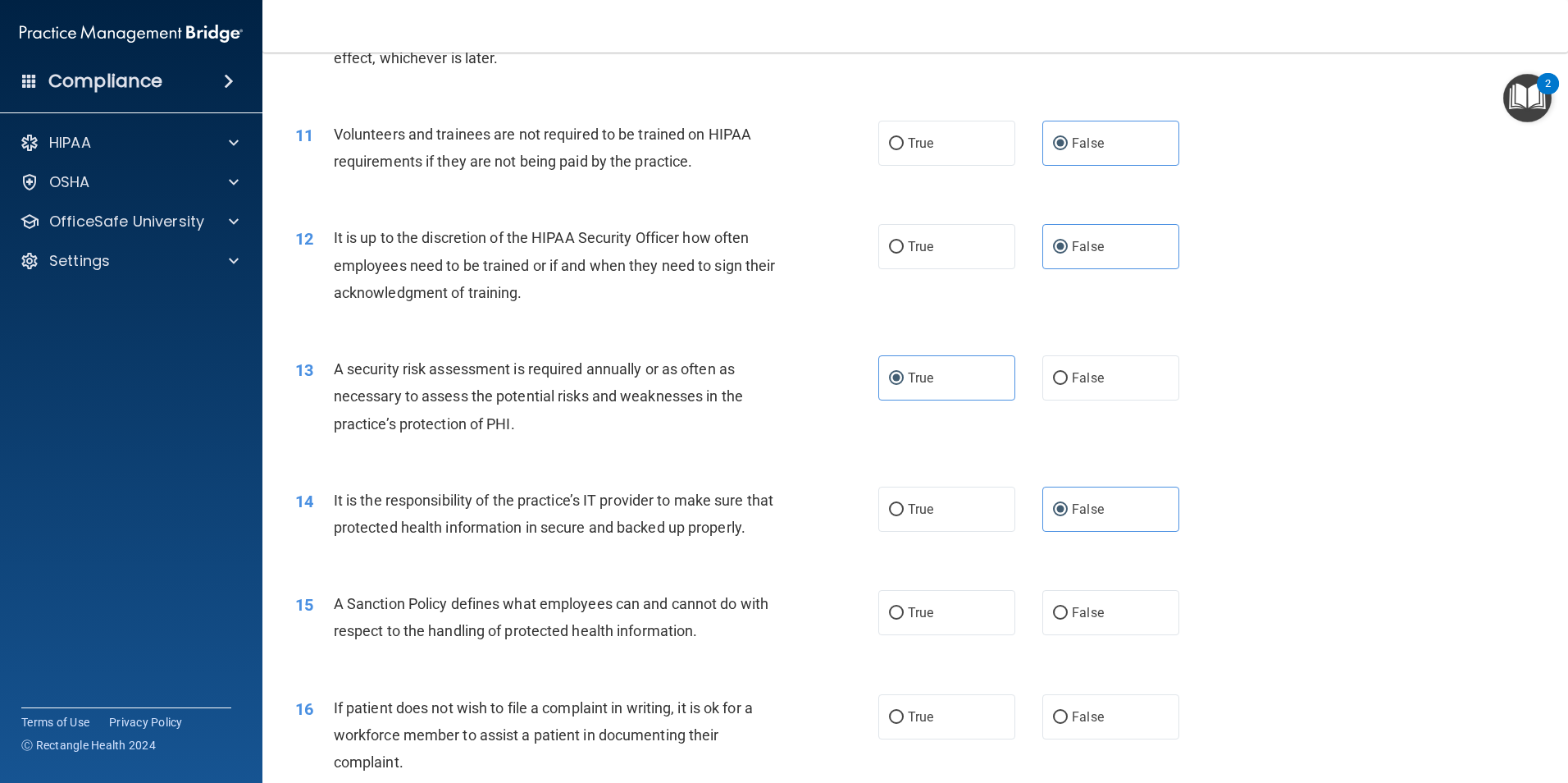
scroll to position [1479, 0]
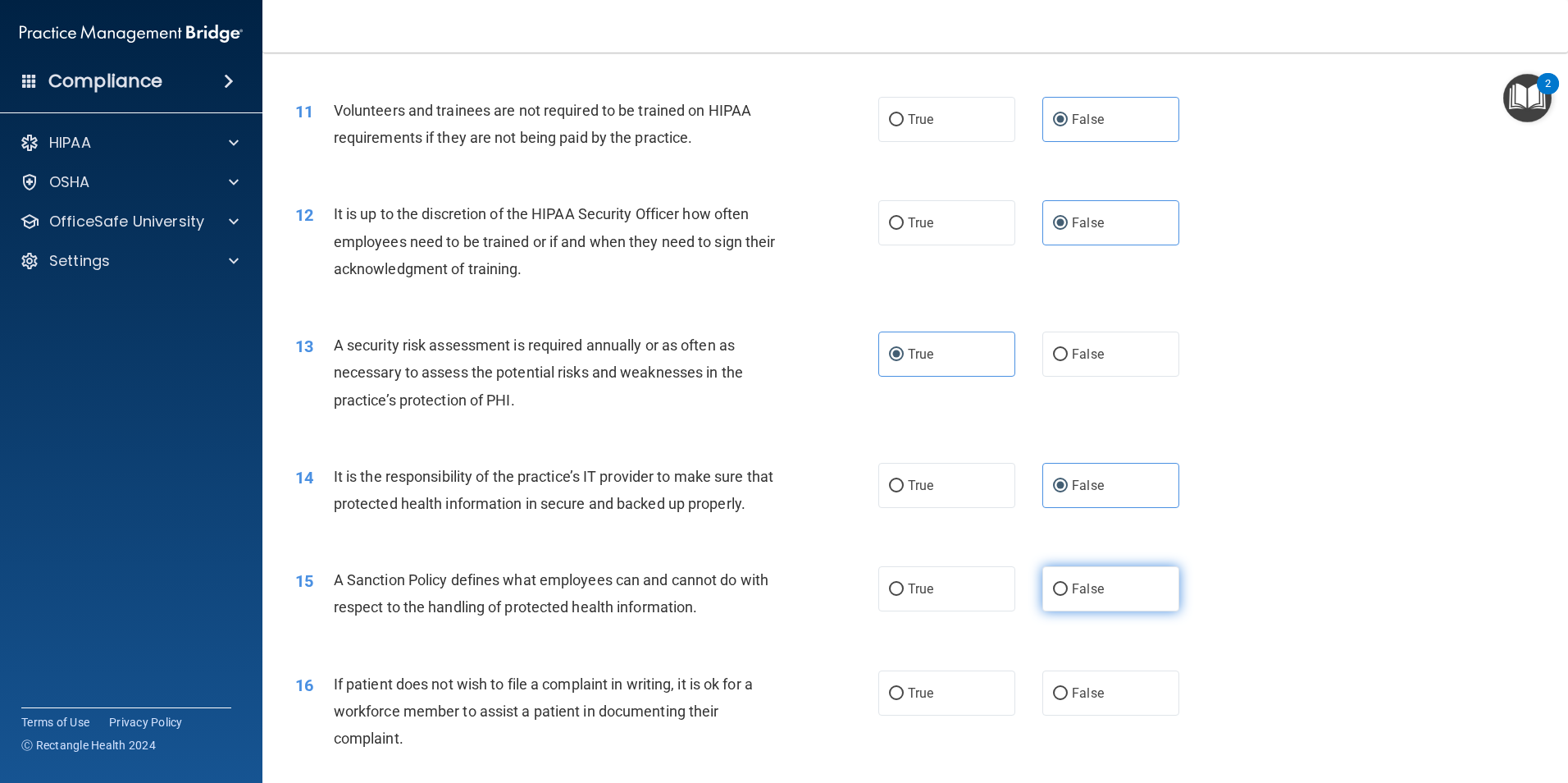
click at [1081, 611] on label "False" at bounding box center [1111, 588] width 137 height 45
click at [1068, 596] on input "False" at bounding box center [1060, 589] width 15 height 12
radio input "true"
drag, startPoint x: 943, startPoint y: 717, endPoint x: 951, endPoint y: 715, distance: 8.2
click at [944, 715] on label "True" at bounding box center [947, 693] width 137 height 45
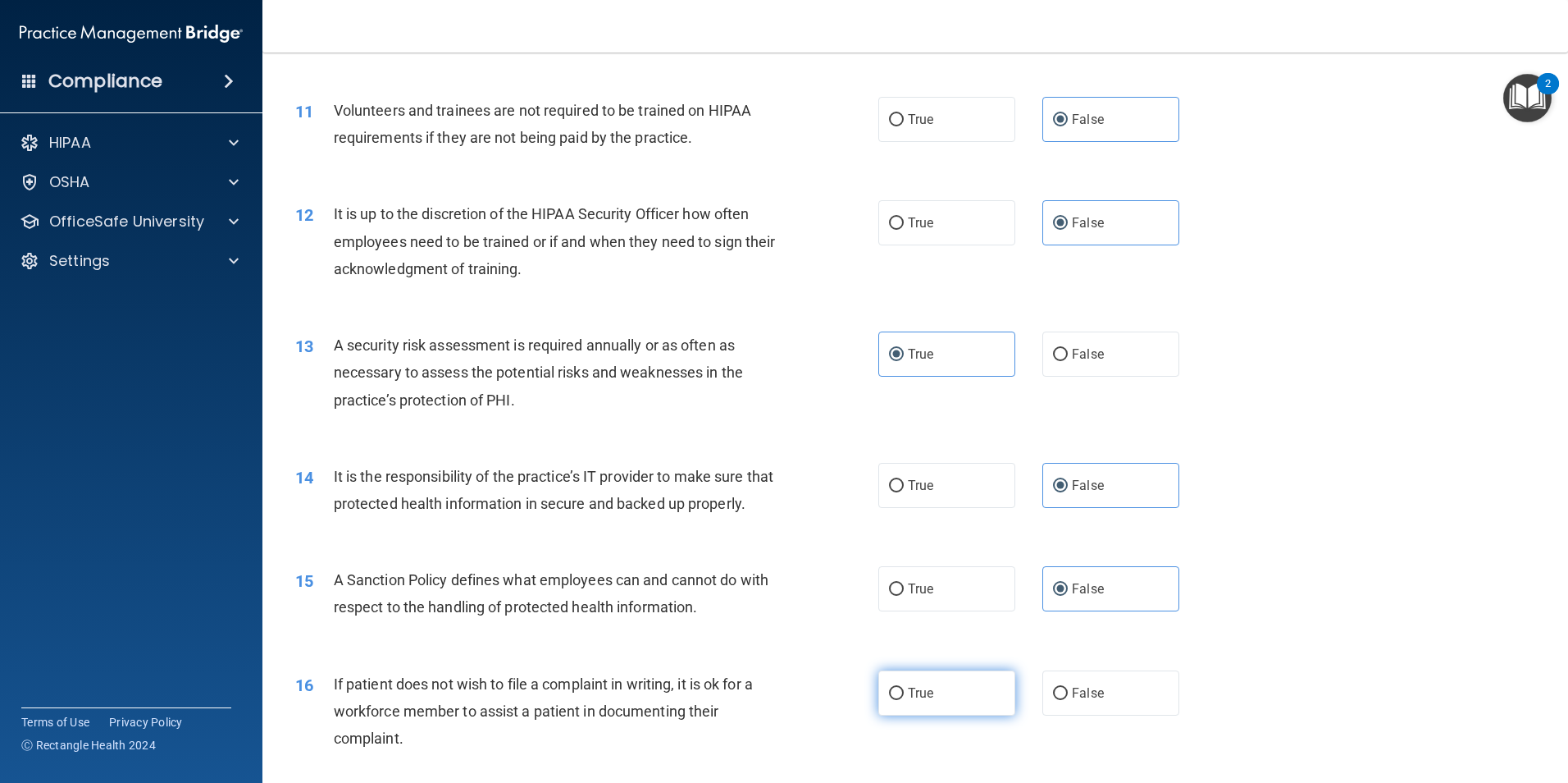
click at [903, 700] on input "True" at bounding box center [897, 694] width 15 height 12
radio input "true"
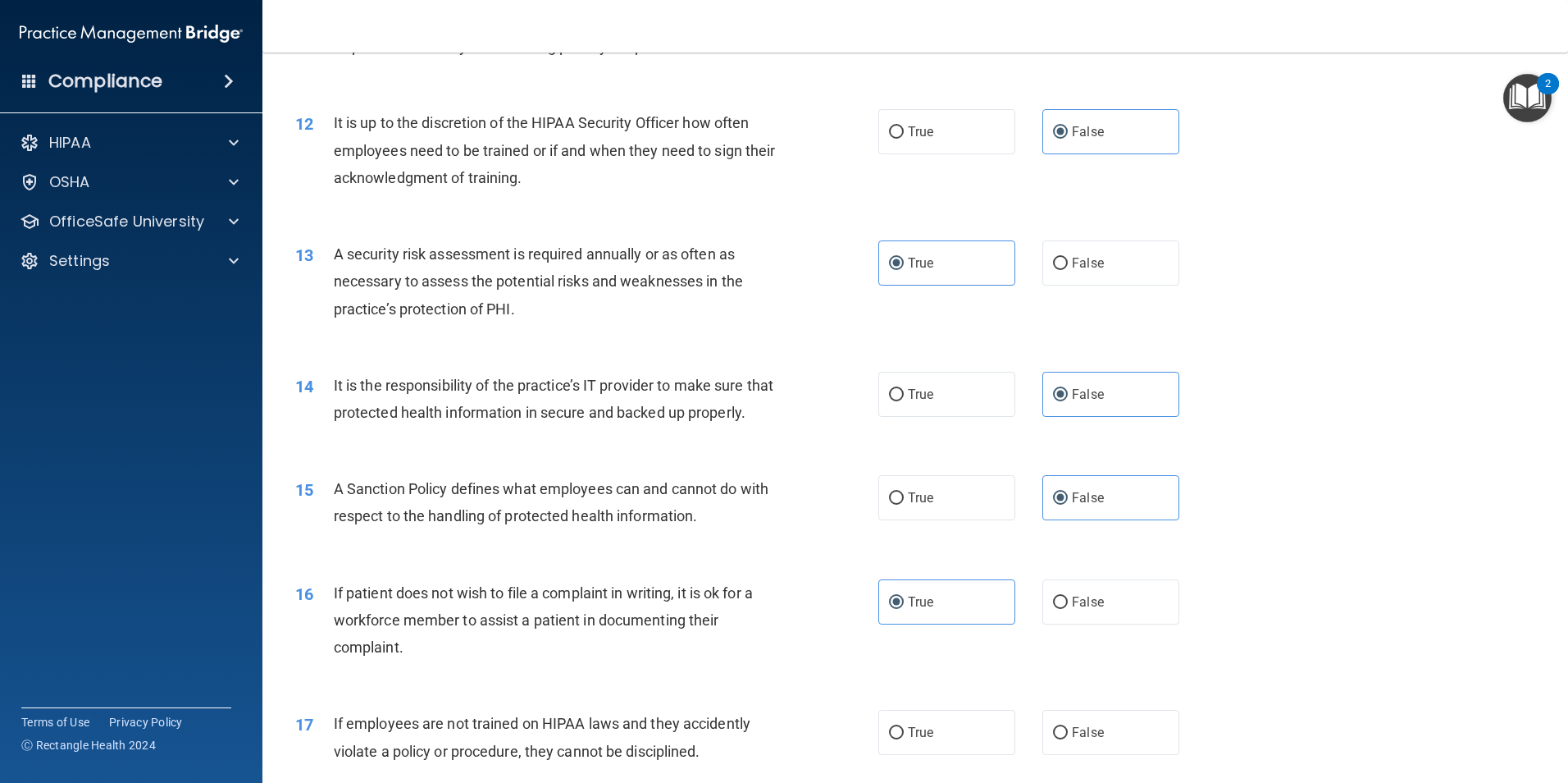
scroll to position [1726, 0]
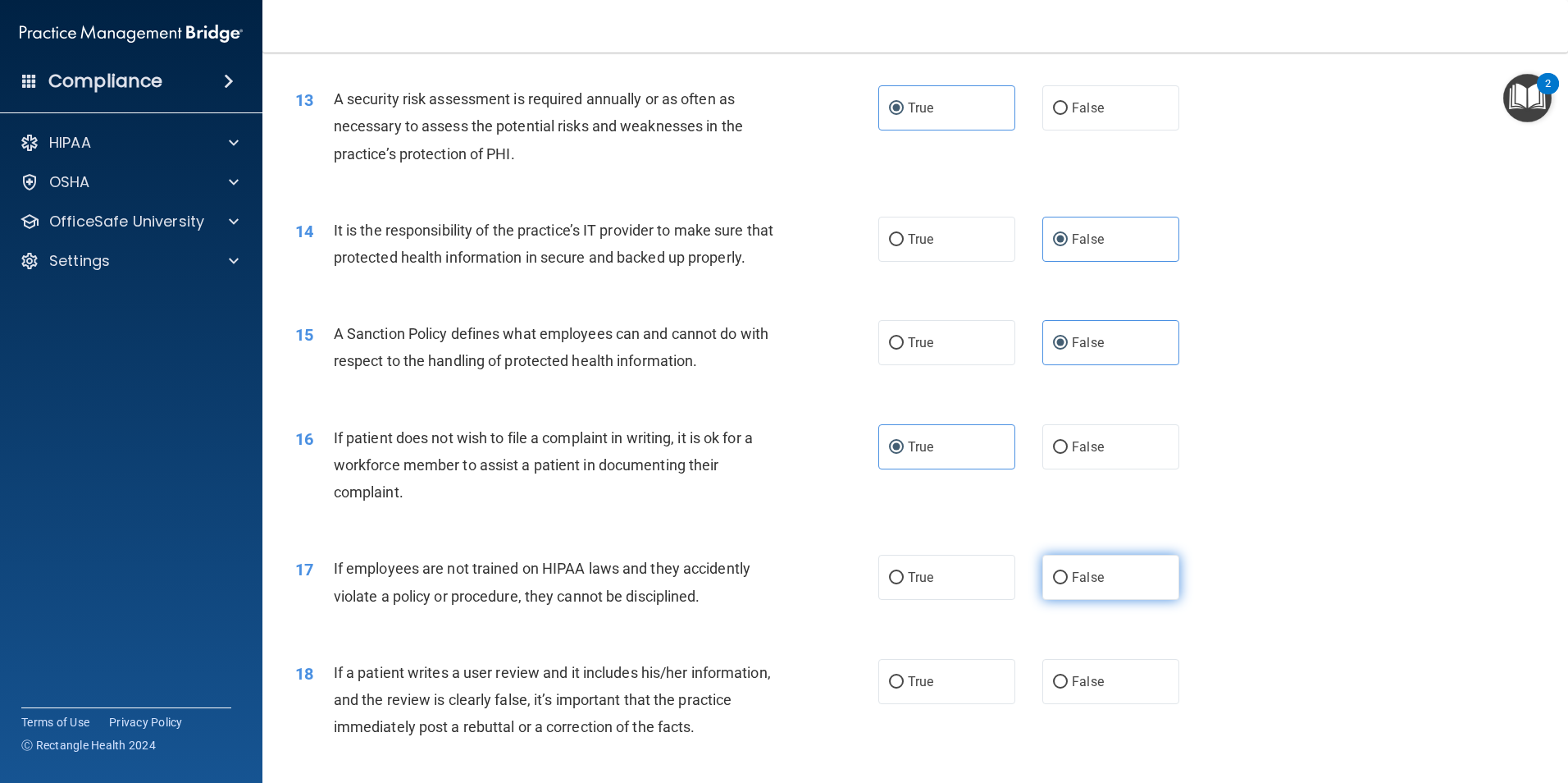
click at [1099, 599] on label "False" at bounding box center [1111, 577] width 137 height 45
click at [1068, 584] on input "False" at bounding box center [1060, 577] width 15 height 12
radio input "true"
click at [1076, 704] on label "False" at bounding box center [1111, 680] width 137 height 45
click at [1068, 689] on input "False" at bounding box center [1060, 682] width 15 height 12
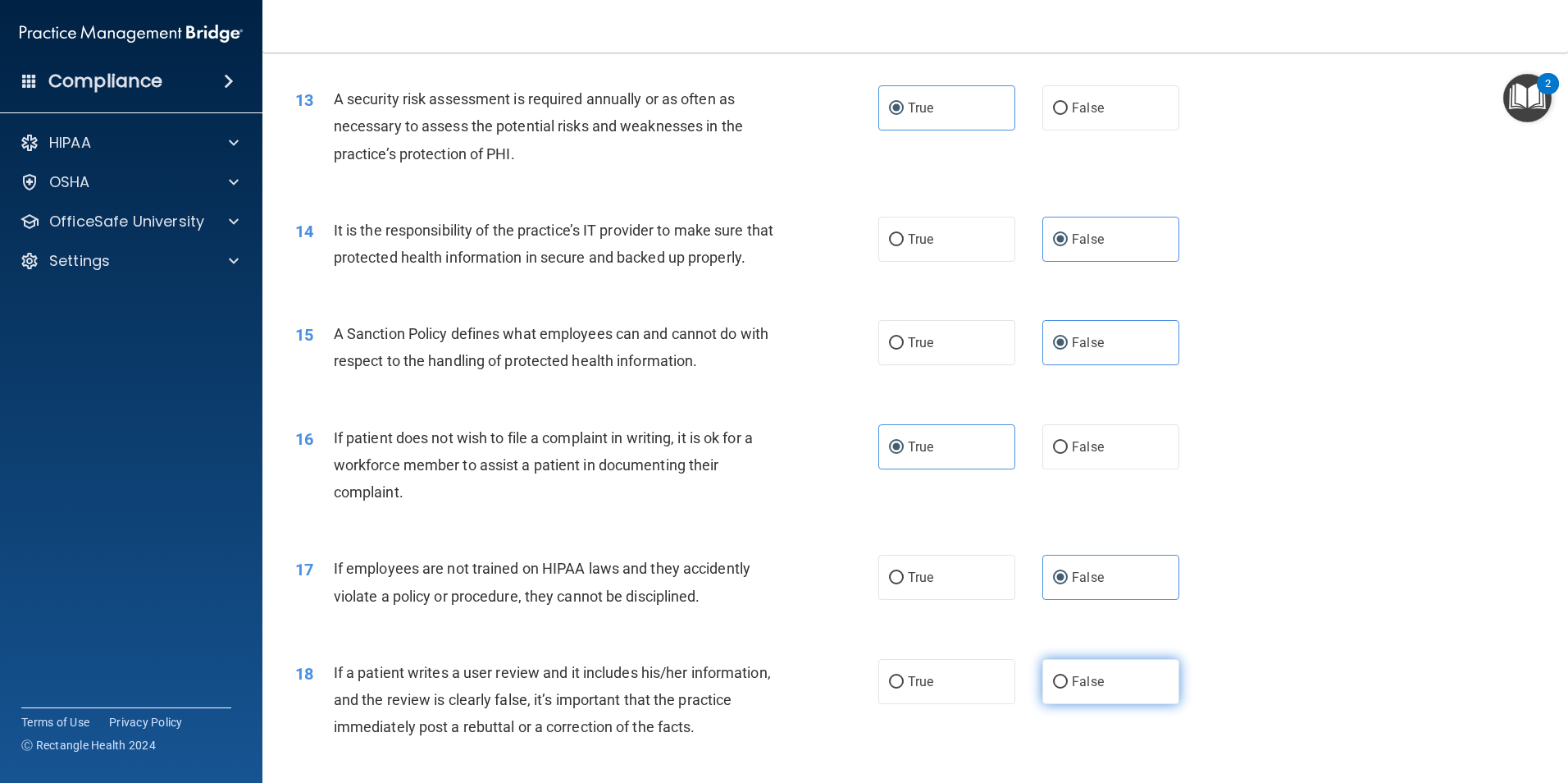
radio input "true"
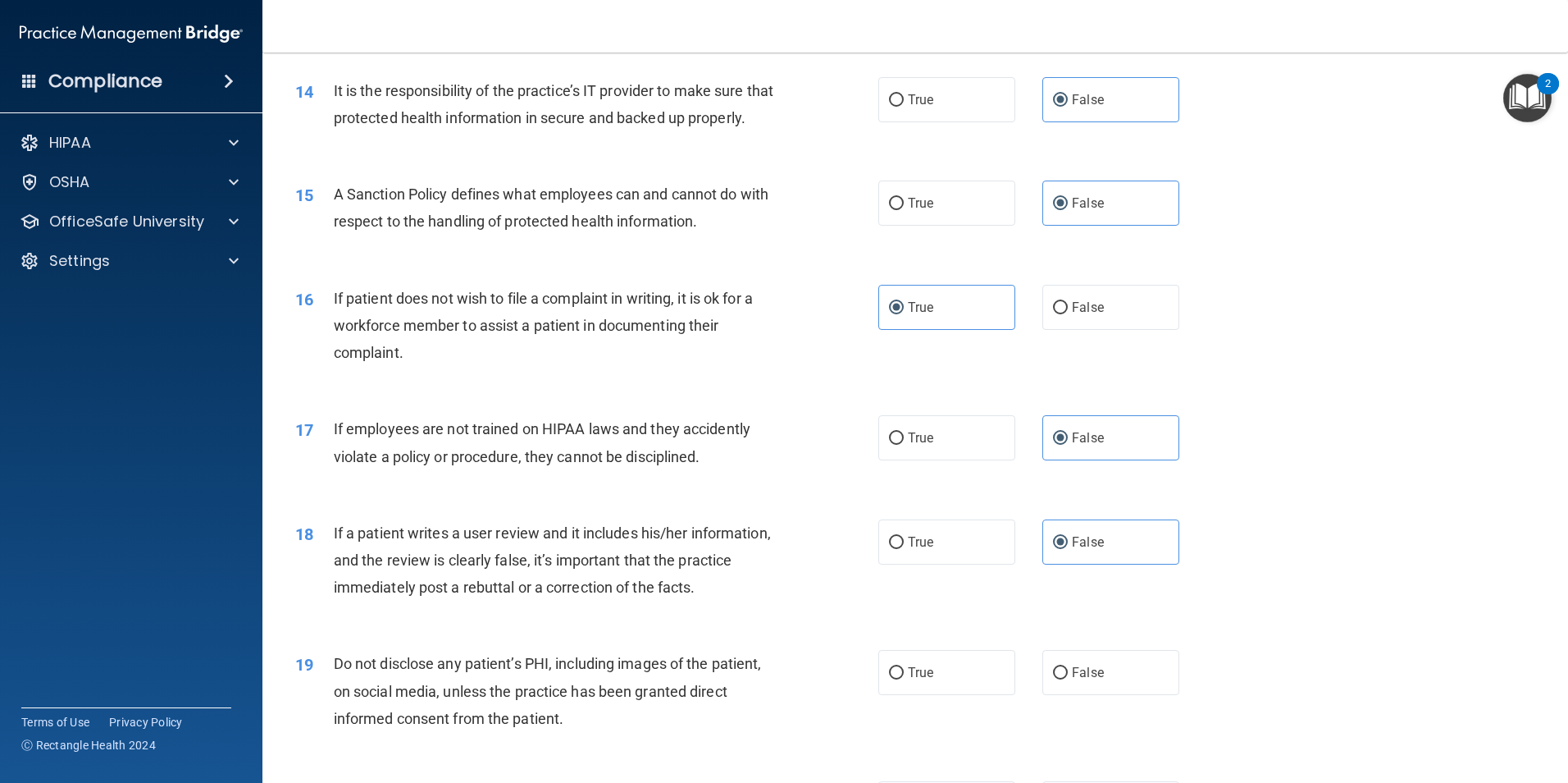
scroll to position [1889, 0]
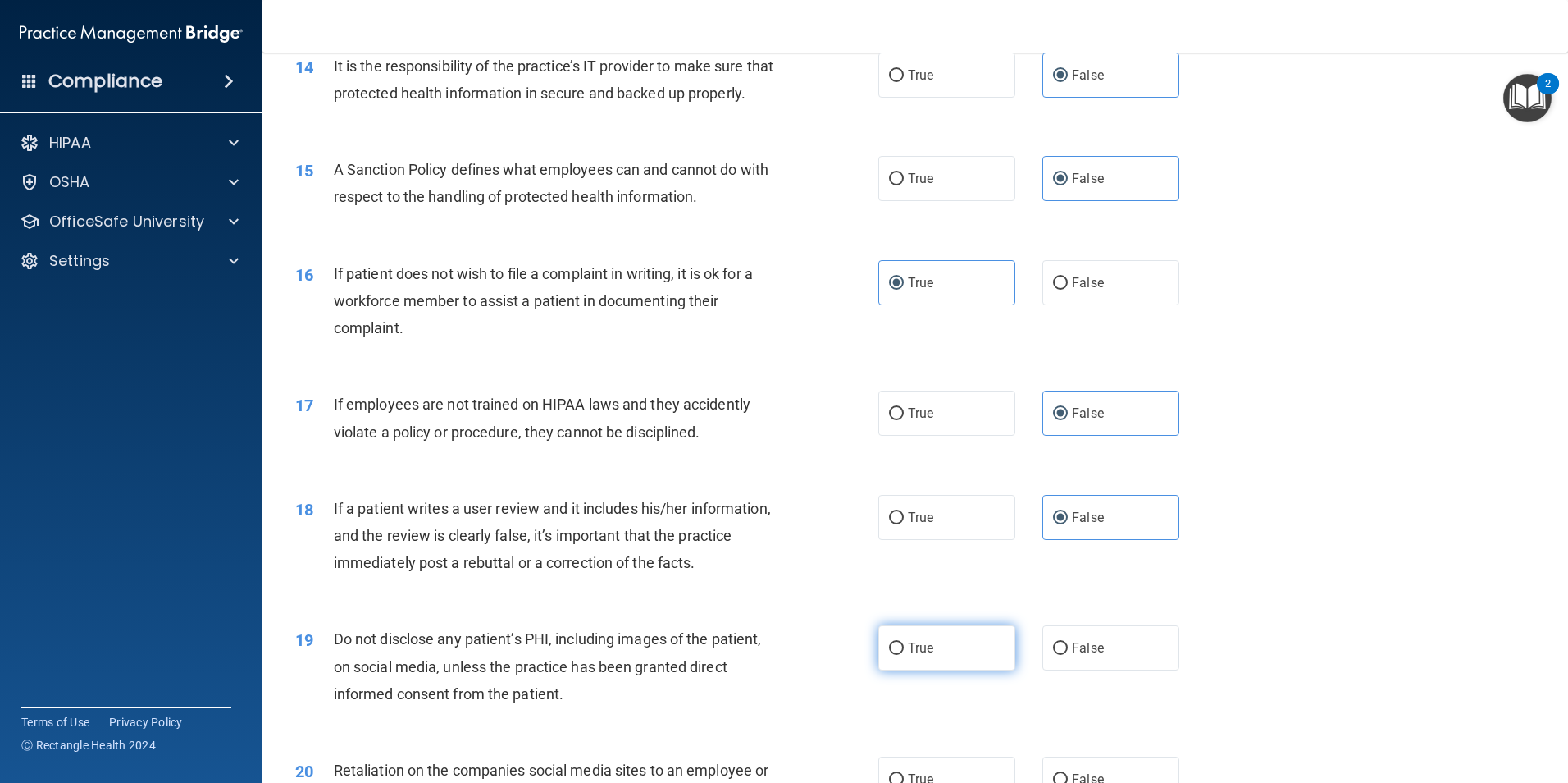
drag, startPoint x: 960, startPoint y: 664, endPoint x: 982, endPoint y: 672, distance: 23.4
click at [960, 666] on label "True" at bounding box center [947, 647] width 137 height 45
click at [903, 655] on input "True" at bounding box center [897, 648] width 15 height 12
radio input "true"
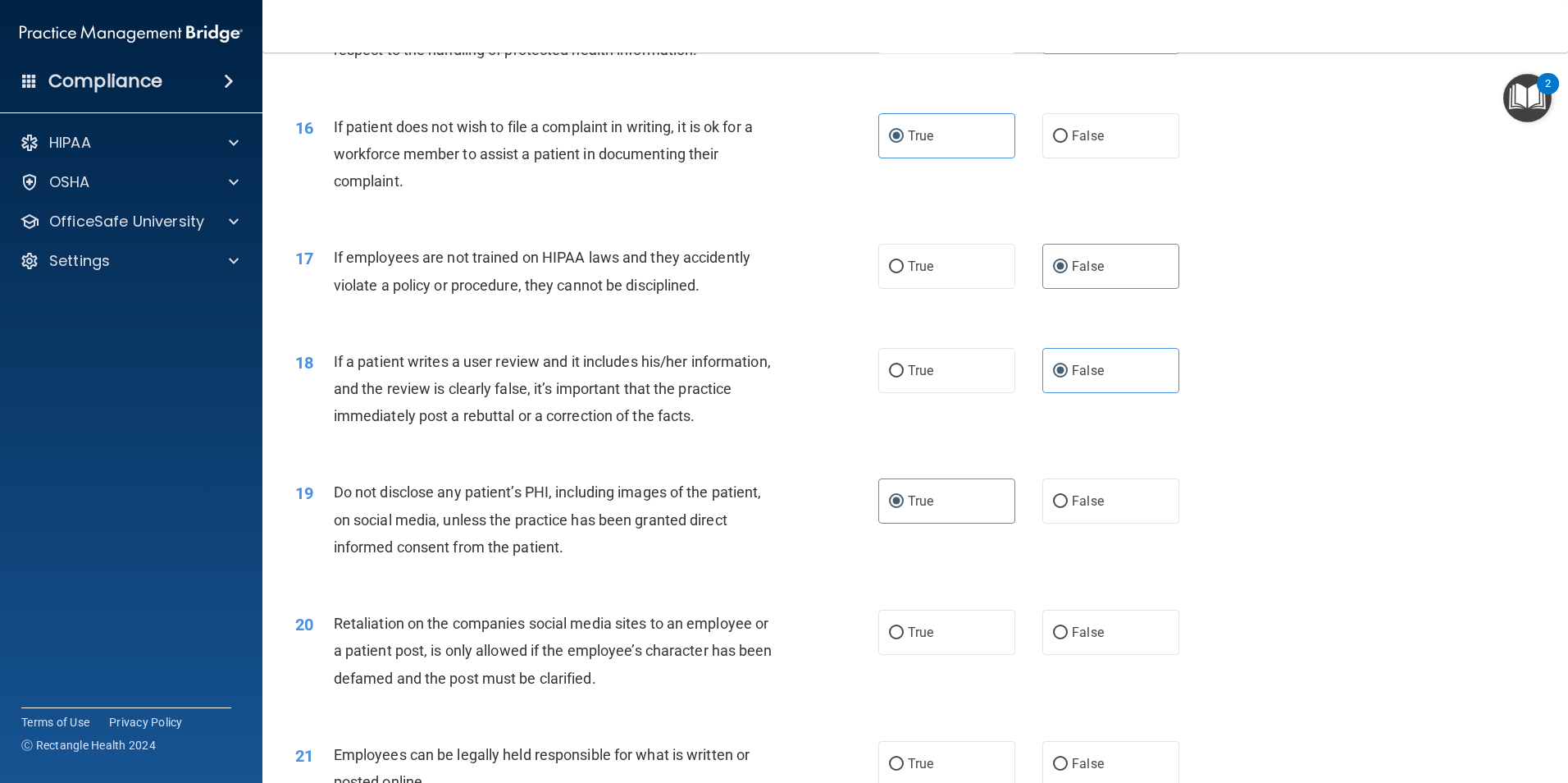
scroll to position [2053, 0]
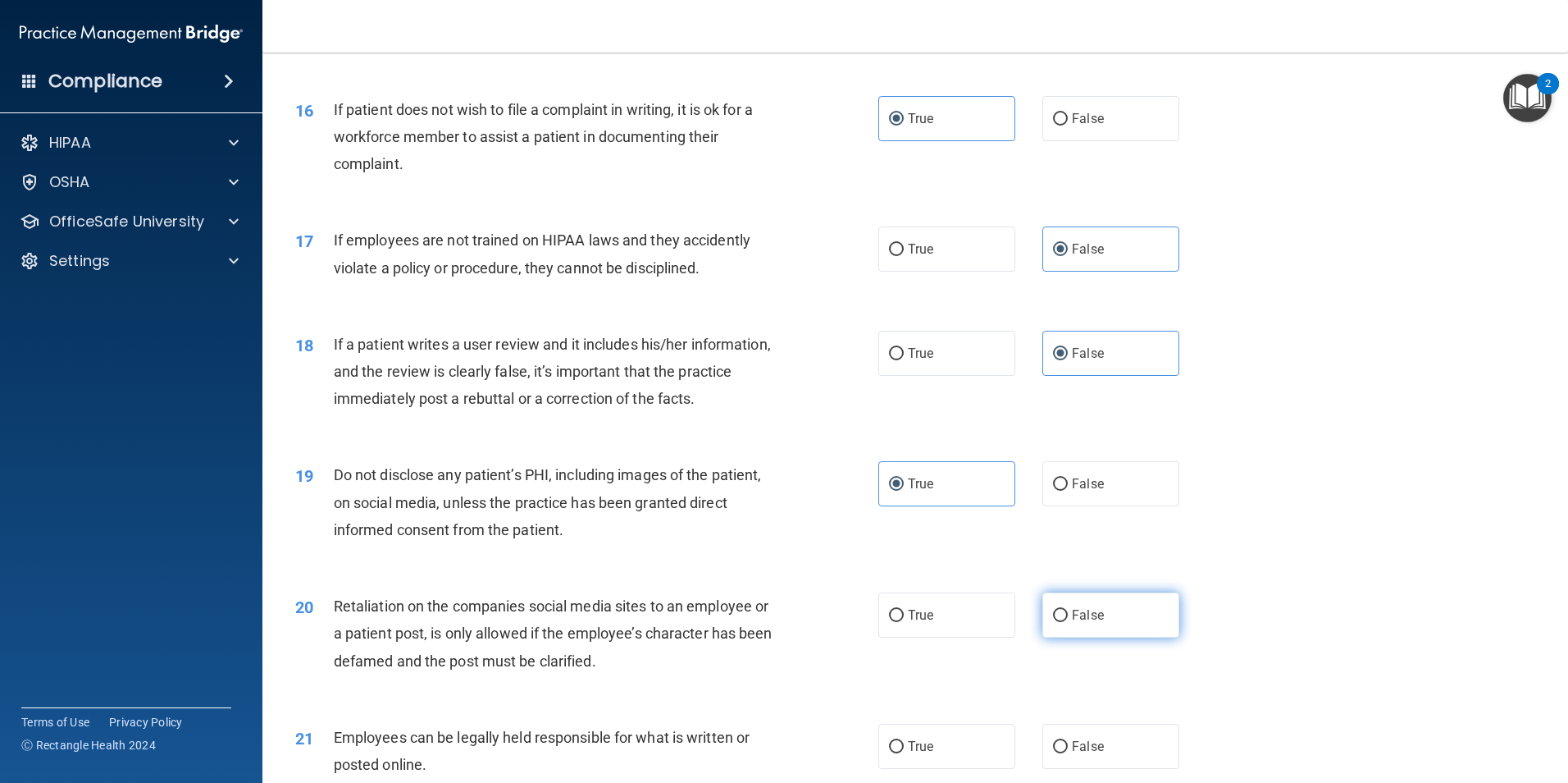
click at [1067, 637] on label "False" at bounding box center [1111, 615] width 137 height 45
click at [1067, 622] on input "False" at bounding box center [1060, 616] width 15 height 12
radio input "true"
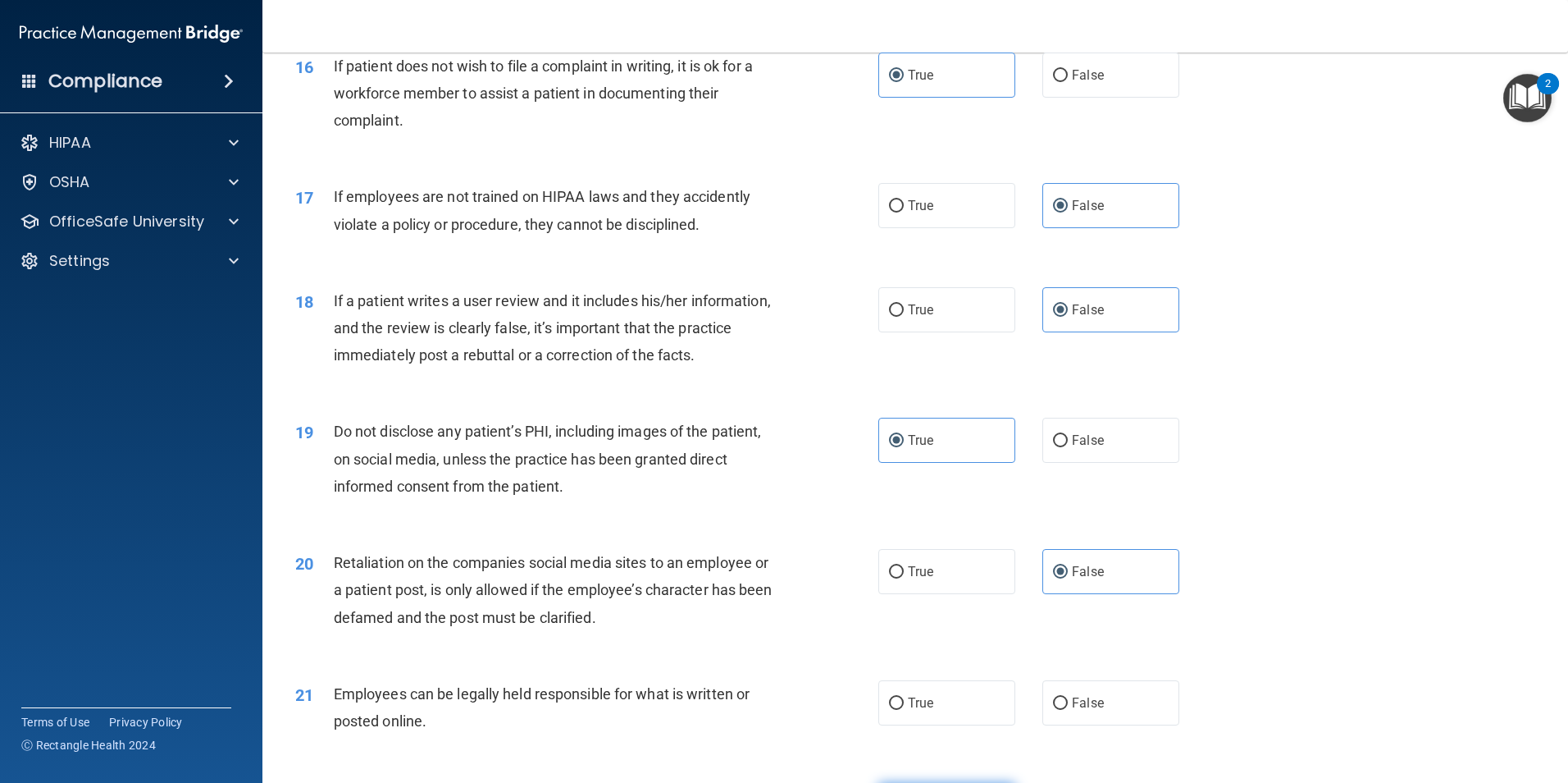
scroll to position [2218, 0]
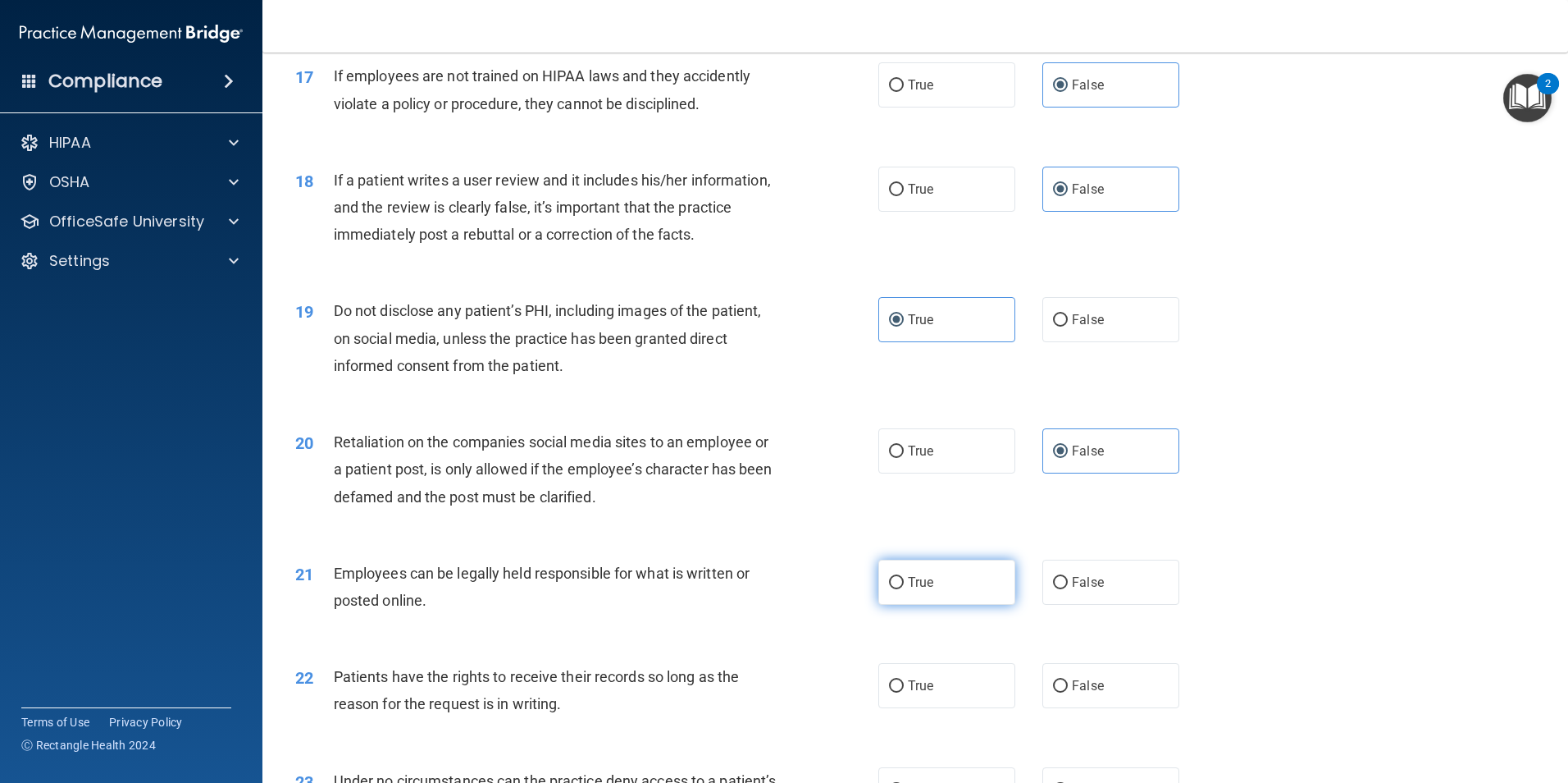
click at [962, 605] on label "True" at bounding box center [947, 581] width 137 height 45
click at [903, 589] on input "True" at bounding box center [897, 582] width 15 height 12
radio input "true"
click at [1052, 700] on label "False" at bounding box center [1111, 685] width 137 height 45
click at [1053, 693] on input "False" at bounding box center [1060, 686] width 15 height 12
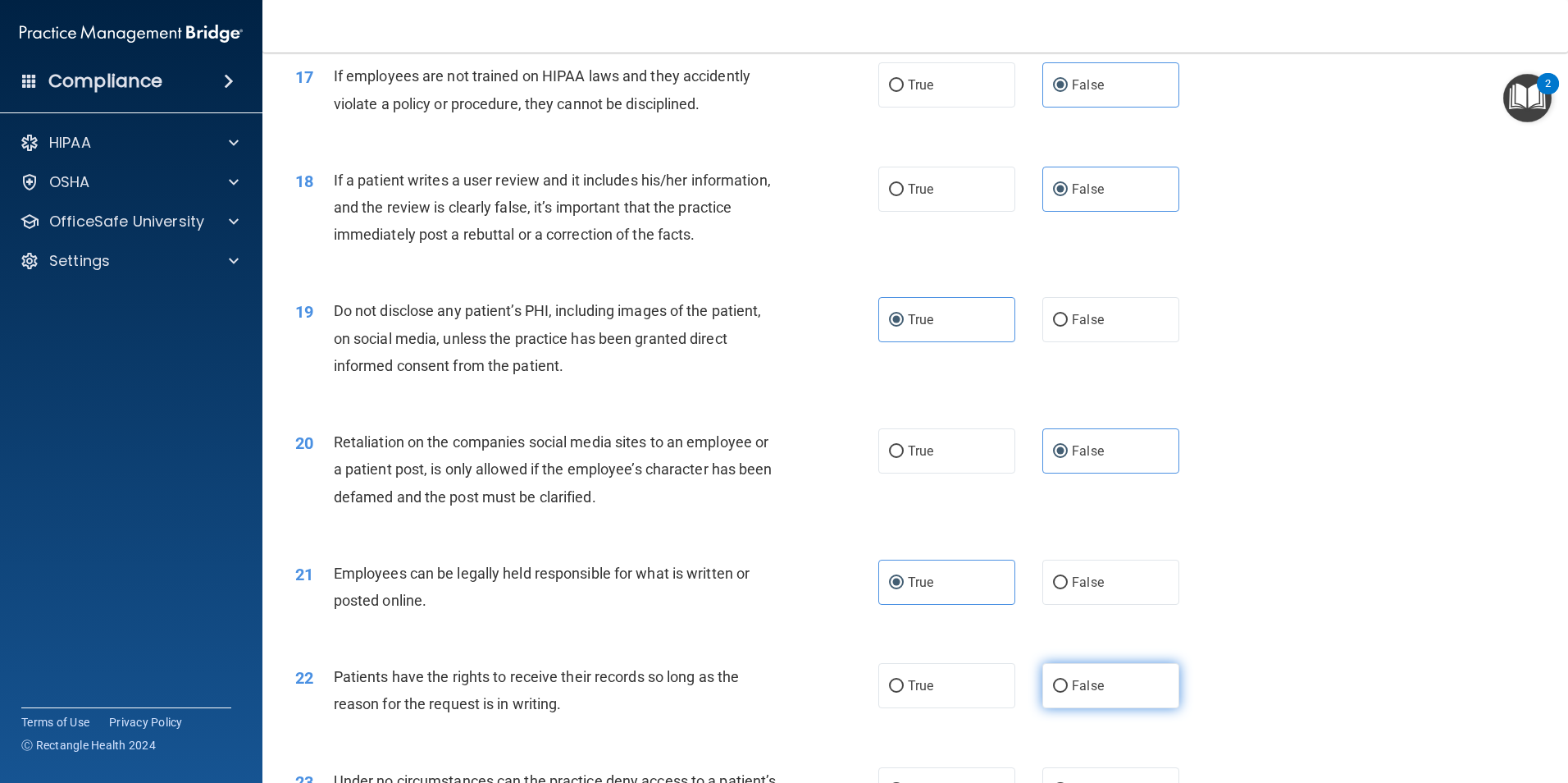
radio input "true"
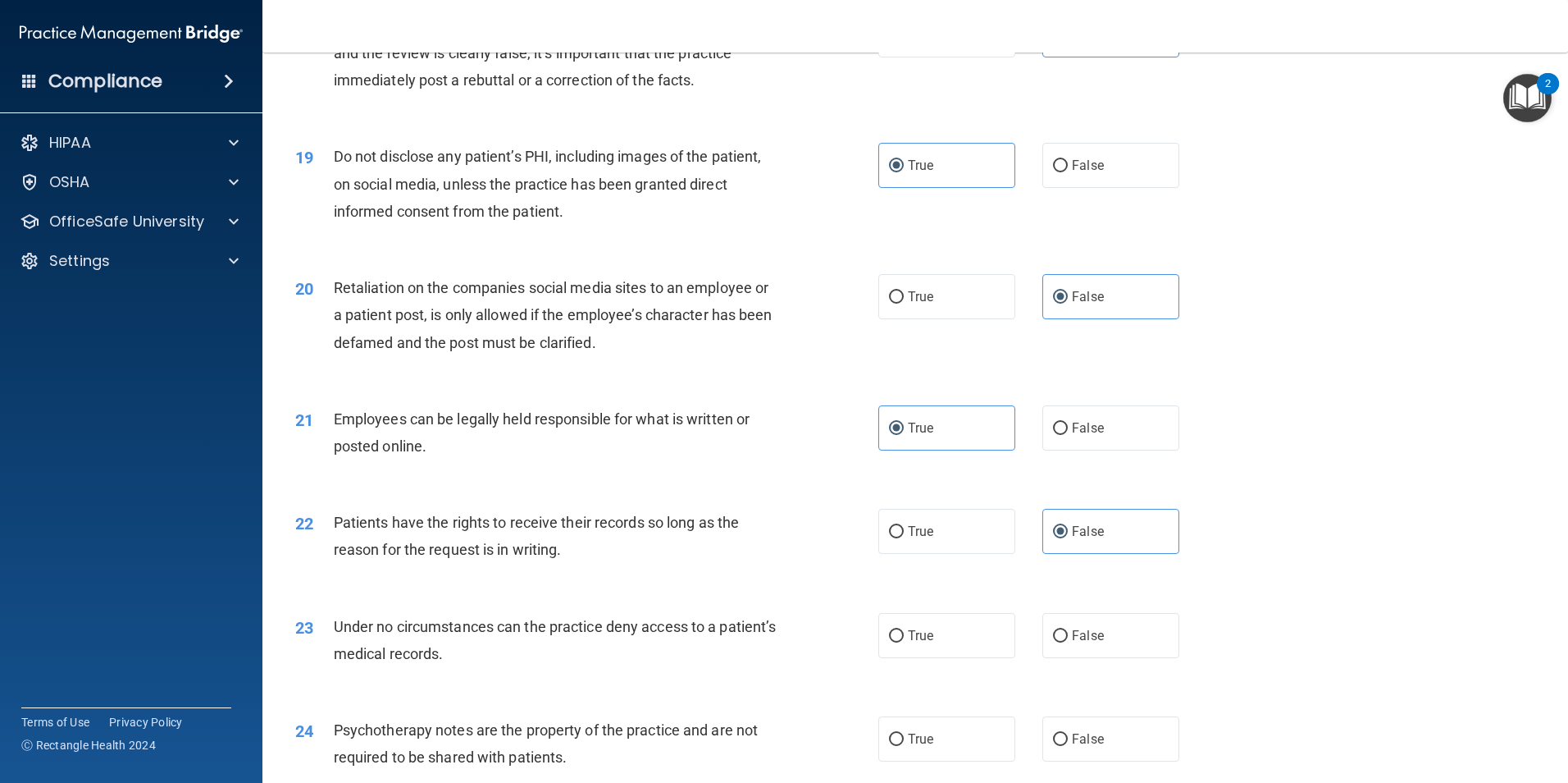
scroll to position [2381, 0]
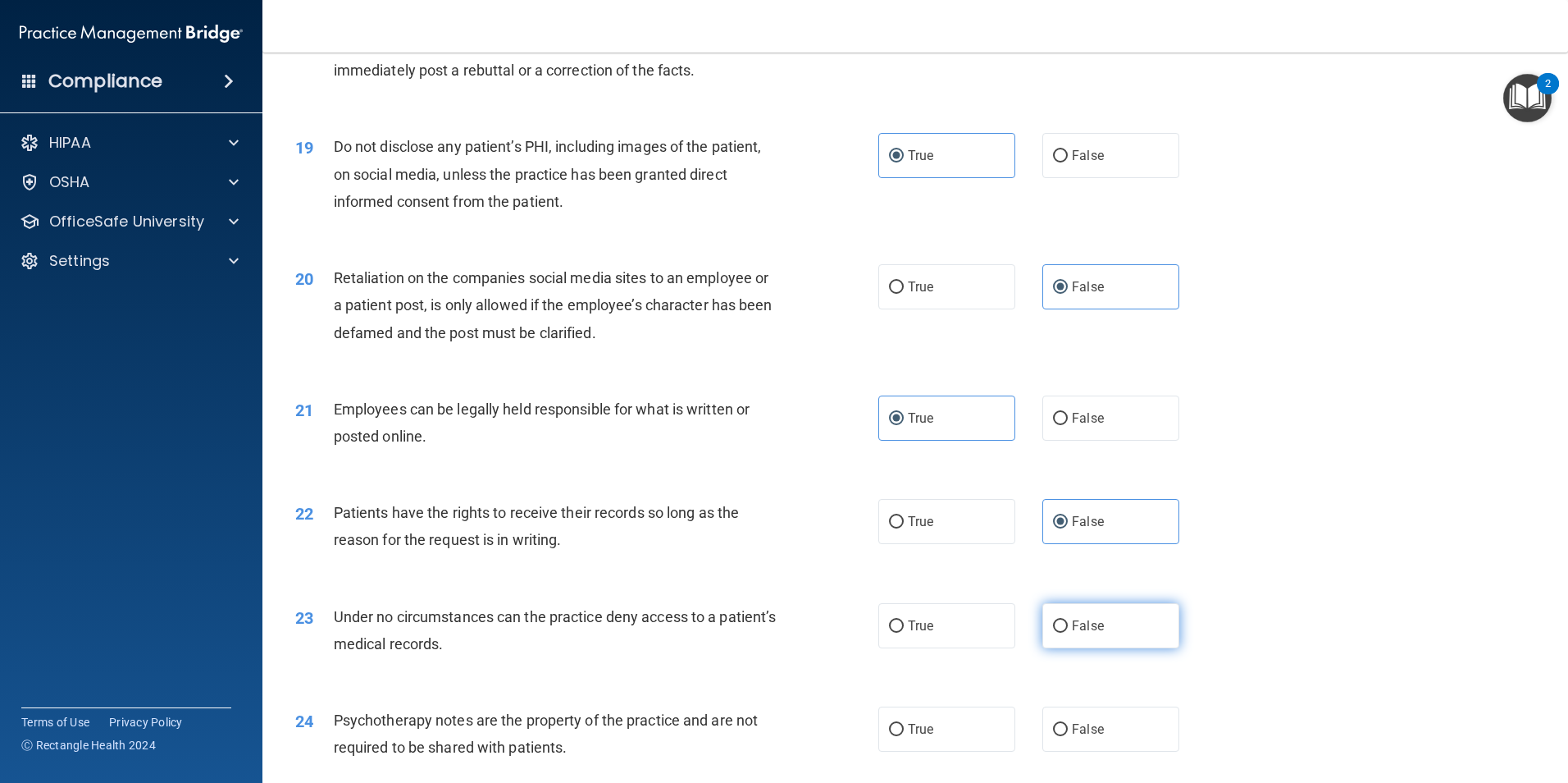
click at [1070, 648] on label "False" at bounding box center [1111, 625] width 137 height 45
click at [1068, 633] on input "False" at bounding box center [1060, 626] width 15 height 12
radio input "true"
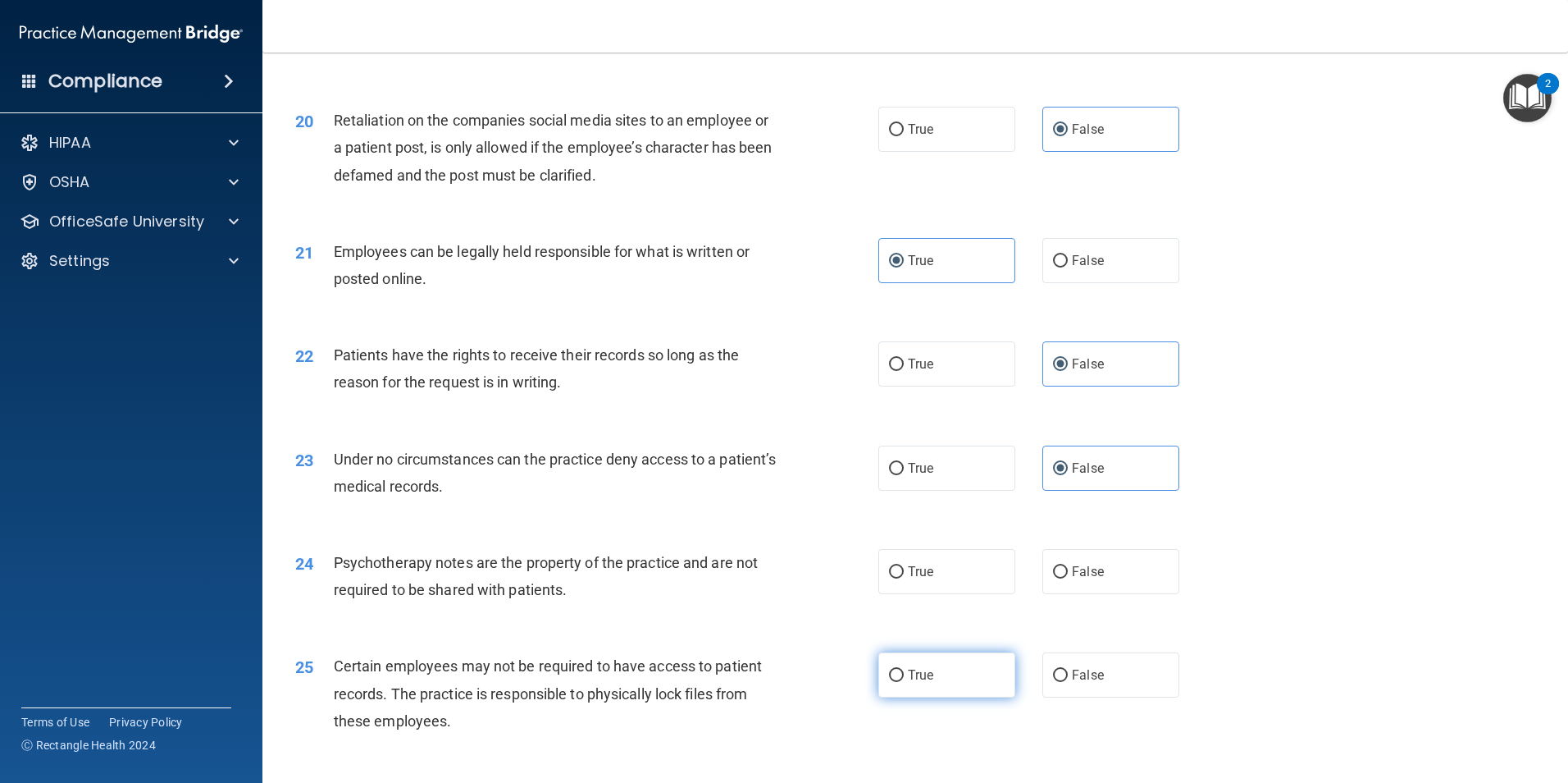
scroll to position [2546, 0]
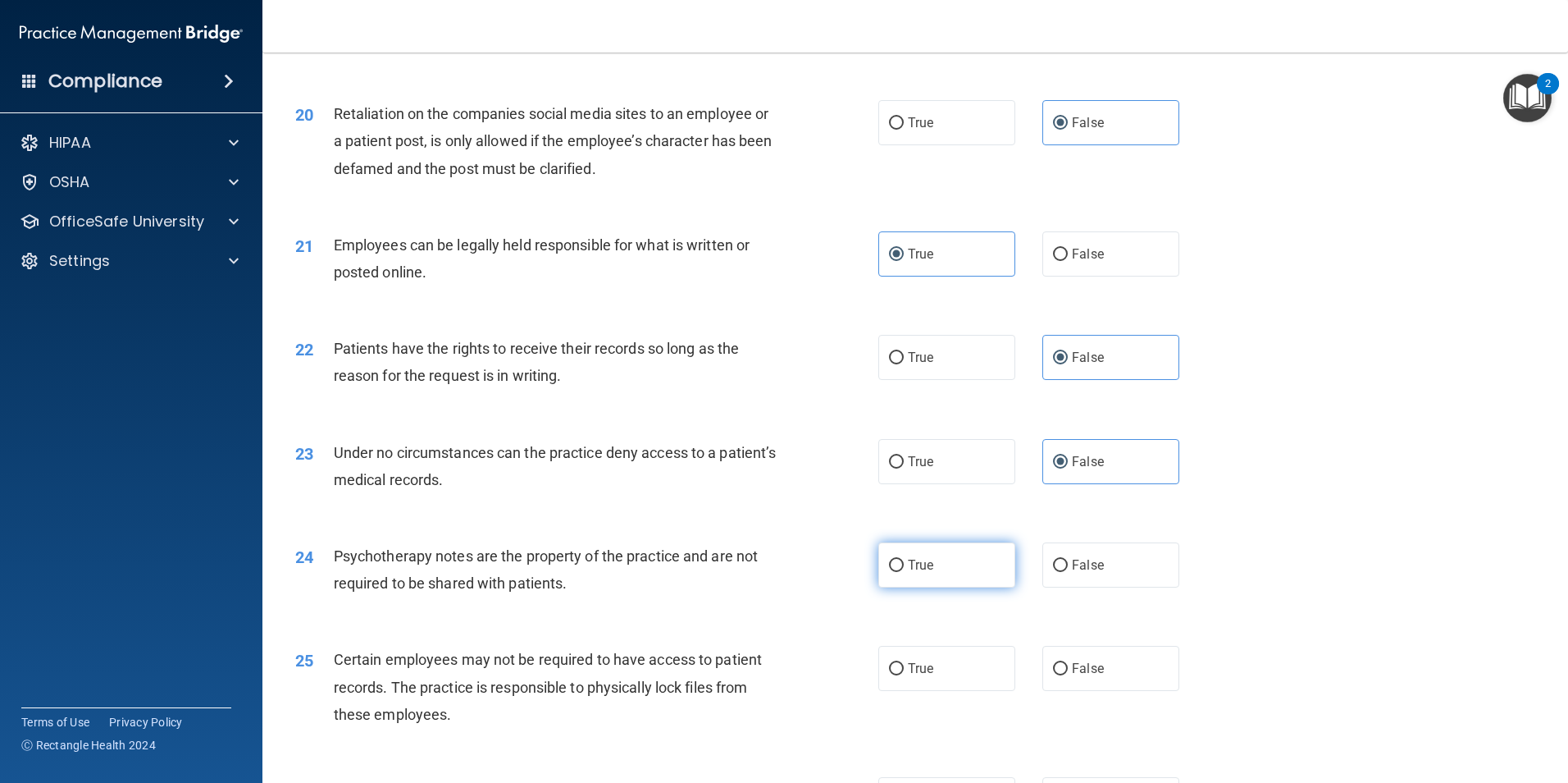
click at [960, 587] on label "True" at bounding box center [947, 564] width 137 height 45
click at [903, 572] on input "True" at bounding box center [897, 565] width 15 height 12
radio input "true"
click at [974, 691] on label "True" at bounding box center [947, 668] width 137 height 45
click at [903, 675] on input "True" at bounding box center [897, 669] width 15 height 12
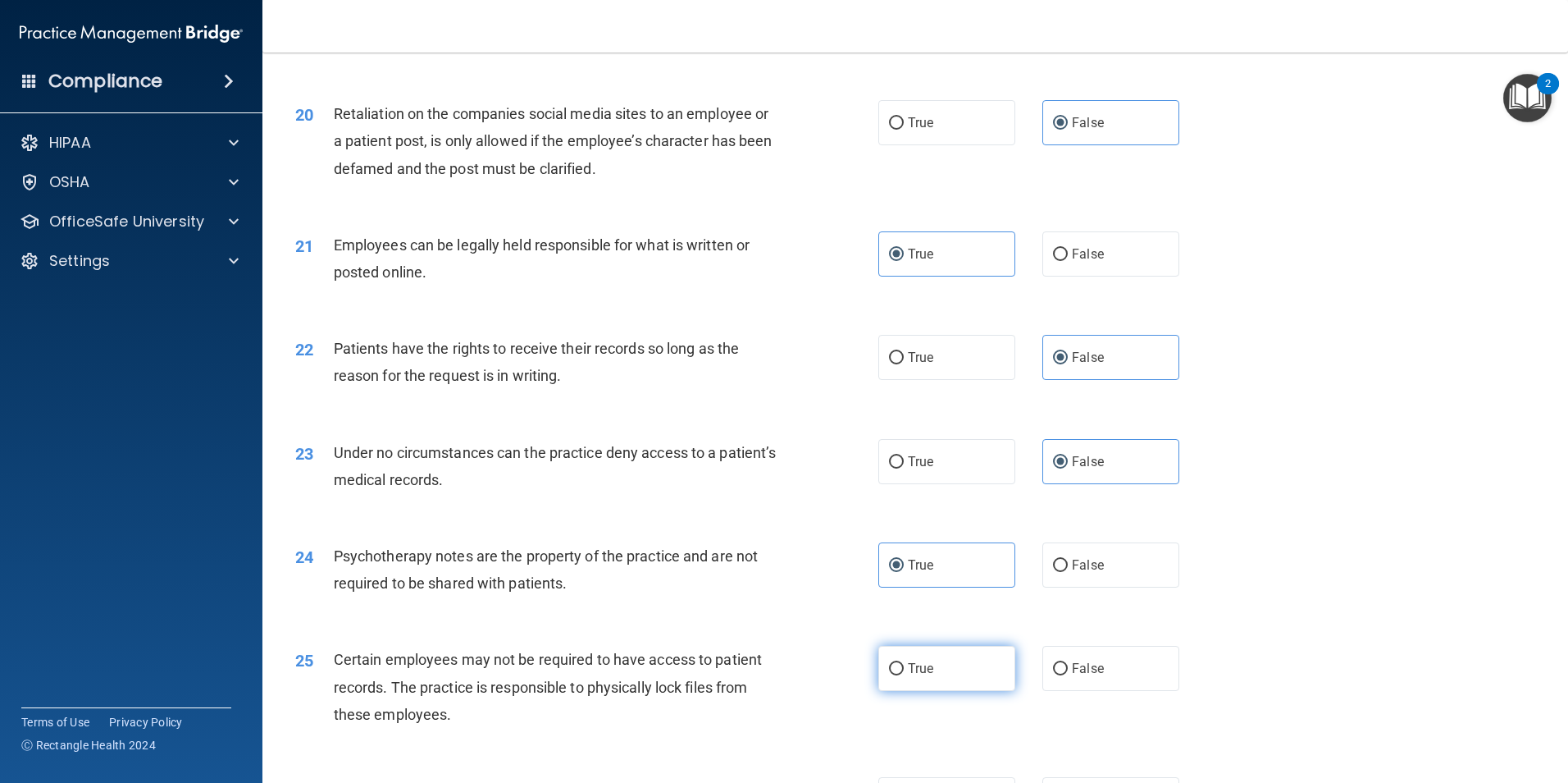
radio input "true"
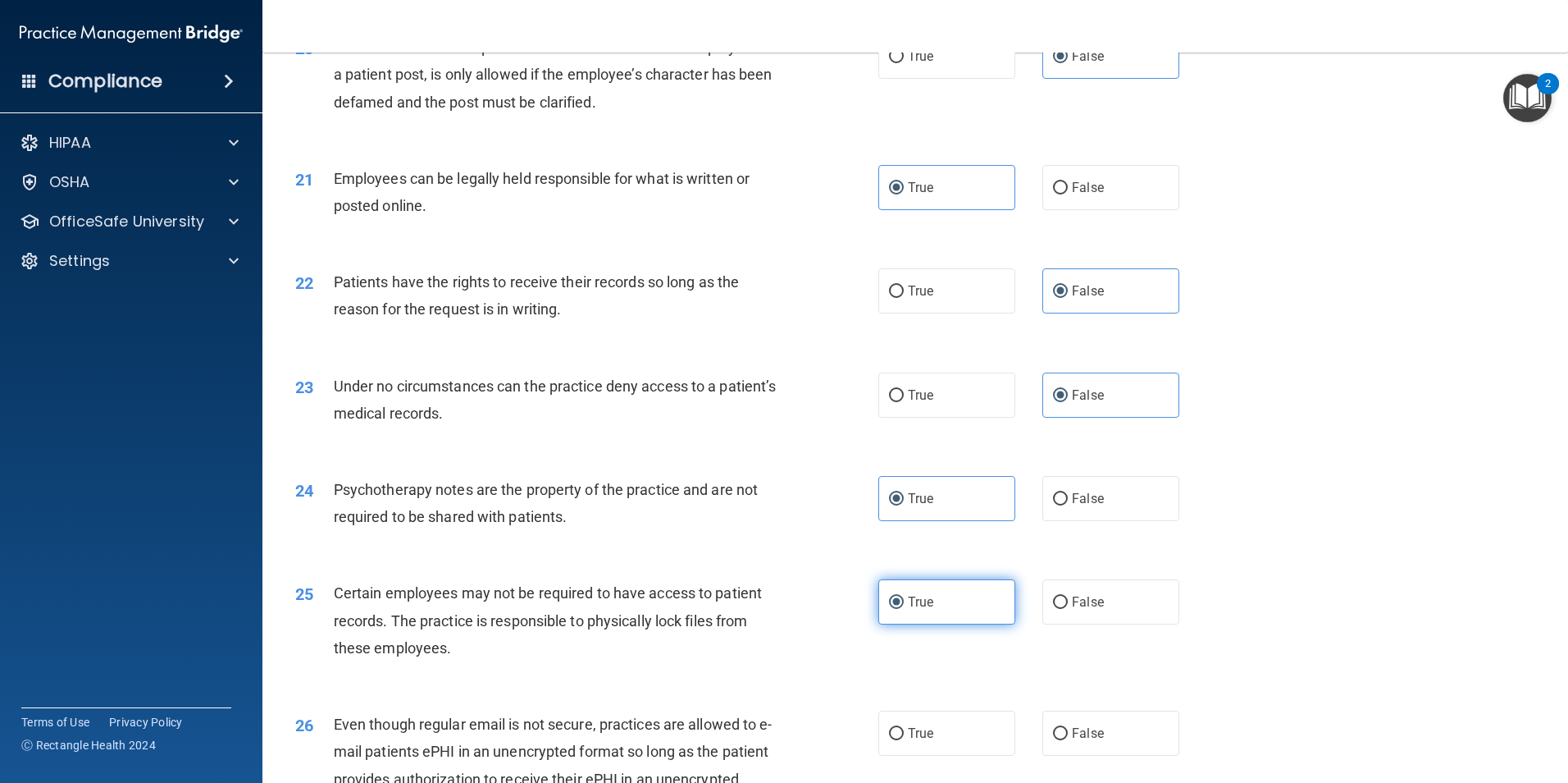
scroll to position [2710, 0]
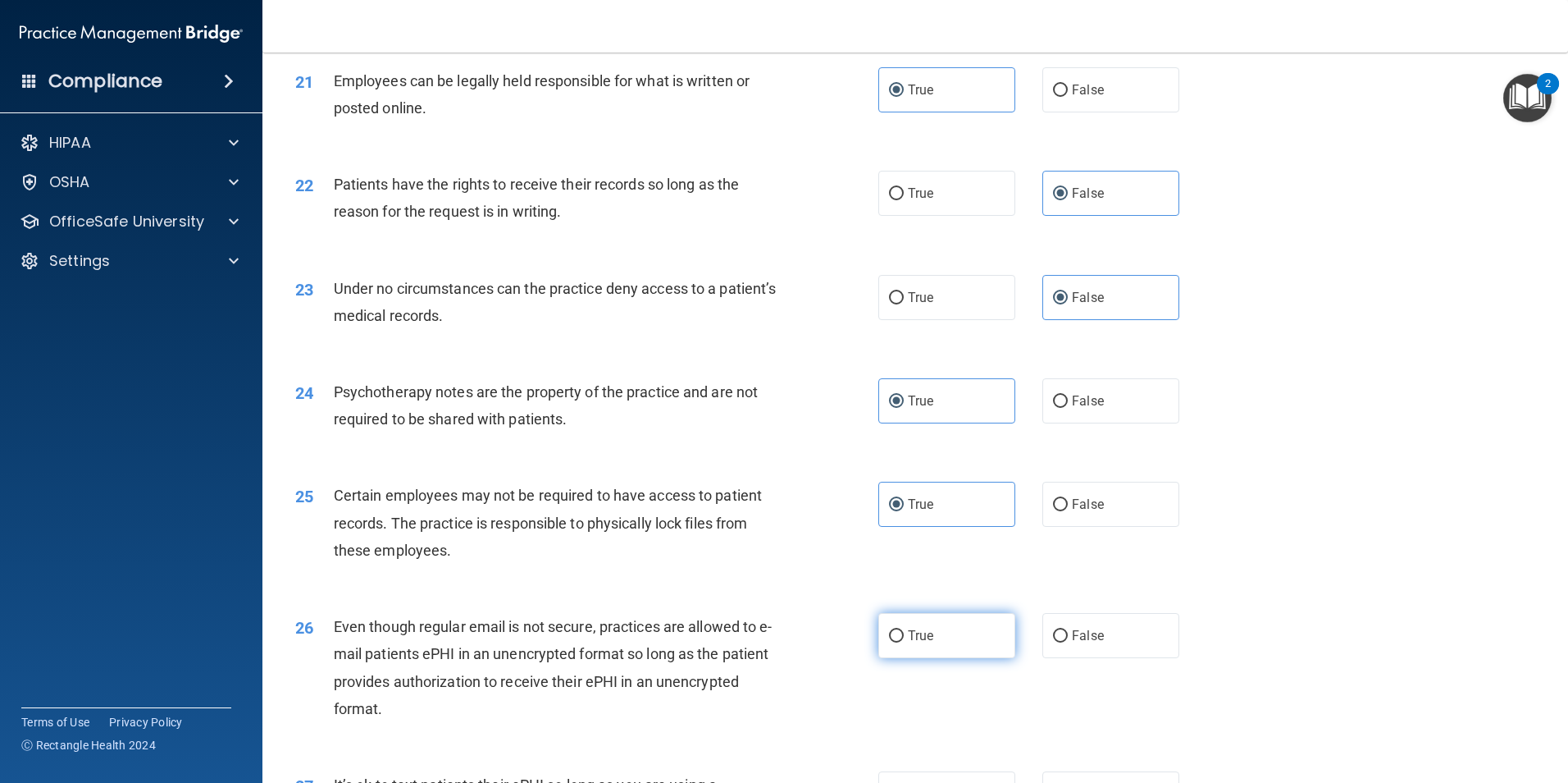
click at [959, 658] on label "True" at bounding box center [947, 635] width 137 height 45
click at [903, 642] on input "True" at bounding box center [897, 636] width 15 height 12
radio input "true"
click at [1087, 658] on label "False" at bounding box center [1111, 635] width 137 height 45
click at [1068, 642] on input "False" at bounding box center [1060, 636] width 15 height 12
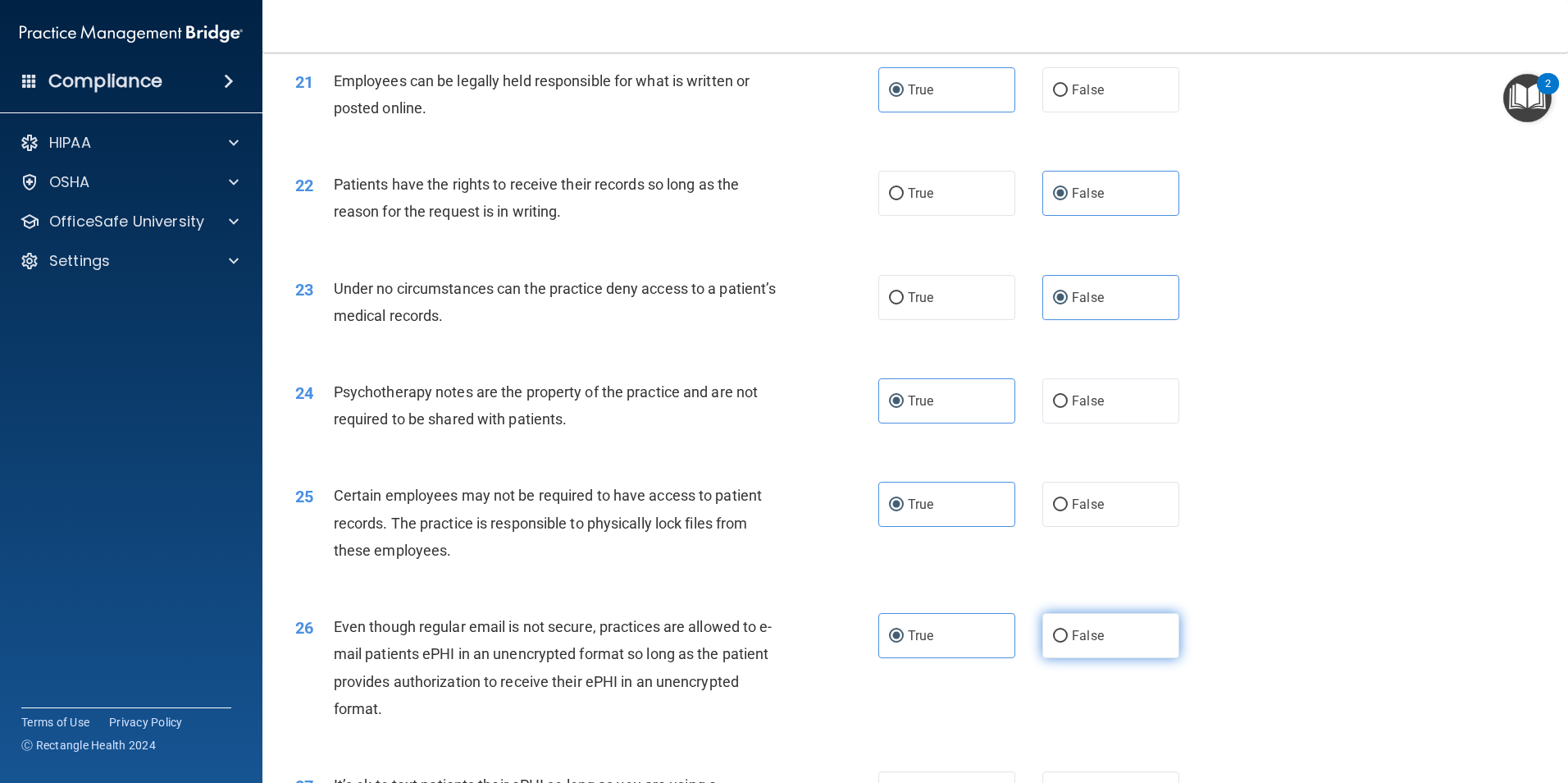
radio input "true"
radio input "false"
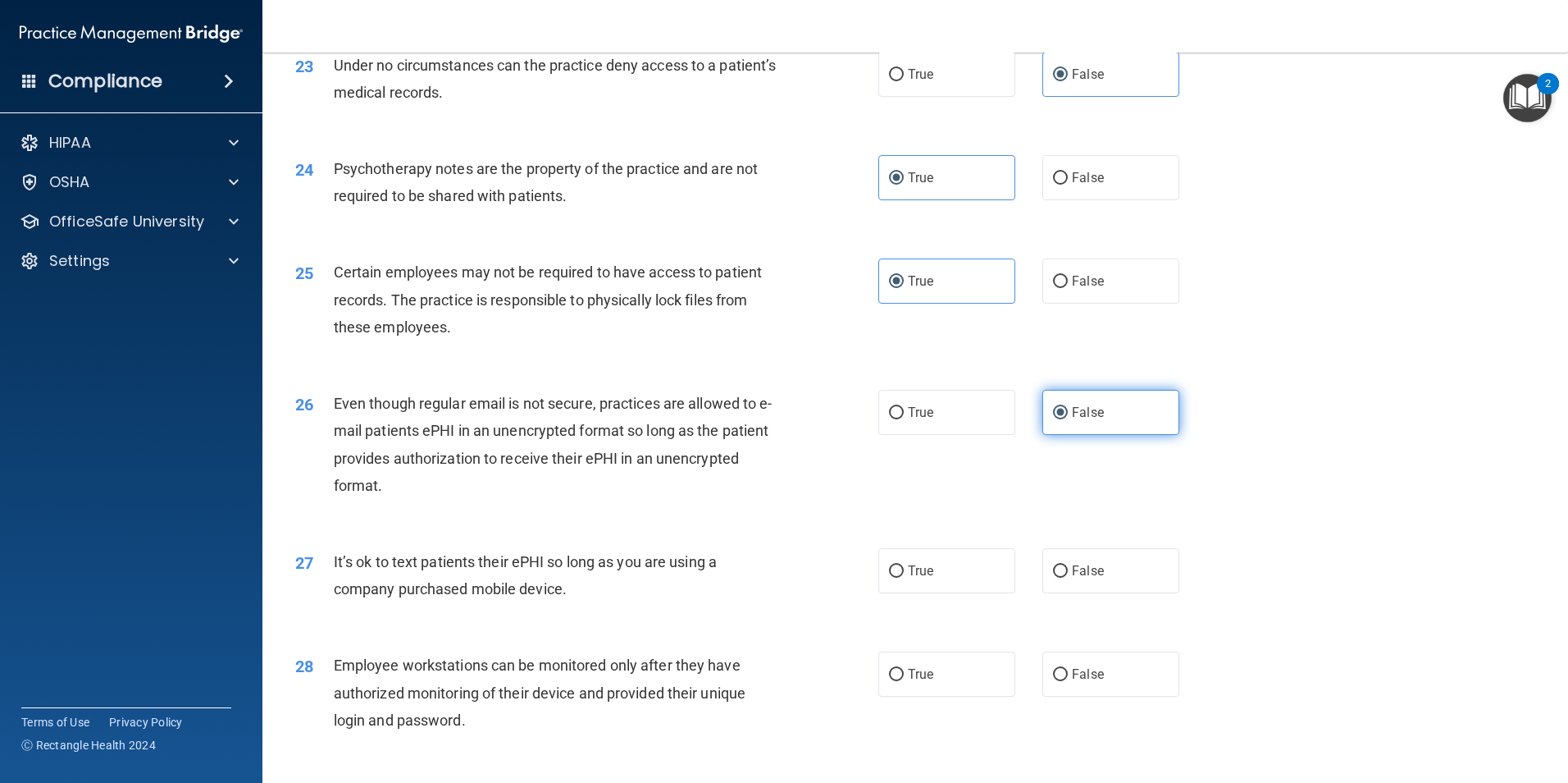
scroll to position [2956, 0]
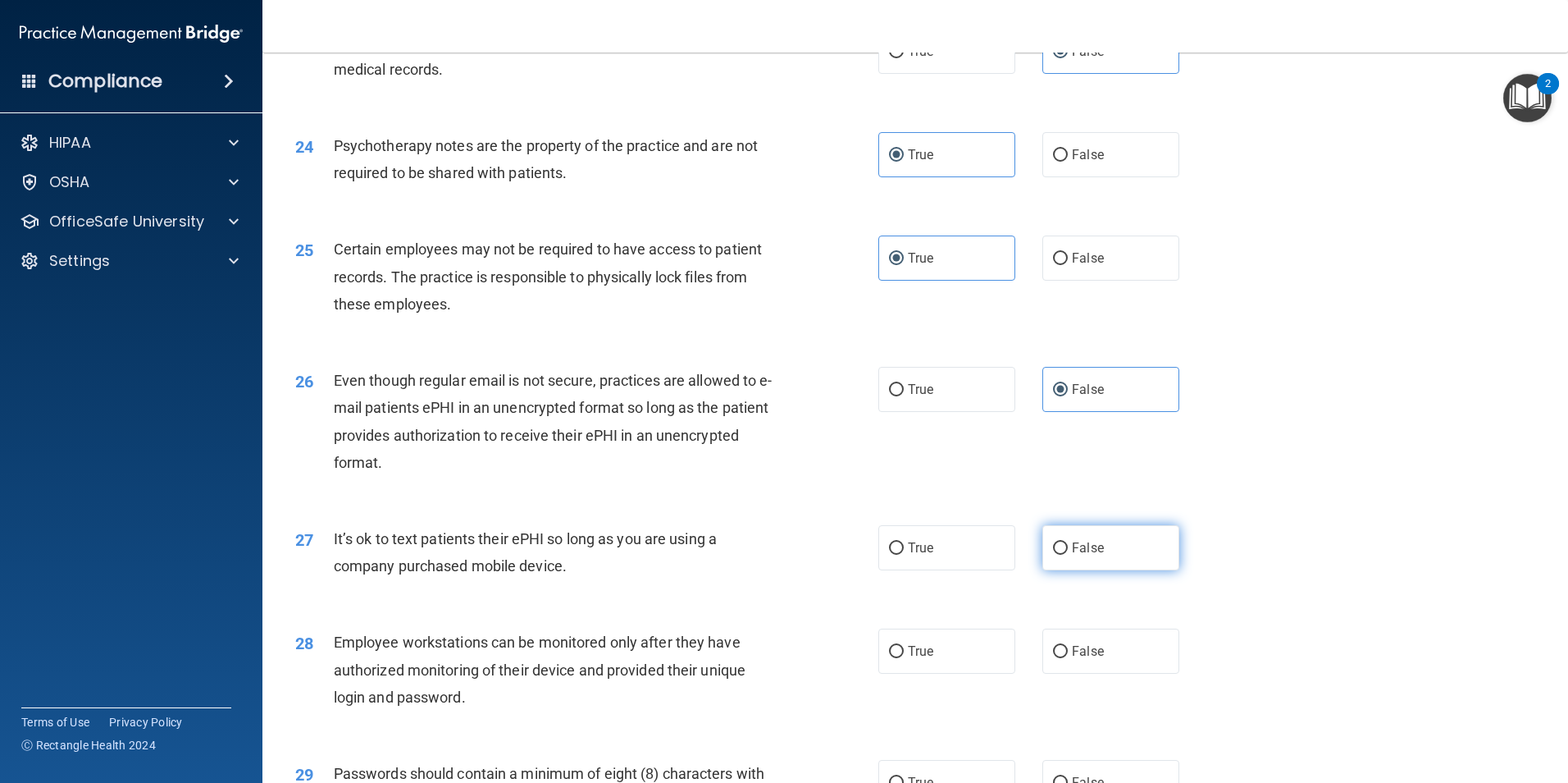
click at [1084, 570] on label "False" at bounding box center [1111, 547] width 137 height 45
click at [945, 674] on label "True" at bounding box center [947, 651] width 137 height 45
click at [903, 658] on input "True" at bounding box center [897, 652] width 15 height 12
radio input "true"
click at [1085, 570] on label "False" at bounding box center [1111, 547] width 137 height 45
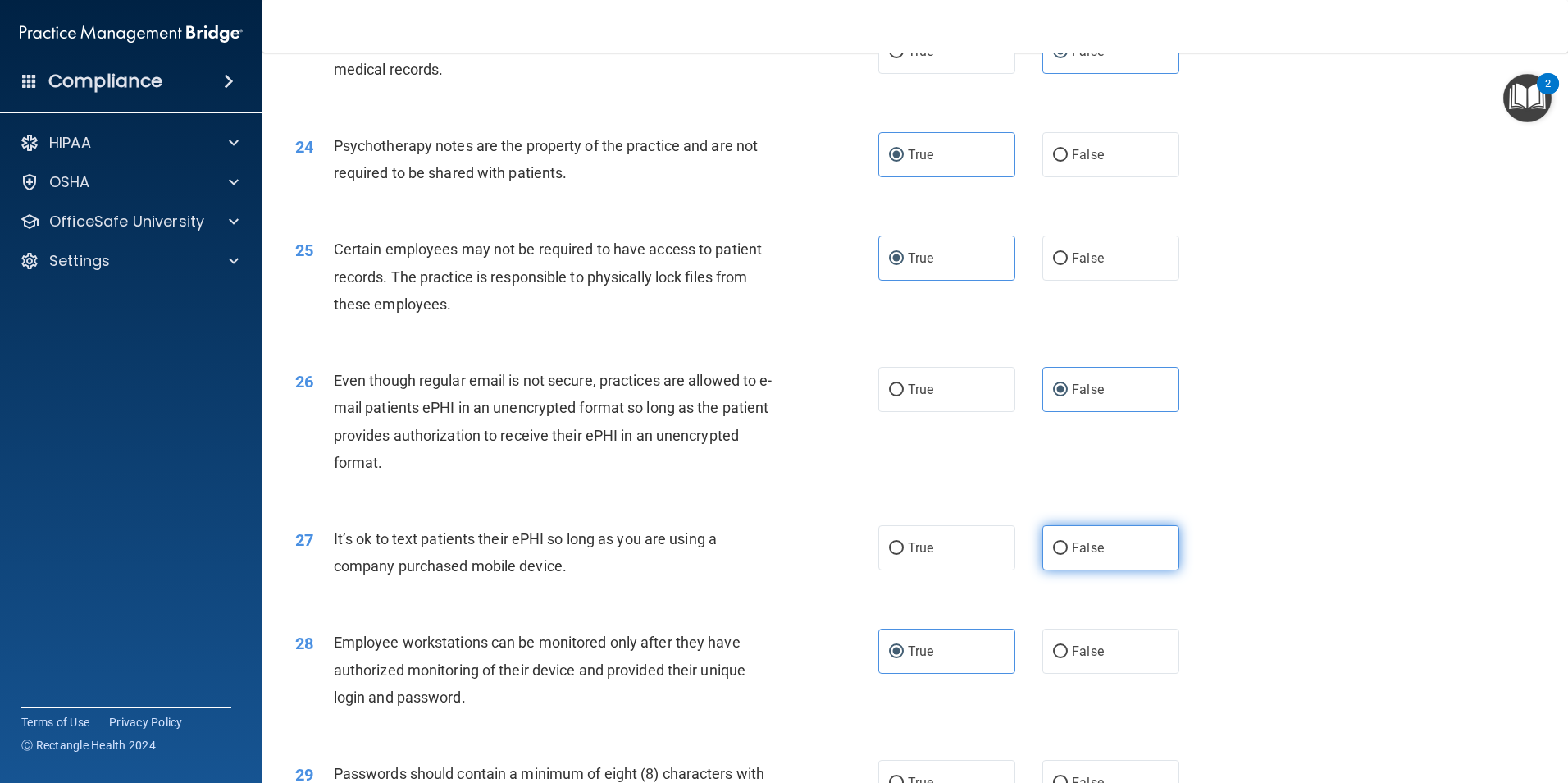
click at [1068, 555] on input "False" at bounding box center [1060, 548] width 15 height 12
radio input "true"
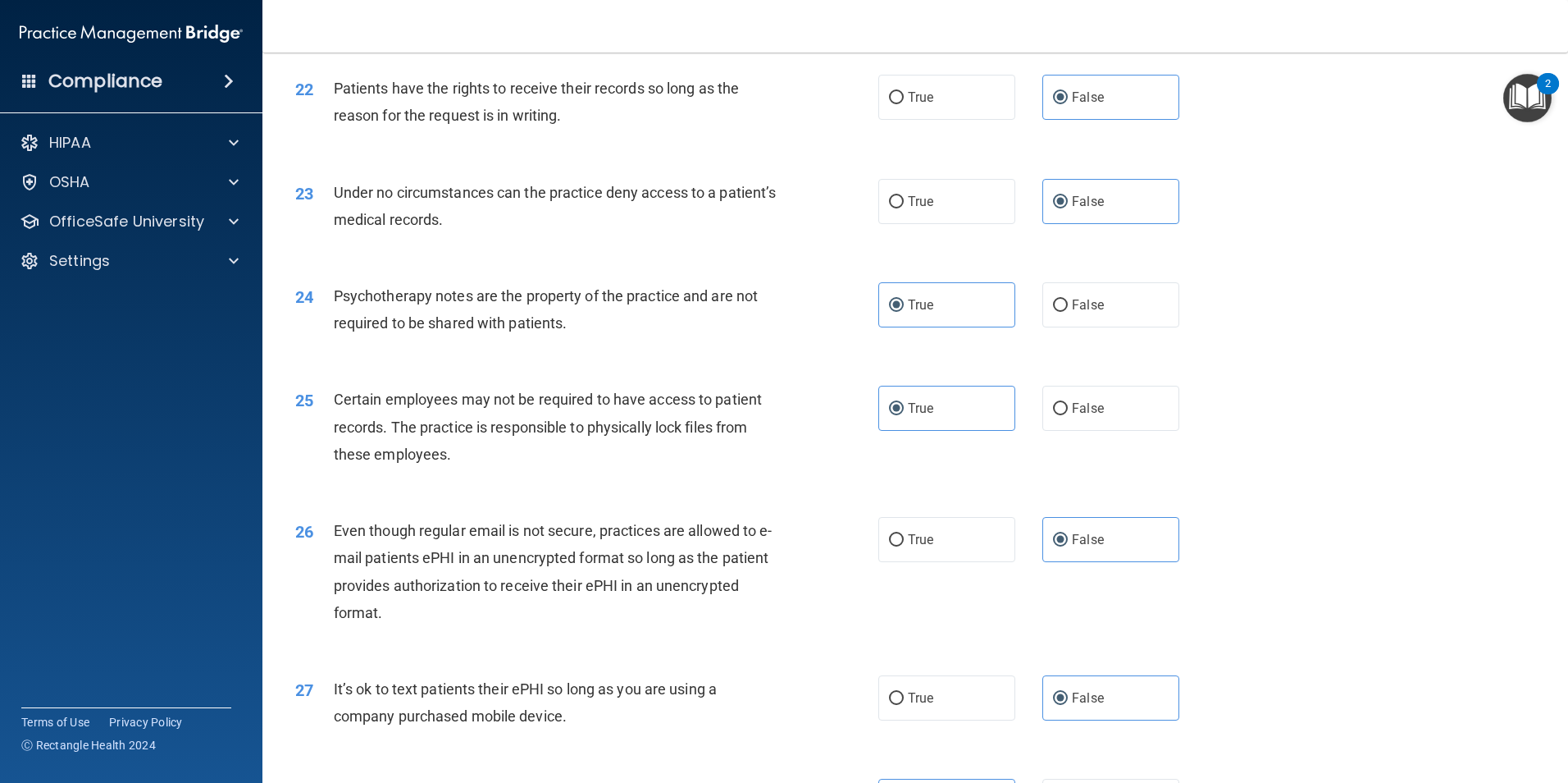
scroll to position [2792, 0]
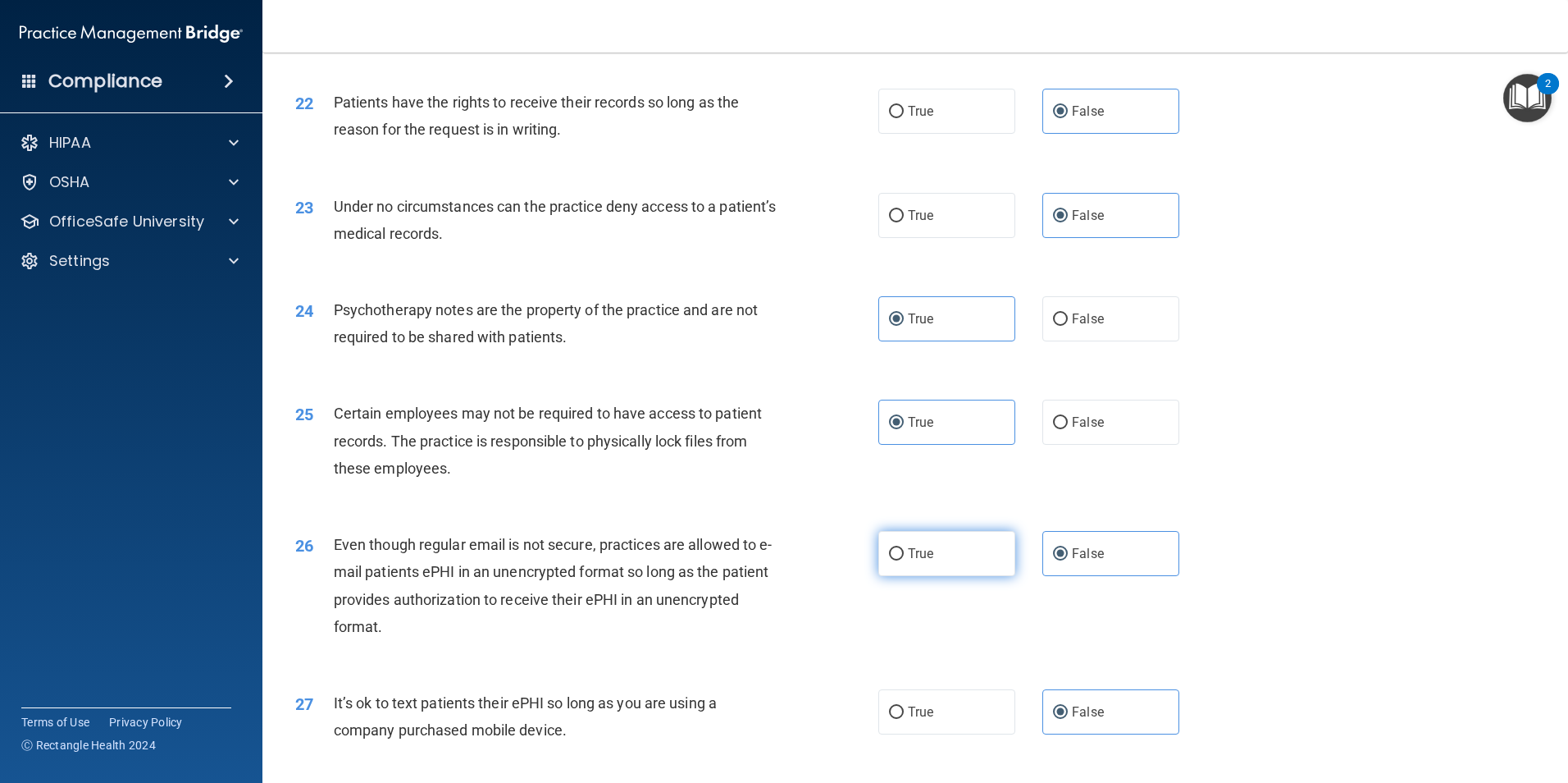
click at [936, 570] on label "True" at bounding box center [947, 553] width 137 height 45
click at [903, 560] on input "True" at bounding box center [897, 554] width 15 height 12
radio input "true"
radio input "false"
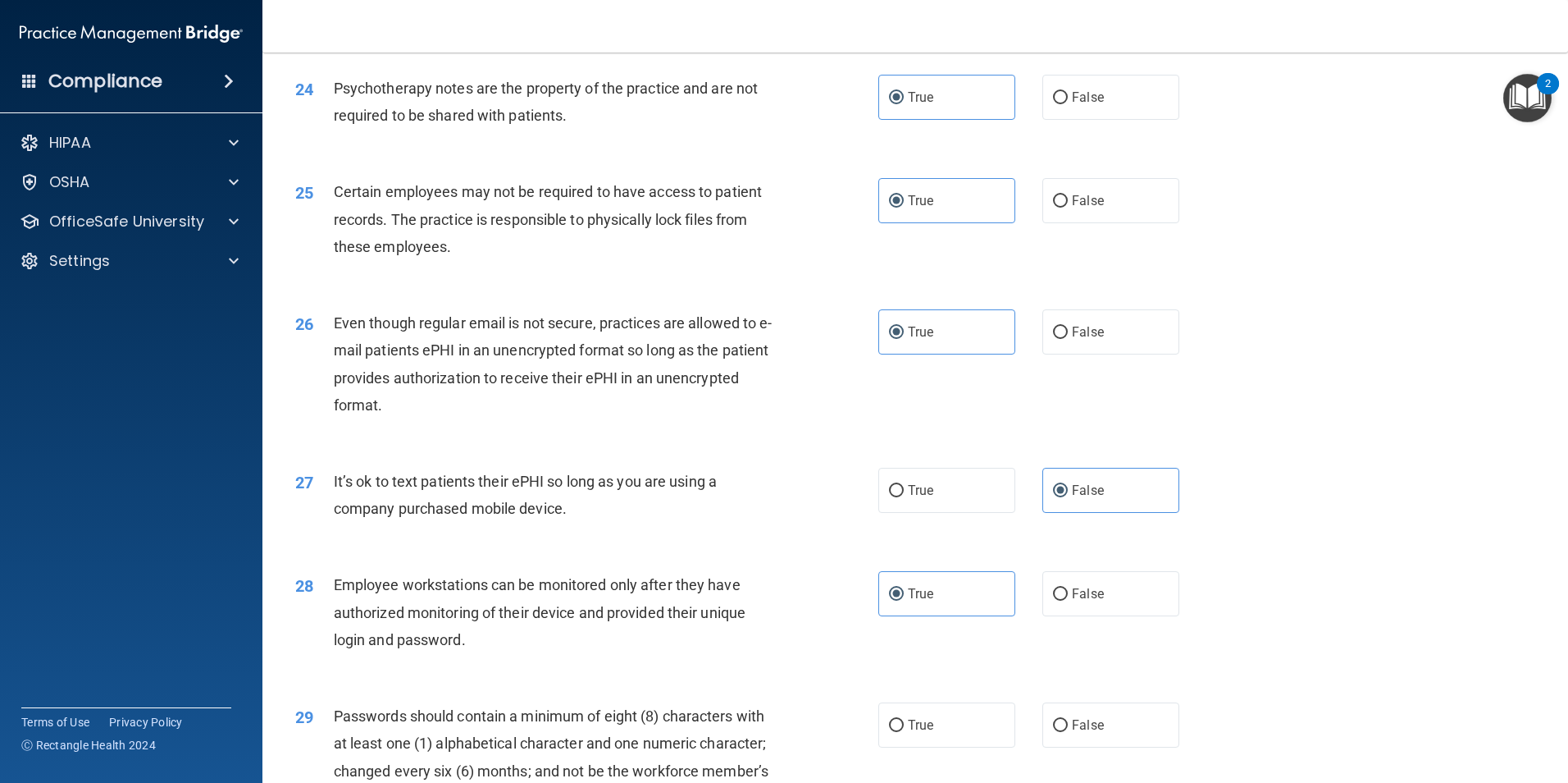
scroll to position [3038, 0]
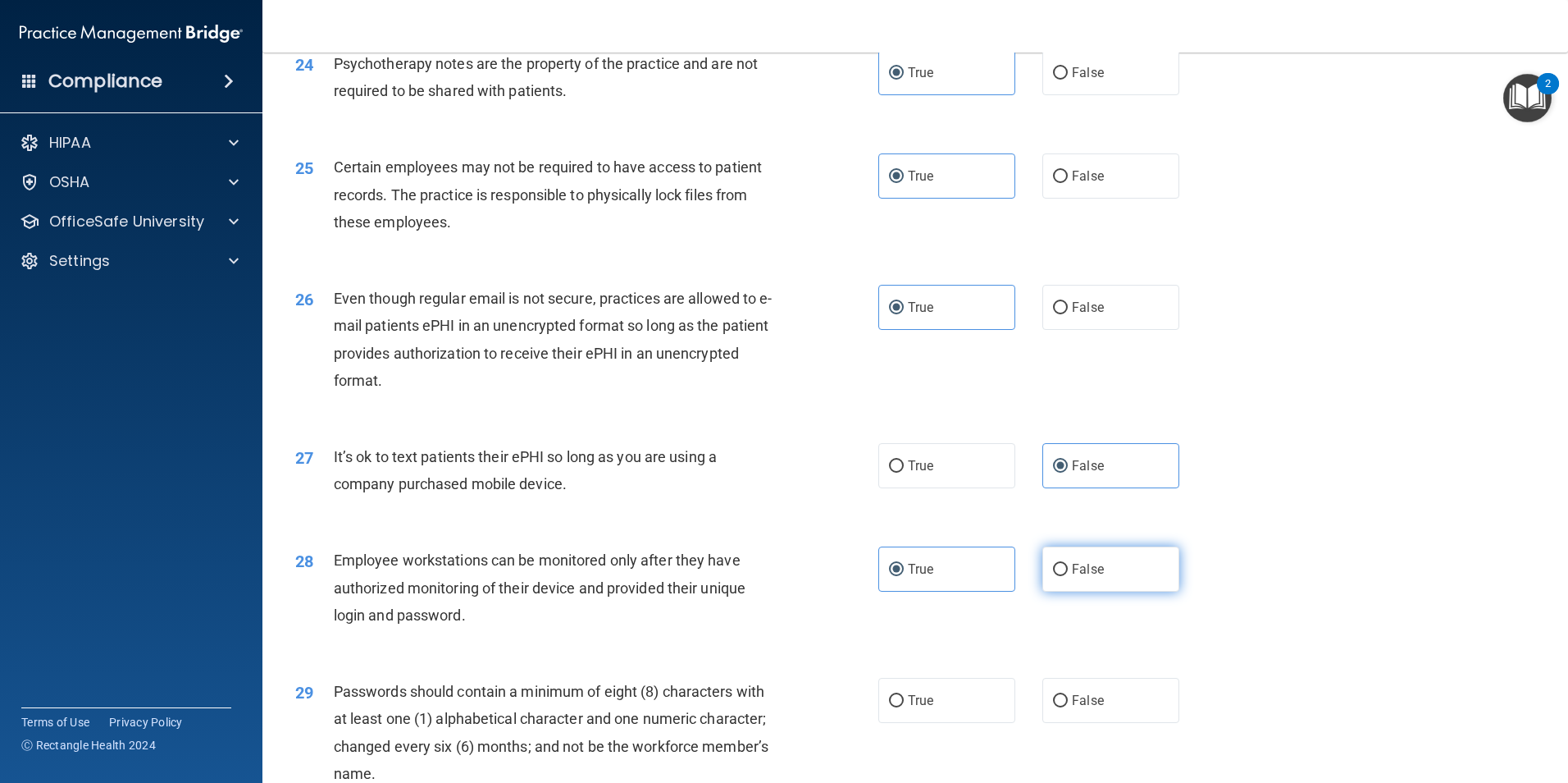
click at [1079, 592] on label "False" at bounding box center [1111, 568] width 137 height 45
click at [1068, 576] on input "False" at bounding box center [1060, 569] width 15 height 12
radio input "true"
radio input "false"
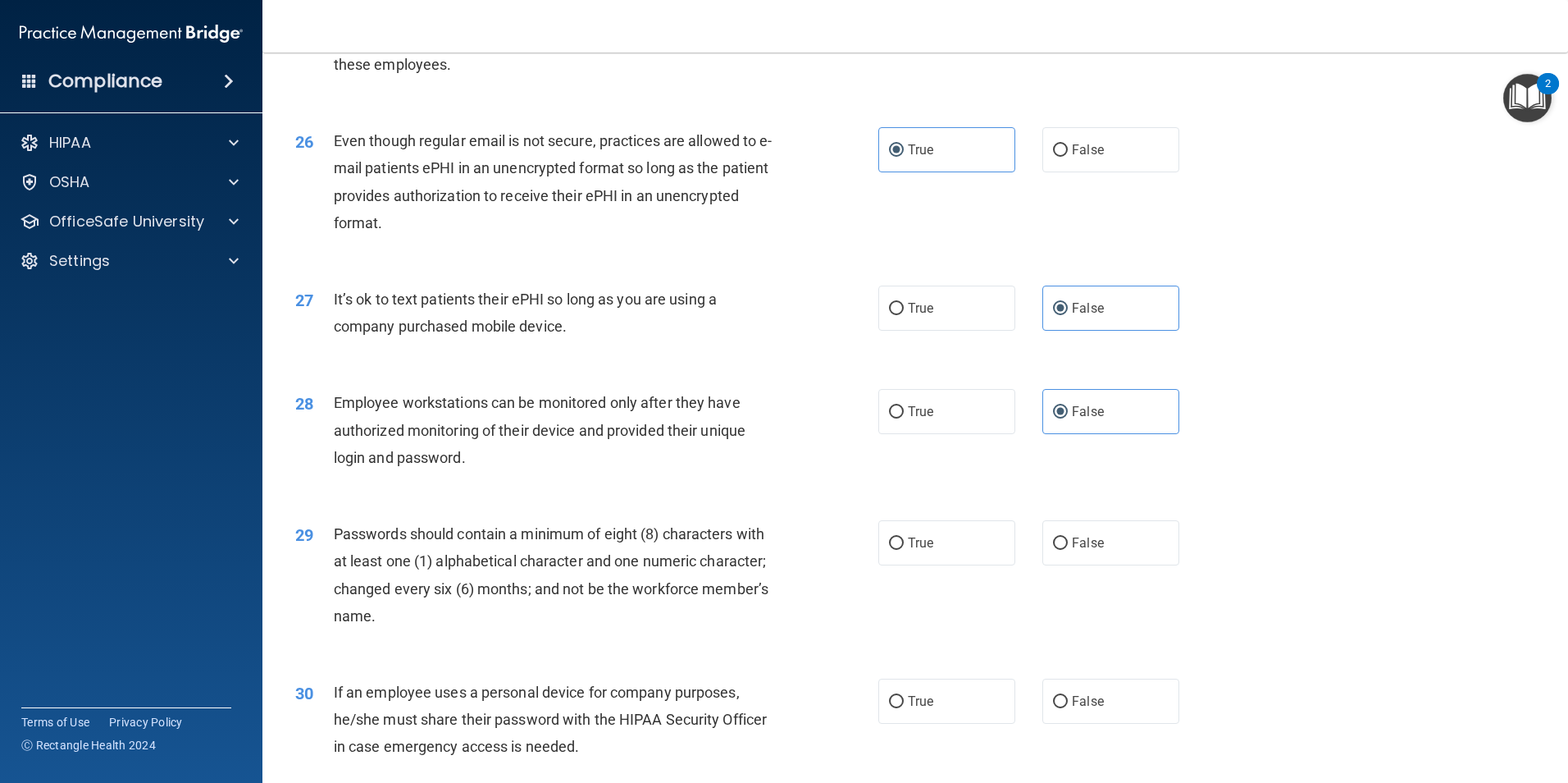
scroll to position [3202, 0]
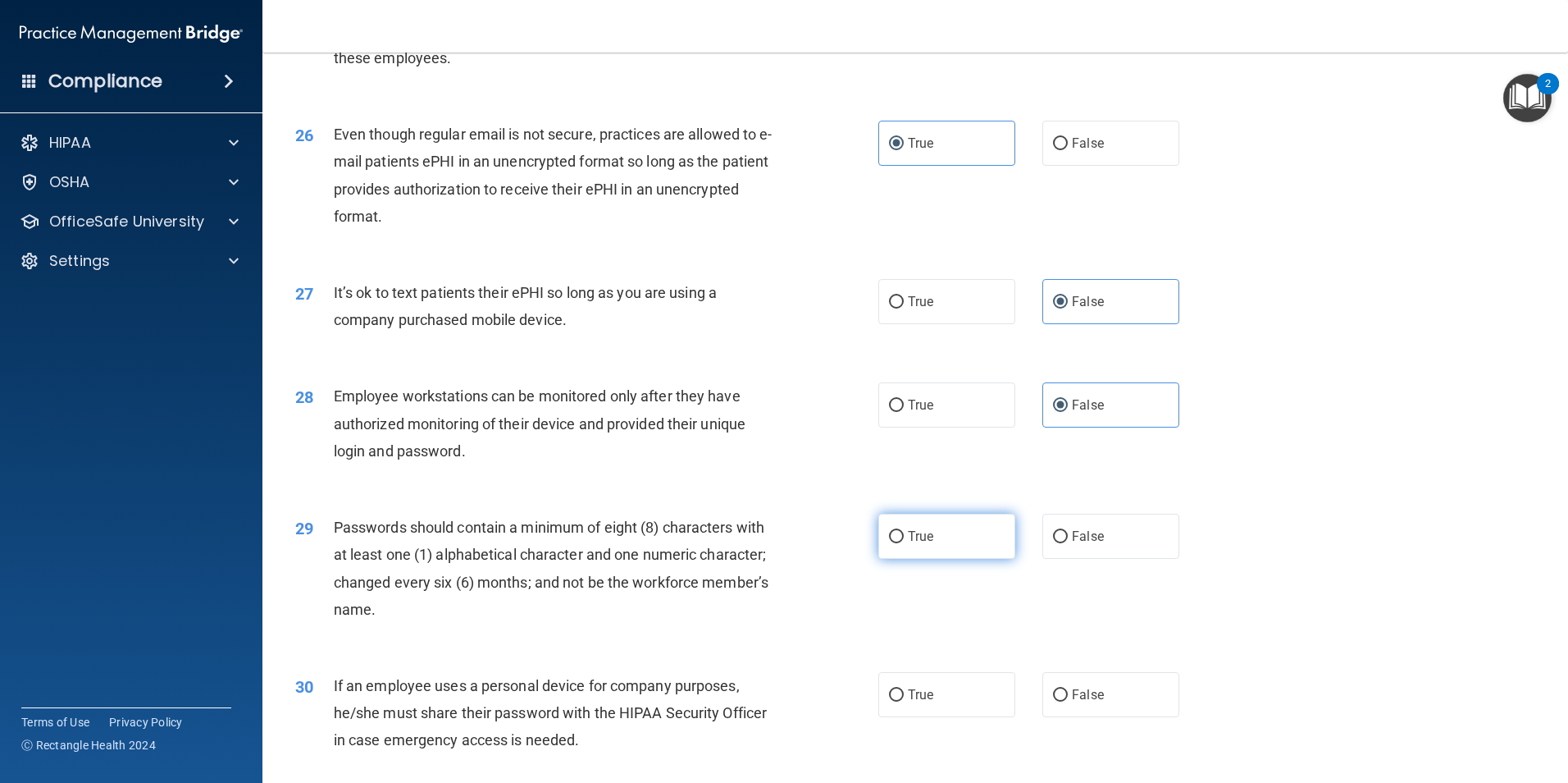
click at [901, 558] on label "True" at bounding box center [947, 536] width 137 height 45
click at [901, 543] on input "True" at bounding box center [897, 537] width 15 height 12
radio input "true"
click at [1056, 713] on label "False" at bounding box center [1111, 694] width 137 height 45
click at [1056, 701] on input "False" at bounding box center [1060, 695] width 15 height 12
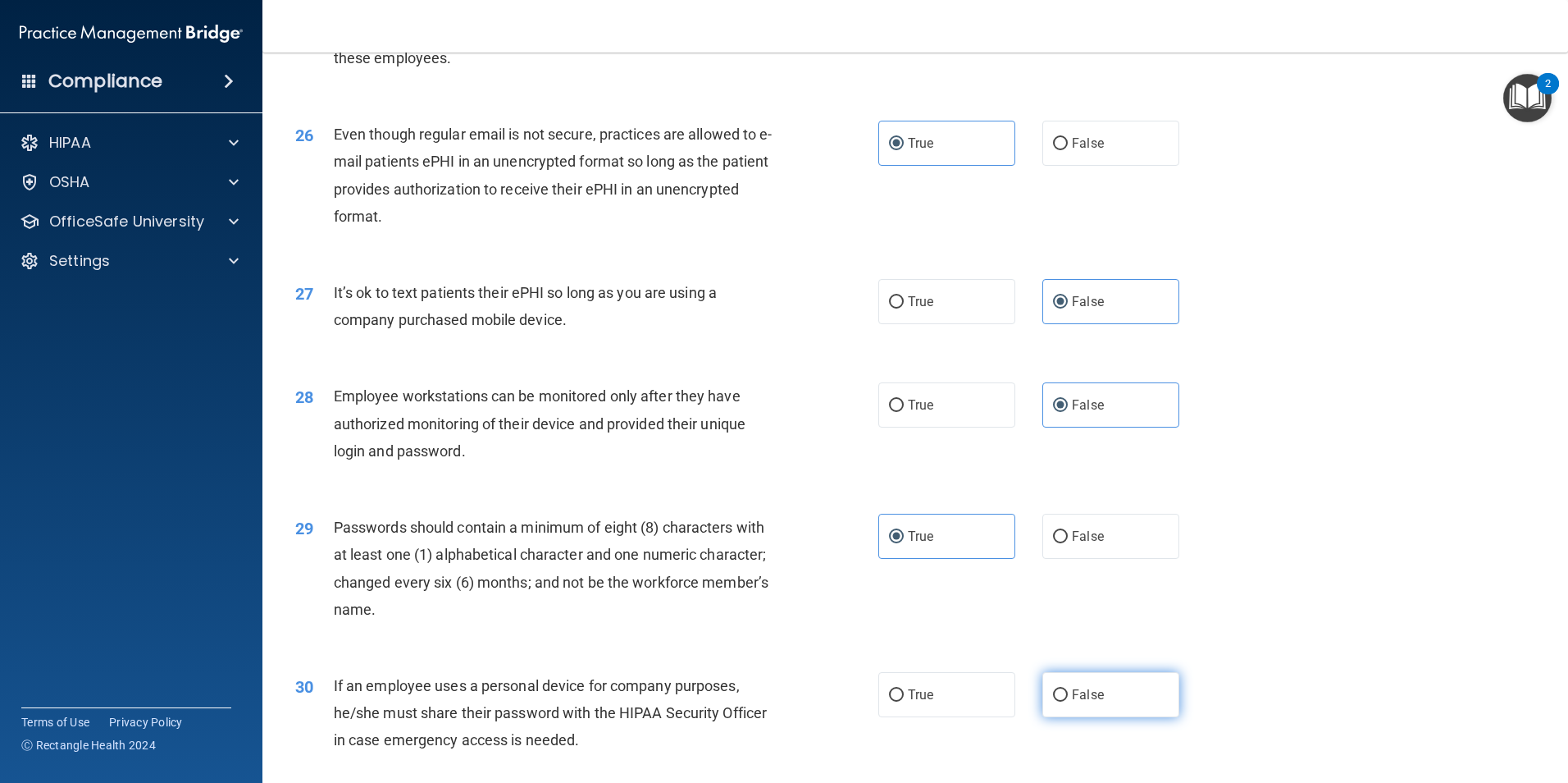
radio input "true"
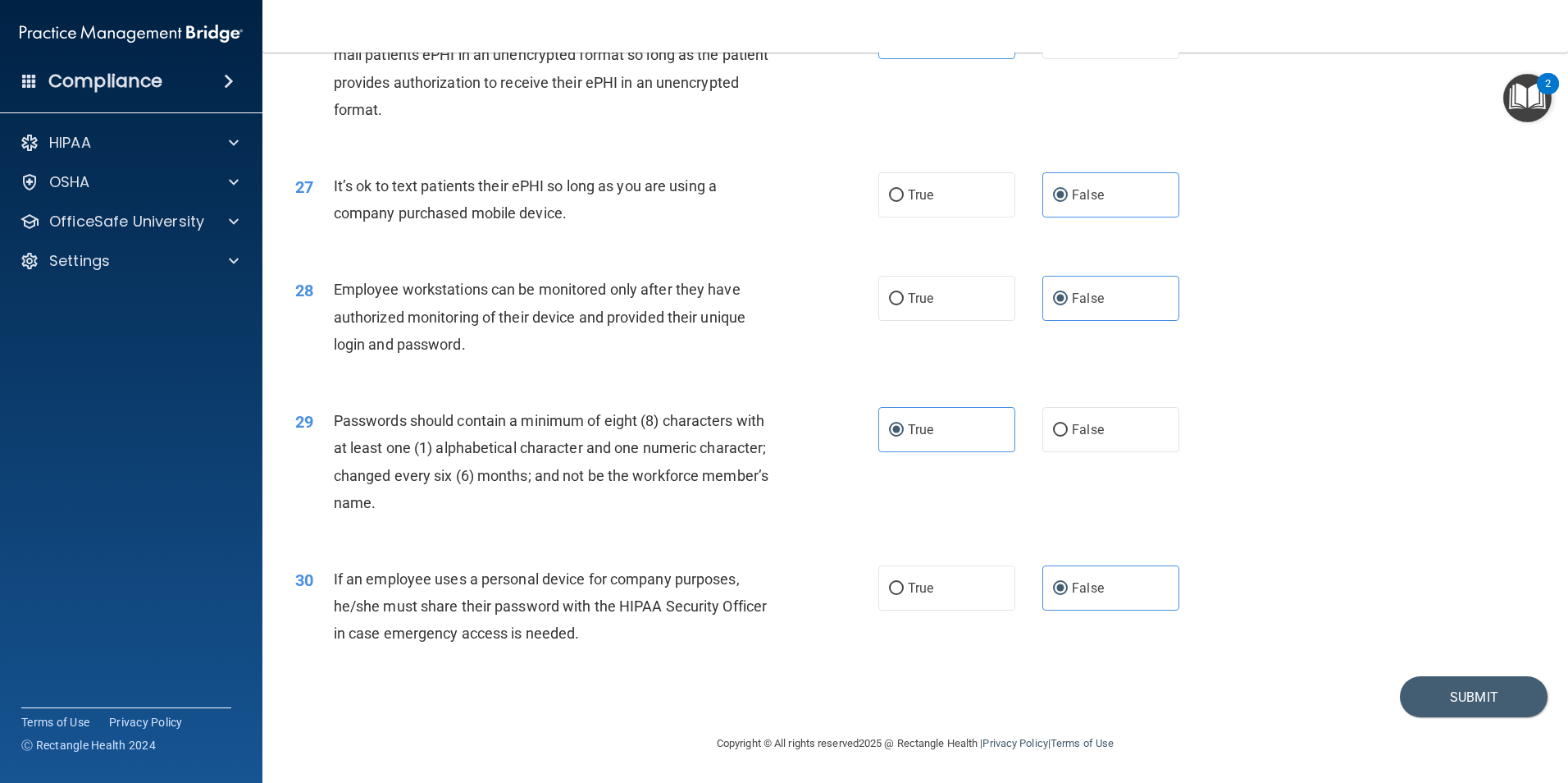
scroll to position [3336, 0]
click at [1433, 695] on button "Submit" at bounding box center [1473, 697] width 147 height 42
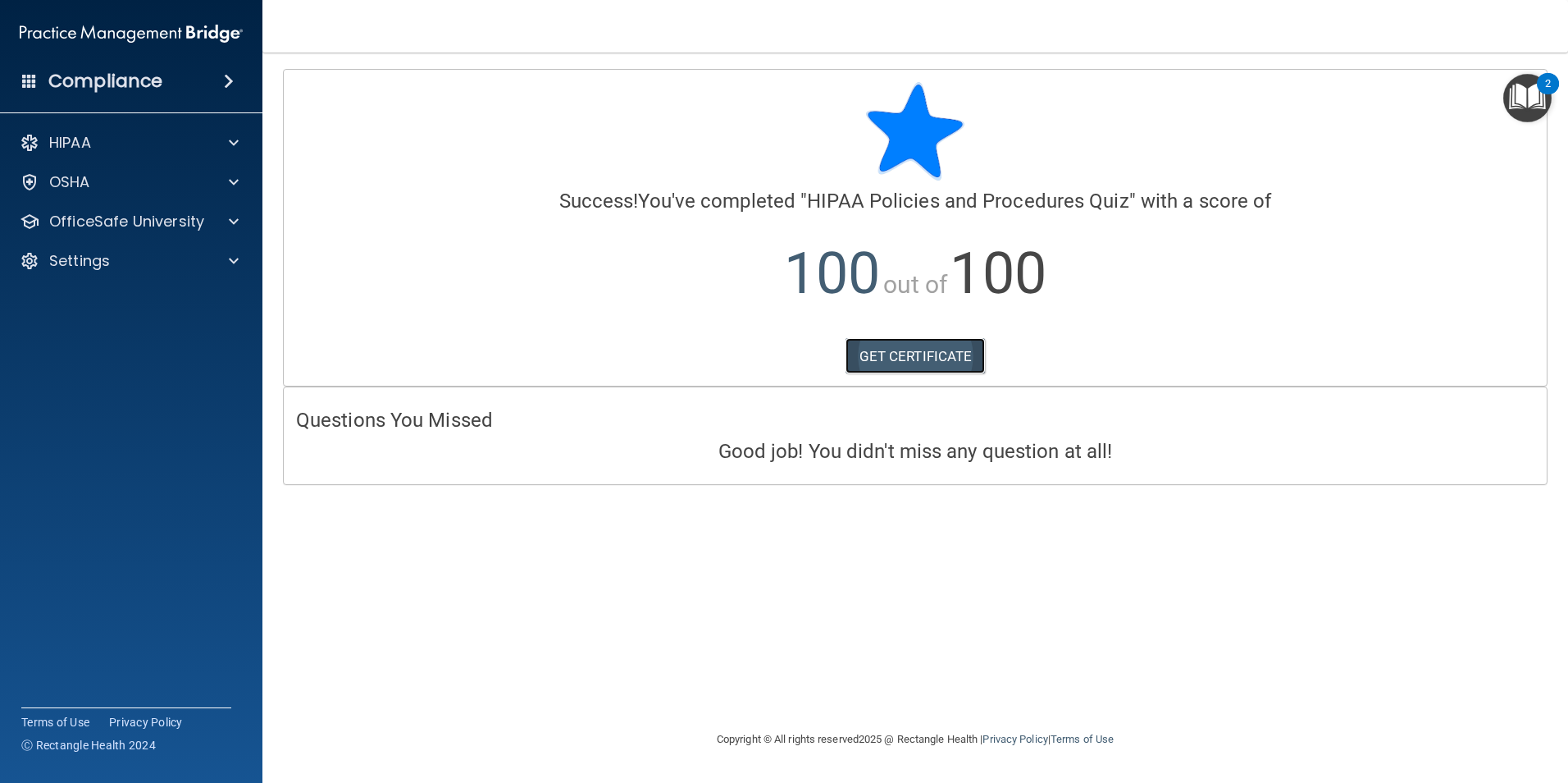
click at [931, 341] on link "GET CERTIFICATE" at bounding box center [915, 356] width 140 height 36
click at [229, 141] on span at bounding box center [234, 143] width 10 height 20
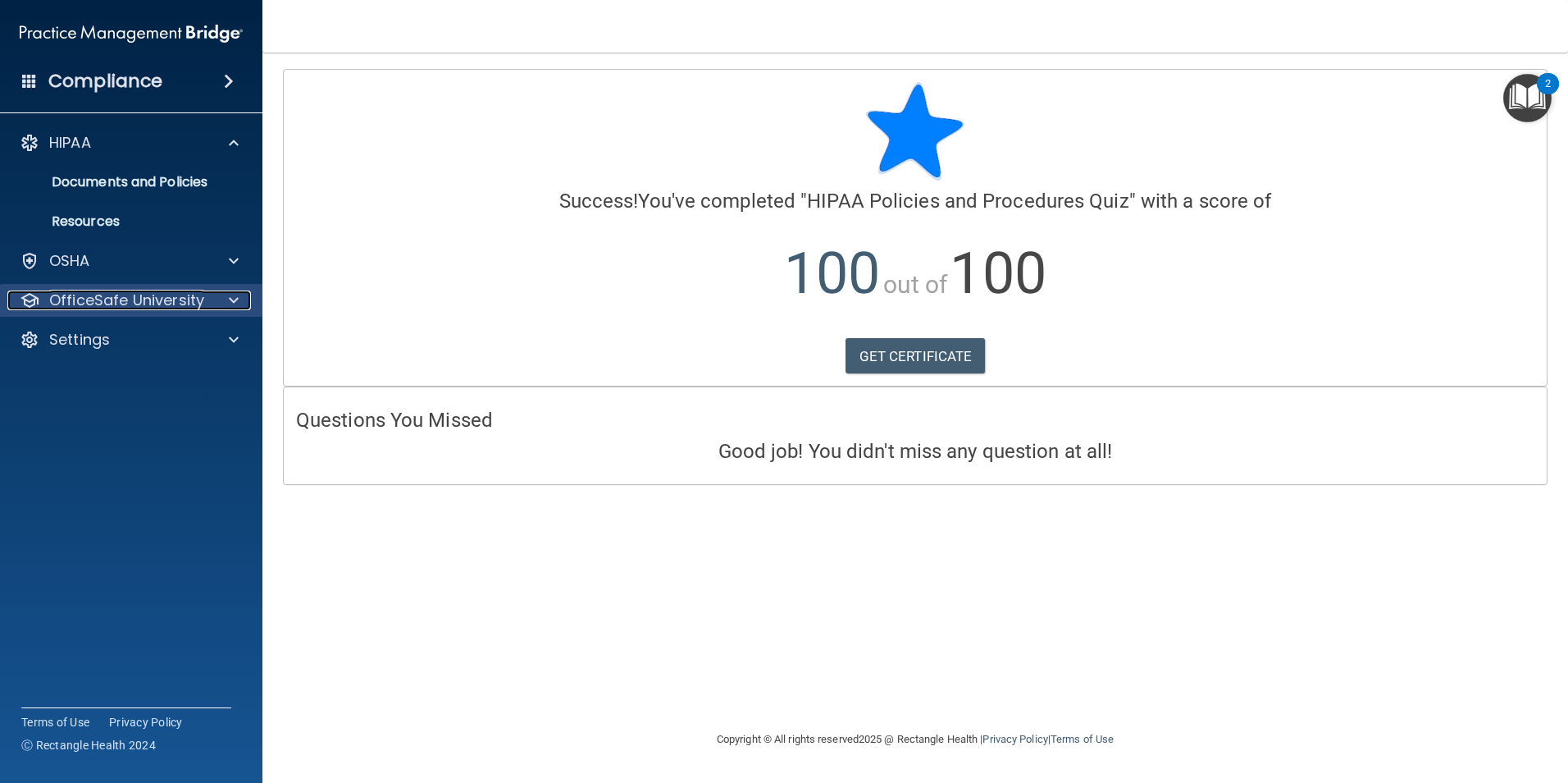
click at [229, 304] on span at bounding box center [234, 300] width 10 height 20
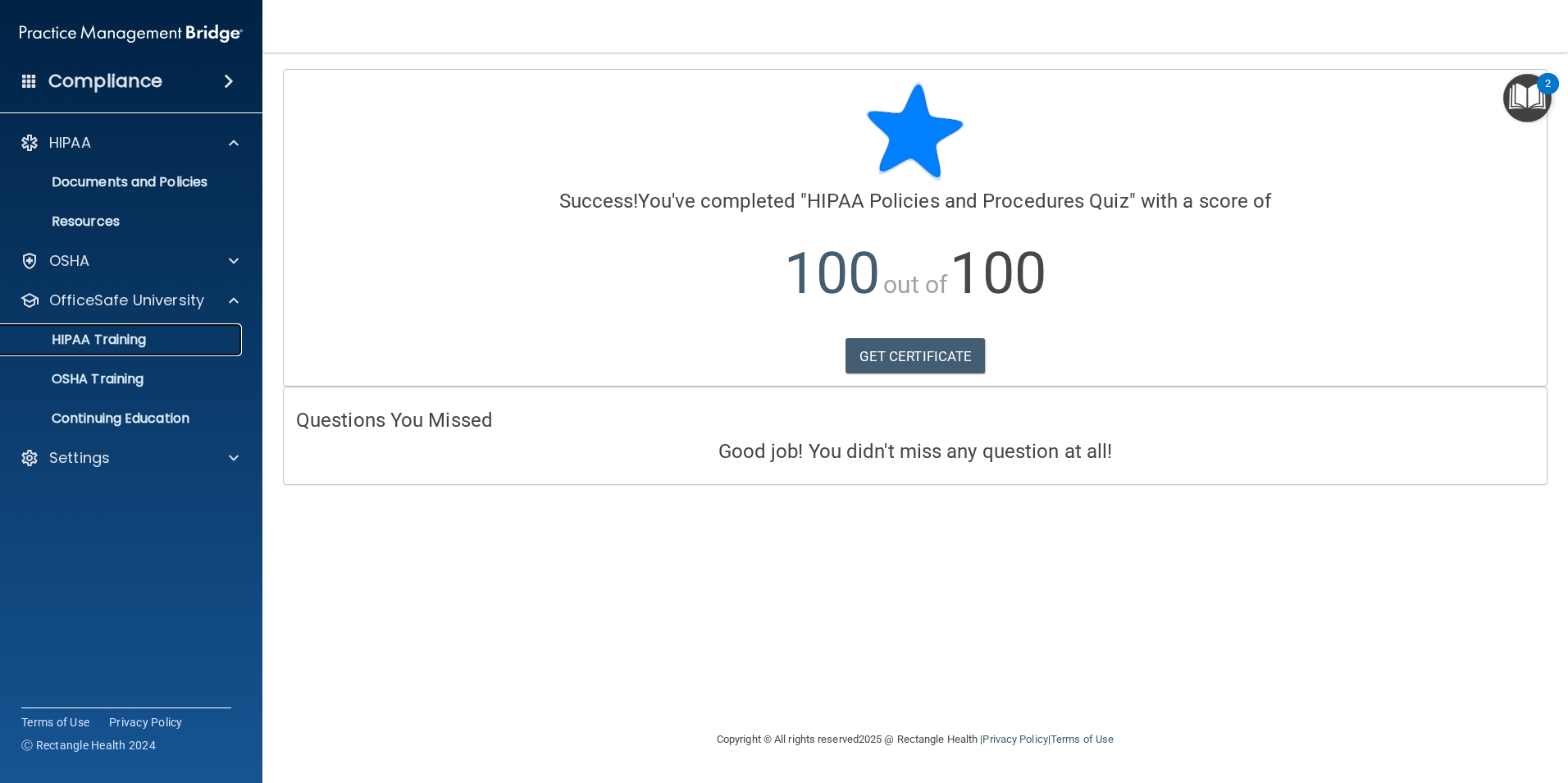
click at [205, 347] on div "HIPAA Training" at bounding box center [122, 339] width 223 height 16
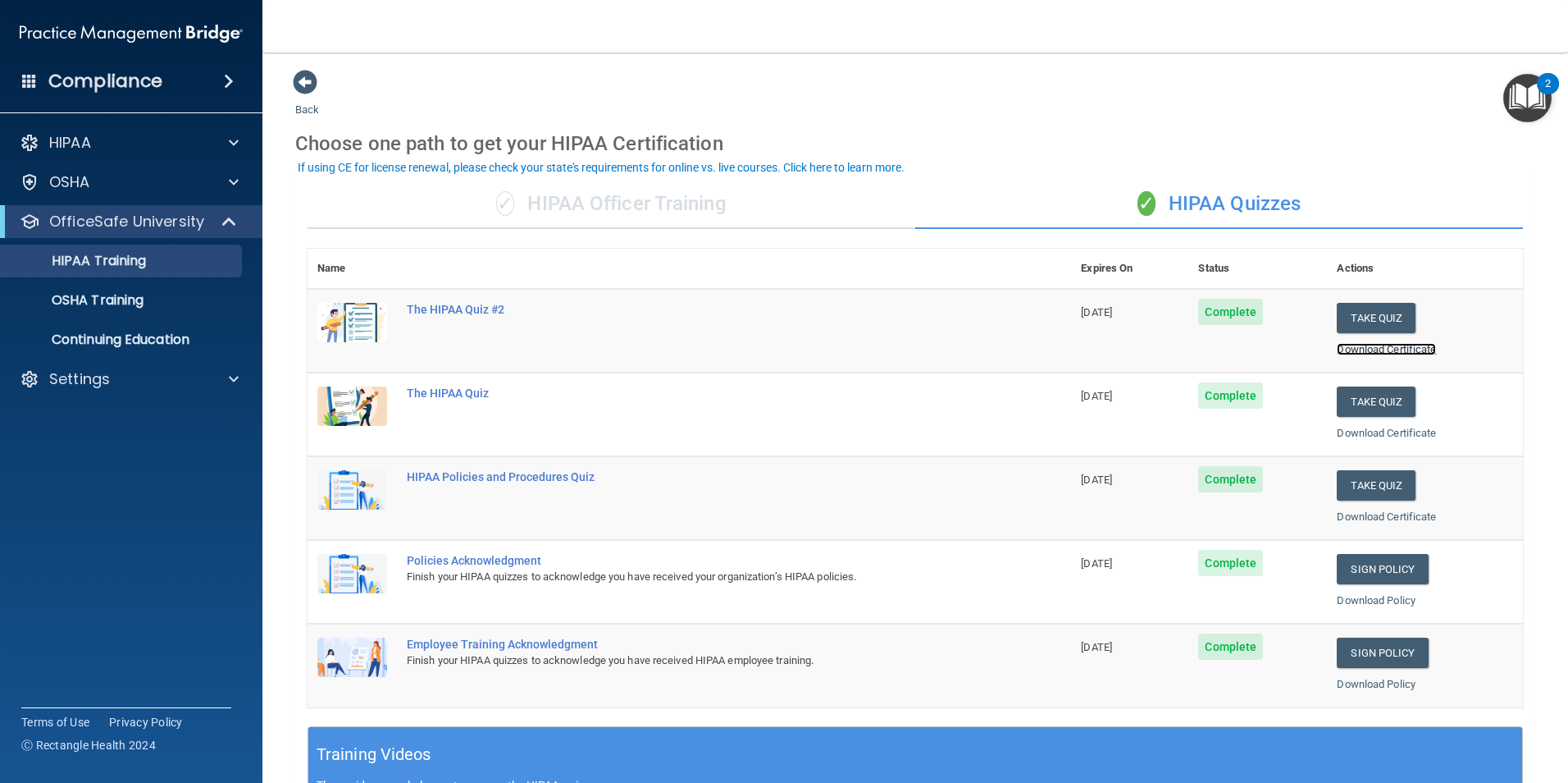
click at [1385, 349] on link "Download Certificate" at bounding box center [1386, 348] width 99 height 12
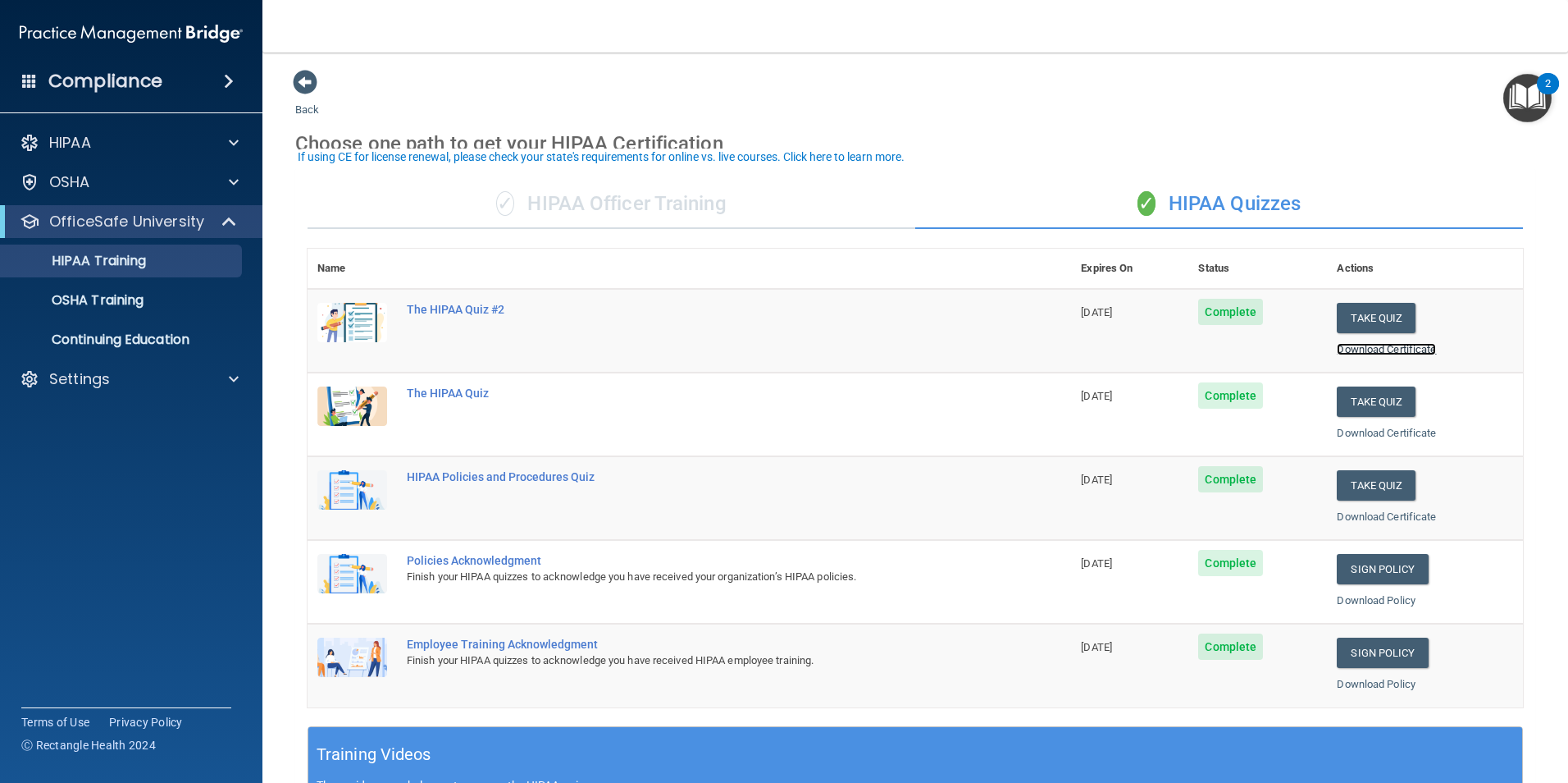
scroll to position [82, 0]
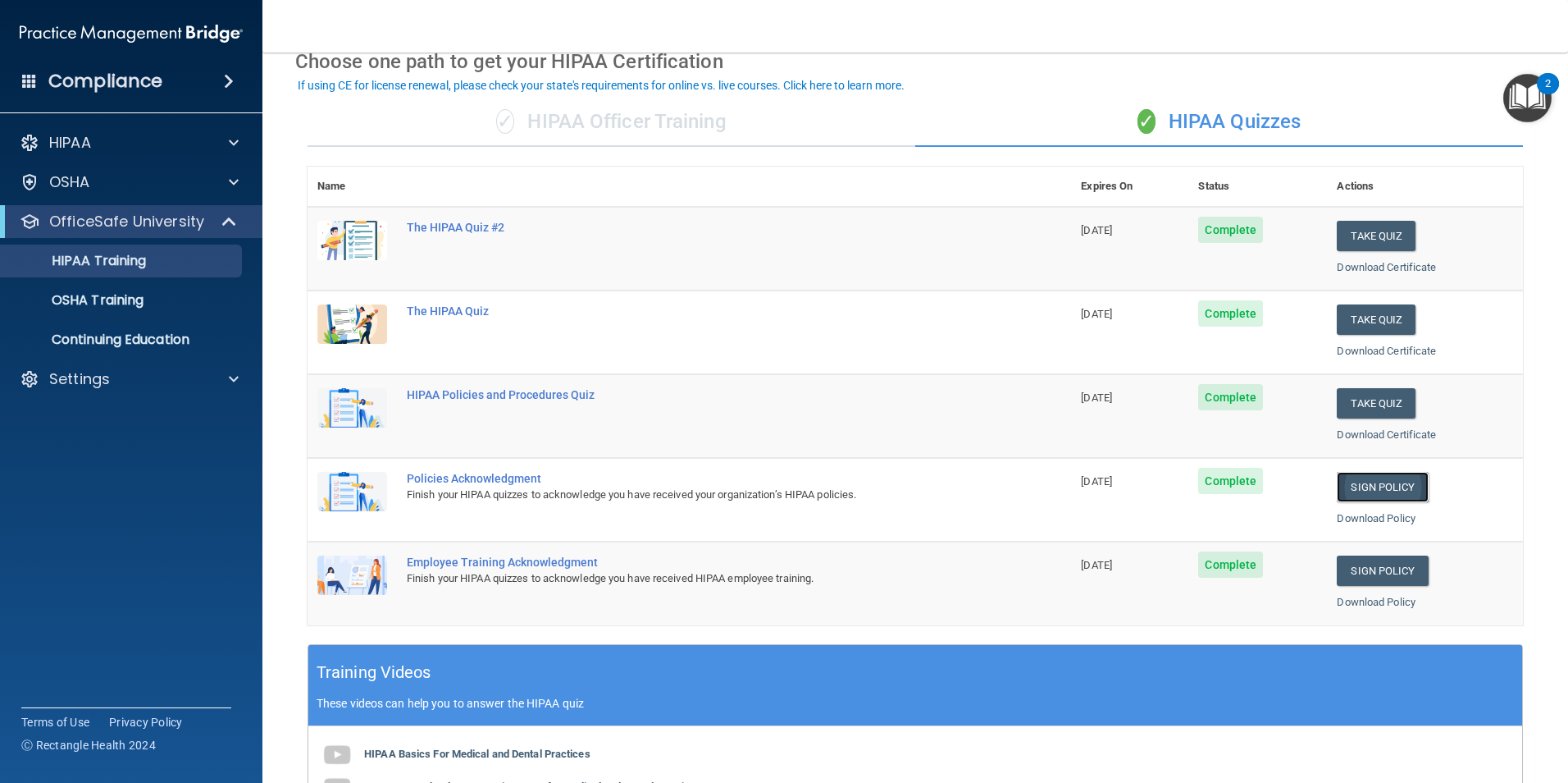
click at [1379, 485] on link "Sign Policy" at bounding box center [1383, 487] width 91 height 30
click at [1364, 486] on link "Sign Policy" at bounding box center [1383, 487] width 91 height 30
click at [1420, 262] on link "Download Certificate" at bounding box center [1386, 266] width 99 height 12
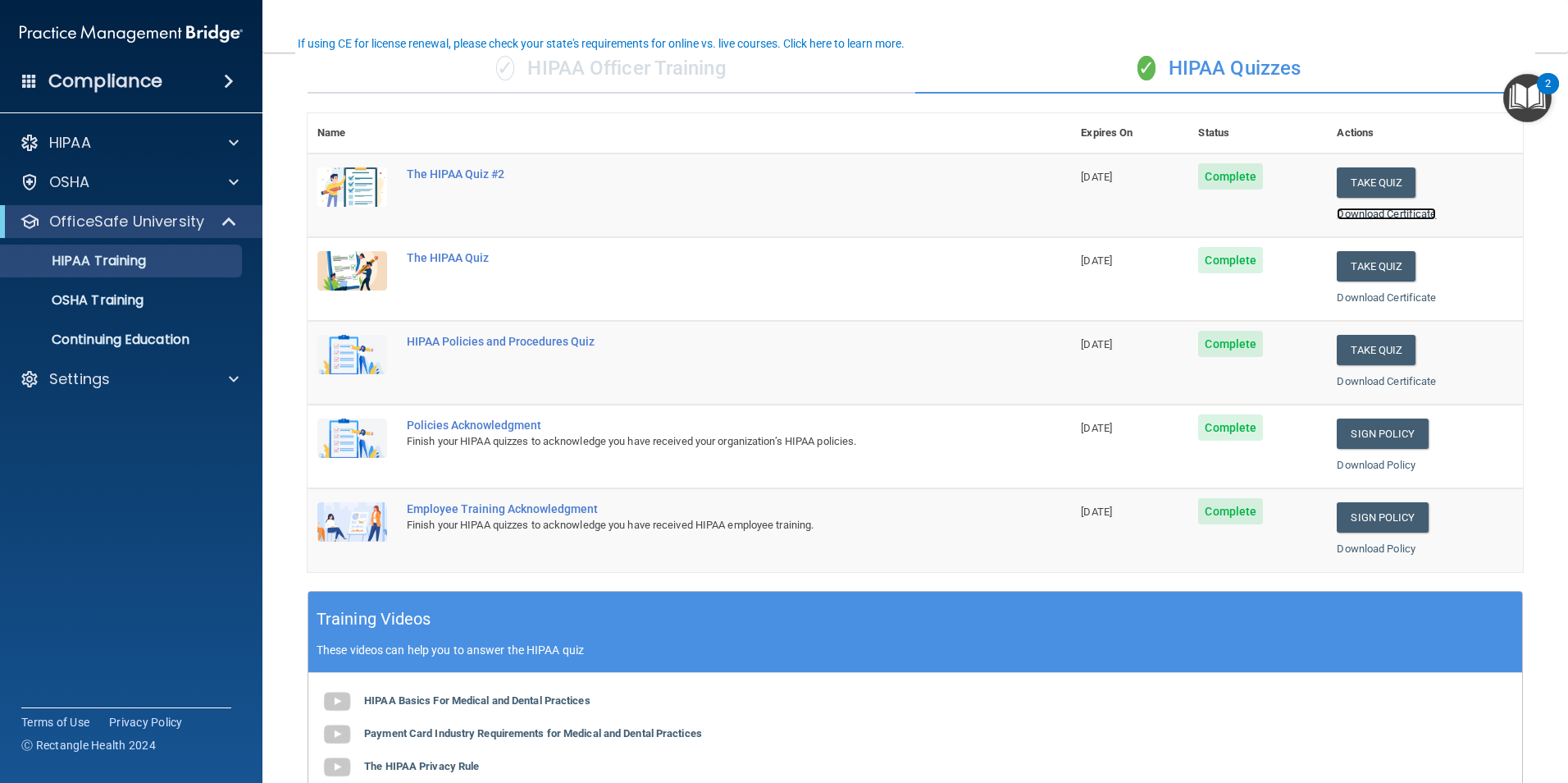
scroll to position [164, 0]
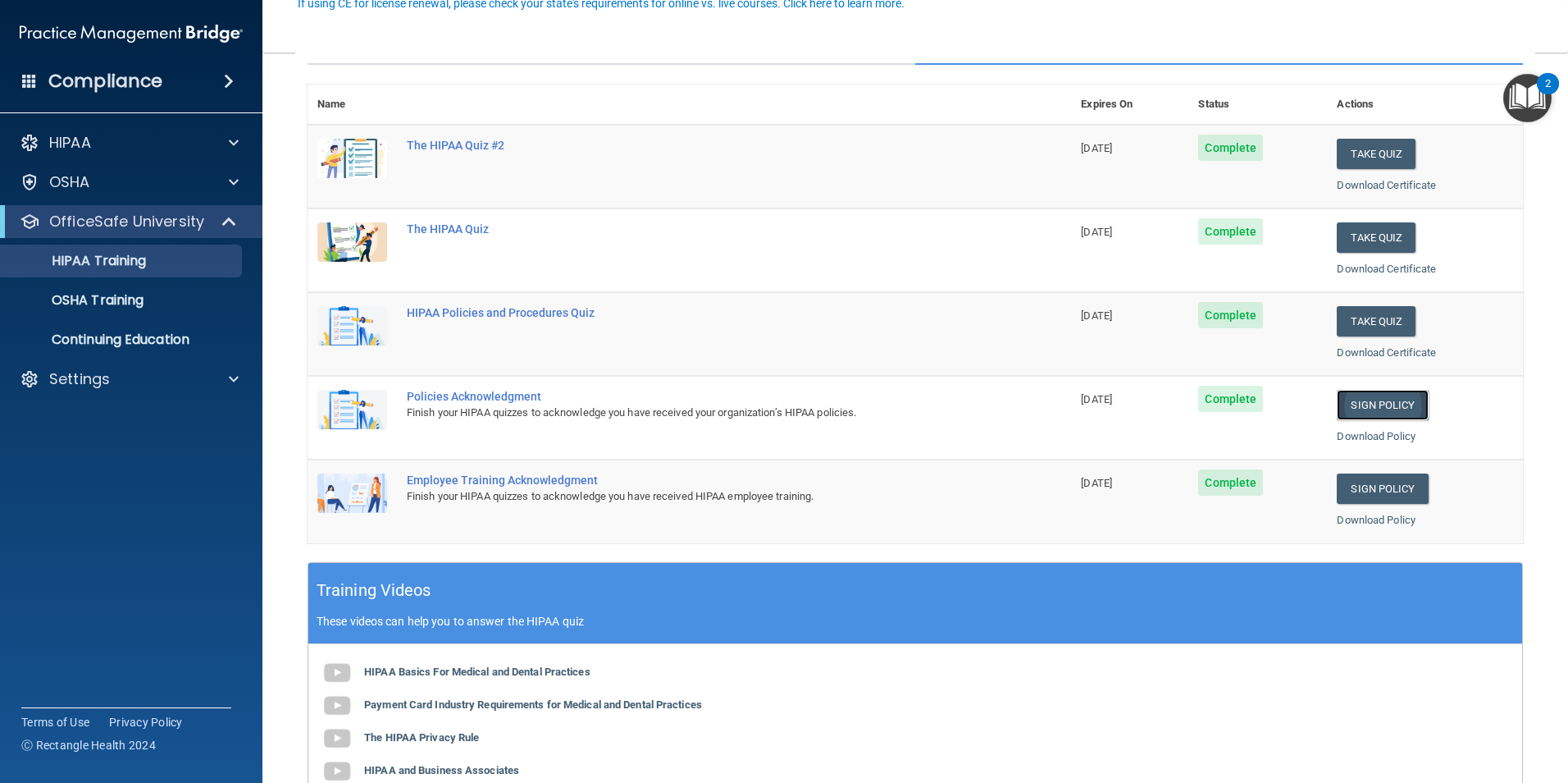
click at [1352, 408] on link "Sign Policy" at bounding box center [1383, 405] width 91 height 30
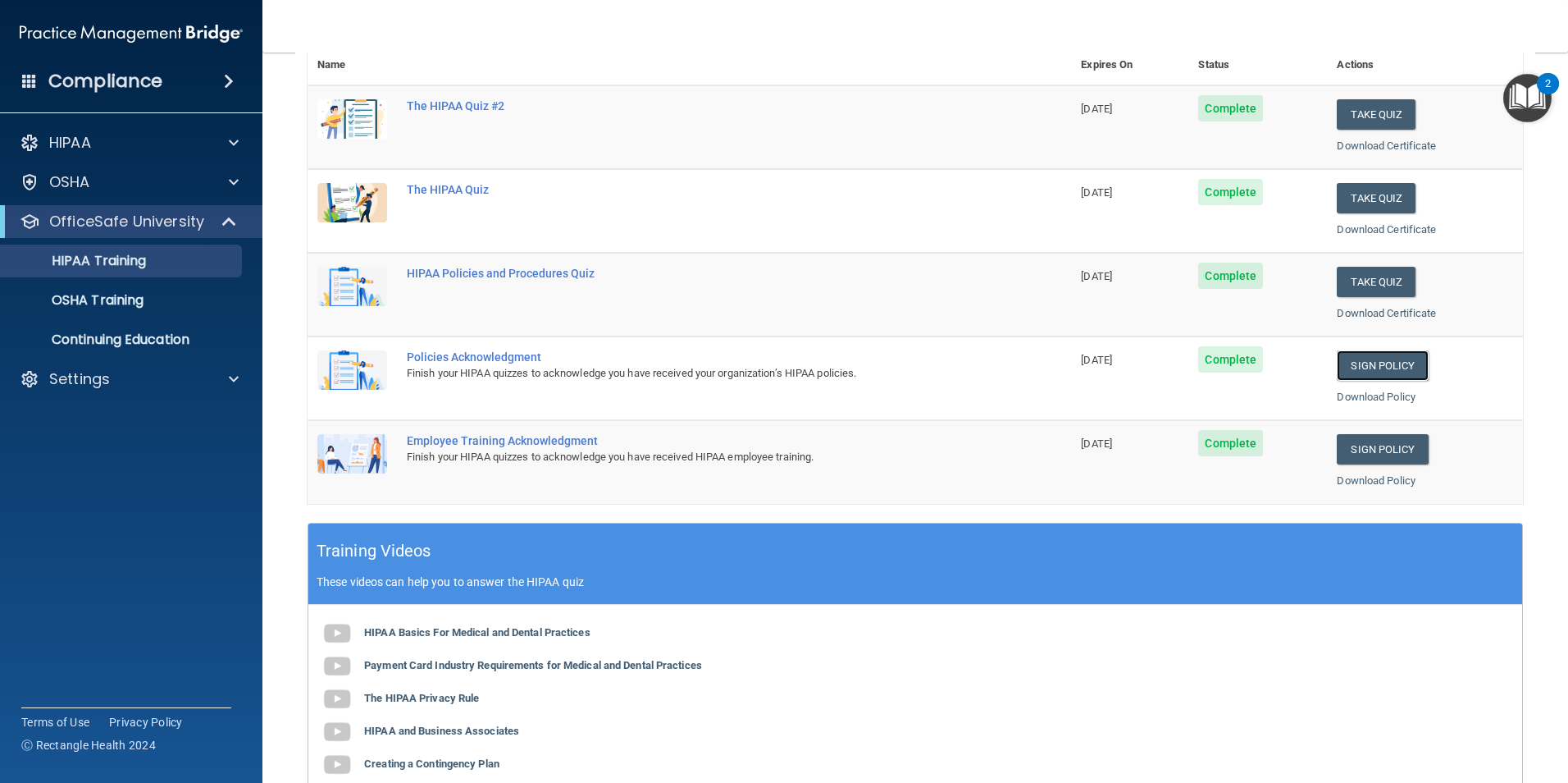
scroll to position [0, 0]
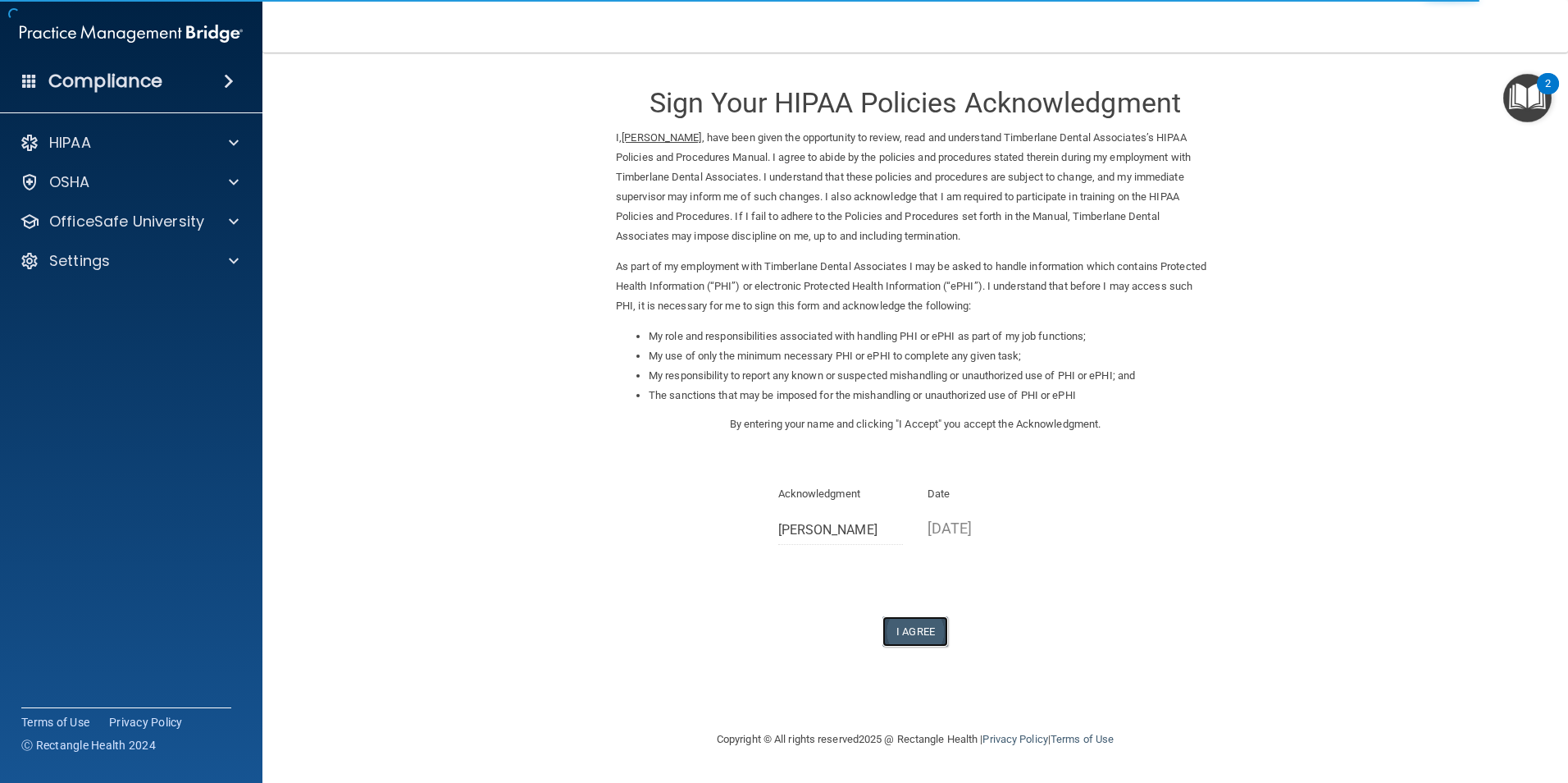
click at [920, 635] on button "I Agree" at bounding box center [915, 632] width 66 height 30
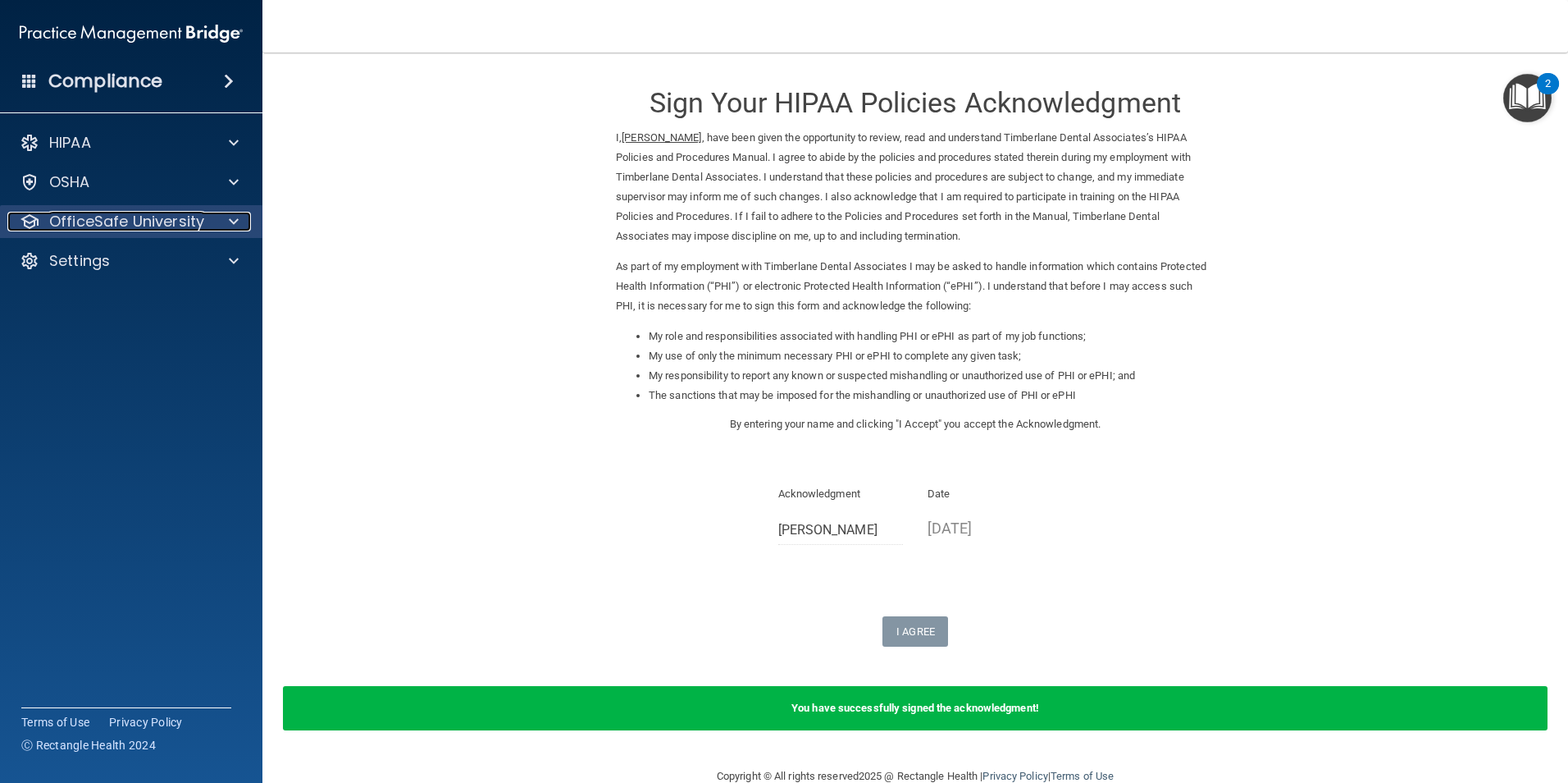
click at [223, 218] on div at bounding box center [231, 221] width 41 height 20
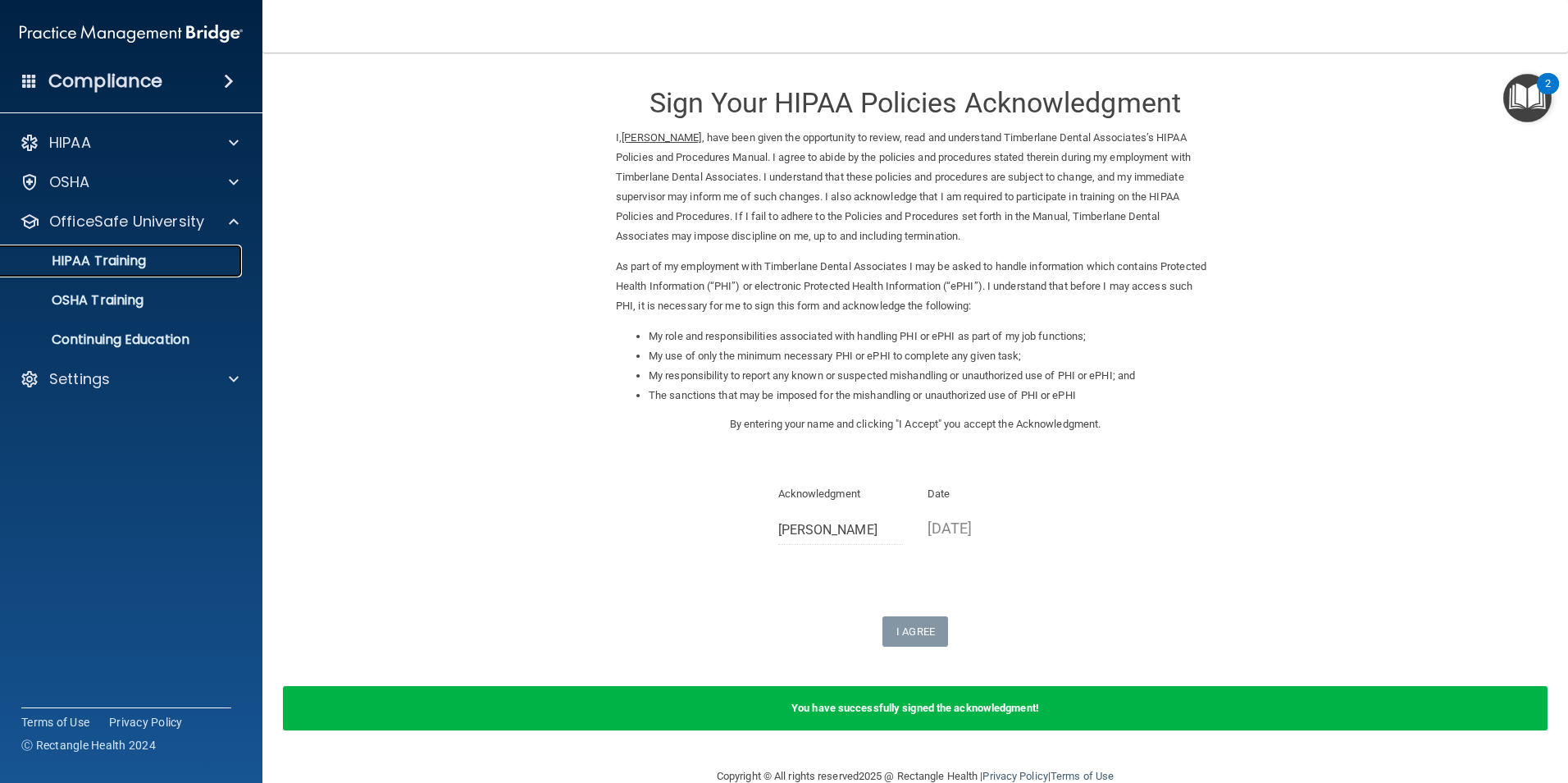
click at [194, 264] on div "HIPAA Training" at bounding box center [122, 261] width 223 height 16
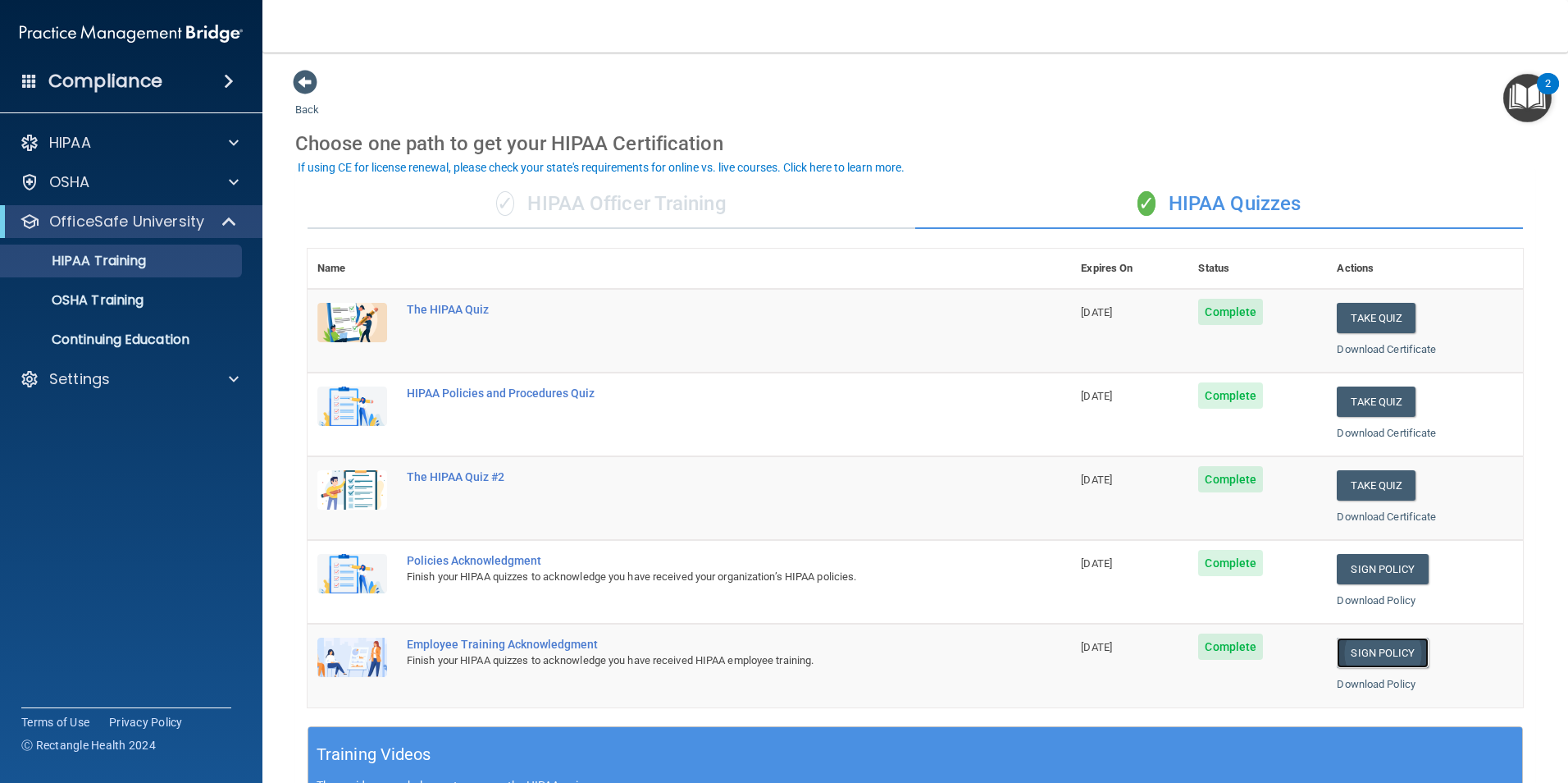
click at [1363, 654] on link "Sign Policy" at bounding box center [1383, 653] width 91 height 30
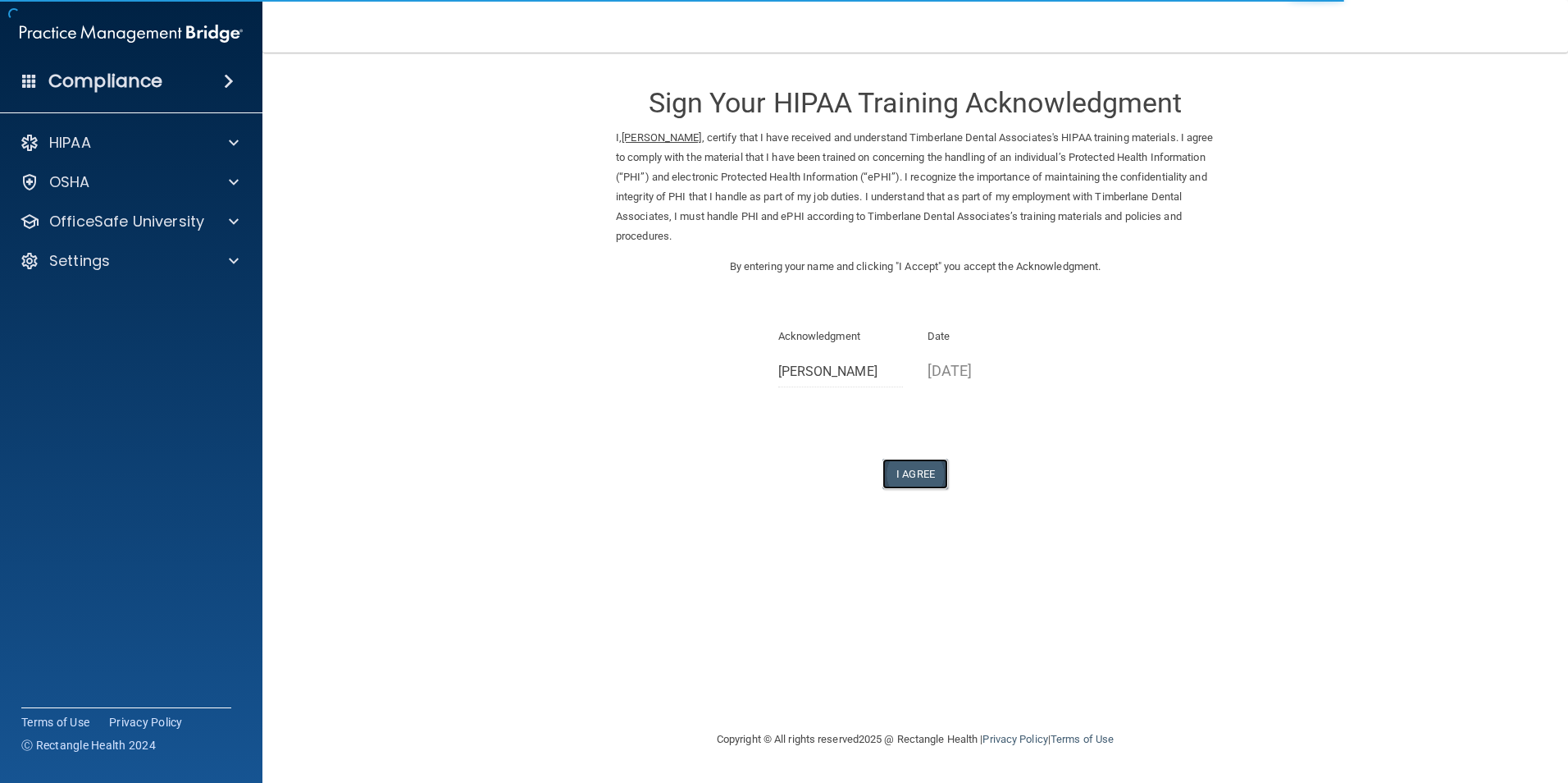
click at [909, 472] on button "I Agree" at bounding box center [915, 474] width 66 height 30
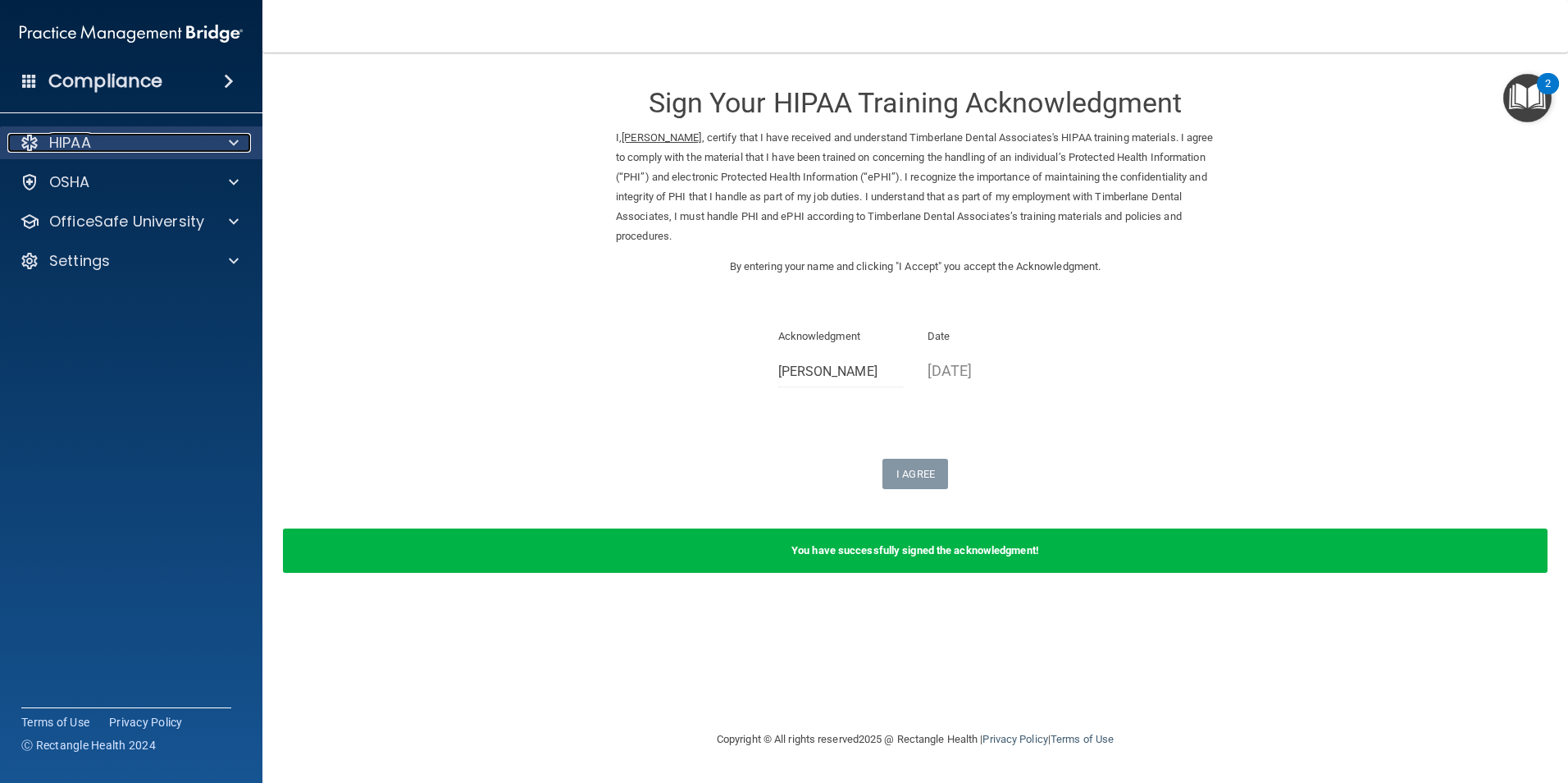
click at [231, 147] on span at bounding box center [234, 143] width 10 height 20
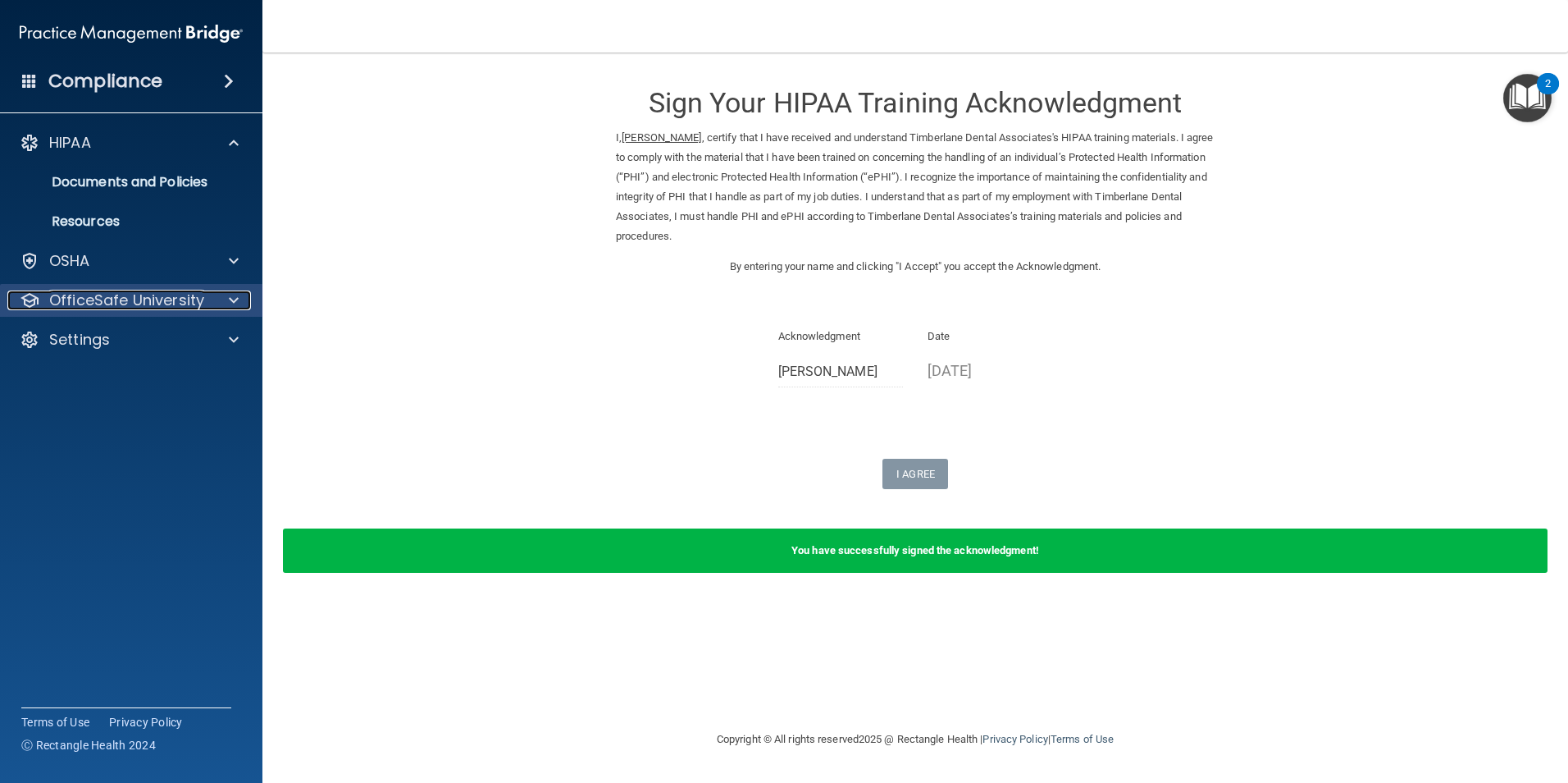
click at [235, 307] on span at bounding box center [234, 300] width 10 height 20
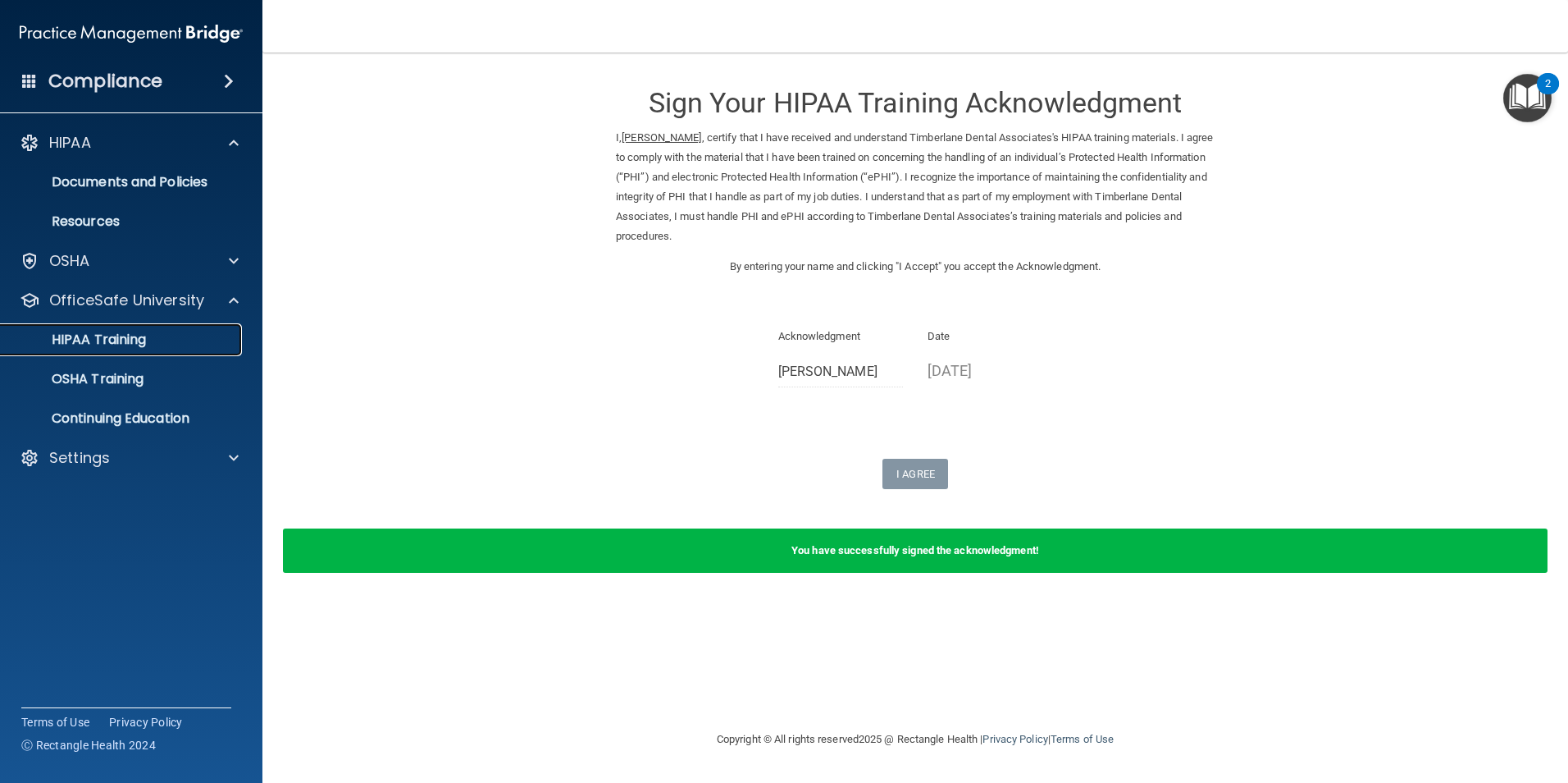
click at [223, 343] on div "HIPAA Training" at bounding box center [122, 339] width 223 height 16
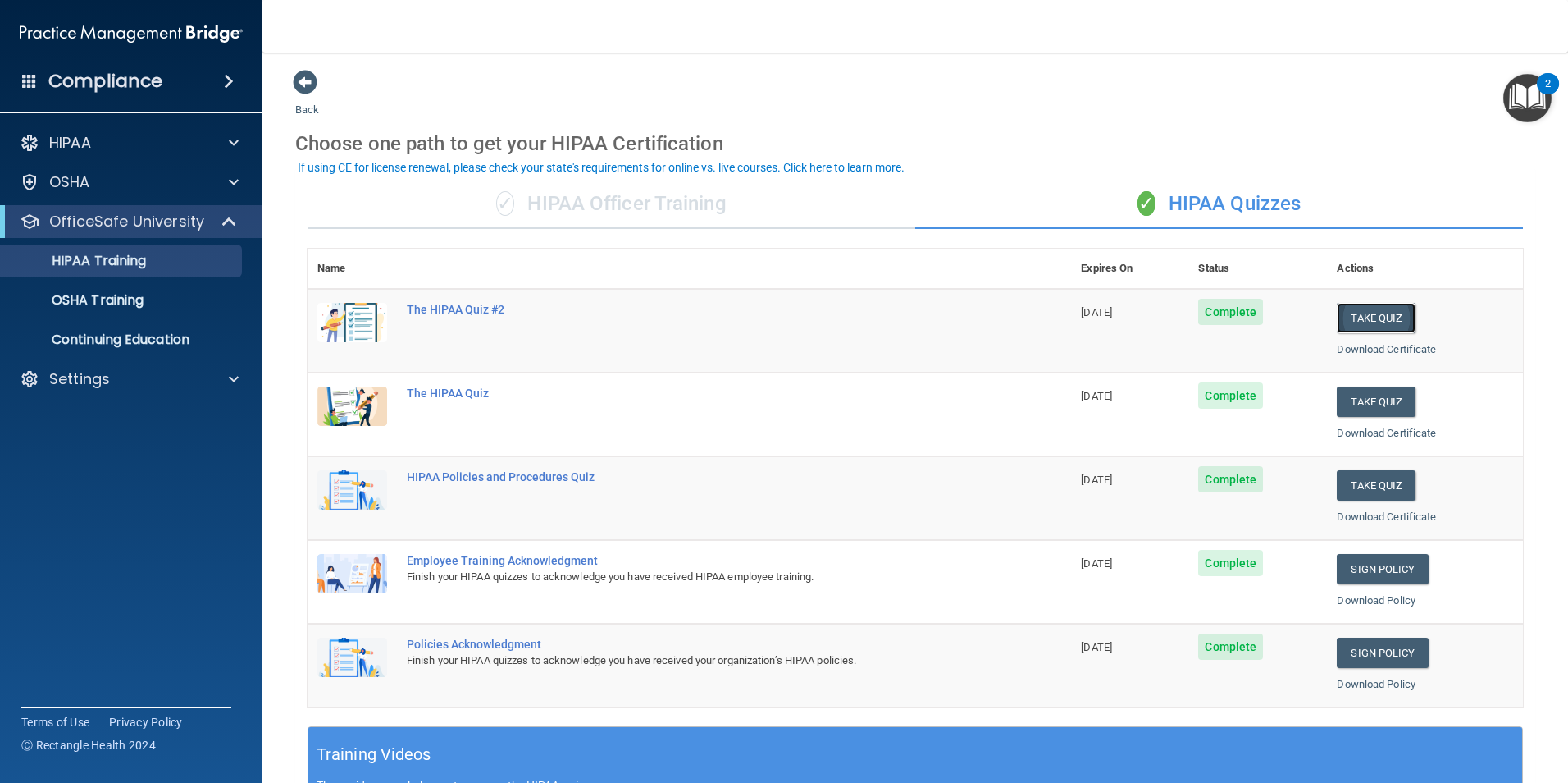
click at [1350, 311] on button "Take Quiz" at bounding box center [1376, 318] width 79 height 30
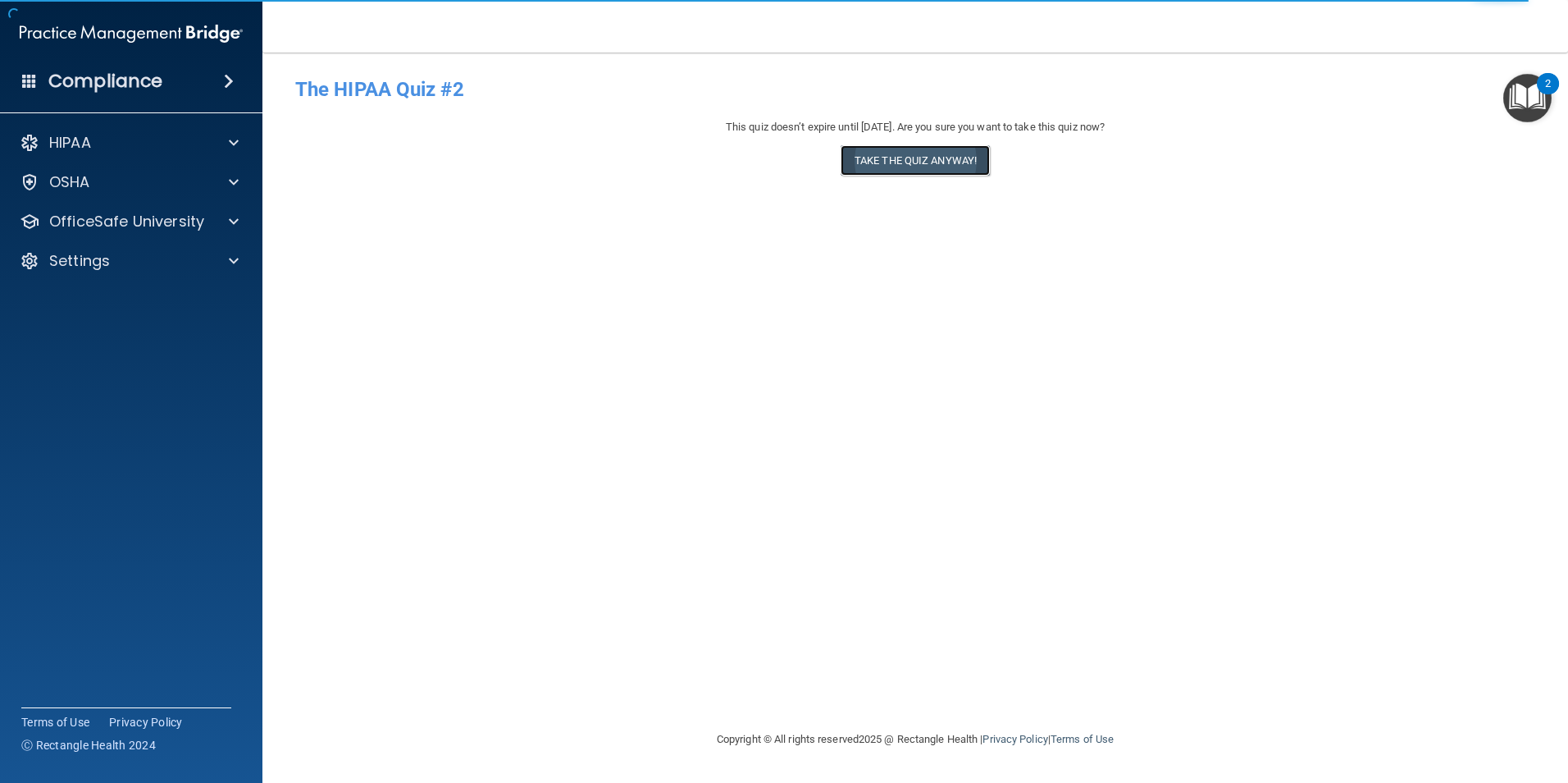
click at [925, 161] on button "Take the quiz anyway!" at bounding box center [915, 161] width 149 height 30
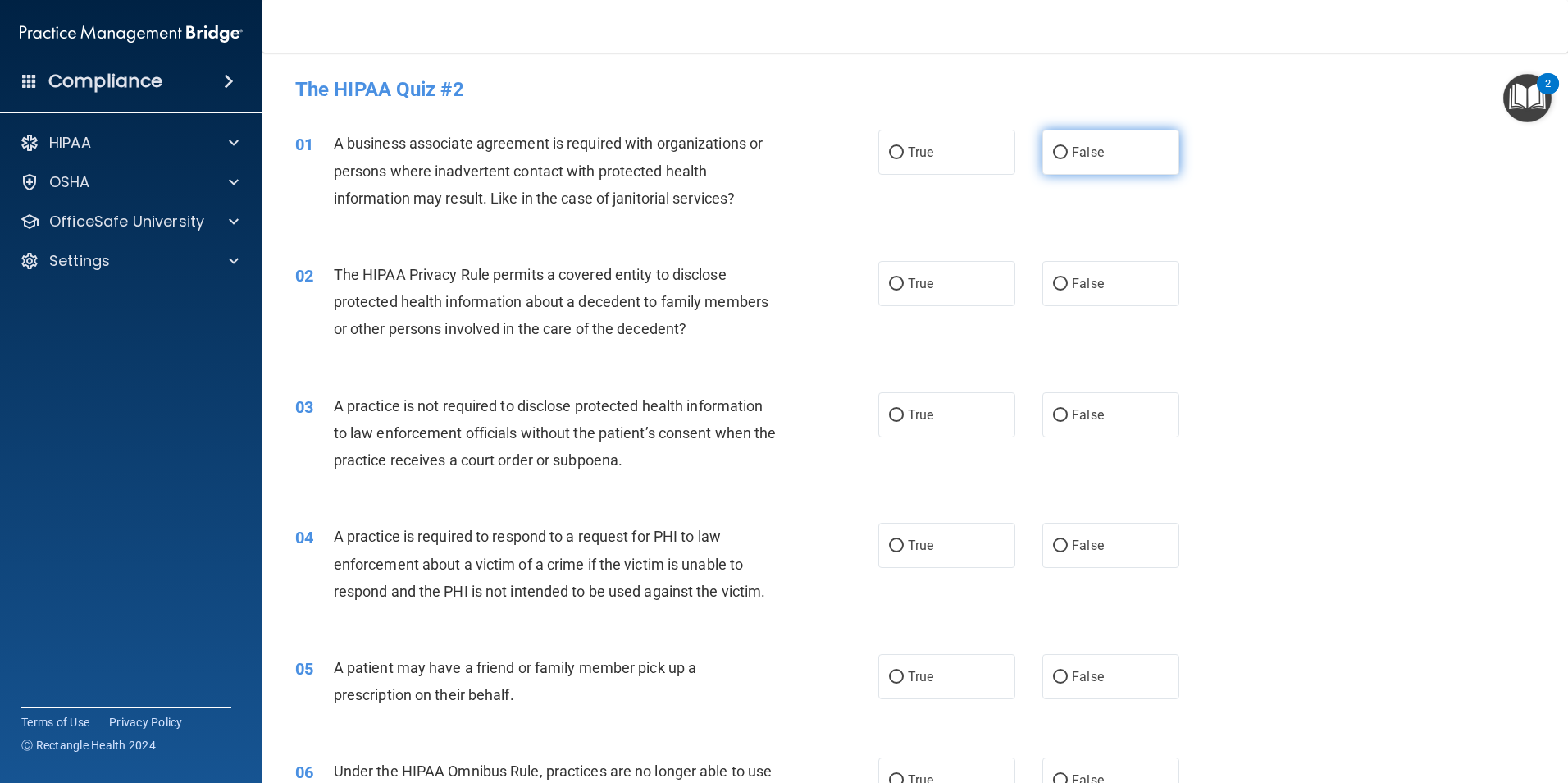
click at [1131, 163] on label "False" at bounding box center [1111, 151] width 137 height 45
click at [1068, 159] on input "False" at bounding box center [1060, 152] width 15 height 12
radio input "true"
click at [930, 282] on label "True" at bounding box center [947, 283] width 137 height 45
click at [903, 282] on input "True" at bounding box center [897, 284] width 15 height 12
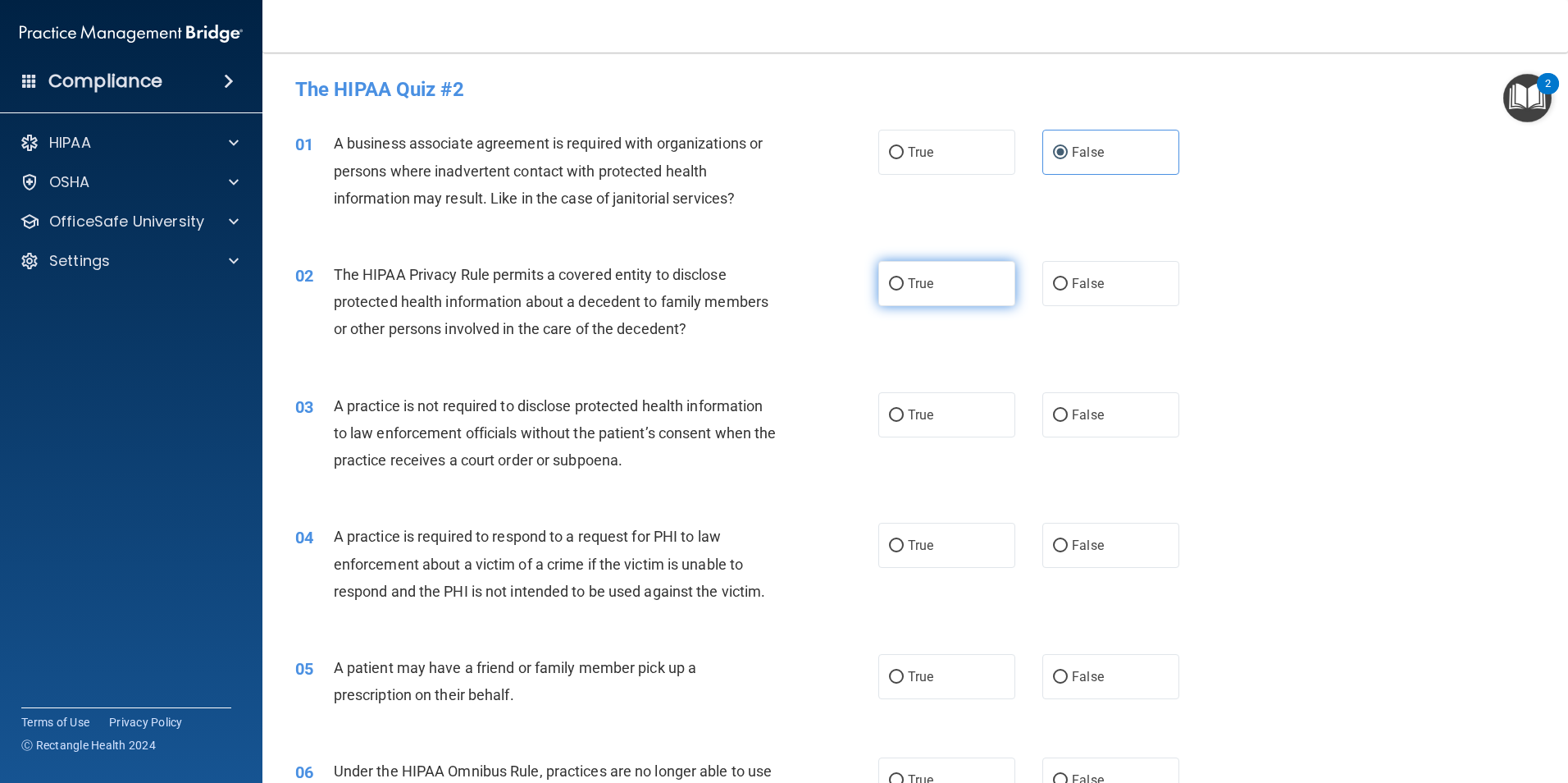
radio input "true"
click at [1083, 401] on label "False" at bounding box center [1111, 414] width 137 height 45
click at [1068, 409] on input "False" at bounding box center [1060, 415] width 15 height 12
radio input "true"
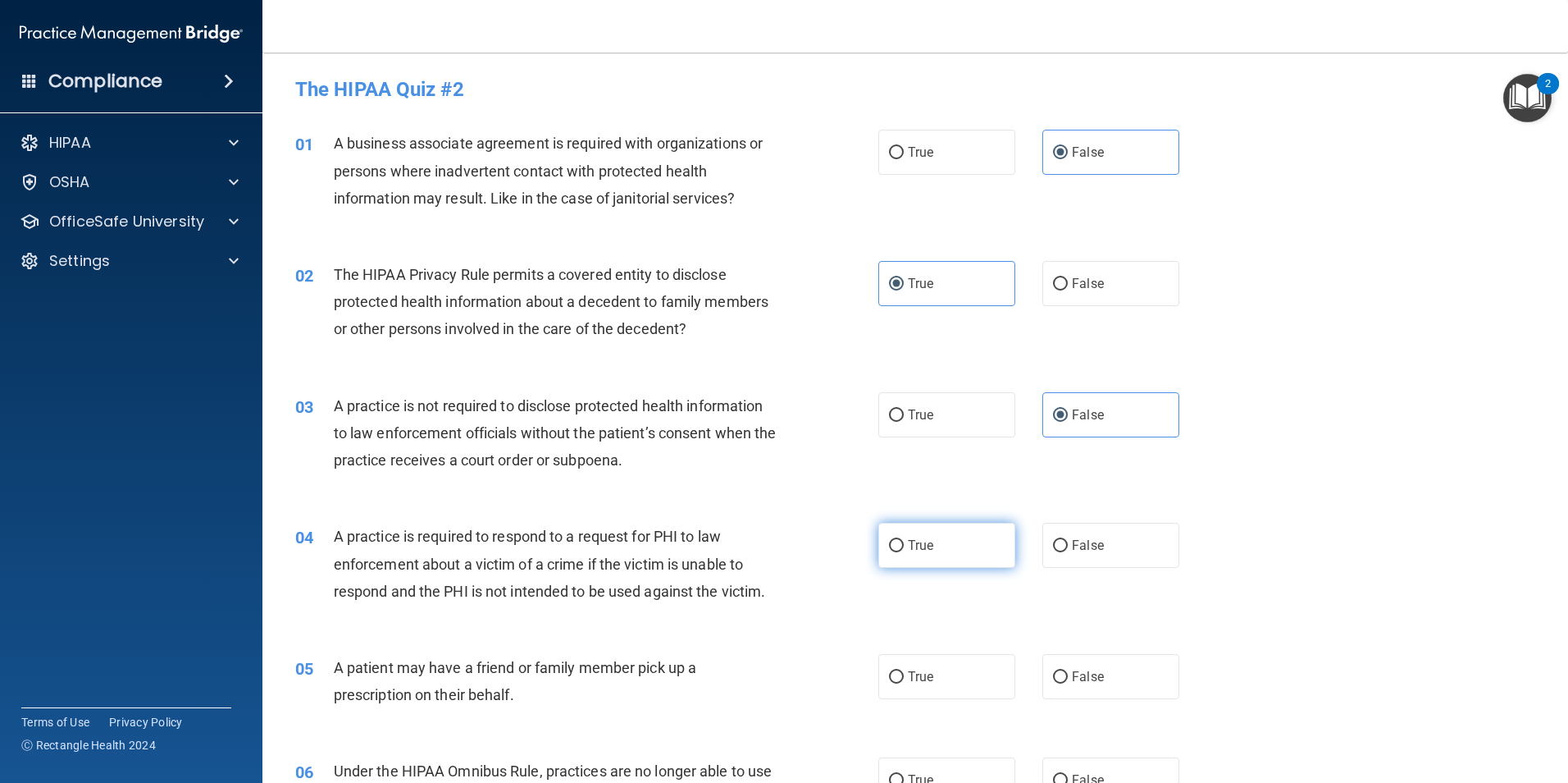
click at [939, 554] on label "True" at bounding box center [947, 544] width 137 height 45
click at [903, 552] on input "True" at bounding box center [897, 545] width 15 height 12
radio input "true"
click at [940, 681] on label "True" at bounding box center [947, 675] width 137 height 45
click at [903, 681] on input "True" at bounding box center [897, 676] width 15 height 12
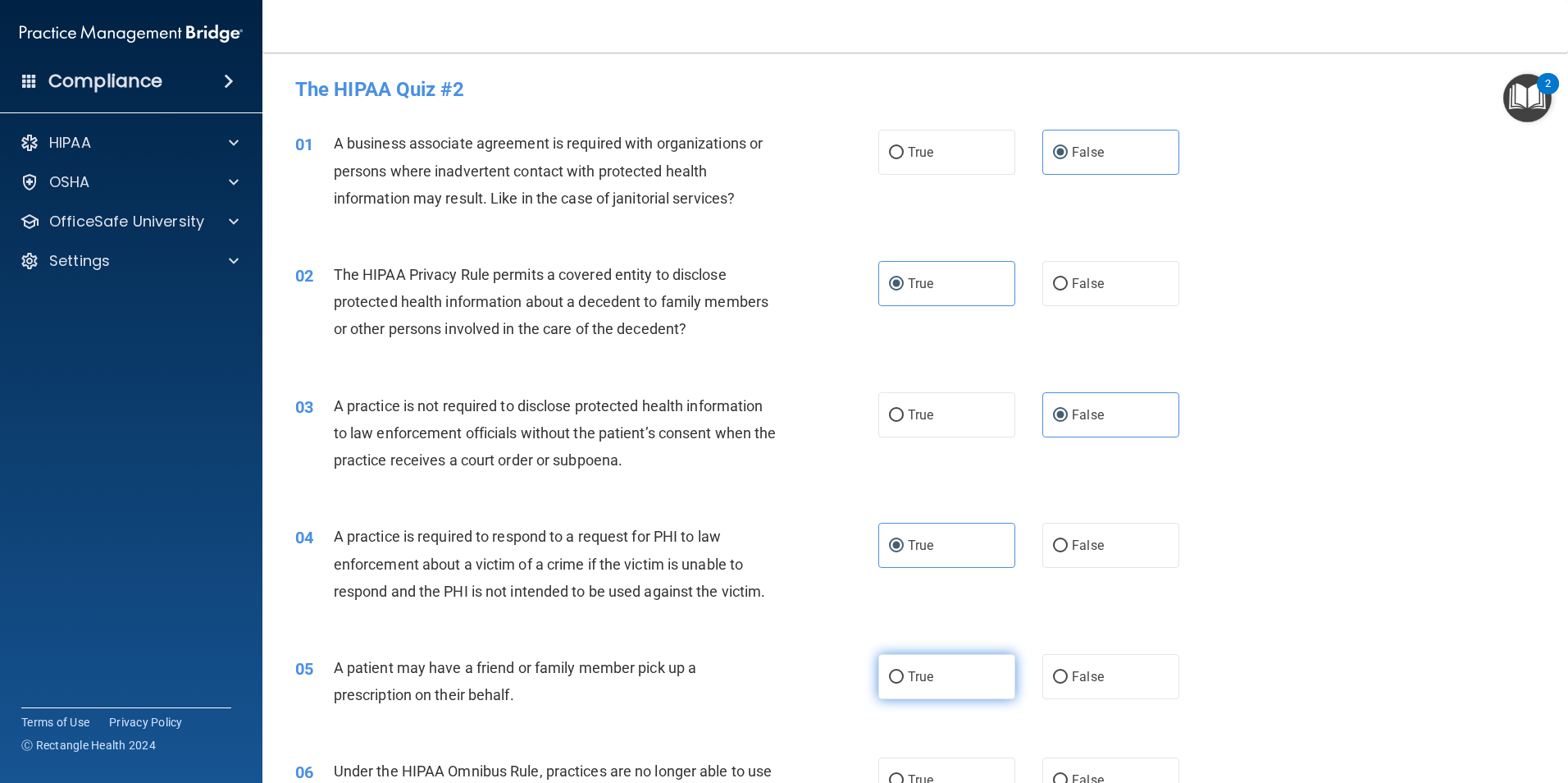
radio input "true"
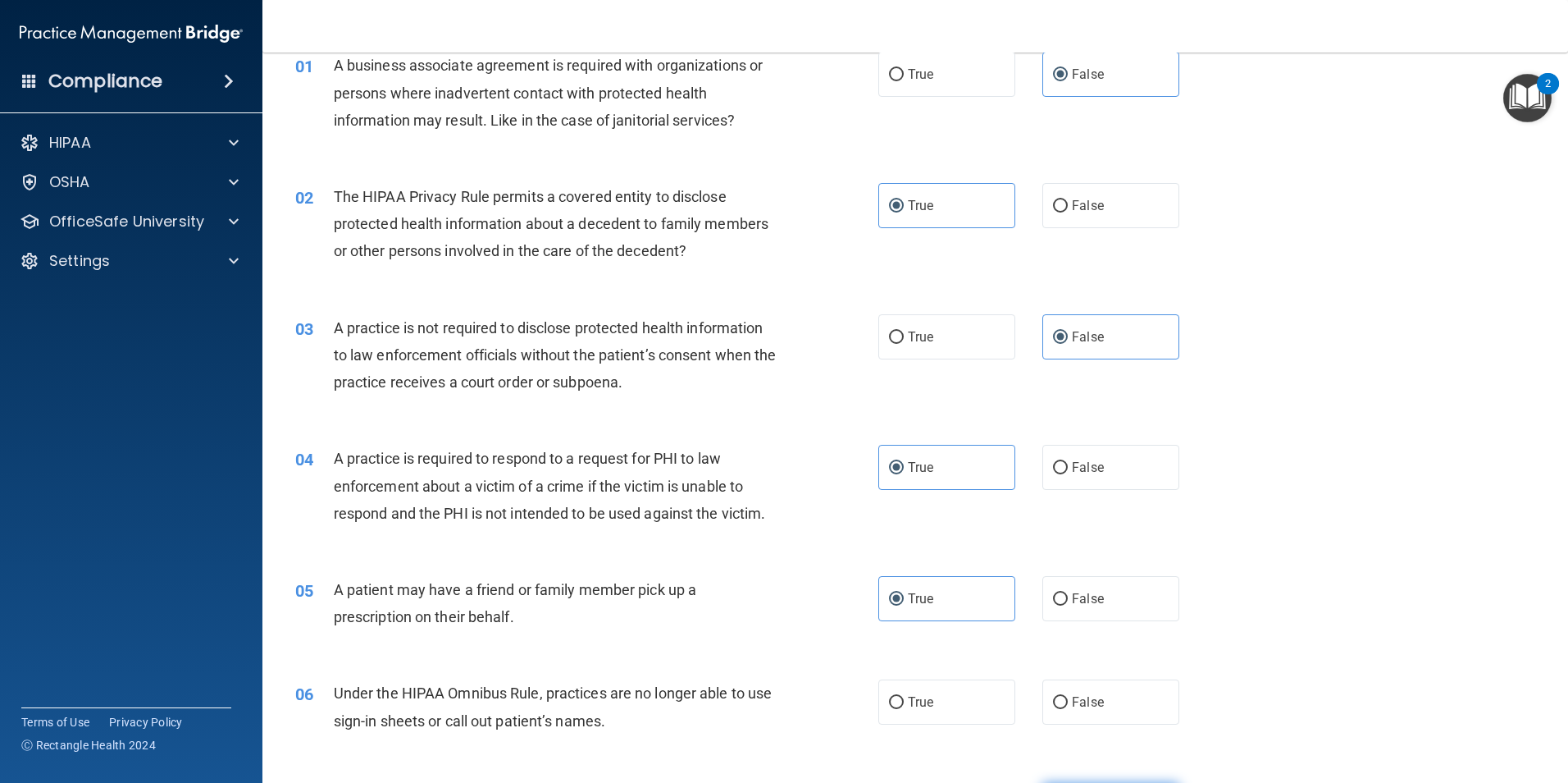
scroll to position [164, 0]
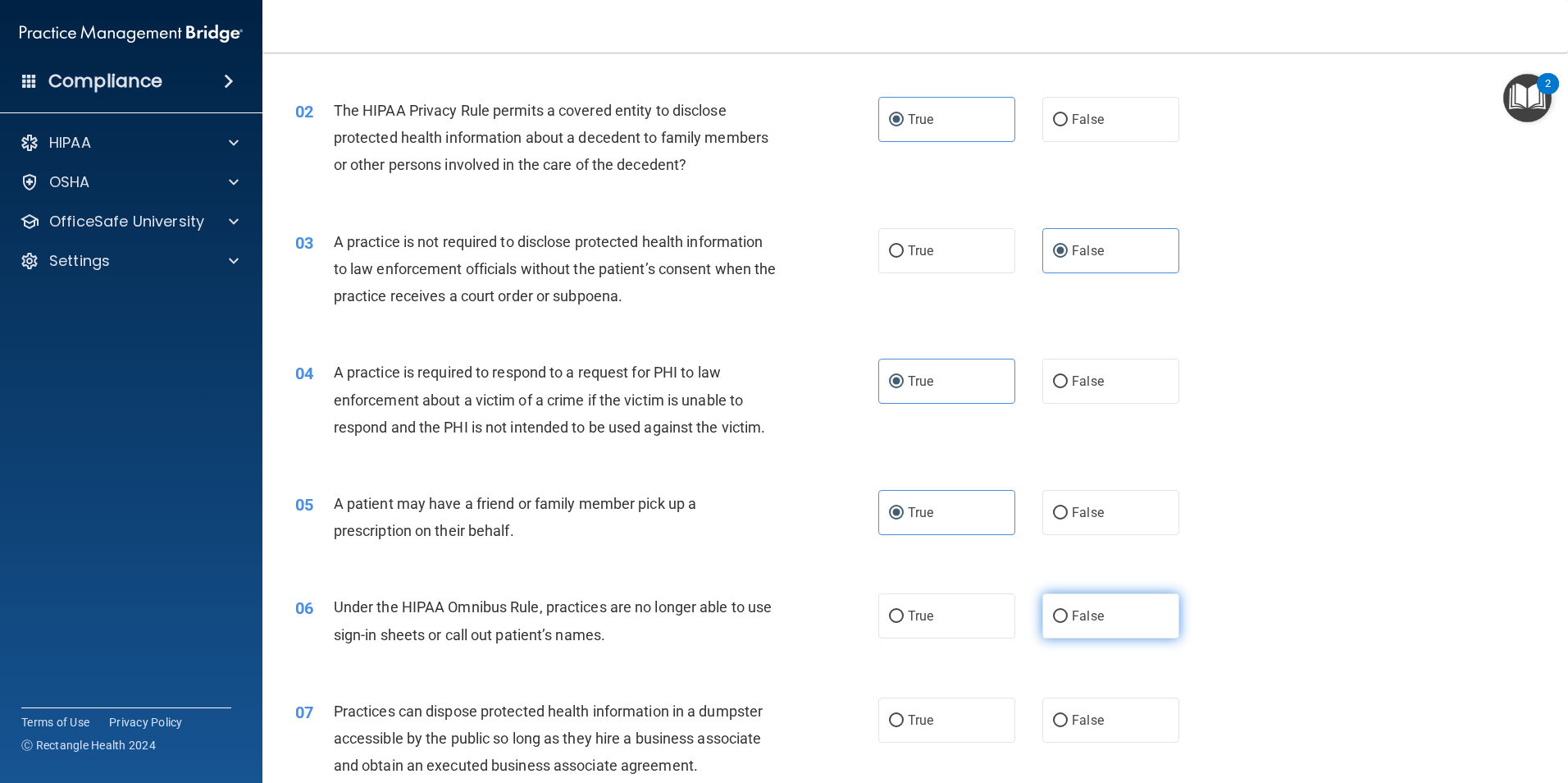
click at [1099, 621] on label "False" at bounding box center [1111, 615] width 137 height 45
click at [1068, 621] on input "False" at bounding box center [1060, 617] width 15 height 12
radio input "true"
click at [951, 716] on label "True" at bounding box center [947, 719] width 137 height 45
click at [903, 716] on input "True" at bounding box center [897, 720] width 15 height 12
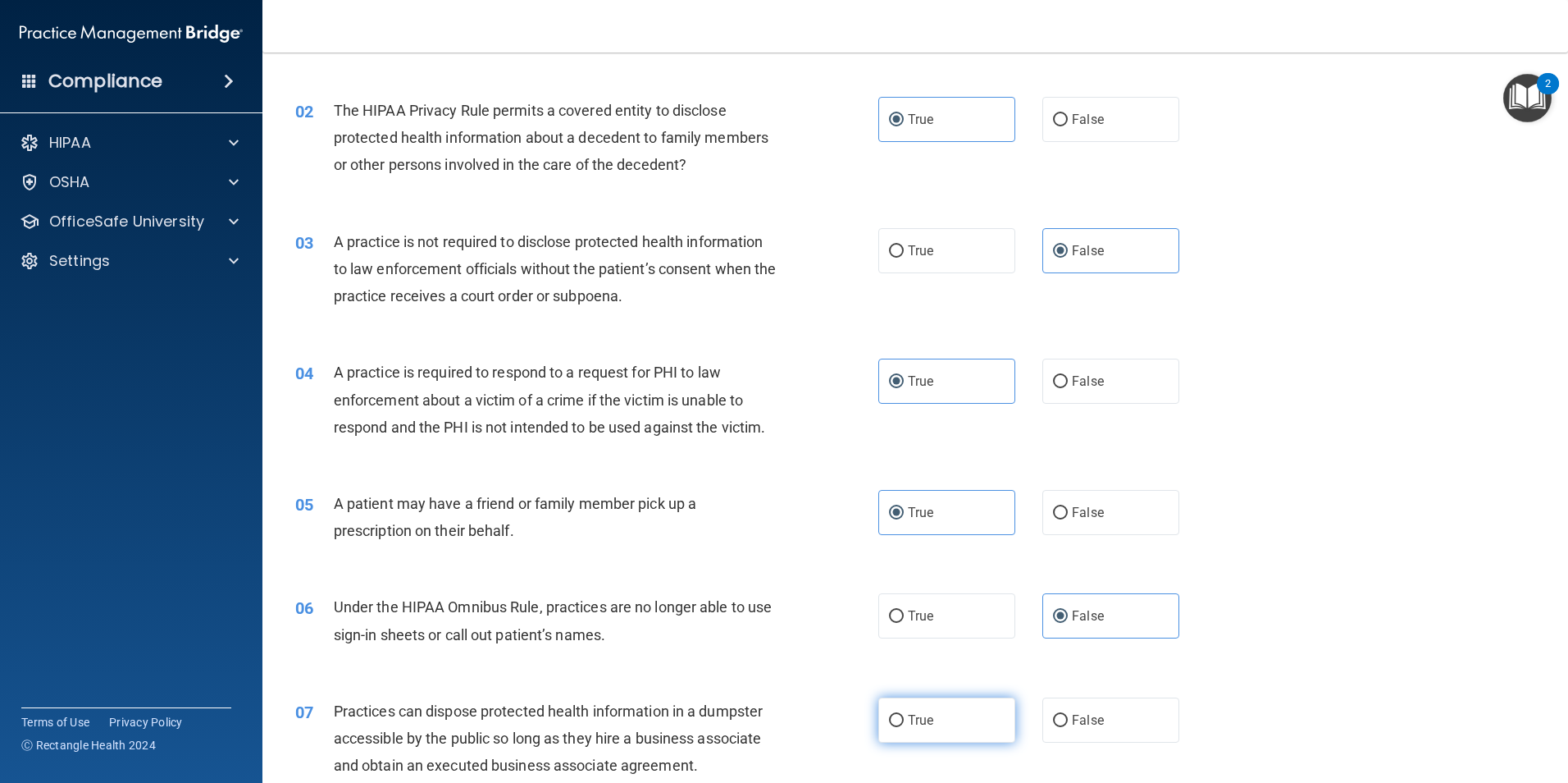
radio input "true"
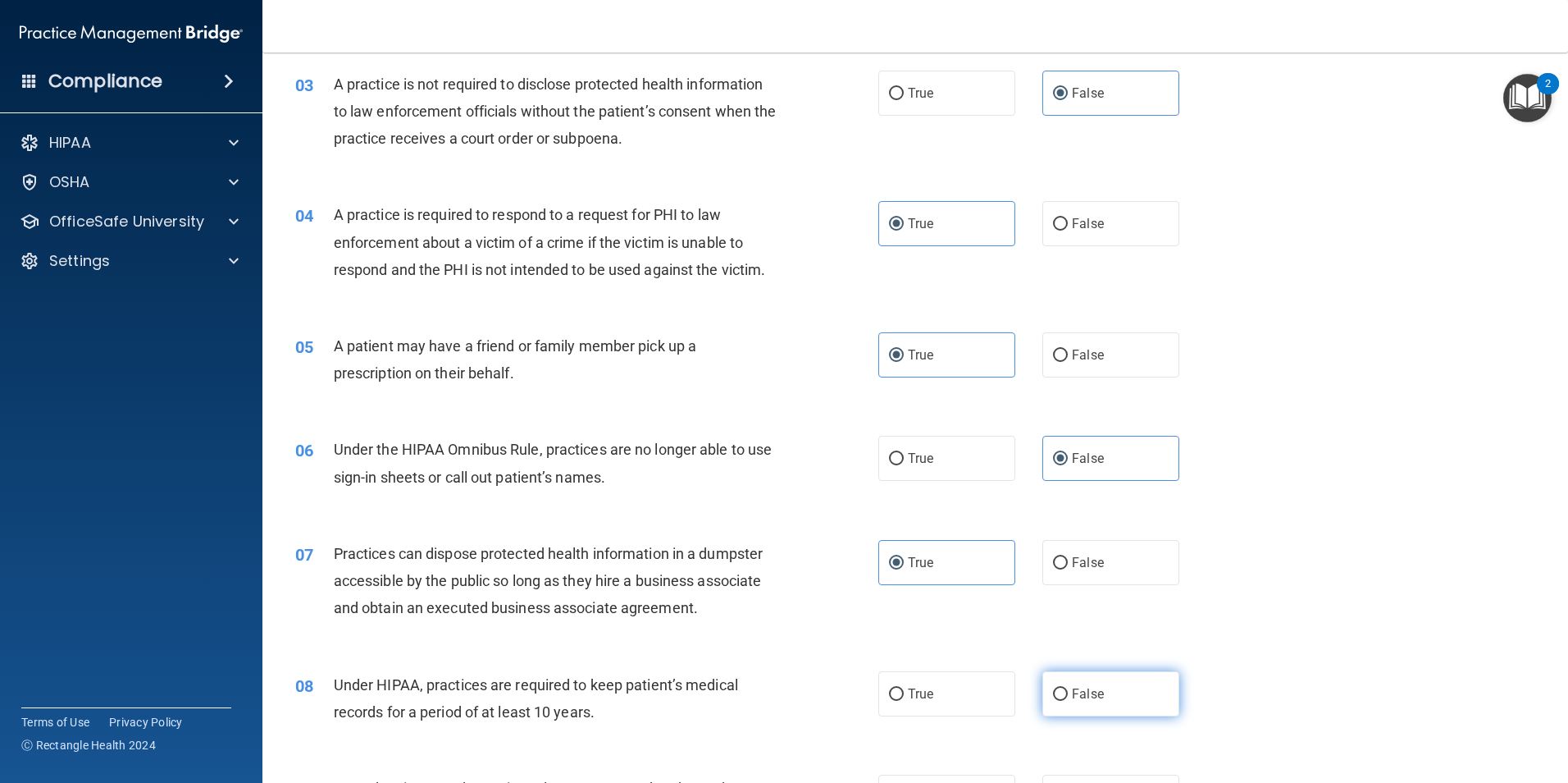
scroll to position [328, 0]
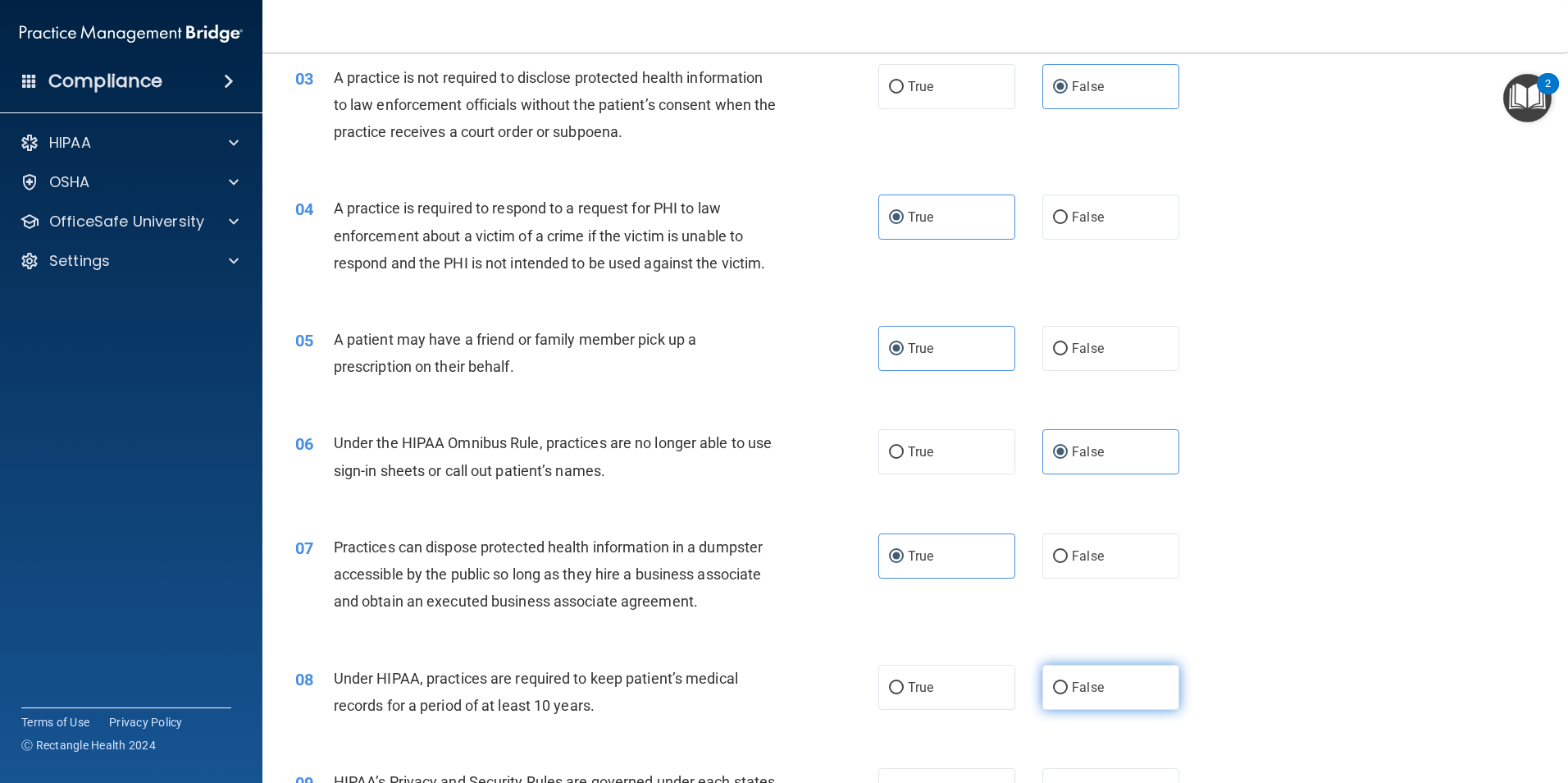
click at [1072, 693] on span "False" at bounding box center [1088, 687] width 32 height 15
click at [1067, 693] on input "False" at bounding box center [1060, 688] width 15 height 12
radio input "true"
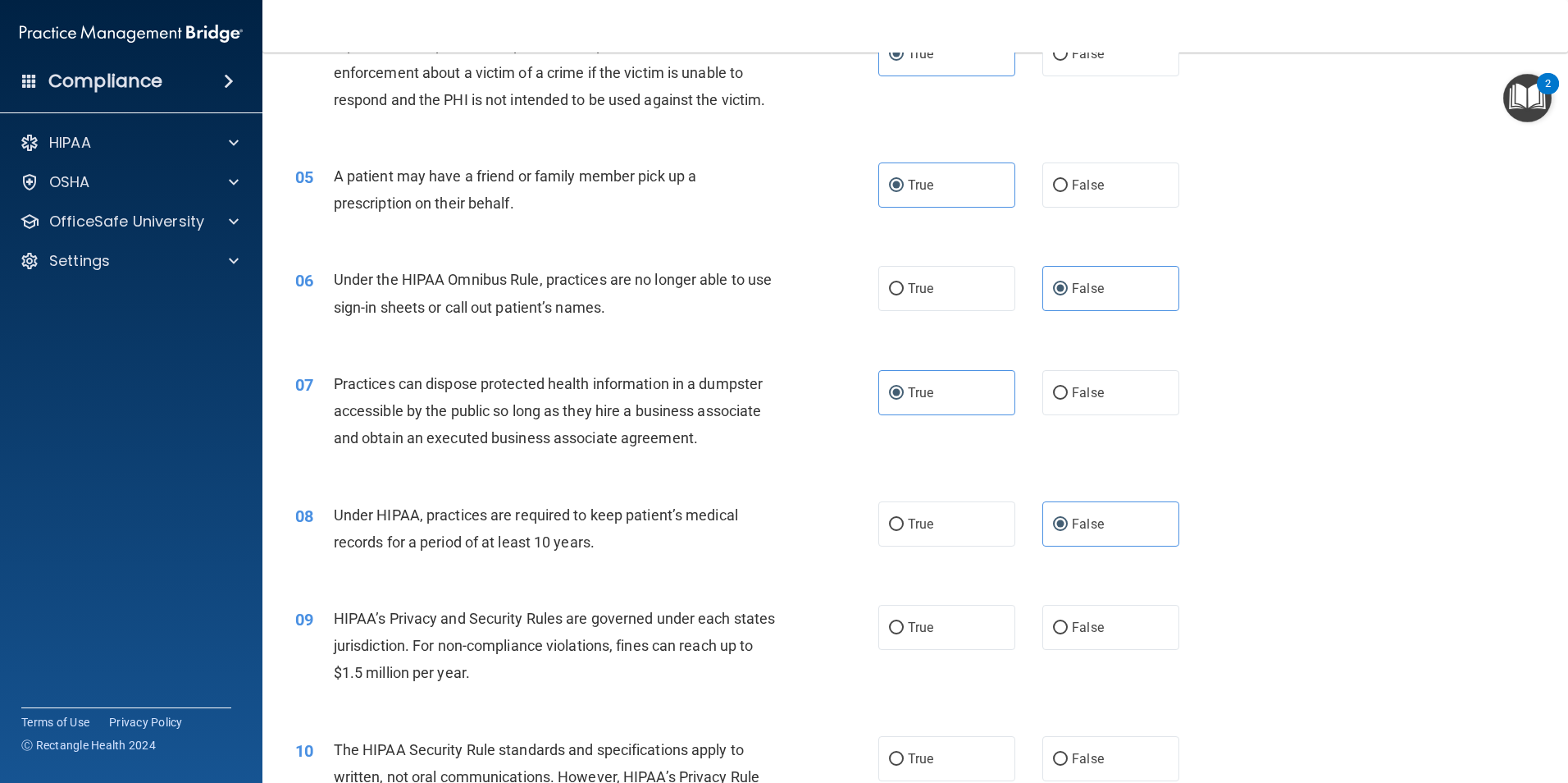
scroll to position [492, 0]
click at [1091, 638] on label "False" at bounding box center [1111, 626] width 137 height 45
click at [1068, 634] on input "False" at bounding box center [1060, 627] width 15 height 12
radio input "true"
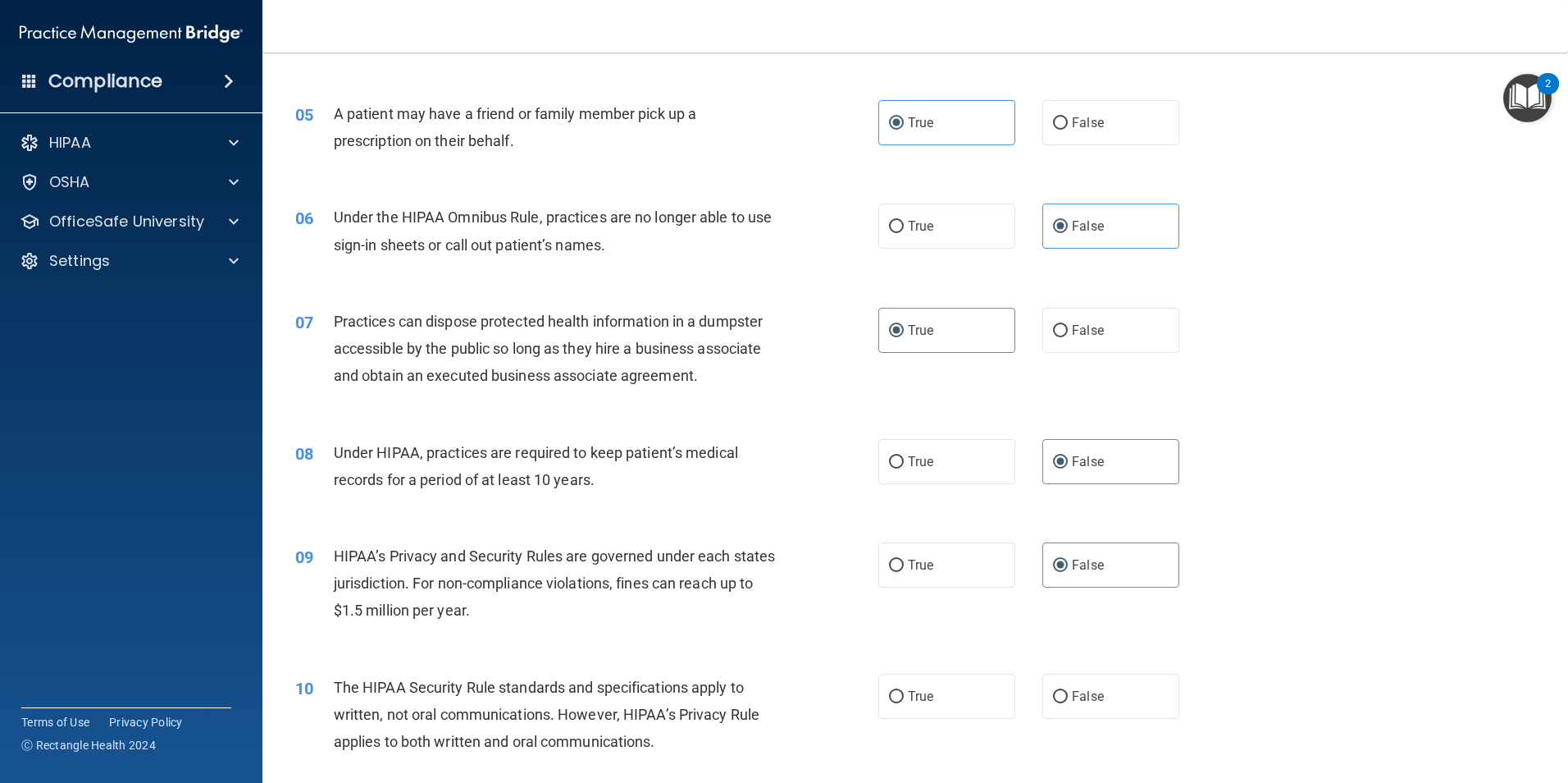
scroll to position [738, 0]
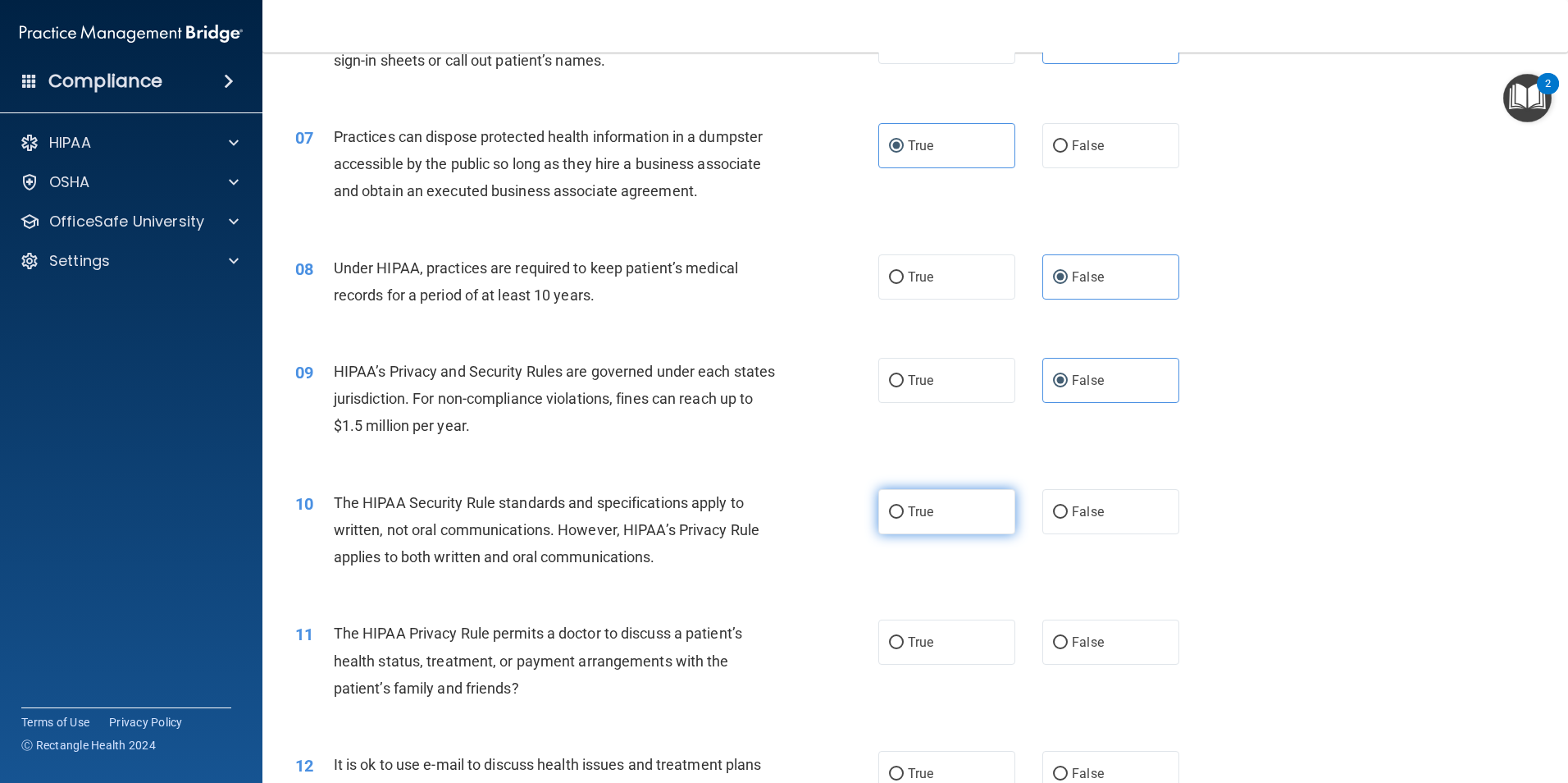
click at [929, 519] on label "True" at bounding box center [947, 511] width 137 height 45
click at [903, 519] on input "True" at bounding box center [897, 512] width 15 height 12
radio input "true"
click at [1088, 648] on span "False" at bounding box center [1088, 642] width 32 height 15
click at [1068, 648] on input "False" at bounding box center [1060, 642] width 15 height 12
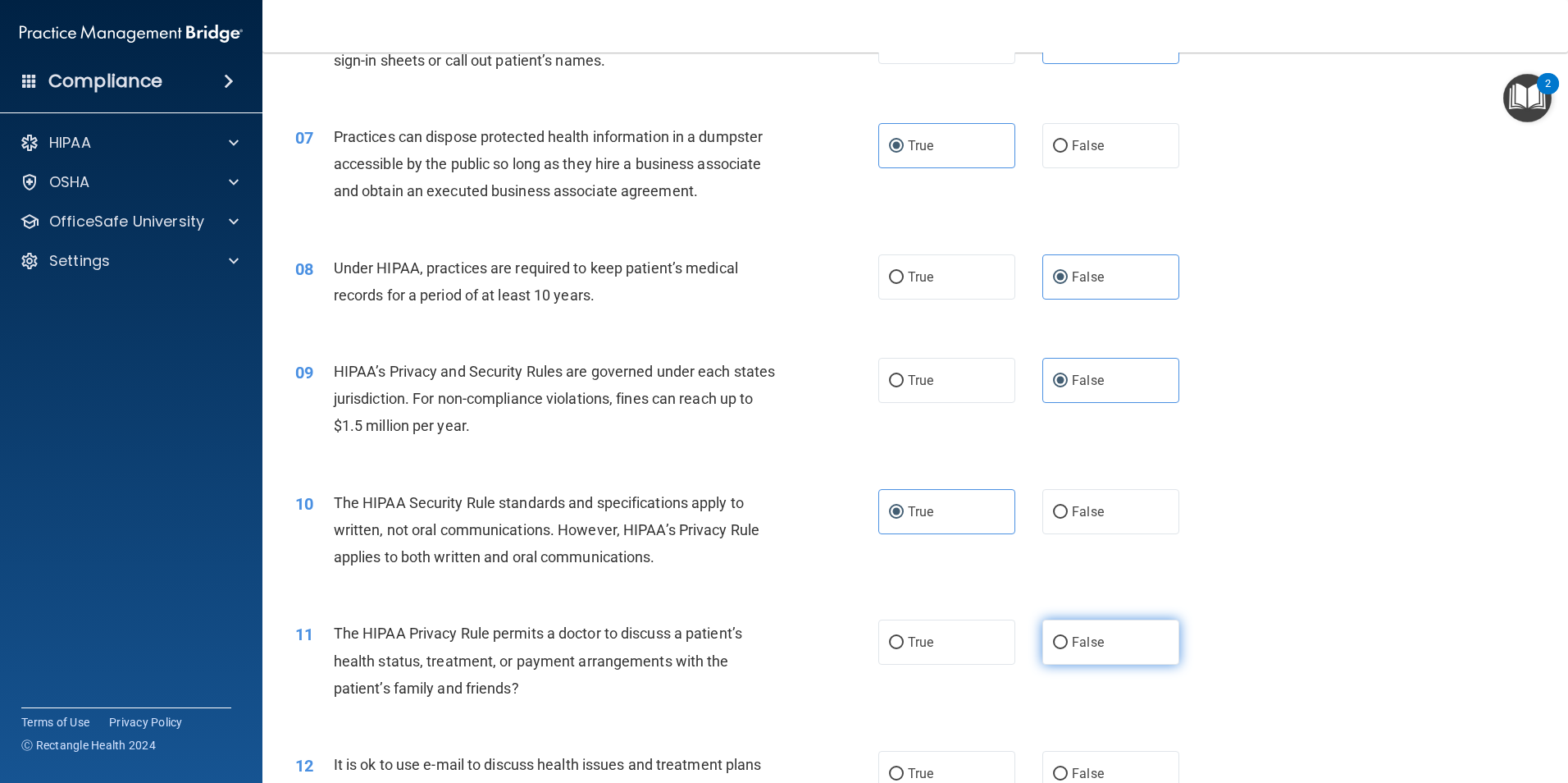
radio input "true"
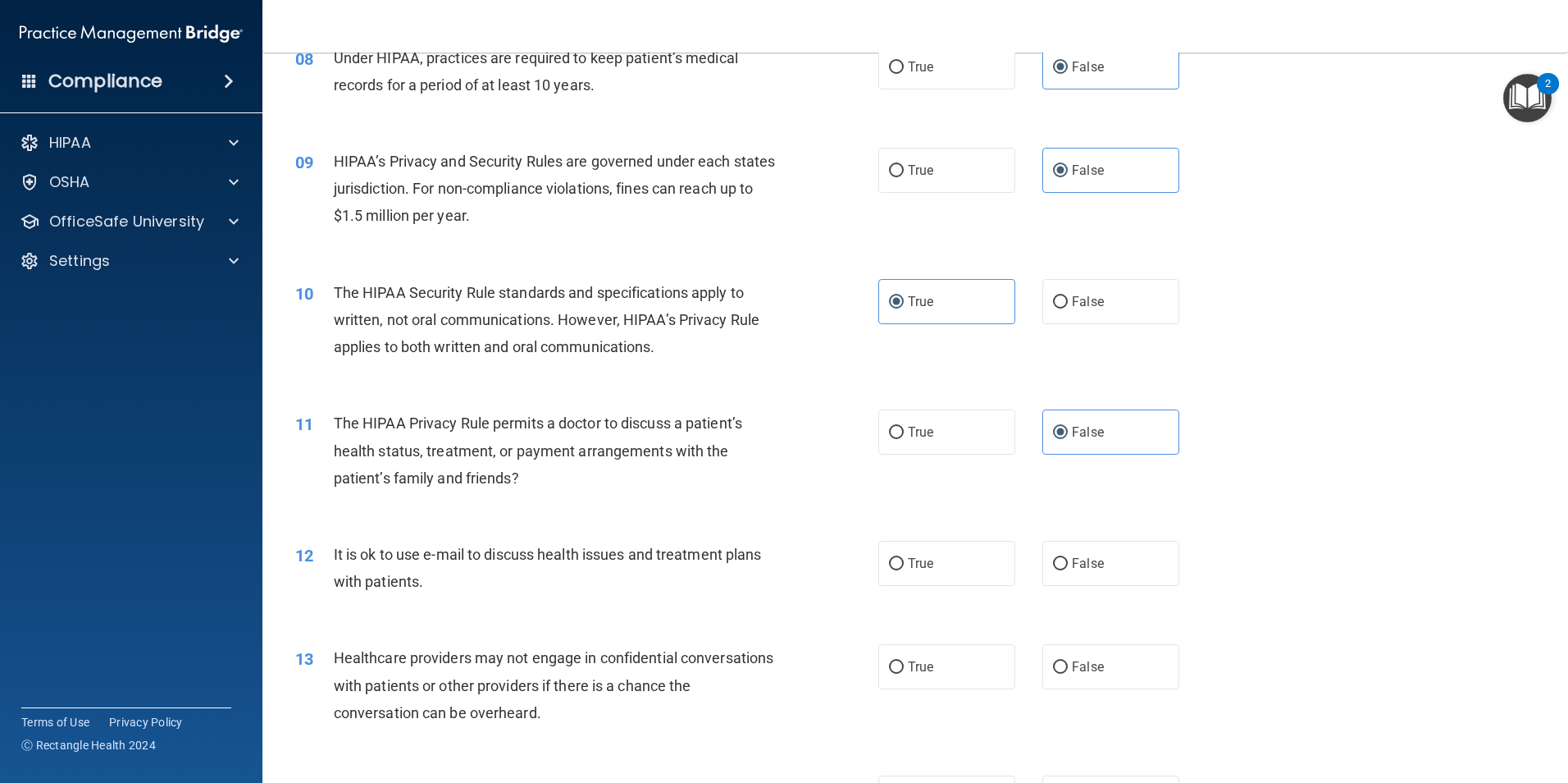
scroll to position [1067, 0]
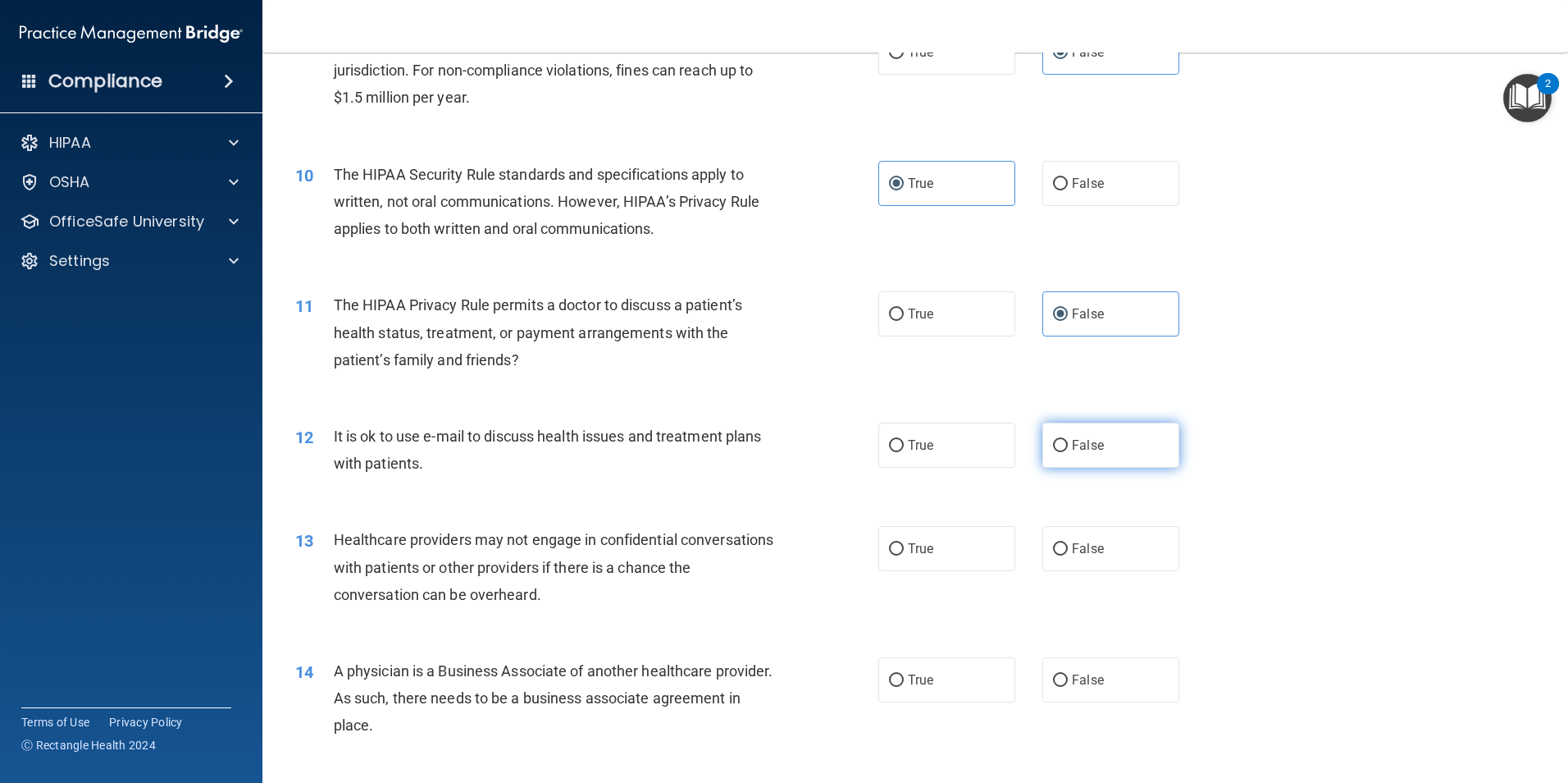
click at [1098, 442] on label "False" at bounding box center [1111, 444] width 137 height 45
click at [1068, 442] on input "False" at bounding box center [1060, 445] width 15 height 12
radio input "true"
click at [962, 563] on label "True" at bounding box center [947, 548] width 137 height 45
click at [903, 556] on input "True" at bounding box center [897, 549] width 15 height 12
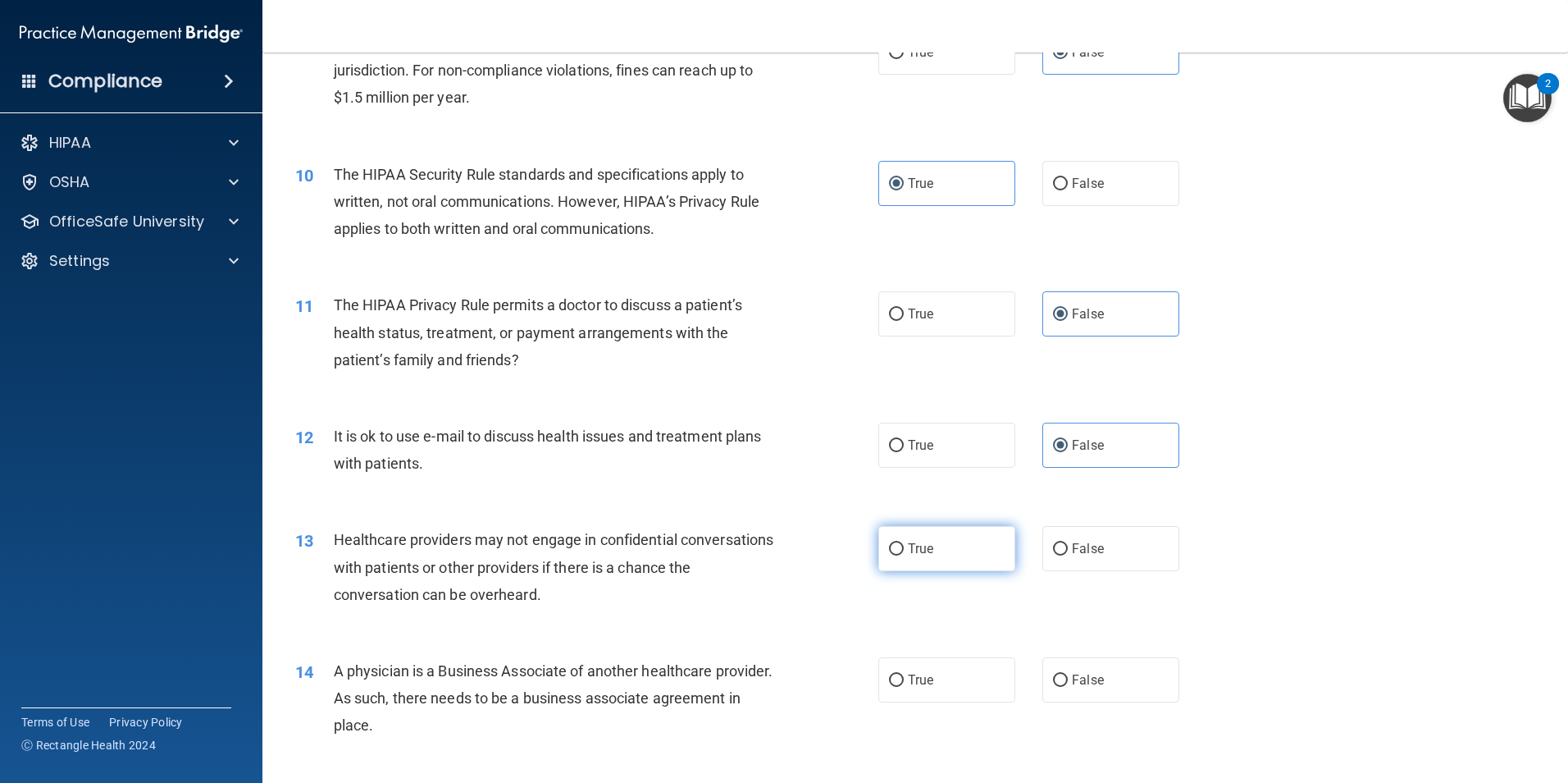
radio input "true"
click at [1075, 671] on label "False" at bounding box center [1111, 679] width 137 height 45
click at [1068, 675] on input "False" at bounding box center [1060, 680] width 15 height 12
radio input "true"
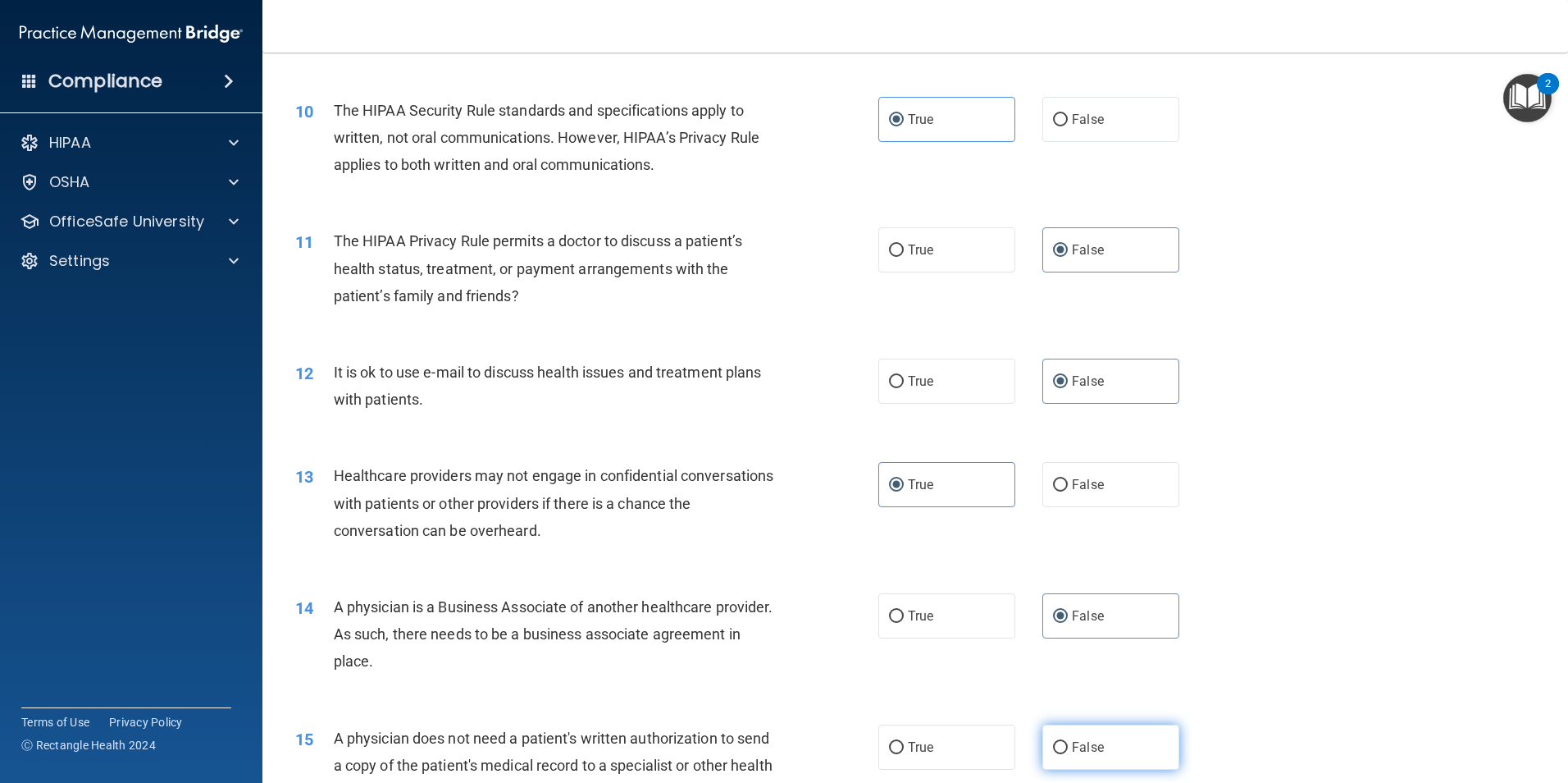
scroll to position [1231, 0]
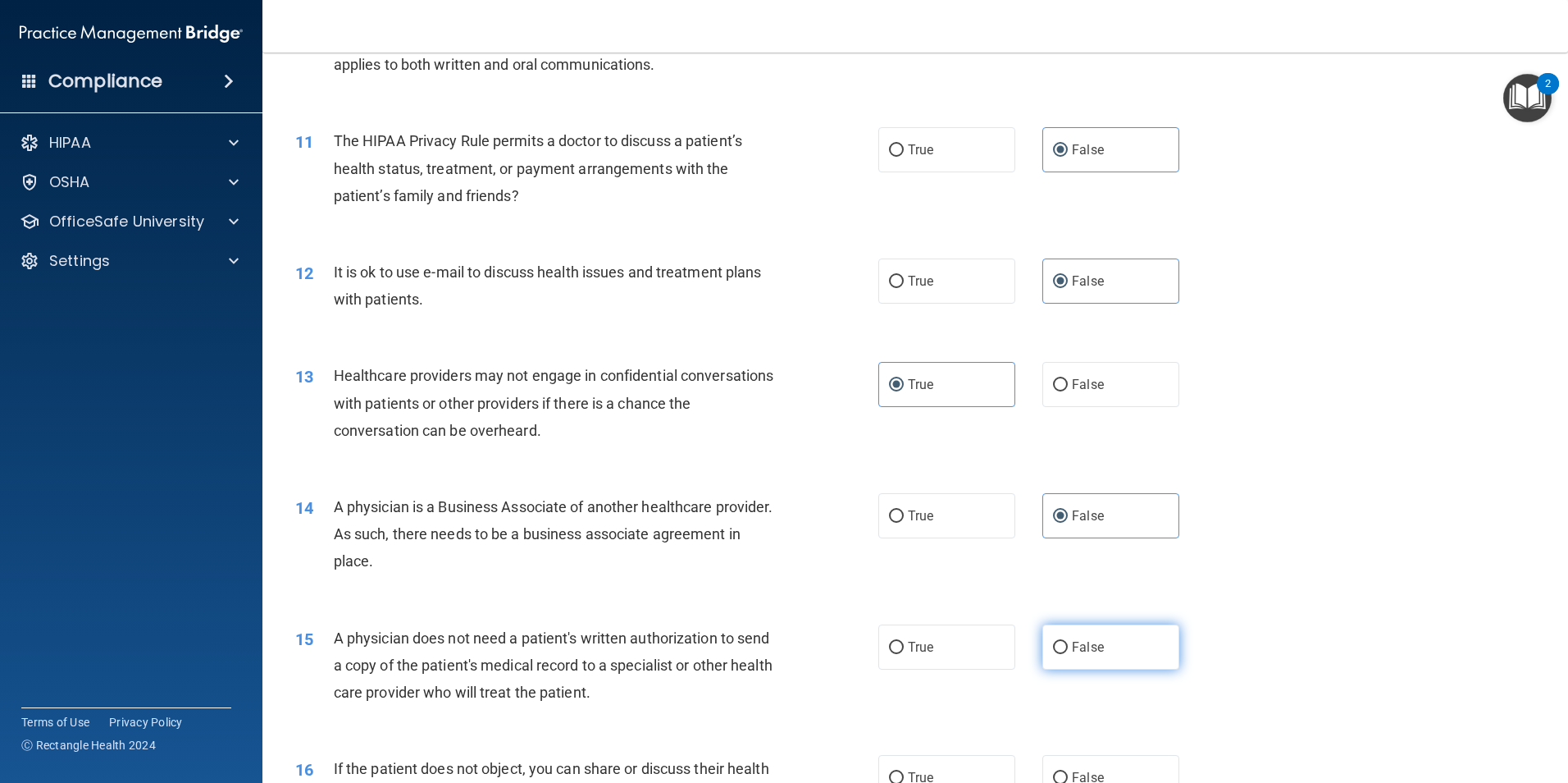
click at [1123, 645] on label "False" at bounding box center [1111, 646] width 137 height 45
click at [1068, 645] on input "False" at bounding box center [1060, 647] width 15 height 12
radio input "true"
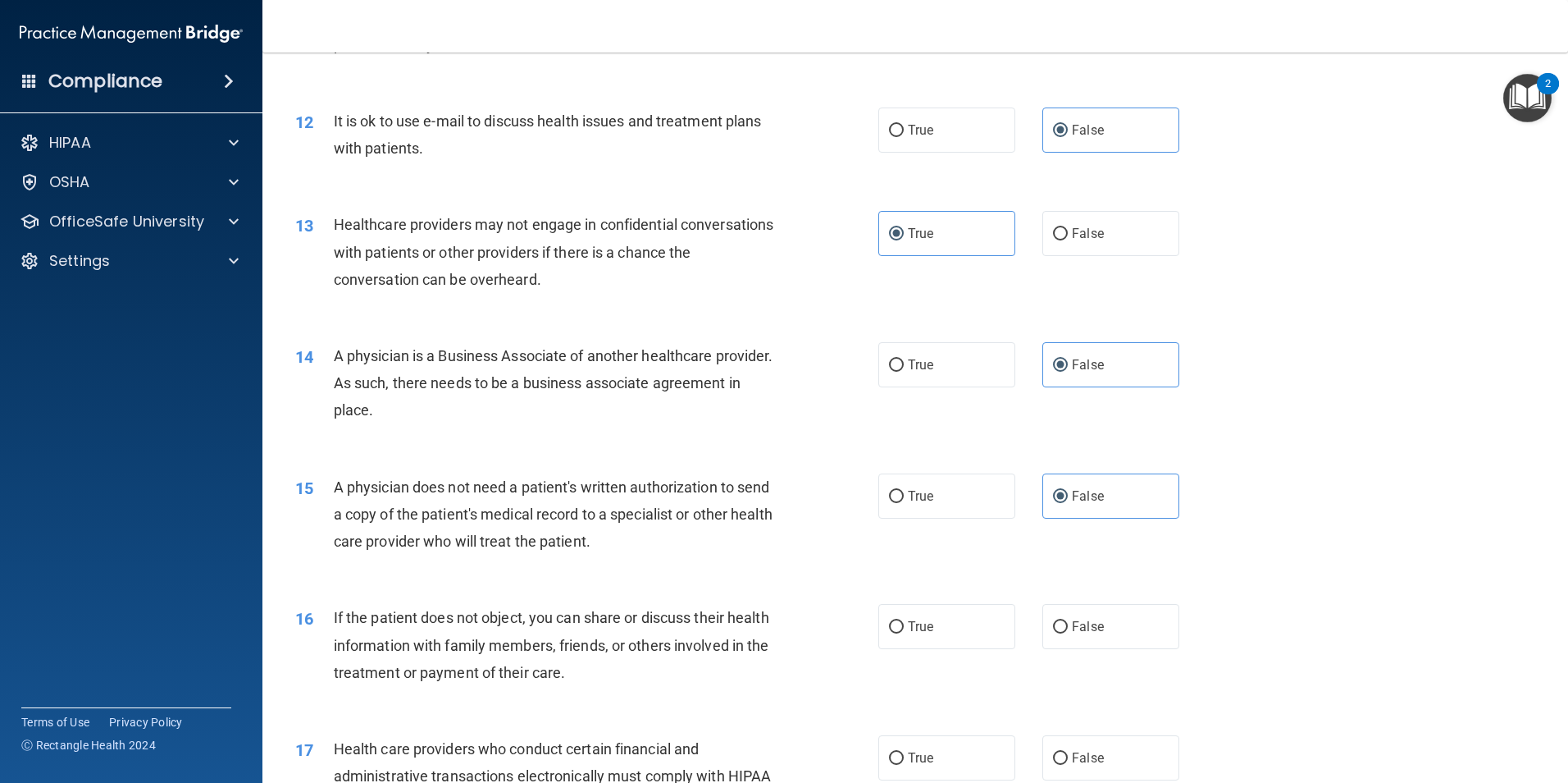
scroll to position [1395, 0]
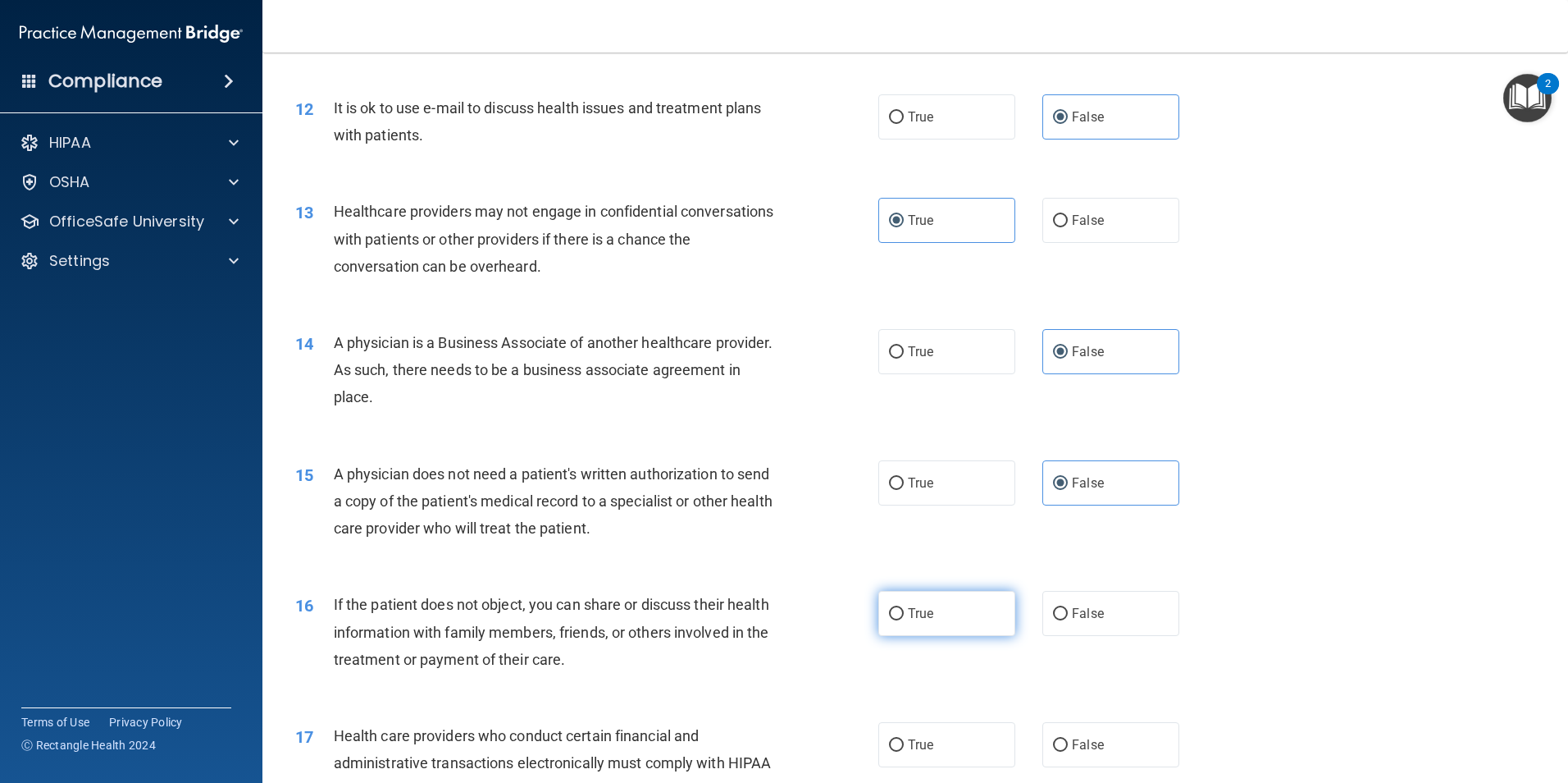
click at [964, 619] on label "True" at bounding box center [947, 613] width 137 height 45
click at [903, 619] on input "True" at bounding box center [897, 614] width 15 height 12
radio input "true"
click at [1079, 747] on span "False" at bounding box center [1088, 744] width 32 height 15
click at [1068, 747] on input "False" at bounding box center [1060, 745] width 15 height 12
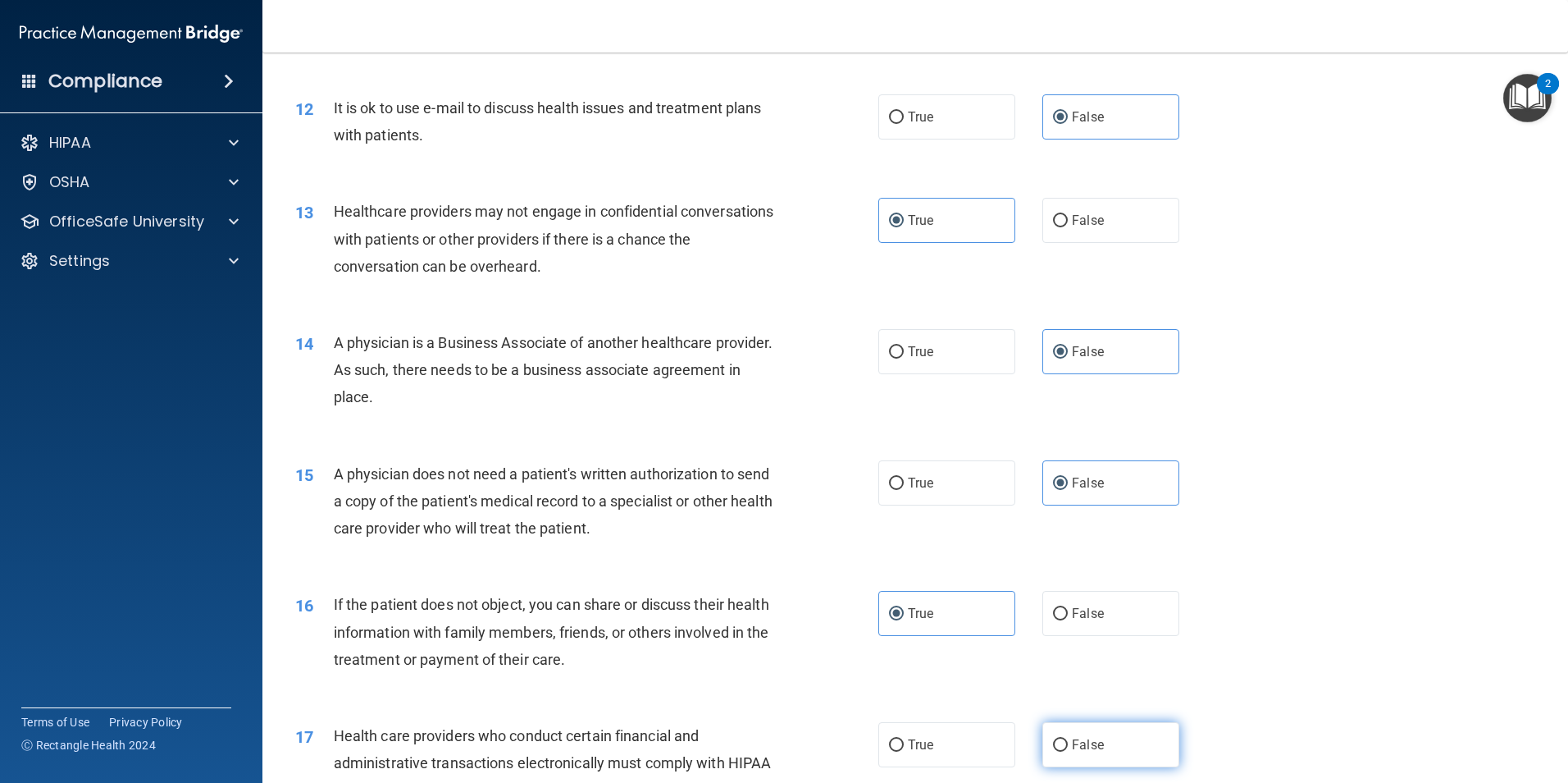
radio input "true"
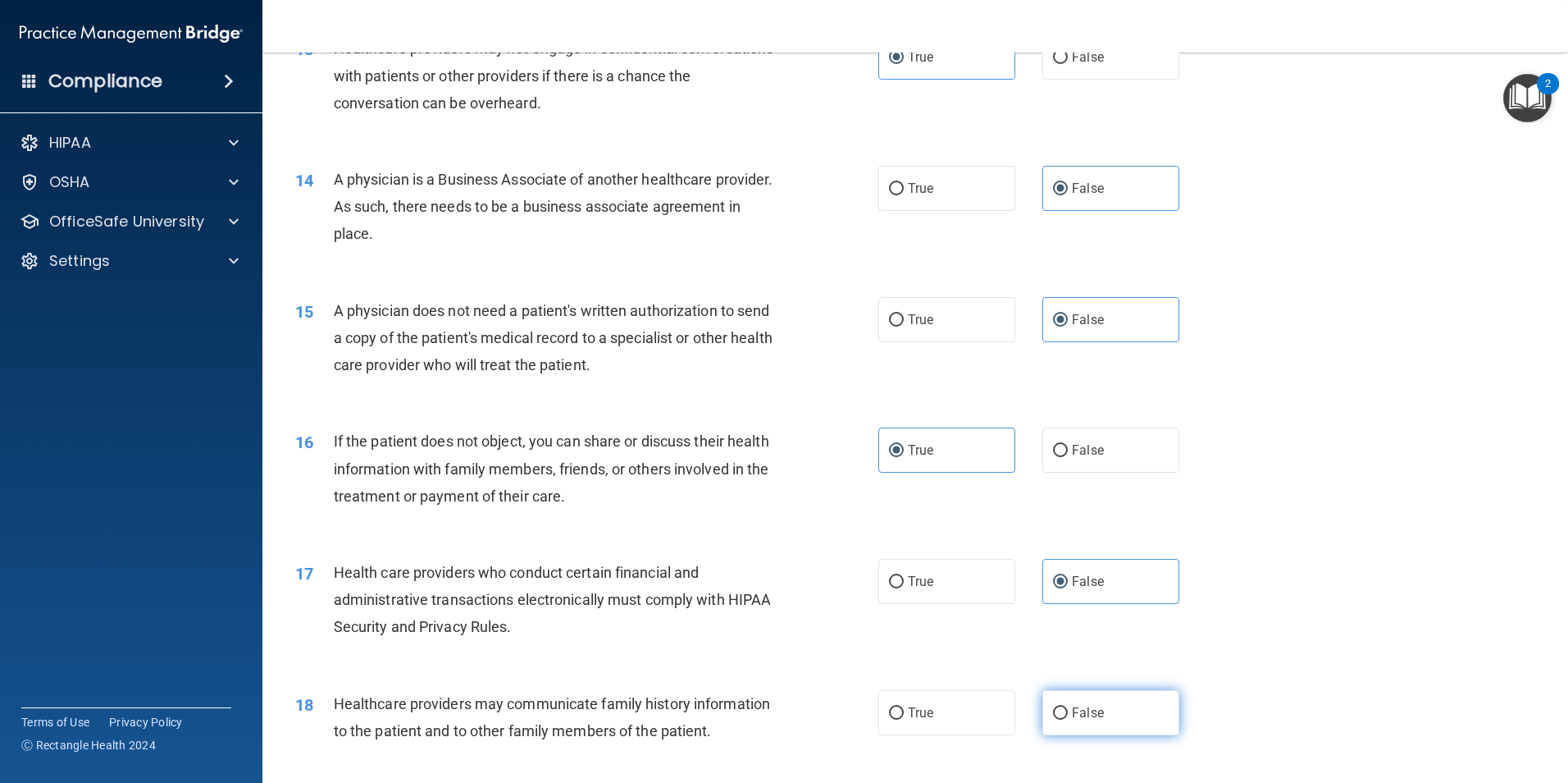
scroll to position [1558, 0]
click at [1107, 716] on label "False" at bounding box center [1111, 711] width 137 height 45
click at [1068, 716] on input "False" at bounding box center [1060, 712] width 15 height 12
radio input "true"
click at [971, 705] on label "True" at bounding box center [947, 711] width 137 height 45
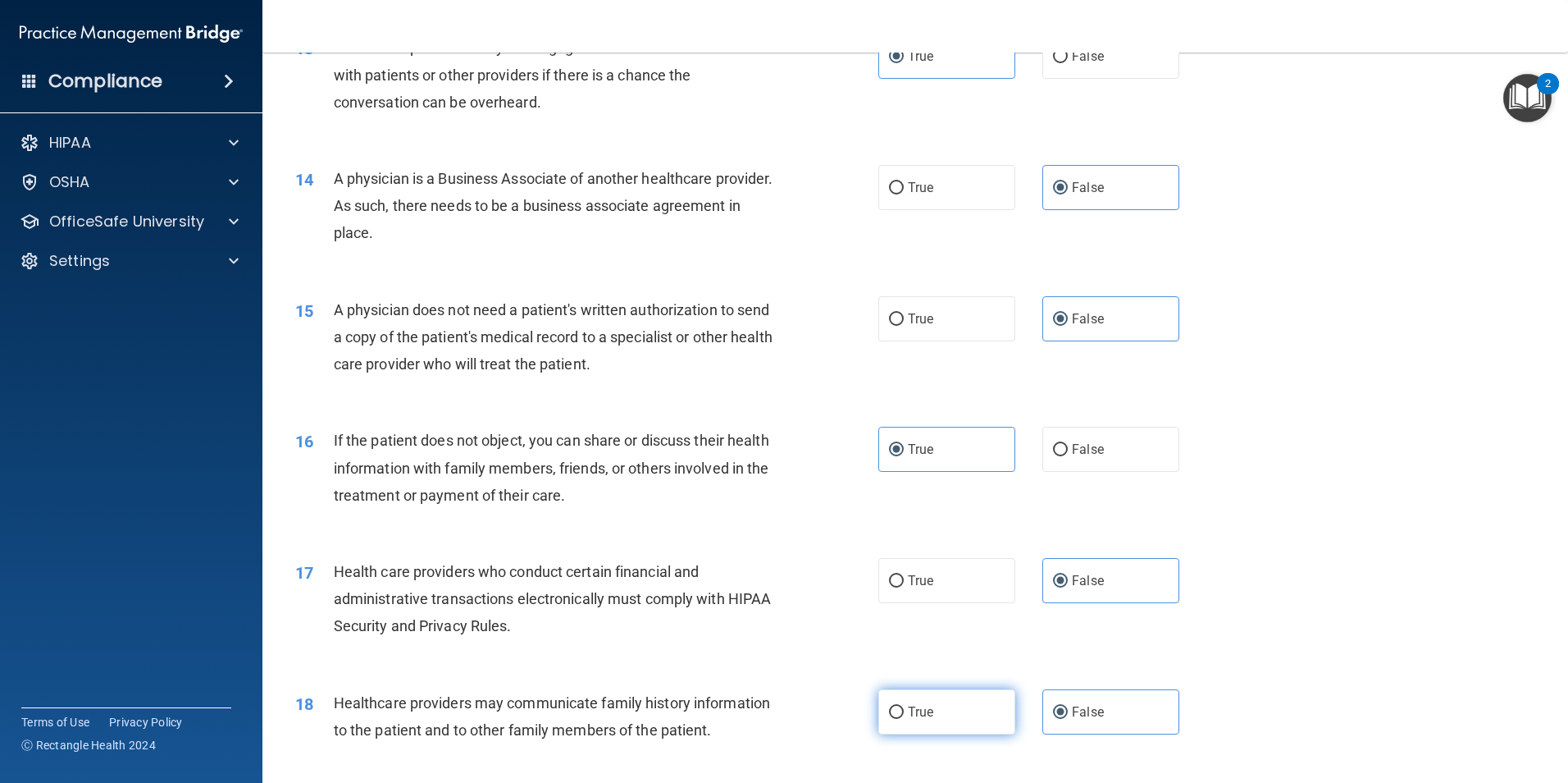
click at [903, 706] on input "True" at bounding box center [897, 712] width 15 height 12
radio input "true"
click at [1082, 699] on label "False" at bounding box center [1111, 711] width 137 height 45
click at [1068, 706] on input "False" at bounding box center [1060, 712] width 15 height 12
radio input "true"
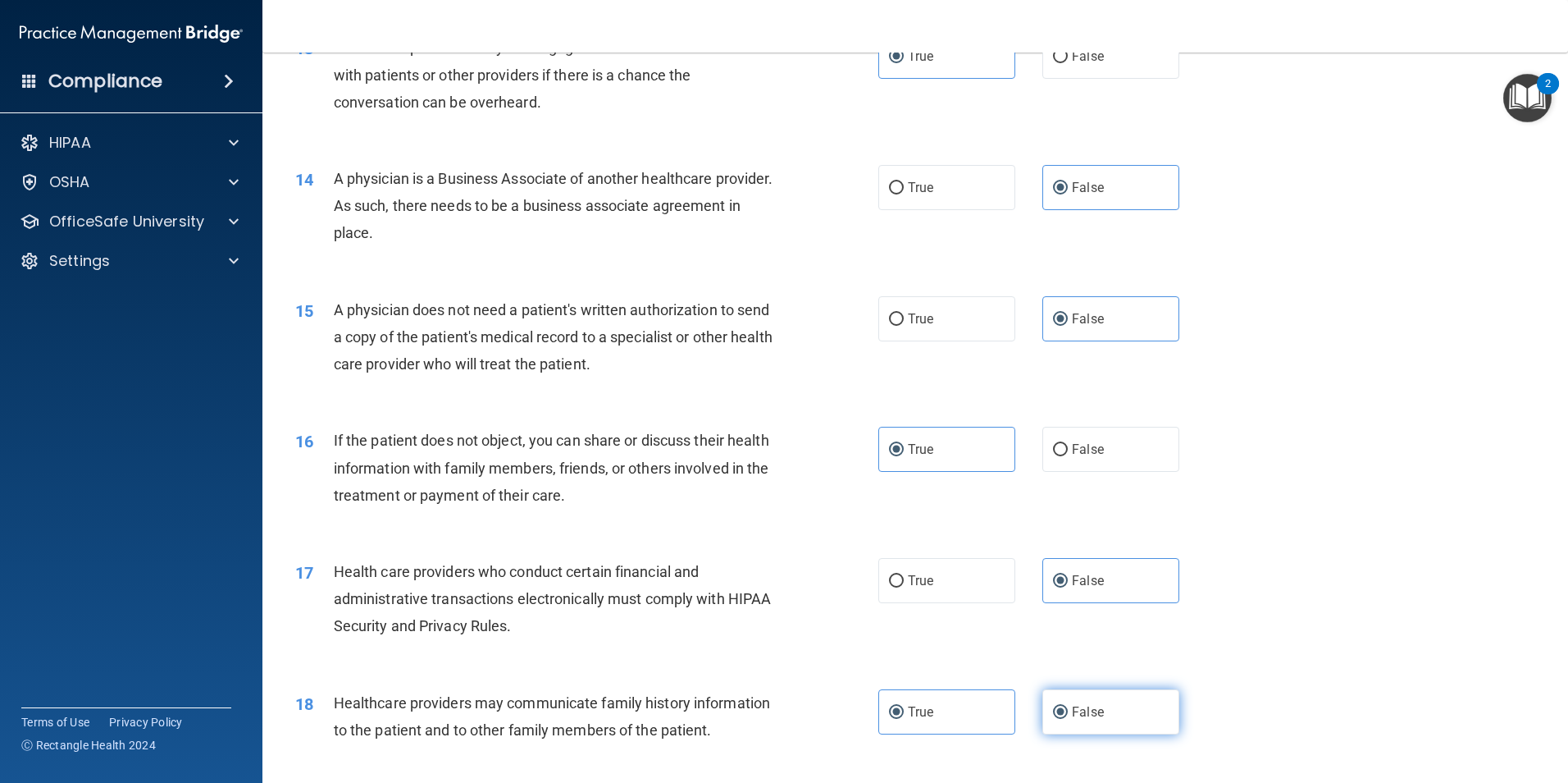
radio input "false"
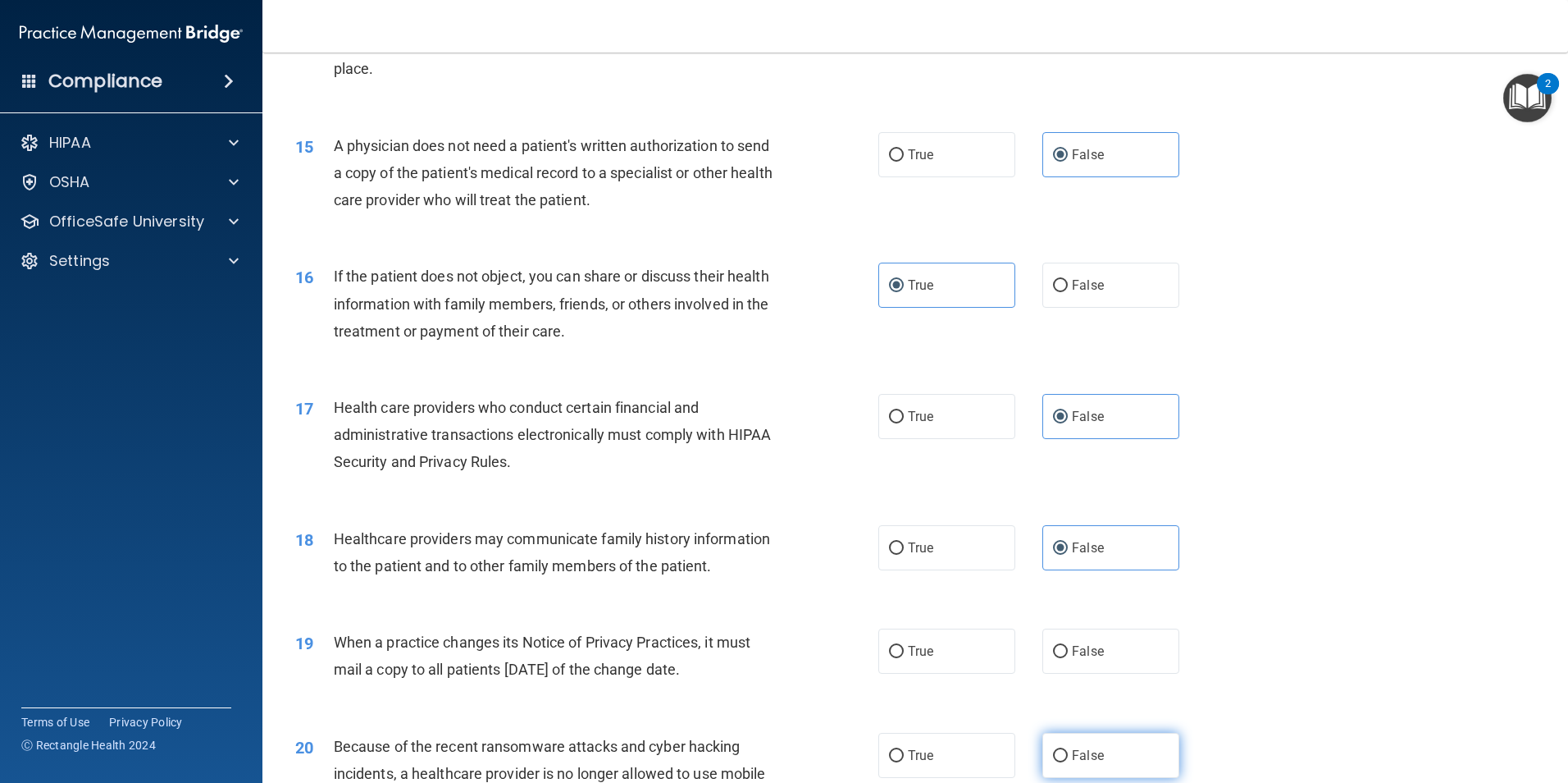
scroll to position [1805, 0]
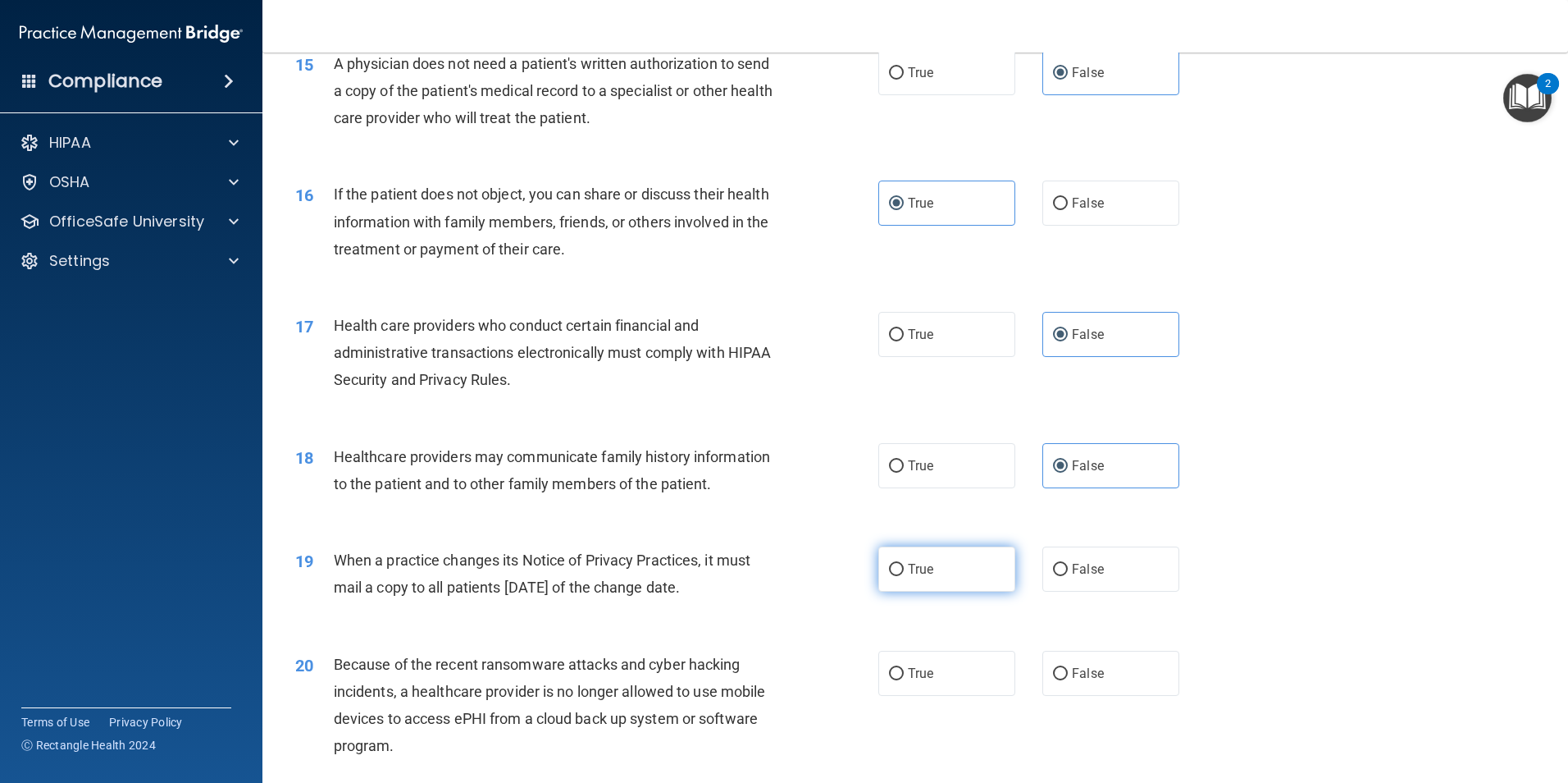
click at [980, 576] on label "True" at bounding box center [947, 568] width 137 height 45
click at [903, 576] on input "True" at bounding box center [897, 569] width 15 height 12
radio input "true"
click at [1099, 661] on label "False" at bounding box center [1111, 673] width 137 height 45
click at [1068, 668] on input "False" at bounding box center [1060, 674] width 15 height 12
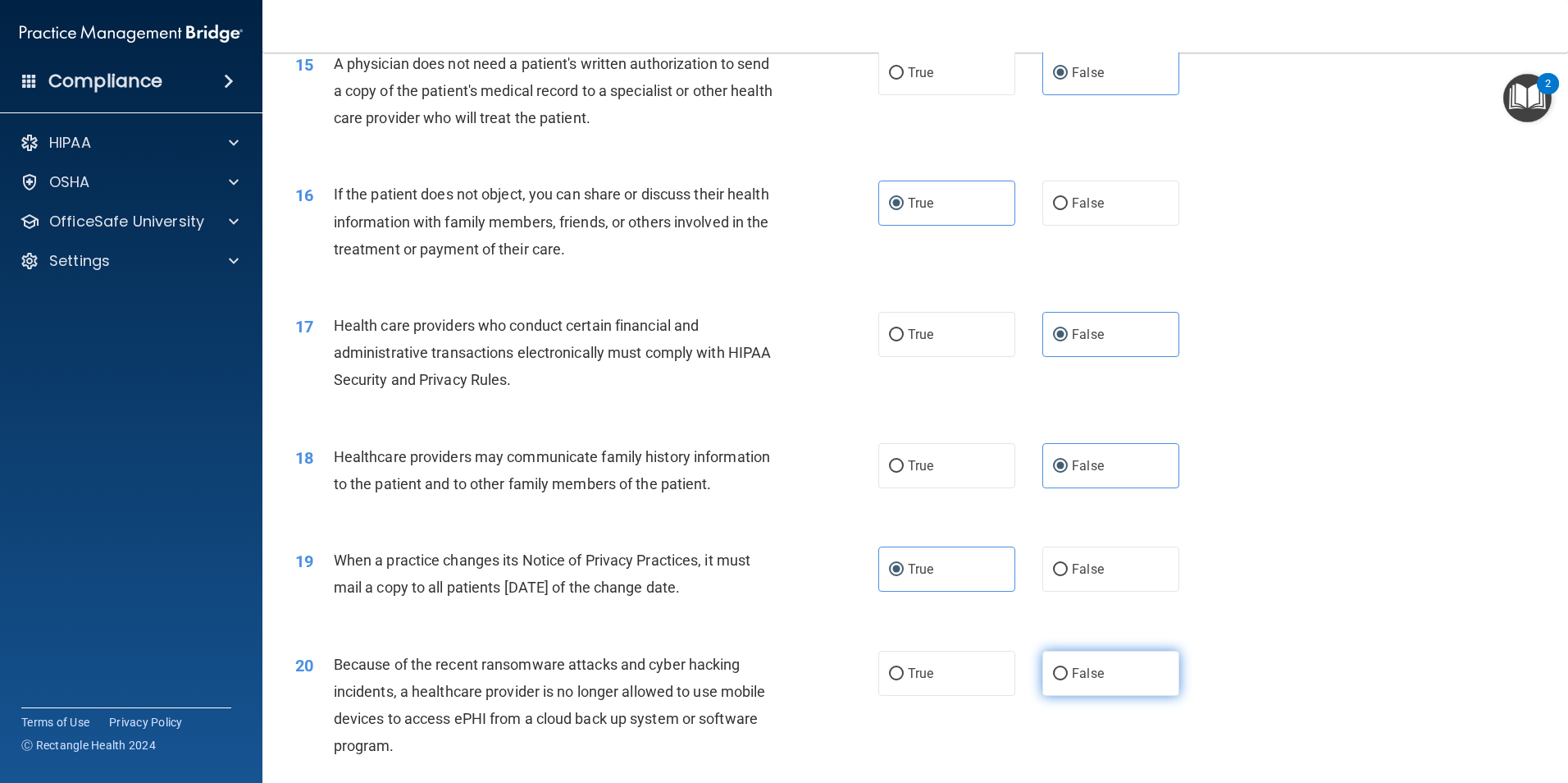
radio input "true"
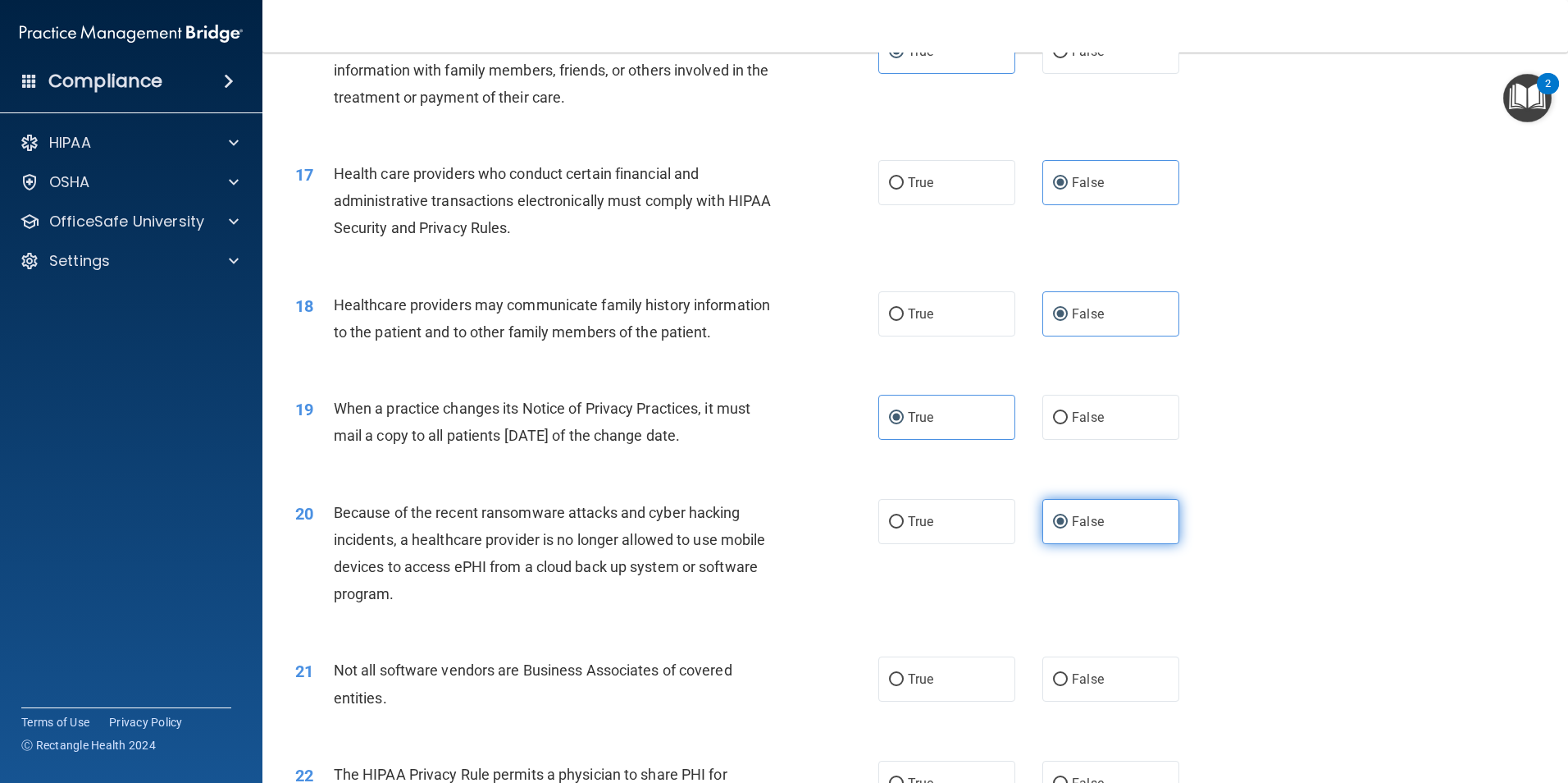
scroll to position [1969, 0]
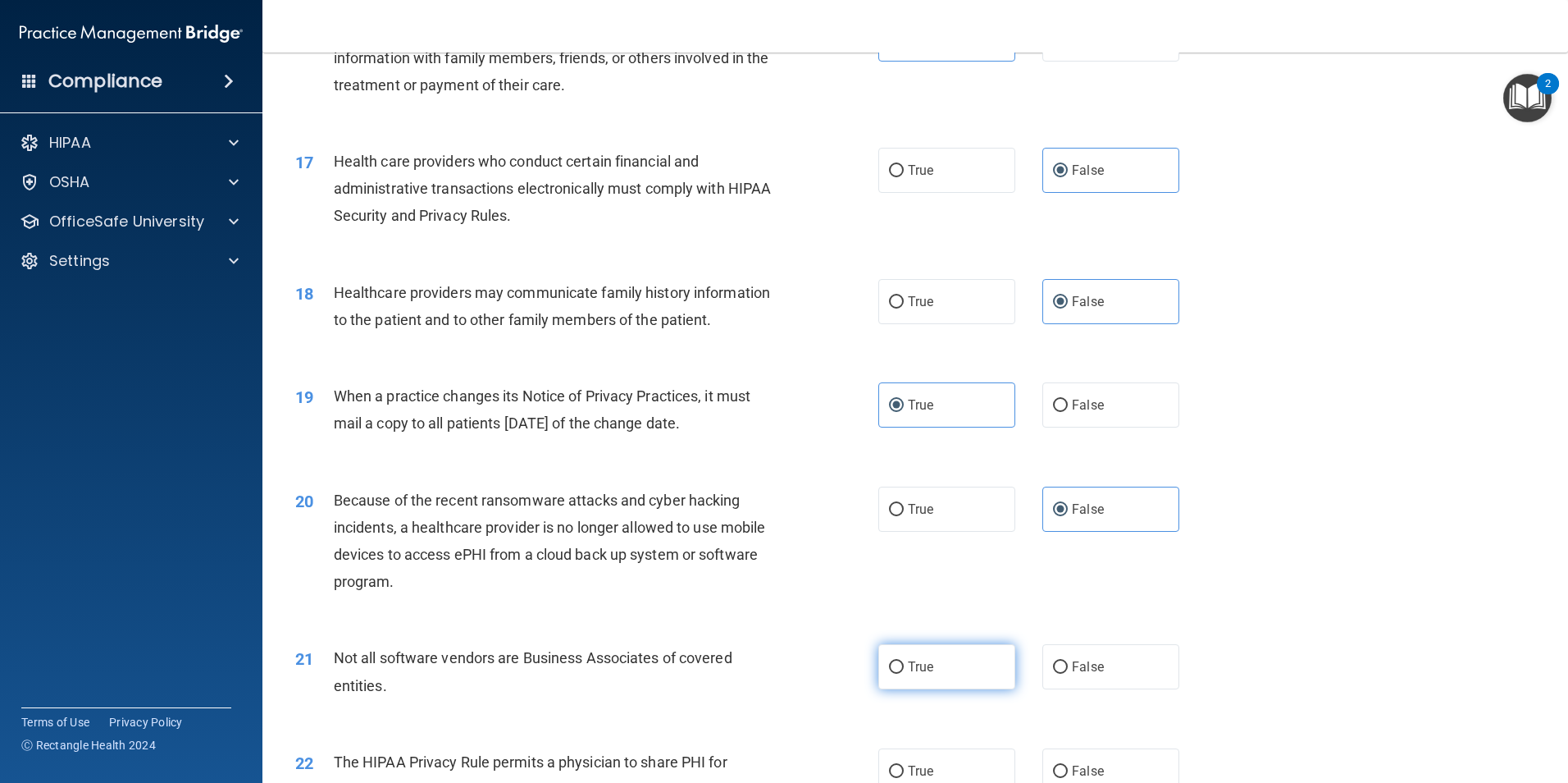
click at [982, 675] on label "True" at bounding box center [947, 666] width 137 height 45
click at [903, 674] on input "True" at bounding box center [897, 667] width 15 height 12
radio input "true"
click at [1091, 754] on label "False" at bounding box center [1111, 770] width 137 height 45
click at [1068, 766] on input "False" at bounding box center [1060, 772] width 15 height 12
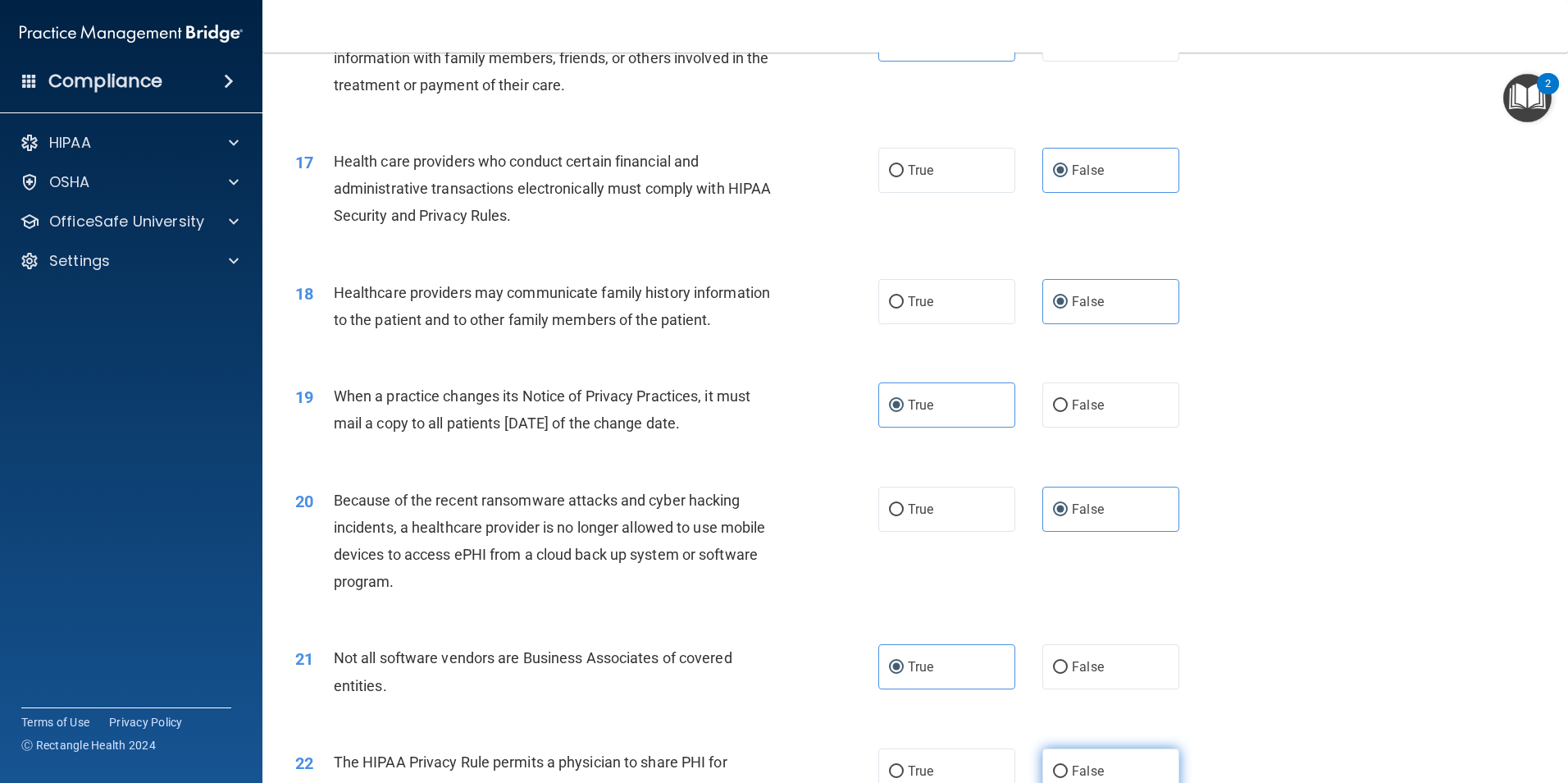
radio input "true"
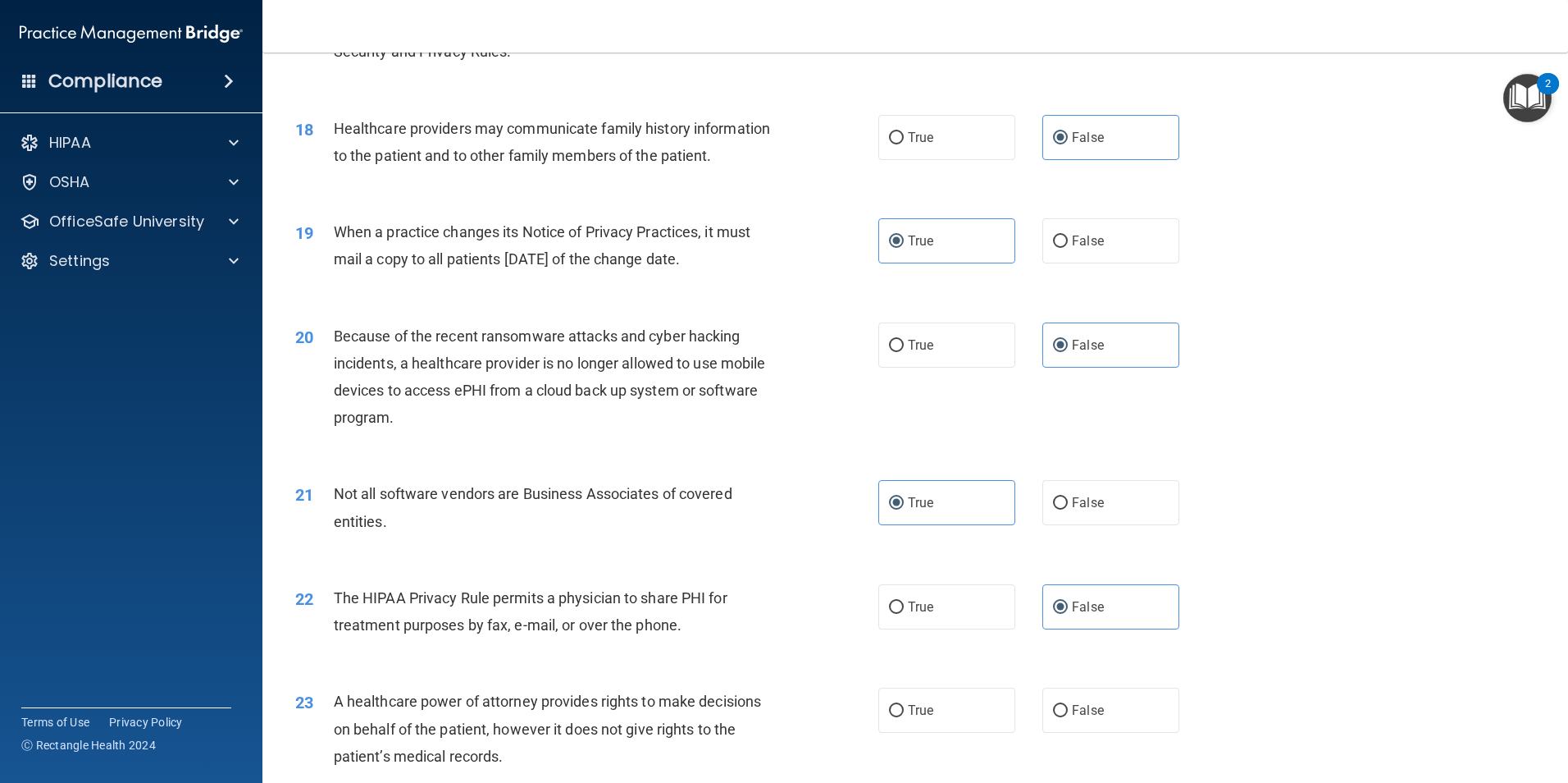
scroll to position [2215, 0]
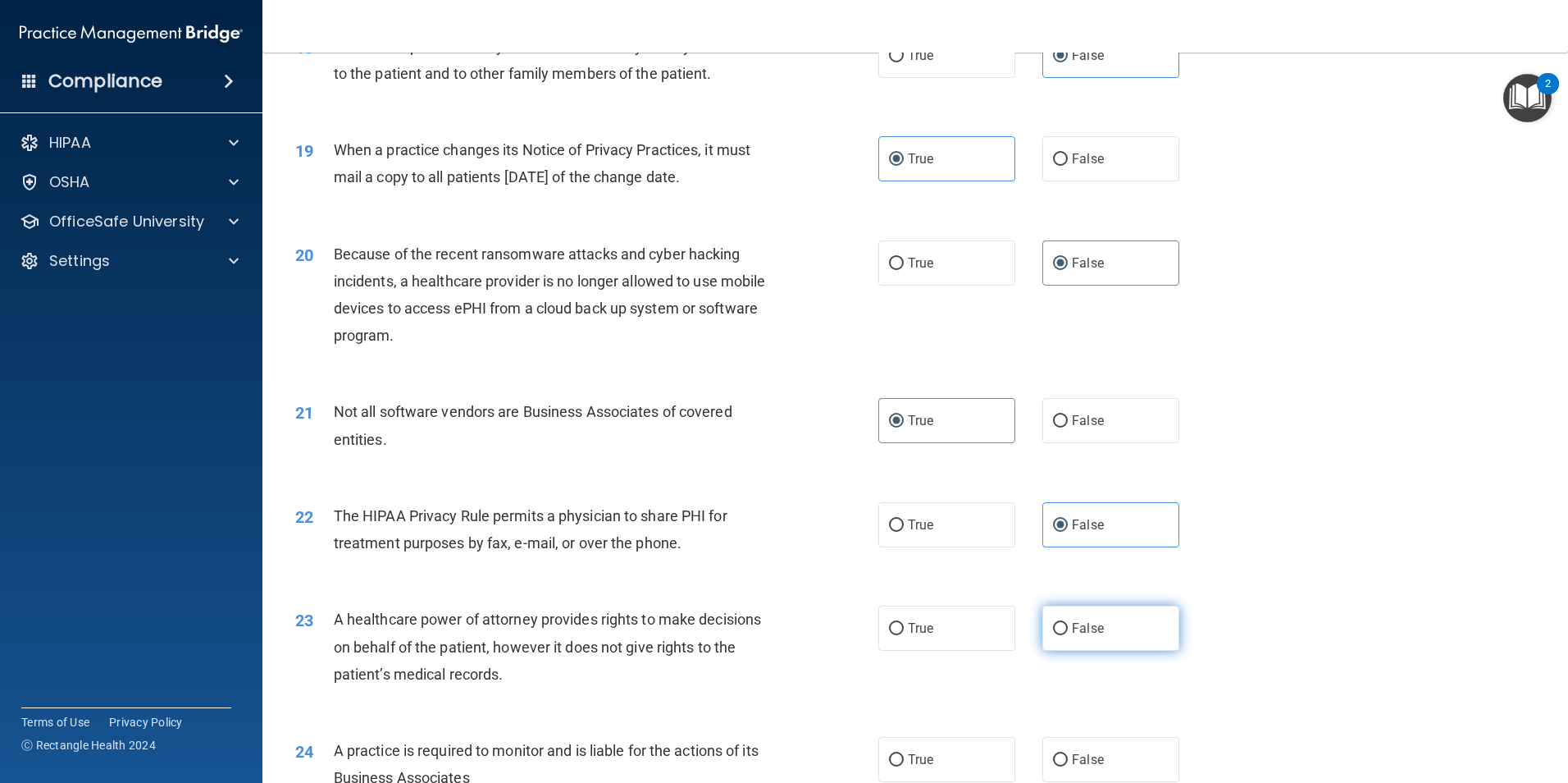
click at [1094, 630] on span "False" at bounding box center [1088, 628] width 32 height 15
click at [1068, 630] on input "False" at bounding box center [1060, 629] width 15 height 12
radio input "true"
click at [975, 750] on label "True" at bounding box center [947, 758] width 137 height 45
click at [903, 754] on input "True" at bounding box center [897, 760] width 15 height 12
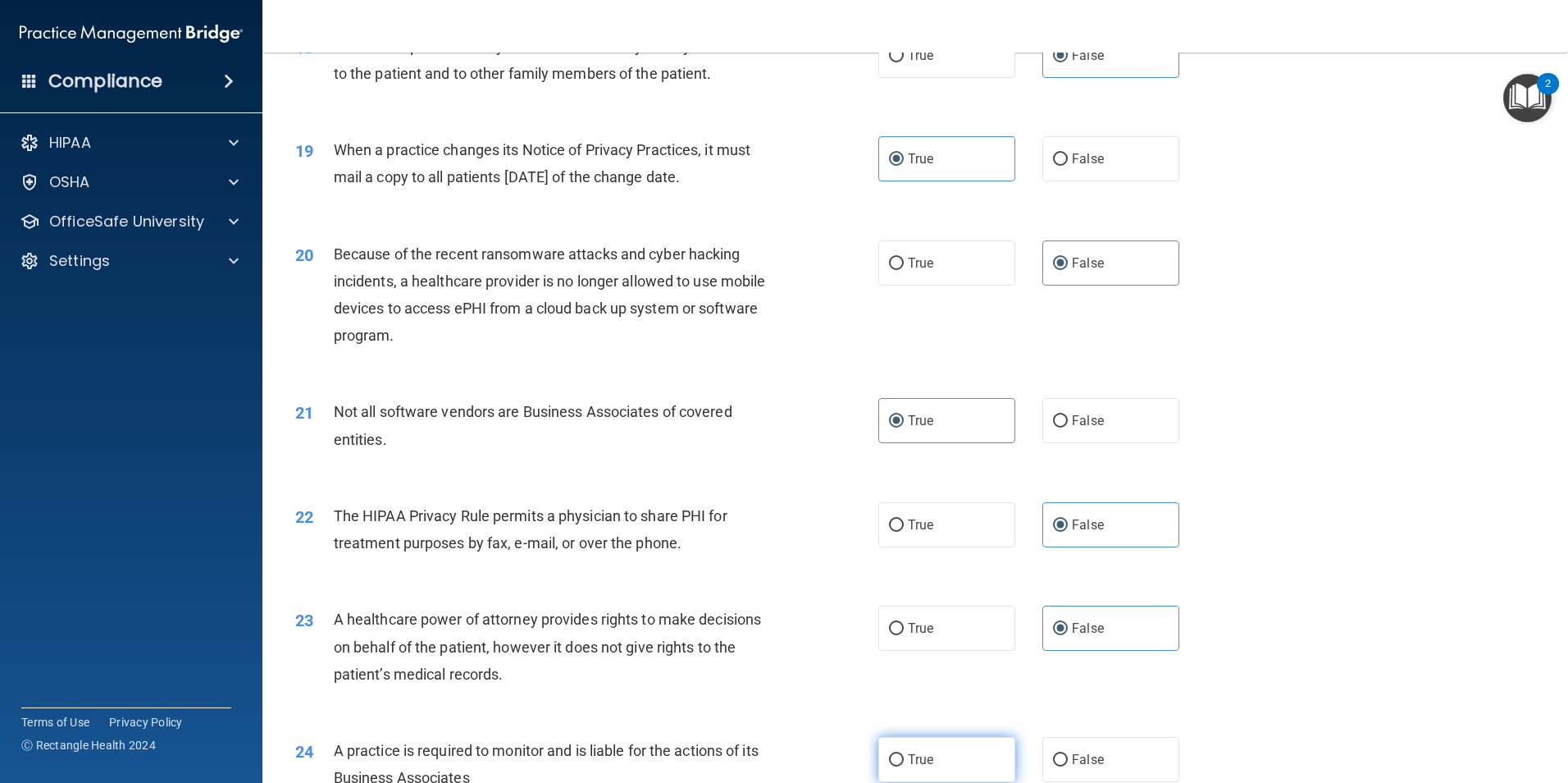
radio input "true"
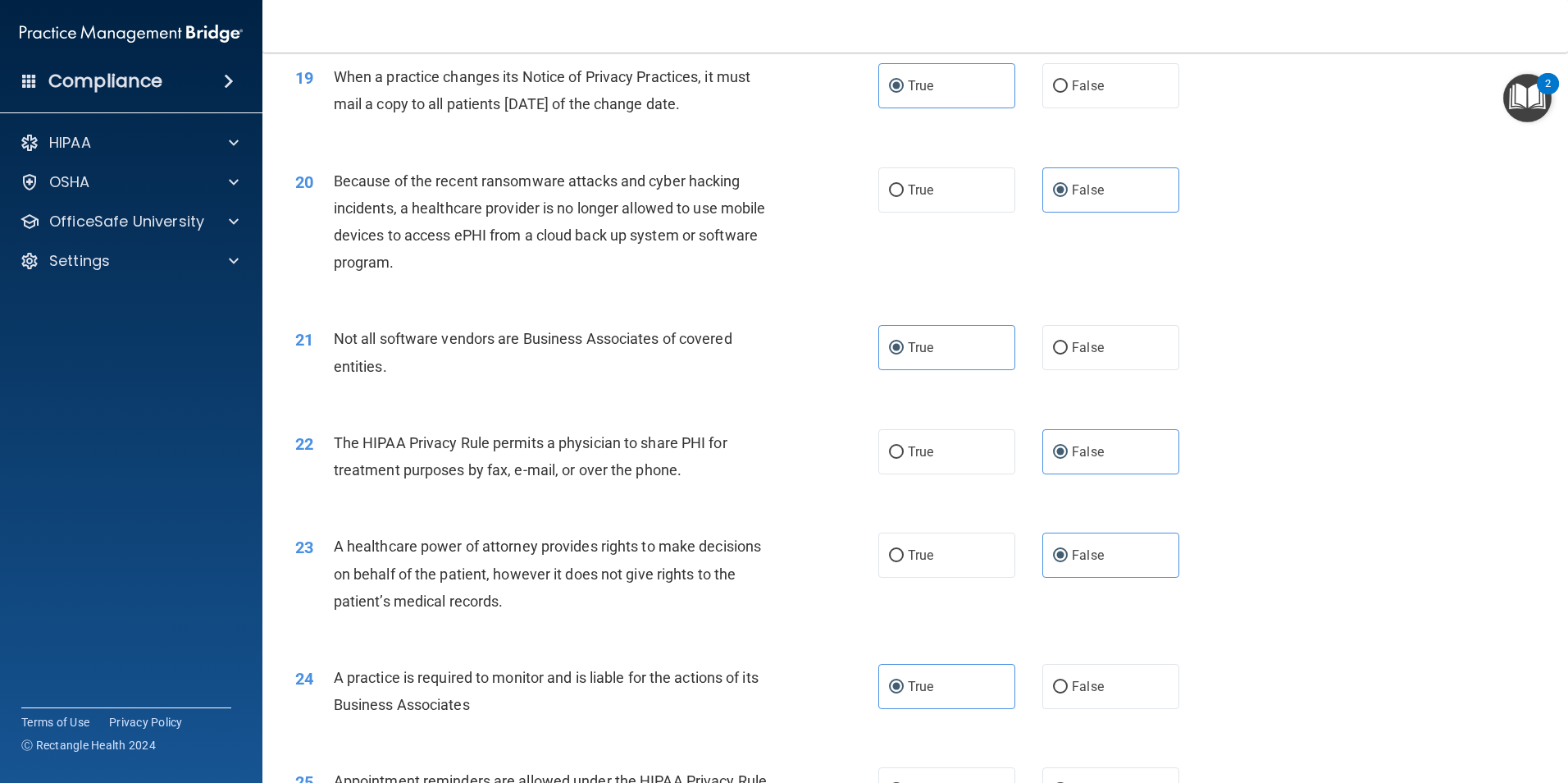
scroll to position [2379, 0]
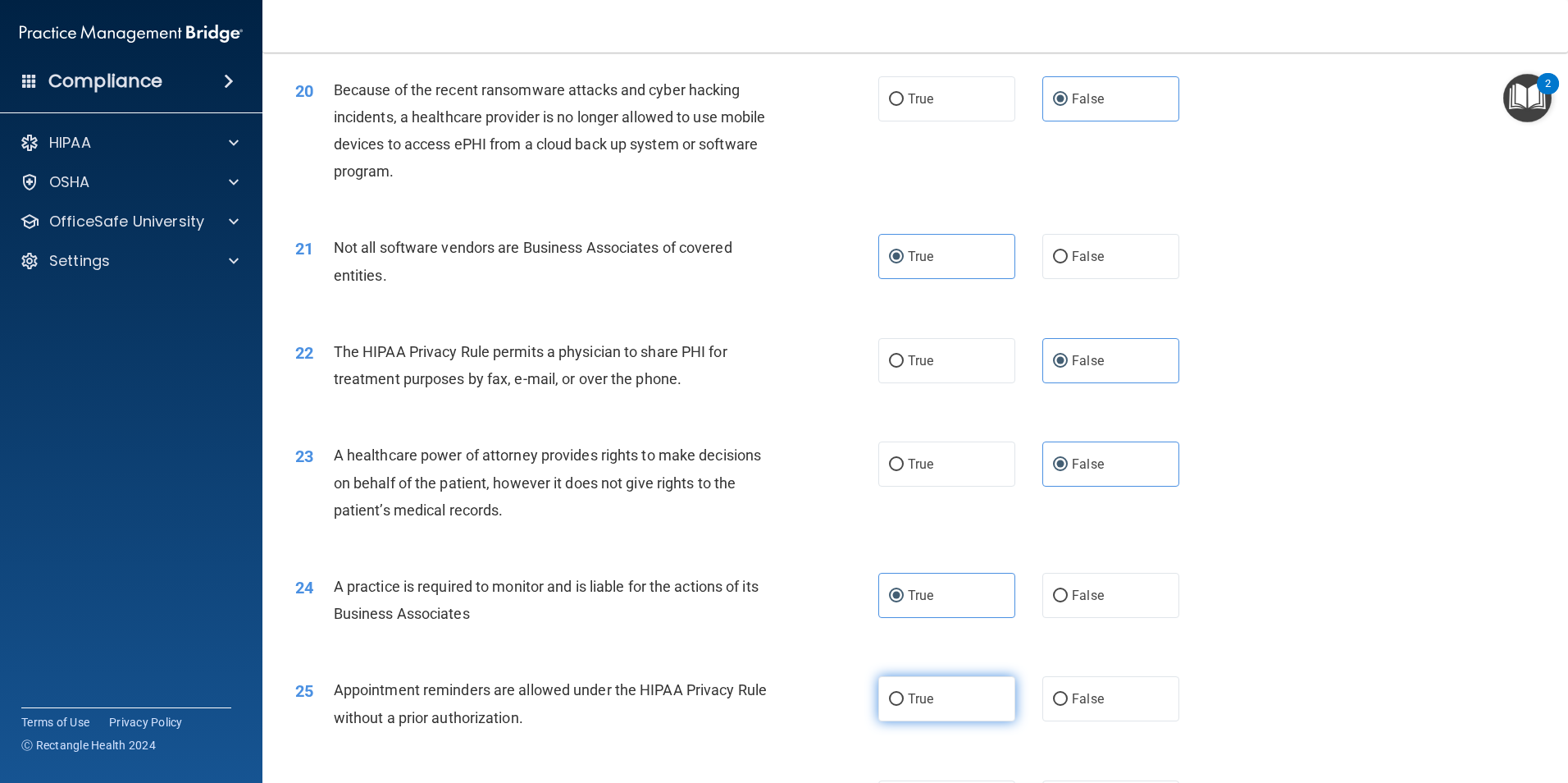
click at [957, 707] on label "True" at bounding box center [947, 698] width 137 height 45
click at [903, 706] on input "True" at bounding box center [897, 699] width 15 height 12
radio input "true"
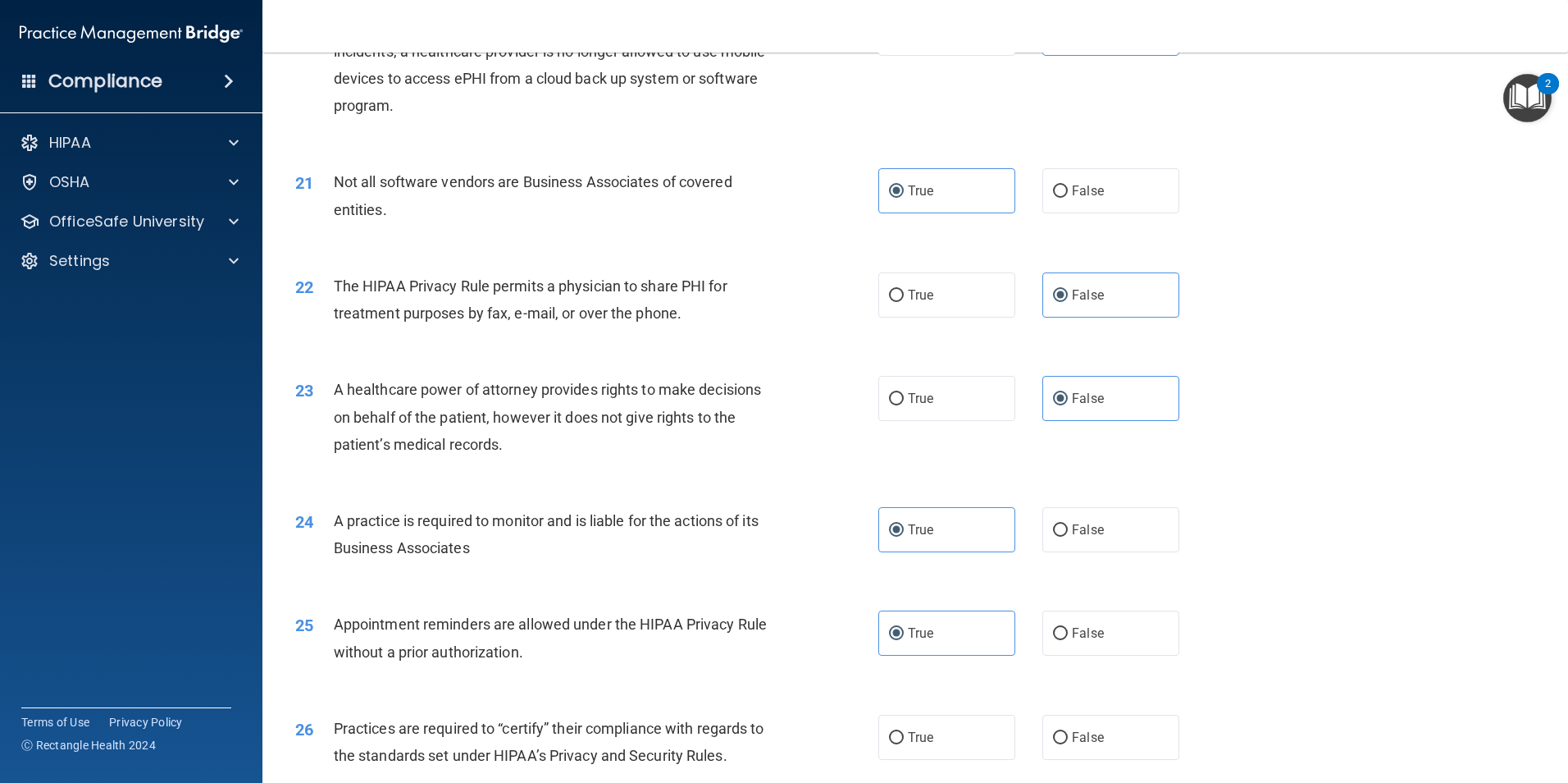
scroll to position [2543, 0]
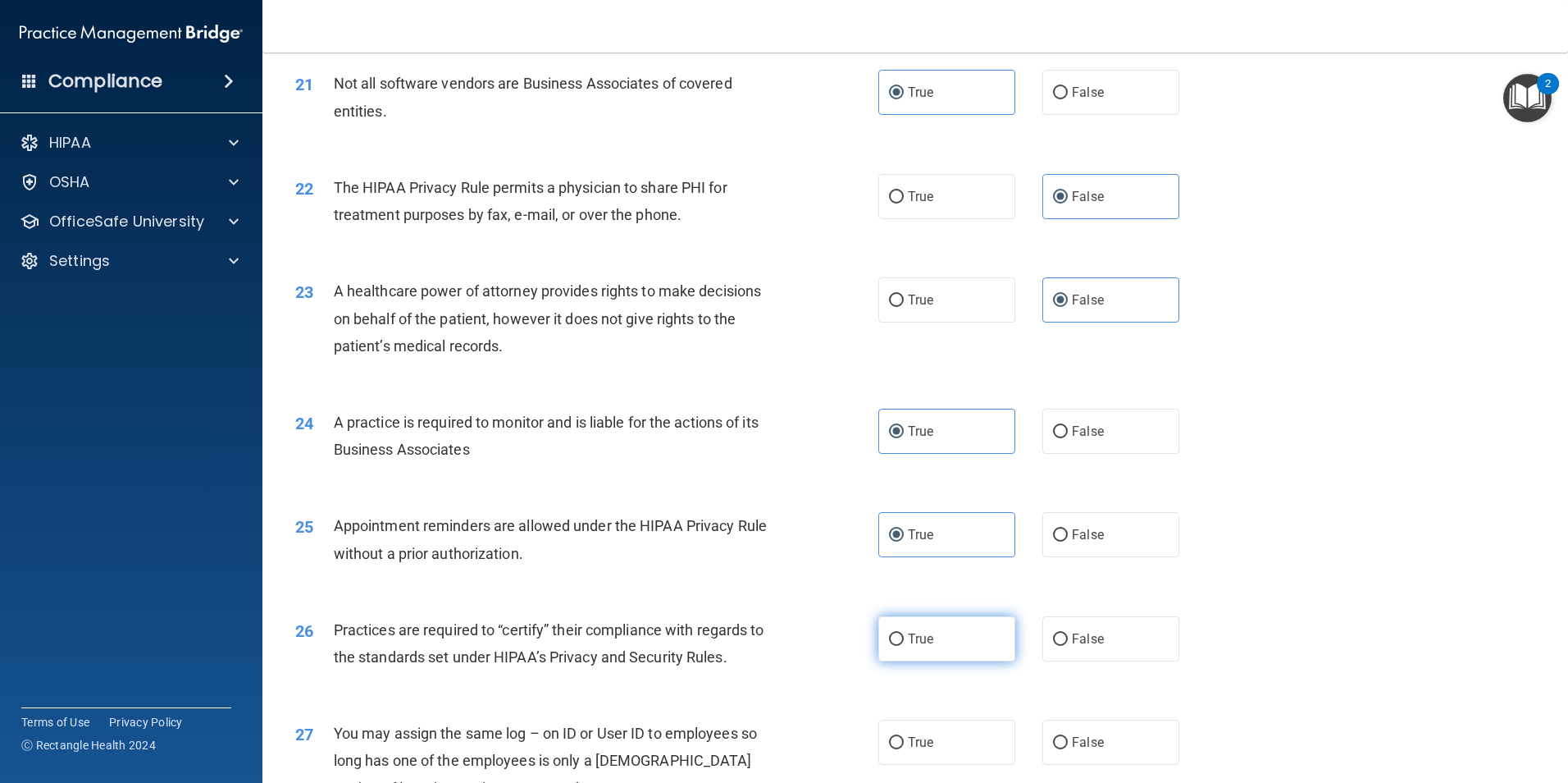
click at [968, 650] on label "True" at bounding box center [947, 638] width 137 height 45
click at [903, 646] on input "True" at bounding box center [897, 639] width 15 height 12
radio input "true"
click at [1061, 734] on label "False" at bounding box center [1111, 741] width 137 height 45
click at [1061, 736] on input "False" at bounding box center [1060, 742] width 15 height 12
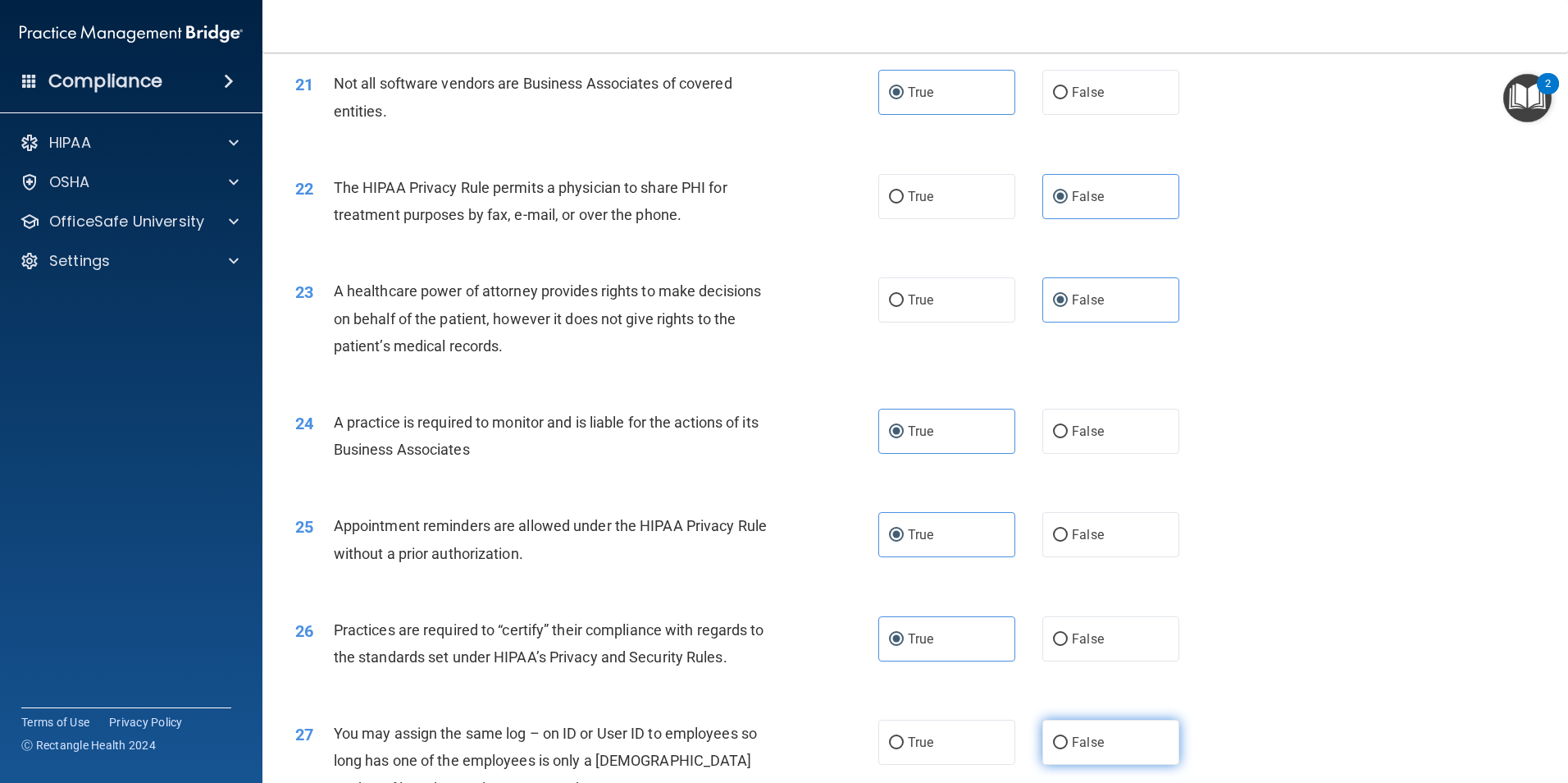
radio input "true"
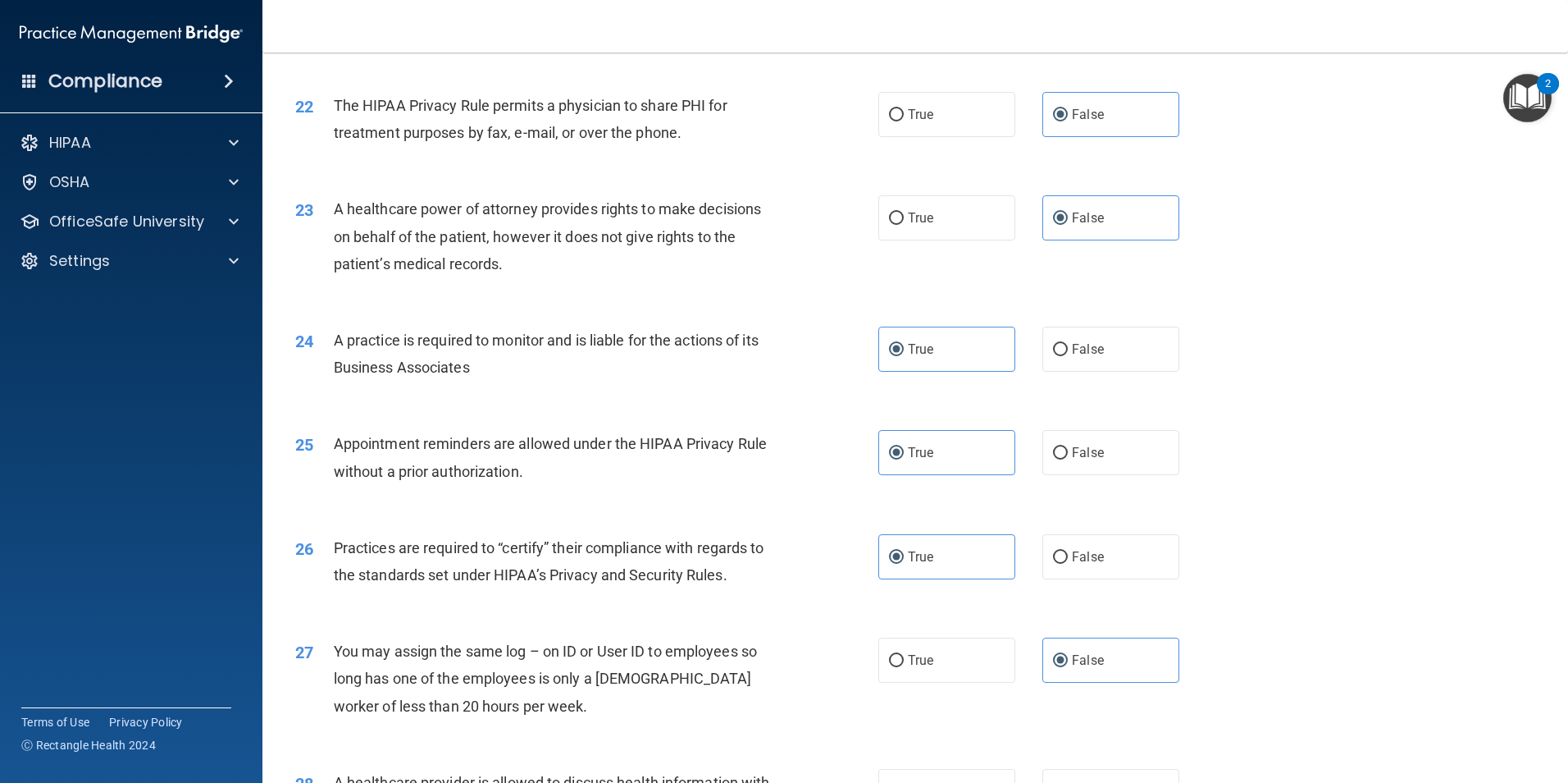
scroll to position [2708, 0]
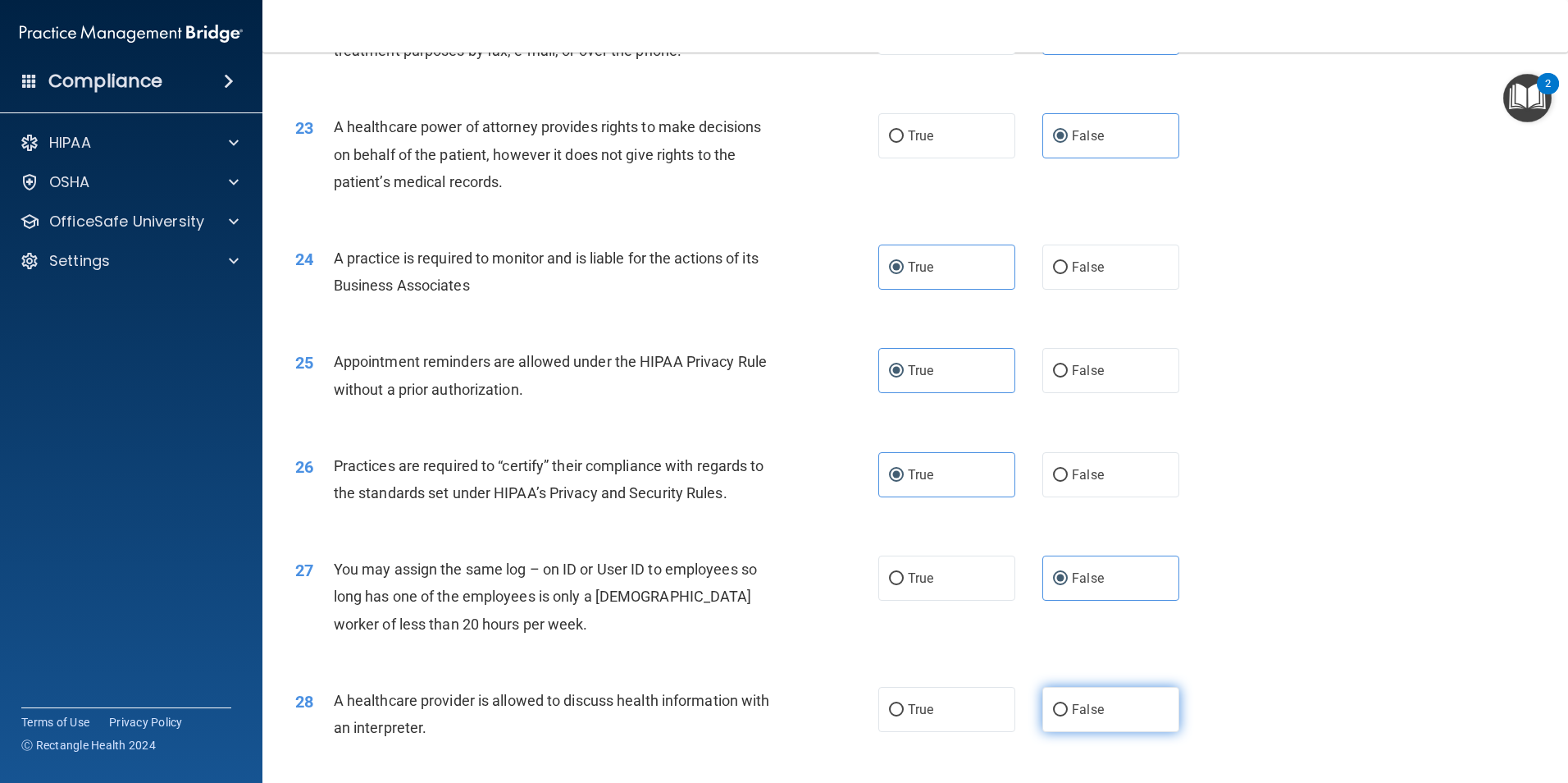
click at [1078, 711] on span "False" at bounding box center [1088, 709] width 32 height 15
click at [1068, 711] on input "False" at bounding box center [1060, 710] width 15 height 12
radio input "true"
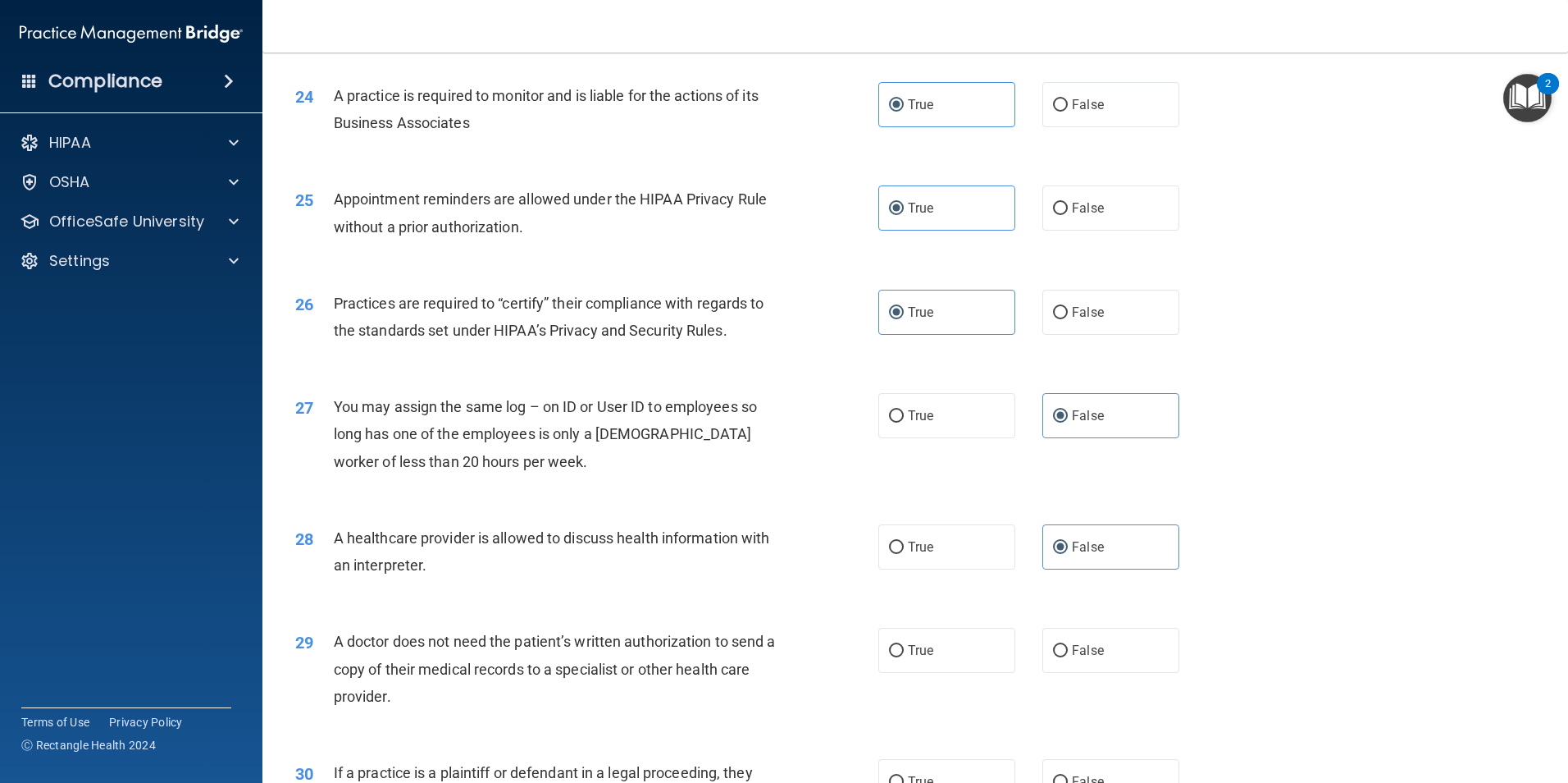
scroll to position [2871, 0]
click at [958, 656] on label "True" at bounding box center [947, 648] width 137 height 45
click at [903, 656] on input "True" at bounding box center [897, 649] width 15 height 12
radio input "true"
click at [1068, 766] on label "False" at bounding box center [1111, 779] width 137 height 45
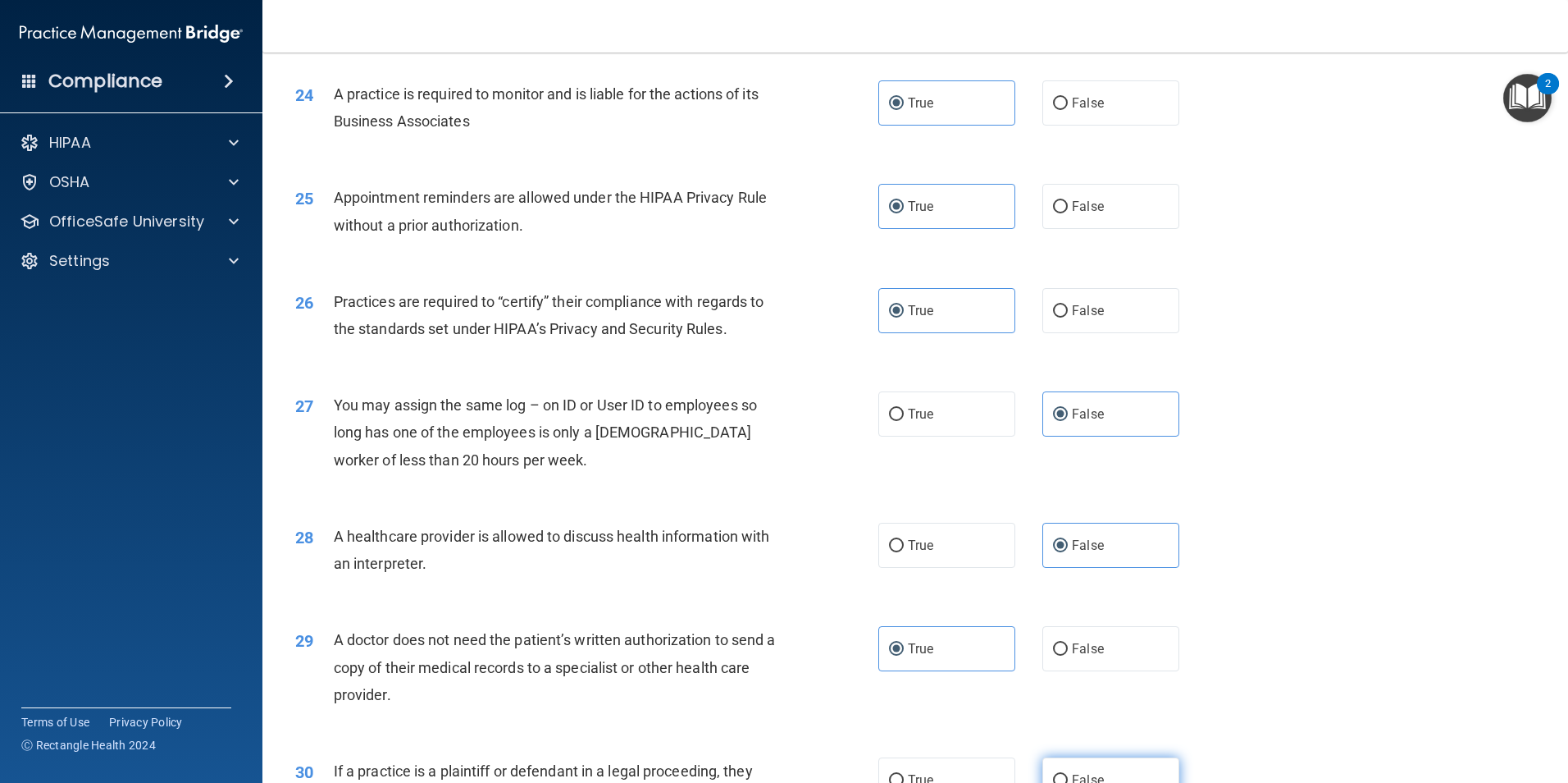
click at [1068, 774] on input "False" at bounding box center [1060, 780] width 15 height 12
radio input "true"
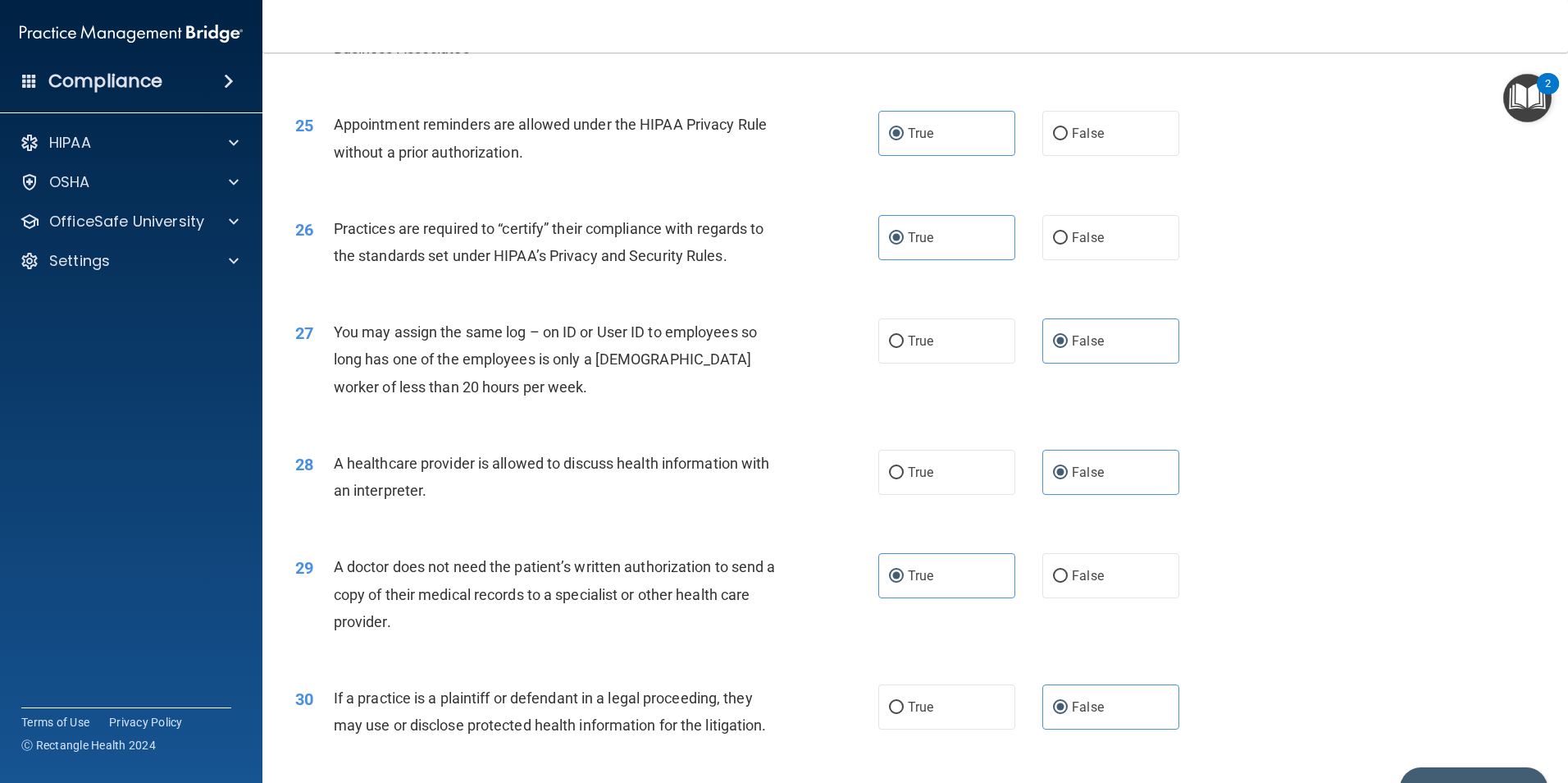
scroll to position [3037, 0]
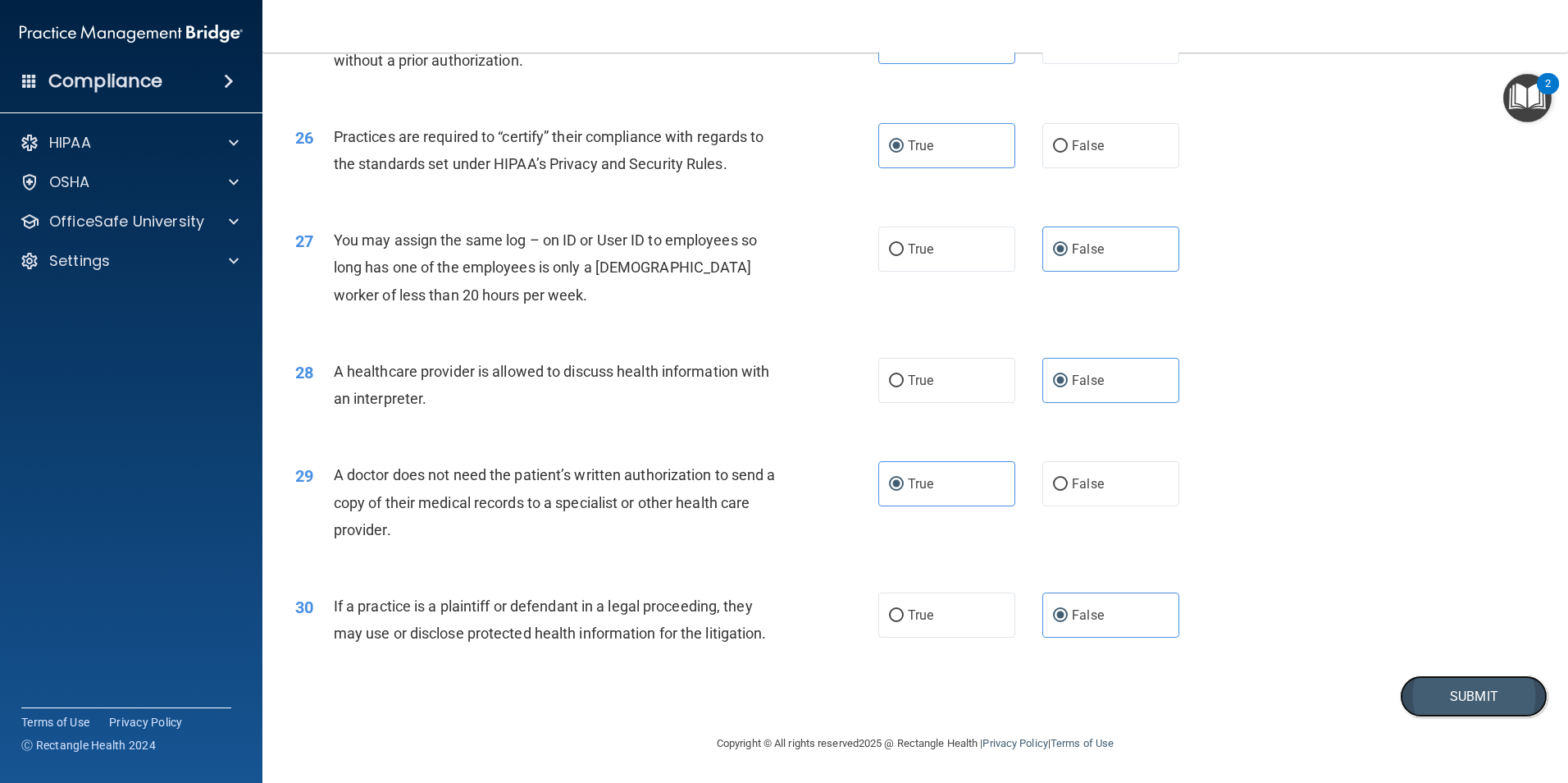
click at [1487, 695] on button "Submit" at bounding box center [1473, 696] width 147 height 42
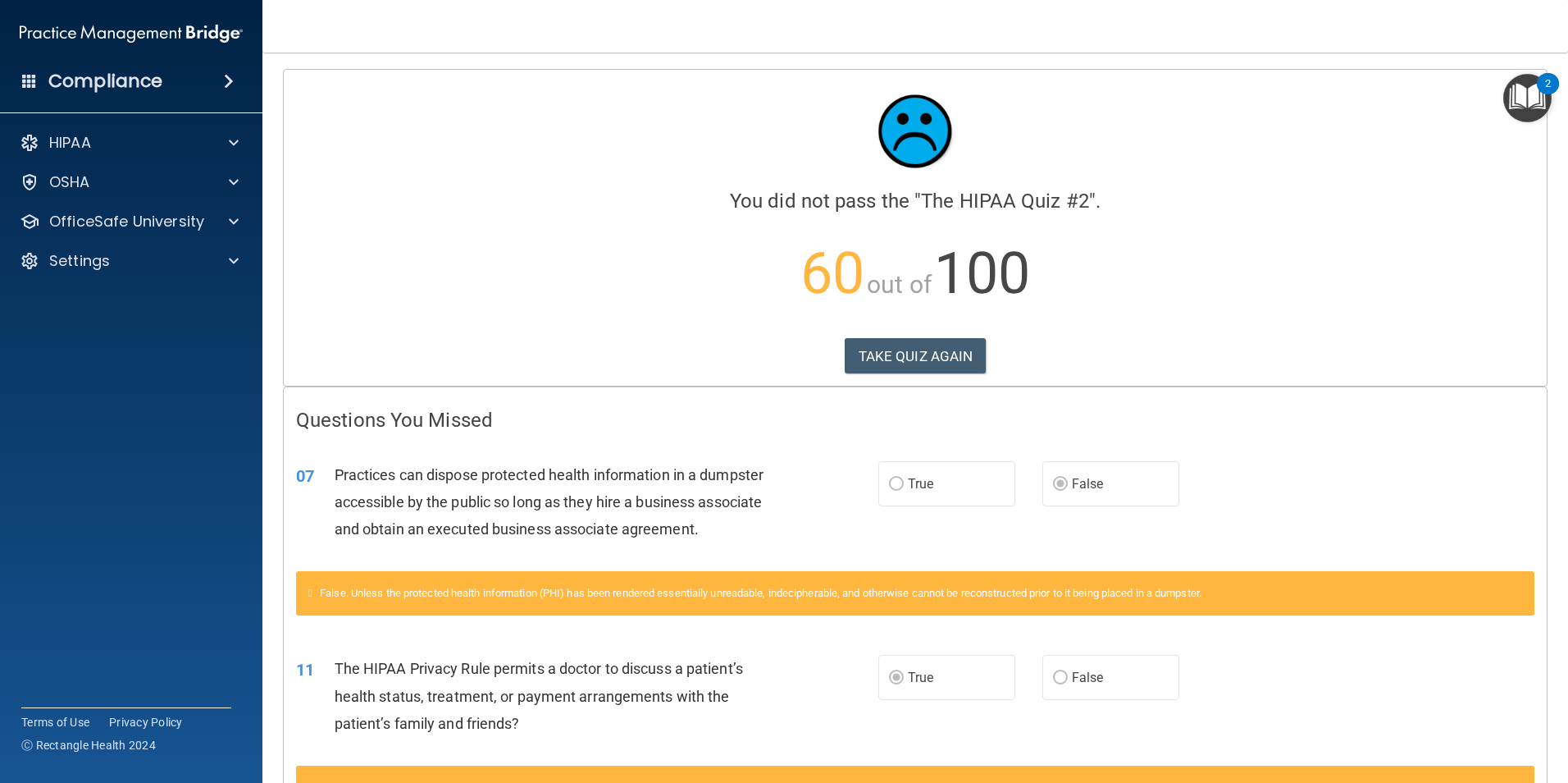
click at [980, 340] on div "TAKE QUIZ AGAIN" at bounding box center [915, 356] width 1238 height 36
drag, startPoint x: 952, startPoint y: 360, endPoint x: 946, endPoint y: 351, distance: 10.8
click at [952, 357] on button "TAKE QUIZ AGAIN" at bounding box center [915, 356] width 142 height 36
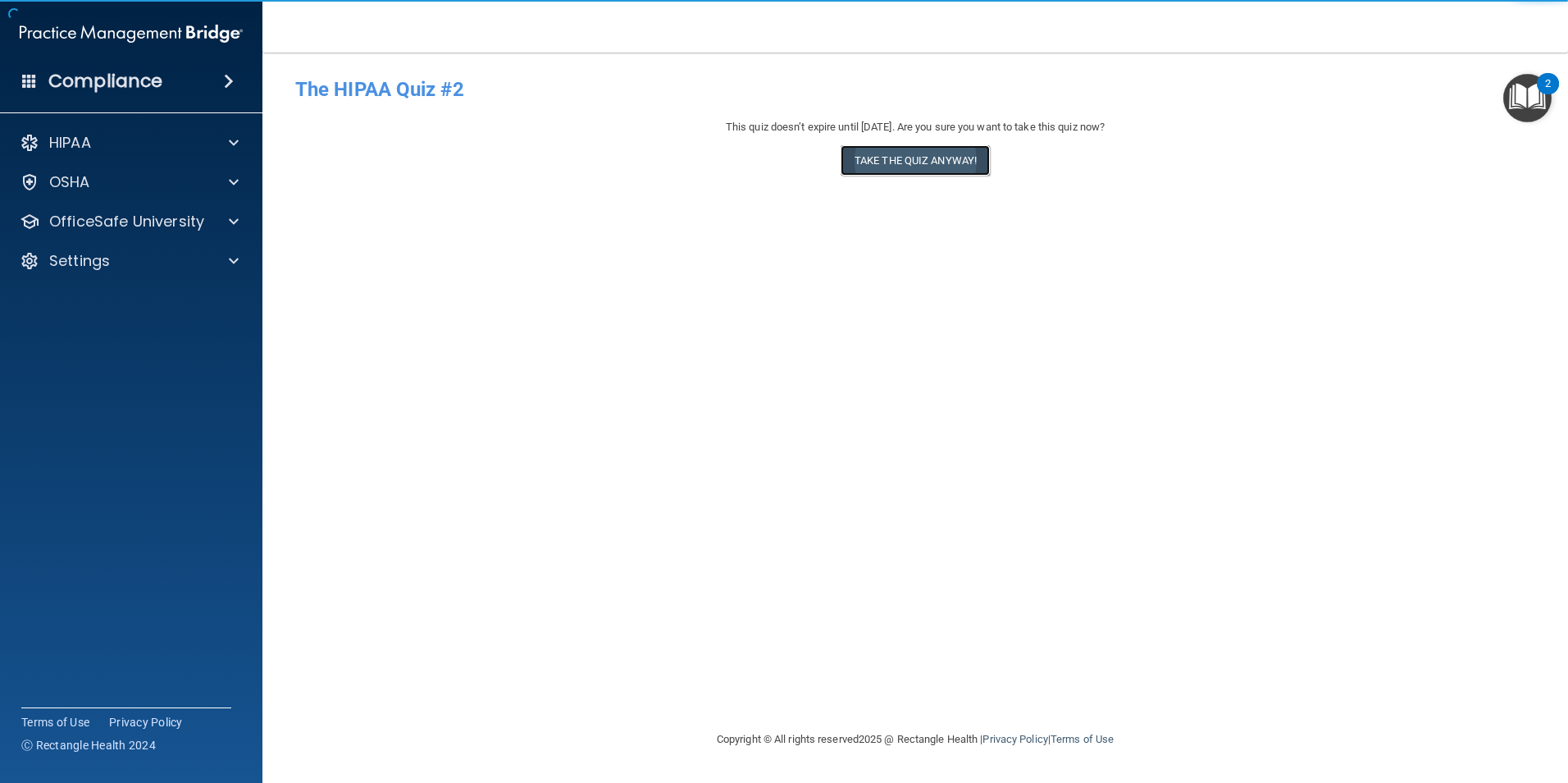
click at [862, 147] on button "Take the quiz anyway!" at bounding box center [915, 161] width 149 height 30
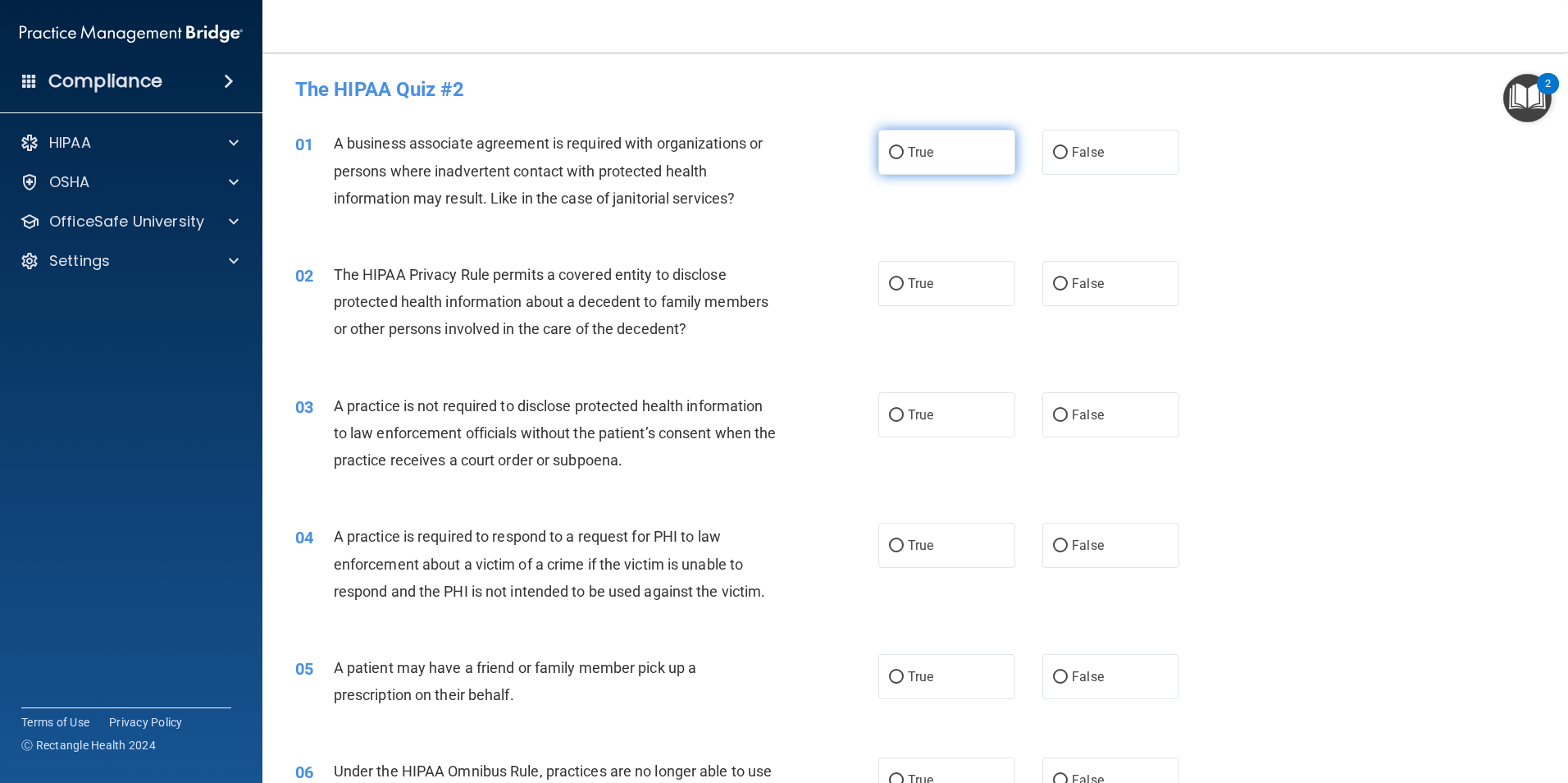
click at [962, 163] on label "True" at bounding box center [947, 151] width 137 height 45
click at [903, 159] on input "True" at bounding box center [897, 152] width 15 height 12
radio input "true"
click at [962, 284] on label "True" at bounding box center [947, 283] width 137 height 45
click at [903, 284] on input "True" at bounding box center [897, 284] width 15 height 12
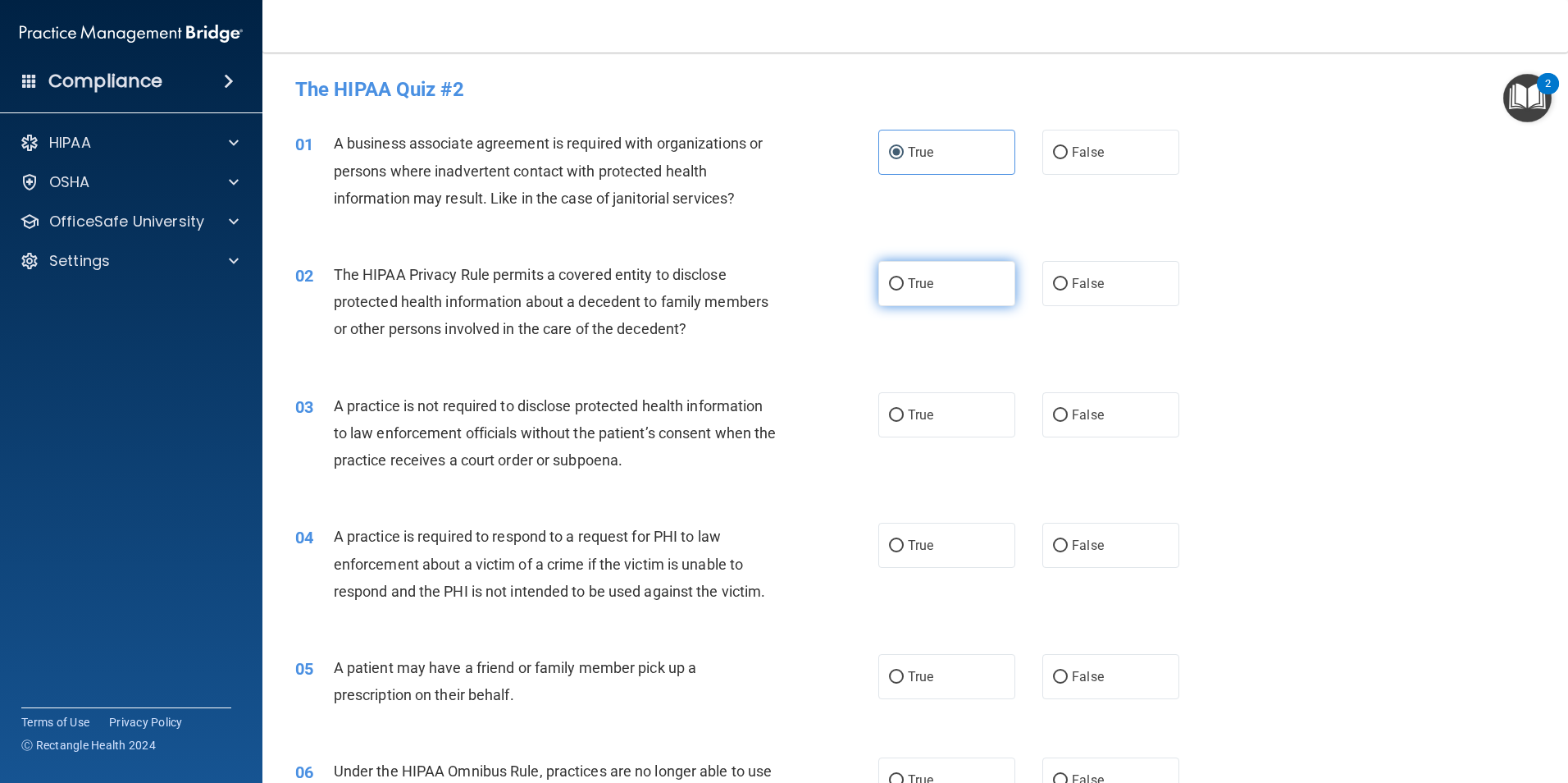
radio input "true"
click at [1053, 413] on input "False" at bounding box center [1060, 415] width 15 height 12
radio input "true"
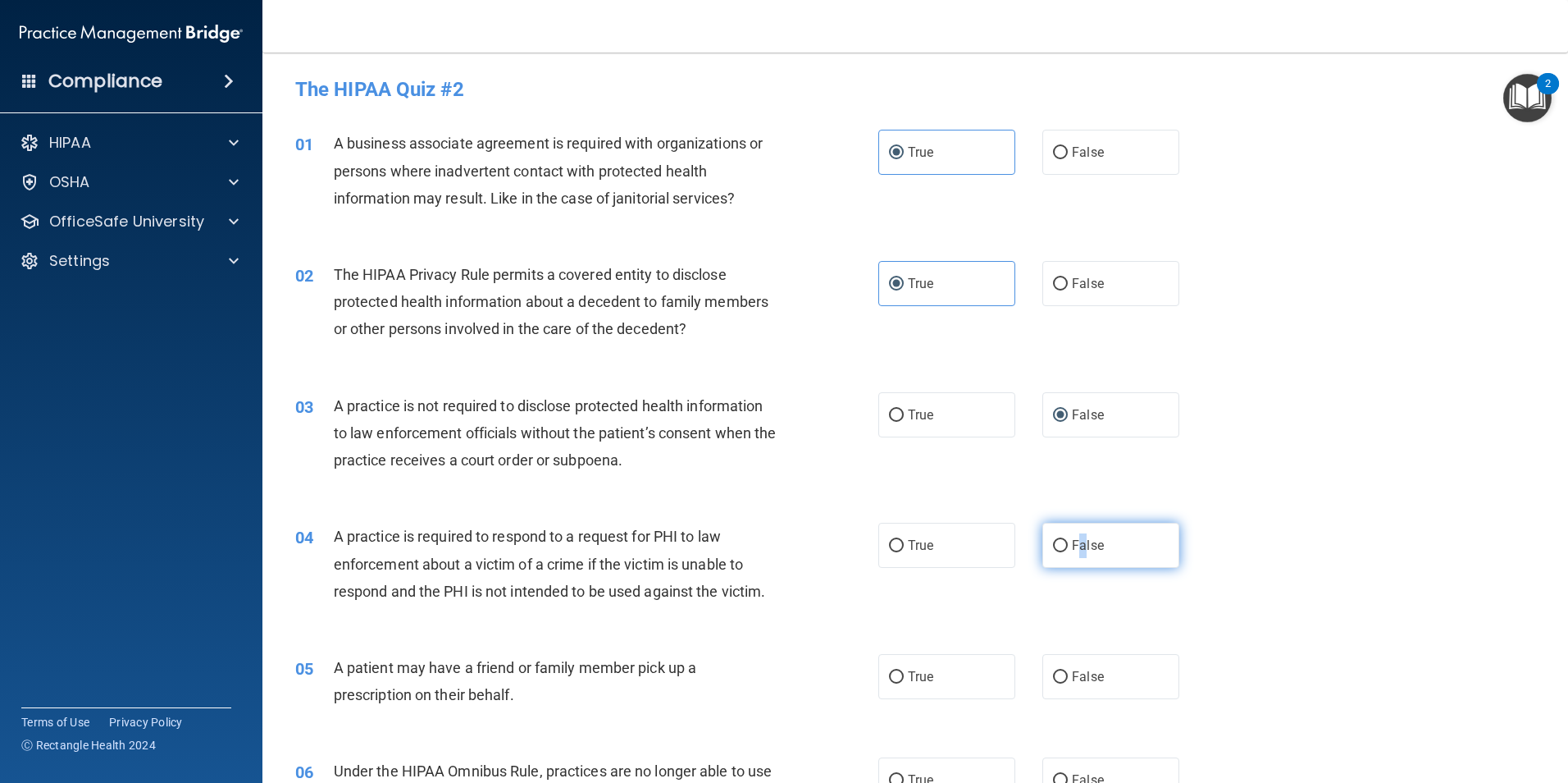
click at [1074, 544] on span "False" at bounding box center [1088, 545] width 32 height 15
click at [1061, 530] on label "False" at bounding box center [1111, 544] width 137 height 45
click at [1061, 539] on input "False" at bounding box center [1060, 545] width 15 height 12
radio input "true"
click at [1055, 677] on input "False" at bounding box center [1060, 676] width 15 height 12
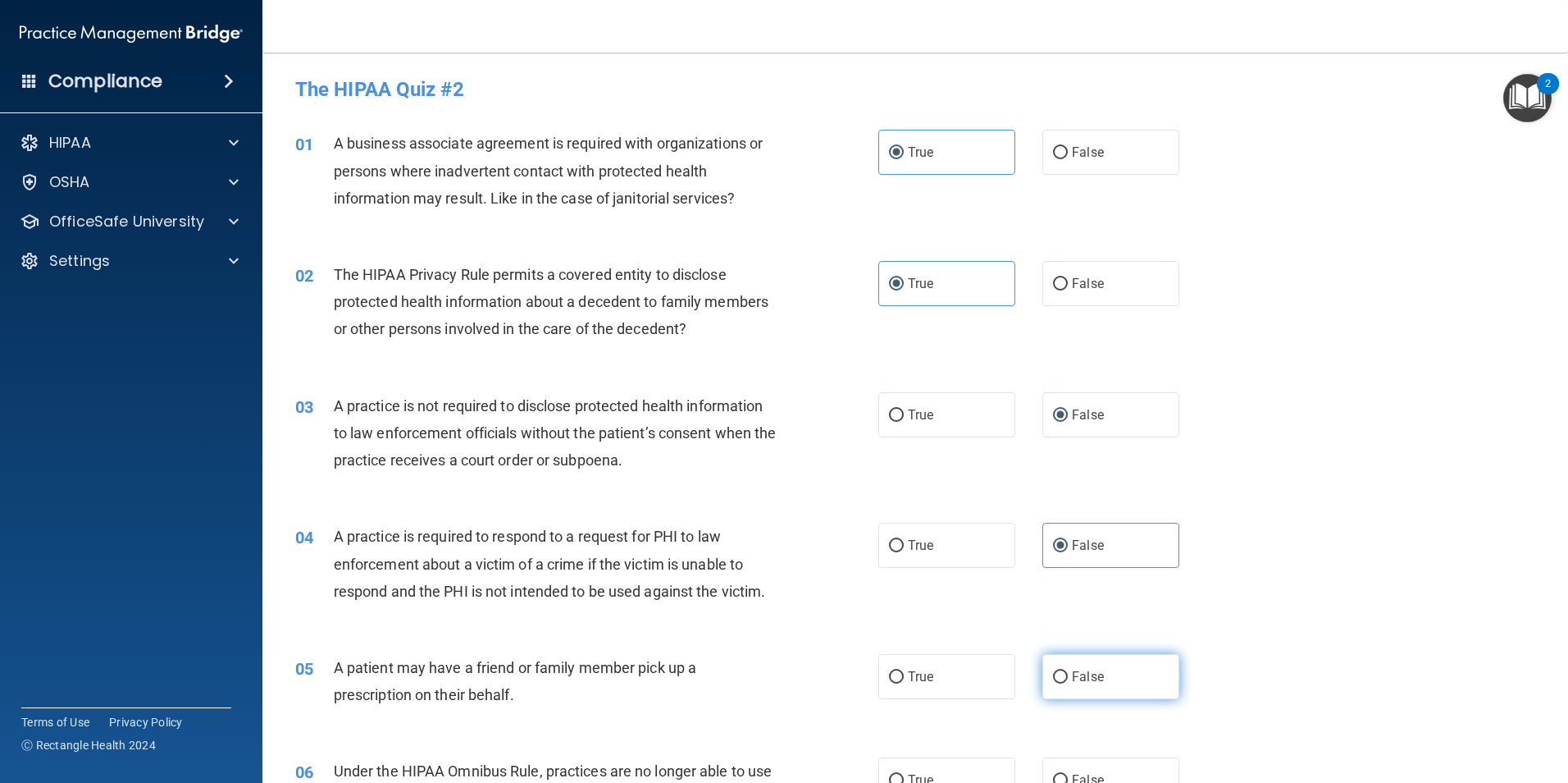
radio input "true"
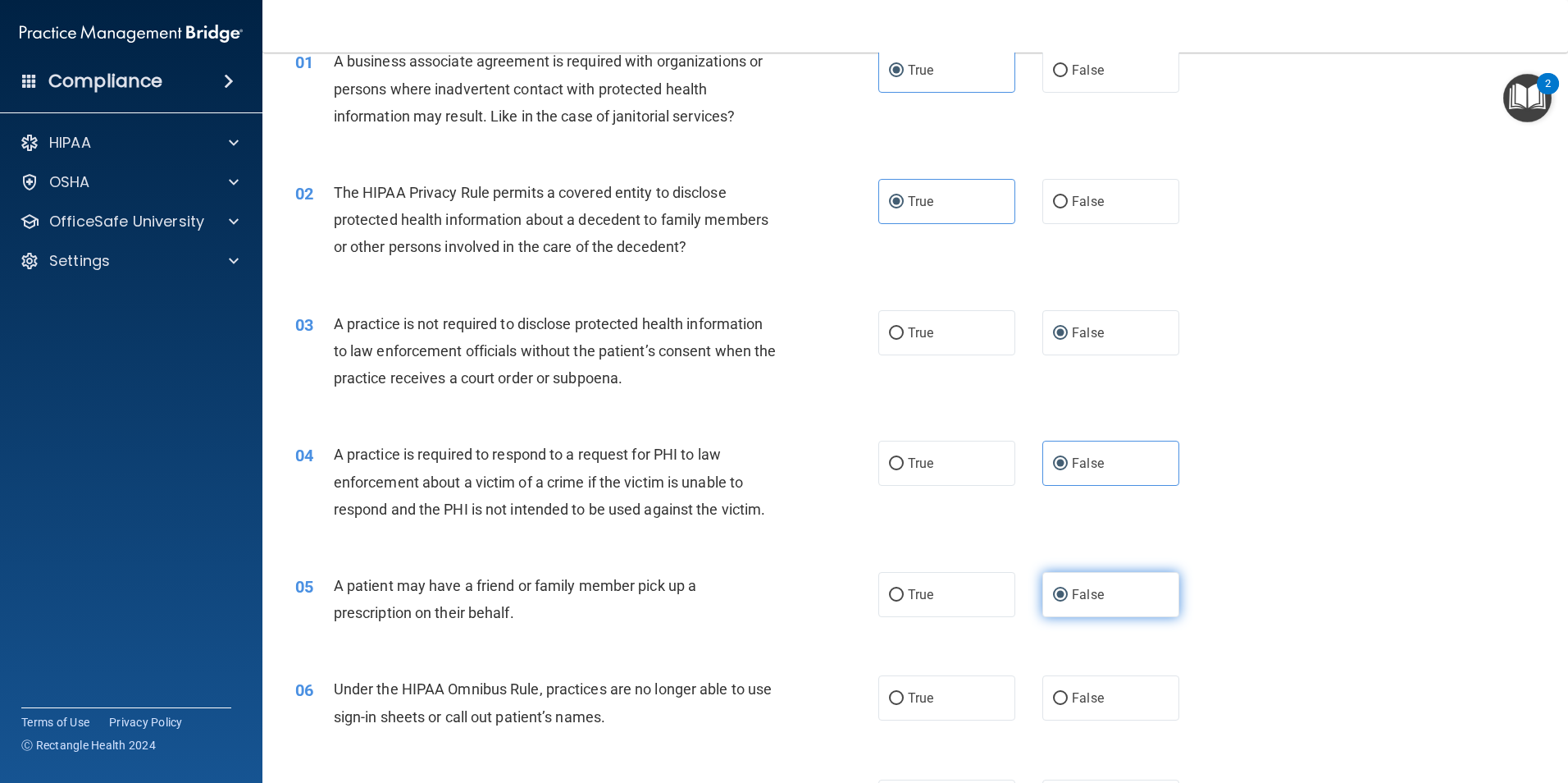
scroll to position [164, 0]
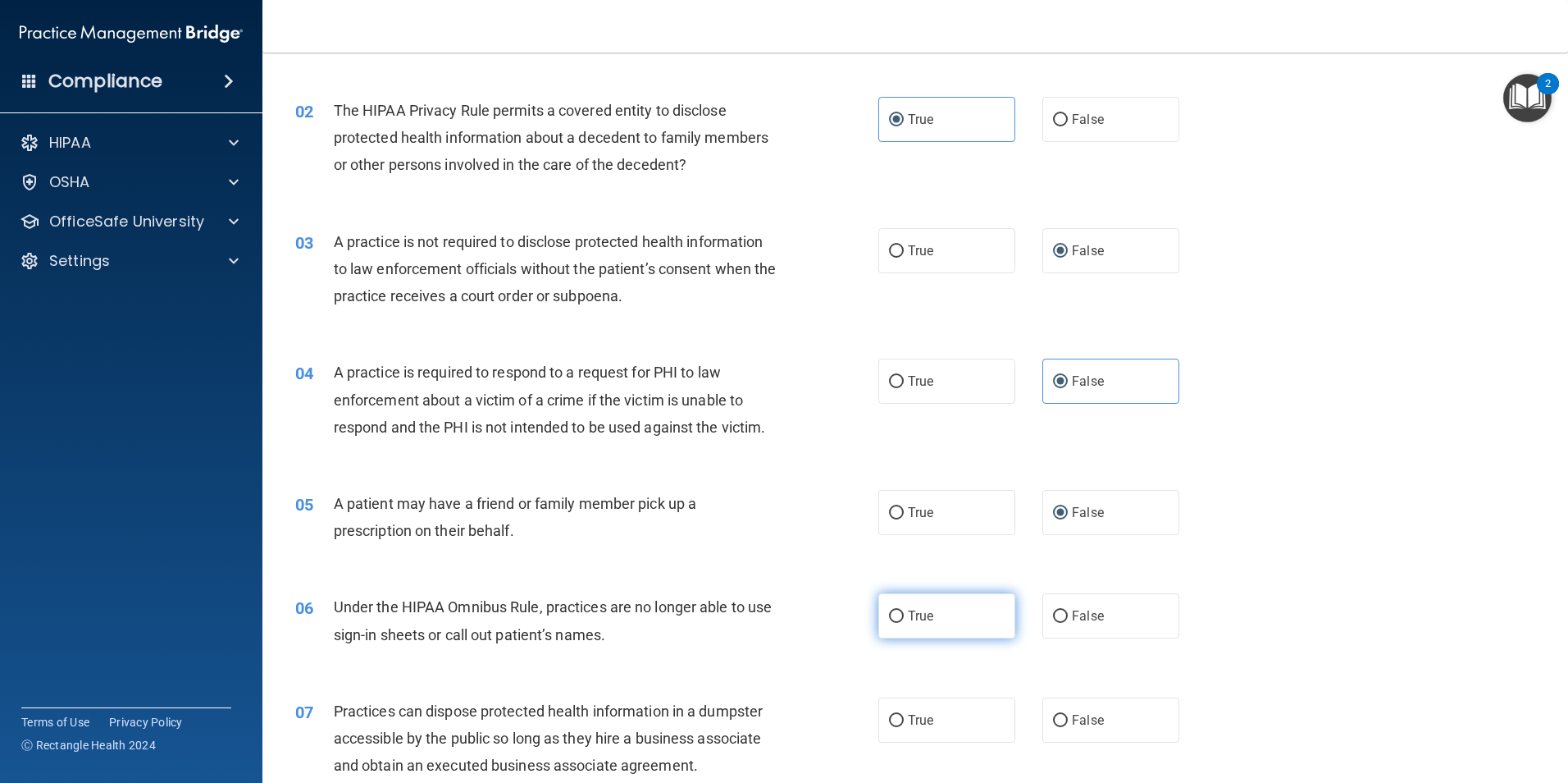
click at [946, 617] on label "True" at bounding box center [947, 615] width 137 height 45
click at [903, 617] on input "True" at bounding box center [897, 617] width 15 height 12
radio input "true"
click at [959, 709] on label "True" at bounding box center [947, 719] width 137 height 45
click at [903, 714] on input "True" at bounding box center [897, 720] width 15 height 12
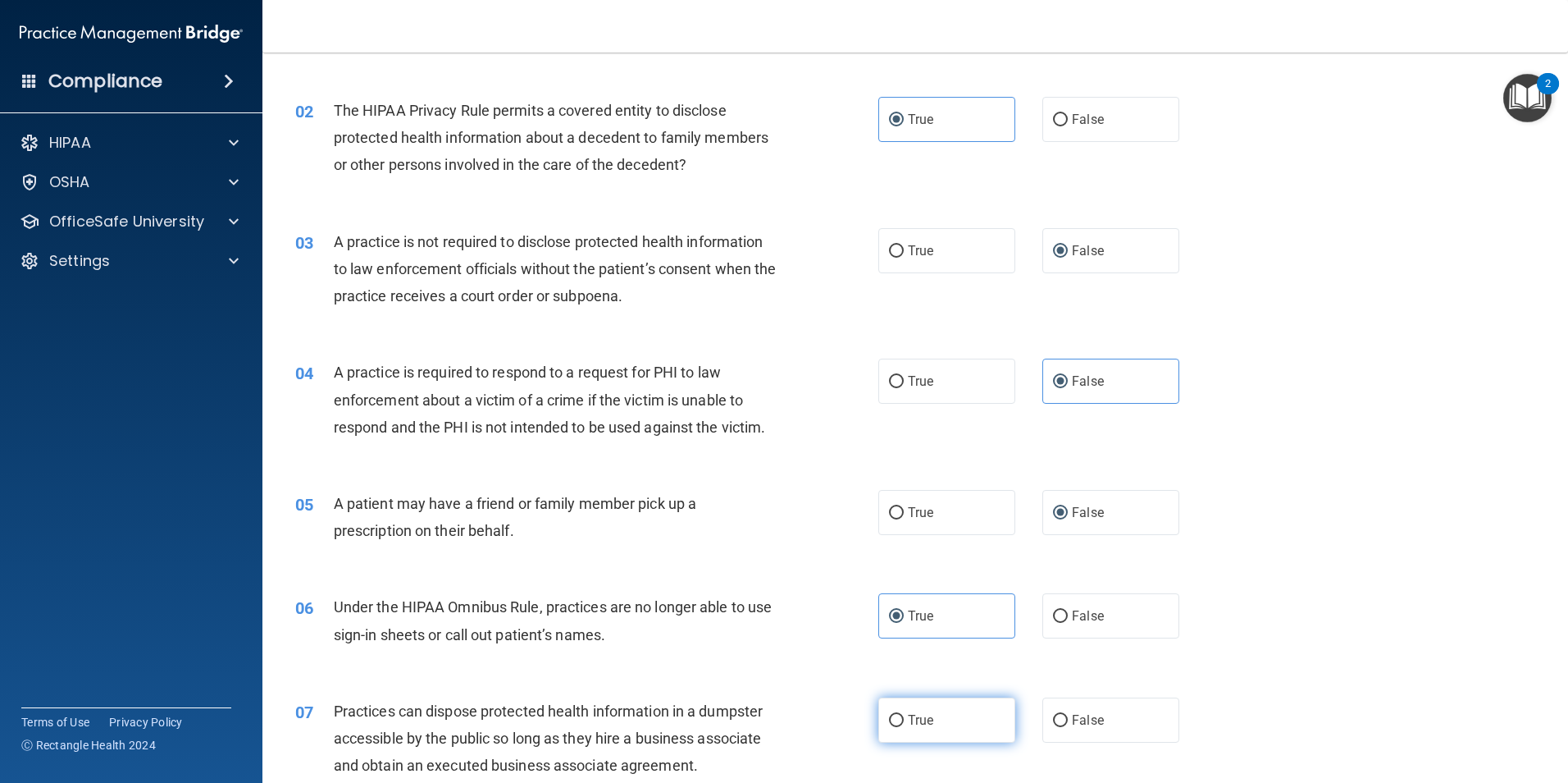
radio input "true"
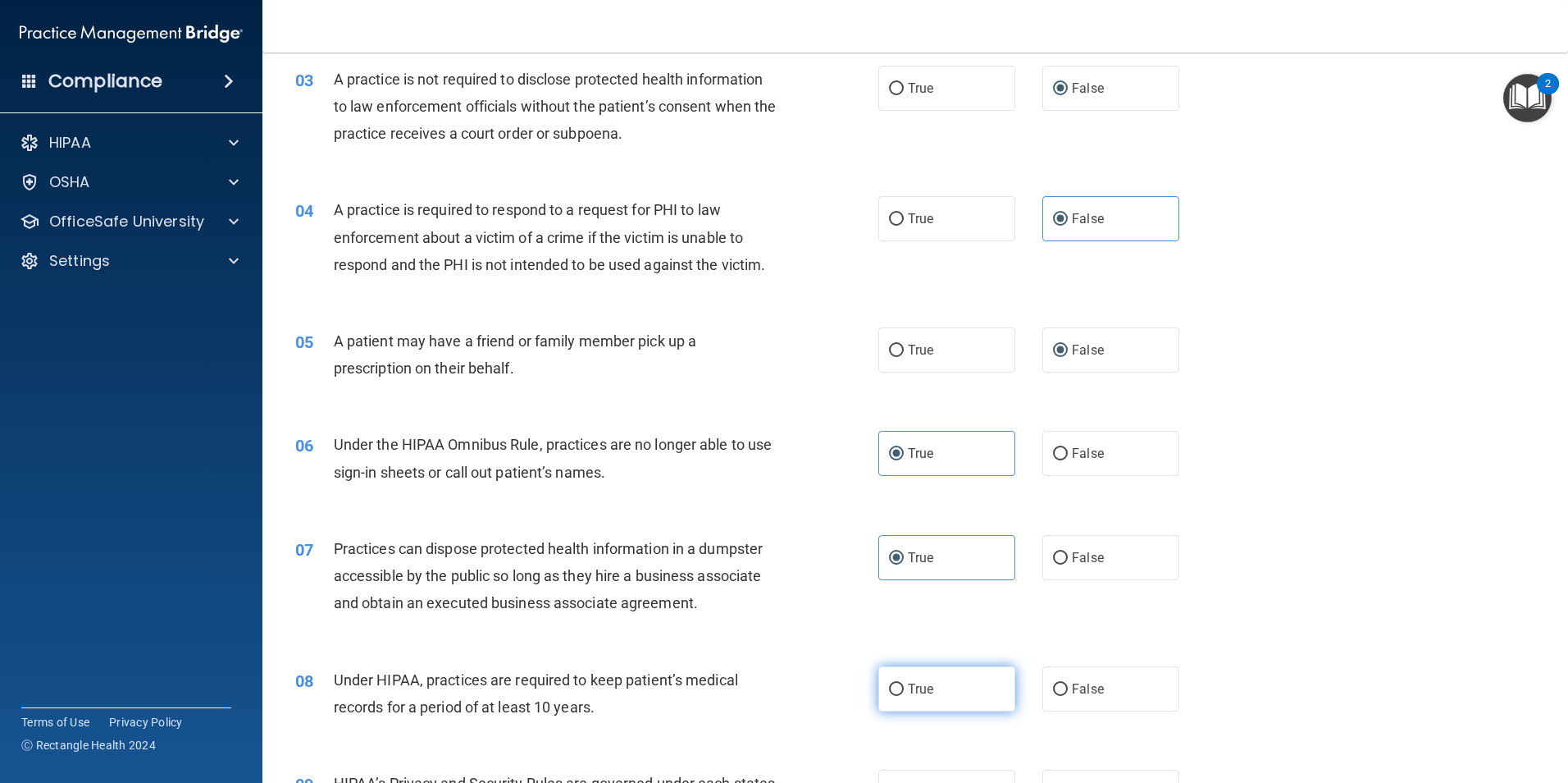
scroll to position [328, 0]
click at [941, 693] on label "True" at bounding box center [947, 687] width 137 height 45
click at [903, 693] on input "True" at bounding box center [897, 688] width 15 height 12
radio input "true"
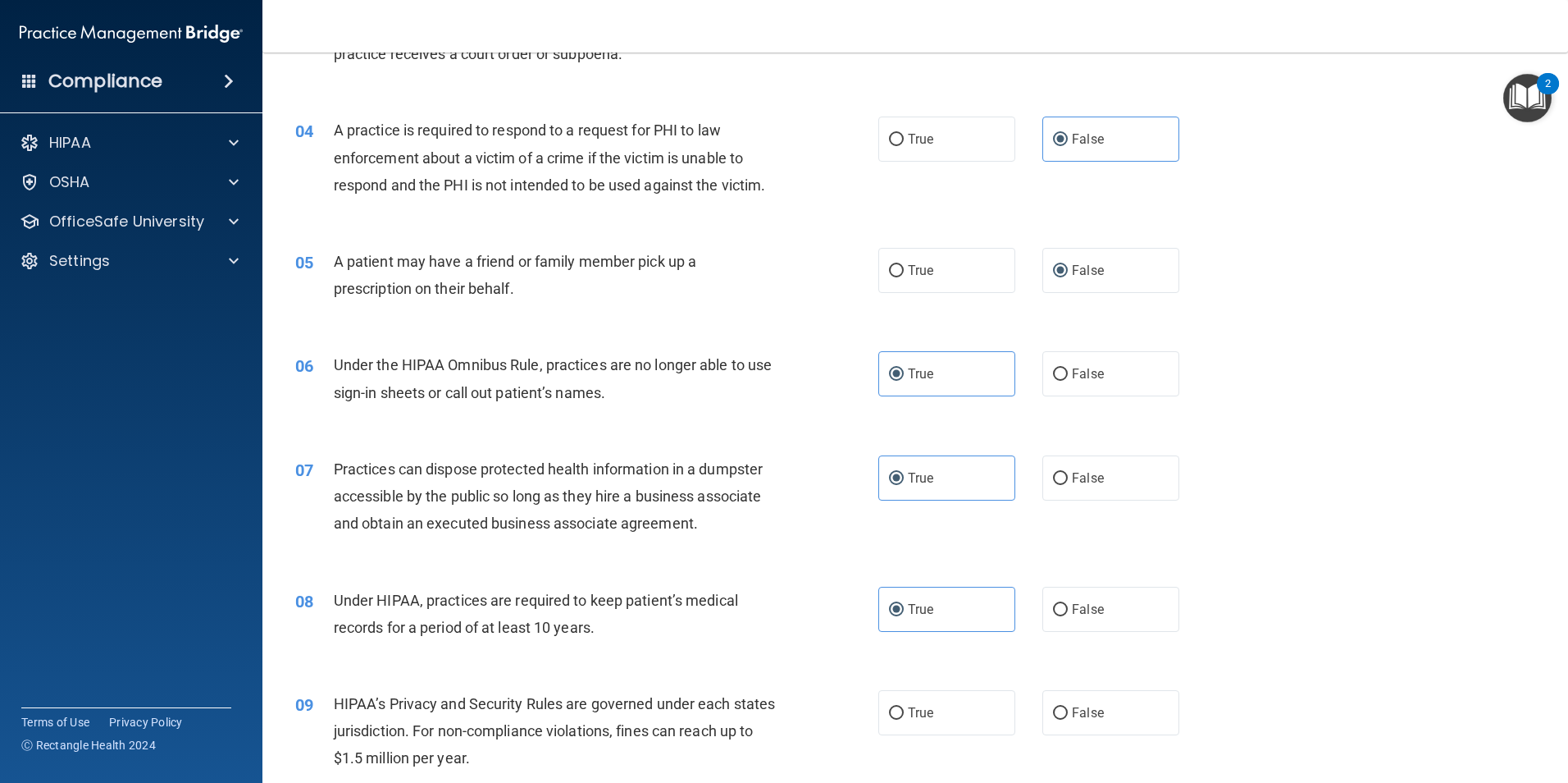
scroll to position [492, 0]
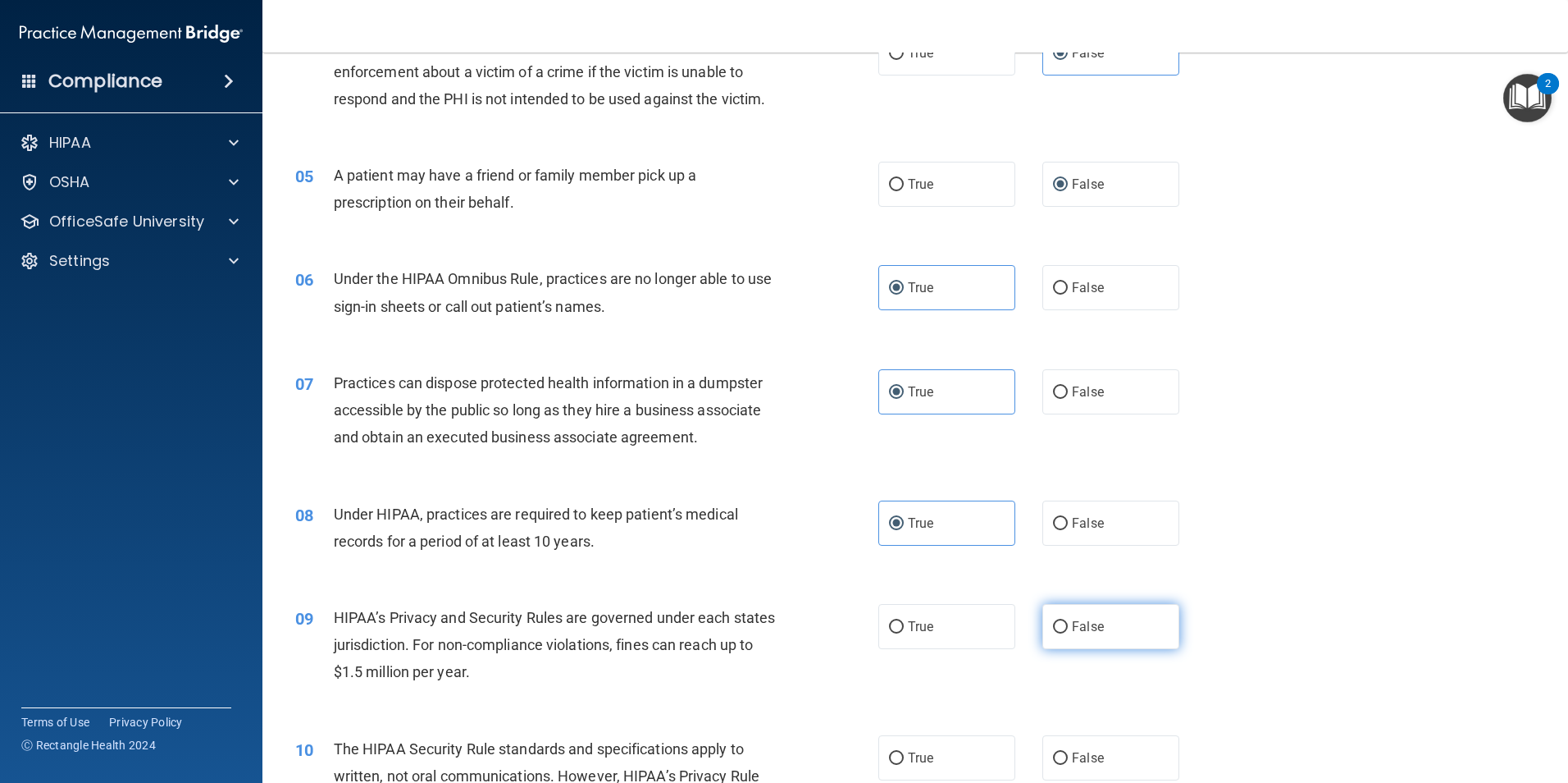
click at [1088, 636] on label "False" at bounding box center [1111, 626] width 137 height 45
click at [1068, 634] on input "False" at bounding box center [1060, 627] width 15 height 12
radio input "true"
click at [1074, 758] on span "False" at bounding box center [1088, 757] width 32 height 15
click at [1068, 758] on input "False" at bounding box center [1060, 758] width 15 height 12
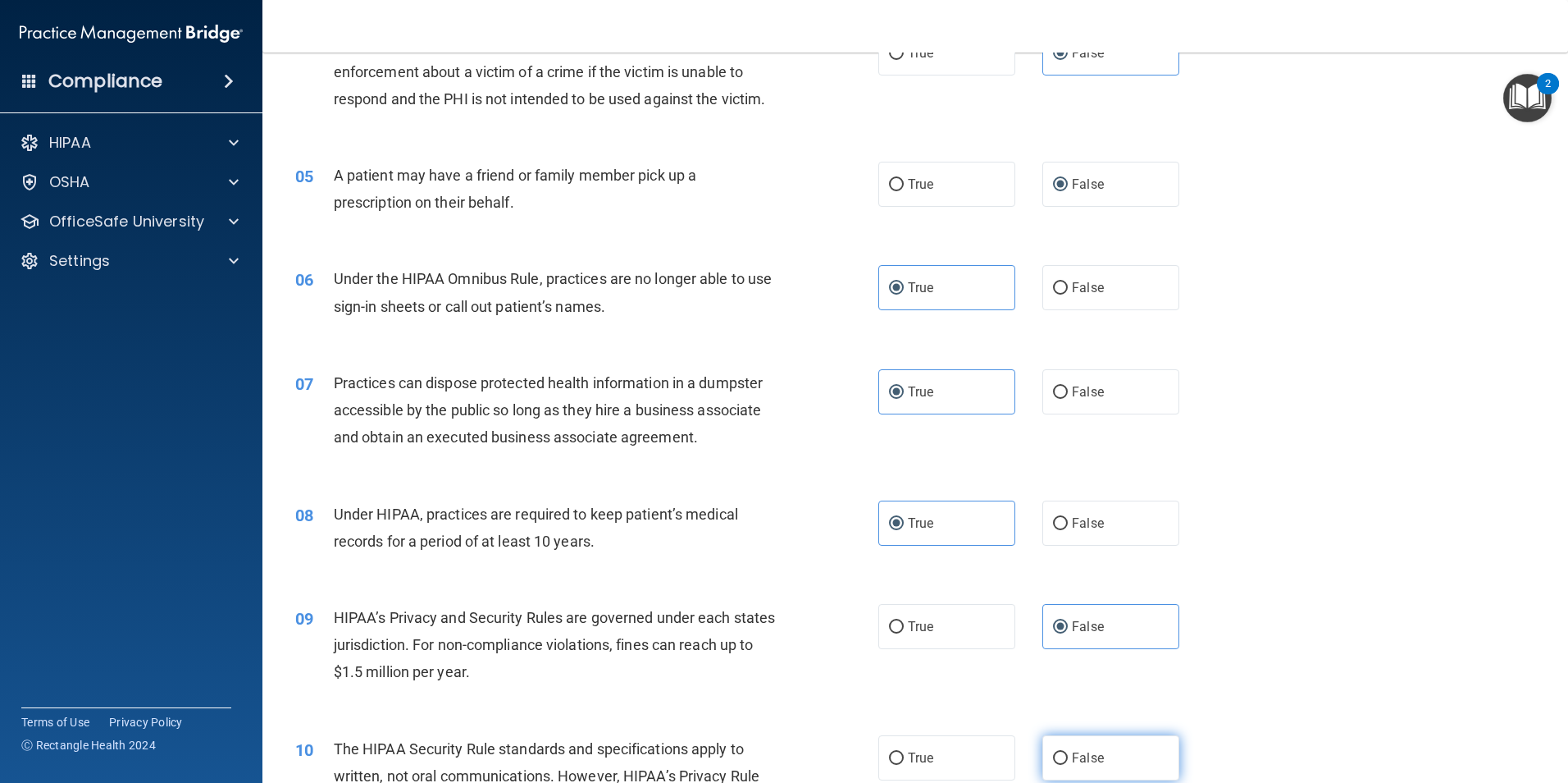
radio input "true"
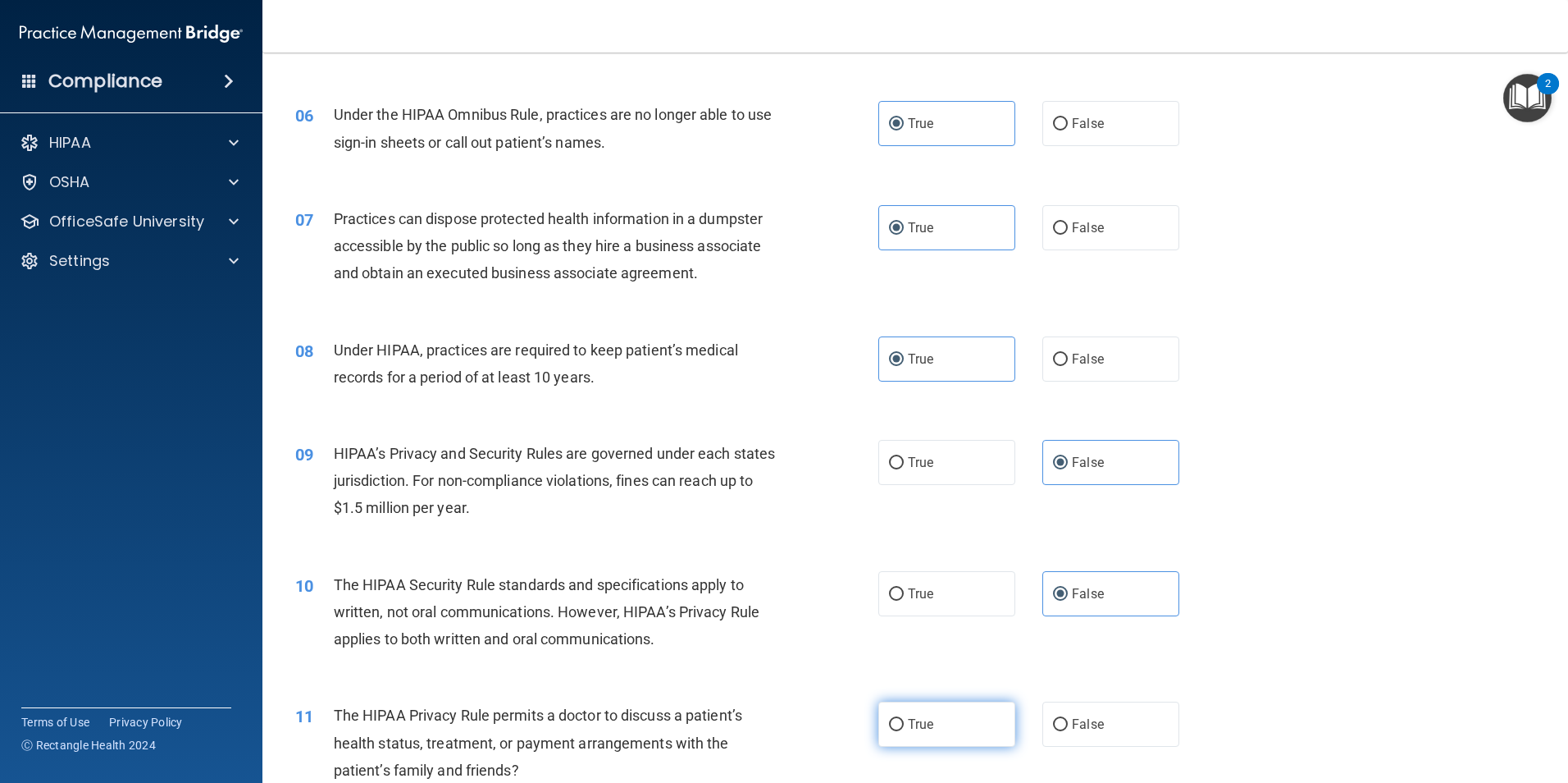
click at [961, 725] on label "True" at bounding box center [947, 723] width 137 height 45
click at [903, 725] on input "True" at bounding box center [897, 724] width 15 height 12
radio input "true"
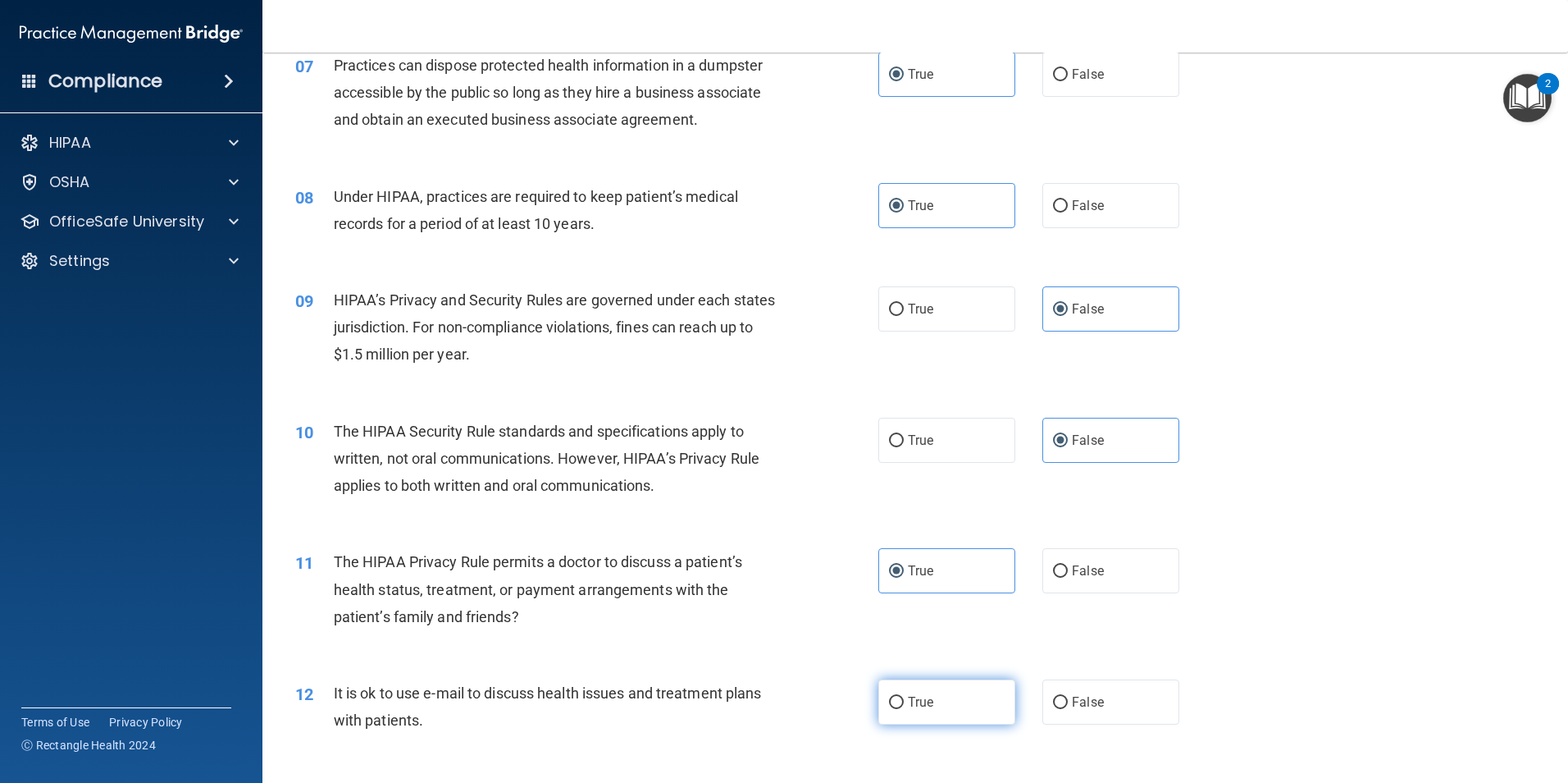
scroll to position [820, 0]
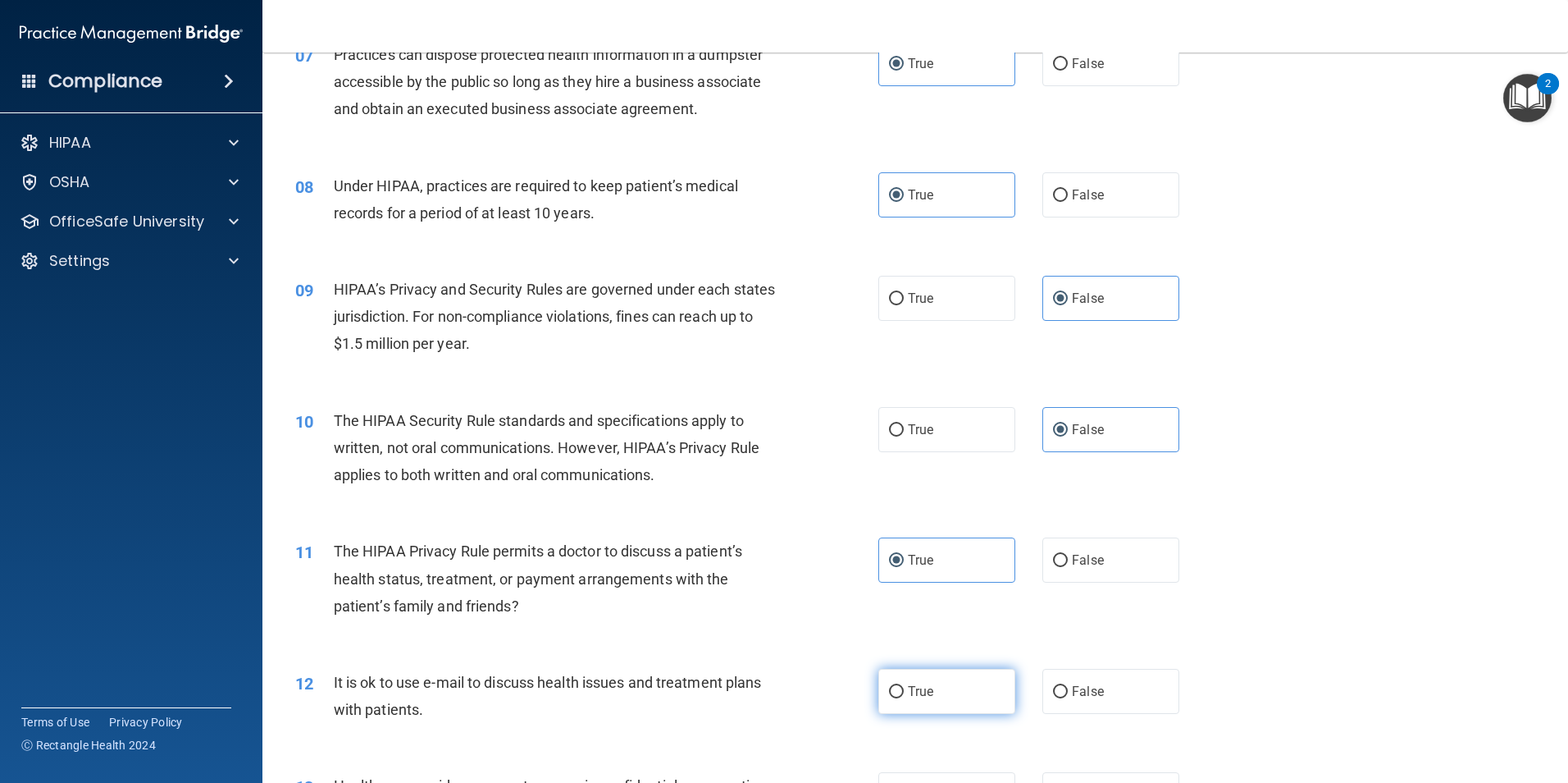
click at [949, 695] on label "True" at bounding box center [947, 691] width 137 height 45
click at [903, 695] on input "True" at bounding box center [897, 692] width 15 height 12
radio input "true"
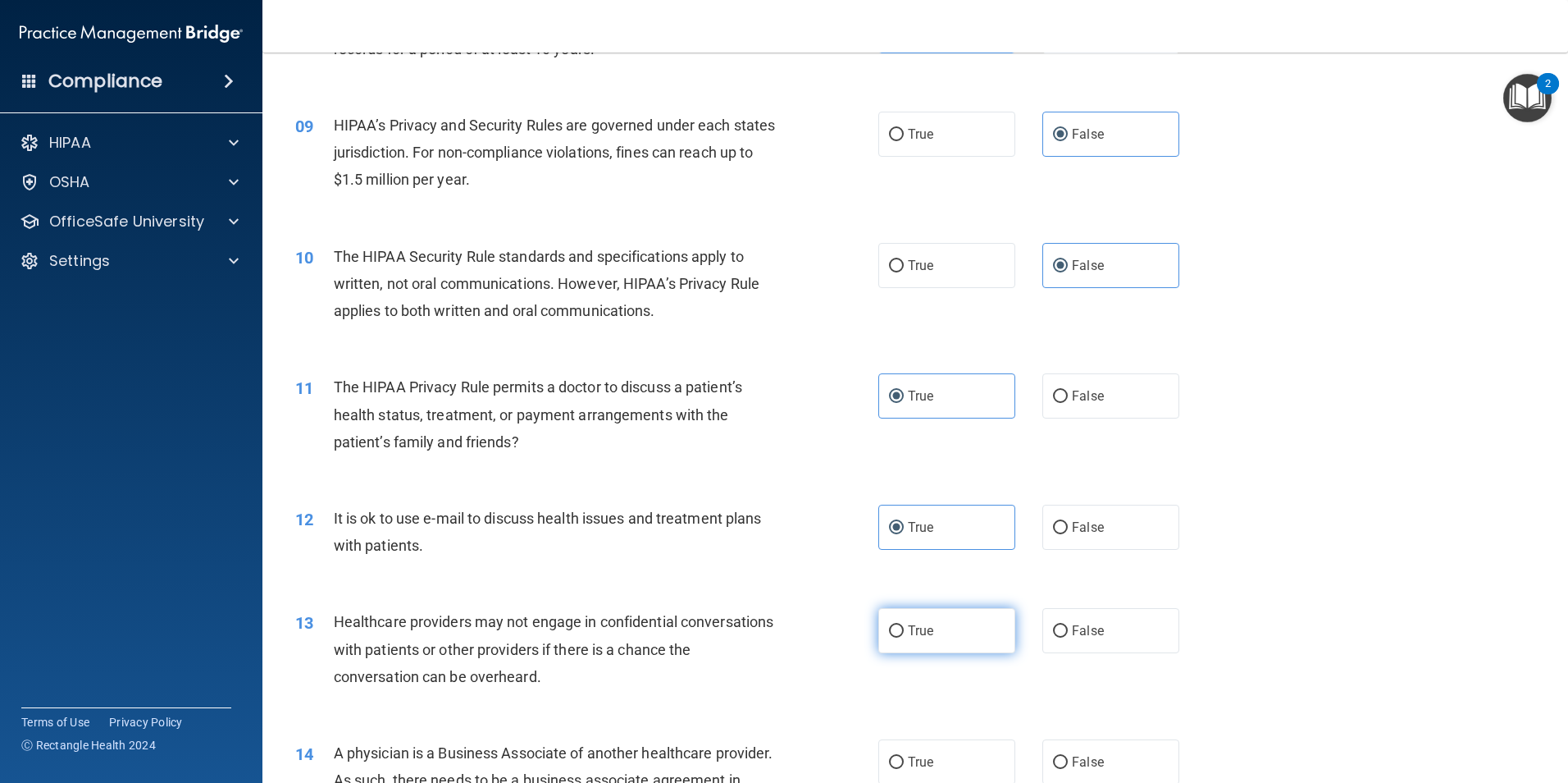
click at [938, 630] on label "True" at bounding box center [947, 630] width 137 height 45
click at [903, 630] on input "True" at bounding box center [897, 631] width 15 height 12
radio input "true"
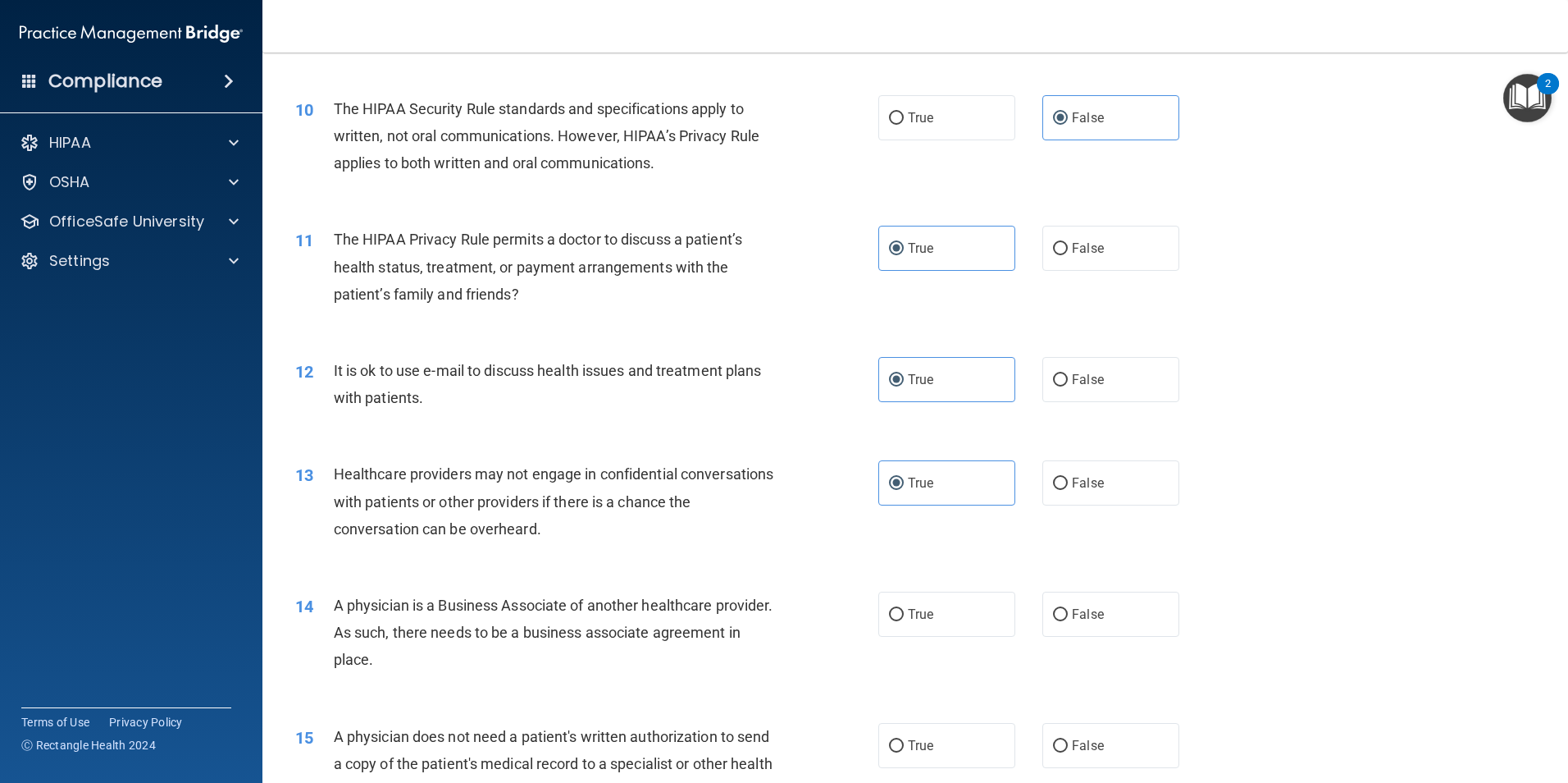
scroll to position [1148, 0]
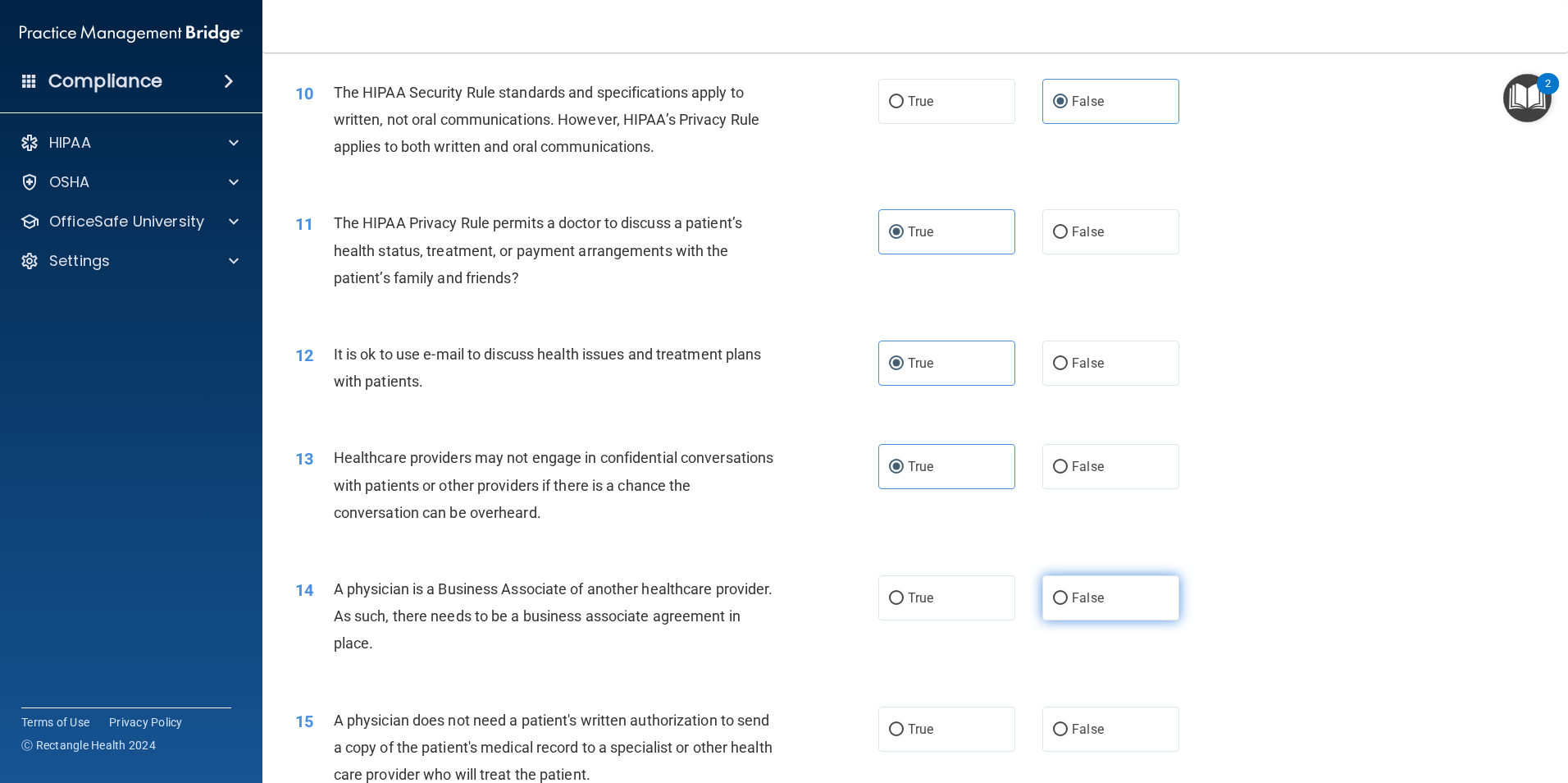
click at [1072, 600] on span "False" at bounding box center [1088, 597] width 32 height 15
click at [1068, 600] on input "False" at bounding box center [1060, 598] width 15 height 12
radio input "true"
click at [1079, 731] on span "False" at bounding box center [1088, 729] width 32 height 15
click at [1068, 731] on input "False" at bounding box center [1060, 730] width 15 height 12
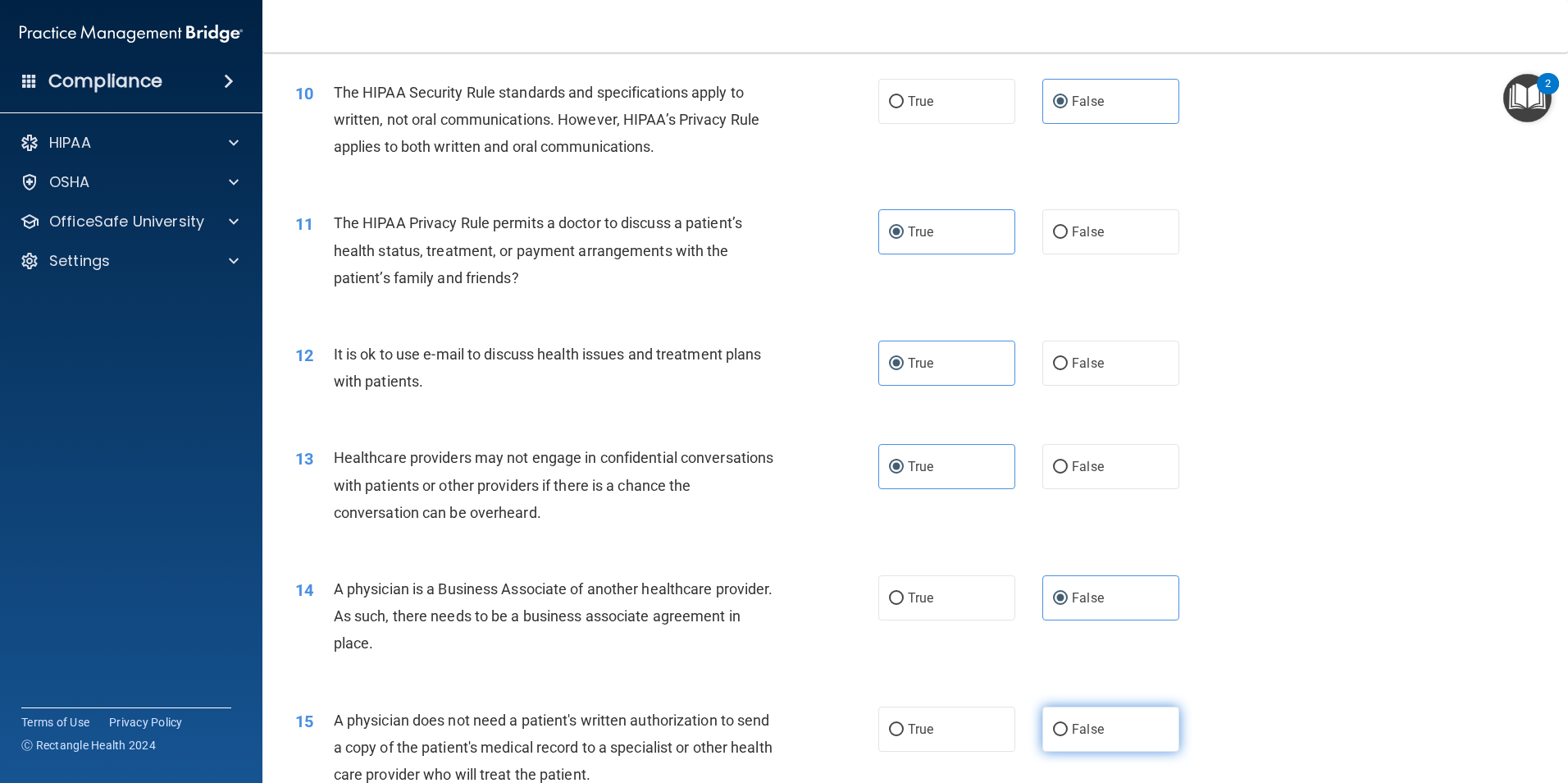
radio input "true"
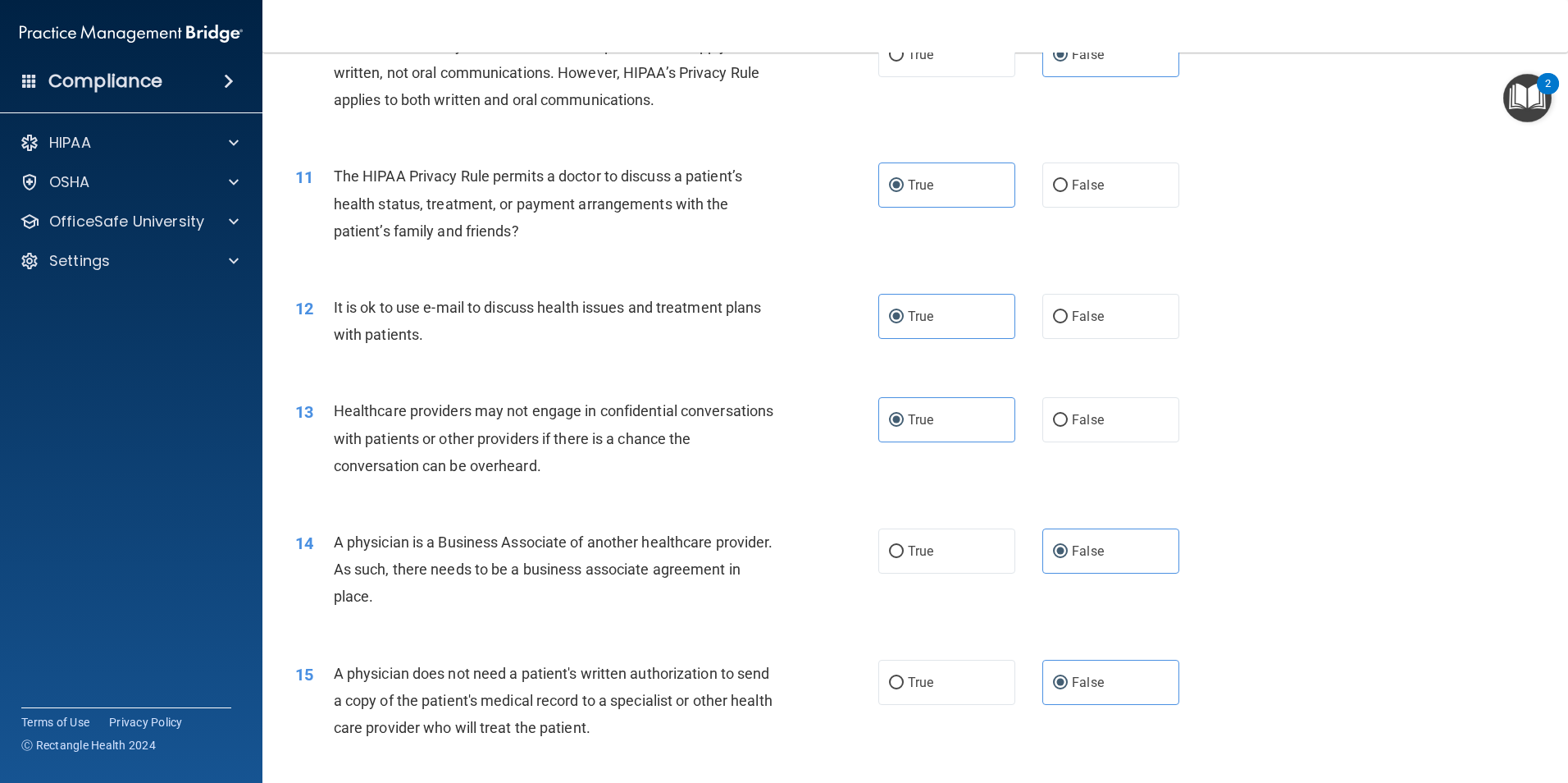
scroll to position [1313, 0]
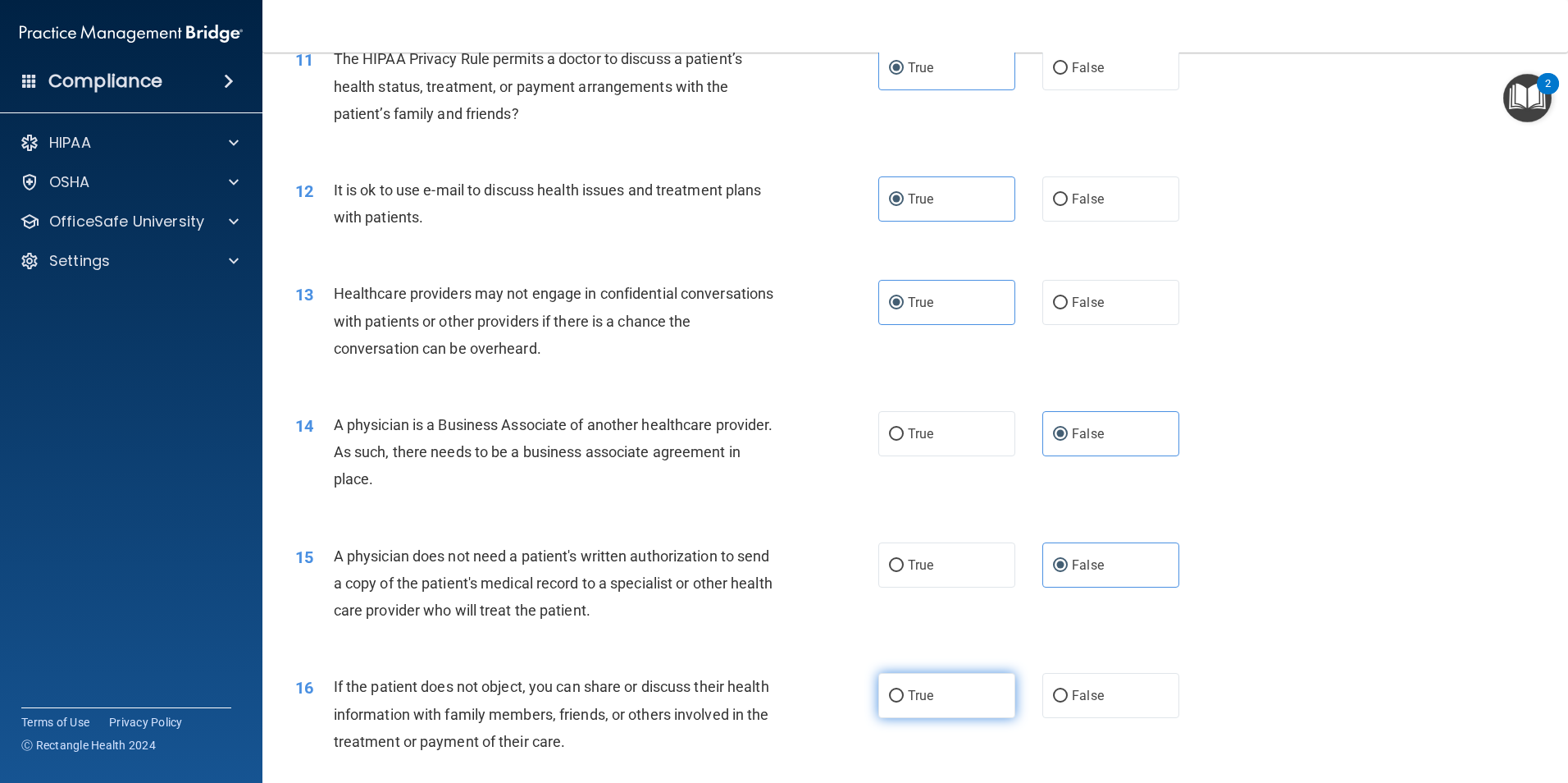
click at [939, 698] on label "True" at bounding box center [947, 695] width 137 height 45
click at [903, 698] on input "True" at bounding box center [897, 695] width 15 height 12
radio input "true"
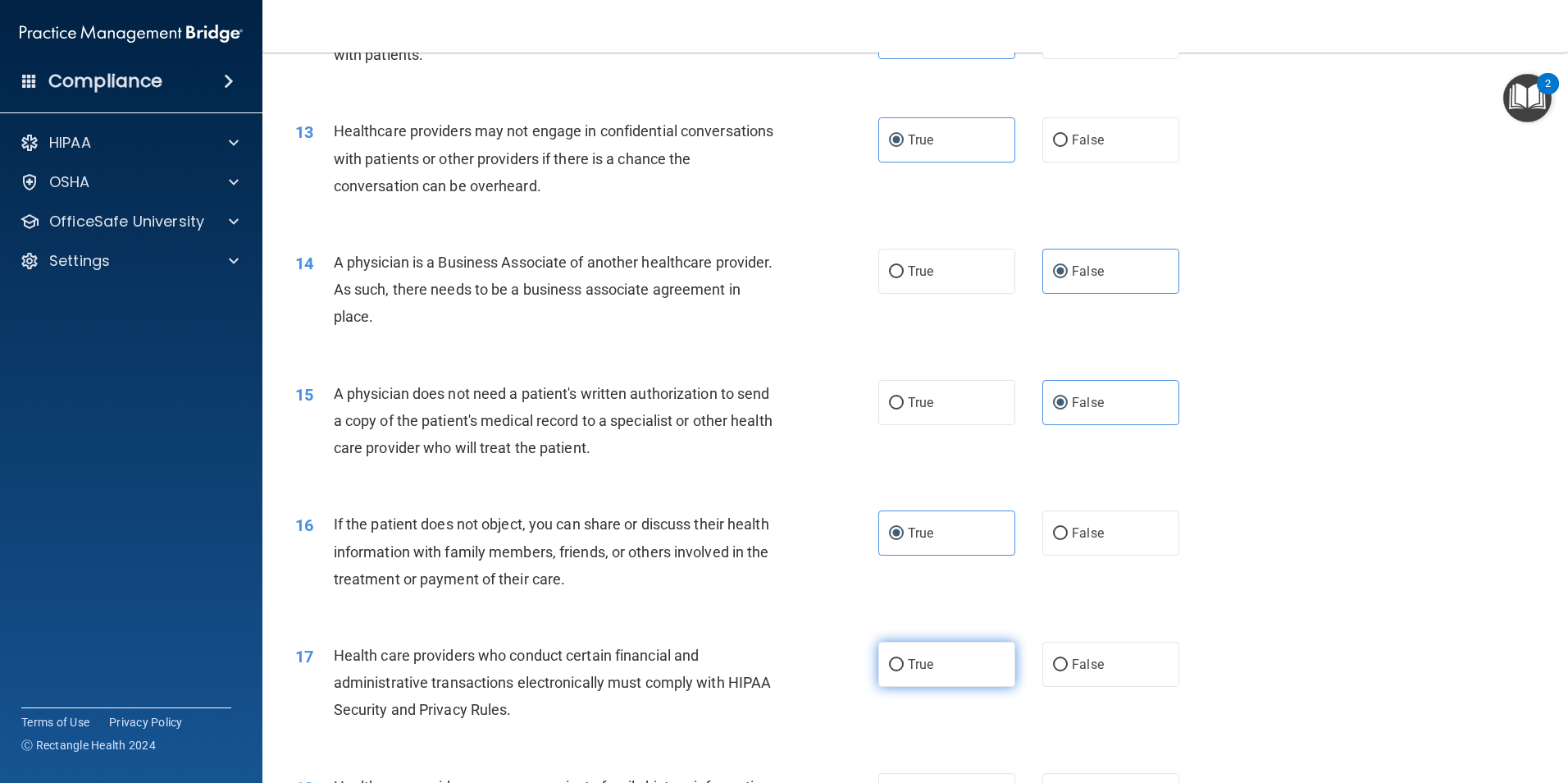
scroll to position [1477, 0]
click at [984, 662] on label "True" at bounding box center [947, 662] width 137 height 45
click at [903, 662] on input "True" at bounding box center [897, 663] width 15 height 12
radio input "true"
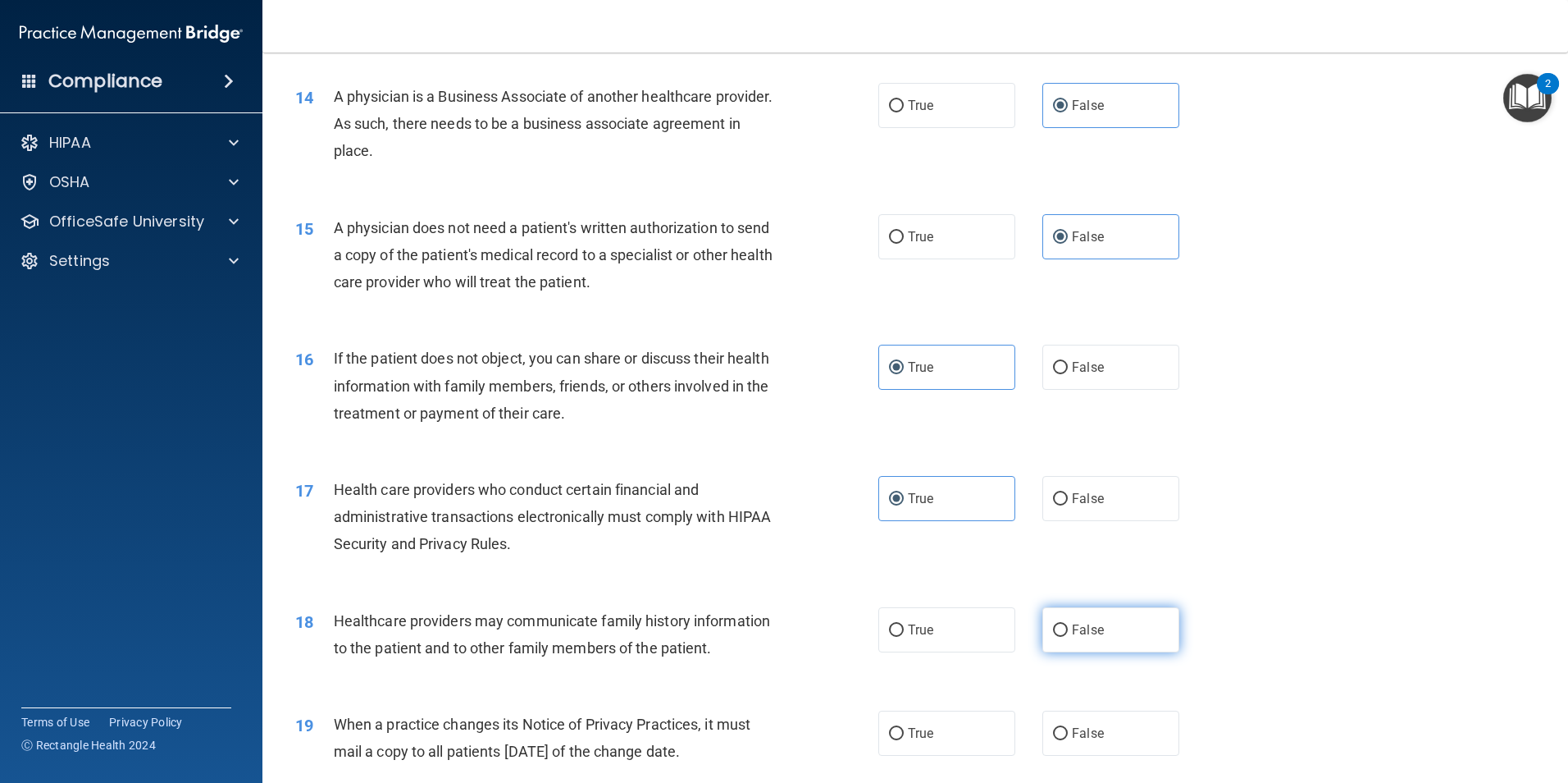
click at [1105, 630] on label "False" at bounding box center [1111, 629] width 137 height 45
click at [1068, 630] on input "False" at bounding box center [1060, 630] width 15 height 12
radio input "true"
click at [951, 727] on label "True" at bounding box center [947, 733] width 137 height 45
click at [903, 728] on input "True" at bounding box center [897, 734] width 15 height 12
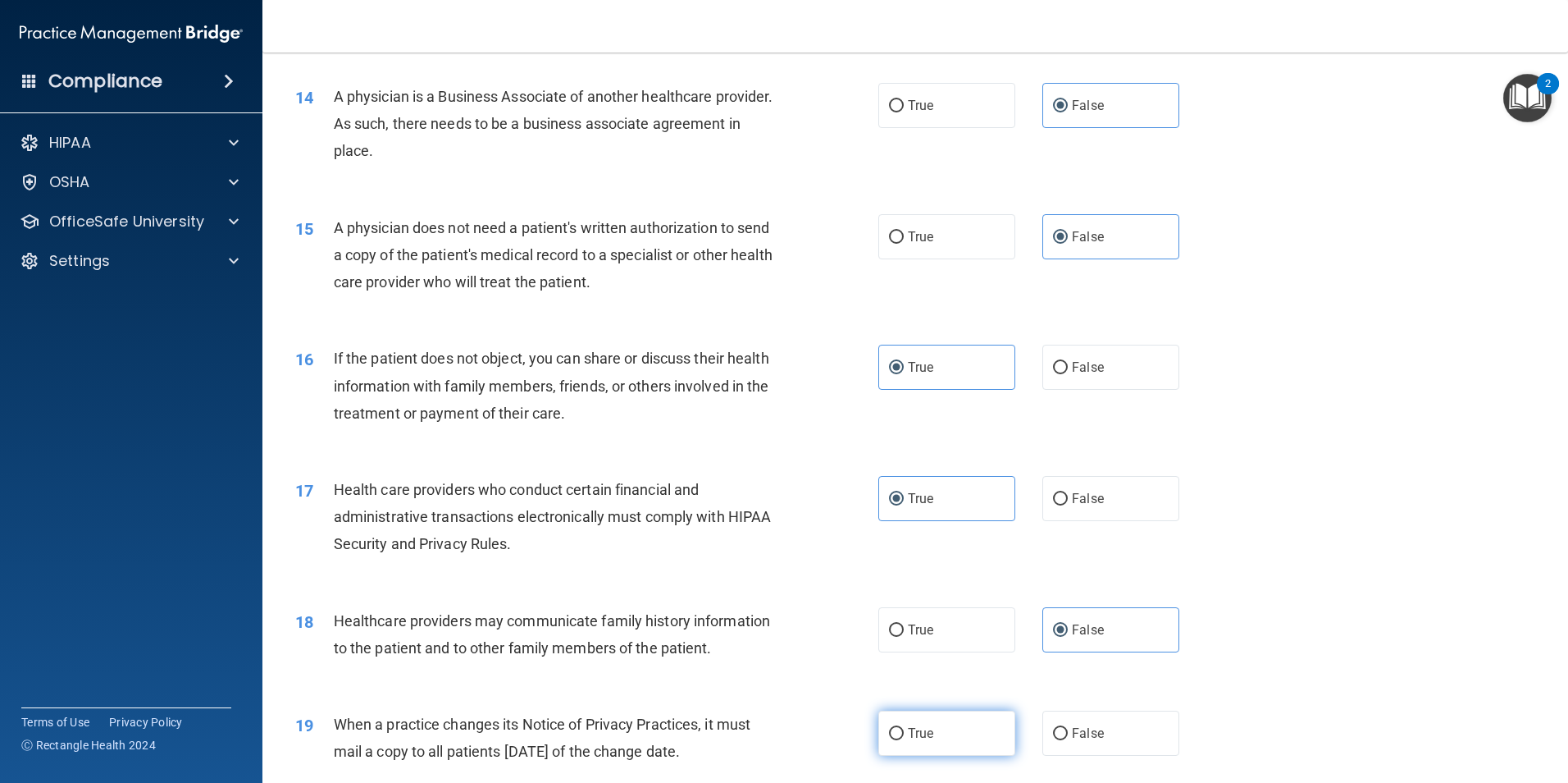
radio input "true"
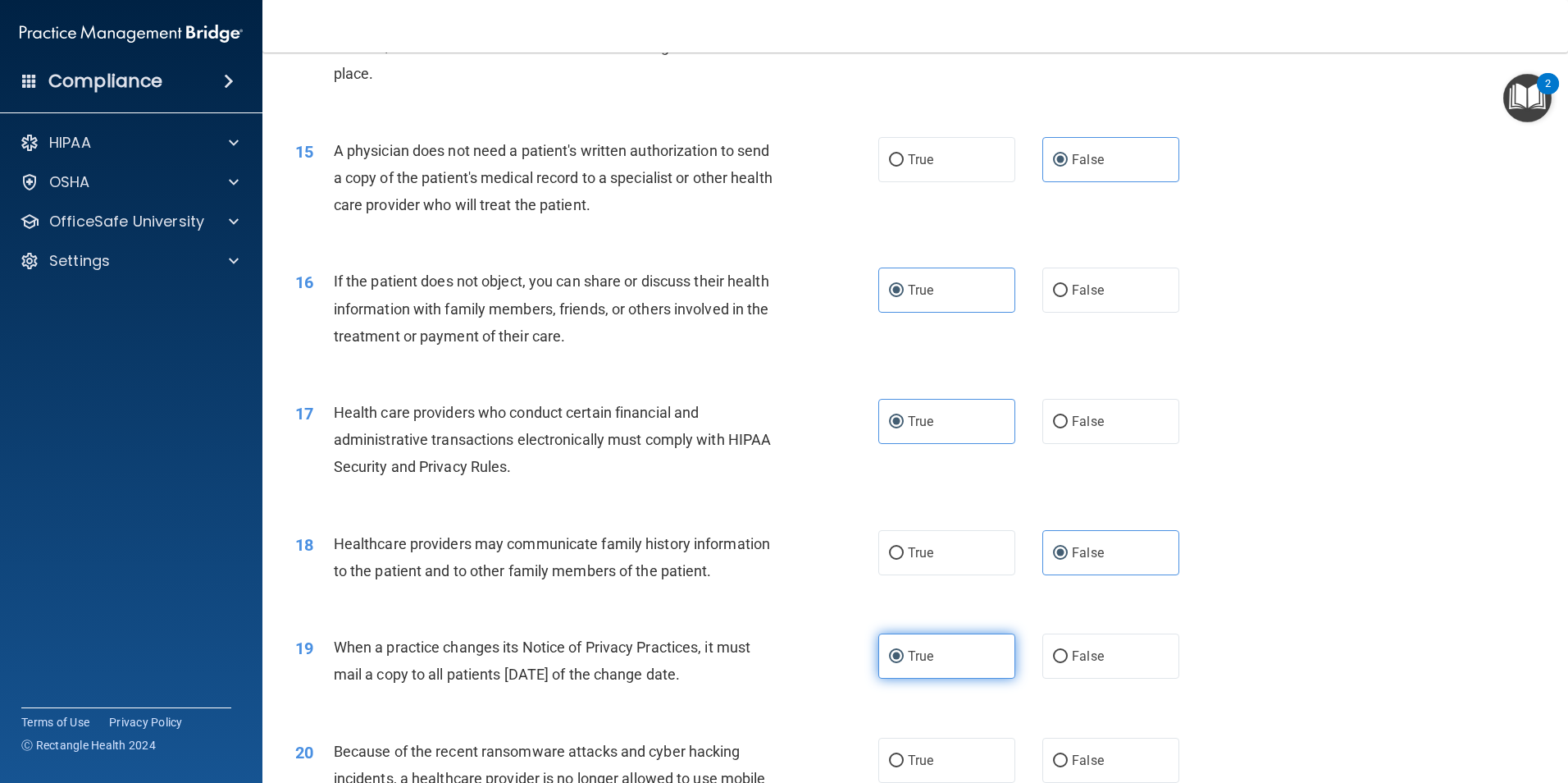
scroll to position [1805, 0]
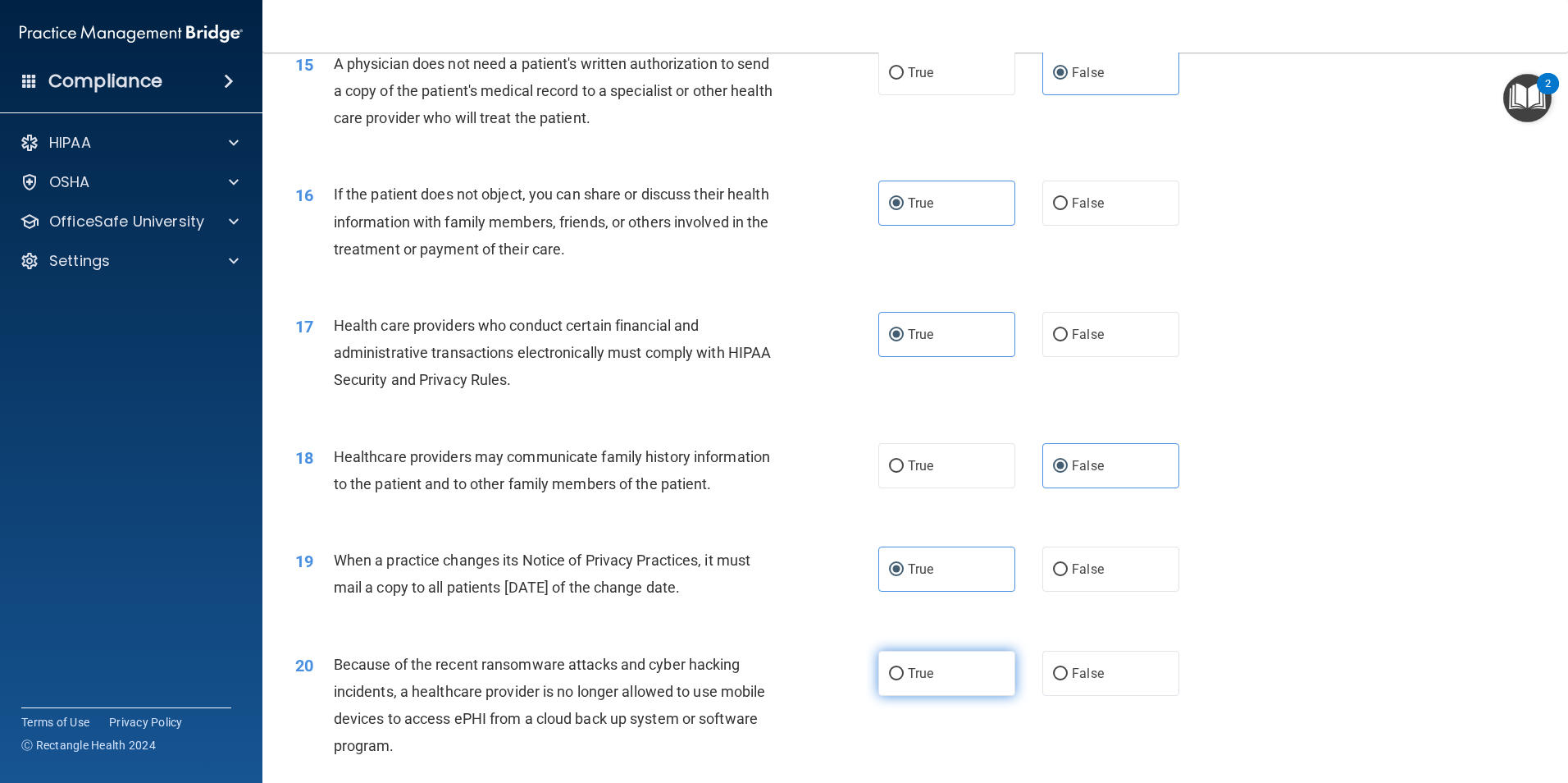
click at [939, 687] on label "True" at bounding box center [947, 673] width 137 height 45
click at [903, 680] on input "True" at bounding box center [897, 674] width 15 height 12
radio input "true"
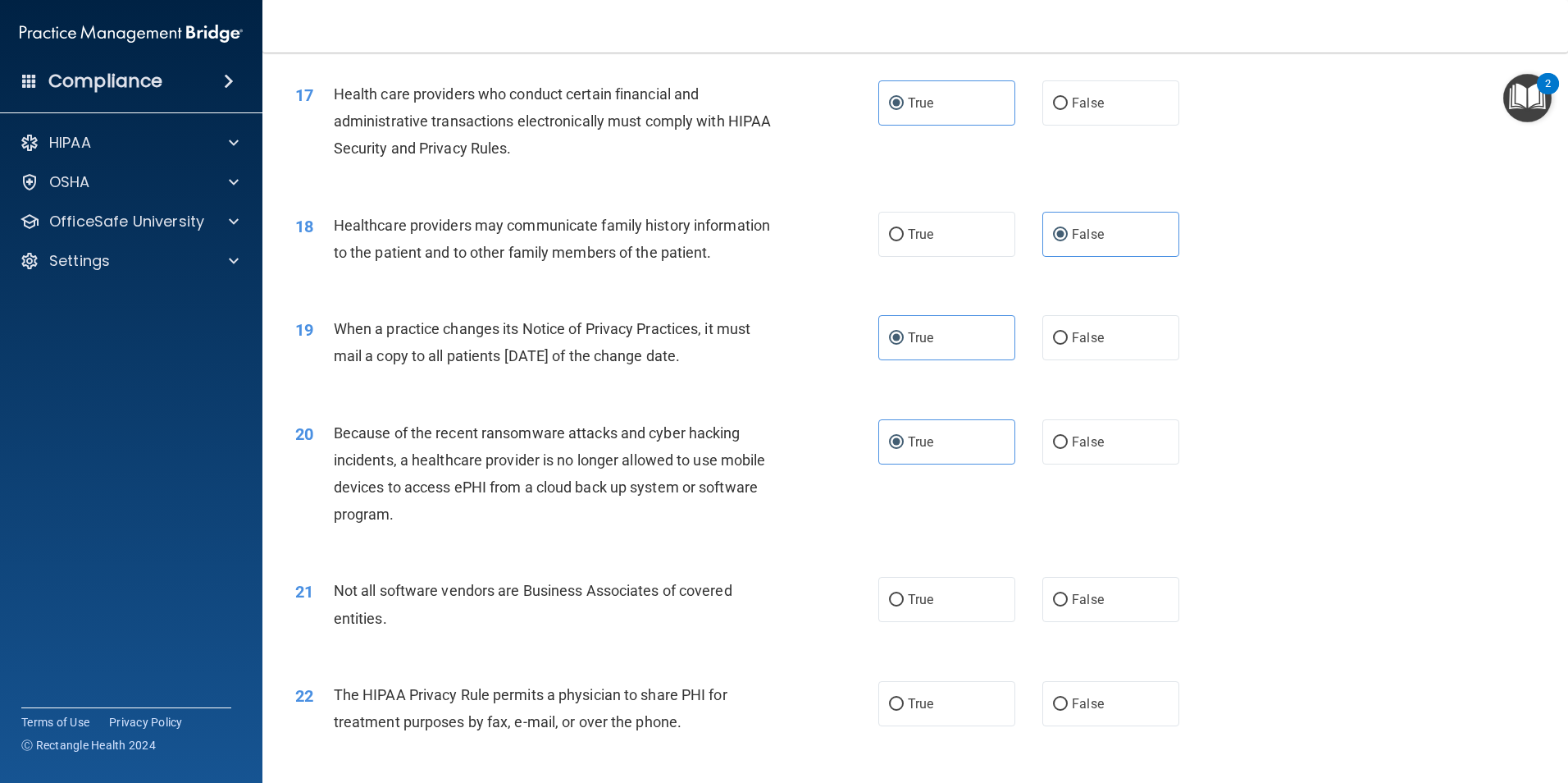
scroll to position [2051, 0]
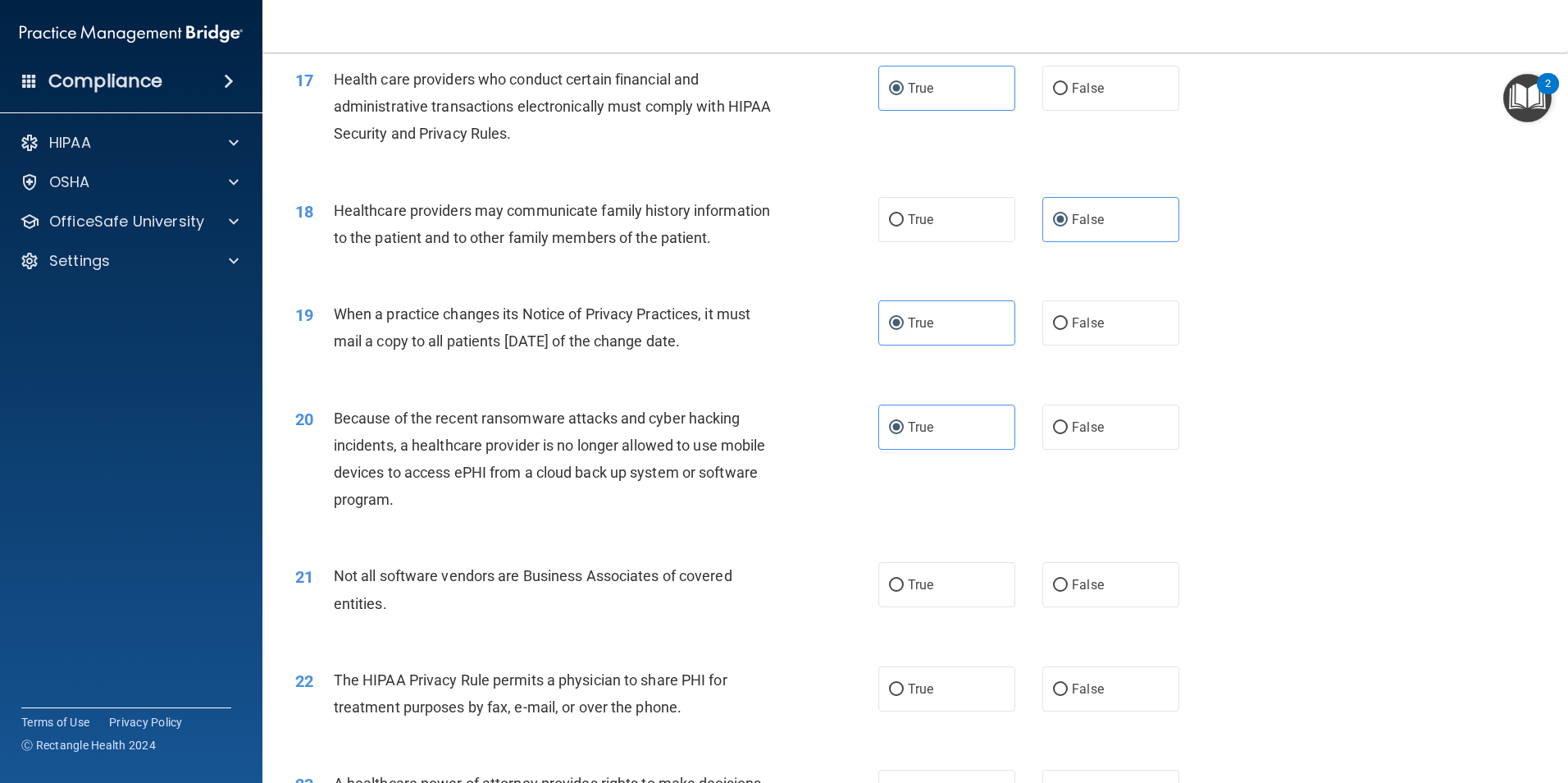
click at [1089, 609] on div "21 Not all software vendors are Business Associates of covered entities. True F…" at bounding box center [916, 593] width 1265 height 104
click at [1089, 601] on label "False" at bounding box center [1111, 584] width 137 height 45
click at [1068, 592] on input "False" at bounding box center [1060, 585] width 15 height 12
radio input "true"
click at [936, 700] on label "True" at bounding box center [947, 688] width 137 height 45
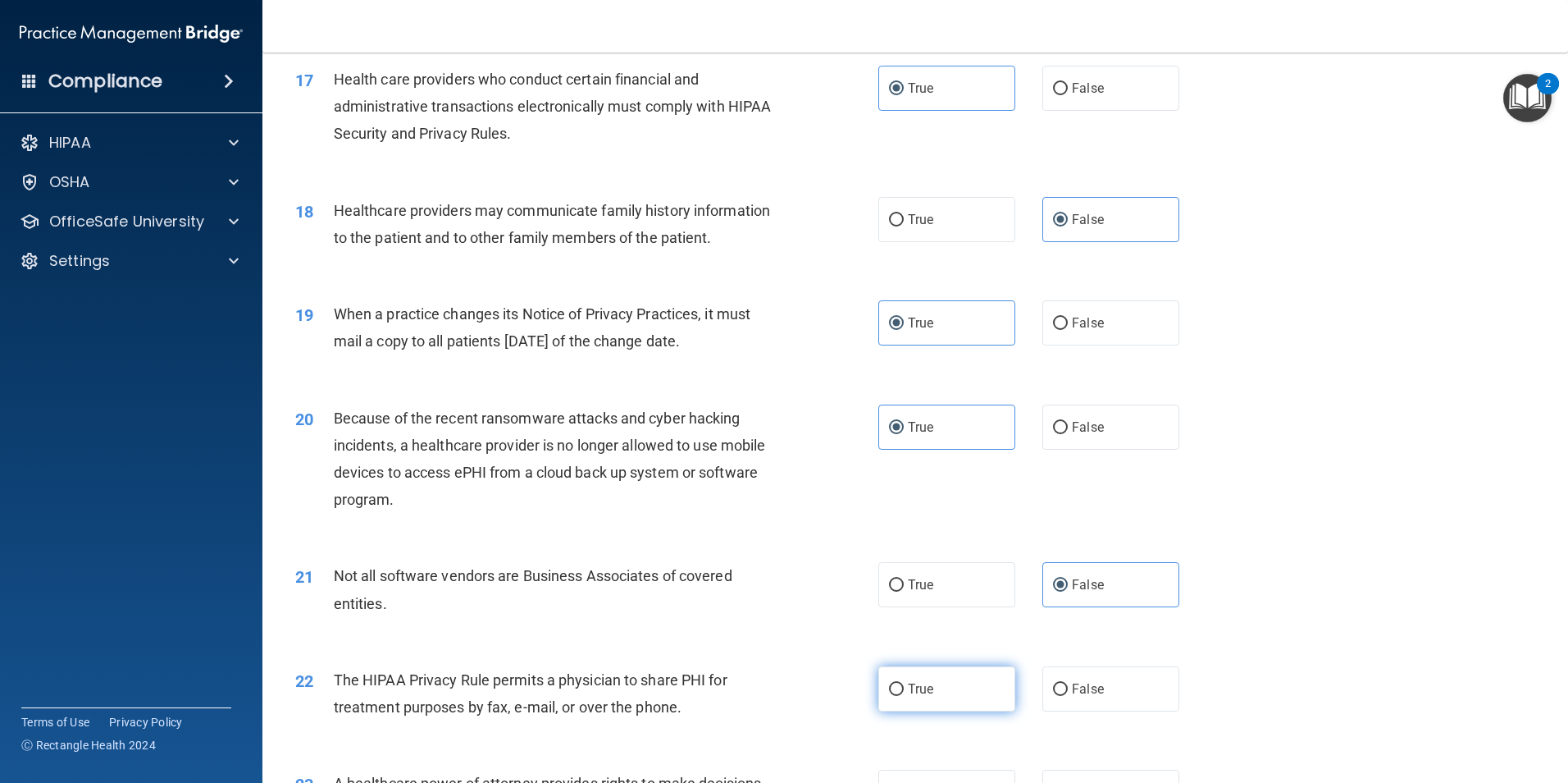
click at [903, 695] on input "True" at bounding box center [897, 689] width 15 height 12
radio input "true"
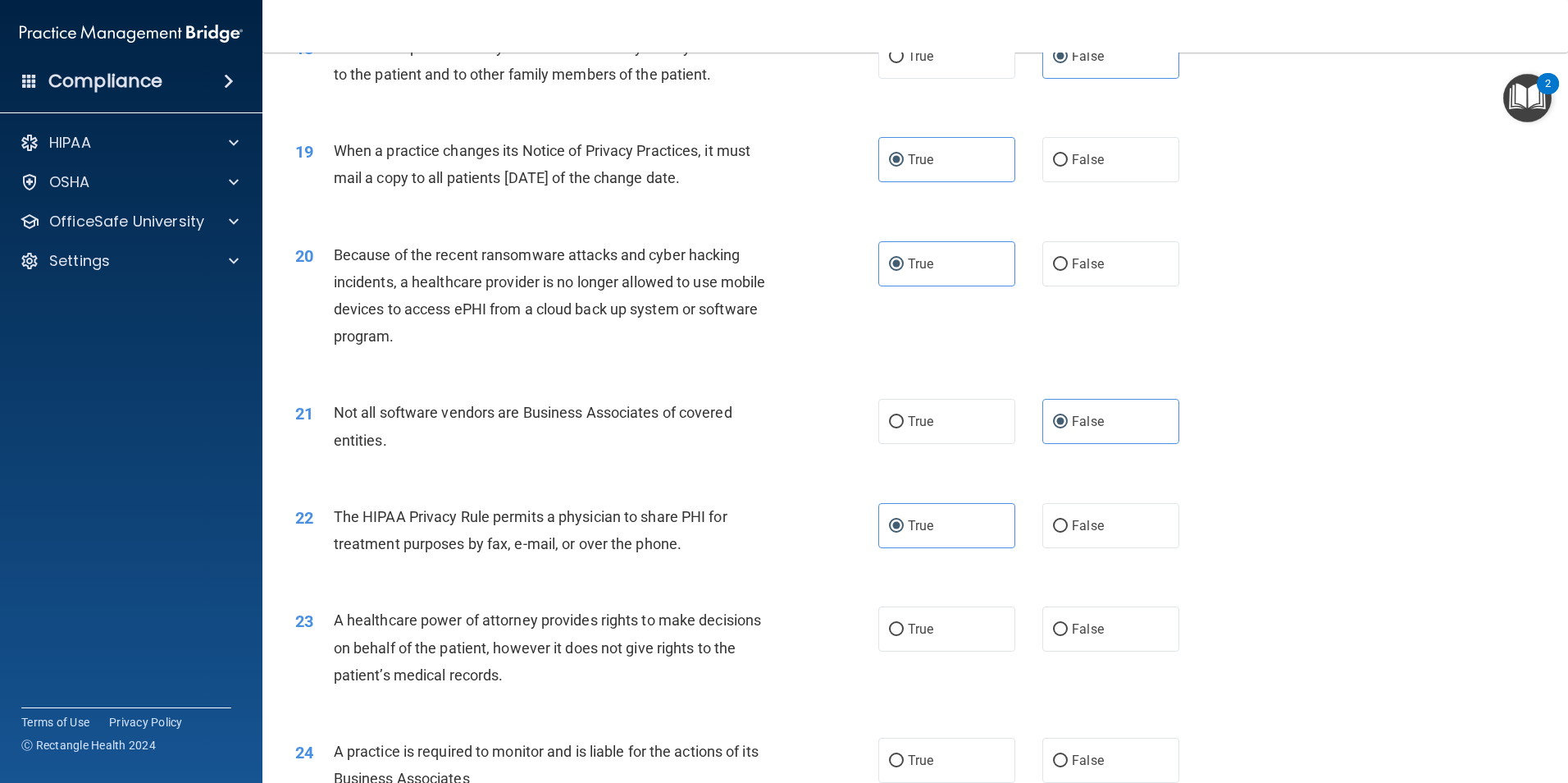
scroll to position [2215, 0]
click at [1072, 635] on span "False" at bounding box center [1088, 628] width 32 height 15
click at [1068, 635] on input "False" at bounding box center [1060, 629] width 15 height 12
radio input "true"
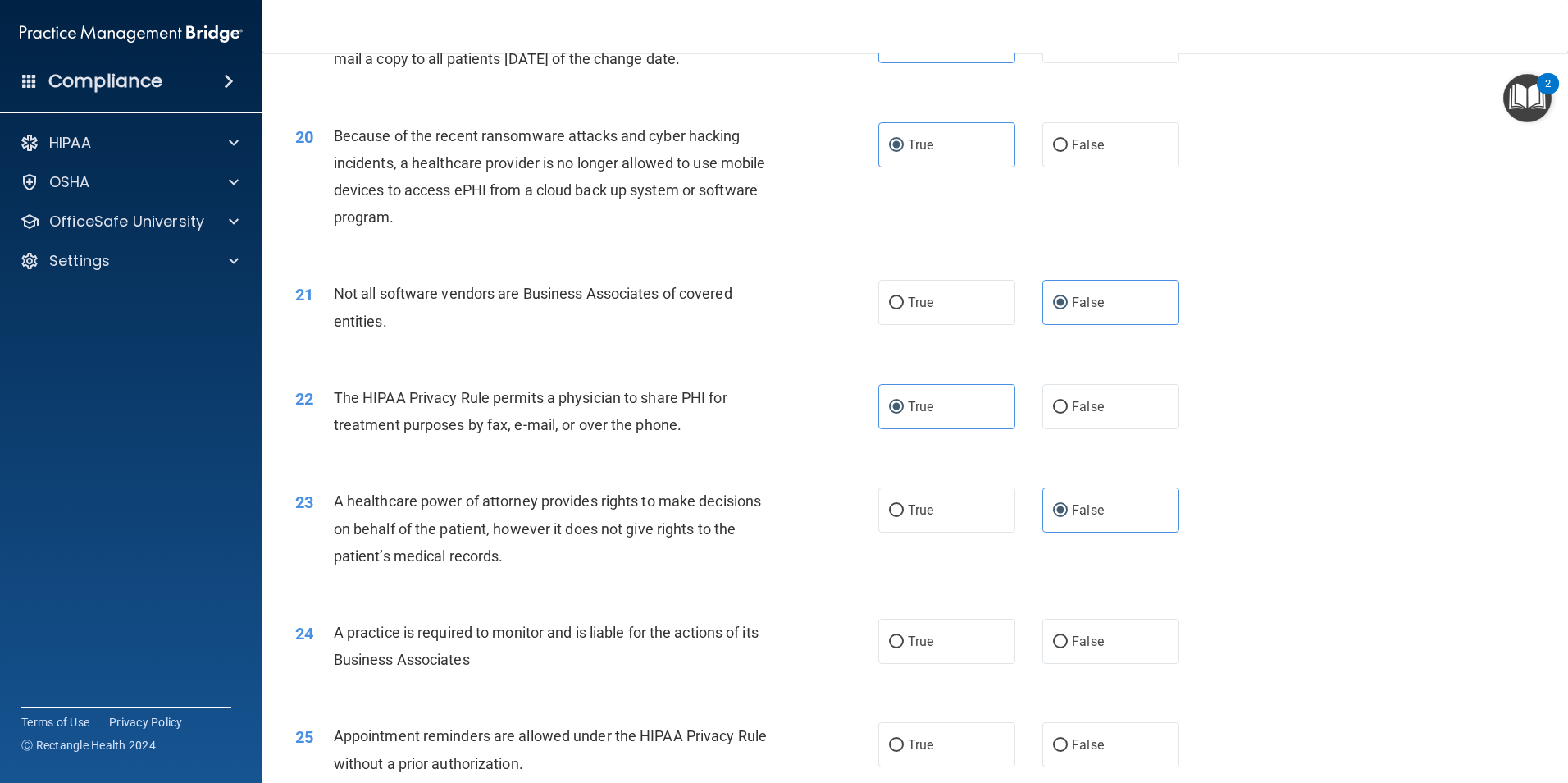
scroll to position [2379, 0]
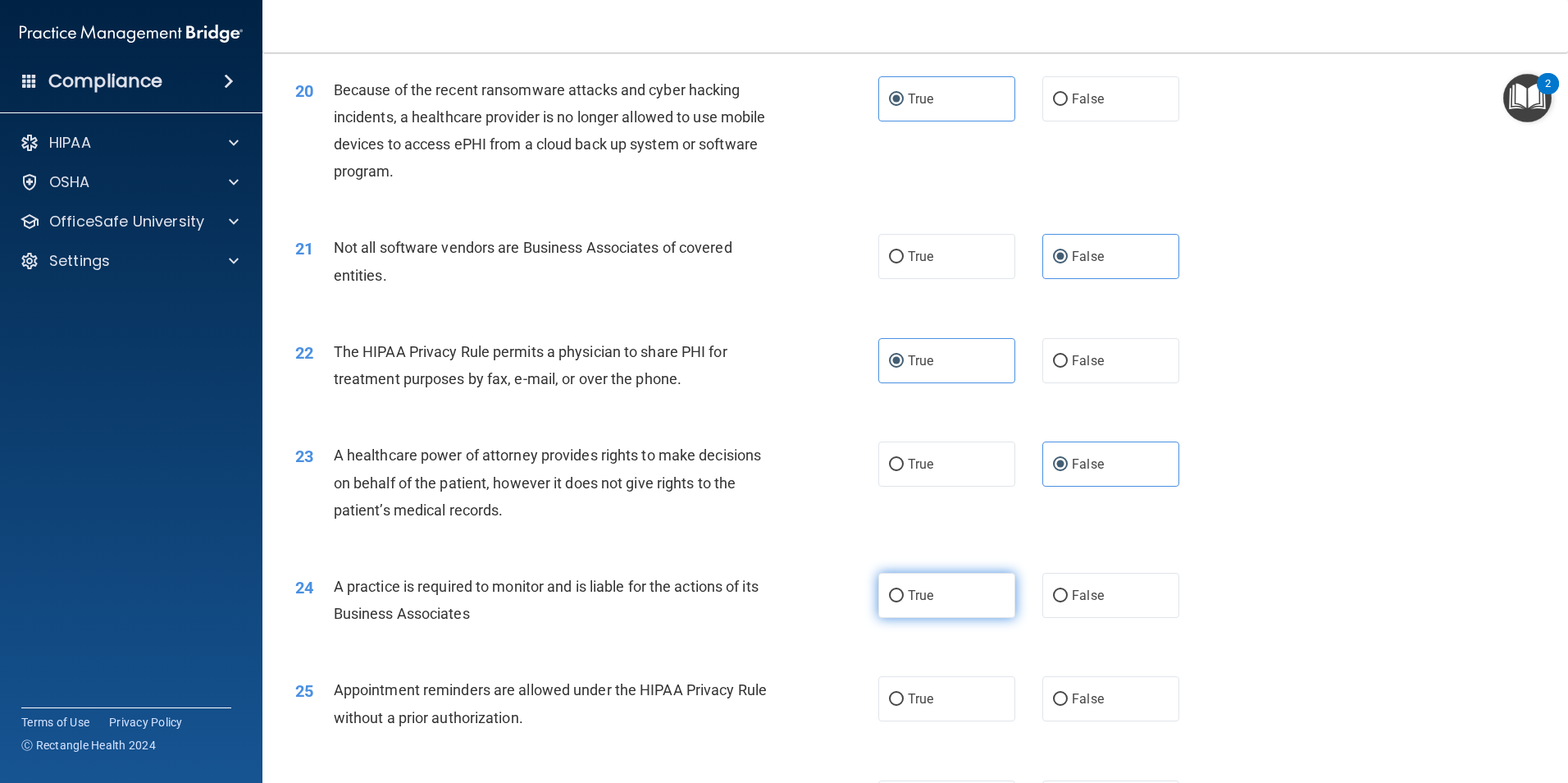
click at [955, 594] on label "True" at bounding box center [947, 595] width 137 height 45
click at [903, 594] on input "True" at bounding box center [897, 596] width 15 height 12
radio input "true"
click at [1080, 690] on label "False" at bounding box center [1111, 698] width 137 height 45
click at [1068, 694] on input "False" at bounding box center [1060, 699] width 15 height 12
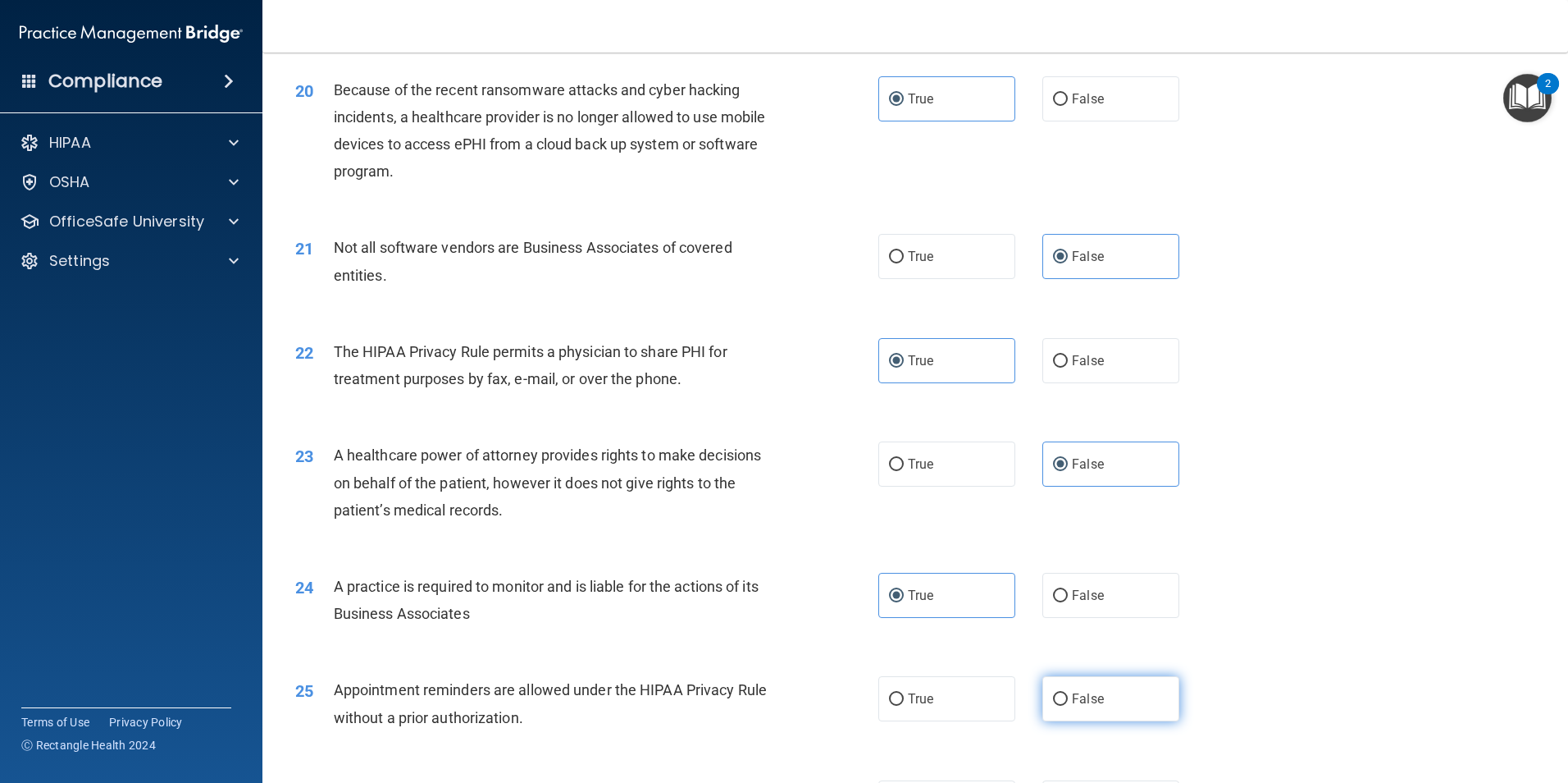
radio input "true"
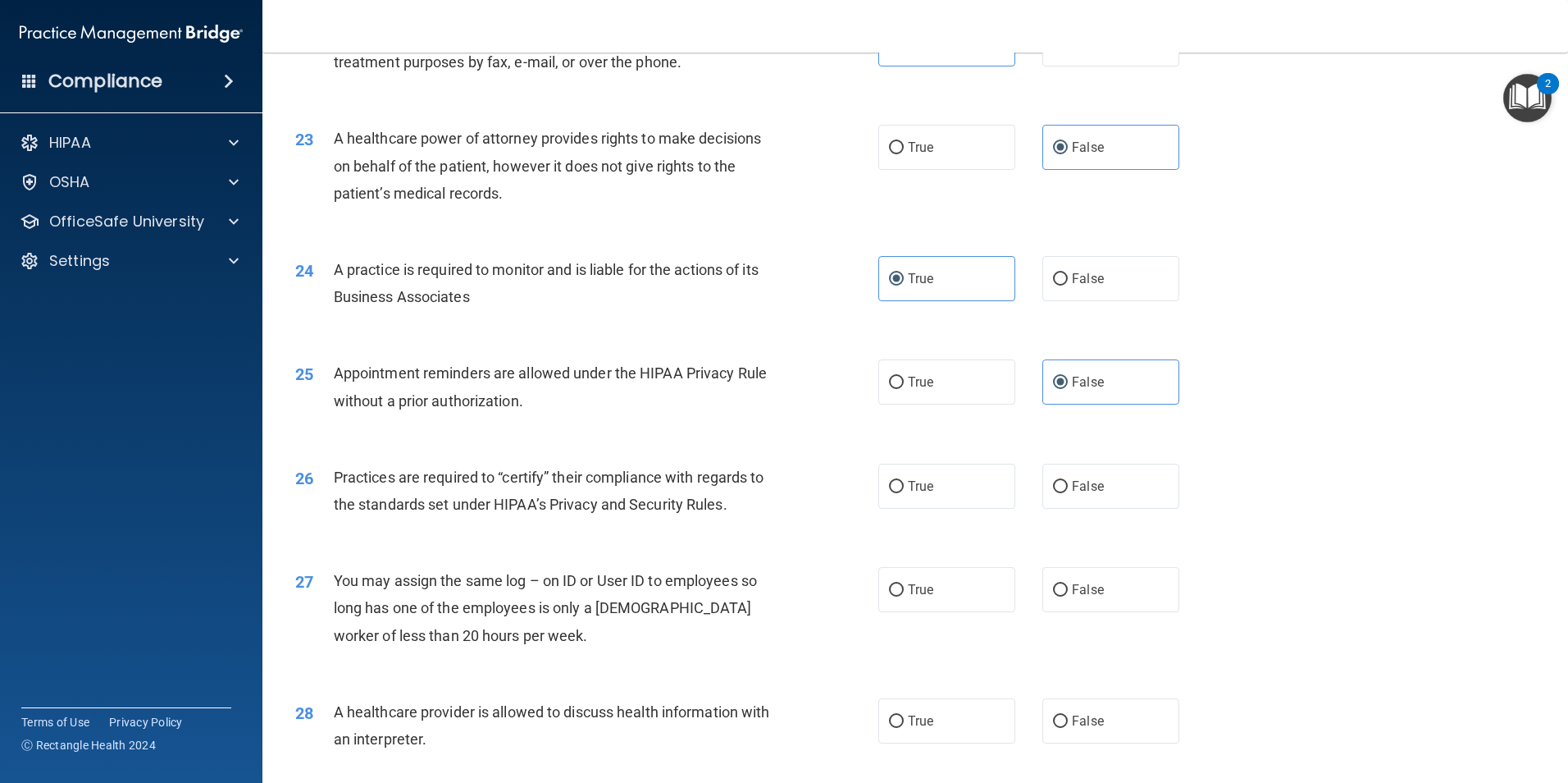
scroll to position [2708, 0]
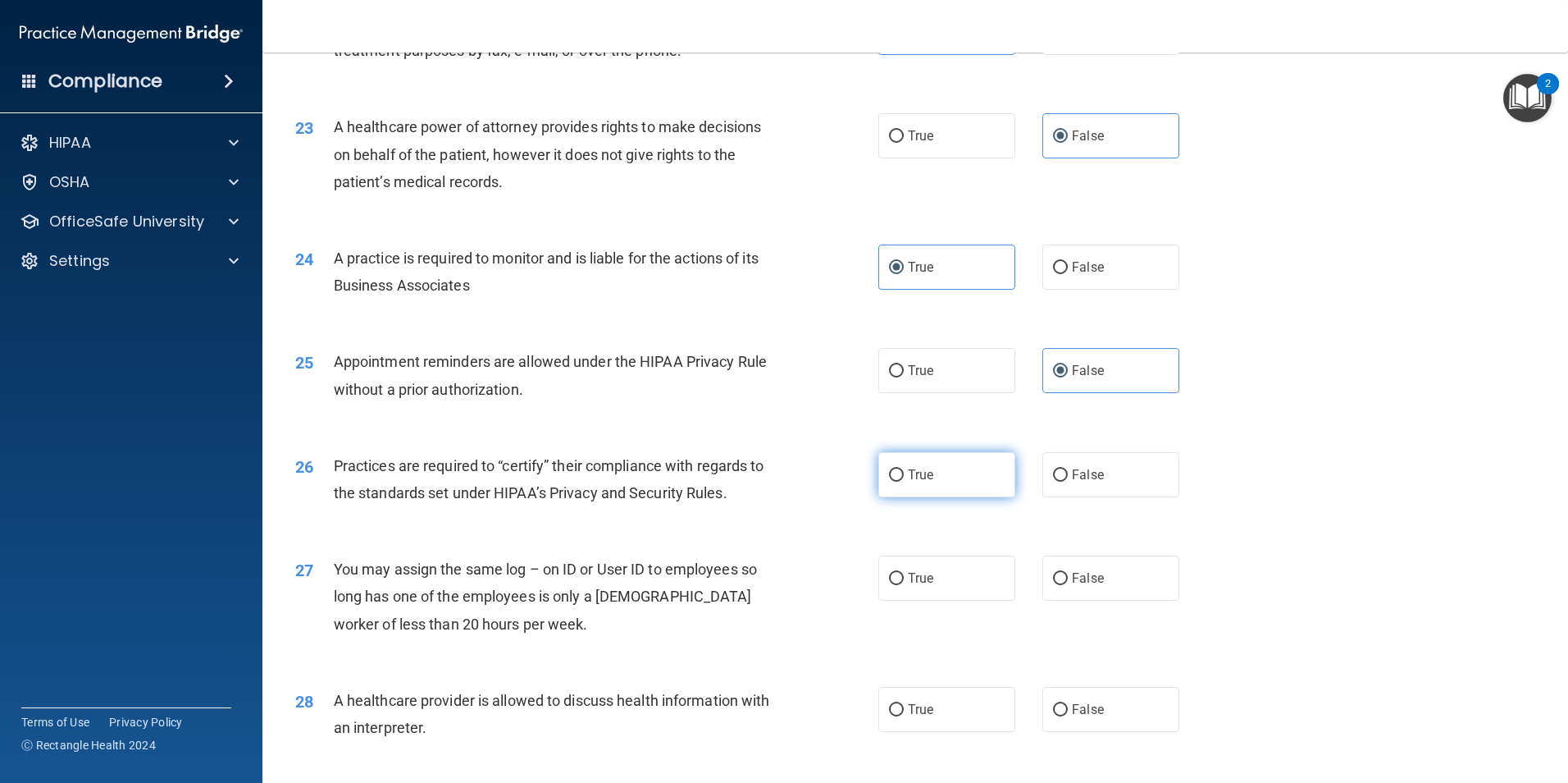
click at [966, 478] on label "True" at bounding box center [947, 474] width 137 height 45
click at [903, 478] on input "True" at bounding box center [897, 475] width 15 height 12
radio input "true"
click at [1081, 590] on label "False" at bounding box center [1111, 577] width 137 height 45
click at [1068, 585] on input "False" at bounding box center [1060, 578] width 15 height 12
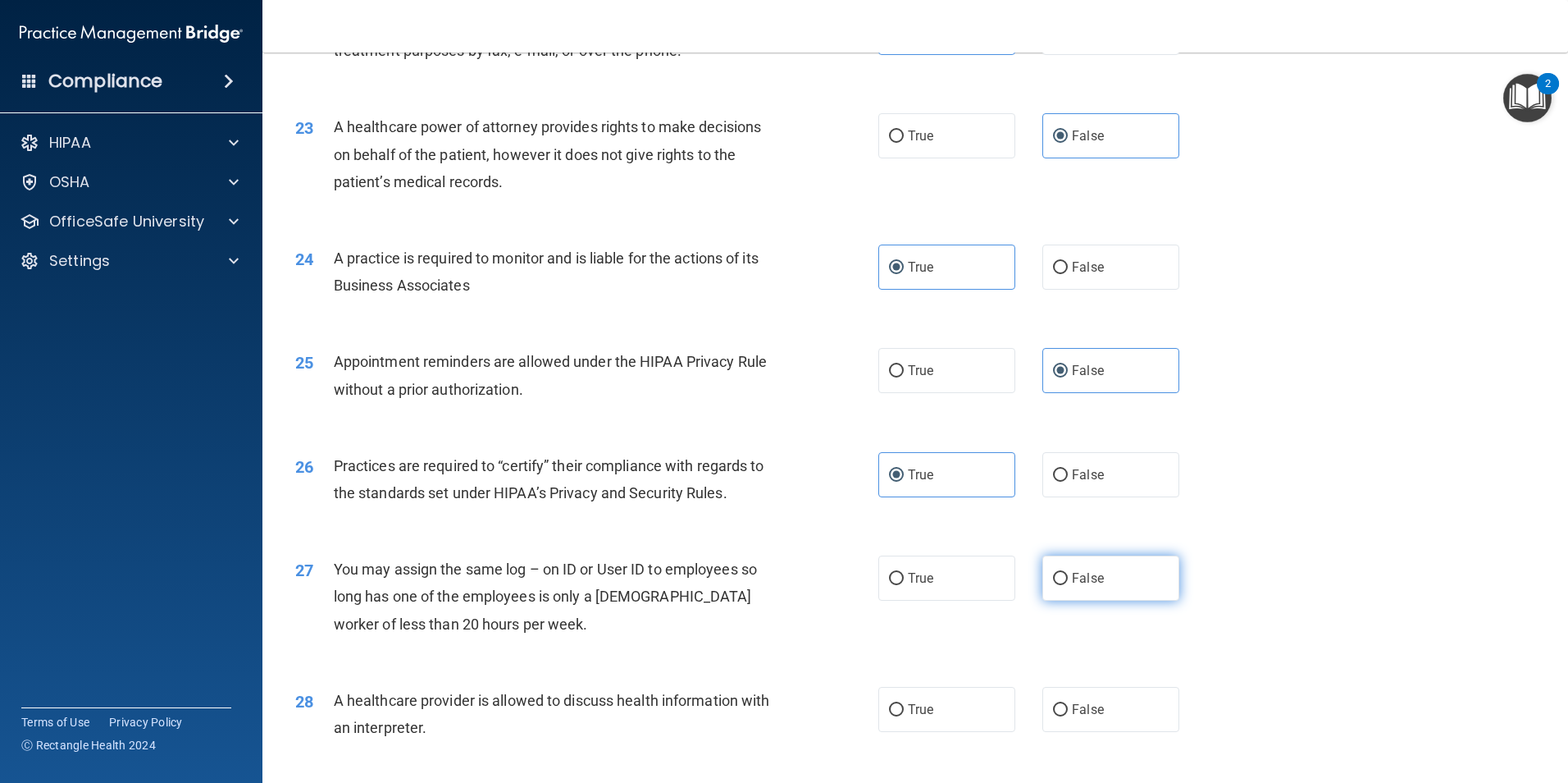
radio input "true"
click at [1080, 701] on span "False" at bounding box center [1088, 709] width 32 height 15
click at [1068, 704] on input "False" at bounding box center [1060, 710] width 15 height 12
radio input "true"
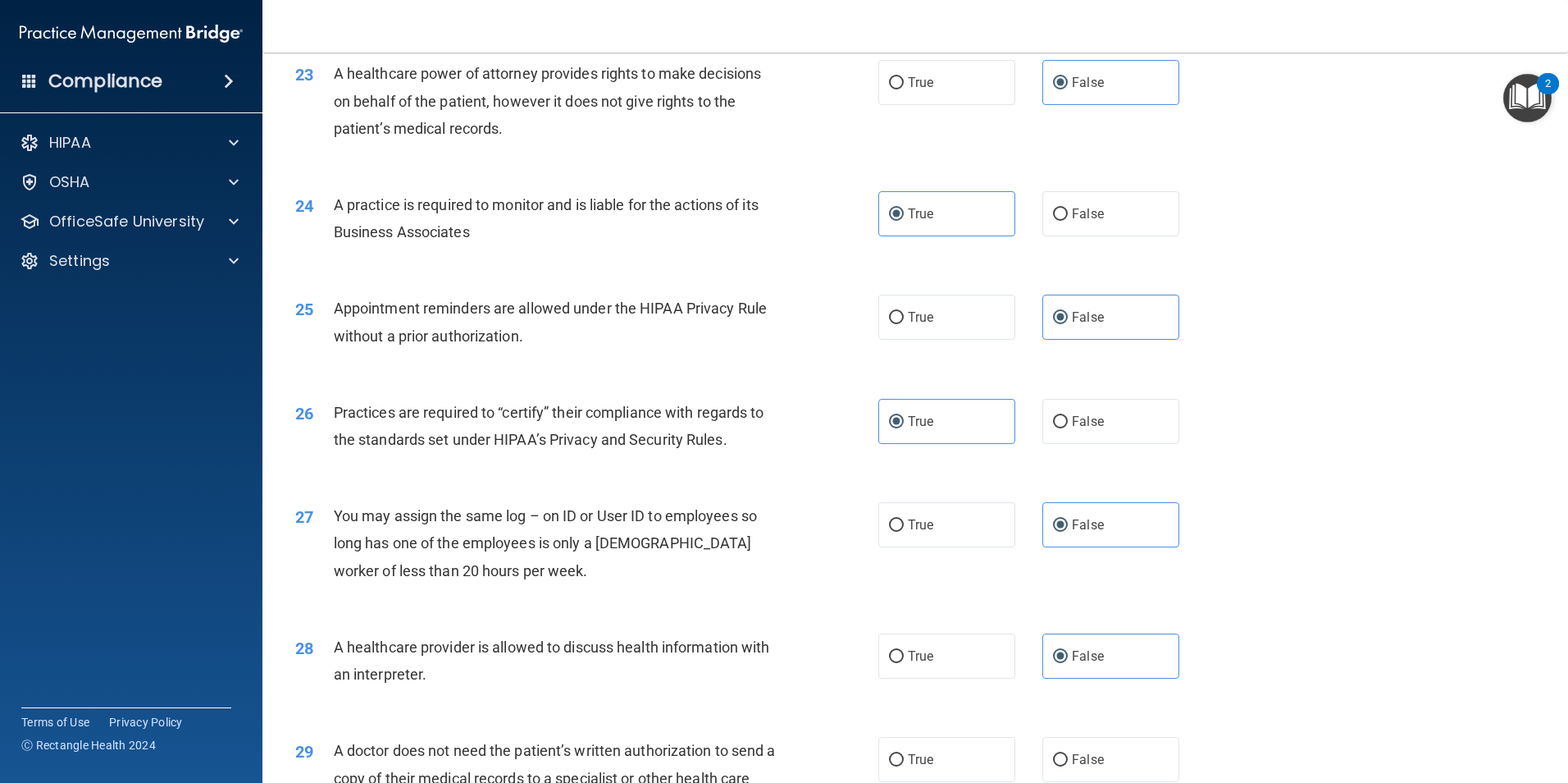
scroll to position [2789, 0]
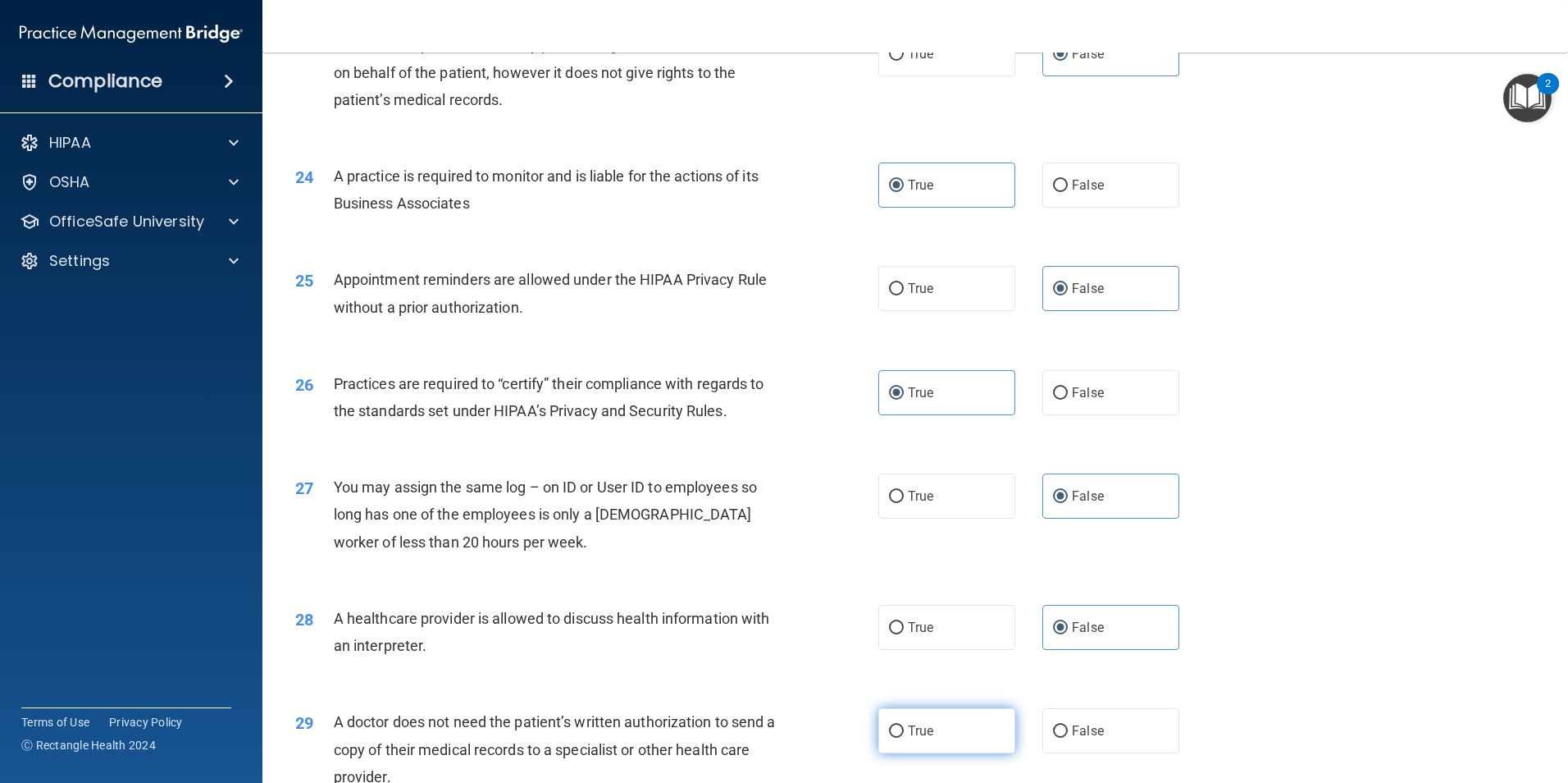
click at [963, 731] on label "True" at bounding box center [947, 730] width 137 height 45
click at [903, 731] on input "True" at bounding box center [897, 731] width 15 height 12
radio input "true"
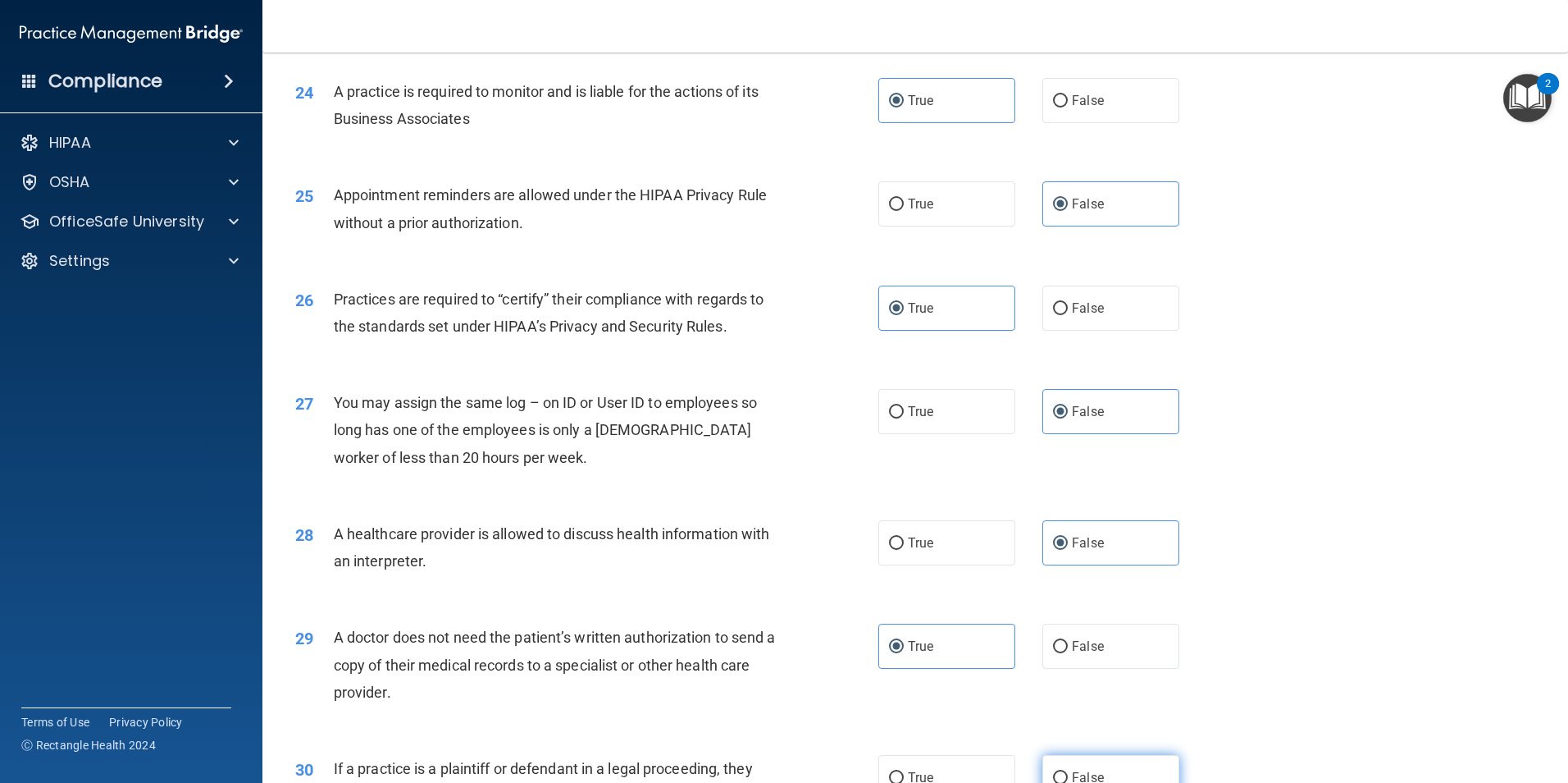
scroll to position [2954, 0]
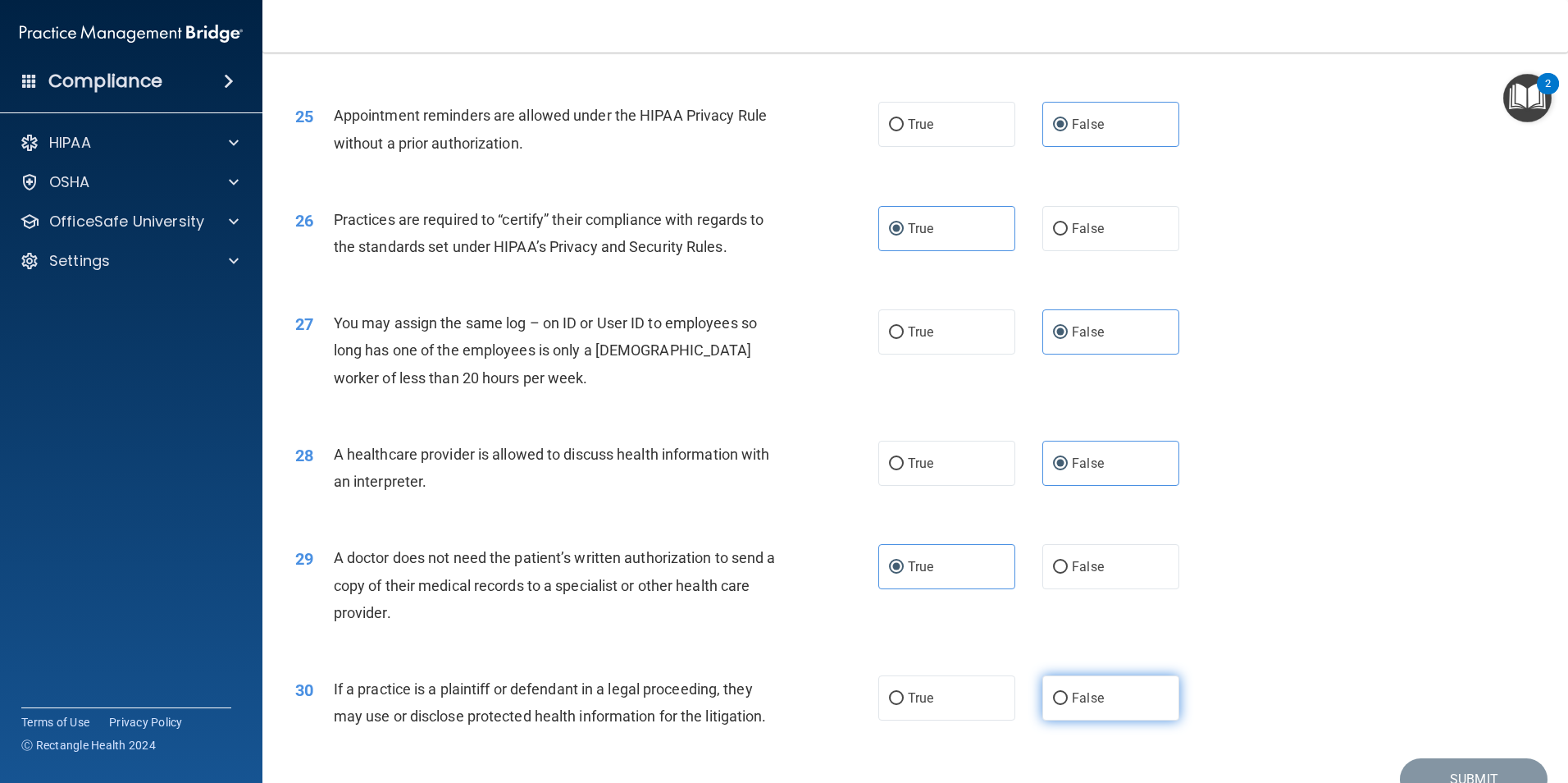
click at [1081, 700] on span "False" at bounding box center [1088, 697] width 32 height 15
click at [1068, 700] on input "False" at bounding box center [1060, 698] width 15 height 12
radio input "true"
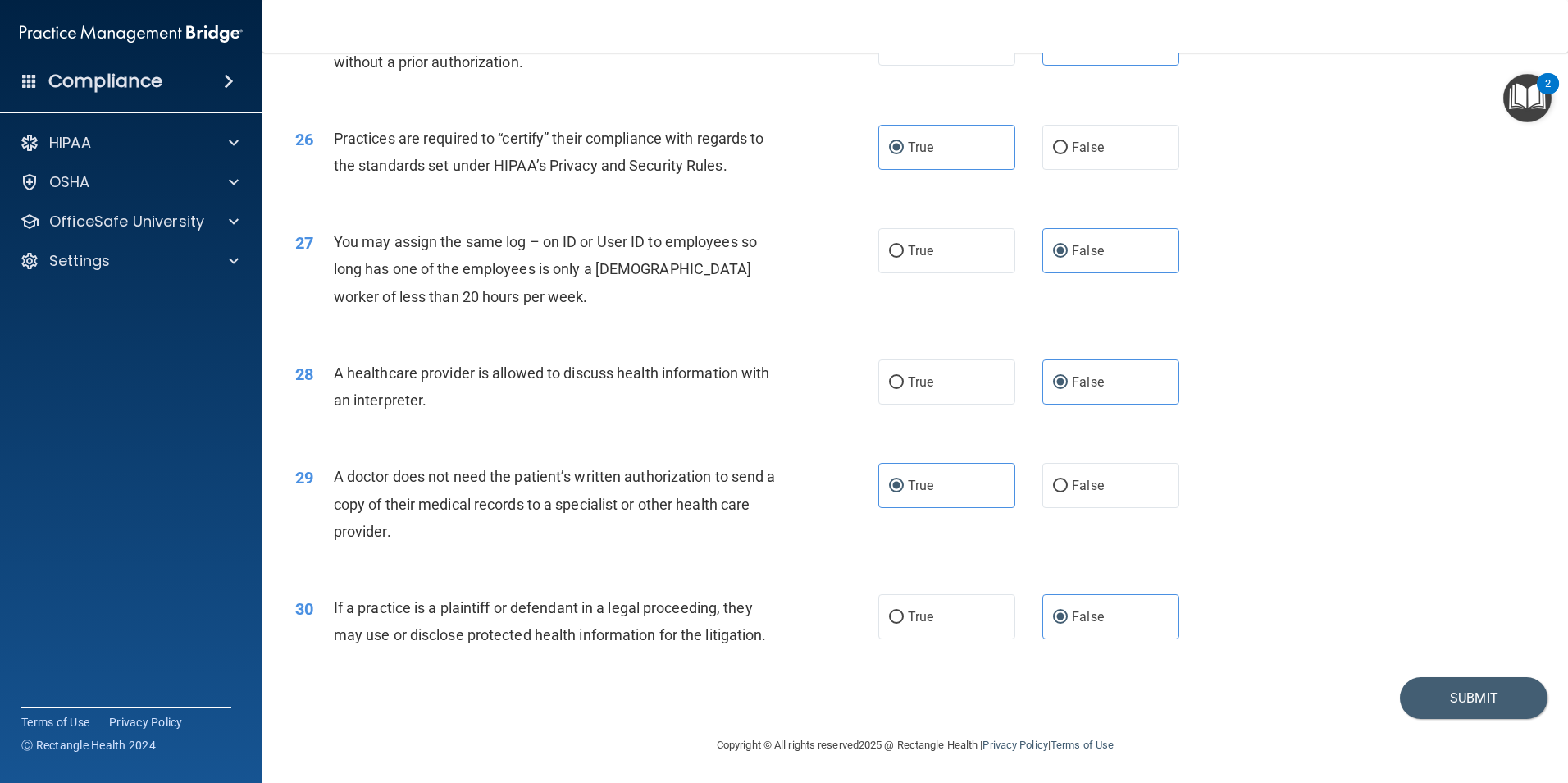
scroll to position [3037, 0]
click at [1424, 704] on button "Submit" at bounding box center [1473, 696] width 147 height 42
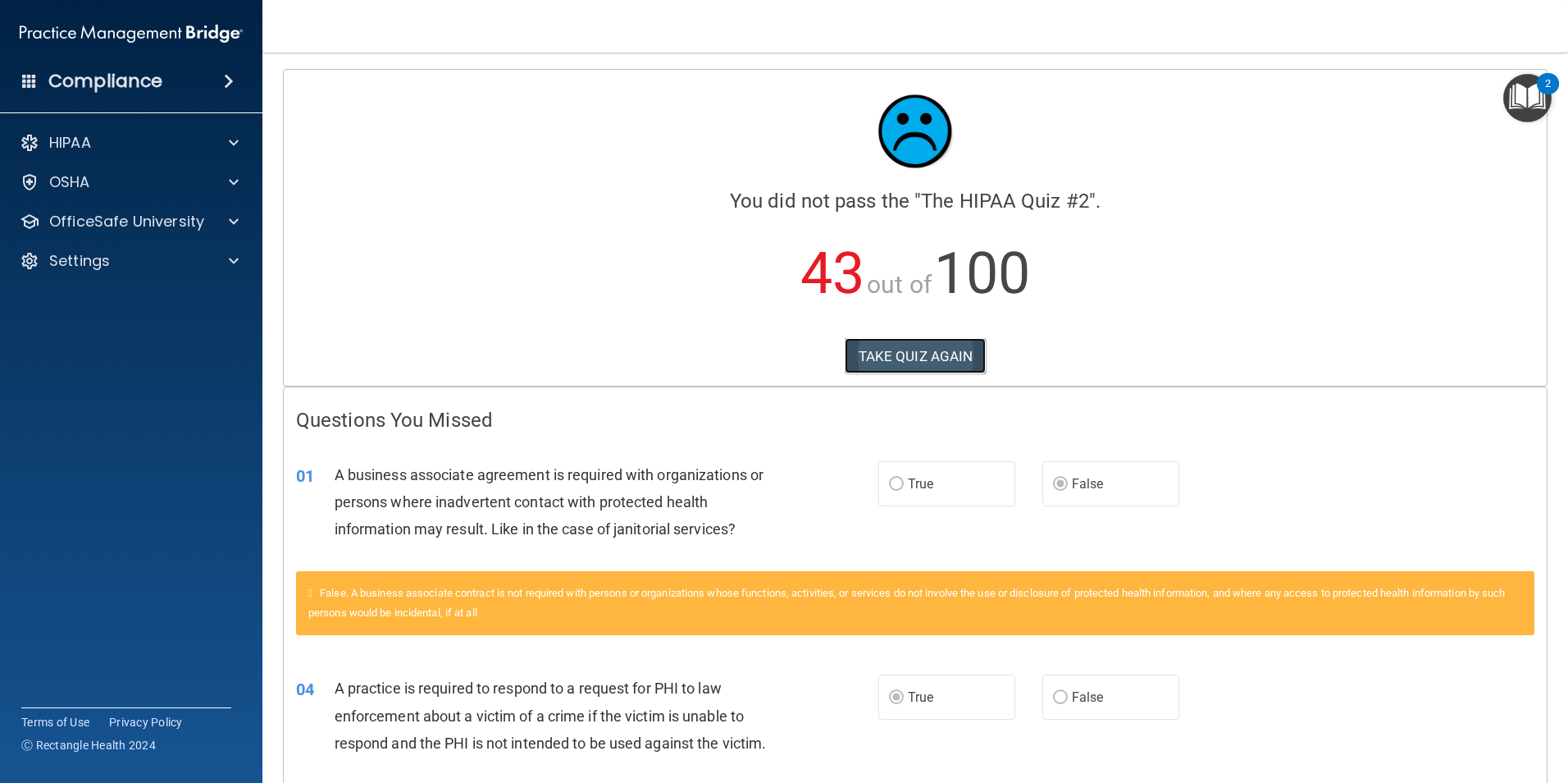
click at [888, 362] on button "TAKE QUIZ AGAIN" at bounding box center [915, 356] width 142 height 36
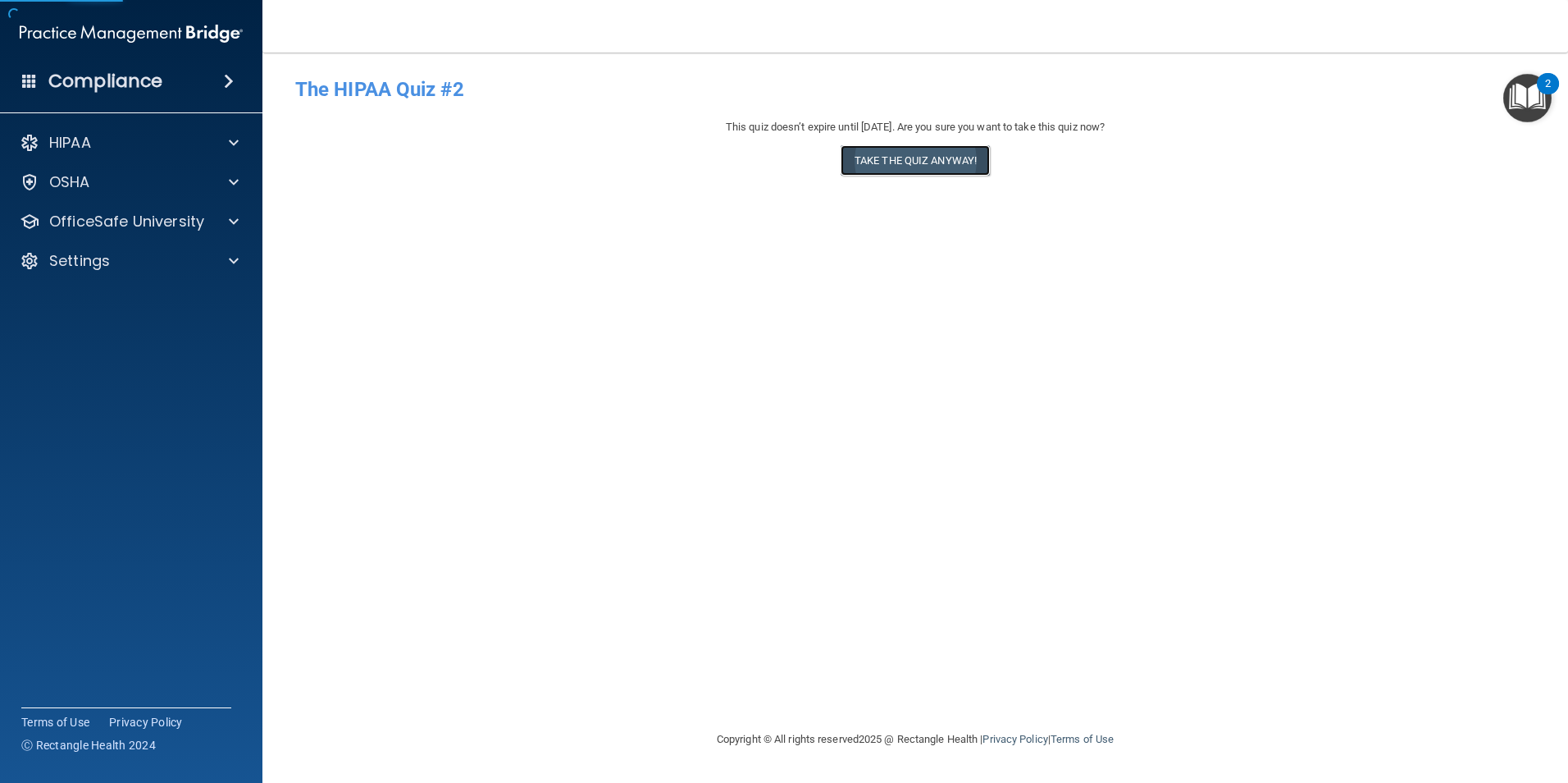
click at [961, 163] on button "Take the quiz anyway!" at bounding box center [915, 161] width 149 height 30
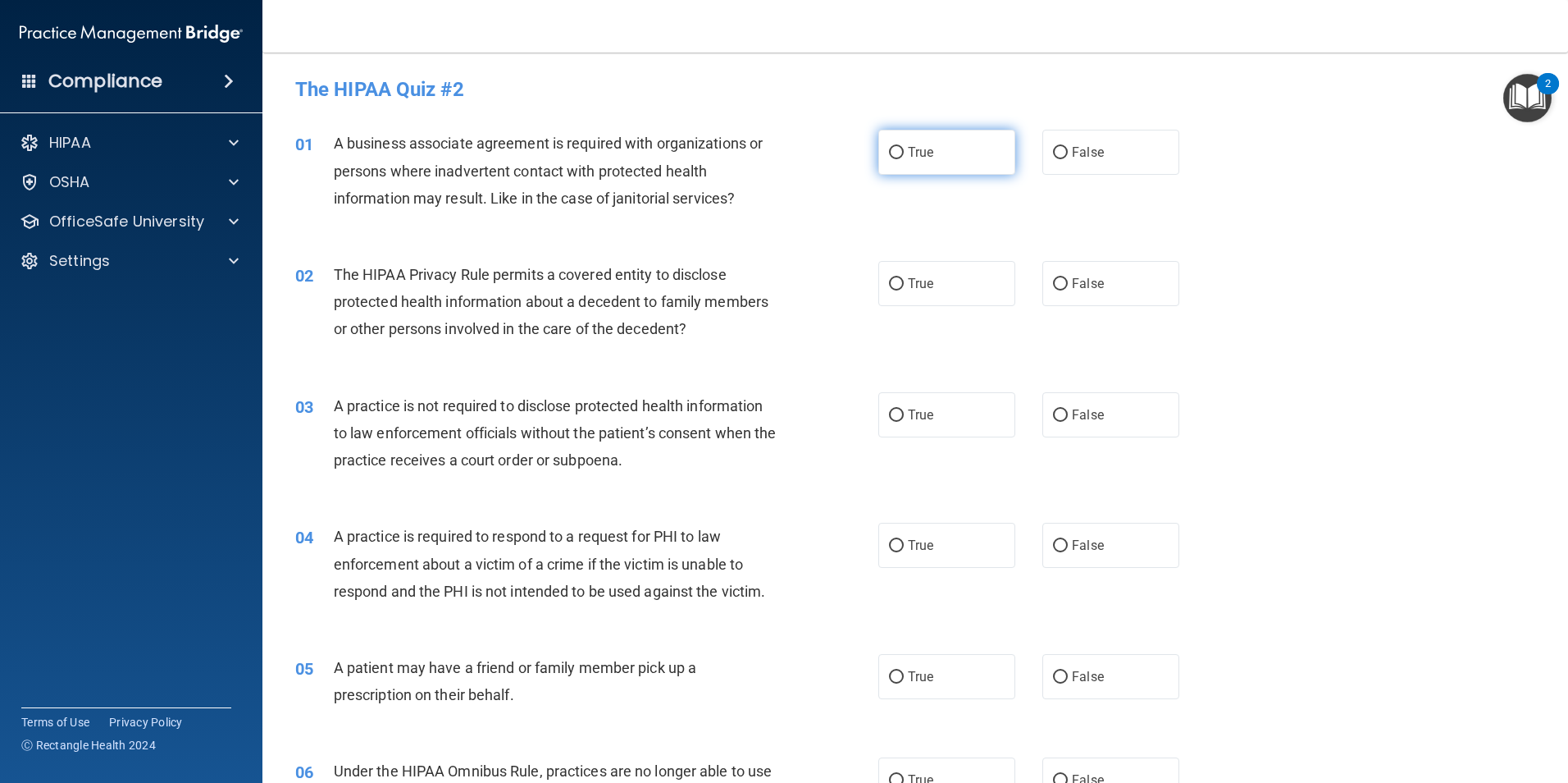
click at [915, 157] on span "True" at bounding box center [920, 152] width 26 height 15
click at [903, 157] on input "True" at bounding box center [897, 152] width 15 height 12
radio input "true"
drag, startPoint x: 918, startPoint y: 255, endPoint x: 922, endPoint y: 274, distance: 19.4
click at [920, 260] on div "02 The HIPAA Privacy Rule permits a covered entity to disclose protected health…" at bounding box center [916, 306] width 1265 height 131
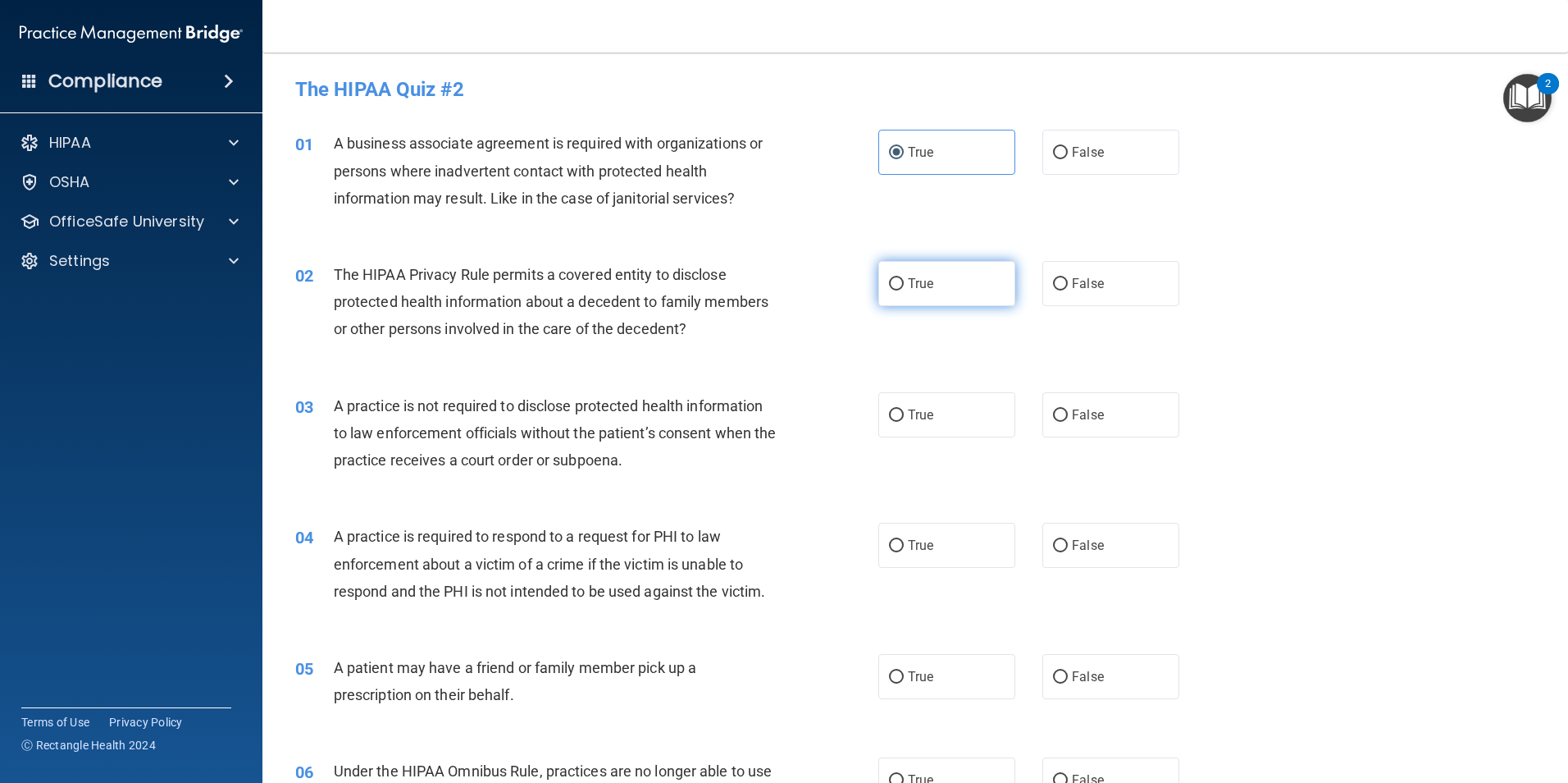
click at [929, 305] on div "02 The HIPAA Privacy Rule permits a covered entity to disclose protected health…" at bounding box center [916, 306] width 1265 height 131
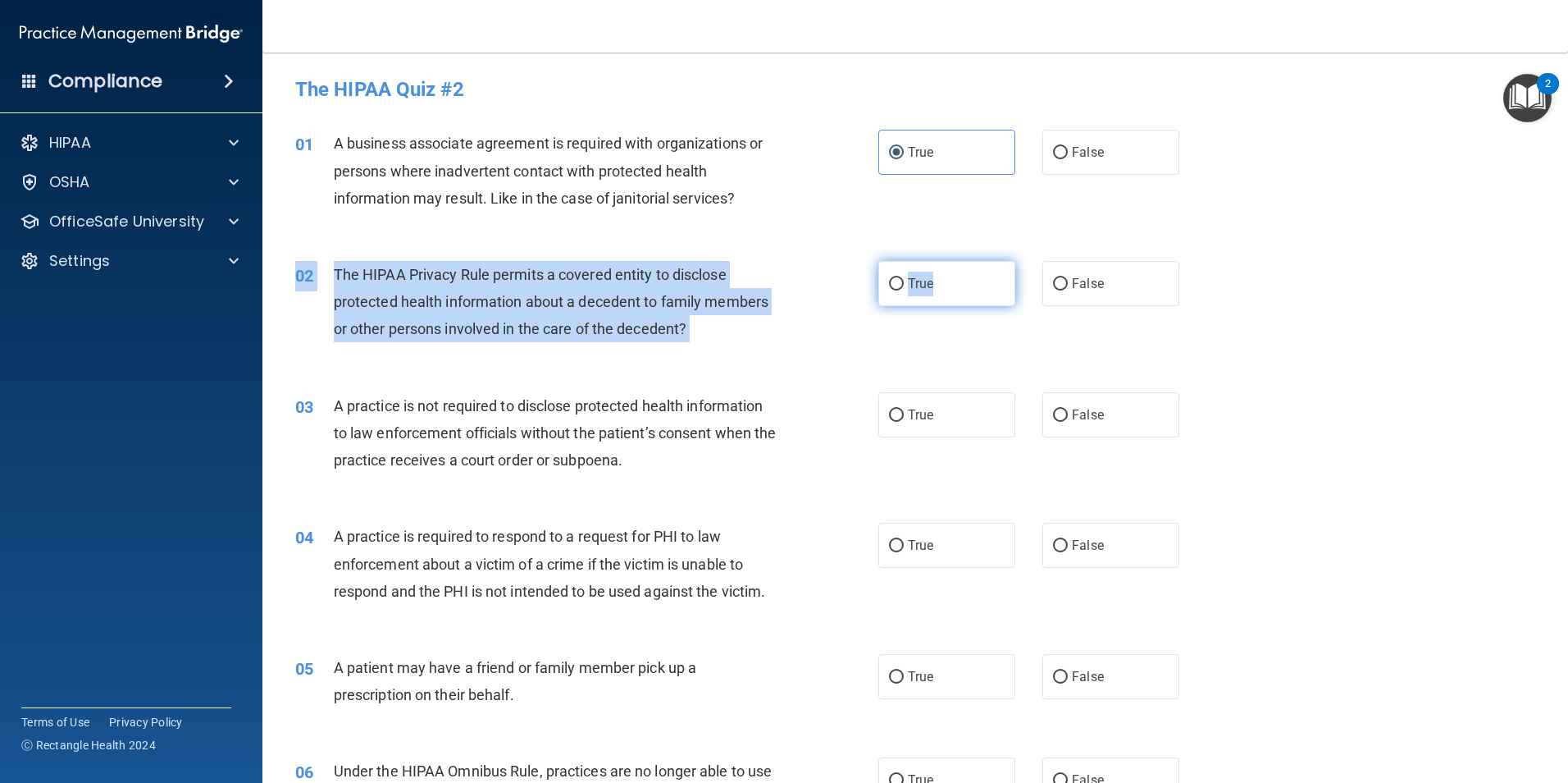
drag, startPoint x: 929, startPoint y: 305, endPoint x: 897, endPoint y: 295, distance: 33.5
click at [889, 284] on input "True" at bounding box center [897, 284] width 15 height 12
radio input "true"
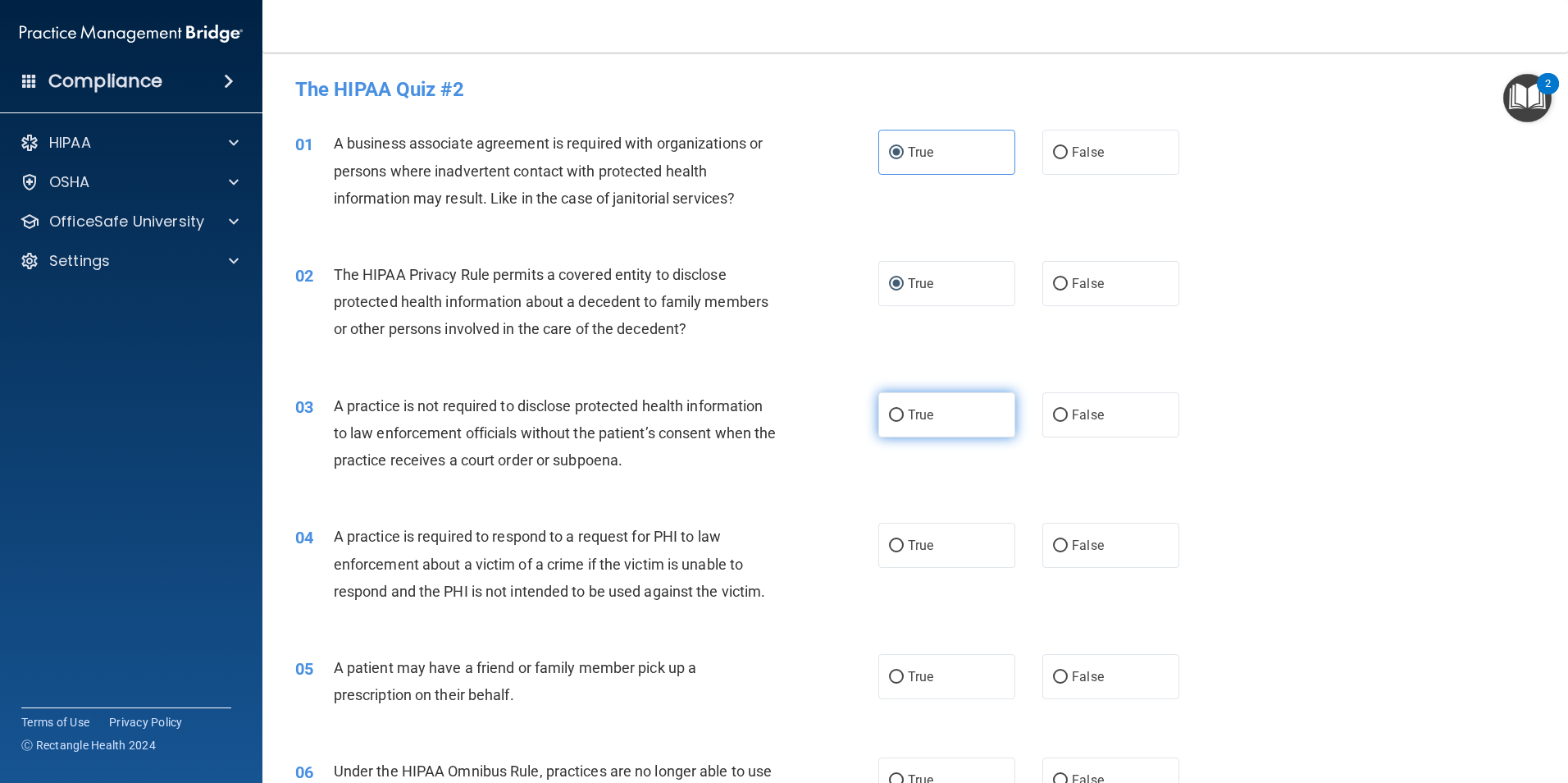
click at [908, 415] on span "True" at bounding box center [920, 415] width 26 height 15
click at [903, 415] on input "True" at bounding box center [897, 415] width 15 height 12
radio input "true"
click at [922, 557] on label "True" at bounding box center [947, 544] width 137 height 45
click at [903, 552] on input "True" at bounding box center [897, 545] width 15 height 12
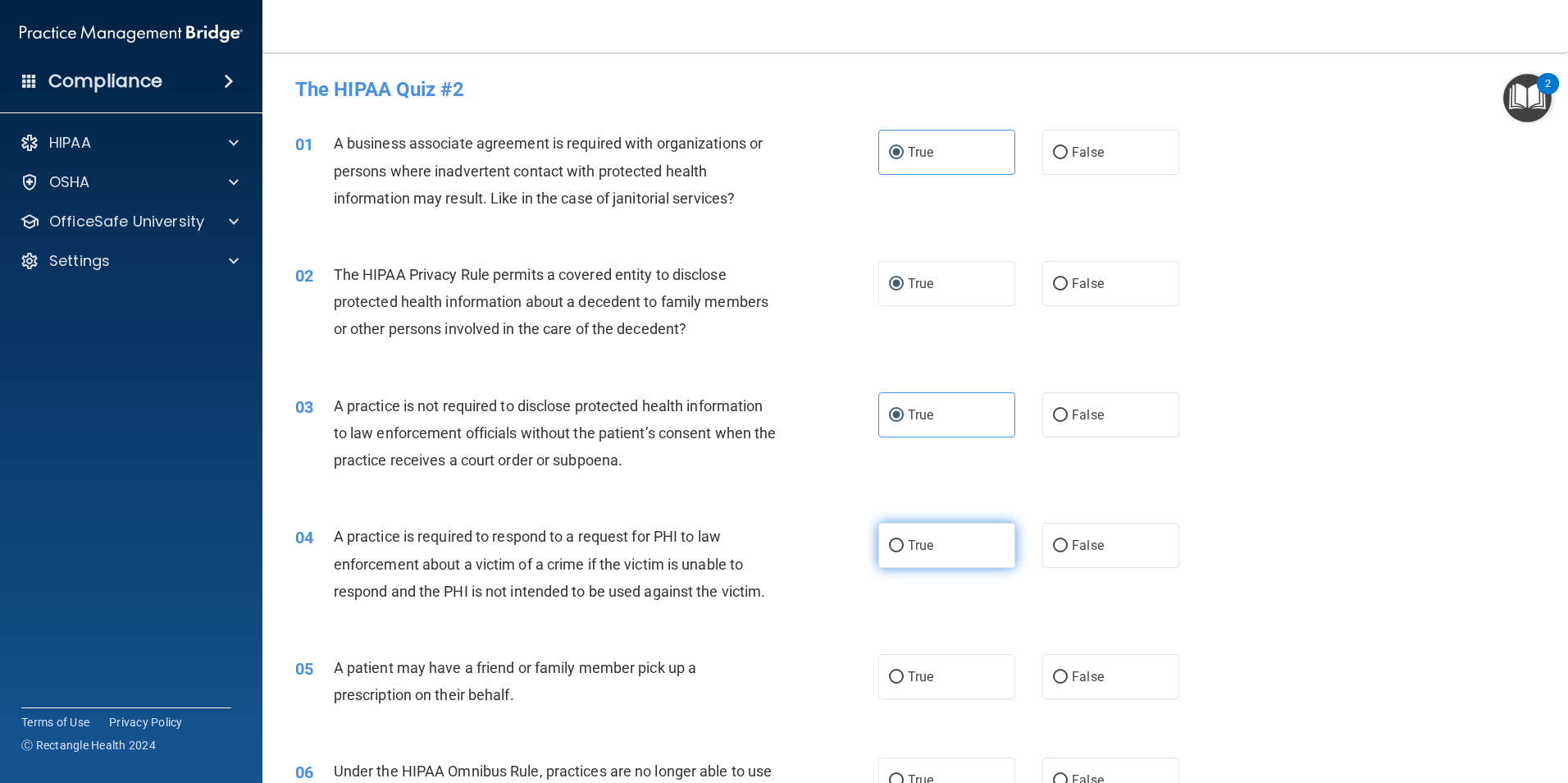
radio input "true"
click at [911, 689] on label "True" at bounding box center [947, 675] width 137 height 45
click at [903, 683] on input "True" at bounding box center [897, 676] width 15 height 12
radio input "true"
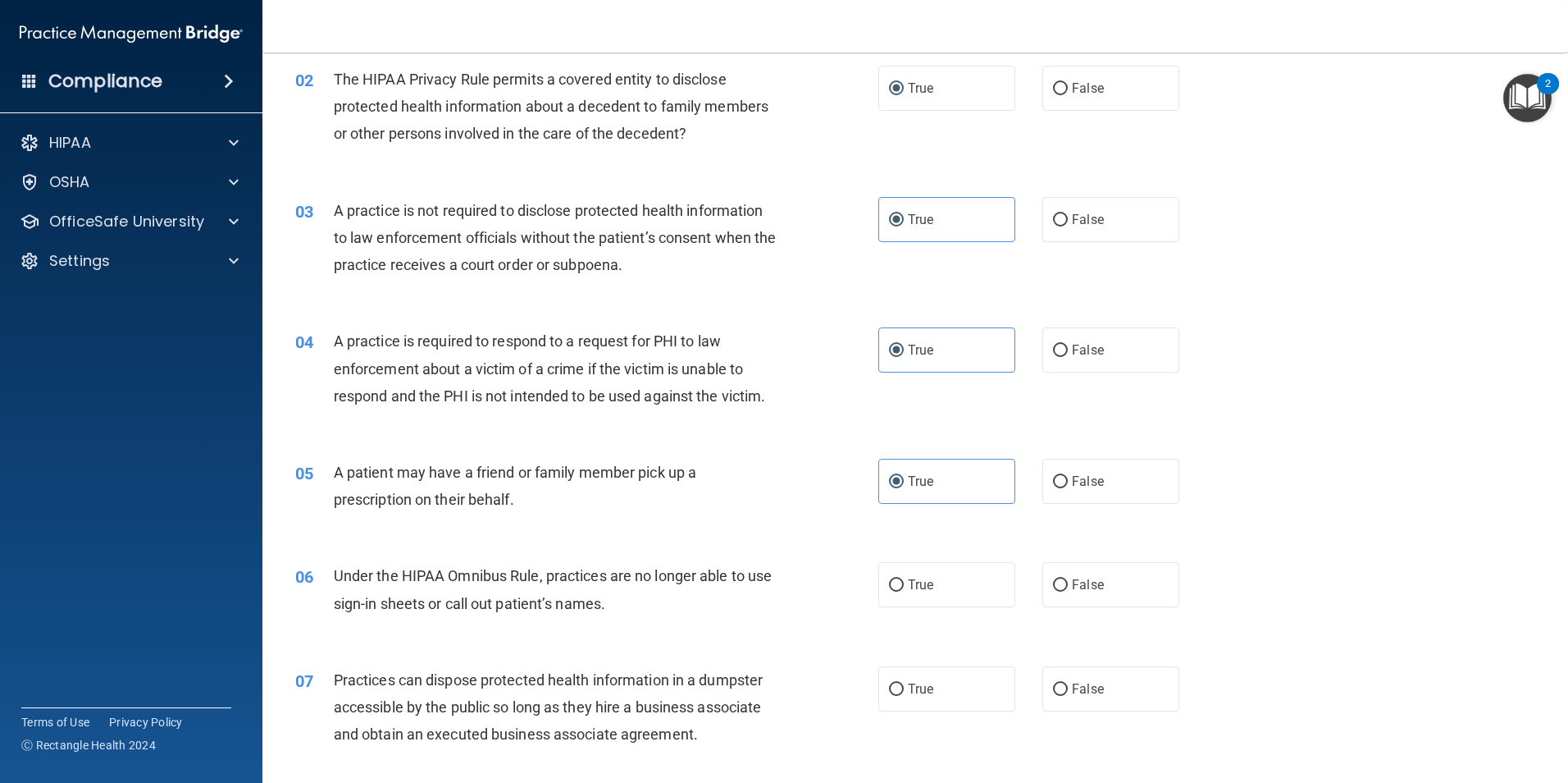
scroll to position [246, 0]
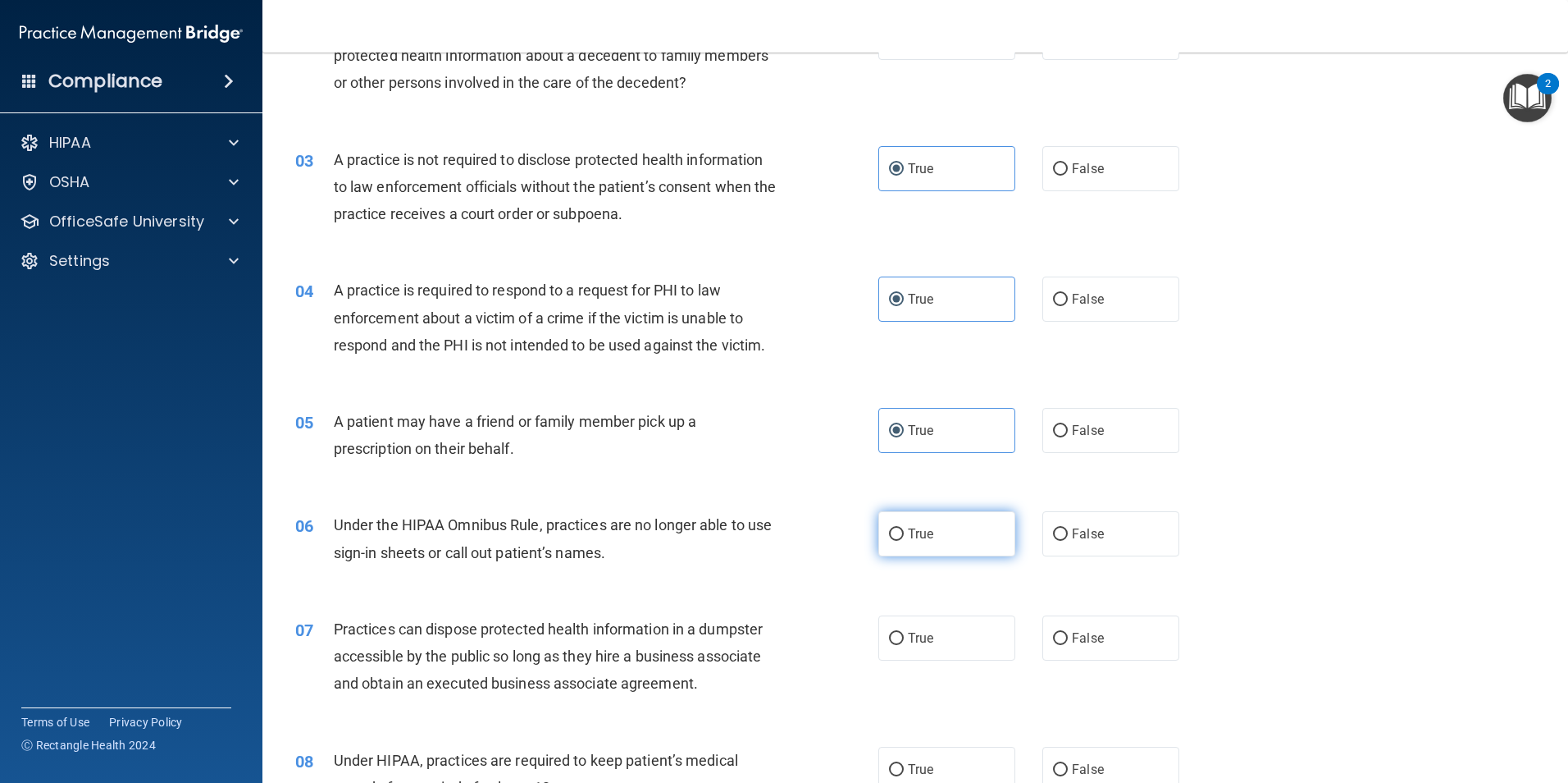
click at [915, 541] on label "True" at bounding box center [947, 533] width 137 height 45
click at [903, 540] on input "True" at bounding box center [897, 534] width 15 height 12
radio input "true"
click at [916, 635] on span "True" at bounding box center [920, 637] width 26 height 15
click at [903, 635] on input "True" at bounding box center [897, 638] width 15 height 12
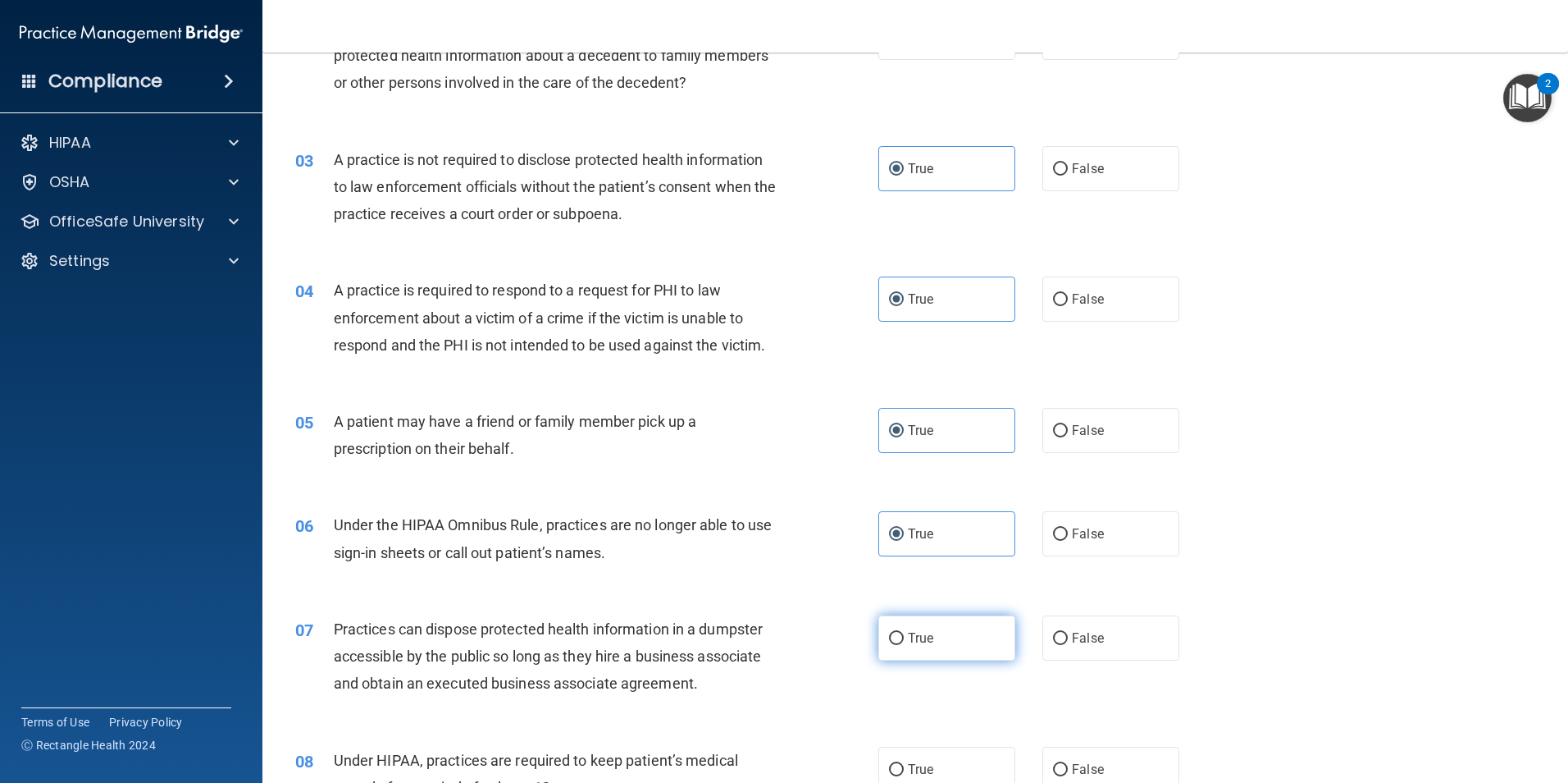
radio input "true"
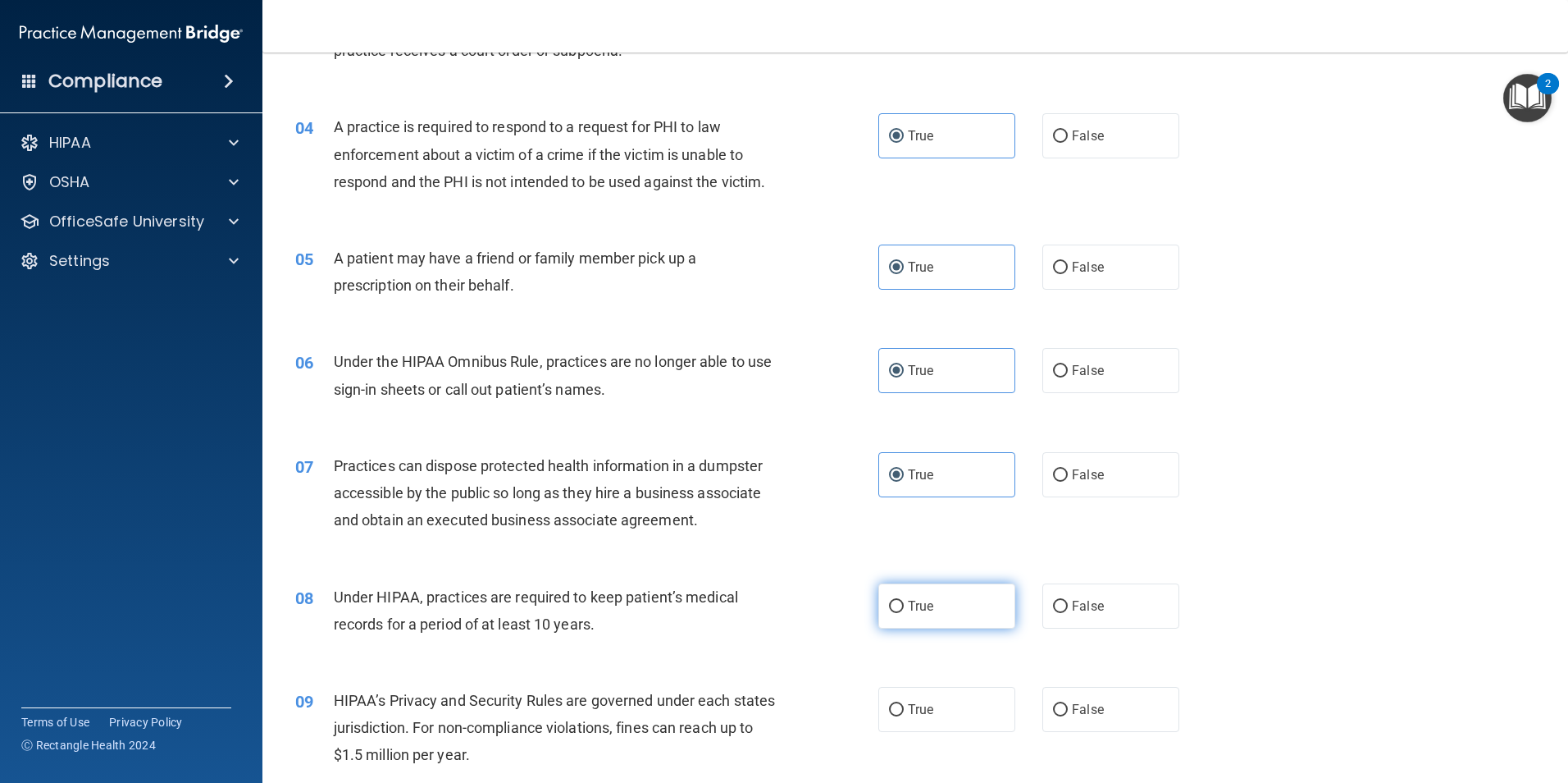
scroll to position [410, 0]
click at [917, 618] on label "True" at bounding box center [947, 604] width 137 height 45
click at [903, 612] on input "True" at bounding box center [897, 605] width 15 height 12
radio input "true"
click at [917, 713] on span "True" at bounding box center [920, 708] width 26 height 15
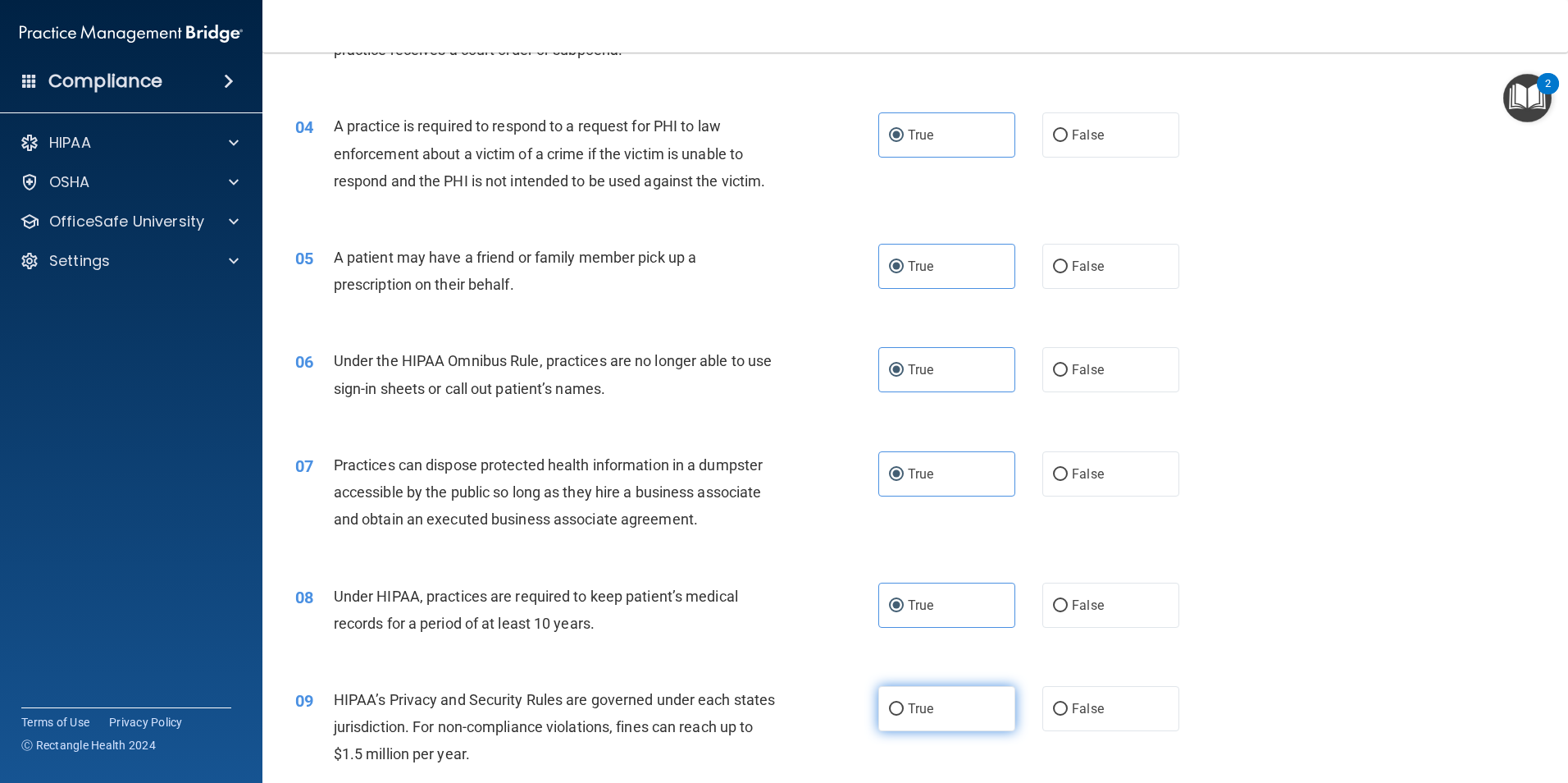
click at [903, 713] on input "True" at bounding box center [897, 709] width 15 height 12
radio input "true"
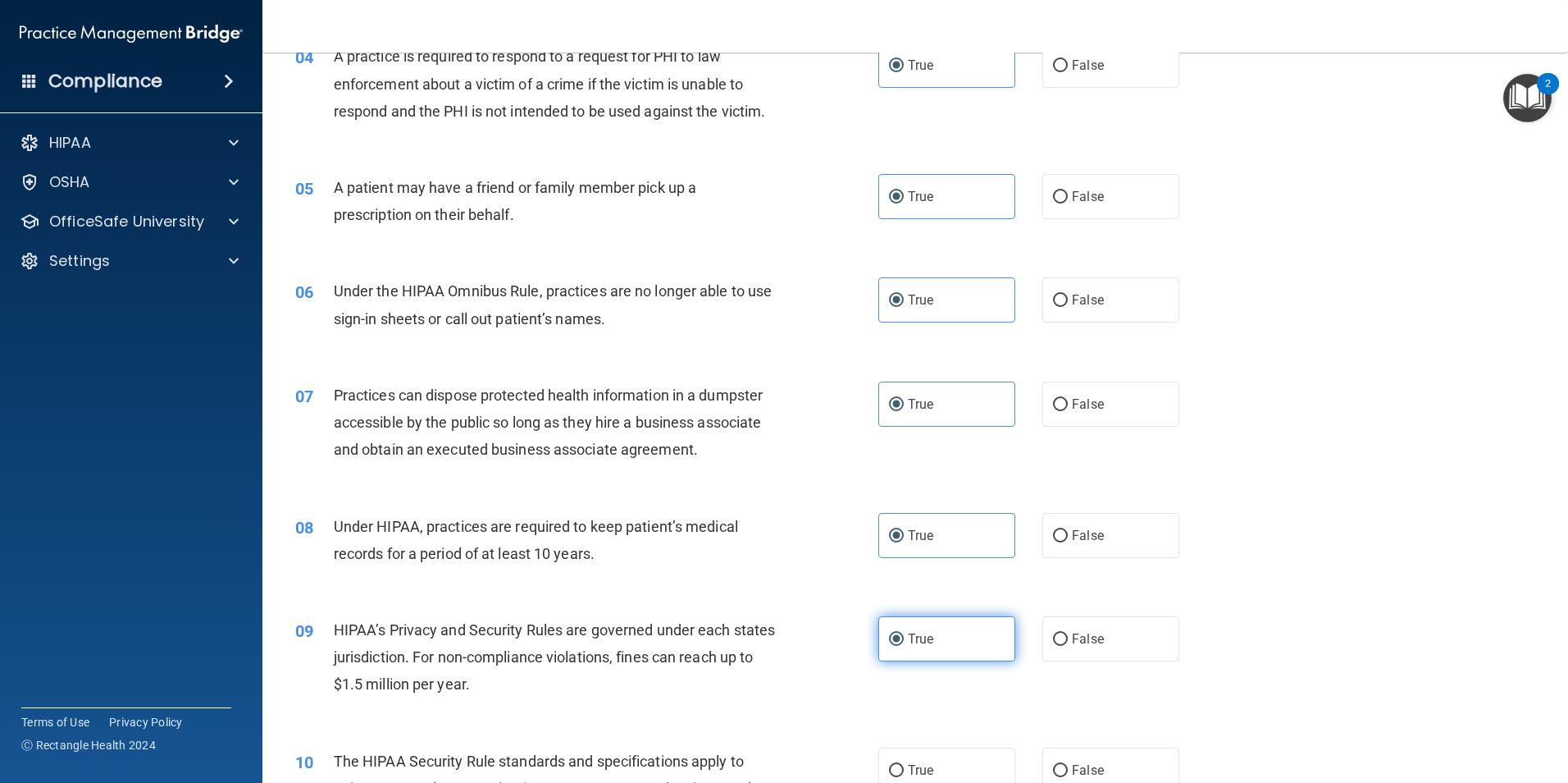
scroll to position [656, 0]
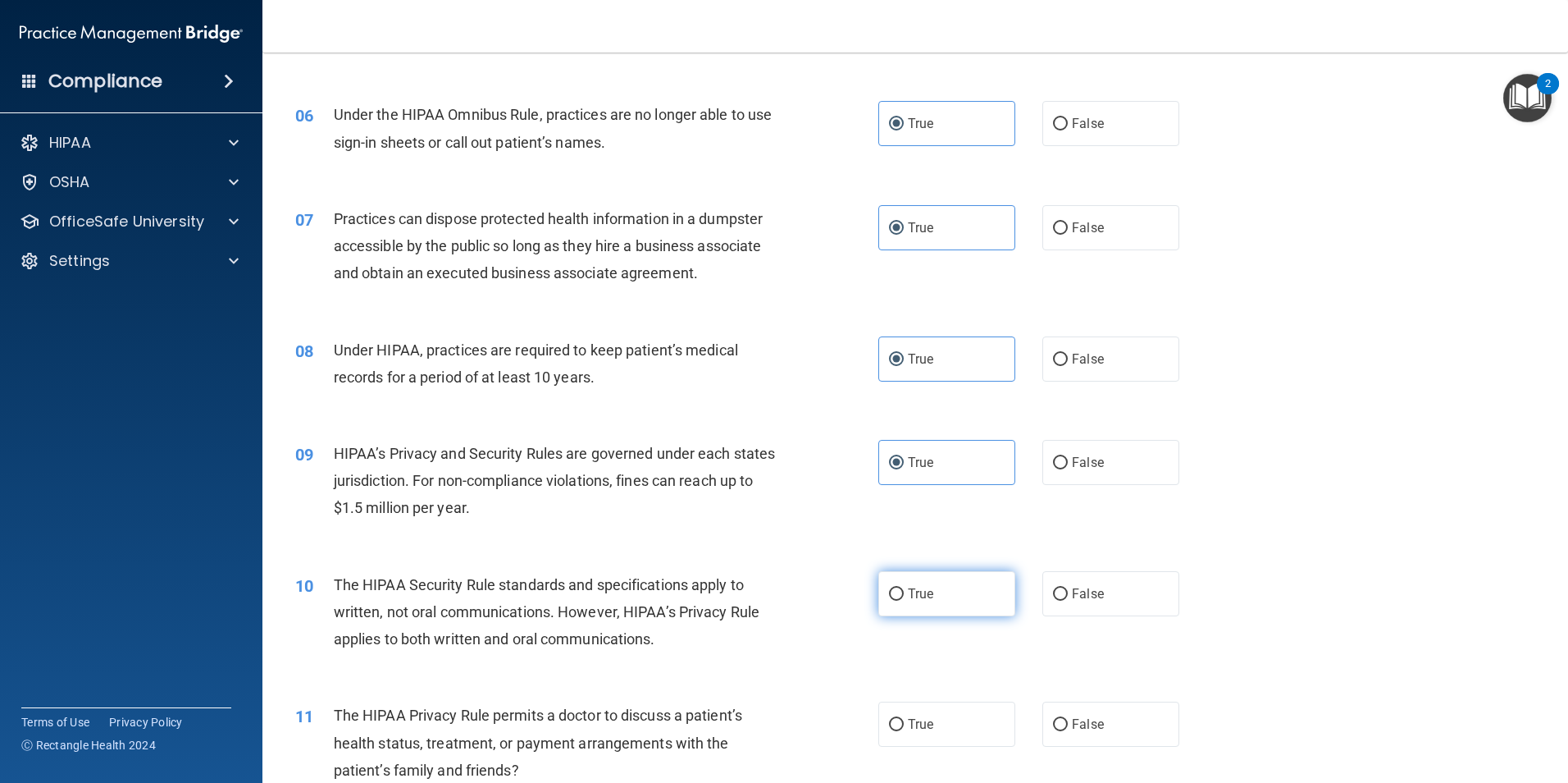
click at [905, 609] on label "True" at bounding box center [947, 593] width 137 height 45
click at [903, 600] on input "True" at bounding box center [897, 594] width 15 height 12
radio input "true"
click at [921, 724] on span "True" at bounding box center [920, 724] width 26 height 15
click at [903, 724] on input "True" at bounding box center [897, 724] width 15 height 12
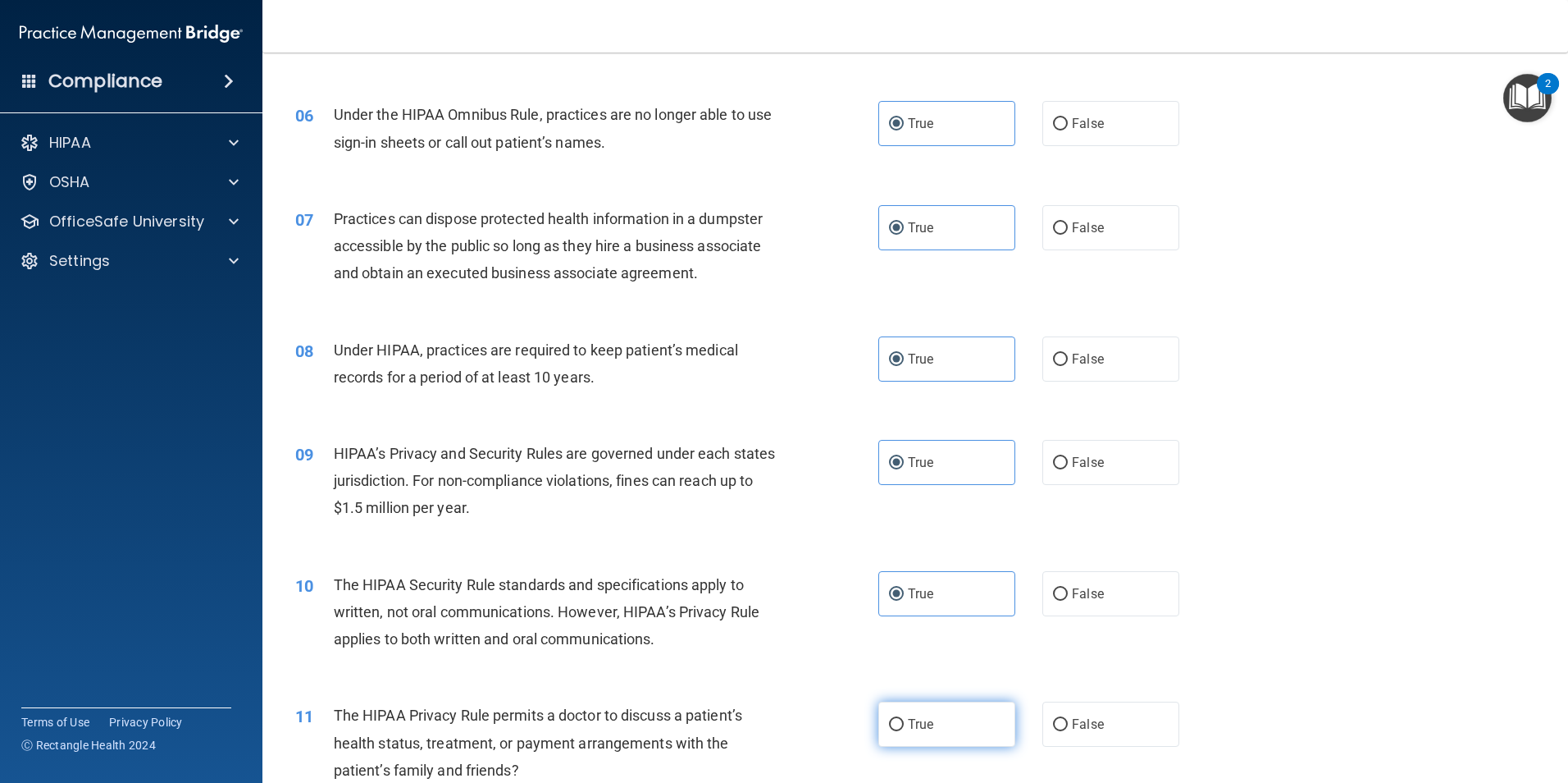
radio input "true"
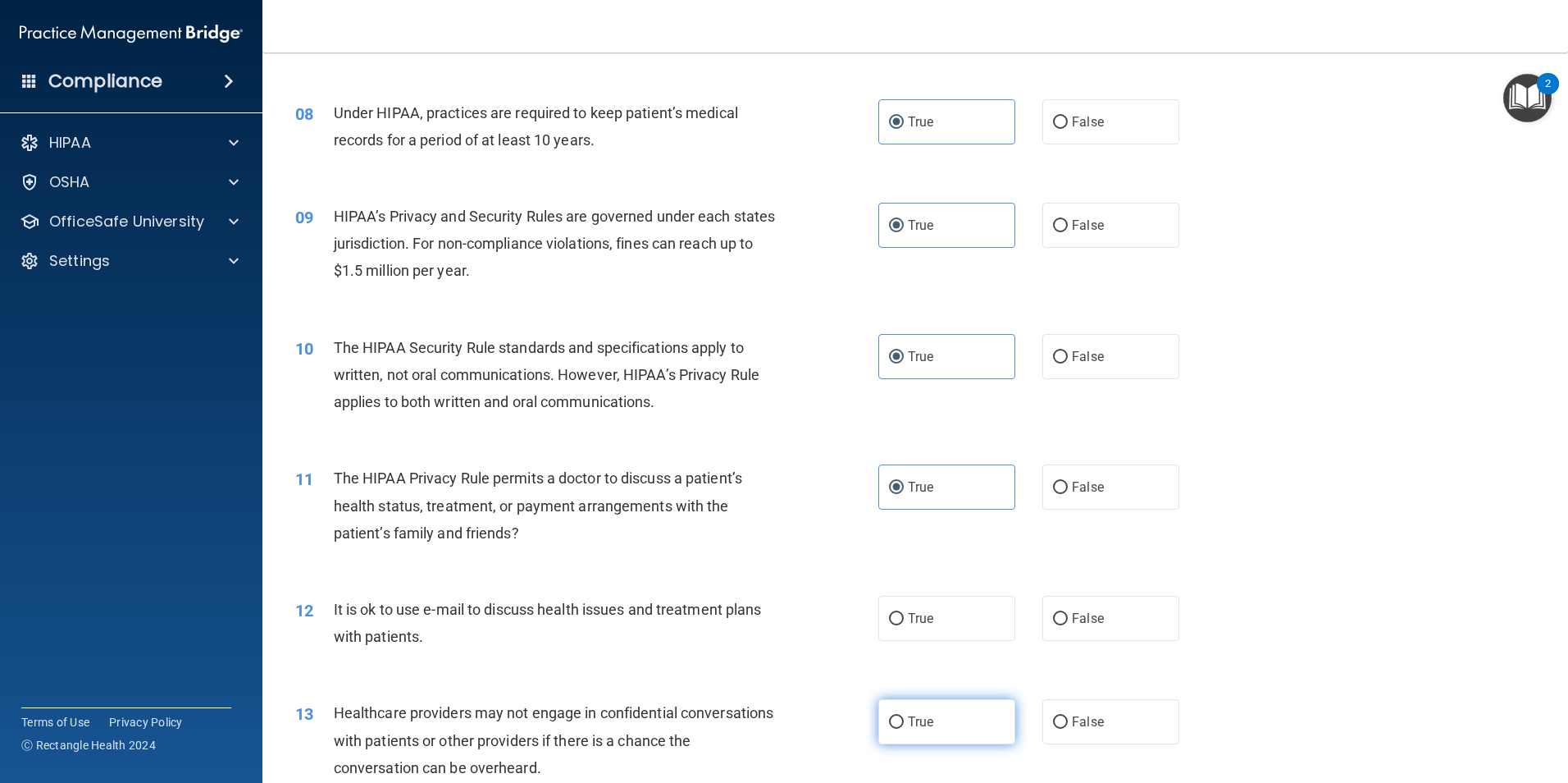
scroll to position [903, 0]
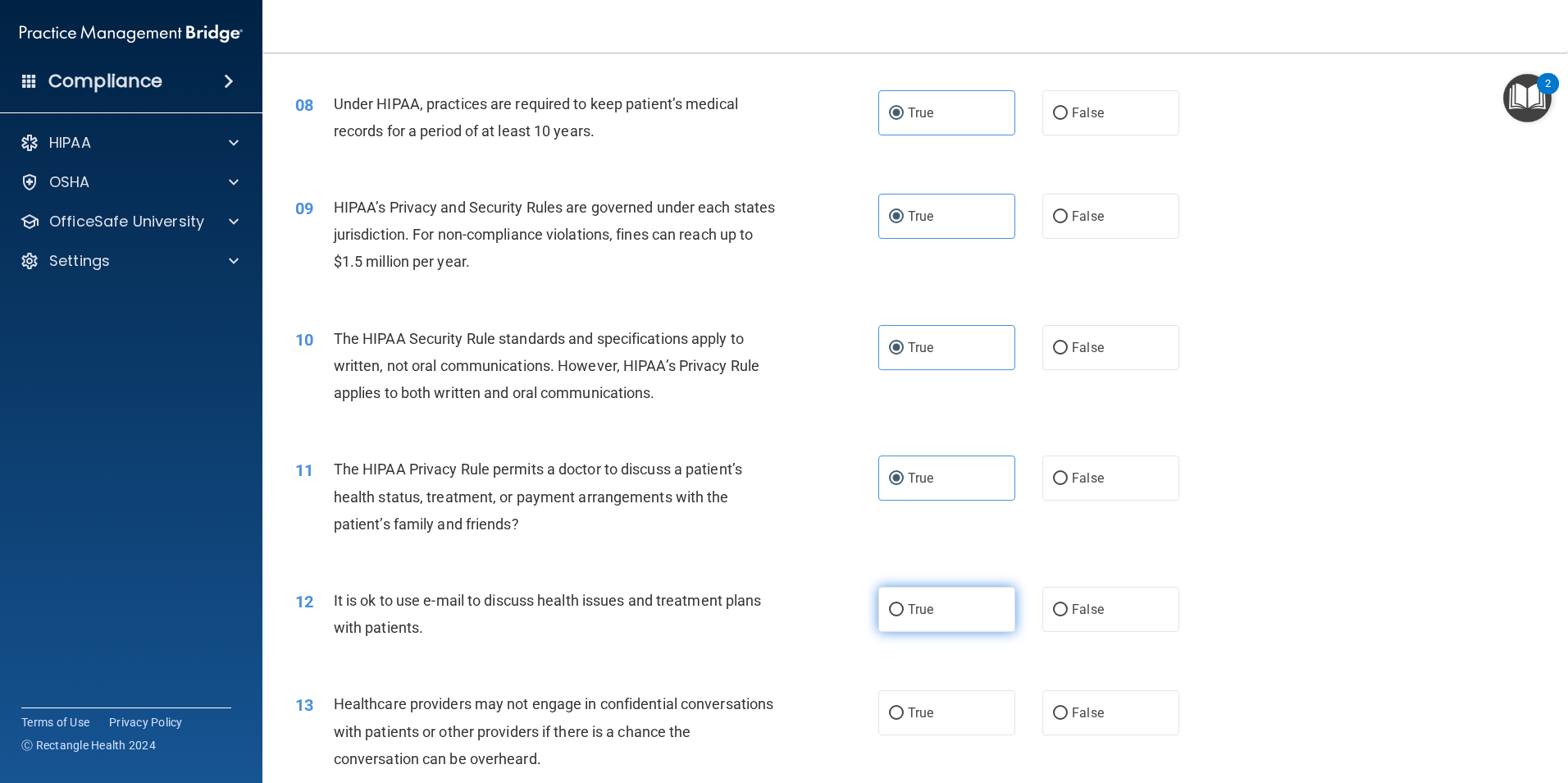
click at [914, 623] on label "True" at bounding box center [947, 609] width 137 height 45
click at [903, 617] on input "True" at bounding box center [897, 610] width 15 height 12
radio input "true"
click at [914, 721] on label "True" at bounding box center [947, 712] width 137 height 45
click at [903, 719] on input "True" at bounding box center [897, 713] width 15 height 12
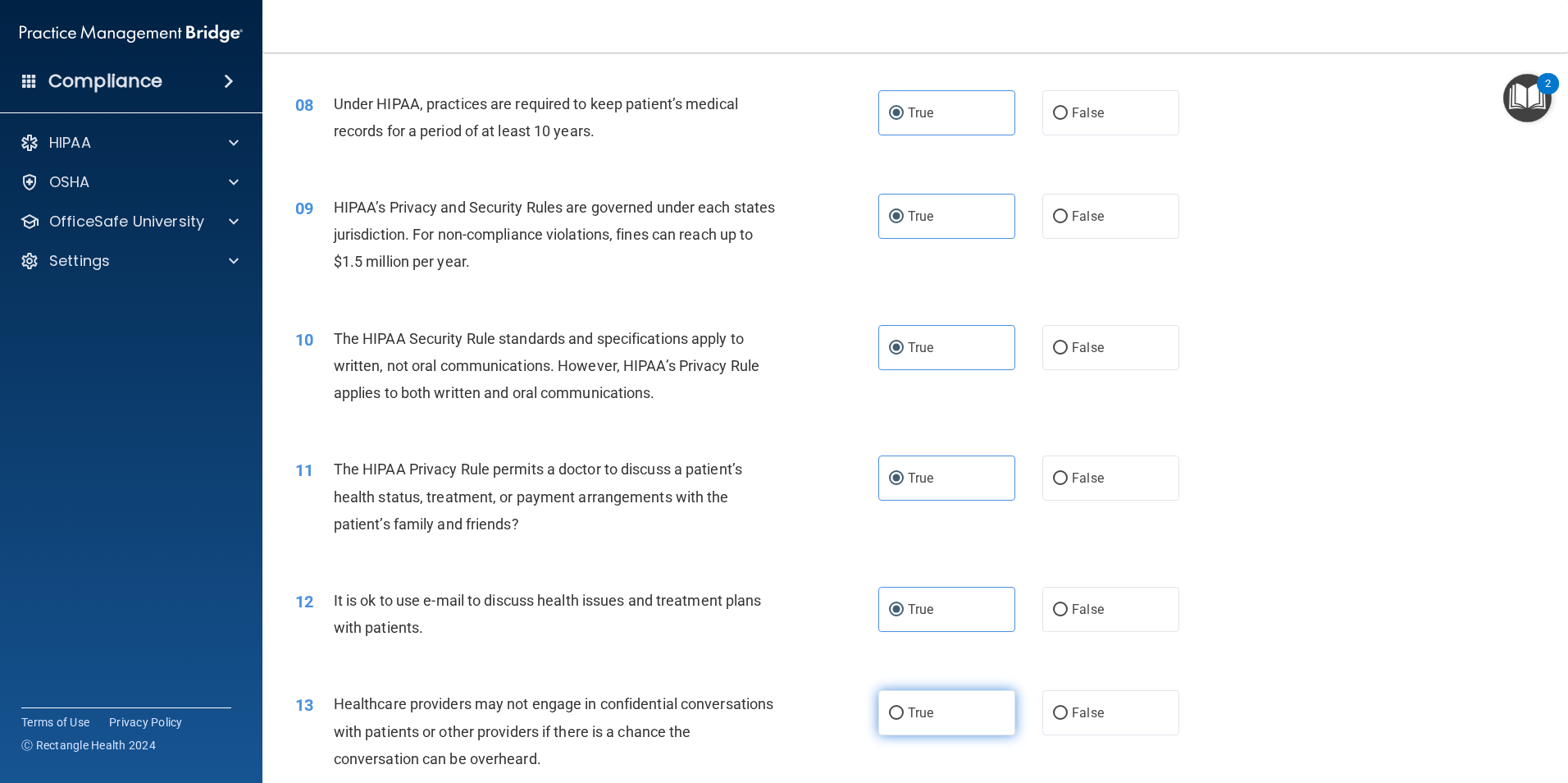
radio input "true"
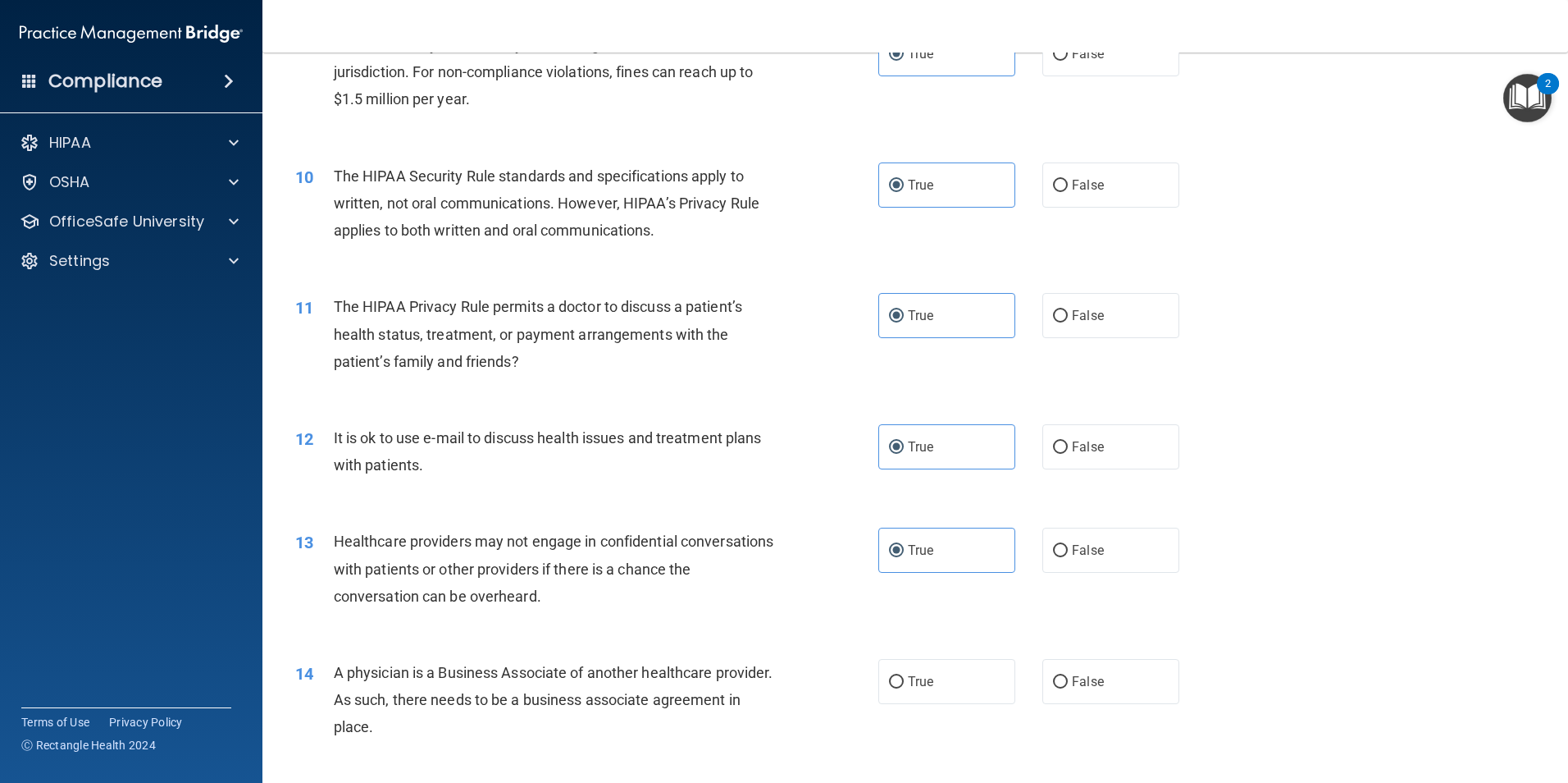
scroll to position [1067, 0]
click at [917, 678] on span "True" at bounding box center [920, 679] width 26 height 15
click at [903, 678] on input "True" at bounding box center [897, 680] width 15 height 12
radio input "true"
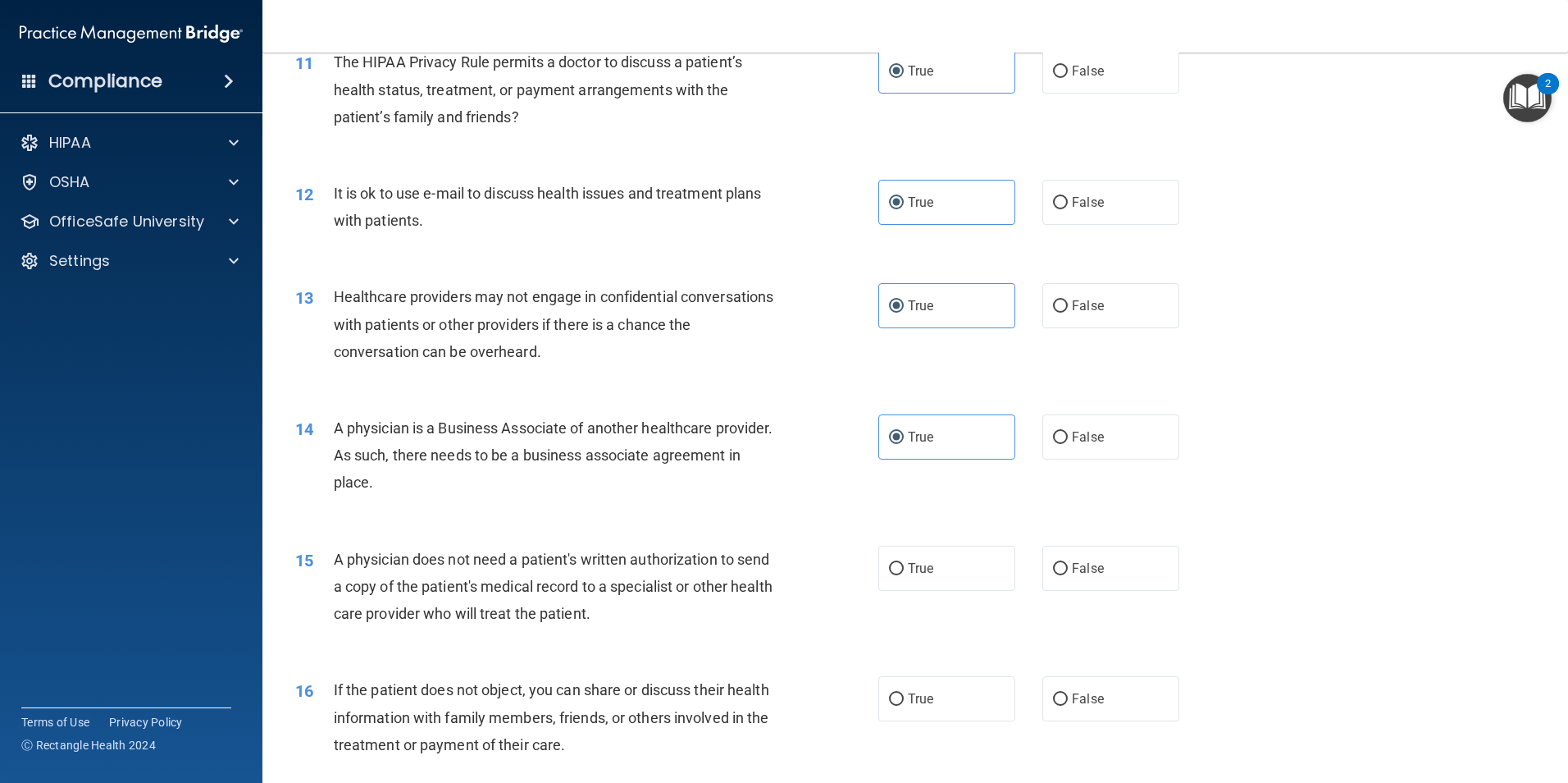
scroll to position [1313, 0]
click at [922, 583] on label "True" at bounding box center [947, 564] width 137 height 45
click at [903, 572] on input "True" at bounding box center [897, 565] width 15 height 12
radio input "true"
click at [914, 683] on label "True" at bounding box center [947, 695] width 137 height 45
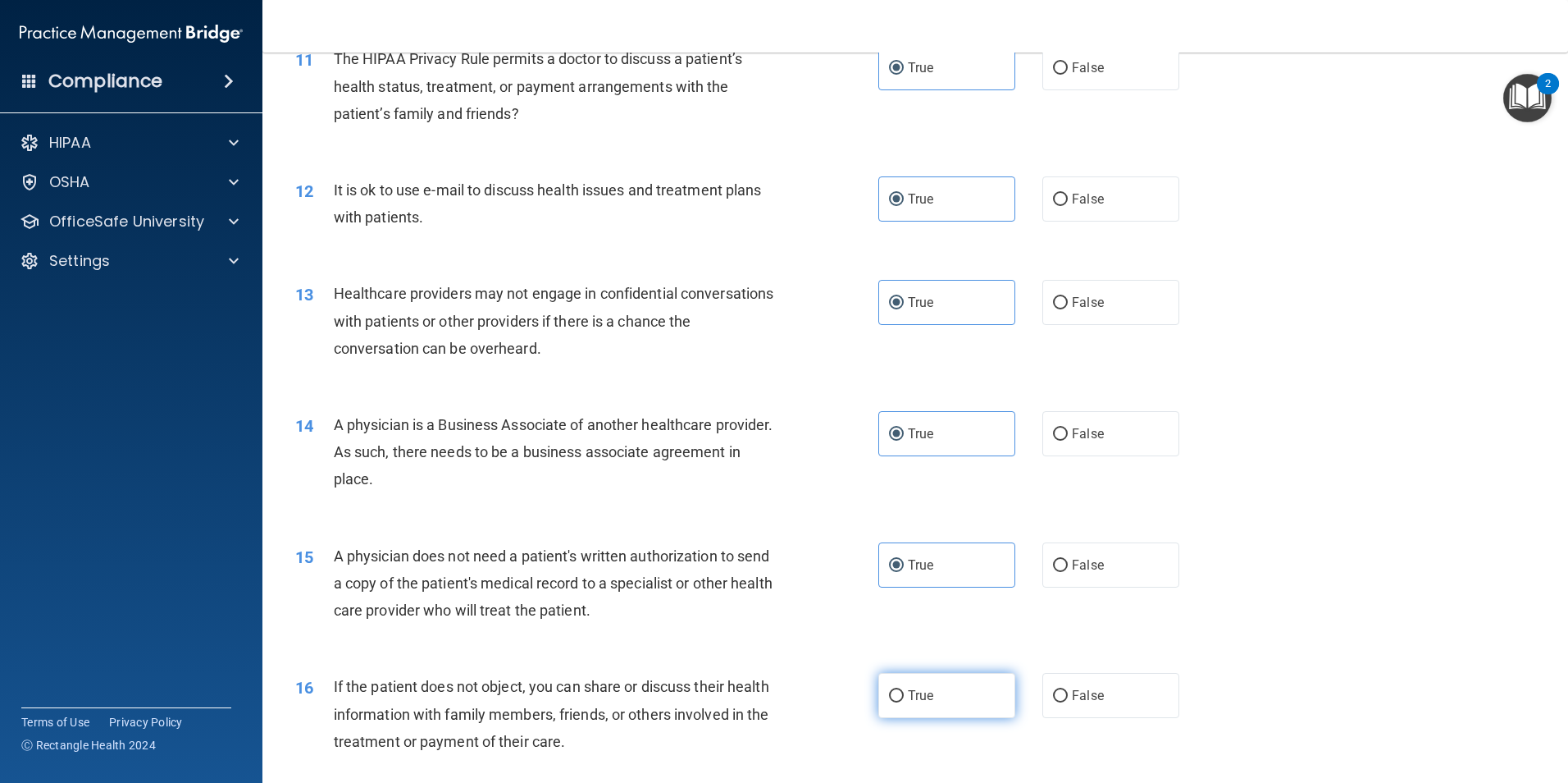
click at [903, 690] on input "True" at bounding box center [897, 695] width 15 height 12
radio input "true"
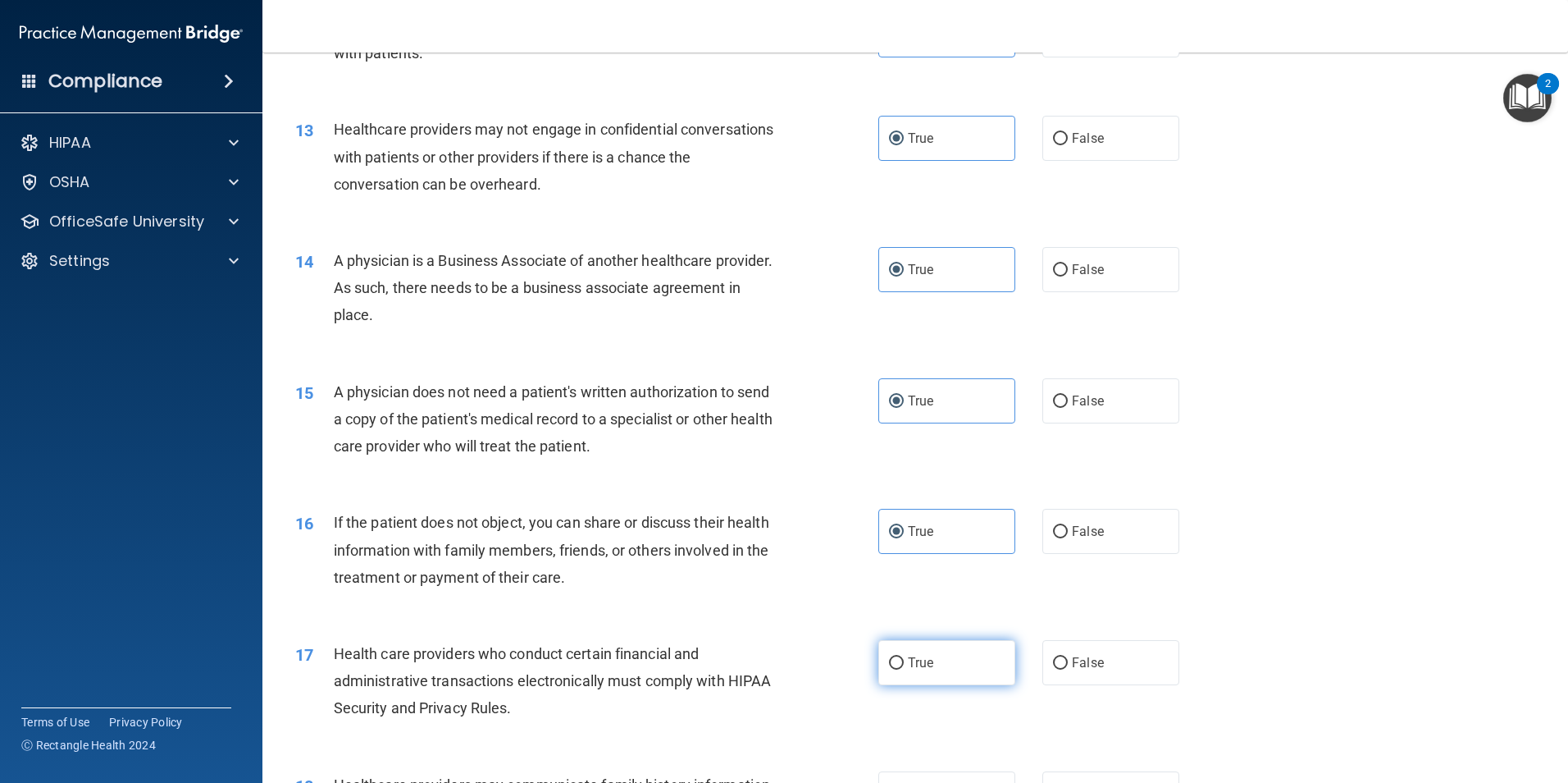
click at [915, 684] on label "True" at bounding box center [947, 662] width 137 height 45
click at [903, 670] on input "True" at bounding box center [897, 663] width 15 height 12
radio input "true"
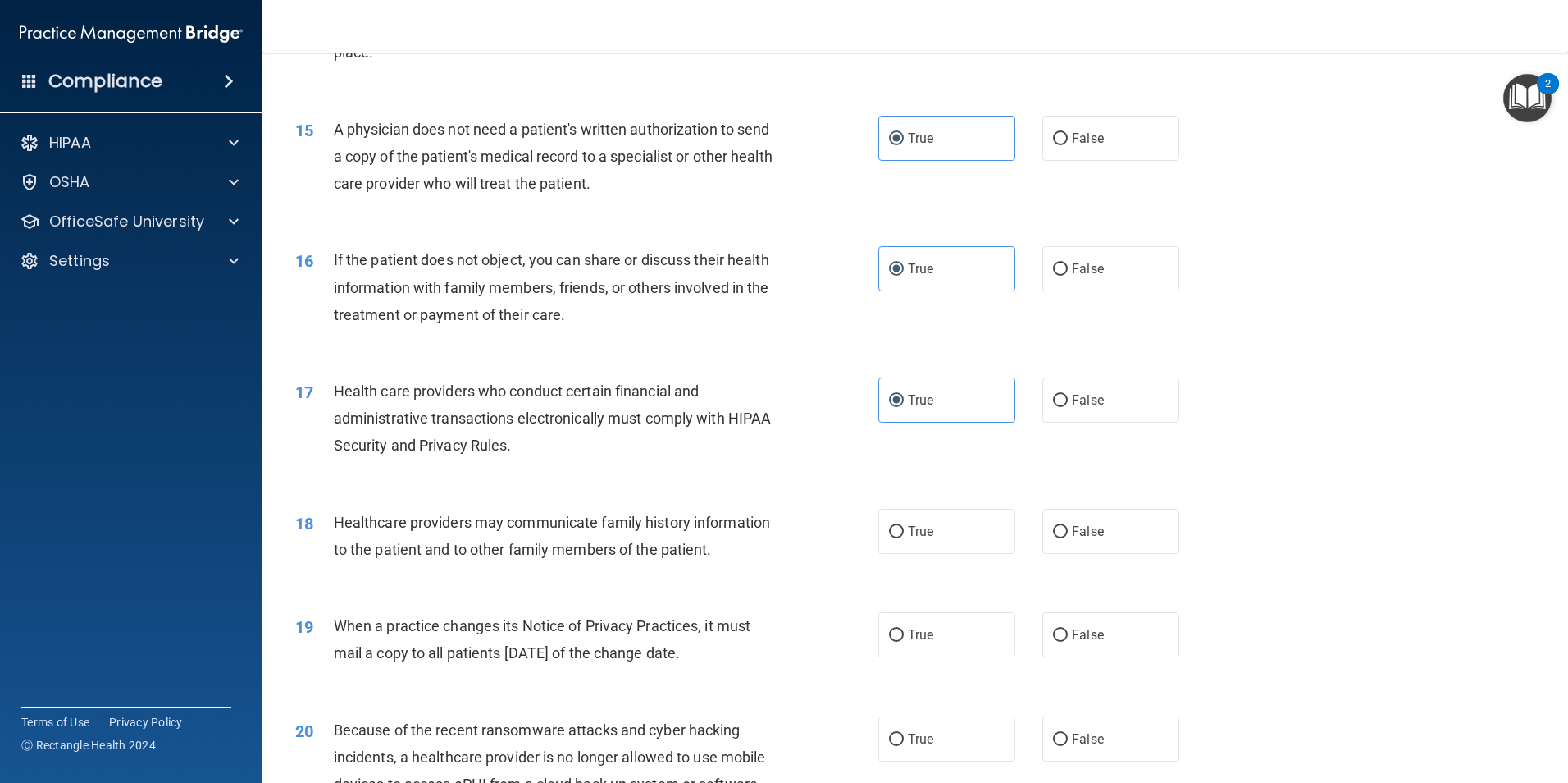
scroll to position [1805, 0]
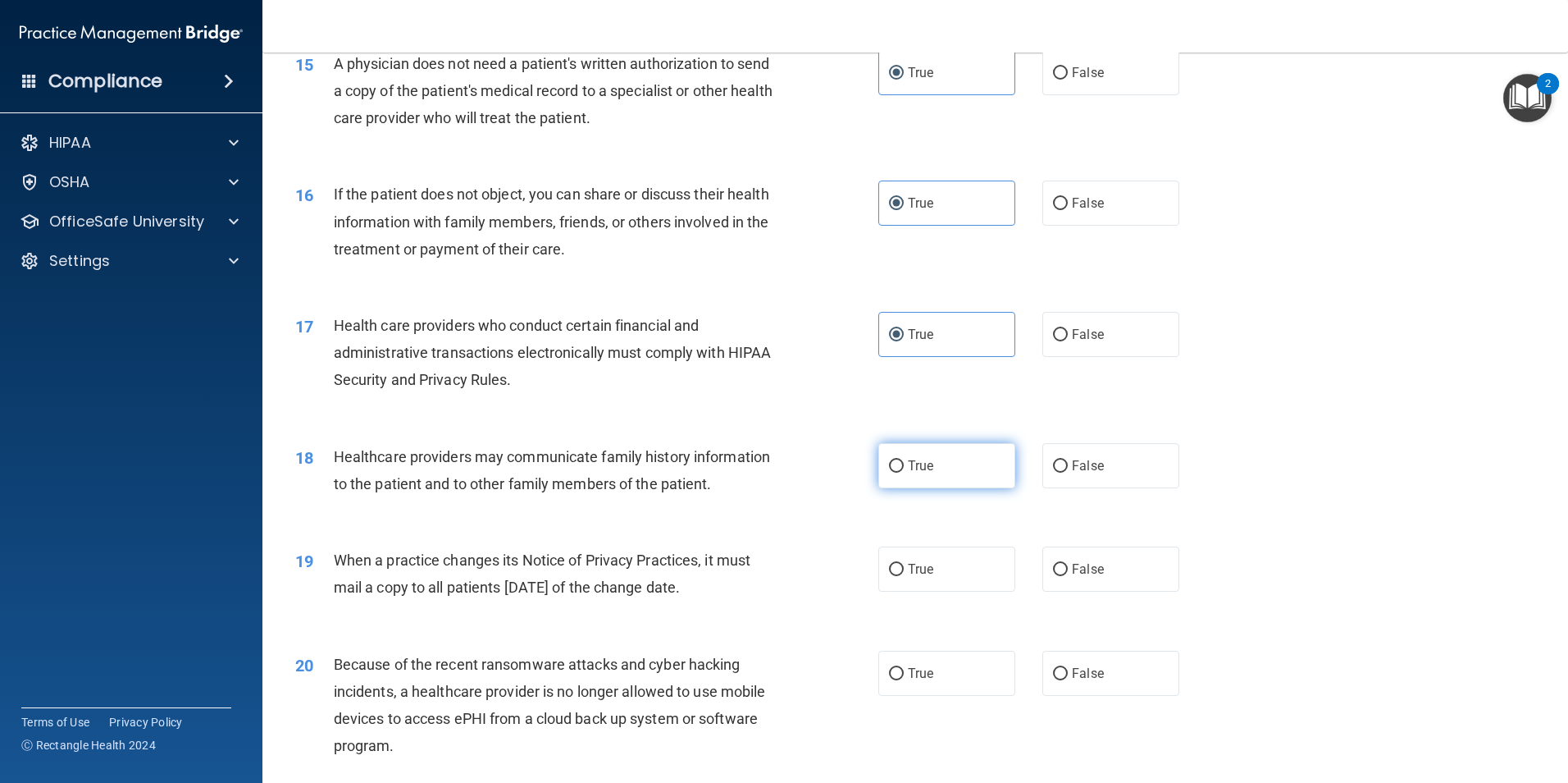
click at [901, 487] on label "True" at bounding box center [947, 465] width 137 height 45
click at [901, 473] on input "True" at bounding box center [897, 466] width 15 height 12
radio input "true"
click at [906, 581] on label "True" at bounding box center [947, 568] width 137 height 45
drag, startPoint x: 906, startPoint y: 581, endPoint x: 889, endPoint y: 577, distance: 17.5
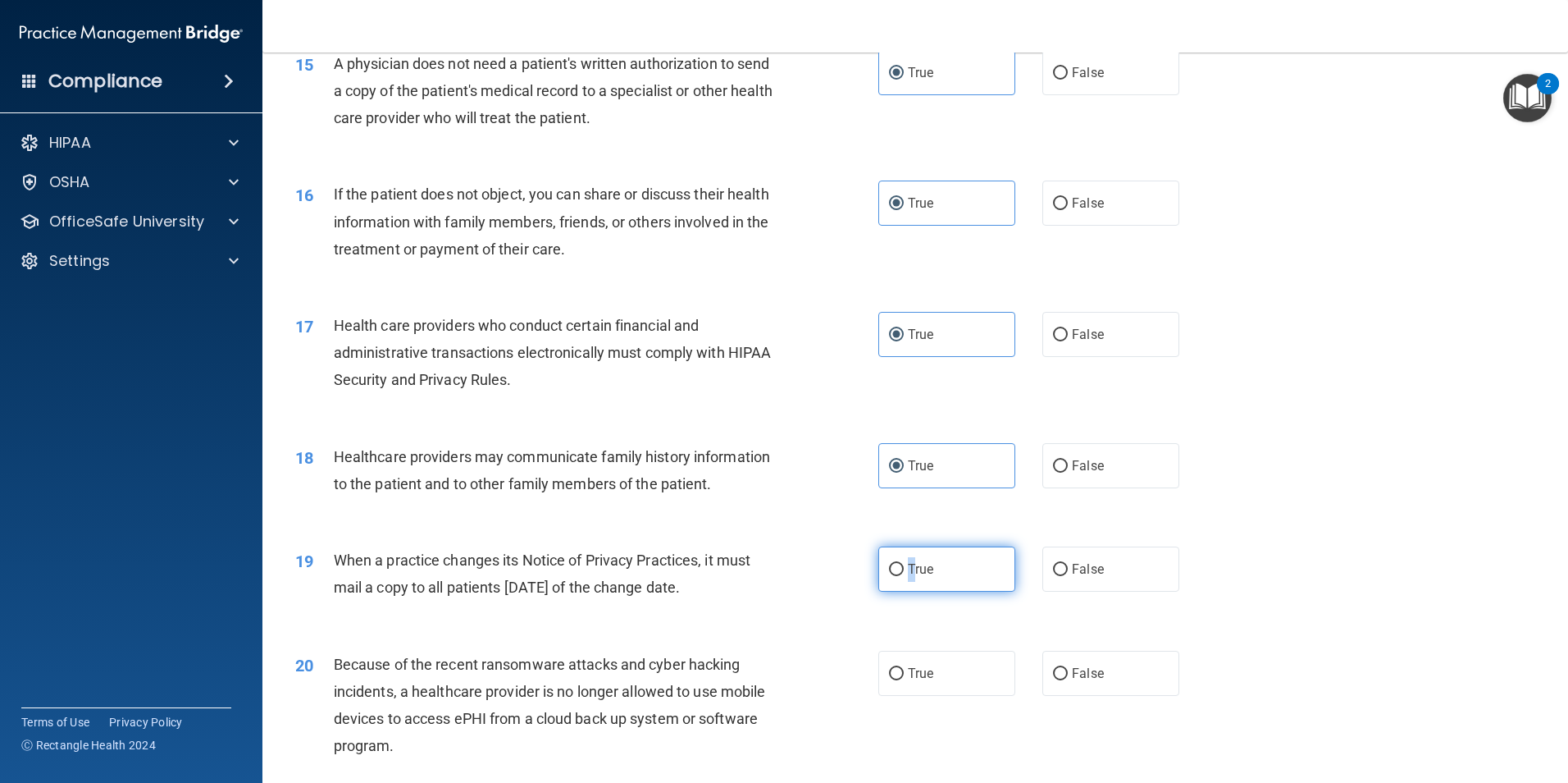
click at [889, 577] on label "True" at bounding box center [947, 568] width 137 height 45
click at [889, 576] on input "True" at bounding box center [897, 569] width 15 height 12
radio input "true"
click at [897, 670] on input "True" at bounding box center [897, 674] width 15 height 12
radio input "true"
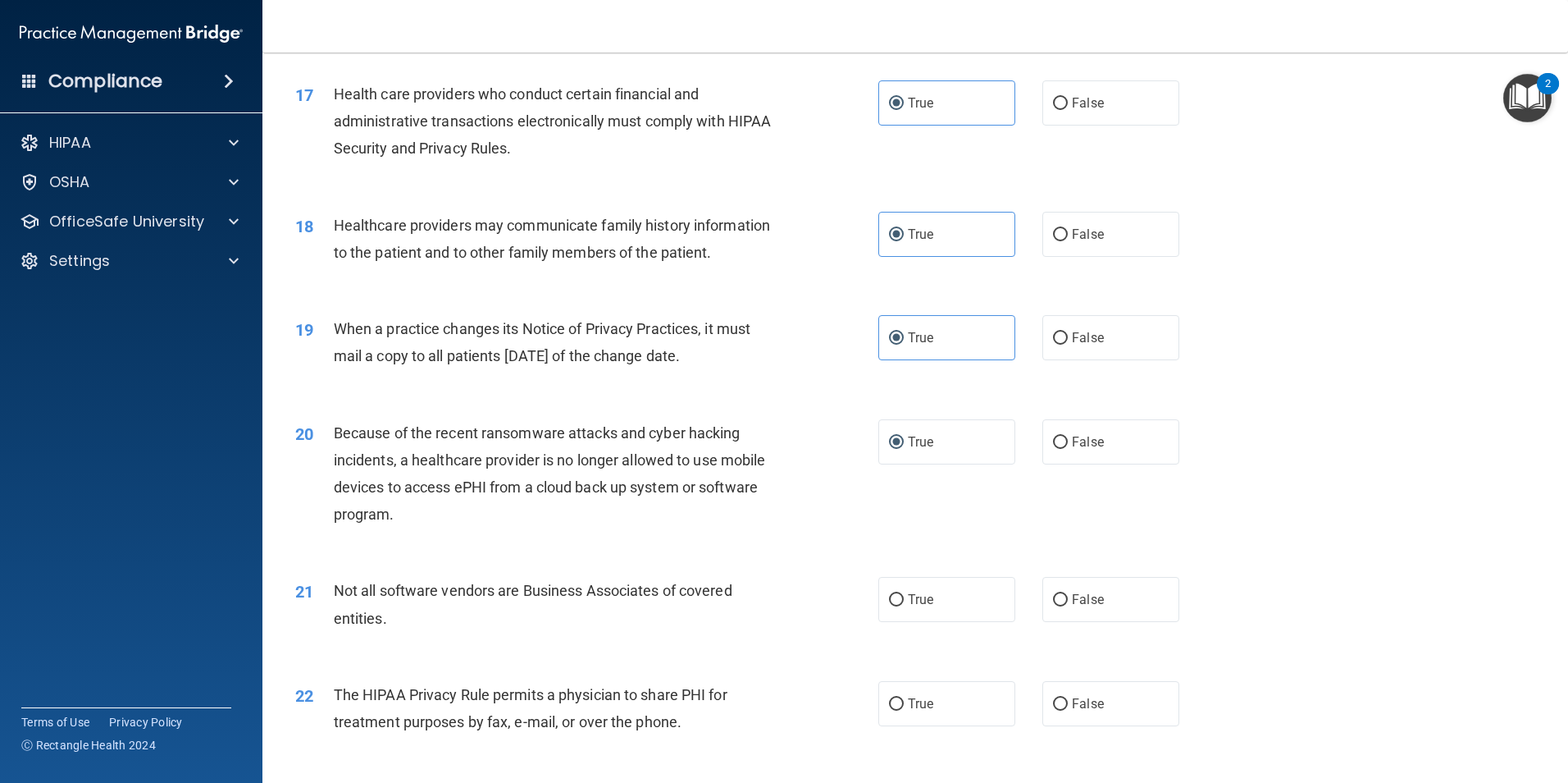
scroll to position [2051, 0]
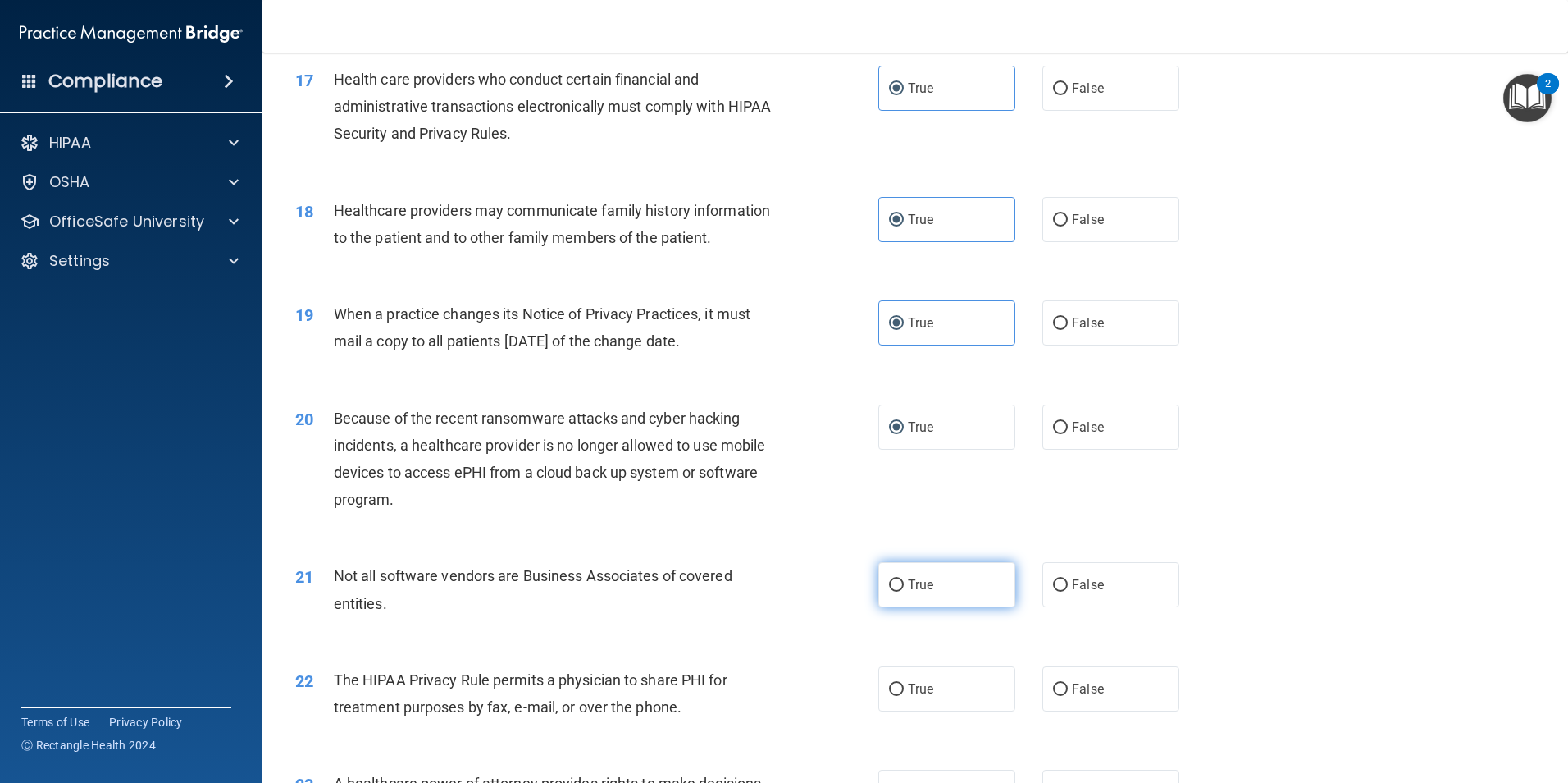
click at [917, 594] on label "True" at bounding box center [947, 584] width 137 height 45
click at [903, 592] on input "True" at bounding box center [897, 585] width 15 height 12
radio input "true"
click at [895, 695] on input "True" at bounding box center [897, 689] width 15 height 12
radio input "true"
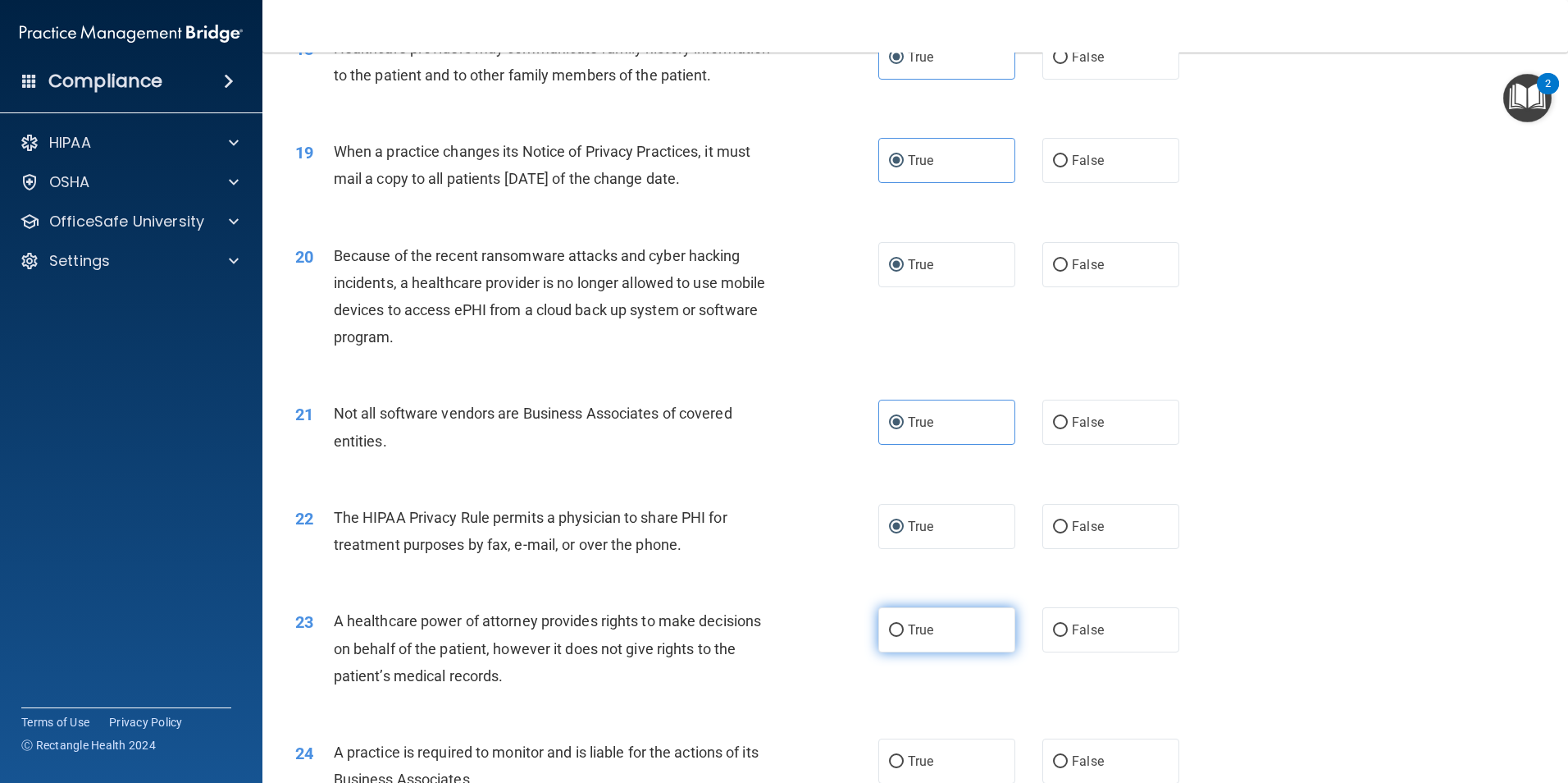
scroll to position [2215, 0]
click at [908, 641] on label "True" at bounding box center [947, 627] width 137 height 45
click at [903, 635] on input "True" at bounding box center [897, 629] width 15 height 12
radio input "true"
click at [920, 749] on label "True" at bounding box center [947, 758] width 137 height 45
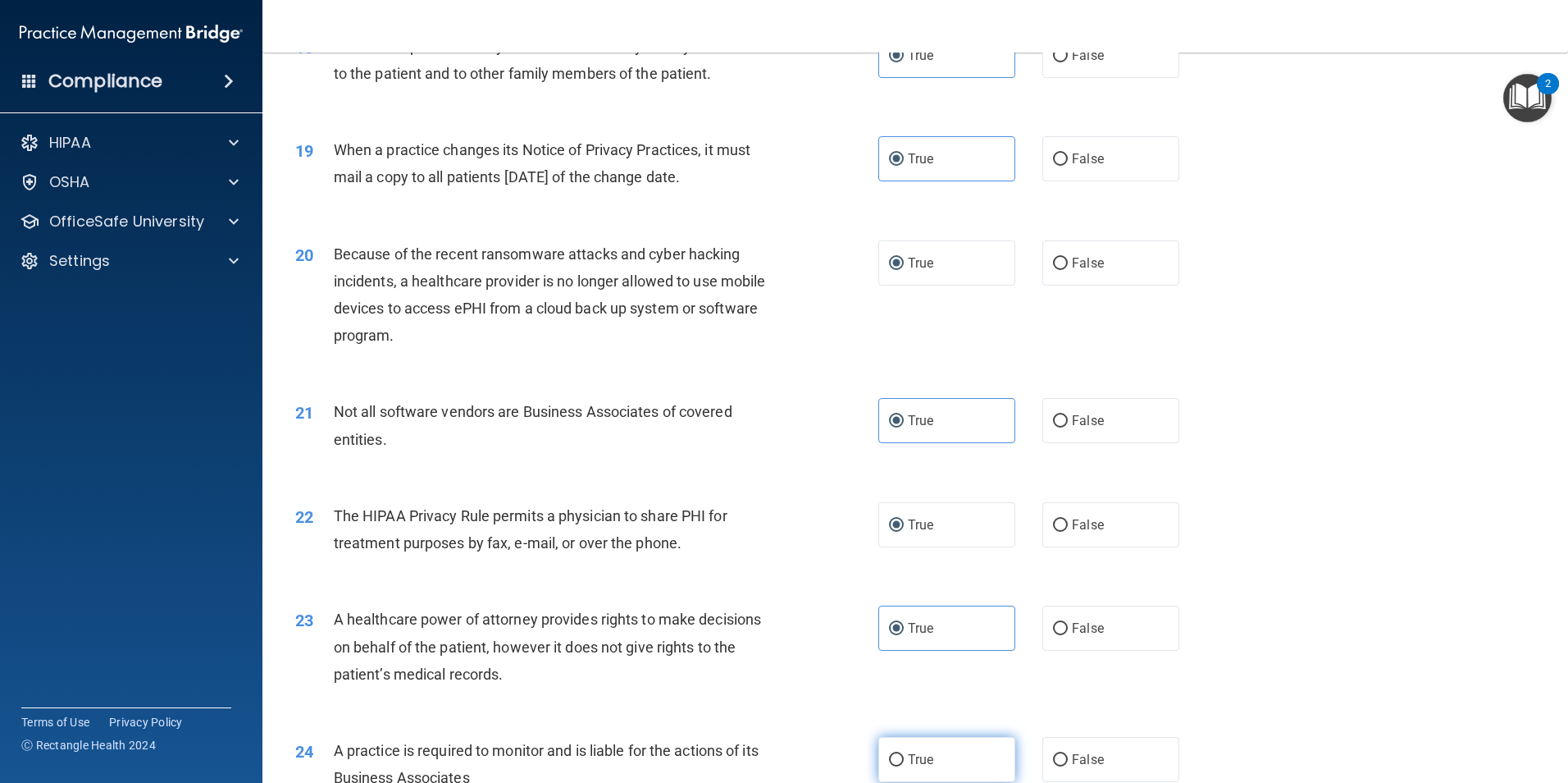
click at [903, 754] on input "True" at bounding box center [897, 760] width 15 height 12
radio input "true"
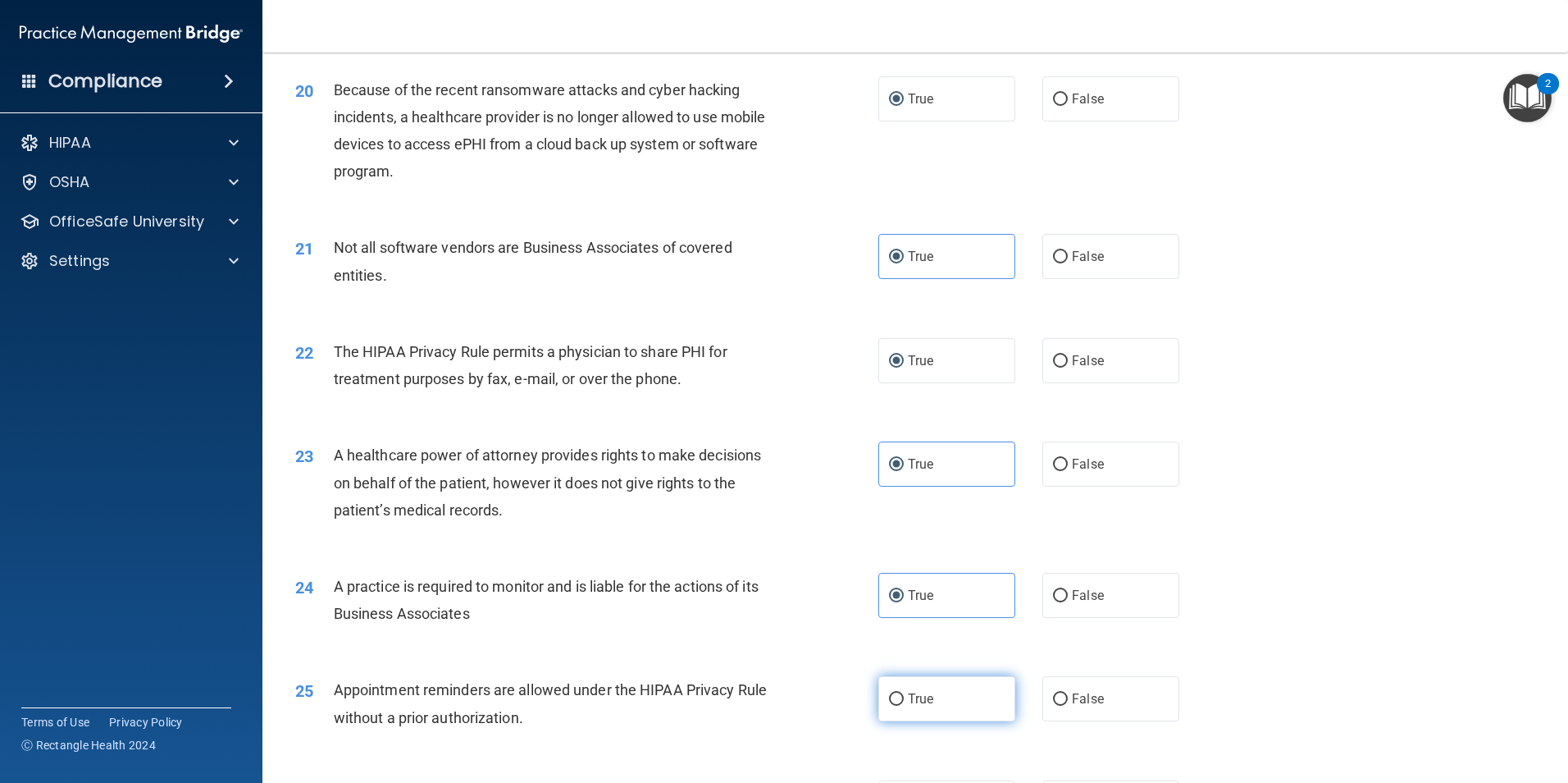
click at [931, 713] on label "True" at bounding box center [947, 698] width 137 height 45
click at [903, 706] on input "True" at bounding box center [897, 699] width 15 height 12
radio input "true"
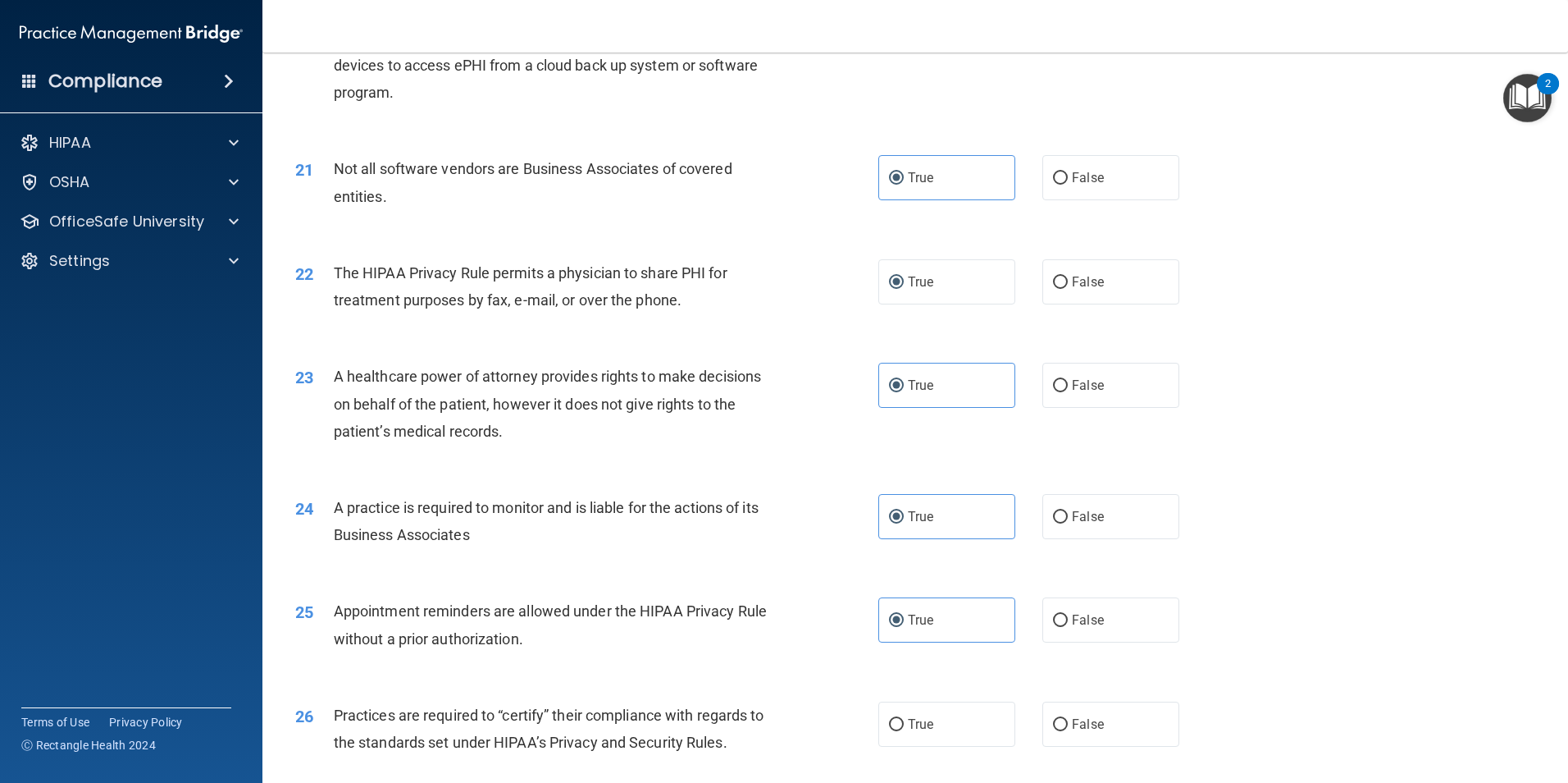
scroll to position [2626, 0]
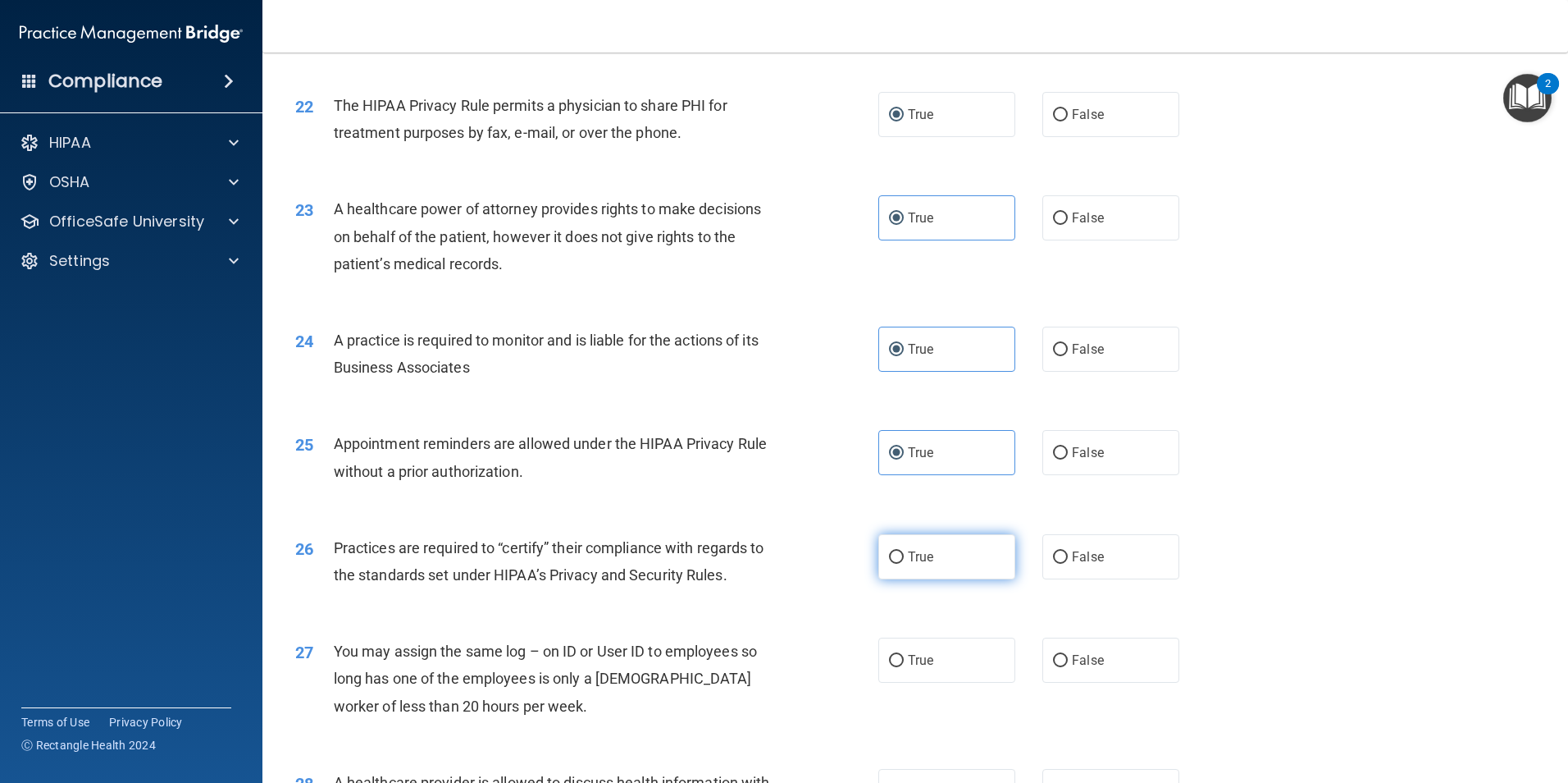
click at [921, 576] on label "True" at bounding box center [947, 556] width 137 height 45
click at [903, 563] on input "True" at bounding box center [897, 558] width 15 height 12
radio input "true"
click at [928, 659] on label "True" at bounding box center [947, 659] width 137 height 45
click at [903, 659] on input "True" at bounding box center [897, 660] width 15 height 12
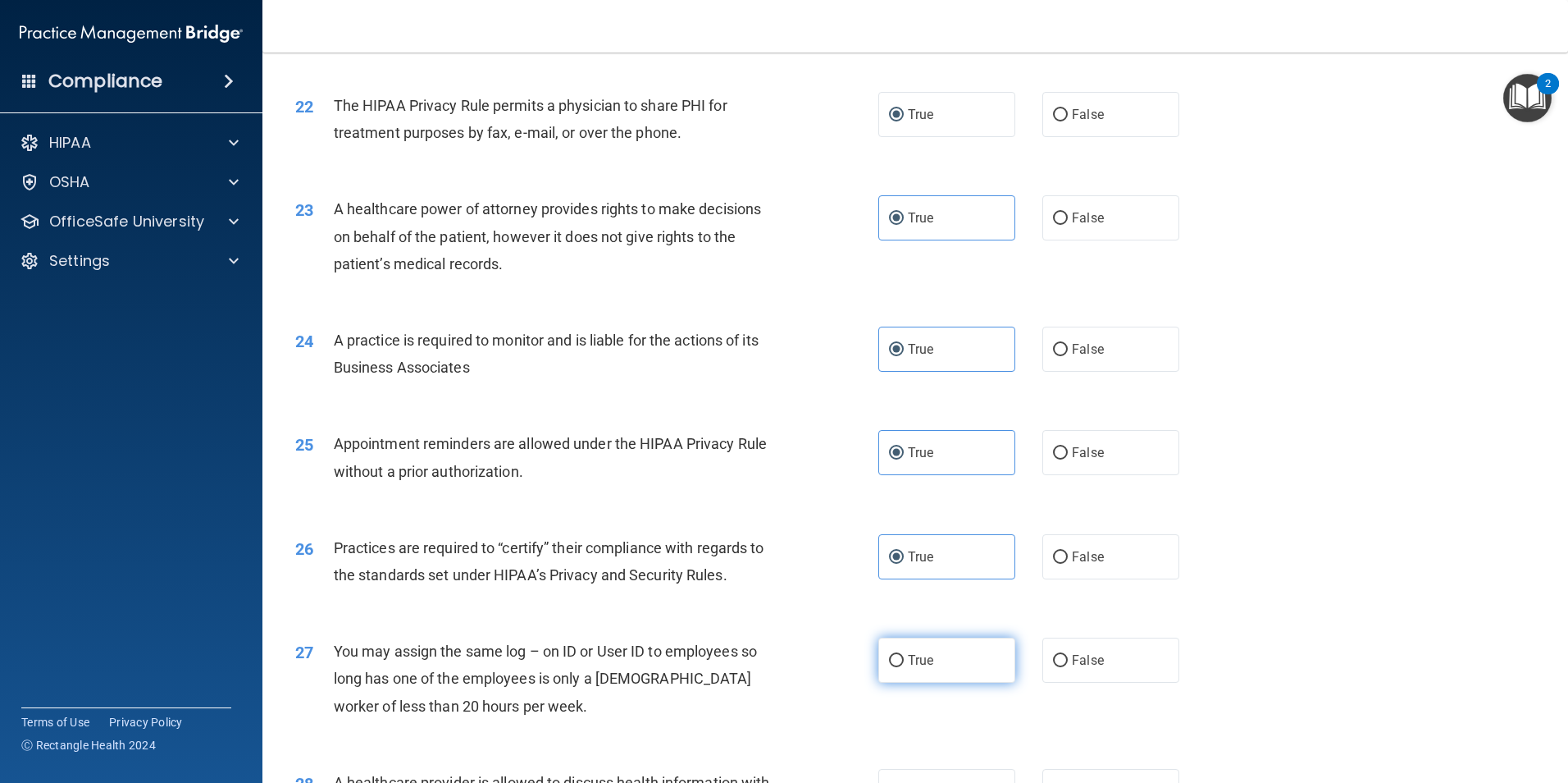
radio input "true"
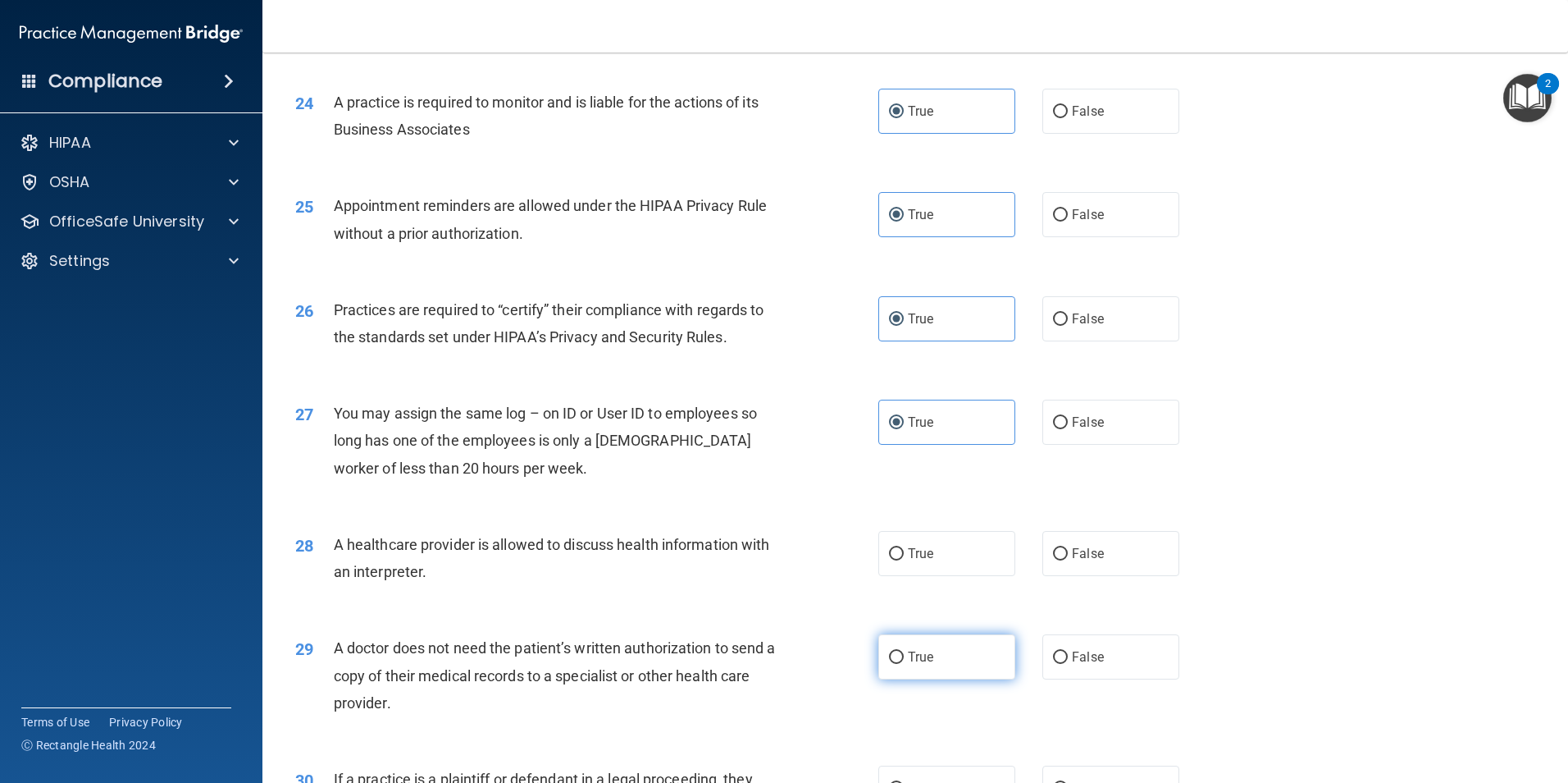
scroll to position [2871, 0]
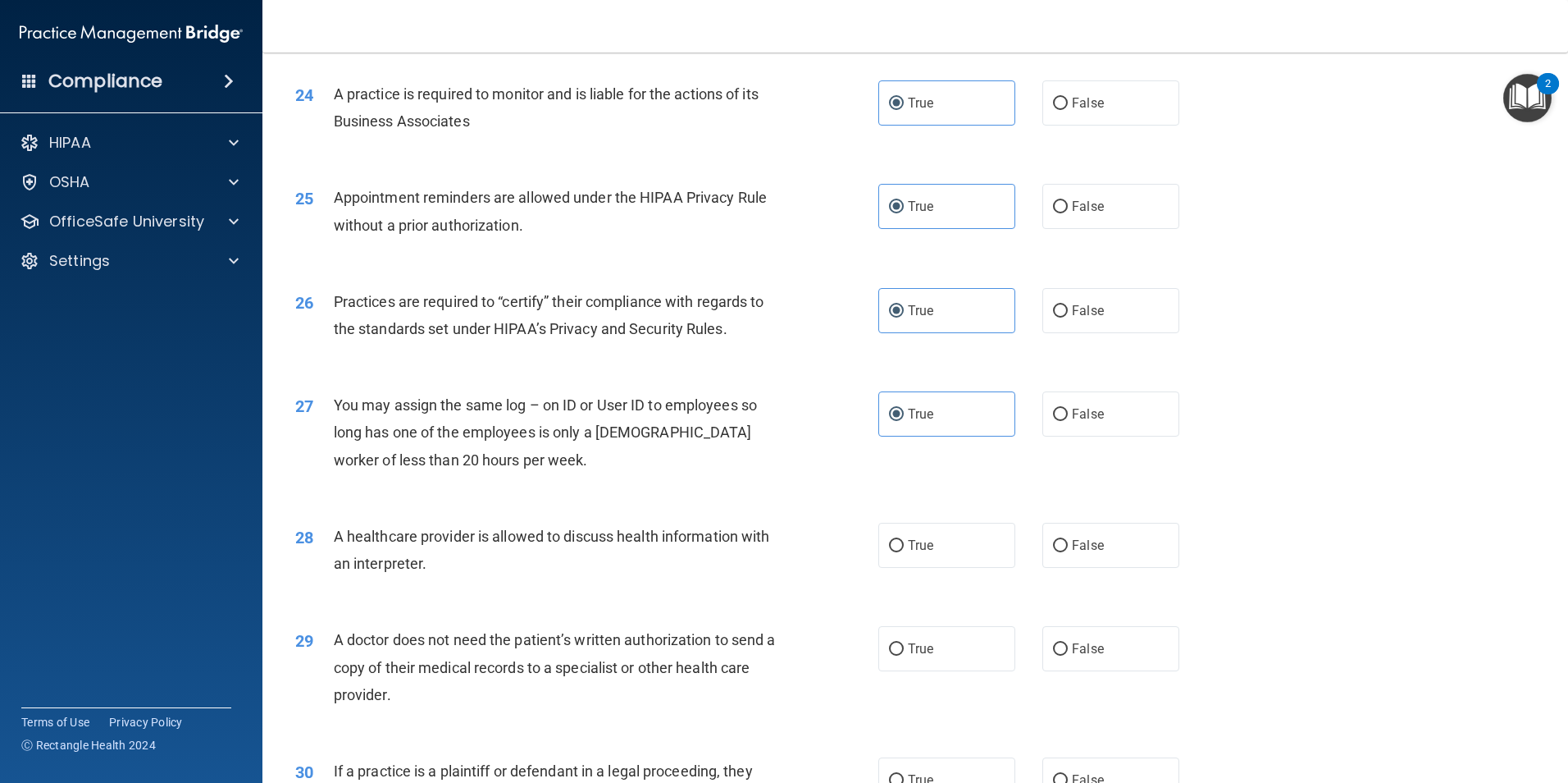
click at [923, 569] on div "28 A healthcare provider is allowed to discuss health information with an inter…" at bounding box center [916, 554] width 1265 height 104
click at [924, 562] on label "True" at bounding box center [947, 544] width 137 height 45
click at [903, 552] on input "True" at bounding box center [897, 545] width 15 height 12
radio input "true"
click at [926, 649] on span "True" at bounding box center [920, 649] width 26 height 15
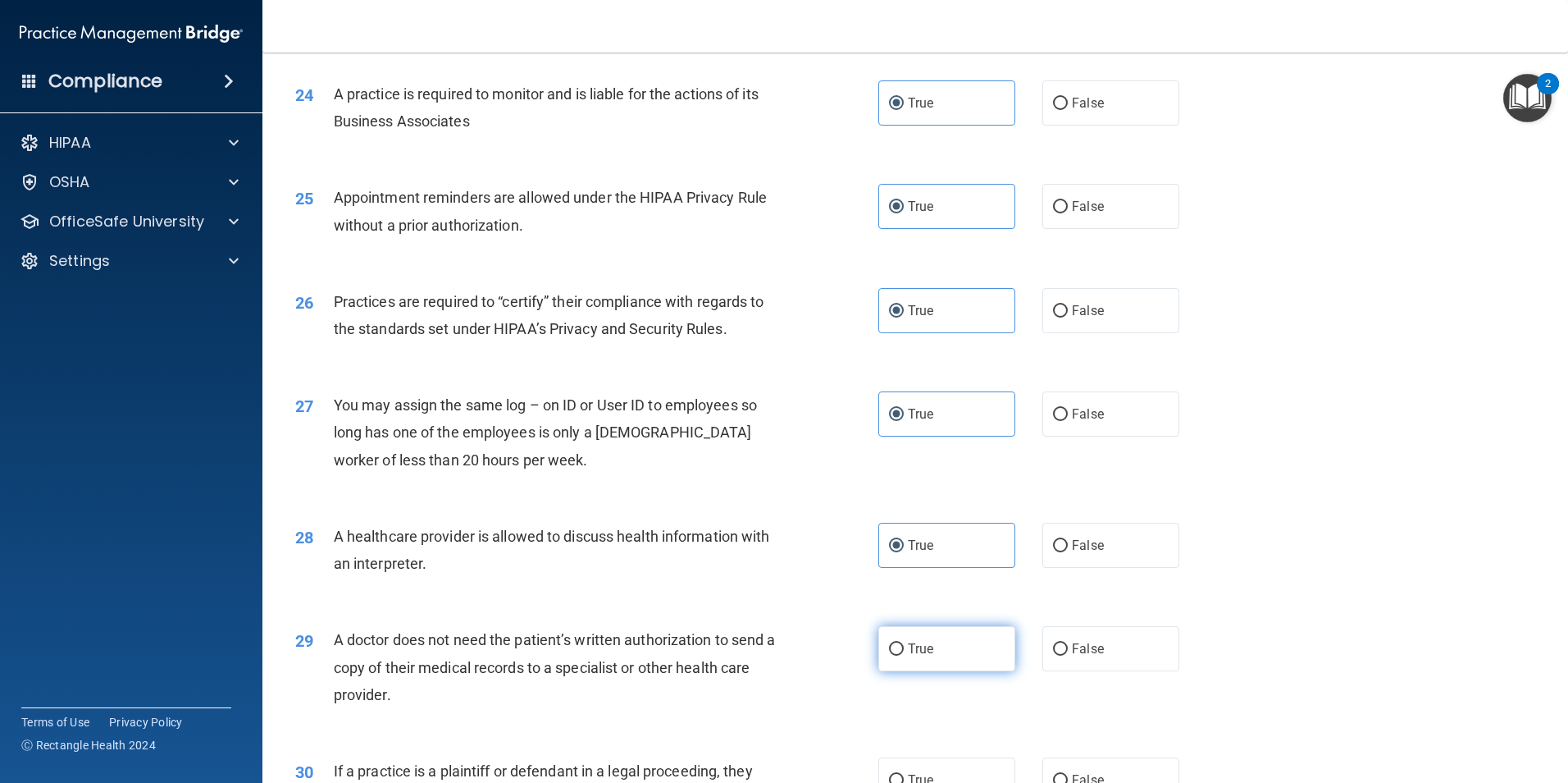
click at [903, 649] on input "True" at bounding box center [897, 649] width 15 height 12
radio input "true"
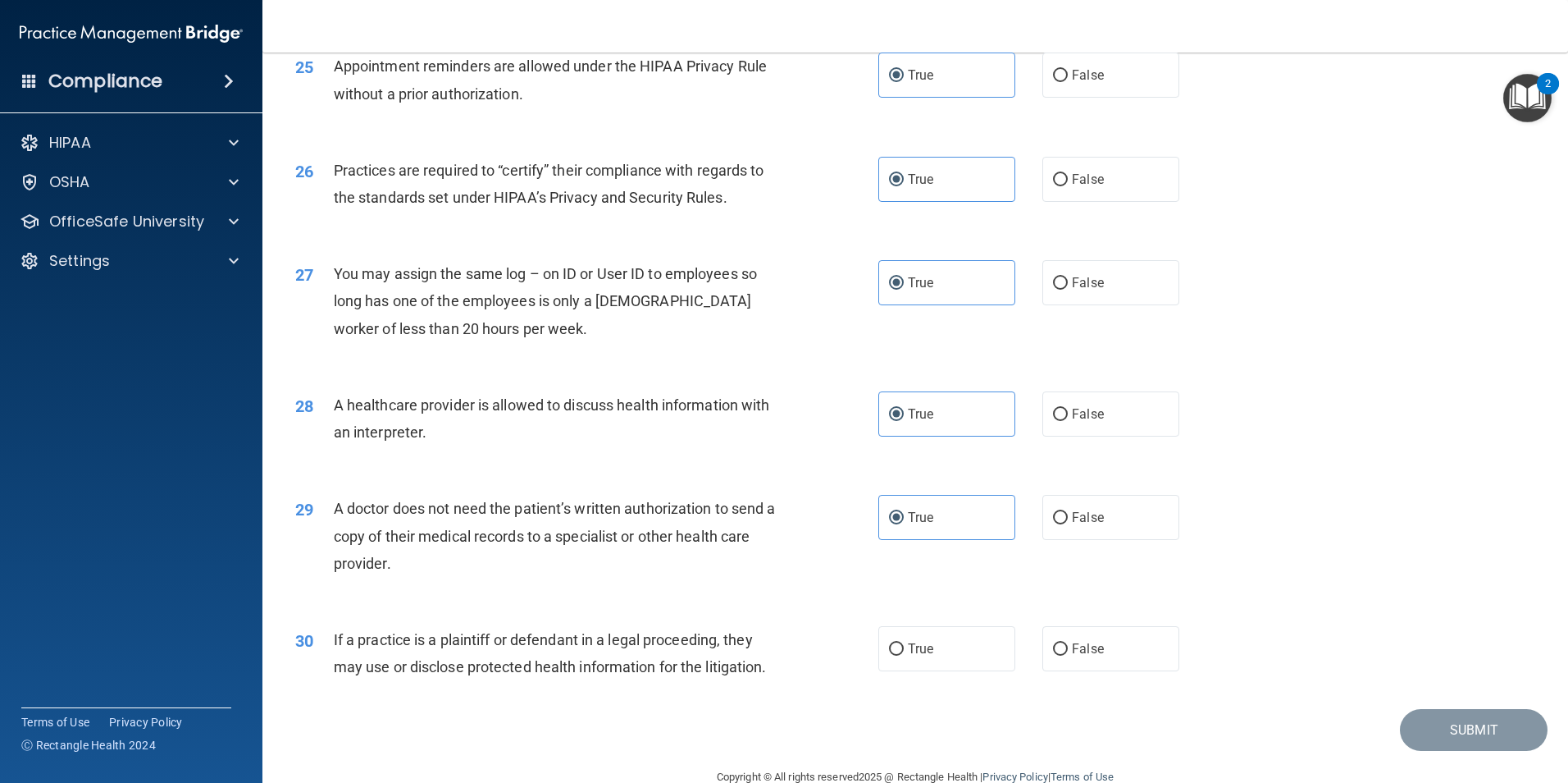
scroll to position [3037, 0]
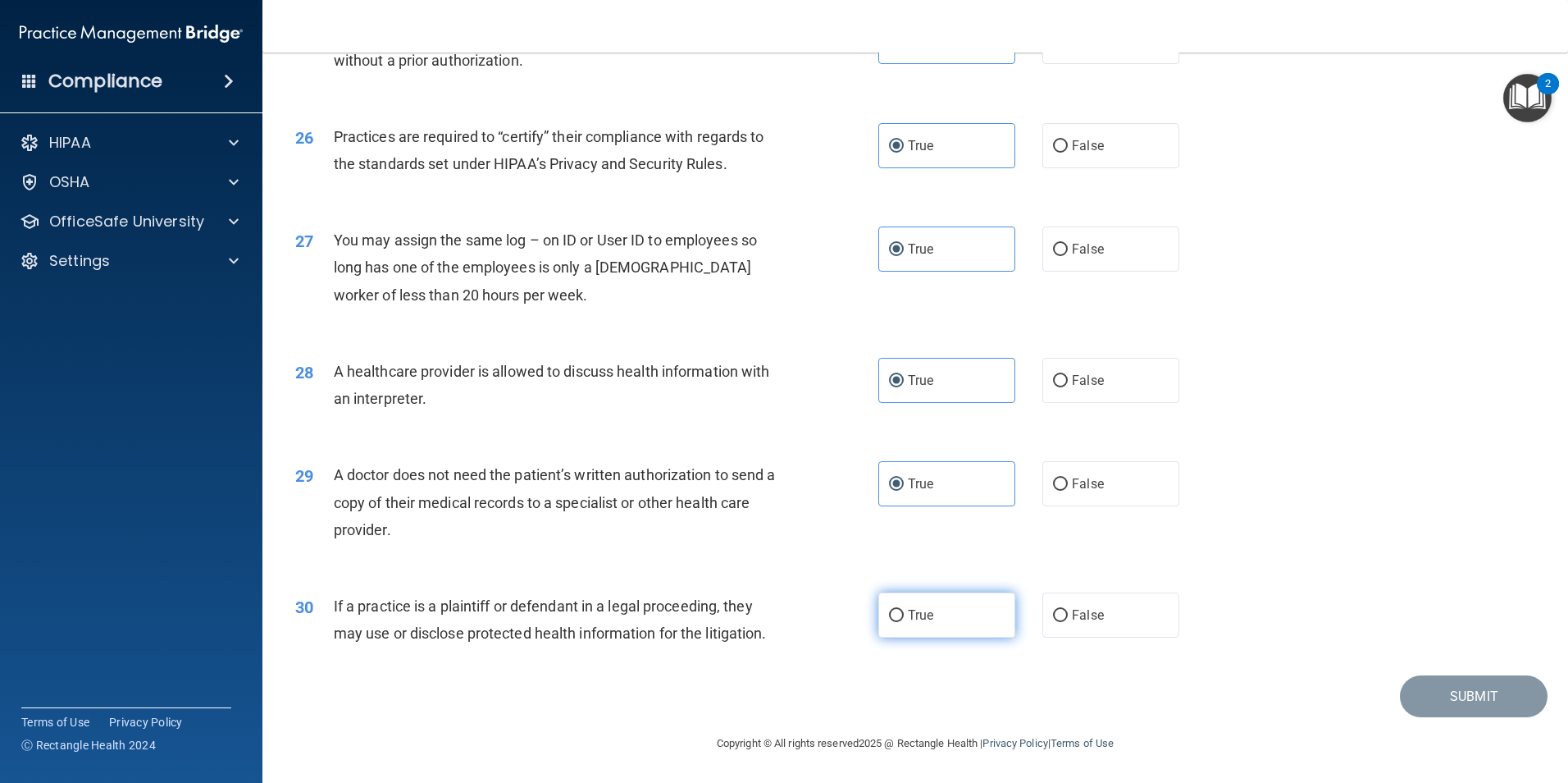
click at [935, 633] on label "True" at bounding box center [947, 615] width 137 height 45
click at [903, 622] on input "True" at bounding box center [897, 616] width 15 height 12
radio input "true"
click at [1429, 694] on button "Submit" at bounding box center [1473, 696] width 147 height 42
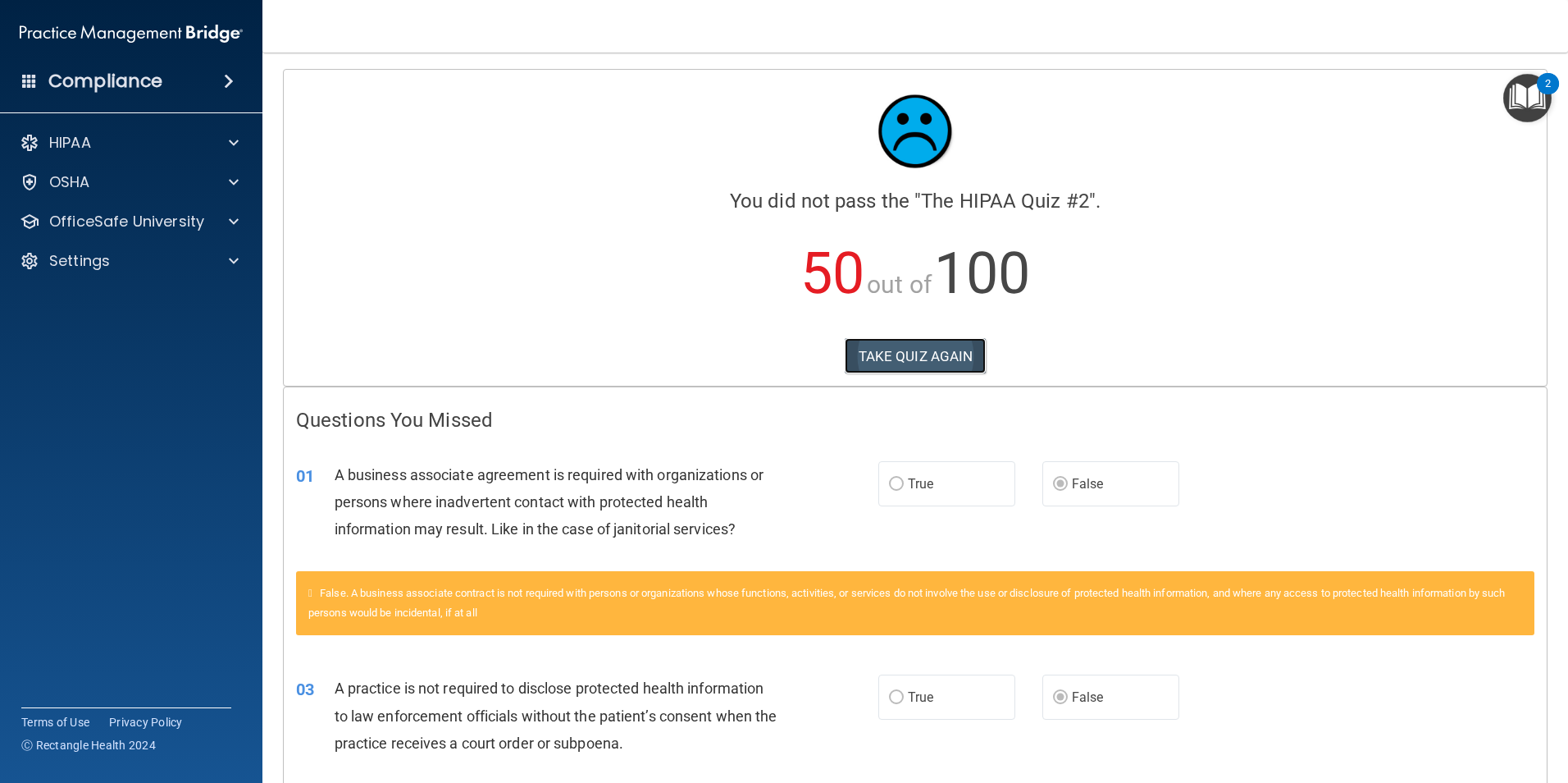
click at [929, 346] on button "TAKE QUIZ AGAIN" at bounding box center [915, 356] width 142 height 36
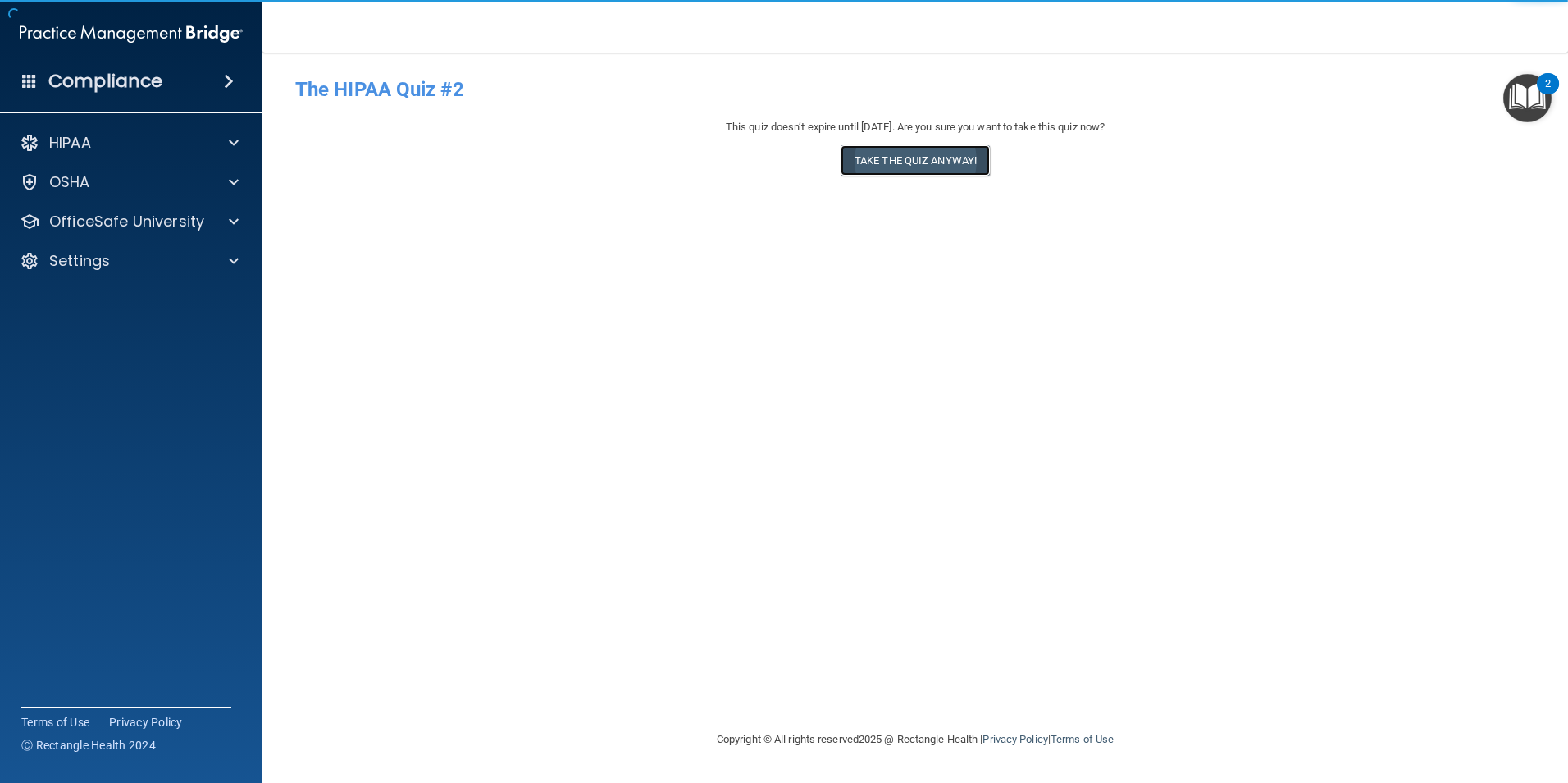
click at [879, 164] on button "Take the quiz anyway!" at bounding box center [915, 161] width 149 height 30
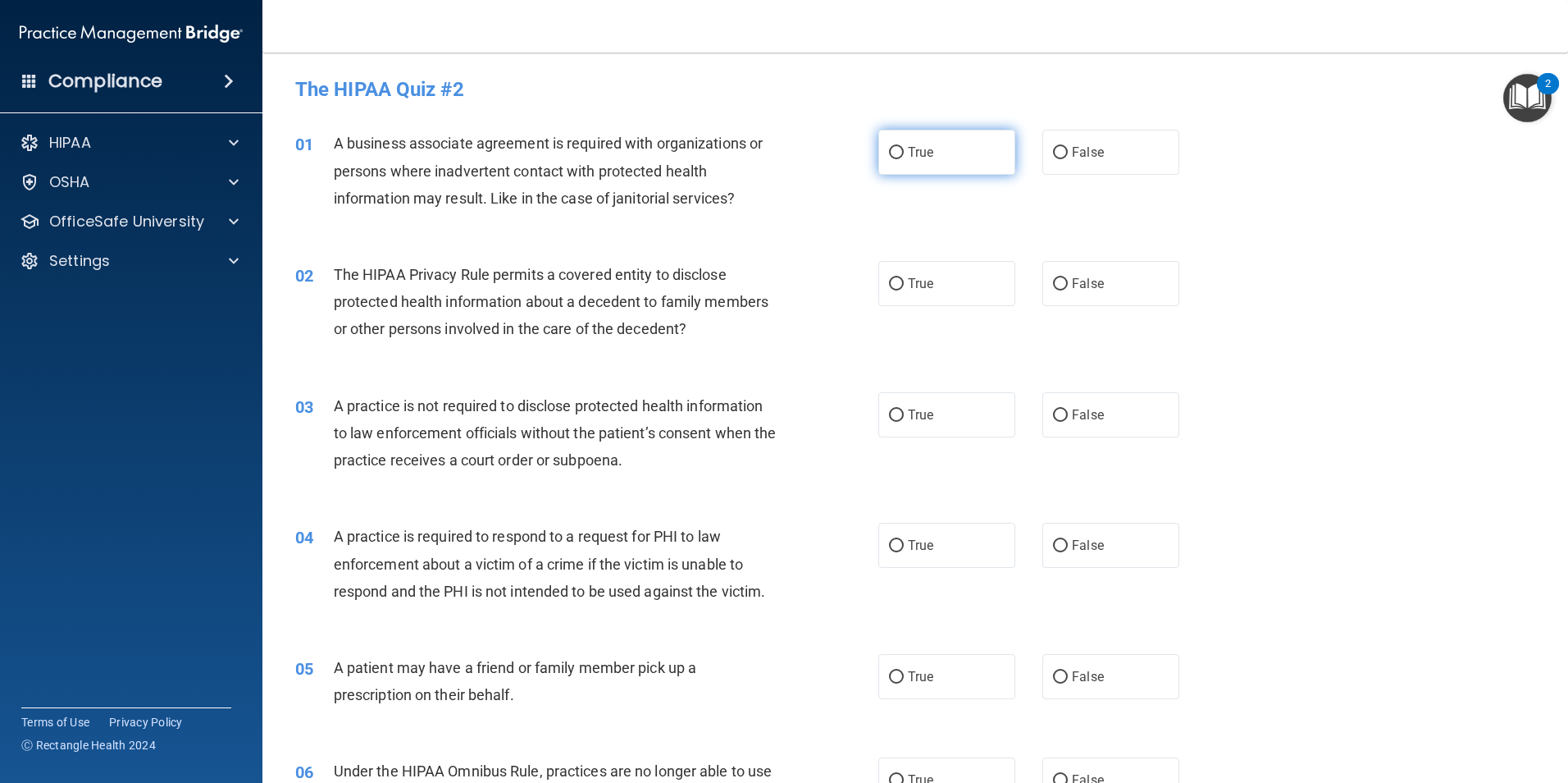
click at [958, 147] on label "True" at bounding box center [947, 151] width 137 height 45
click at [903, 147] on input "True" at bounding box center [897, 152] width 15 height 12
radio input "true"
click at [1063, 156] on label "False" at bounding box center [1111, 151] width 137 height 45
click at [1063, 156] on input "False" at bounding box center [1060, 152] width 15 height 12
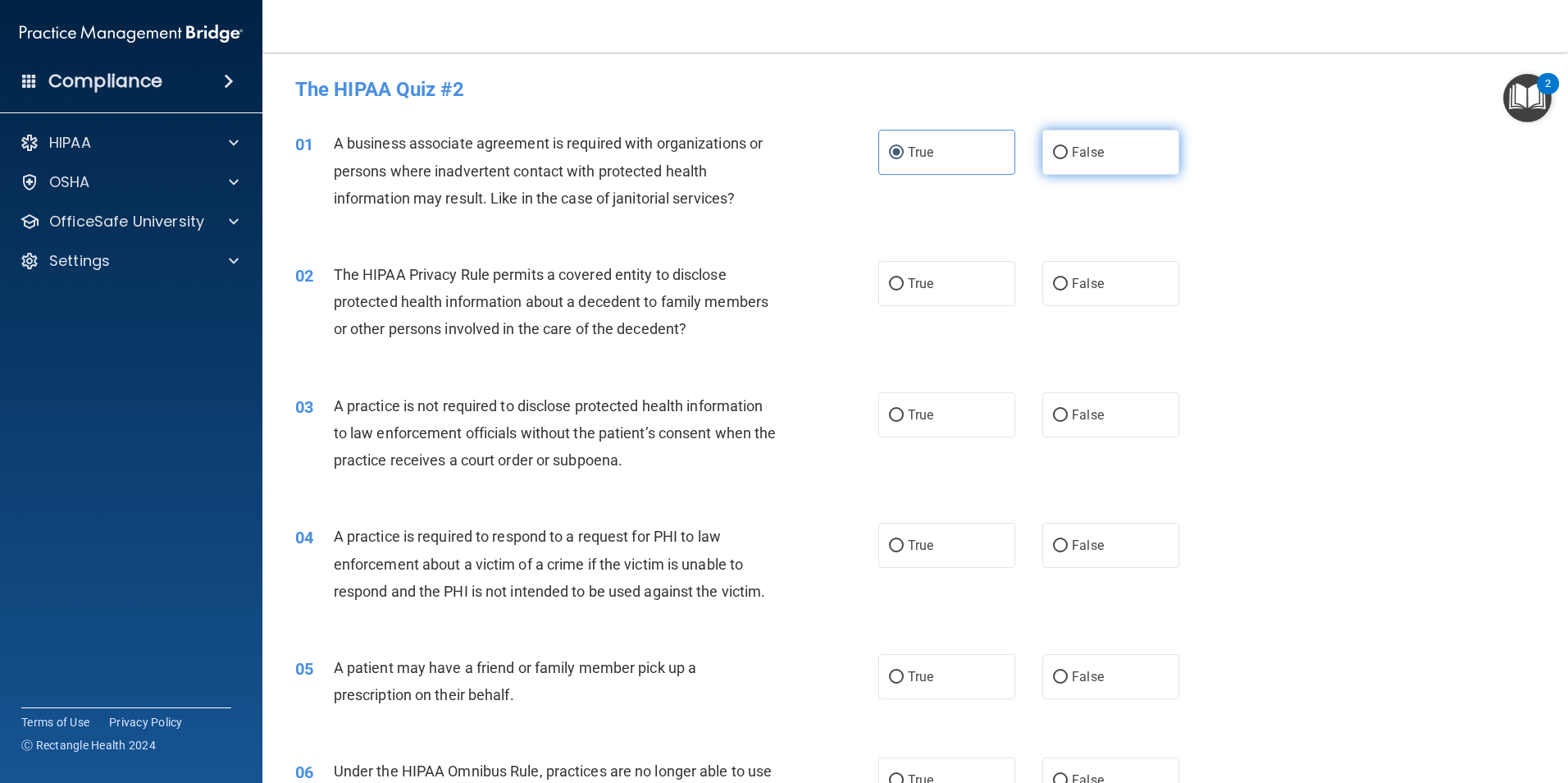
radio input "true"
radio input "false"
click at [965, 282] on label "True" at bounding box center [947, 283] width 137 height 45
click at [903, 282] on input "True" at bounding box center [897, 284] width 15 height 12
radio input "true"
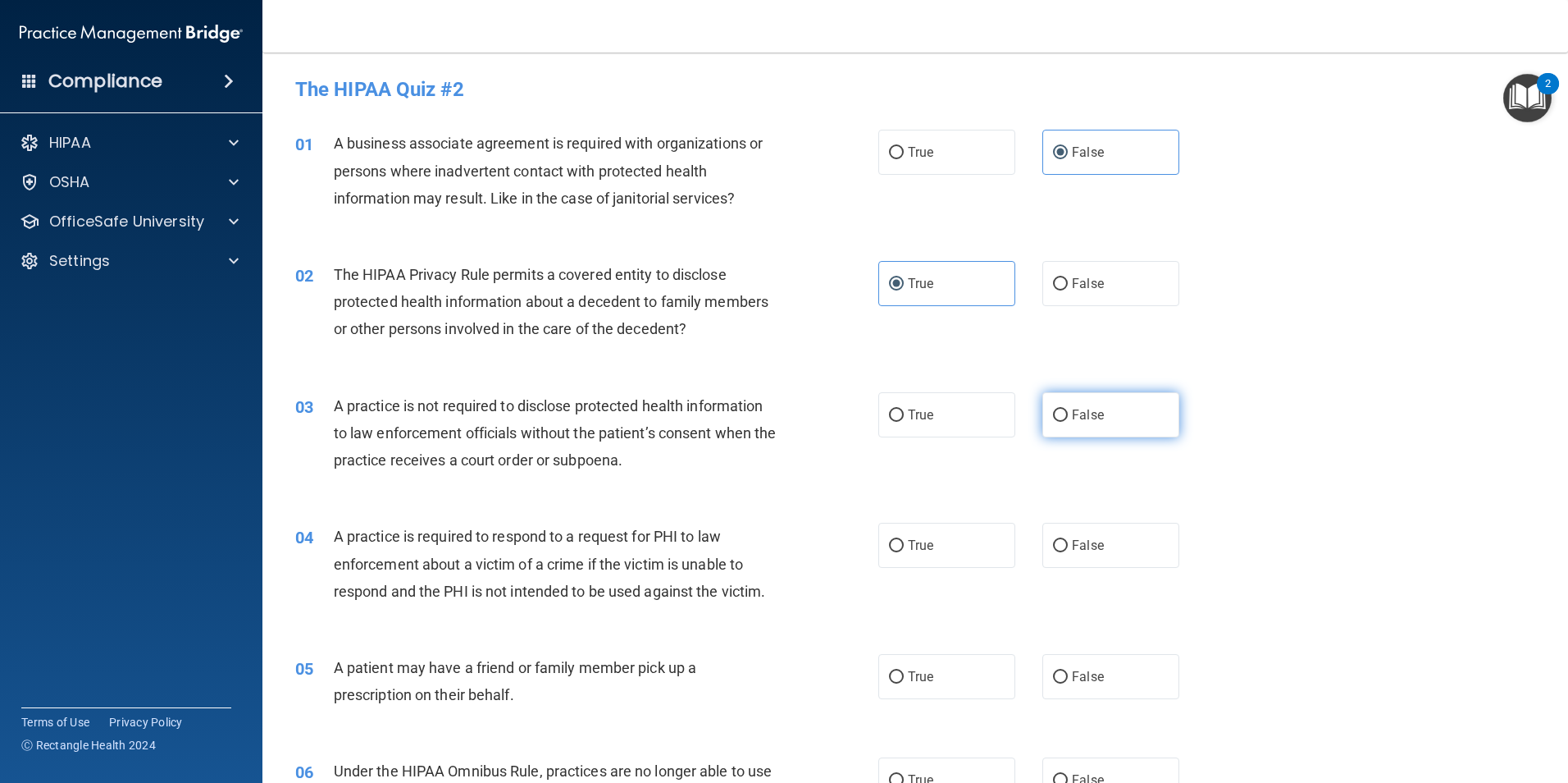
click at [1083, 411] on span "False" at bounding box center [1088, 415] width 32 height 15
click at [1068, 411] on input "False" at bounding box center [1060, 415] width 15 height 12
radio input "true"
click at [962, 545] on label "True" at bounding box center [947, 544] width 137 height 45
click at [903, 545] on input "True" at bounding box center [897, 545] width 15 height 12
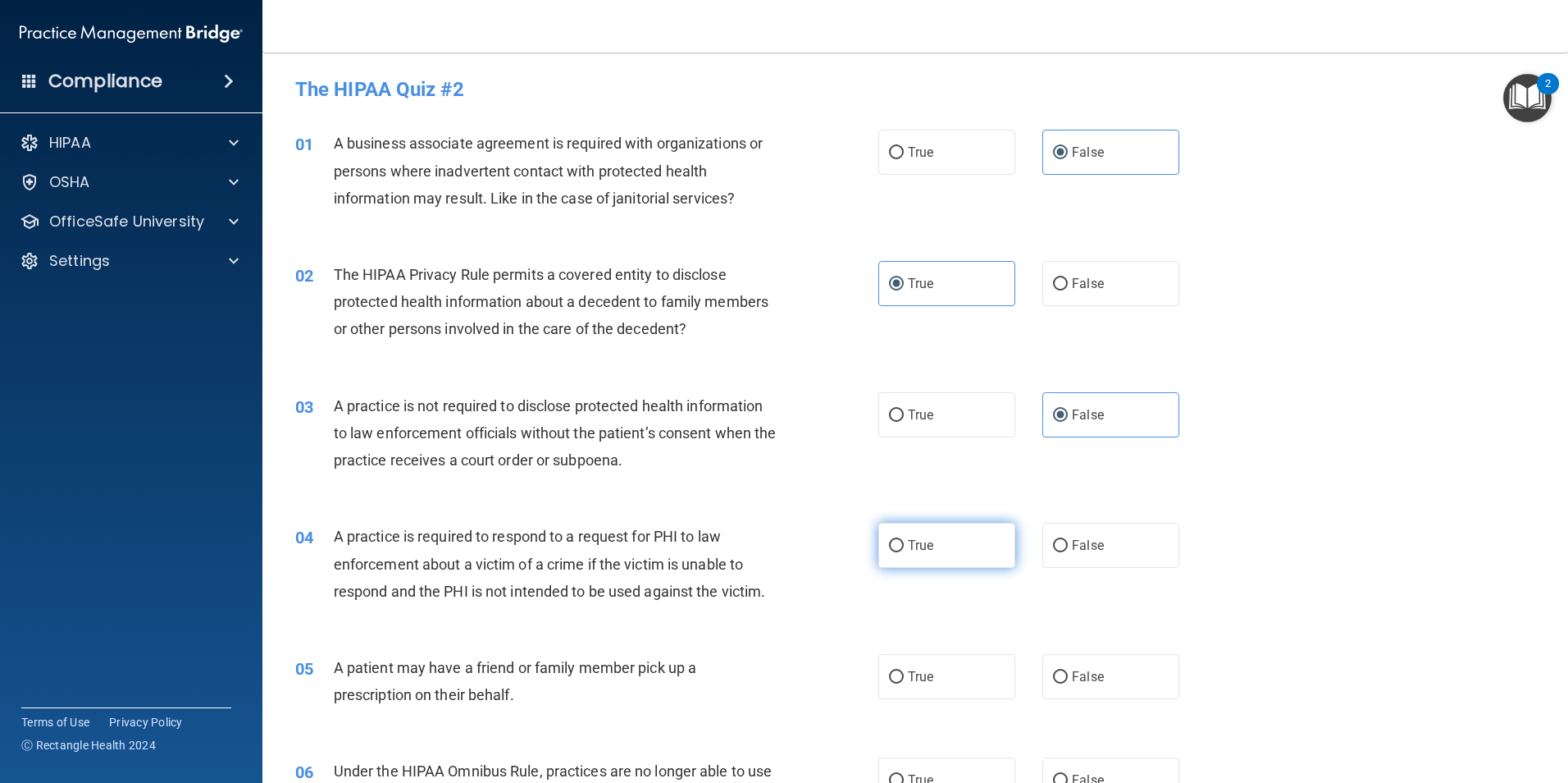
radio input "true"
click at [923, 671] on span "True" at bounding box center [920, 676] width 26 height 15
click at [903, 671] on input "True" at bounding box center [897, 676] width 15 height 12
radio input "true"
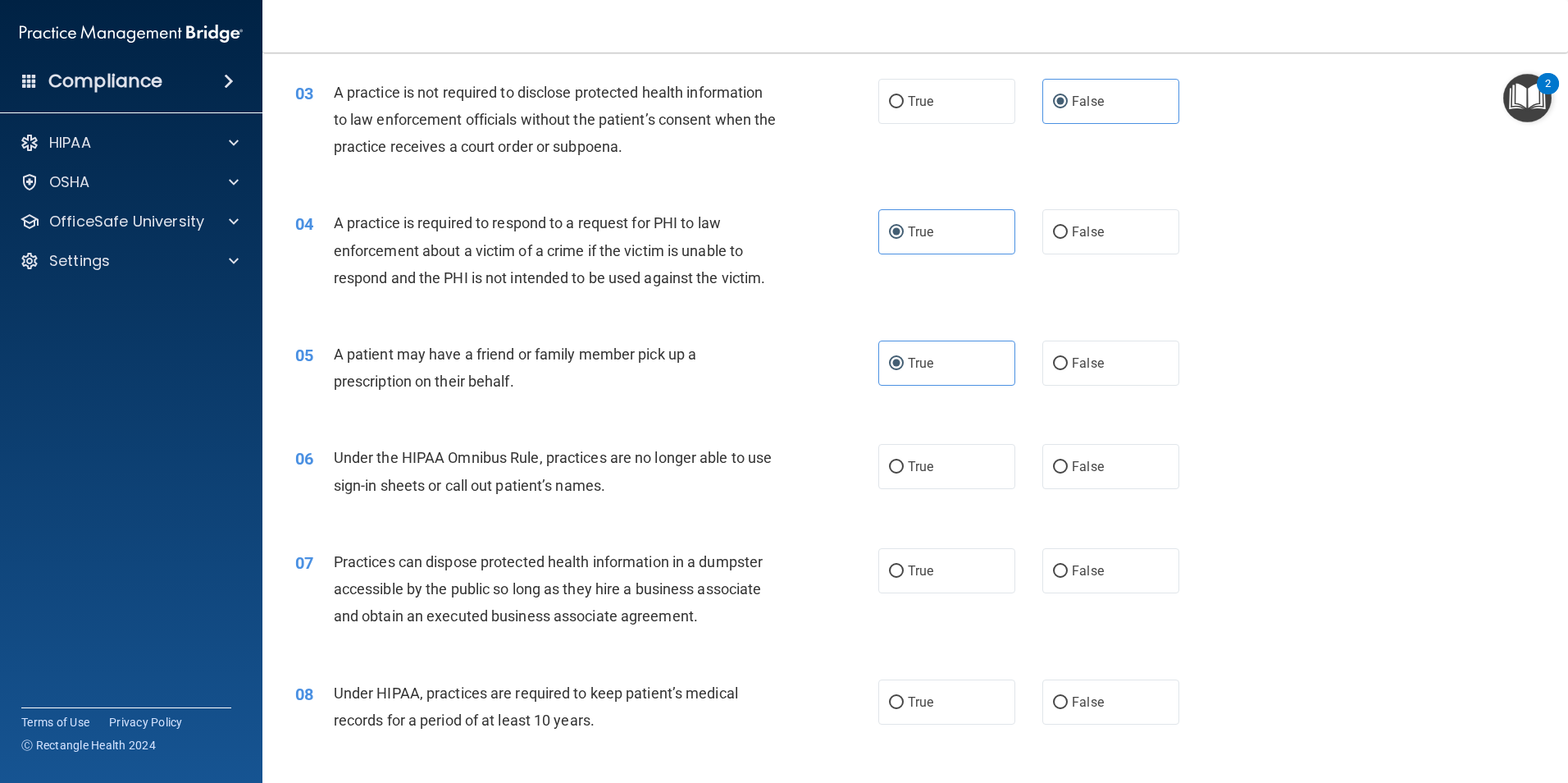
scroll to position [328, 0]
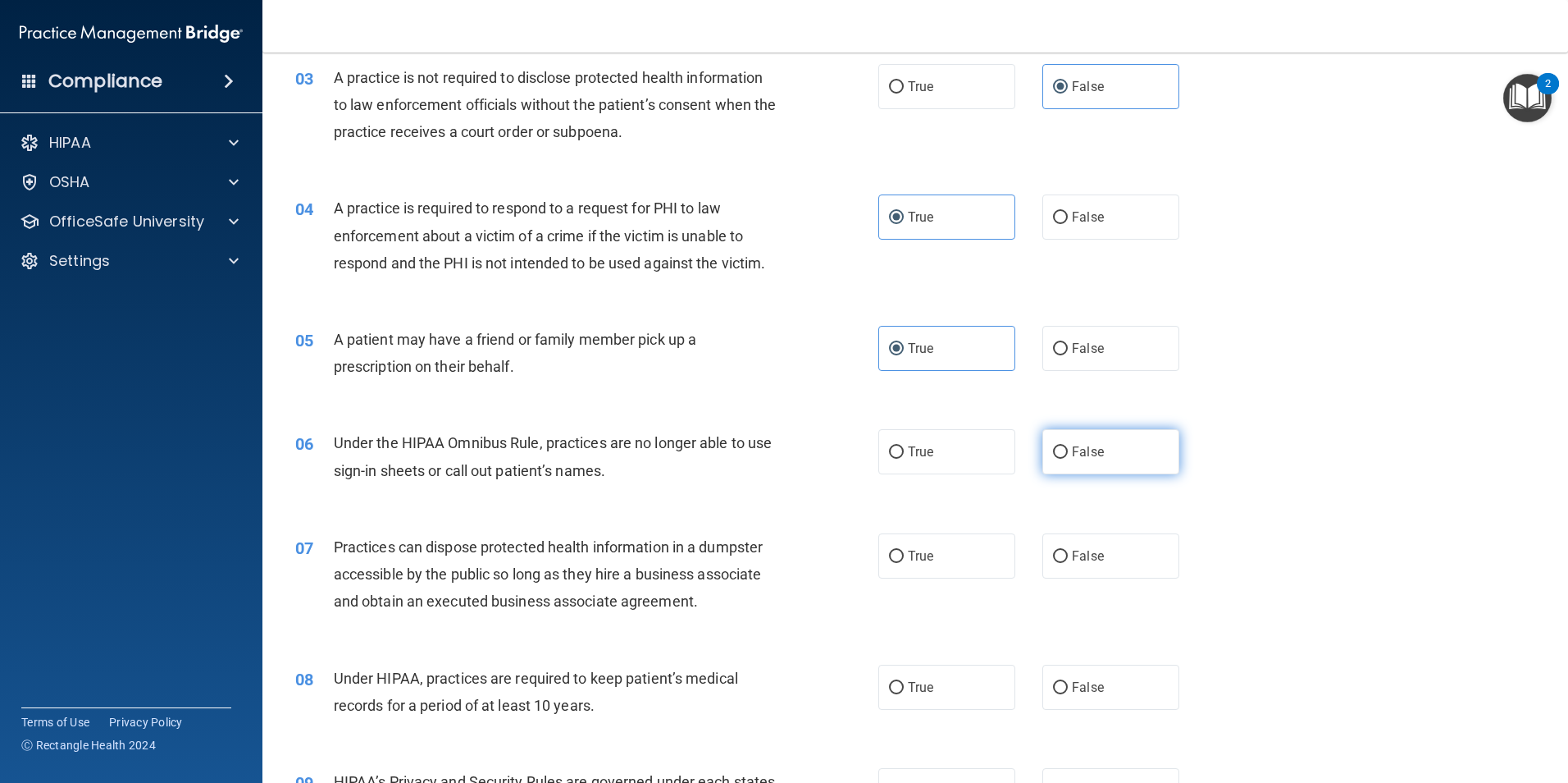
click at [1117, 445] on label "False" at bounding box center [1111, 451] width 137 height 45
click at [1068, 446] on input "False" at bounding box center [1060, 452] width 15 height 12
radio input "true"
click at [1118, 545] on label "False" at bounding box center [1111, 556] width 137 height 45
click at [1068, 551] on input "False" at bounding box center [1060, 557] width 15 height 12
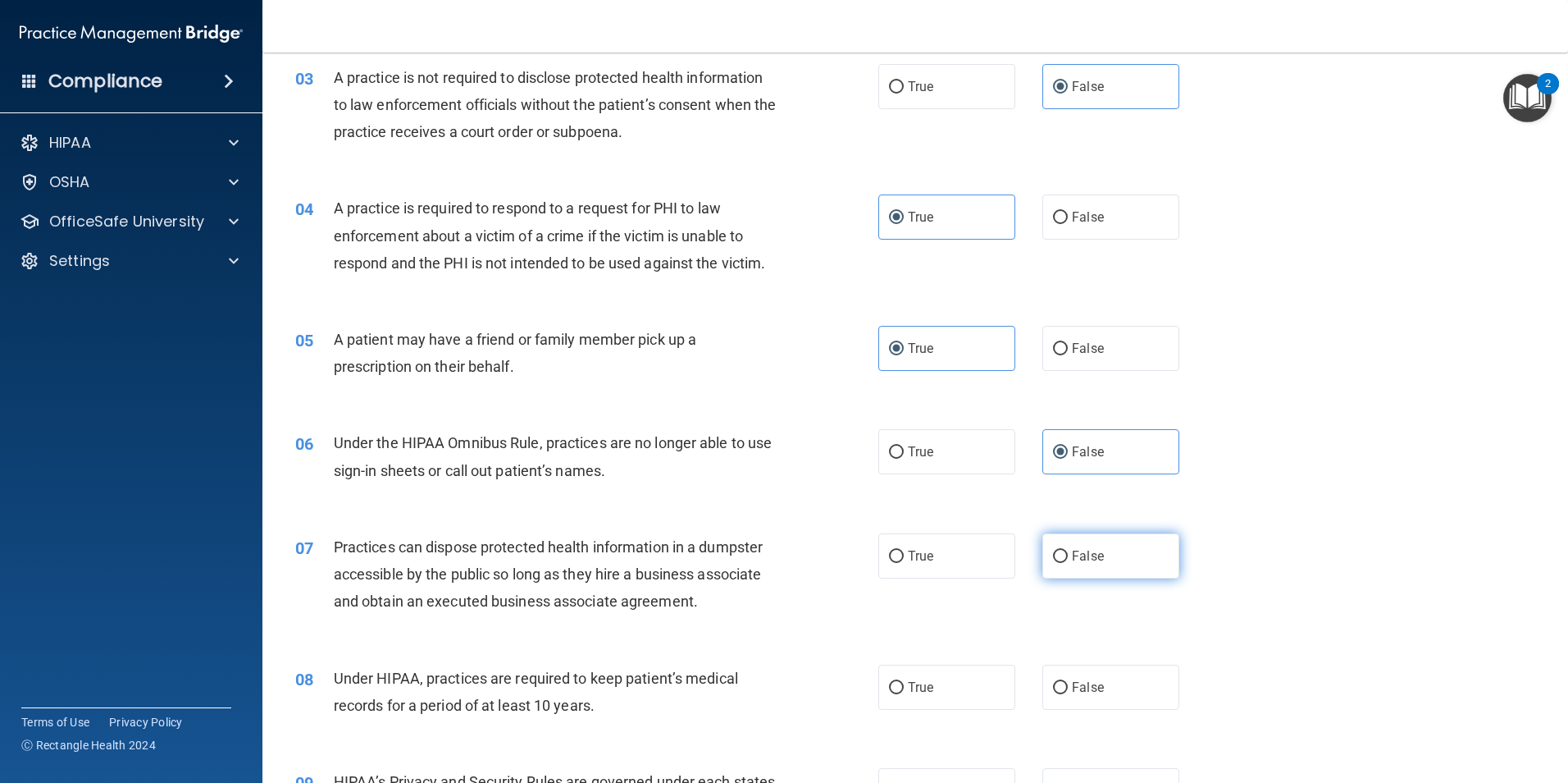
radio input "true"
click at [1094, 667] on label "False" at bounding box center [1111, 687] width 137 height 45
click at [1068, 682] on input "False" at bounding box center [1060, 688] width 15 height 12
radio input "true"
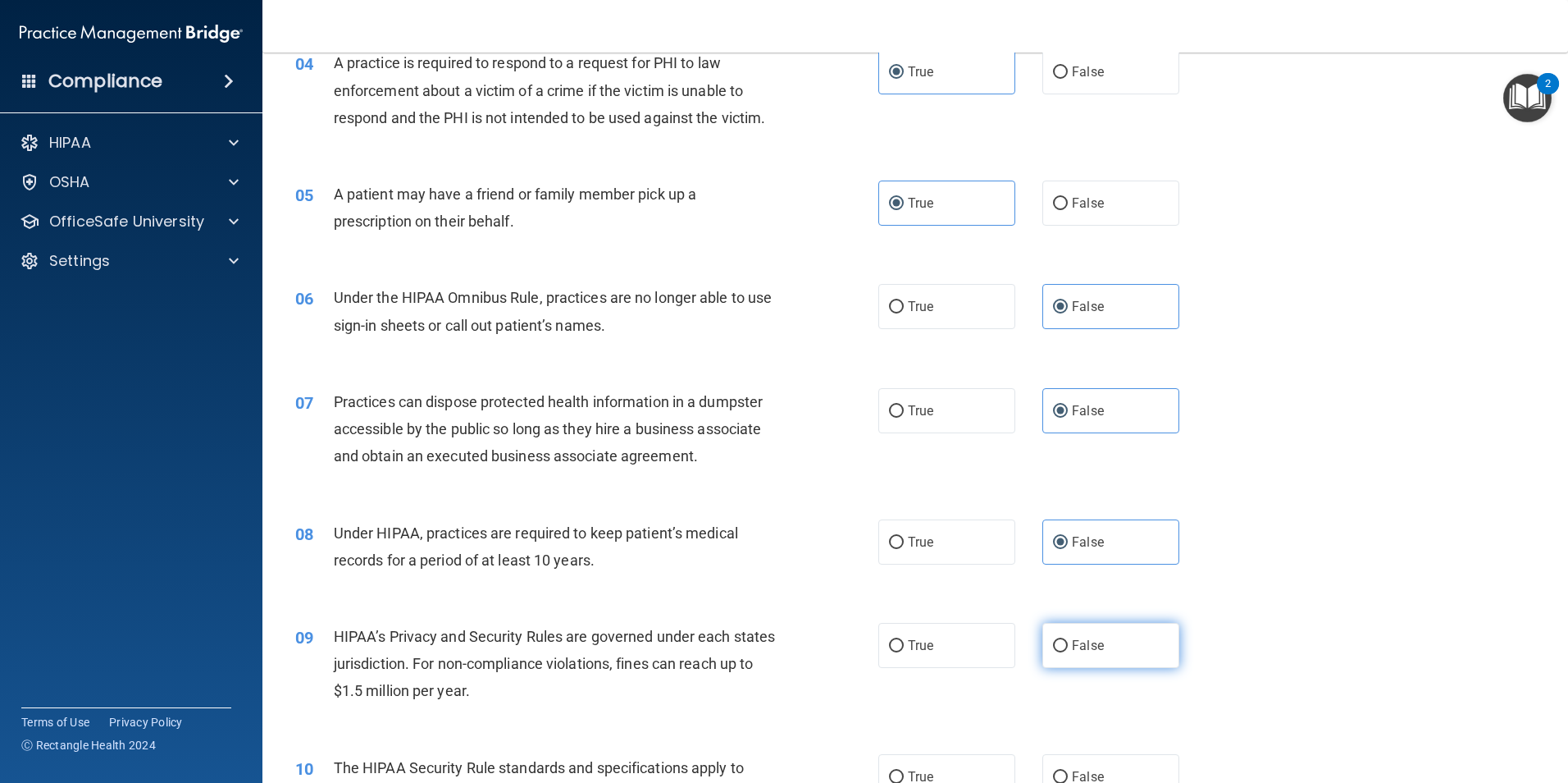
scroll to position [492, 0]
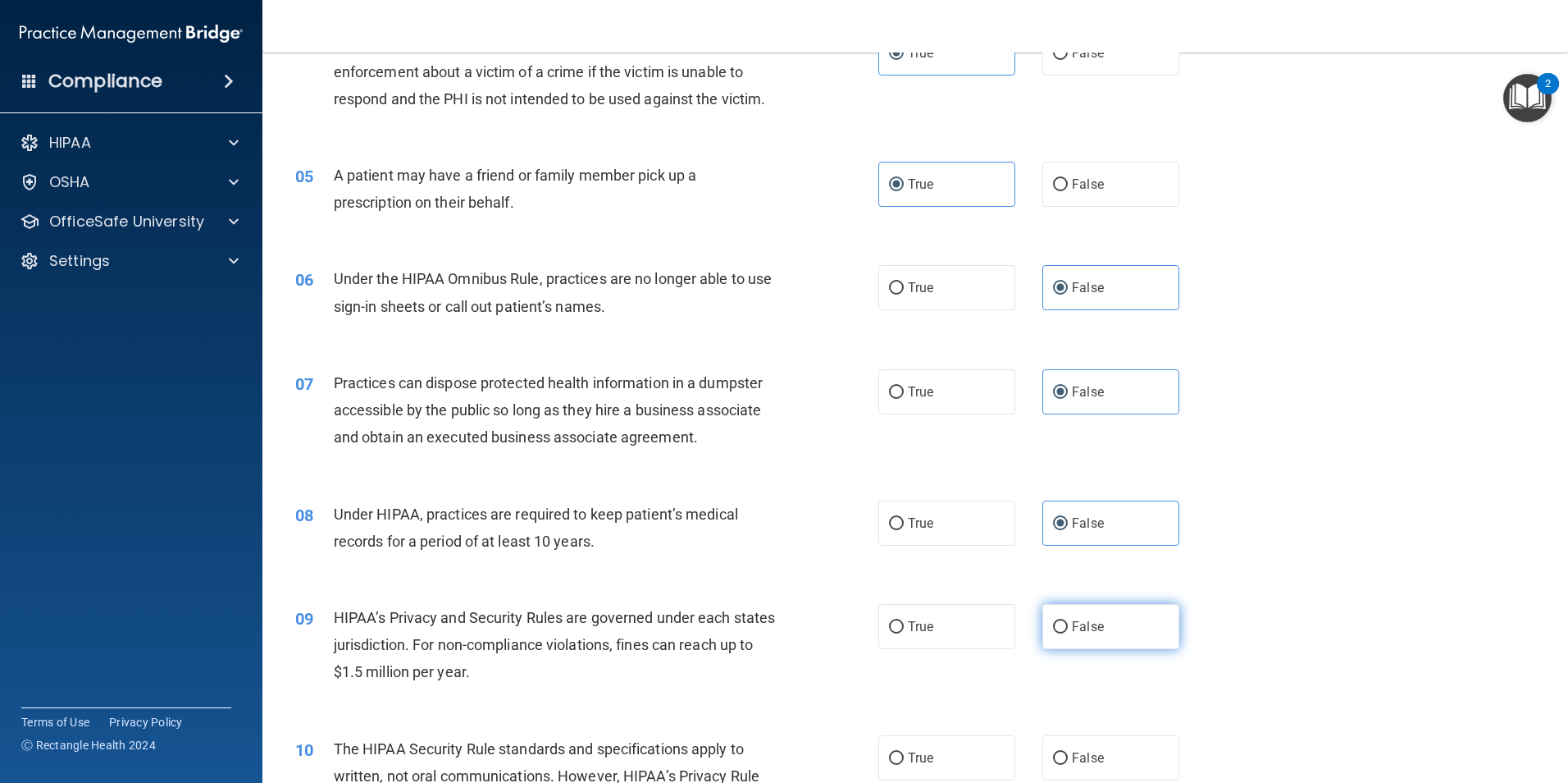
click at [1105, 626] on label "False" at bounding box center [1111, 626] width 137 height 45
click at [1068, 626] on input "False" at bounding box center [1060, 627] width 15 height 12
radio input "true"
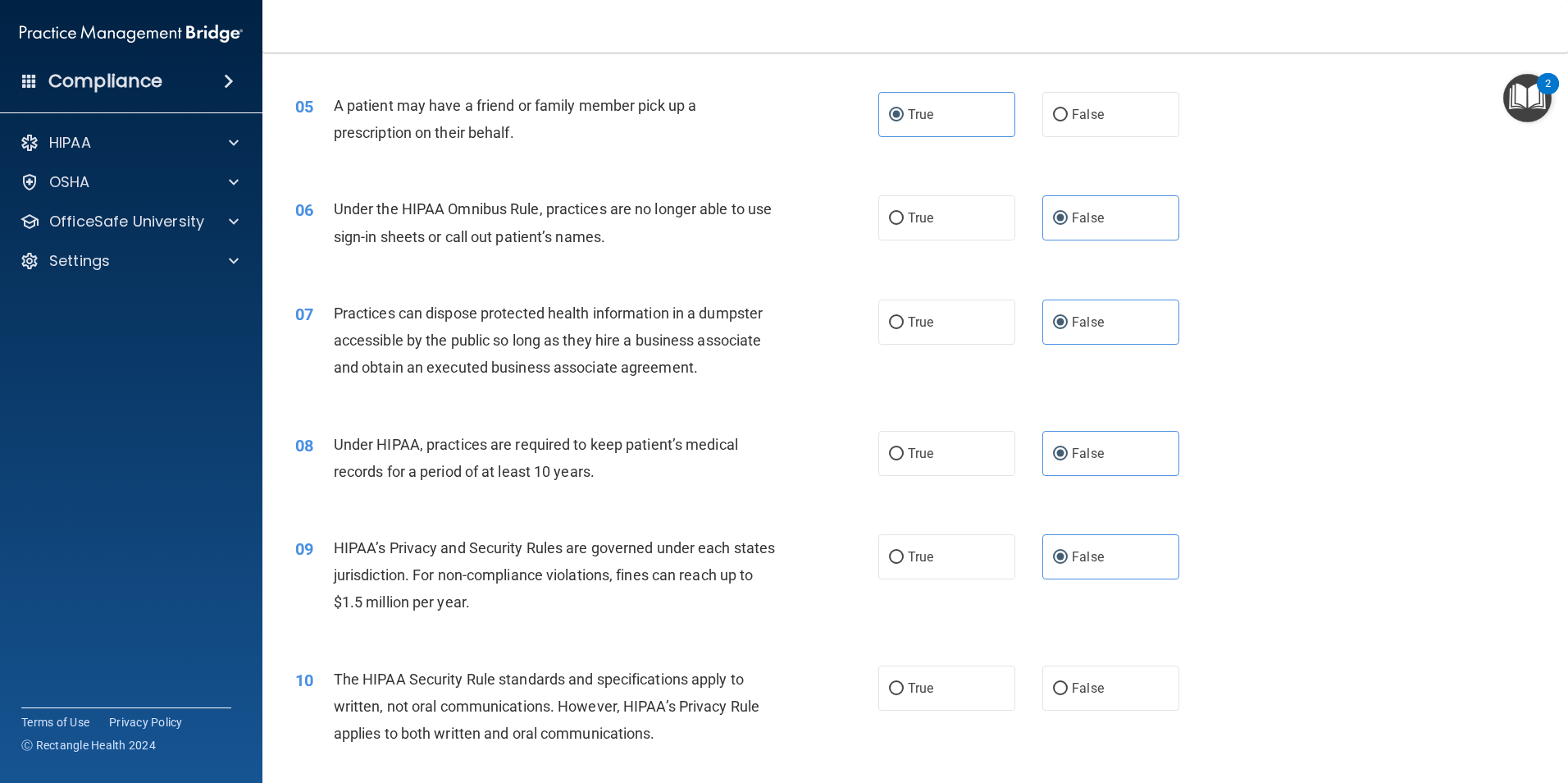
scroll to position [656, 0]
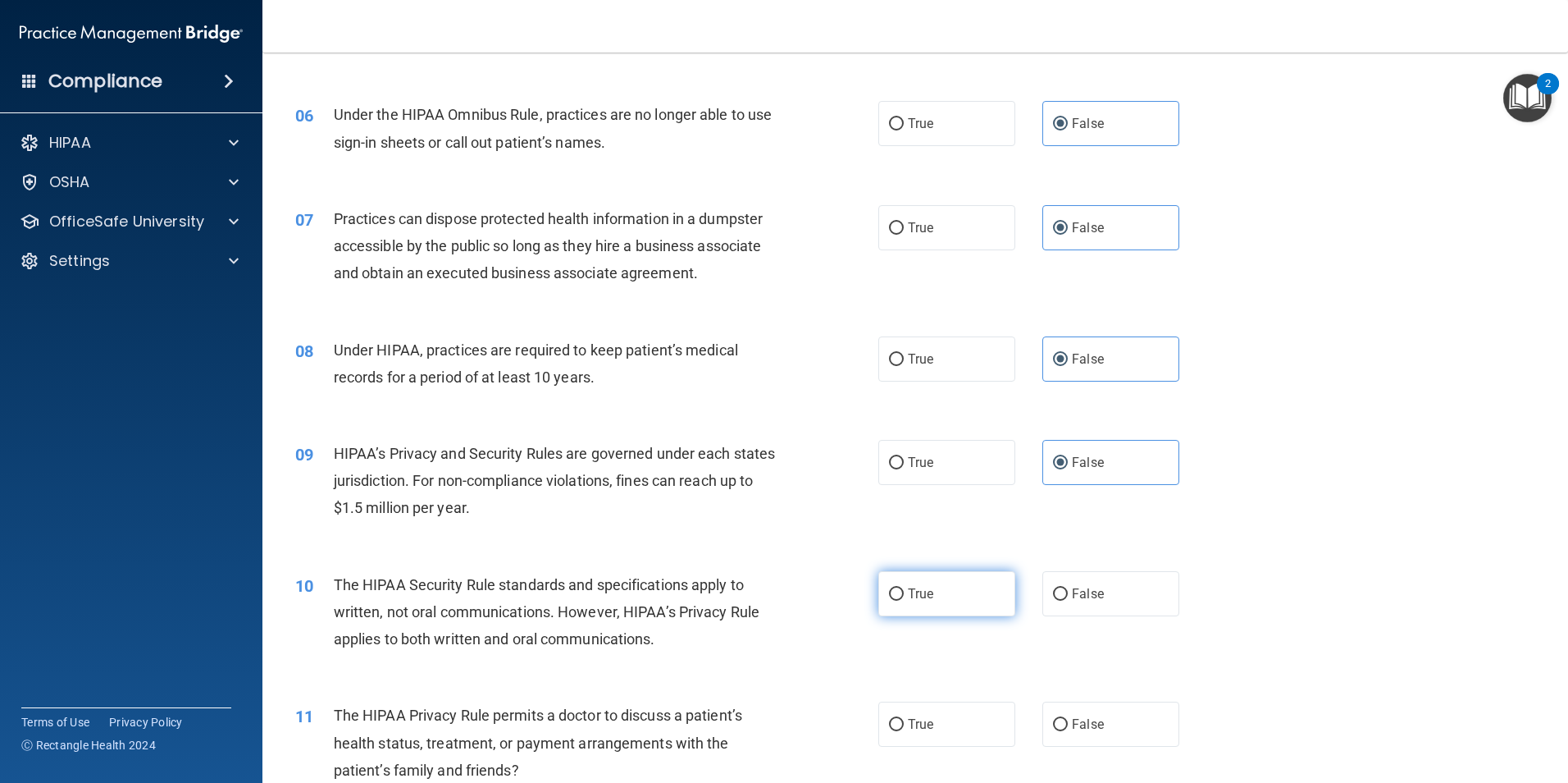
click at [971, 604] on label "True" at bounding box center [947, 593] width 137 height 45
click at [903, 600] on input "True" at bounding box center [897, 594] width 15 height 12
radio input "true"
click at [951, 714] on label "True" at bounding box center [947, 723] width 137 height 45
click at [903, 718] on input "True" at bounding box center [897, 724] width 15 height 12
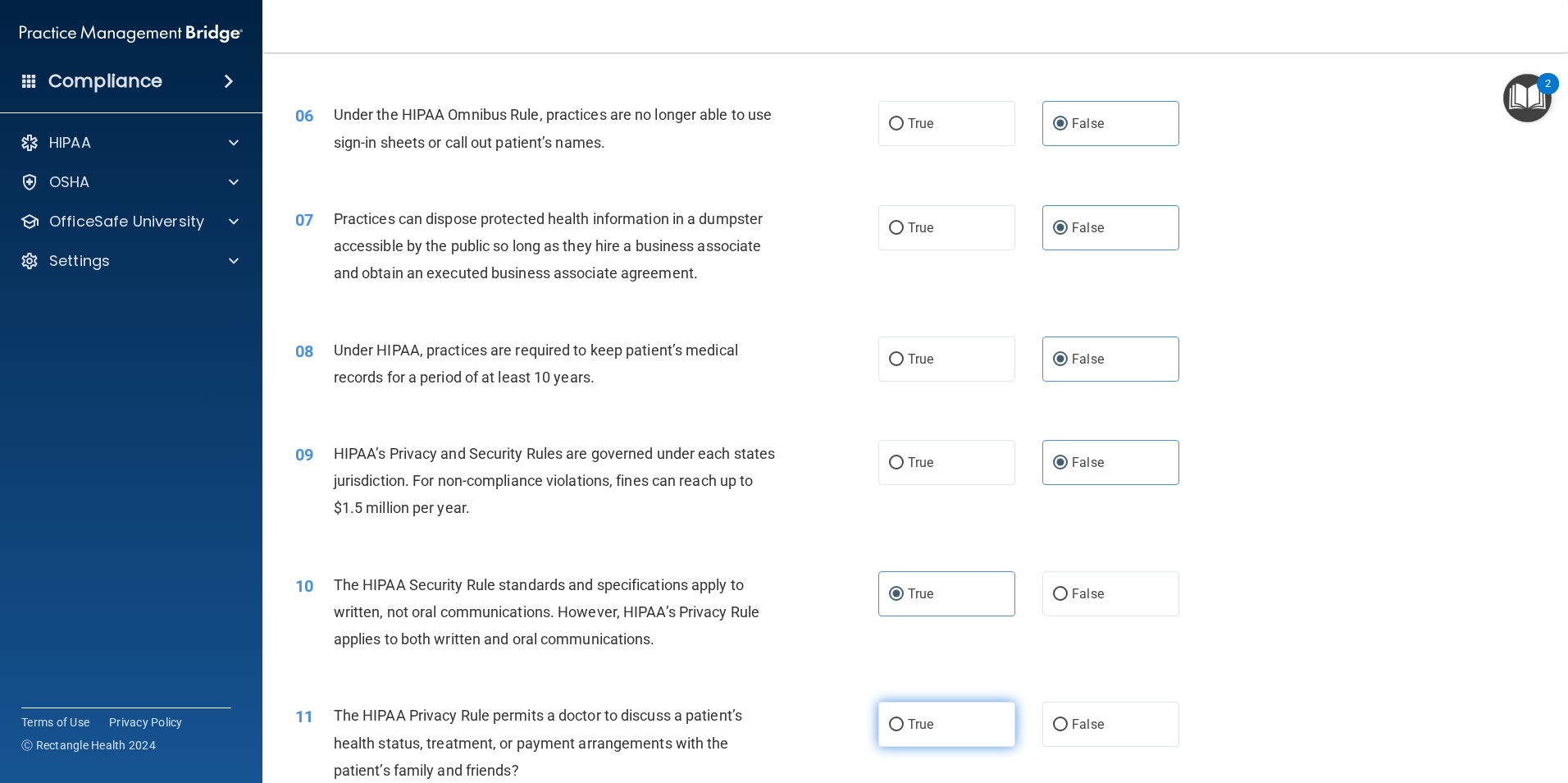
radio input "true"
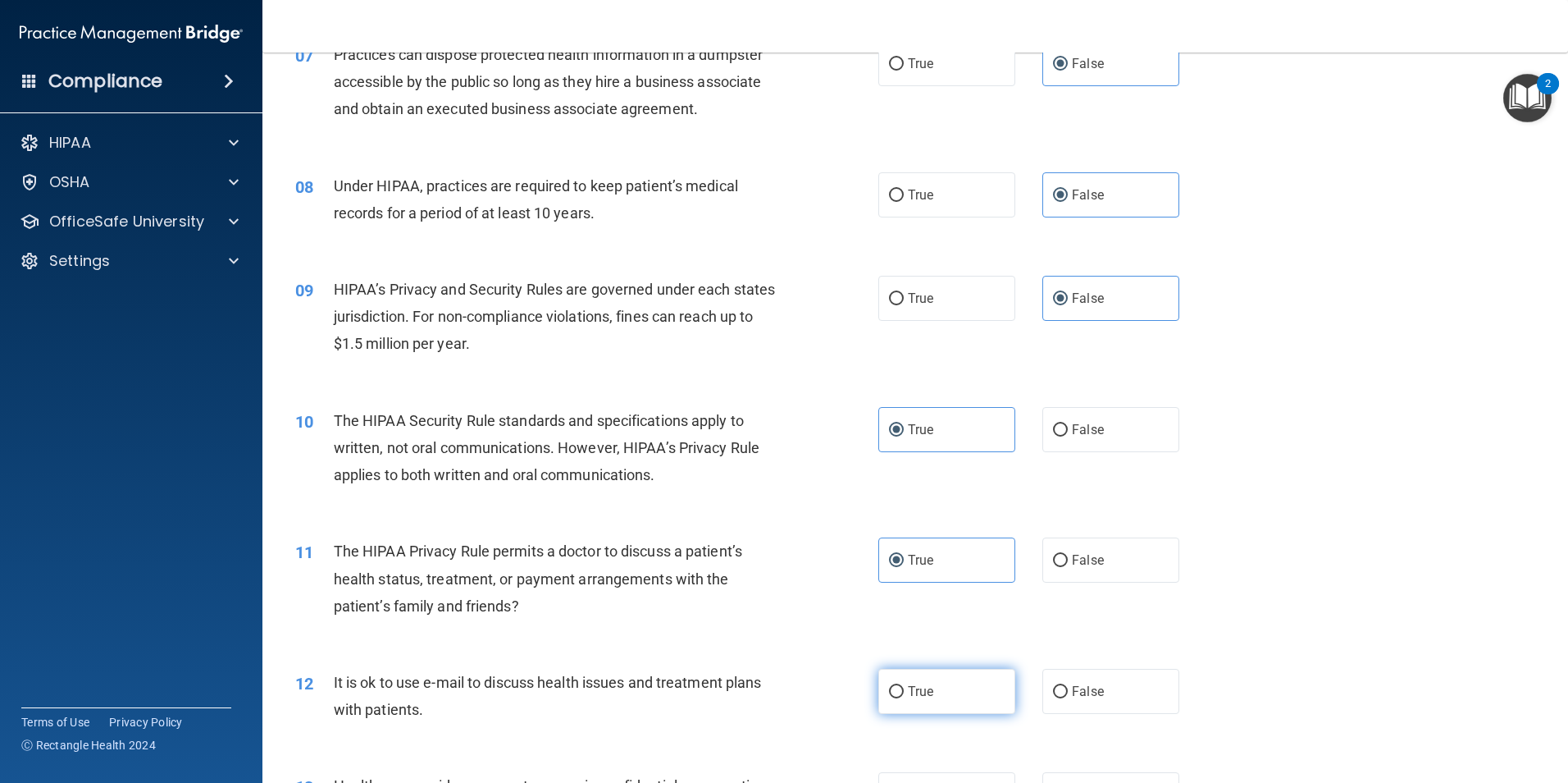
click at [946, 703] on label "True" at bounding box center [947, 691] width 137 height 45
click at [903, 698] on input "True" at bounding box center [897, 692] width 15 height 12
radio input "true"
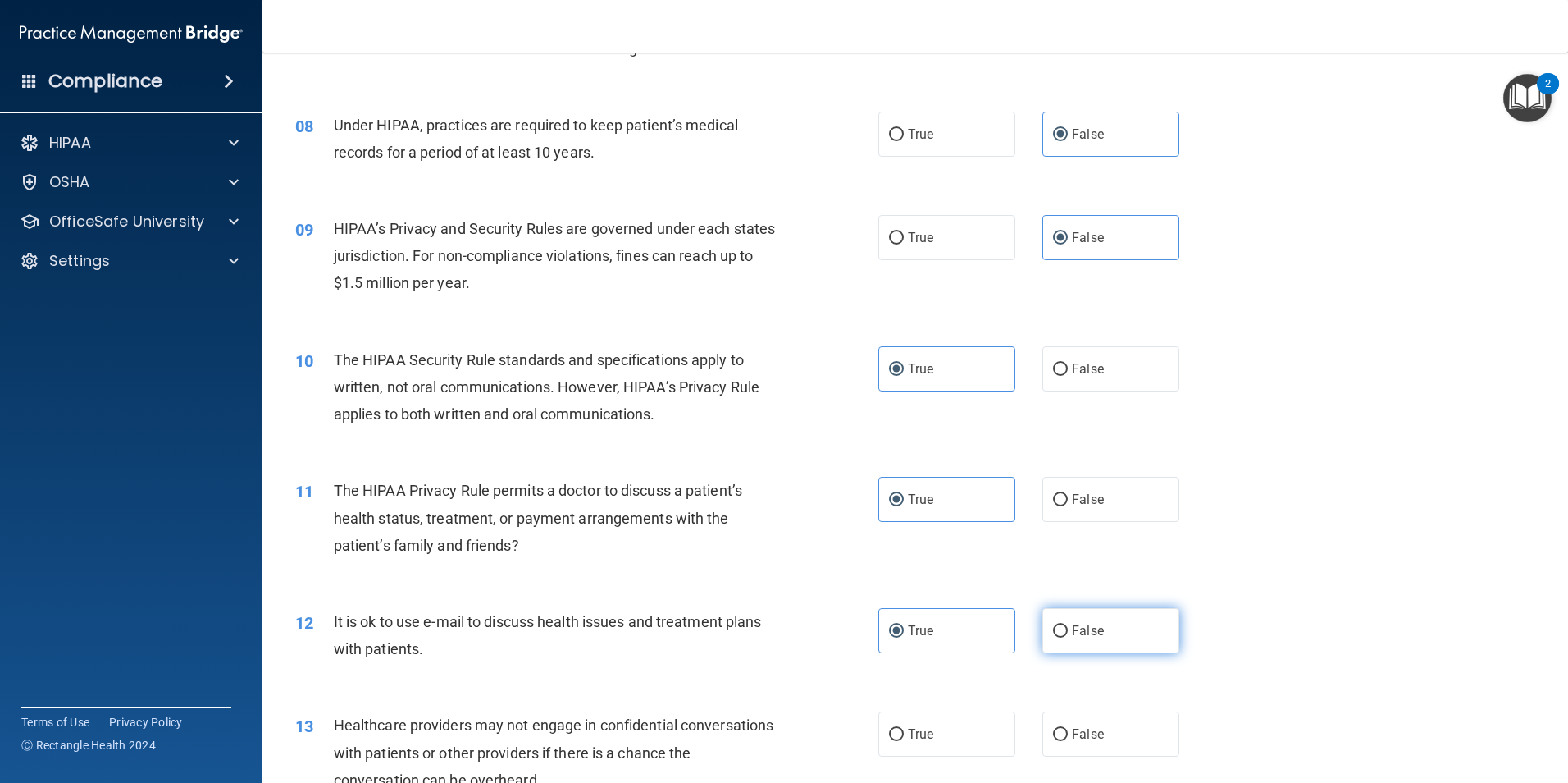
scroll to position [985, 0]
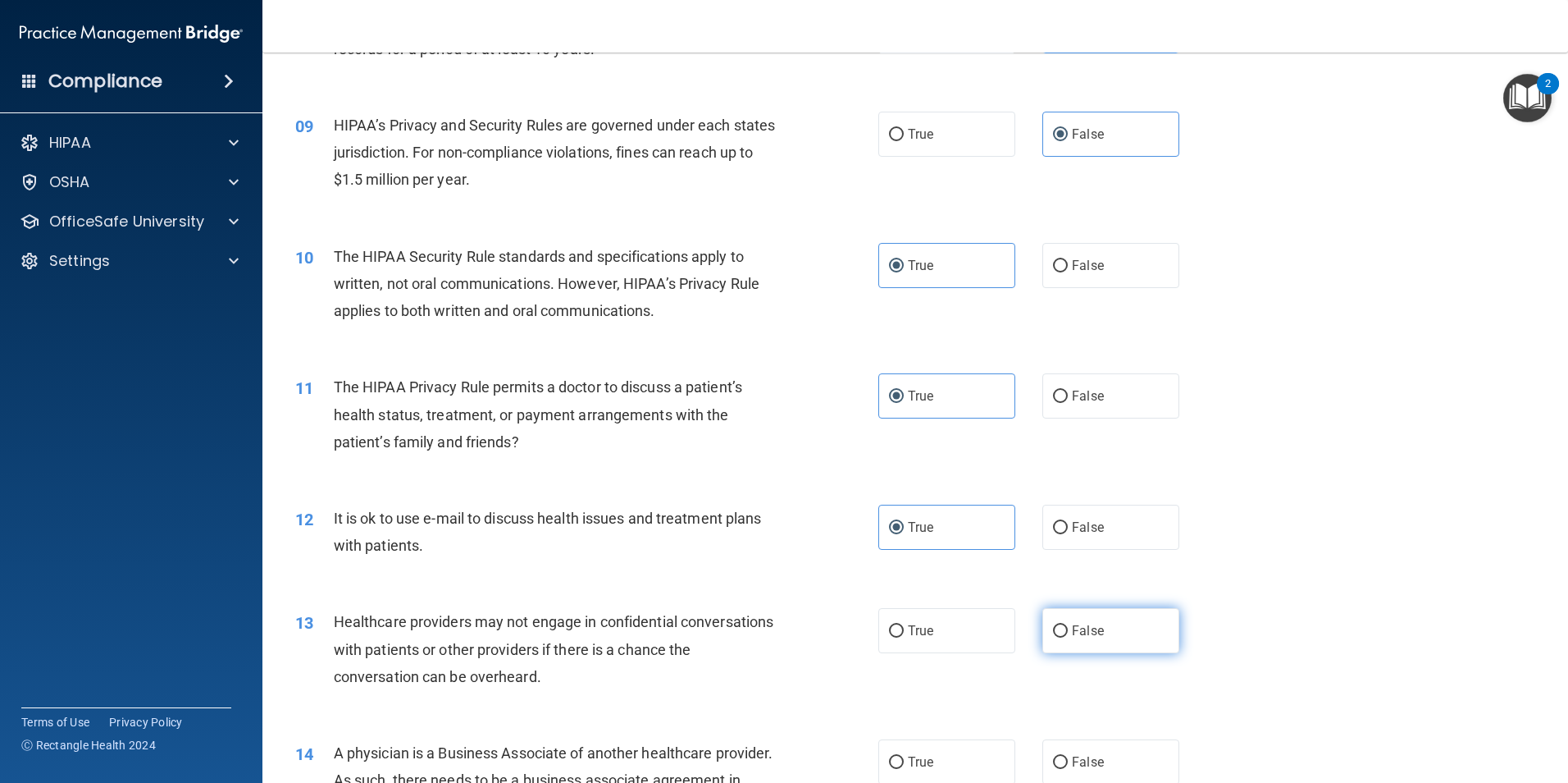
click at [1112, 638] on label "False" at bounding box center [1111, 630] width 137 height 45
click at [1068, 637] on input "False" at bounding box center [1060, 631] width 15 height 12
radio input "true"
click at [1074, 772] on label "False" at bounding box center [1111, 761] width 137 height 45
click at [1068, 769] on input "False" at bounding box center [1060, 762] width 15 height 12
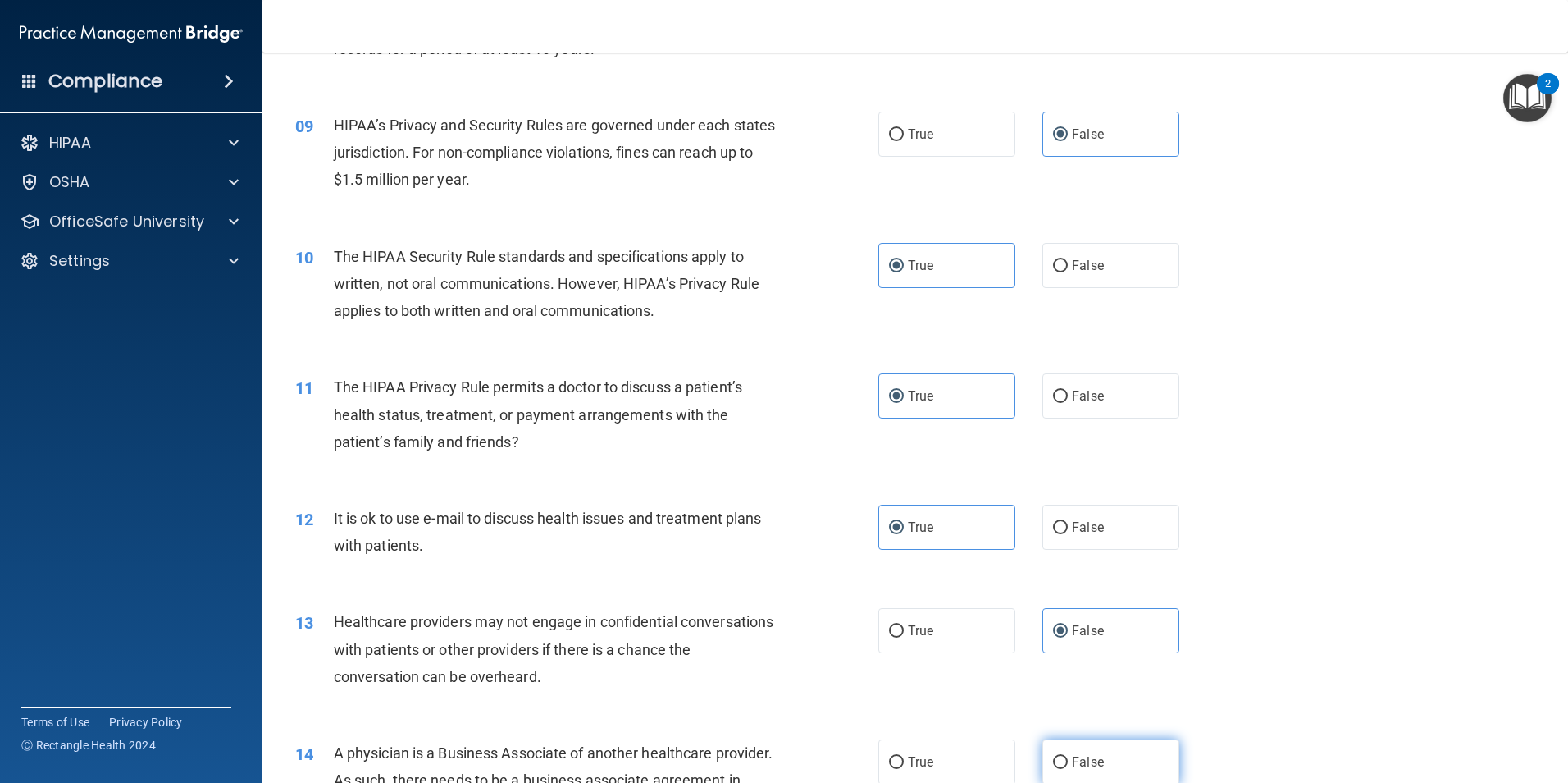
radio input "true"
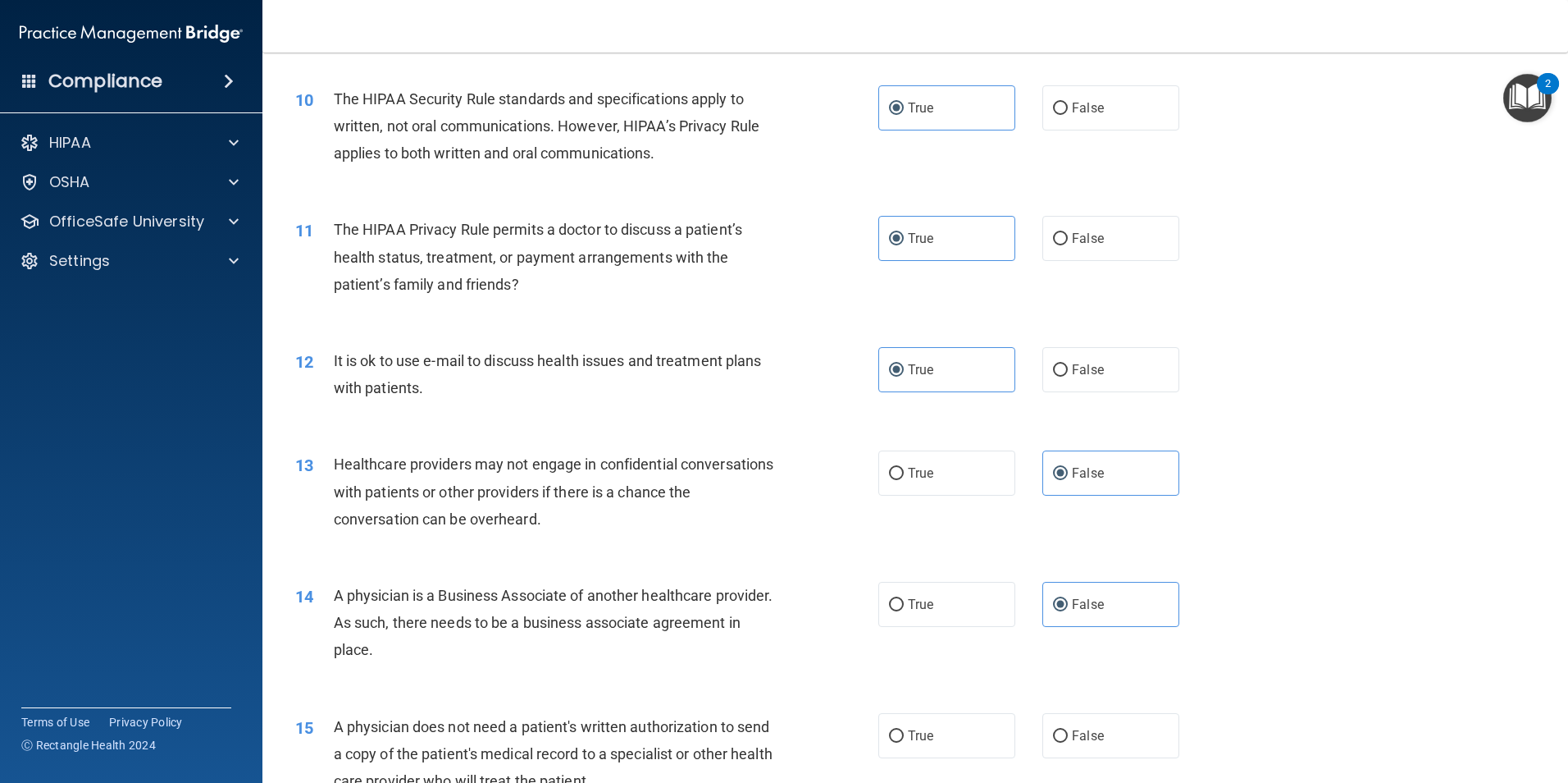
scroll to position [1231, 0]
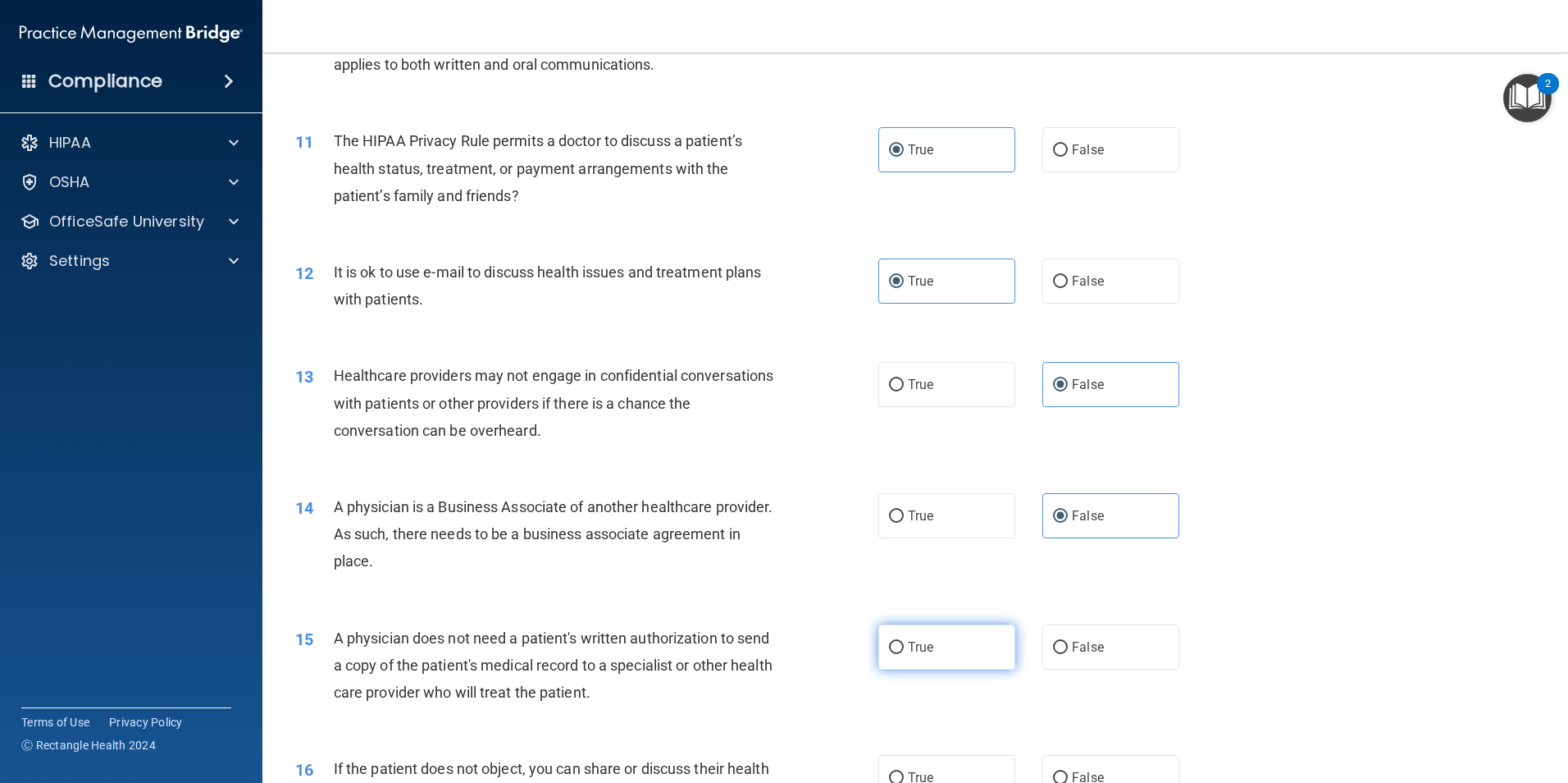
click at [944, 637] on label "True" at bounding box center [947, 646] width 137 height 45
click at [903, 641] on input "True" at bounding box center [897, 647] width 15 height 12
radio input "true"
click at [963, 765] on label "True" at bounding box center [947, 776] width 137 height 45
click at [903, 772] on input "True" at bounding box center [897, 777] width 15 height 12
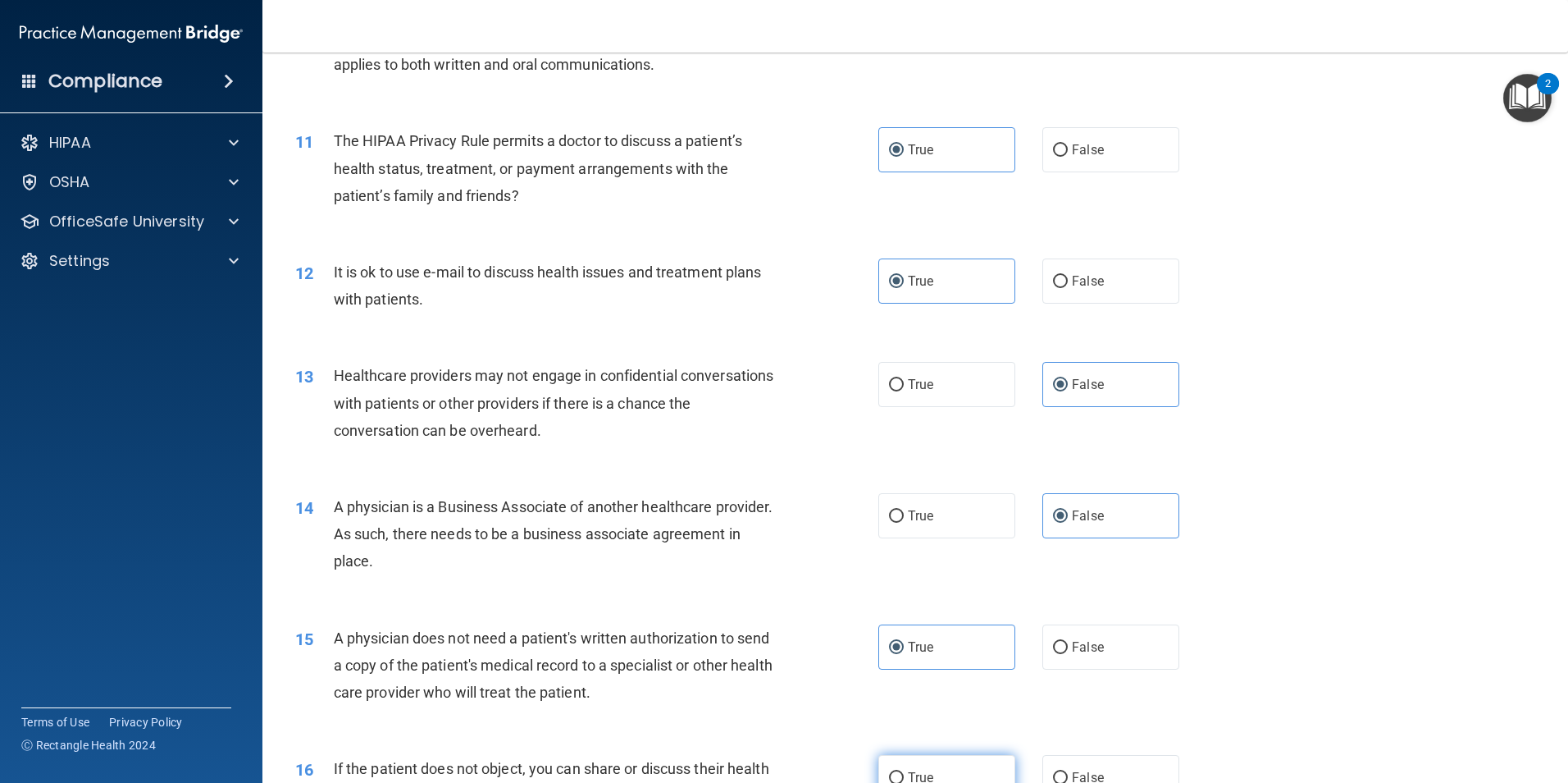
radio input "true"
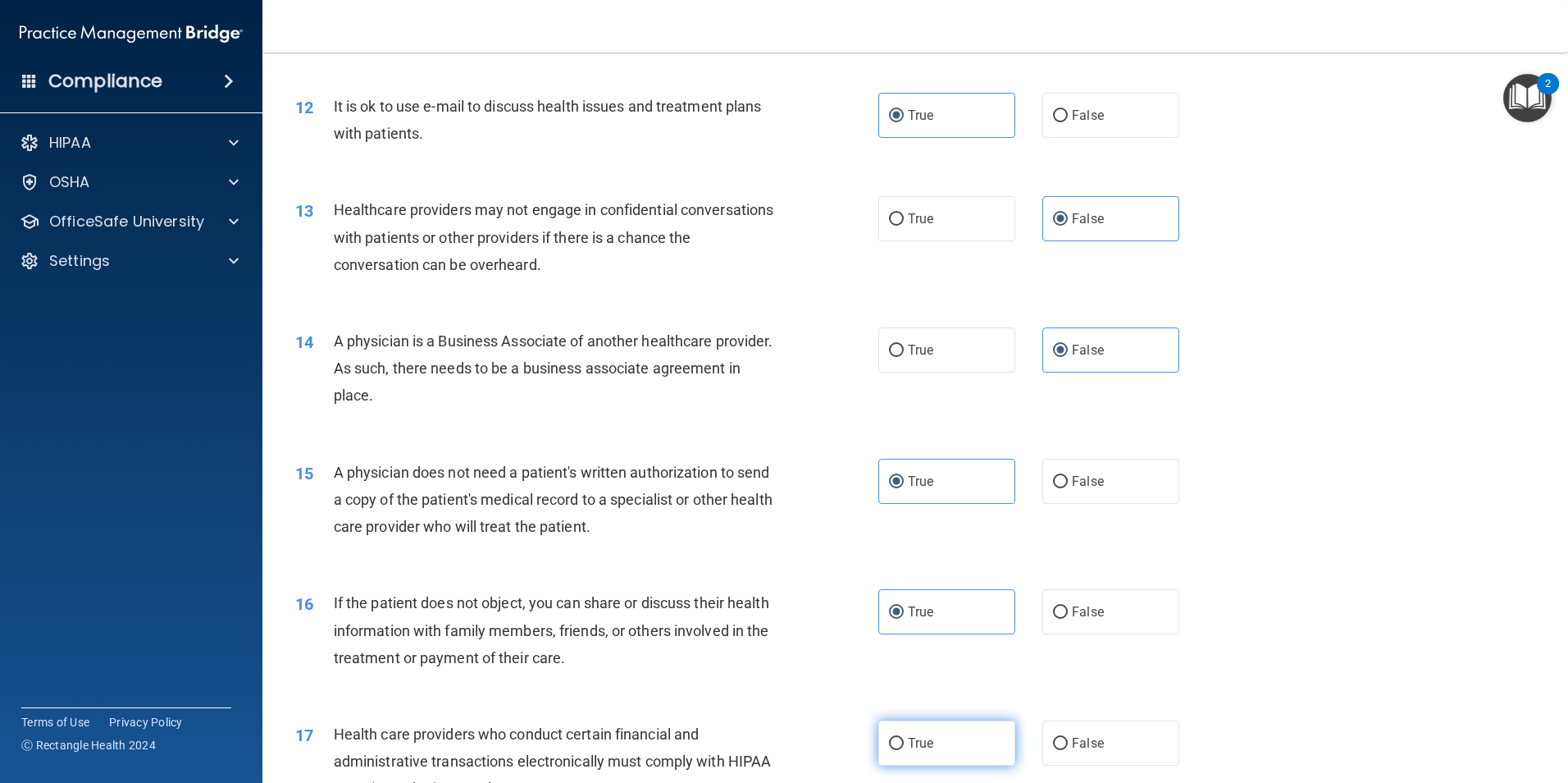
click at [957, 726] on label "True" at bounding box center [947, 742] width 137 height 45
click at [903, 737] on input "True" at bounding box center [897, 743] width 15 height 12
radio input "true"
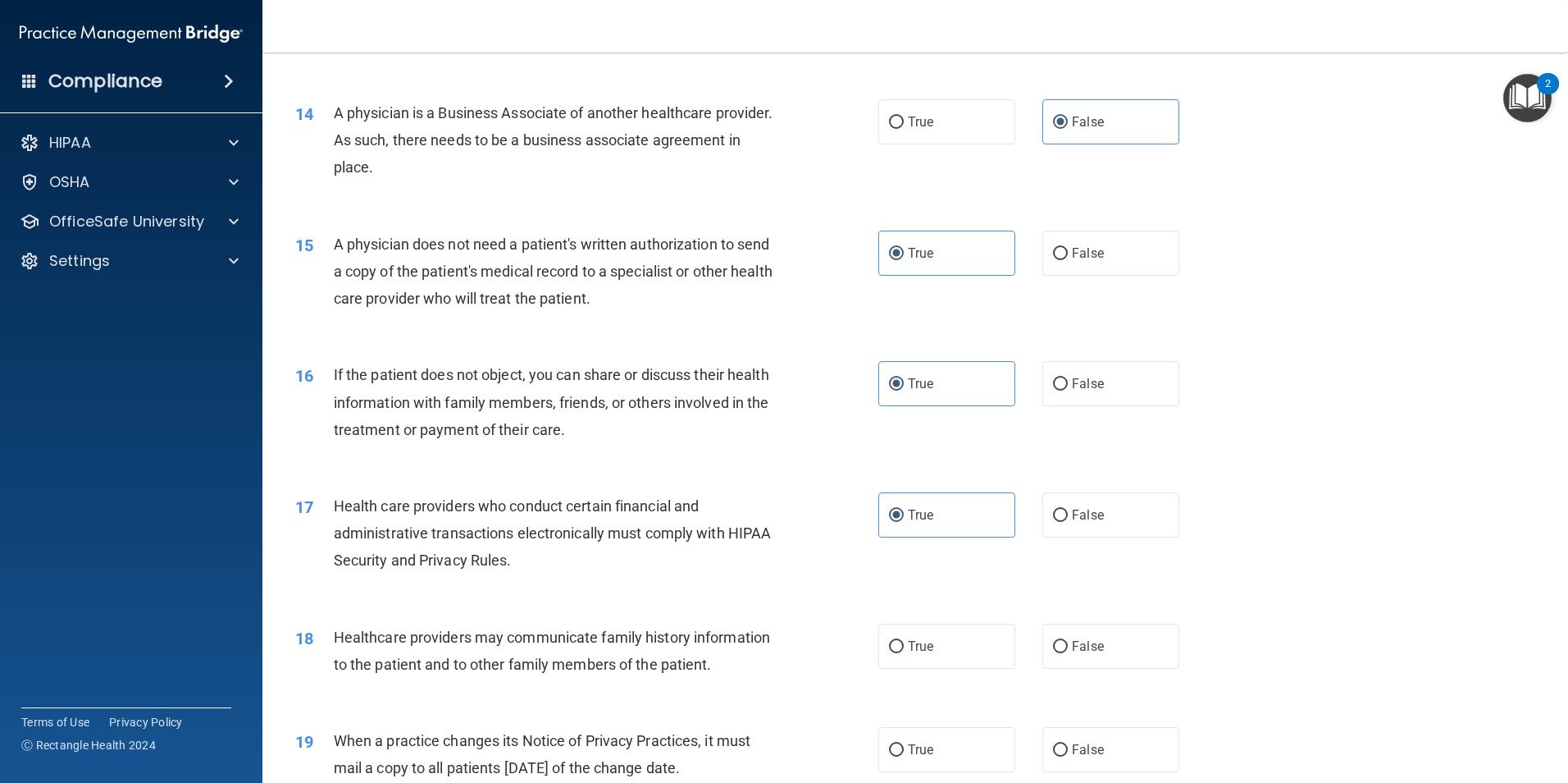
scroll to position [1725, 0]
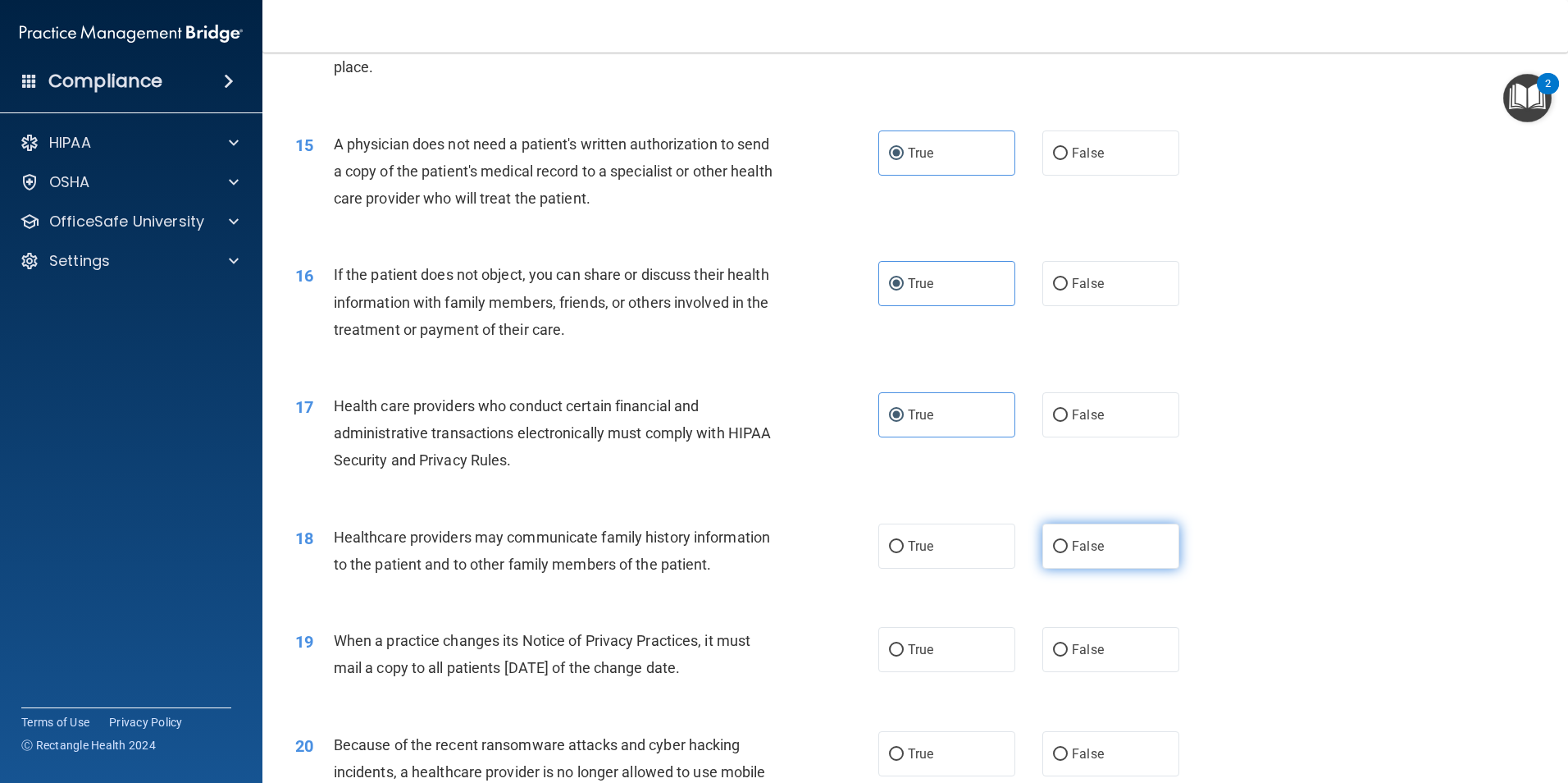
click at [1111, 540] on label "False" at bounding box center [1111, 545] width 137 height 45
click at [1068, 540] on input "False" at bounding box center [1060, 546] width 15 height 12
radio input "true"
click at [1105, 641] on label "False" at bounding box center [1111, 649] width 137 height 45
click at [1068, 644] on input "False" at bounding box center [1060, 650] width 15 height 12
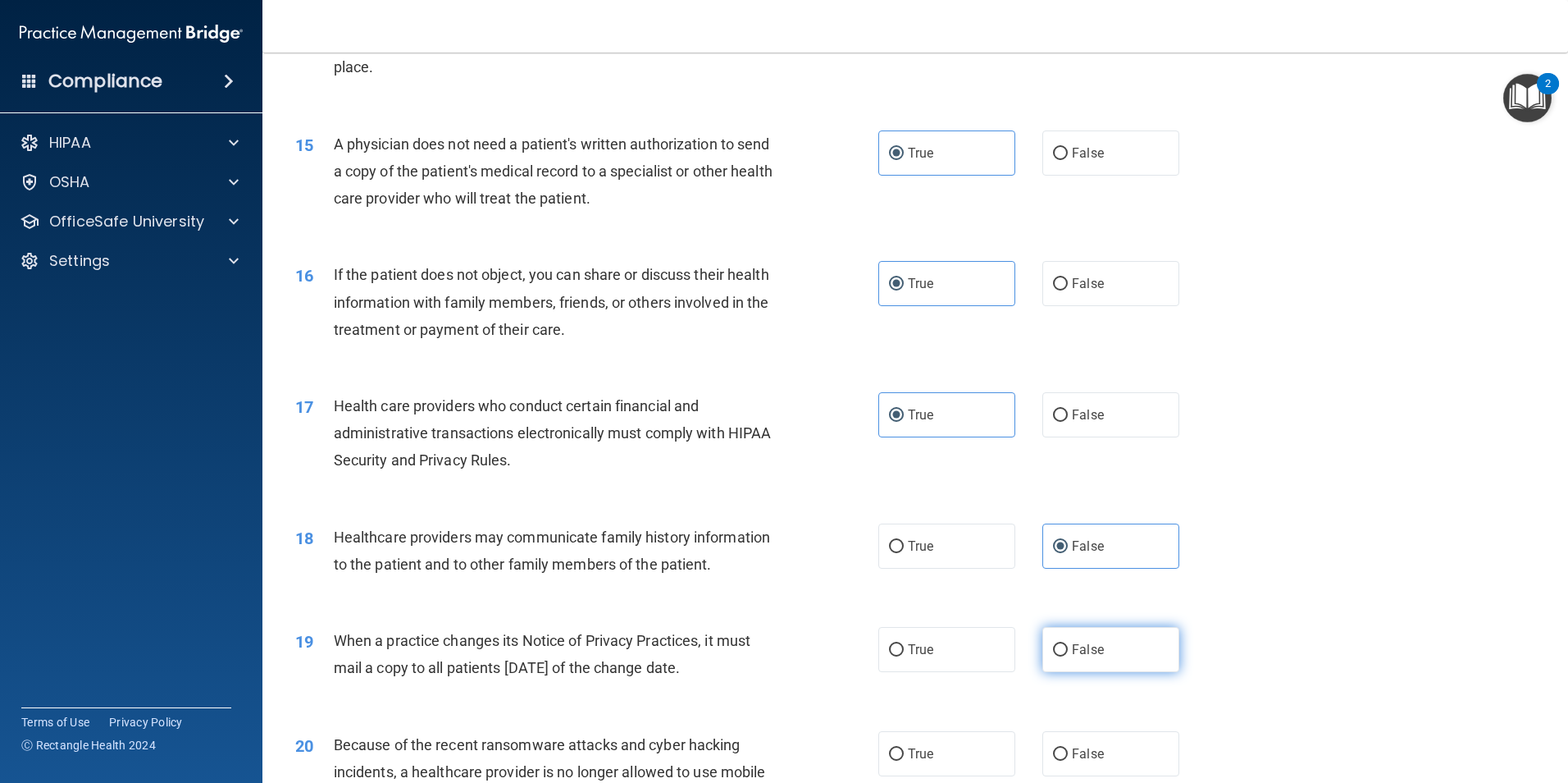
radio input "true"
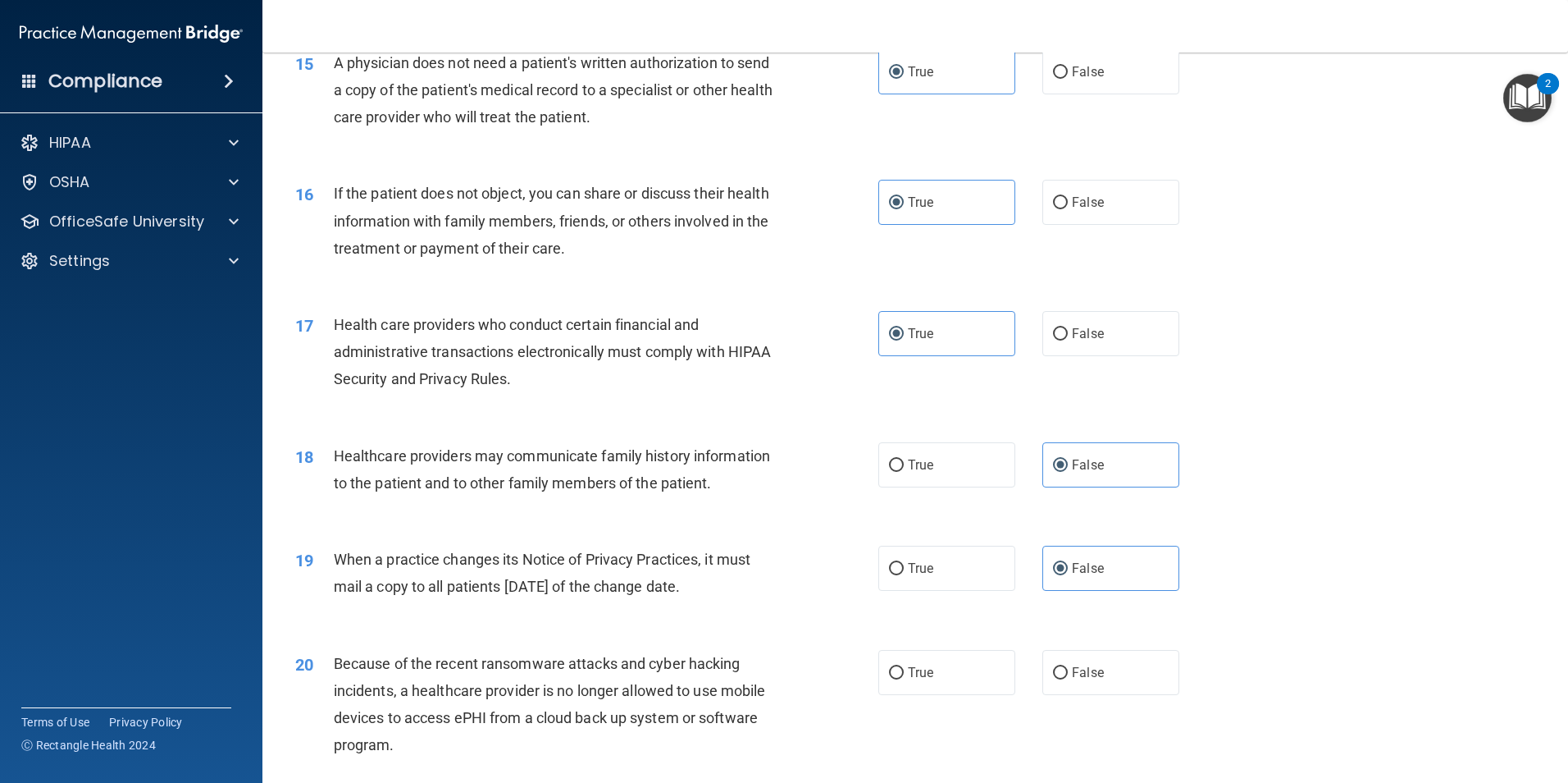
scroll to position [1807, 0]
click at [1124, 686] on label "False" at bounding box center [1111, 671] width 137 height 45
click at [1068, 678] on input "False" at bounding box center [1060, 672] width 15 height 12
radio input "true"
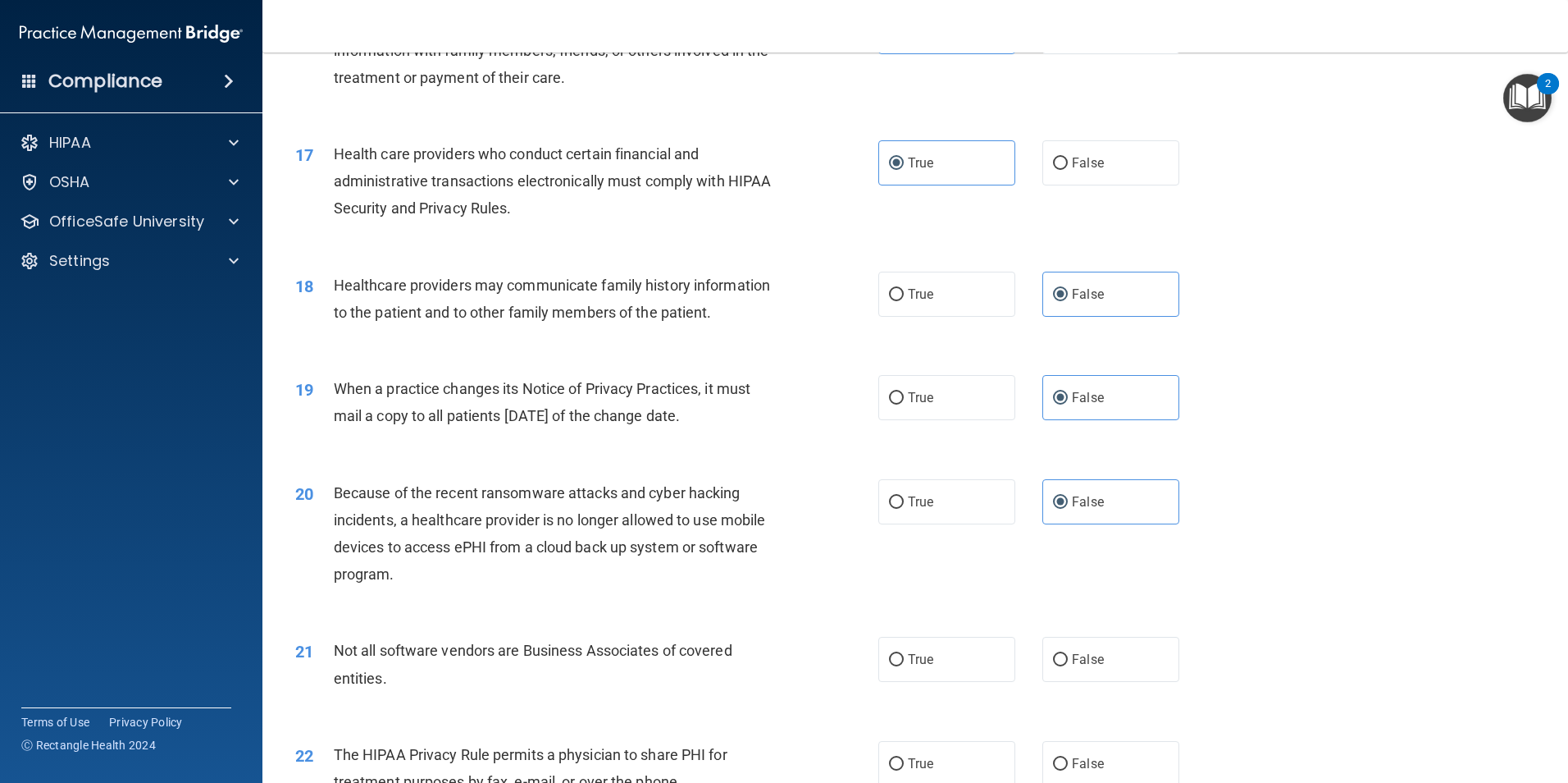
scroll to position [2053, 0]
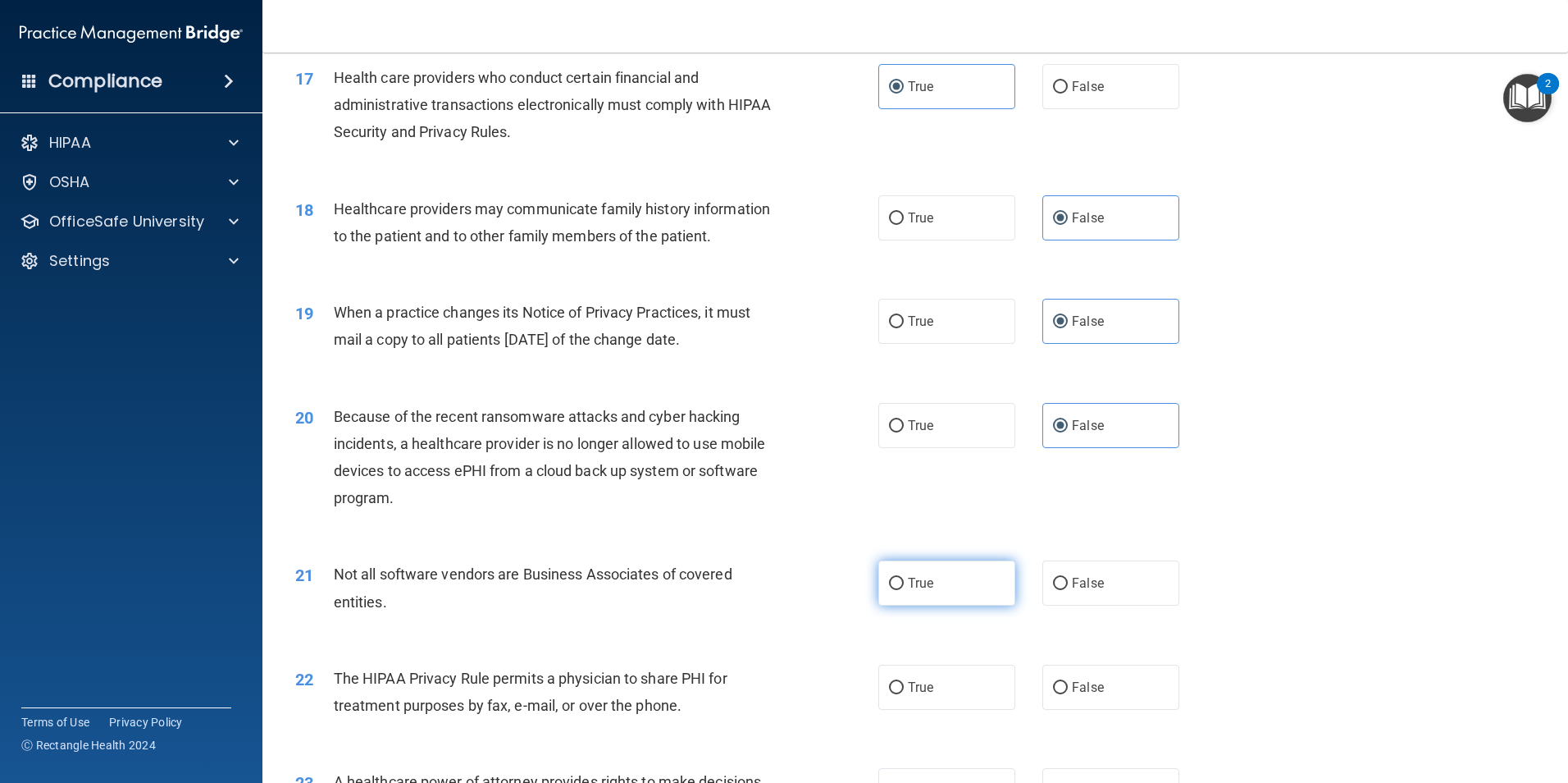
click at [957, 593] on label "True" at bounding box center [947, 582] width 137 height 45
click at [903, 590] on input "True" at bounding box center [897, 583] width 15 height 12
radio input "true"
click at [949, 693] on label "True" at bounding box center [947, 687] width 137 height 45
click at [903, 693] on input "True" at bounding box center [897, 688] width 15 height 12
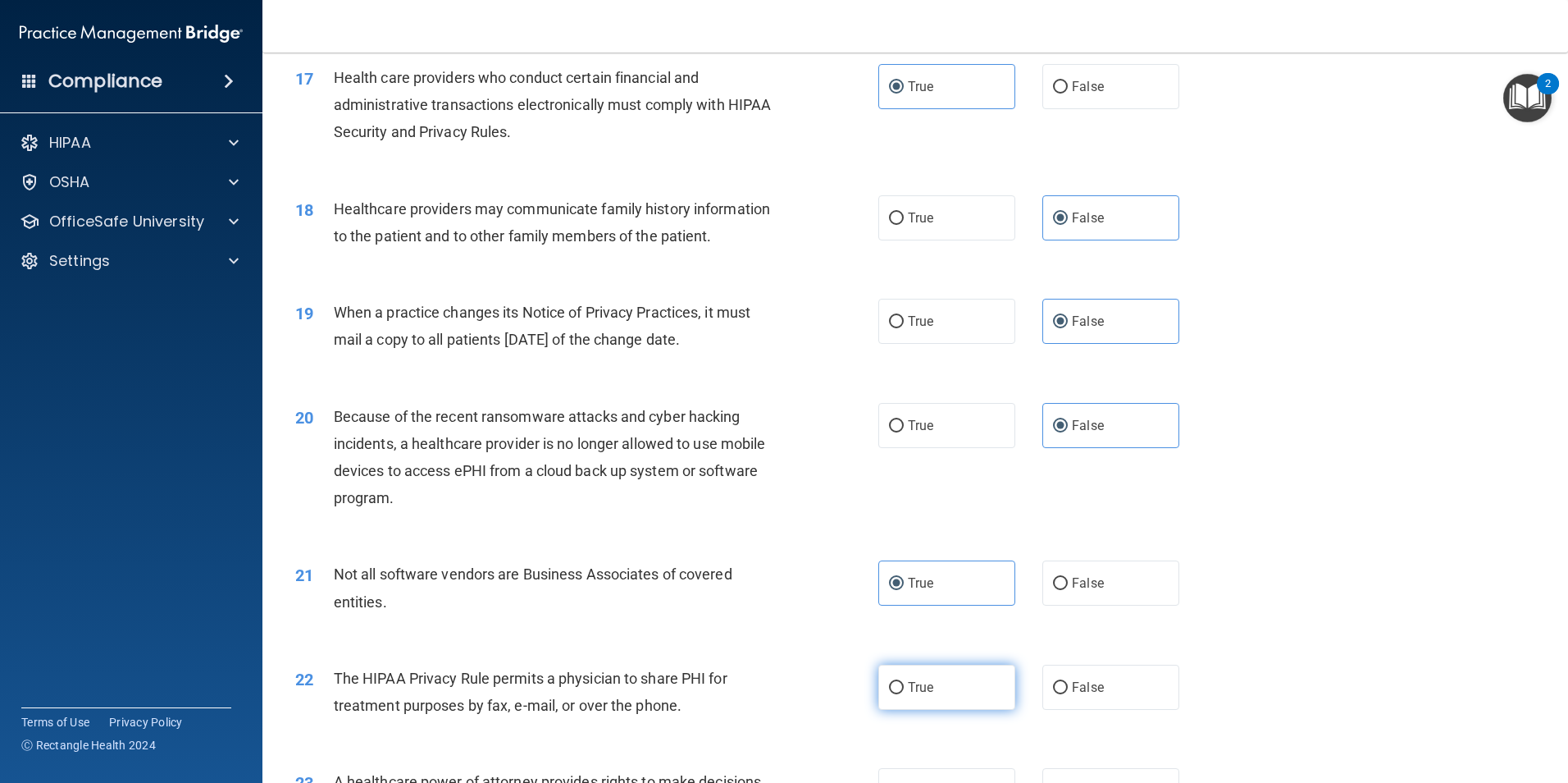
radio input "true"
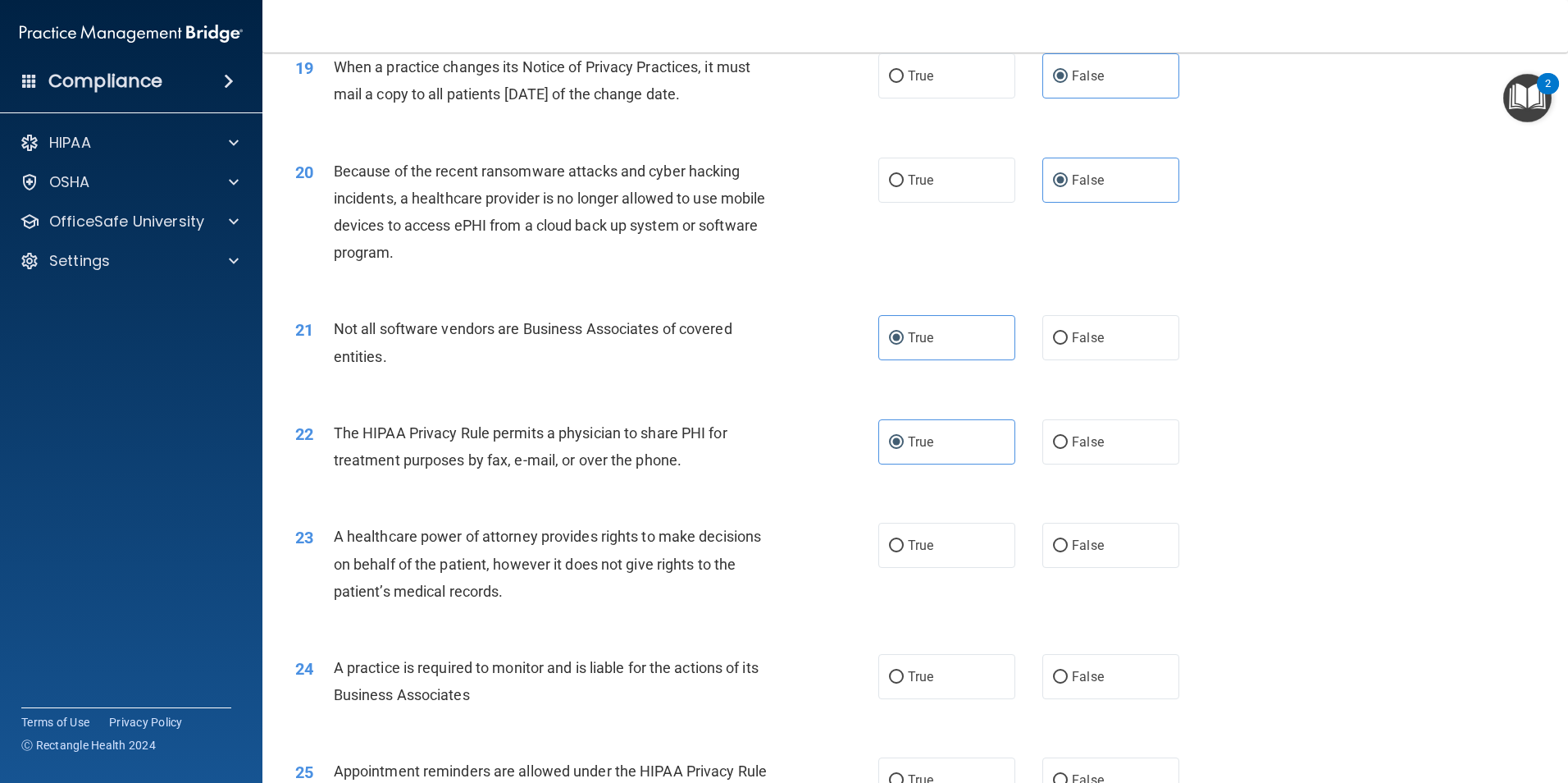
scroll to position [2299, 0]
click at [1132, 548] on label "False" at bounding box center [1111, 543] width 137 height 45
click at [1068, 548] on input "False" at bounding box center [1060, 545] width 15 height 12
radio input "true"
click at [1105, 673] on label "False" at bounding box center [1111, 675] width 137 height 45
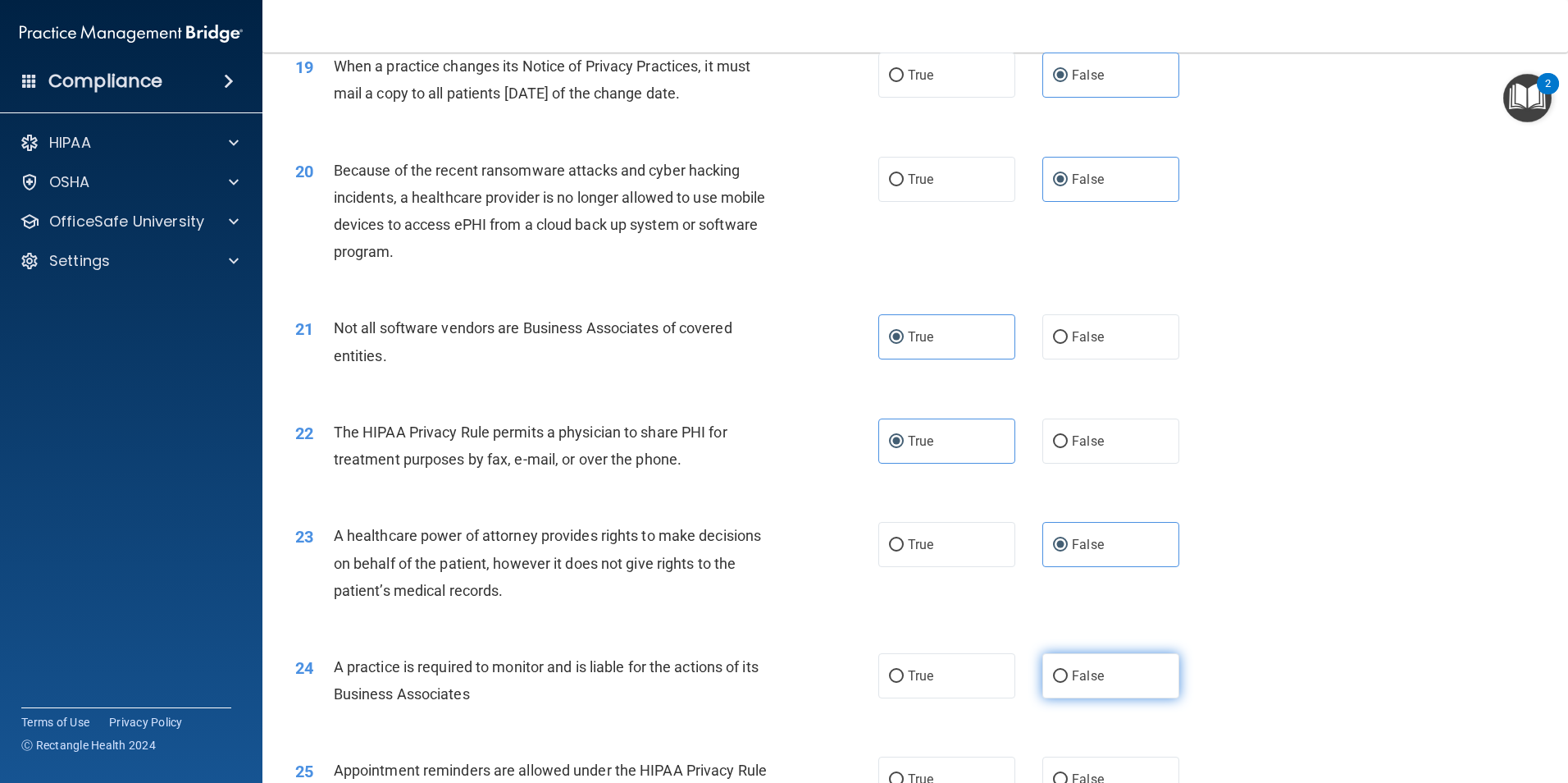
click at [1068, 673] on input "False" at bounding box center [1060, 676] width 15 height 12
radio input "true"
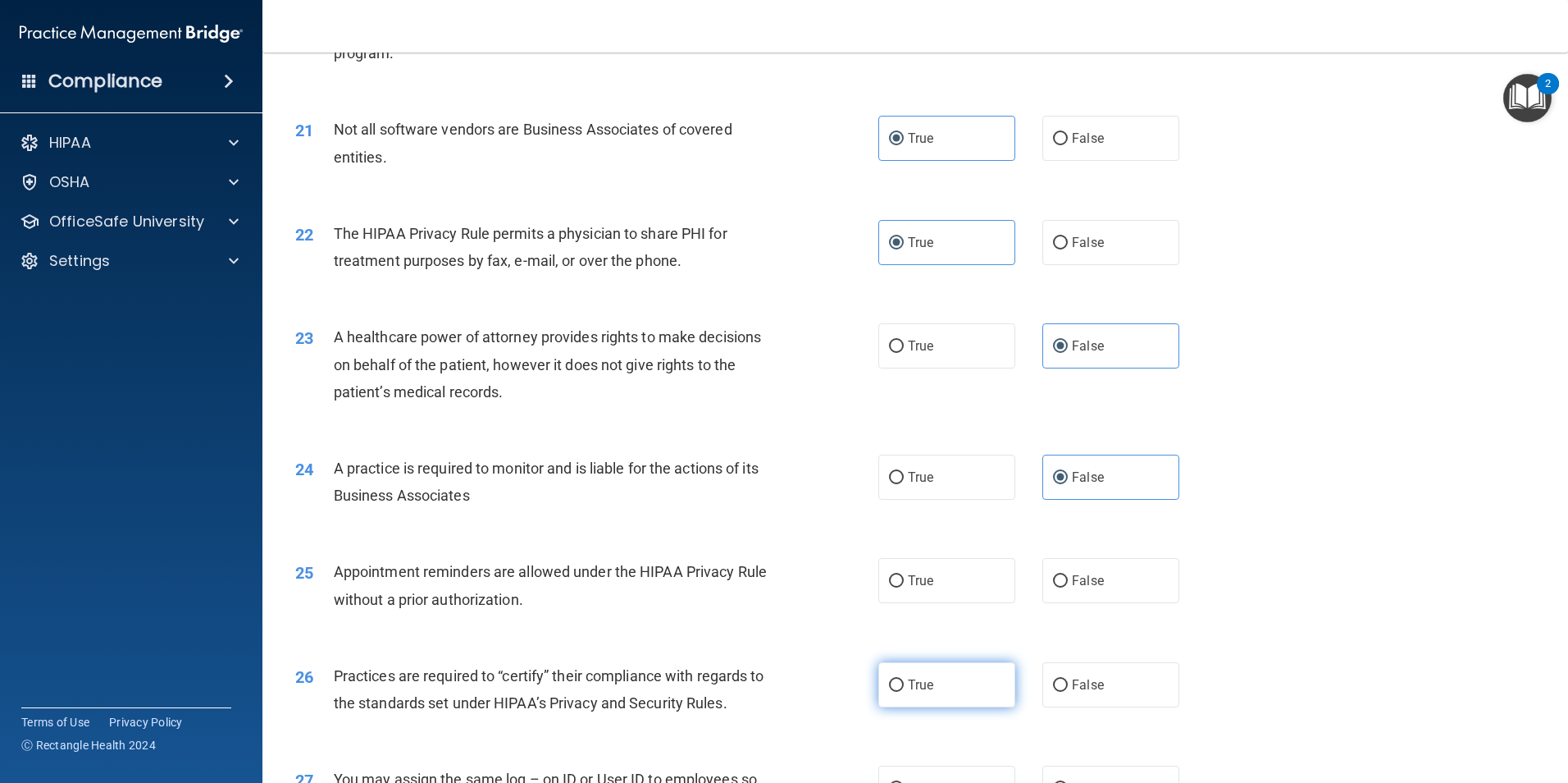
scroll to position [2545, 0]
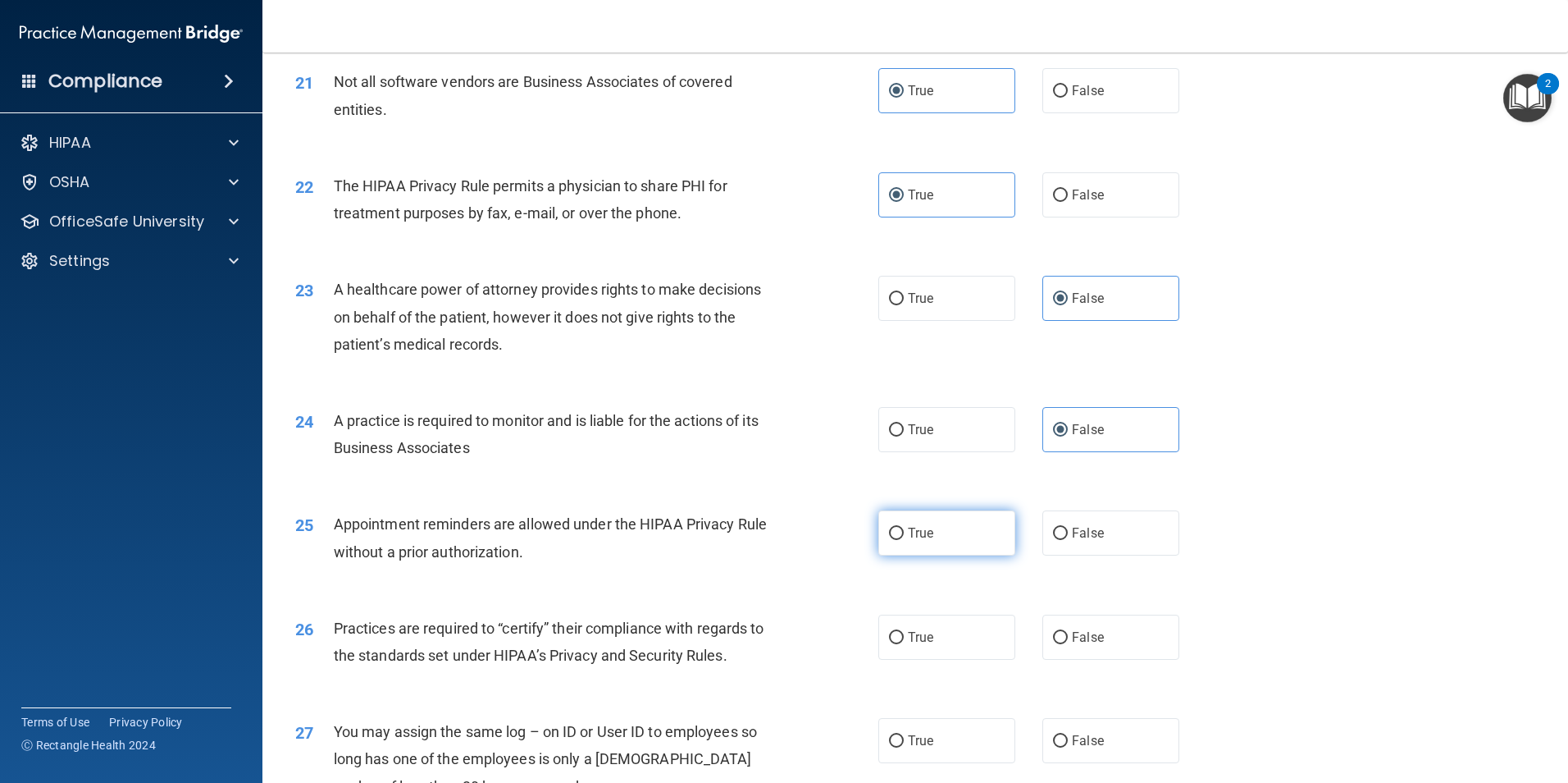
click at [967, 545] on label "True" at bounding box center [947, 532] width 137 height 45
click at [903, 539] on input "True" at bounding box center [897, 534] width 15 height 12
radio input "true"
click at [1109, 638] on label "False" at bounding box center [1111, 636] width 137 height 45
click at [1068, 638] on input "False" at bounding box center [1060, 637] width 15 height 12
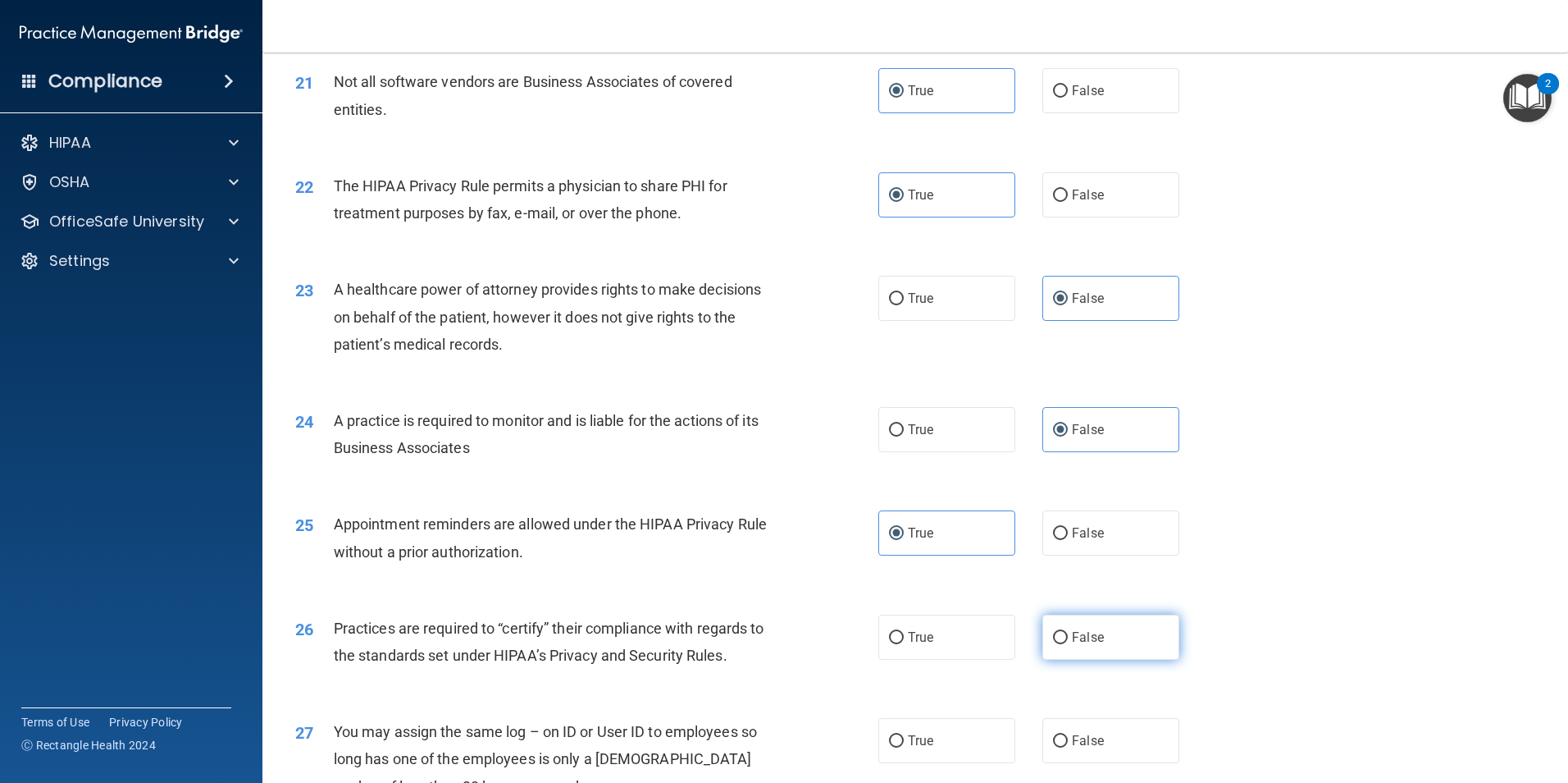
radio input "true"
click at [1110, 732] on label "False" at bounding box center [1111, 740] width 137 height 45
click at [1068, 735] on input "False" at bounding box center [1060, 741] width 15 height 12
radio input "true"
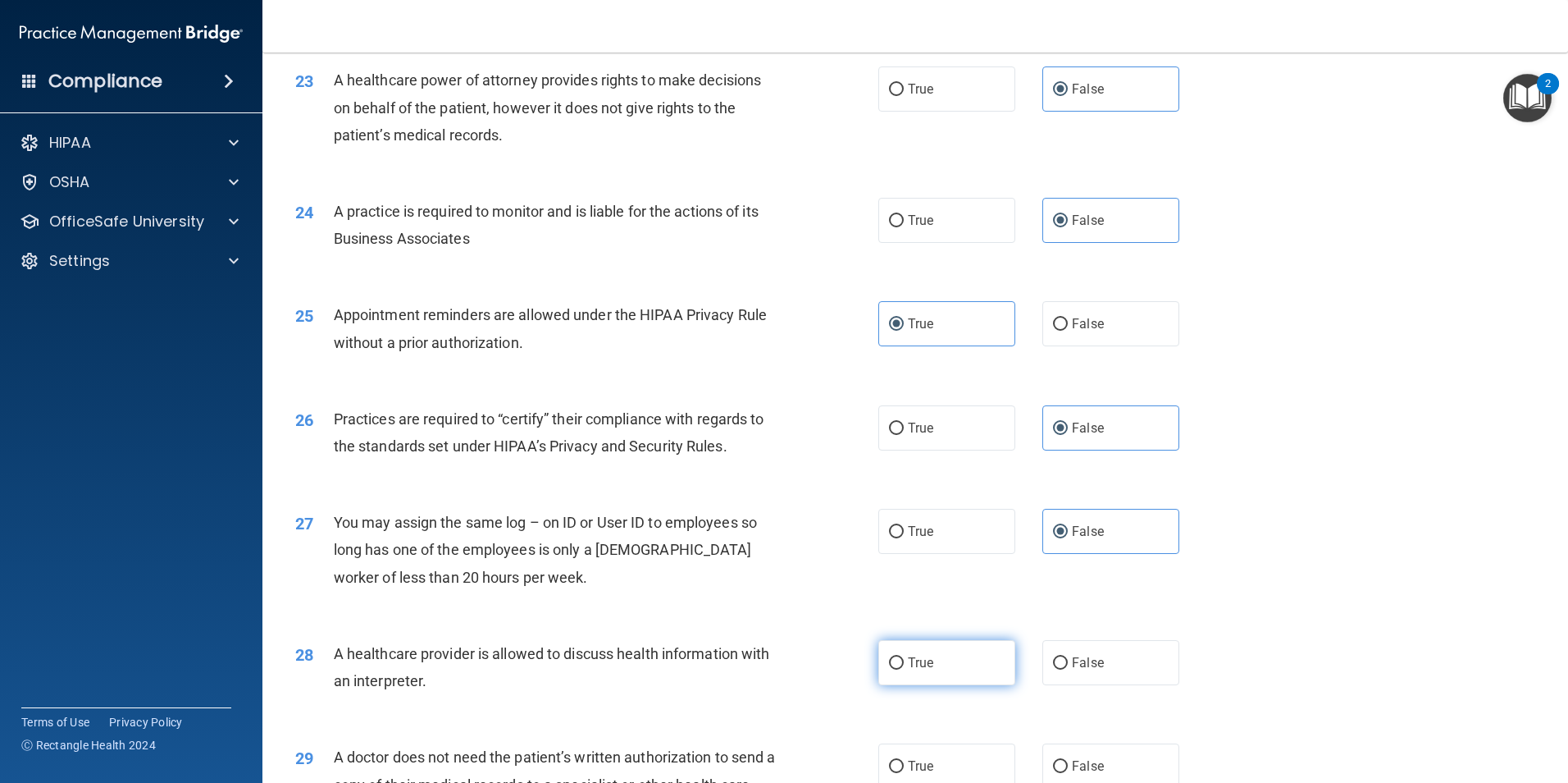
scroll to position [2791, 0]
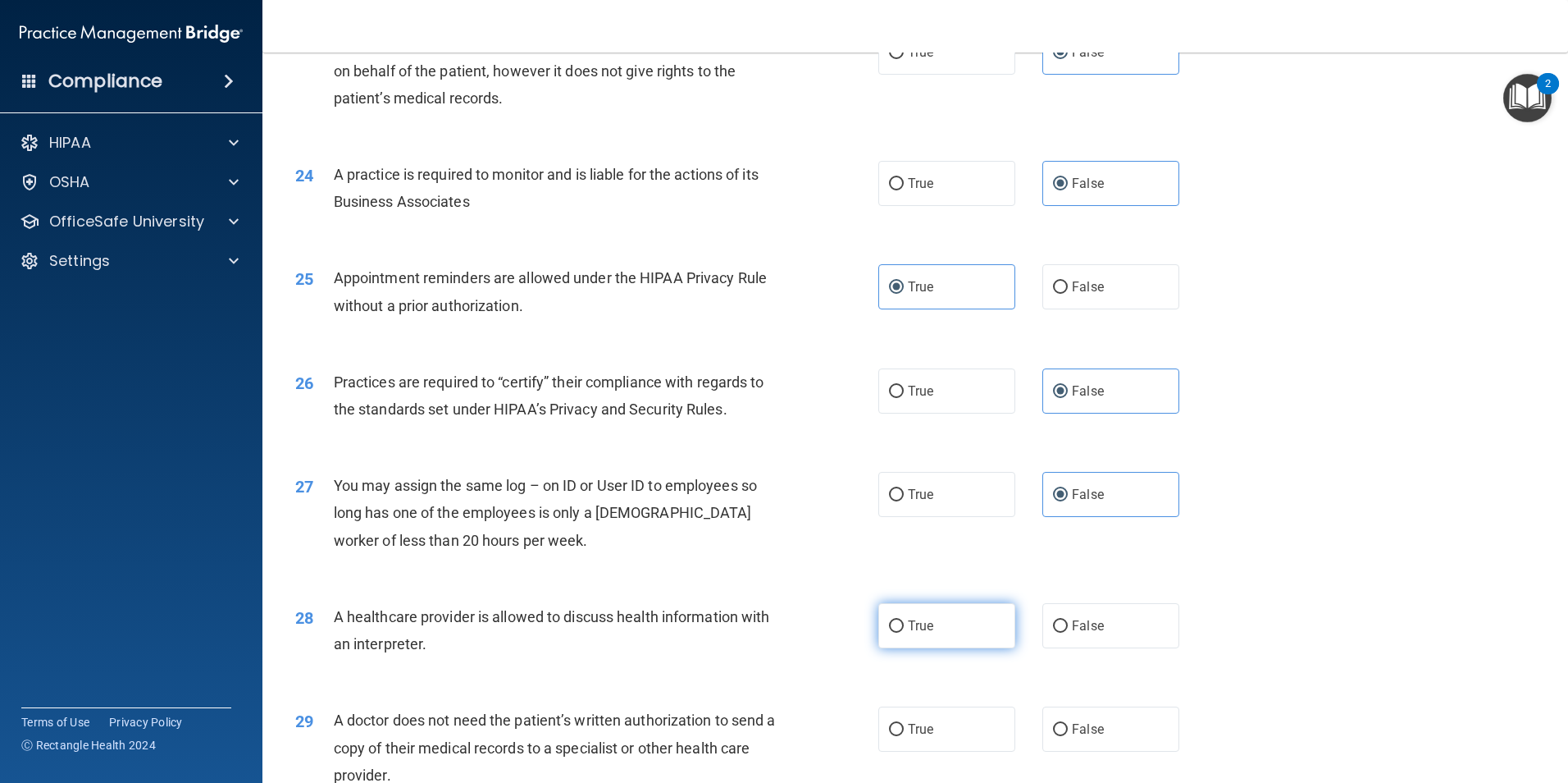
click at [974, 617] on label "True" at bounding box center [947, 625] width 137 height 45
click at [903, 620] on input "True" at bounding box center [897, 626] width 15 height 12
radio input "true"
click at [965, 714] on label "True" at bounding box center [947, 728] width 137 height 45
click at [903, 724] on input "True" at bounding box center [897, 730] width 15 height 12
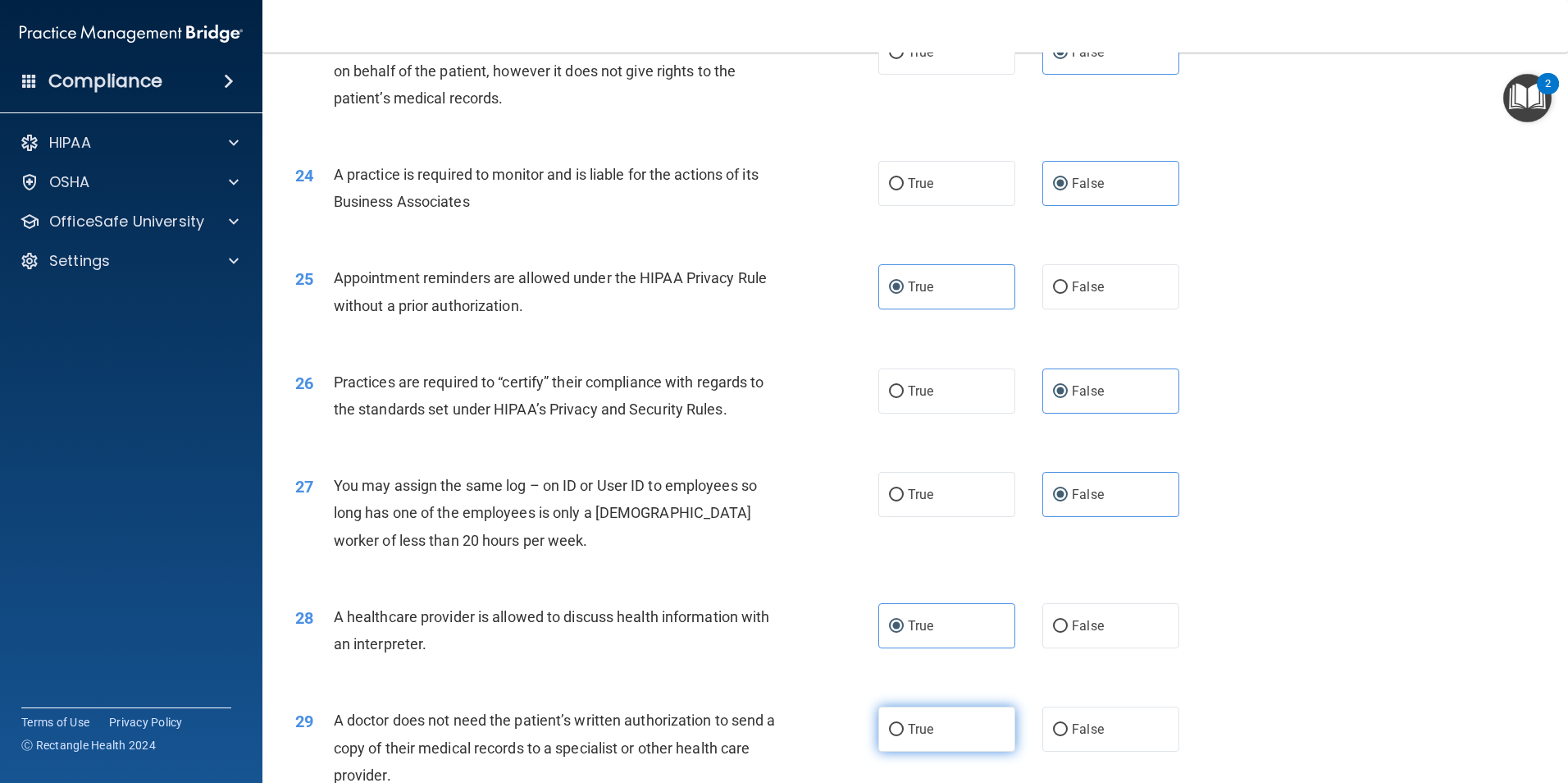
radio input "true"
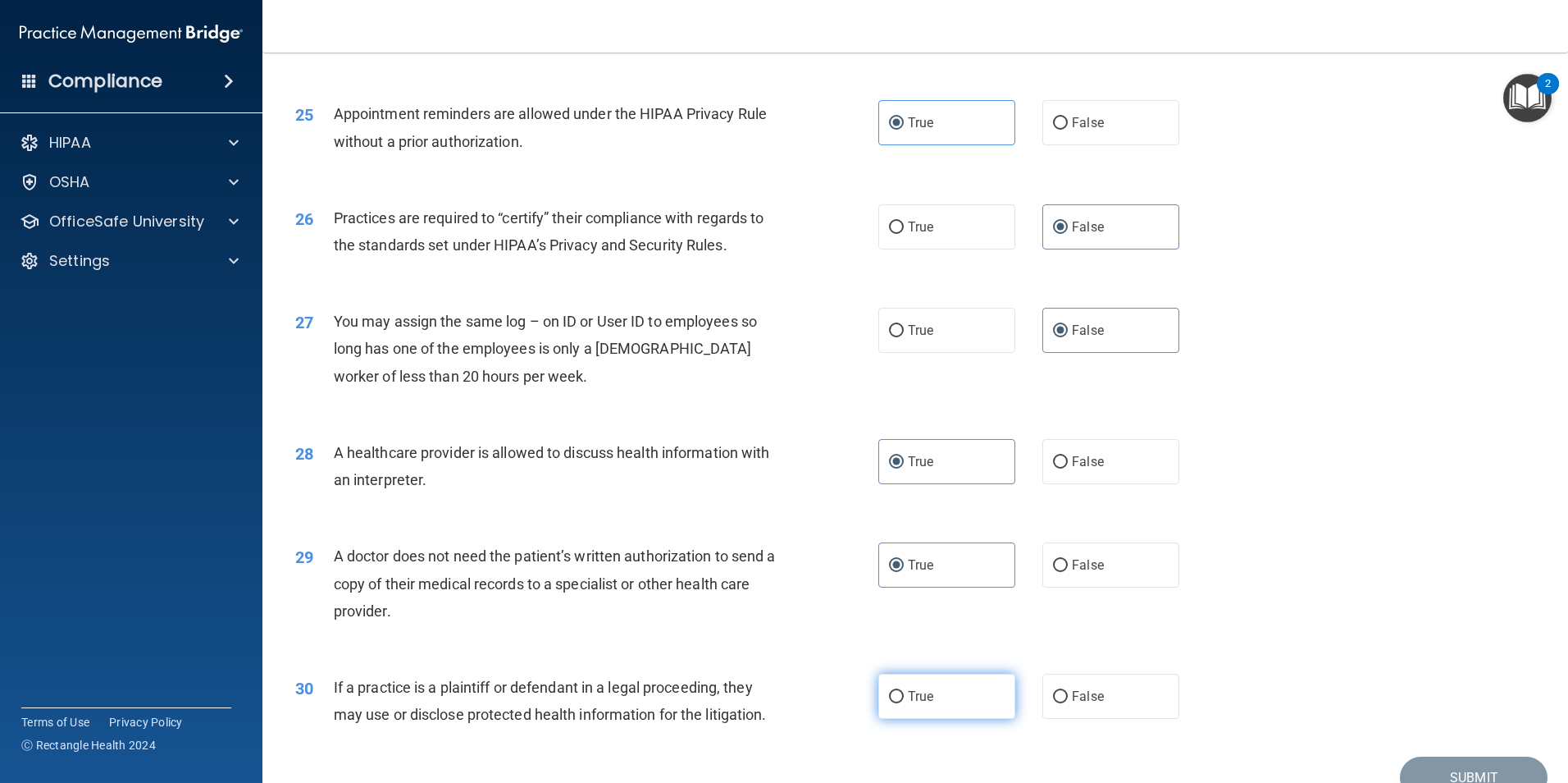
click at [968, 697] on label "True" at bounding box center [947, 695] width 137 height 45
click at [903, 697] on input "True" at bounding box center [897, 696] width 15 height 12
radio input "true"
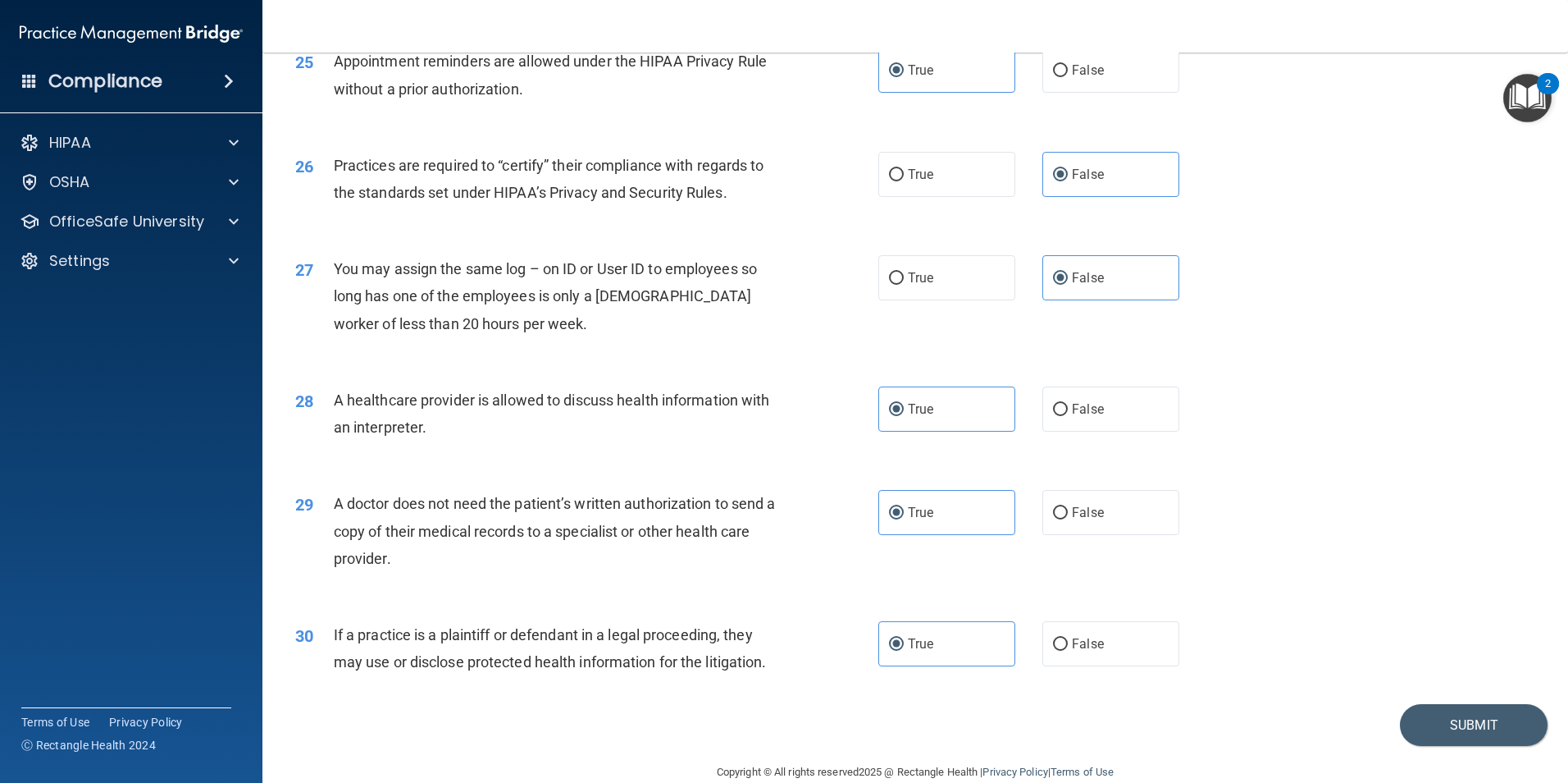
scroll to position [3037, 0]
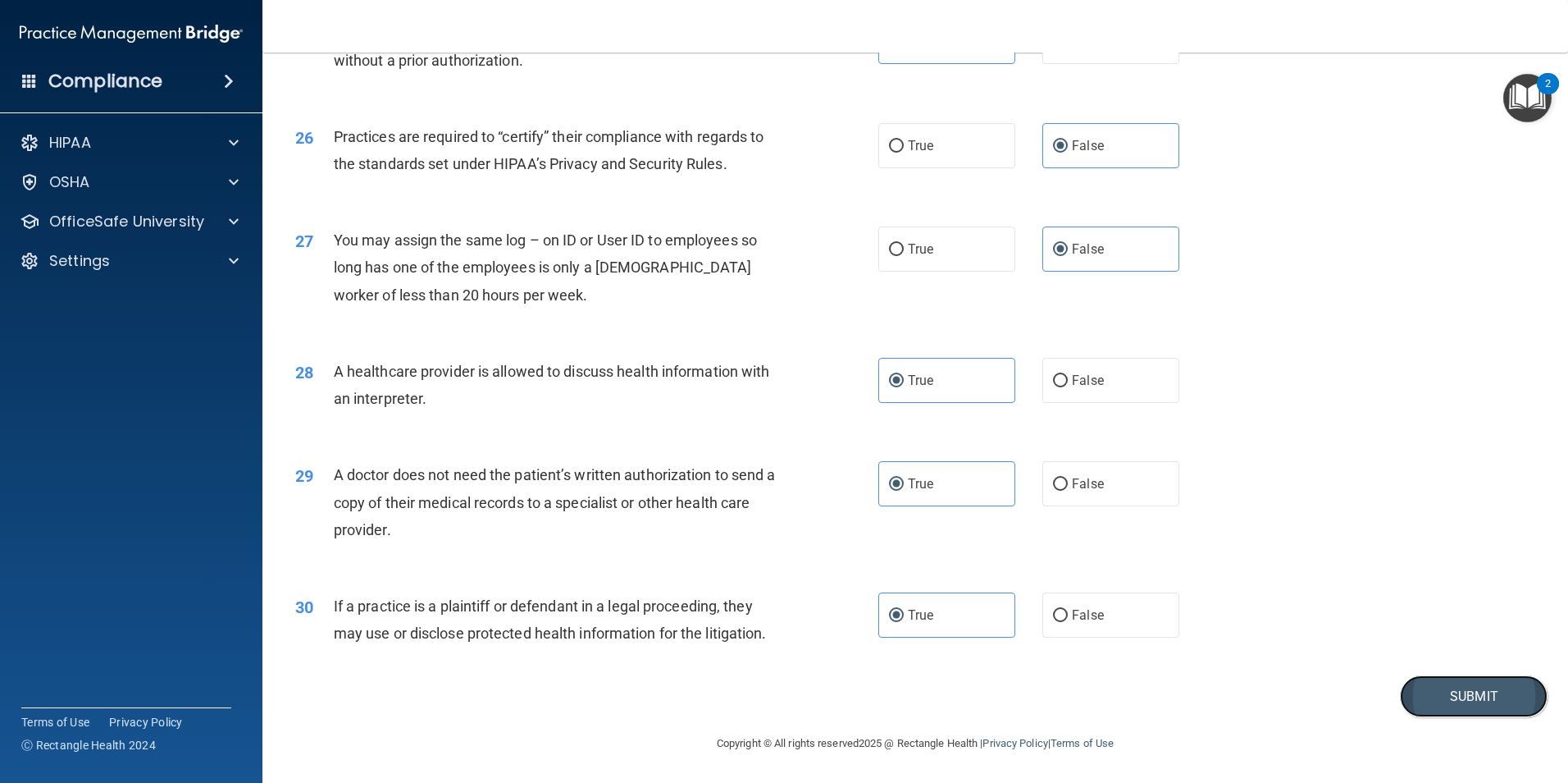
click at [1450, 690] on button "Submit" at bounding box center [1473, 696] width 147 height 42
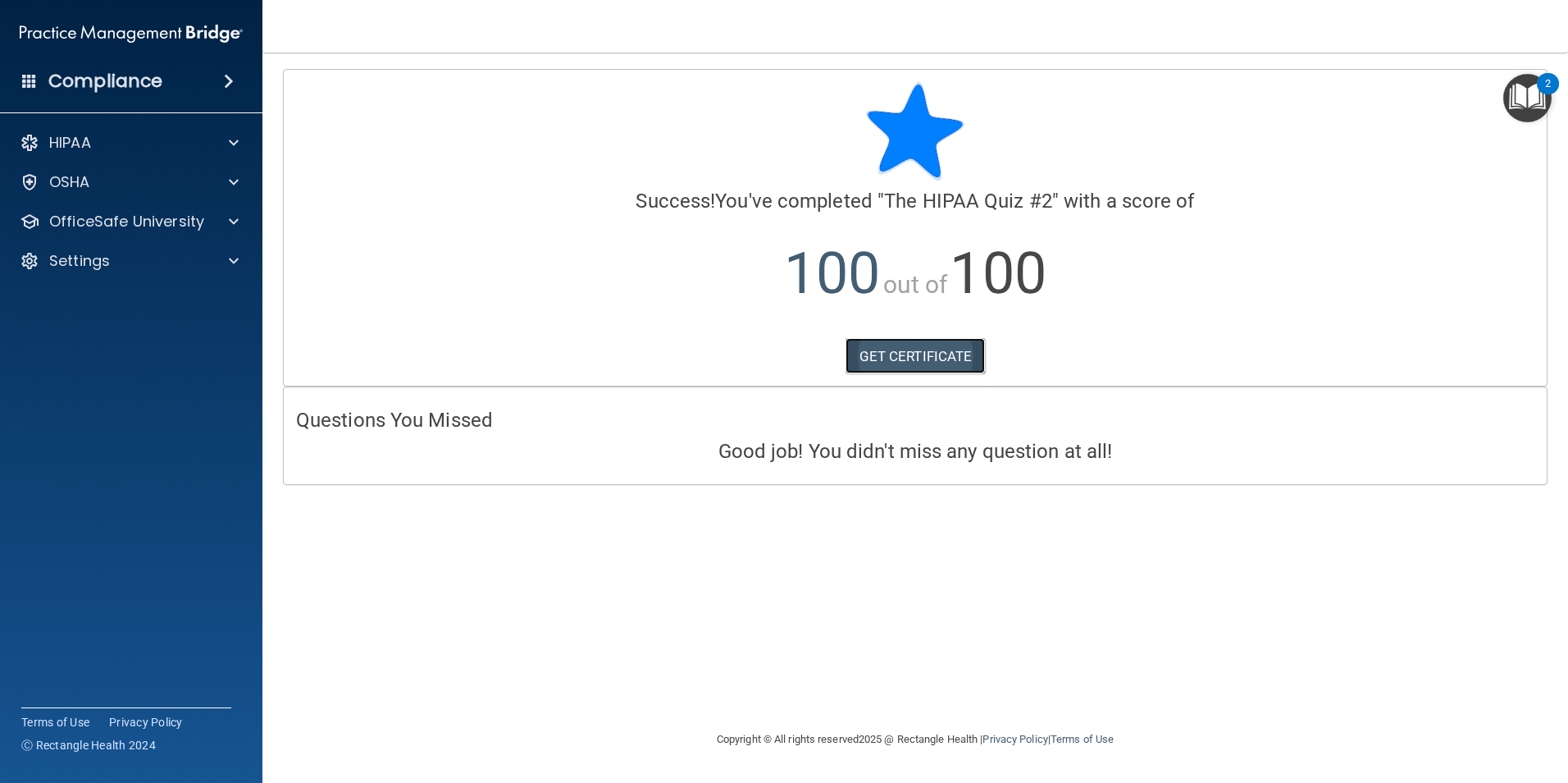
click at [874, 366] on link "GET CERTIFICATE" at bounding box center [915, 356] width 140 height 36
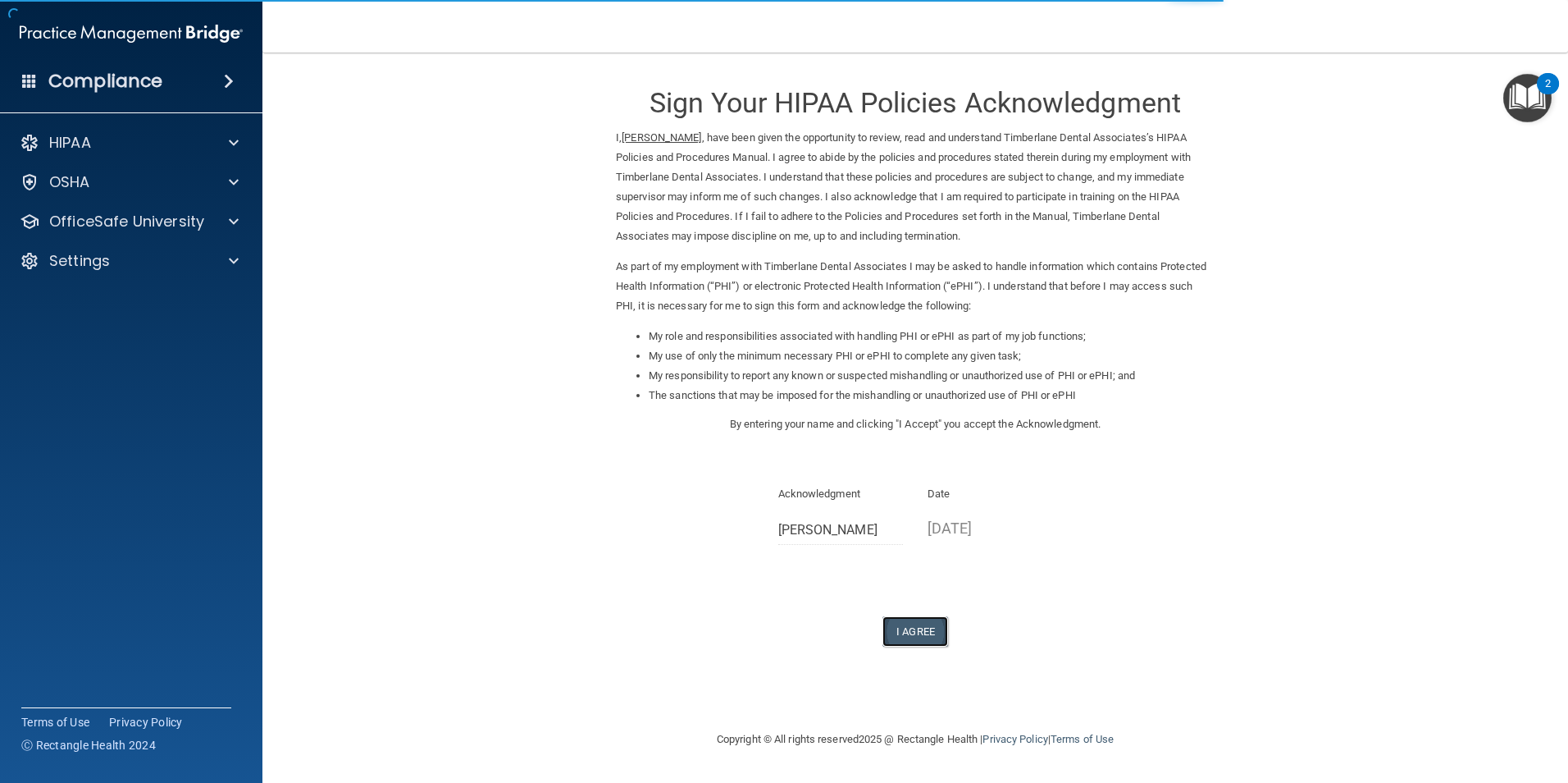
click at [897, 636] on button "I Agree" at bounding box center [915, 632] width 66 height 30
